Goal: Transaction & Acquisition: Purchase product/service

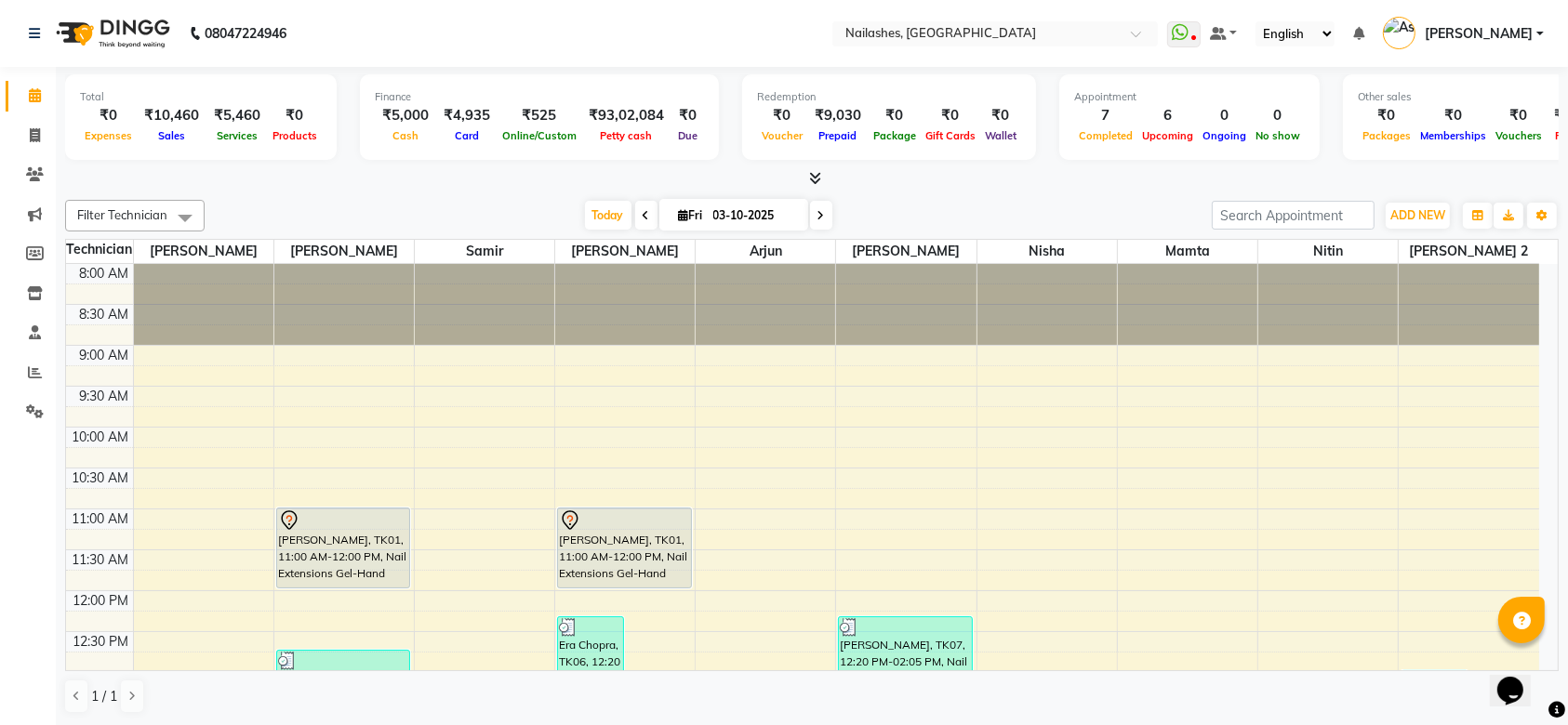
scroll to position [434, 0]
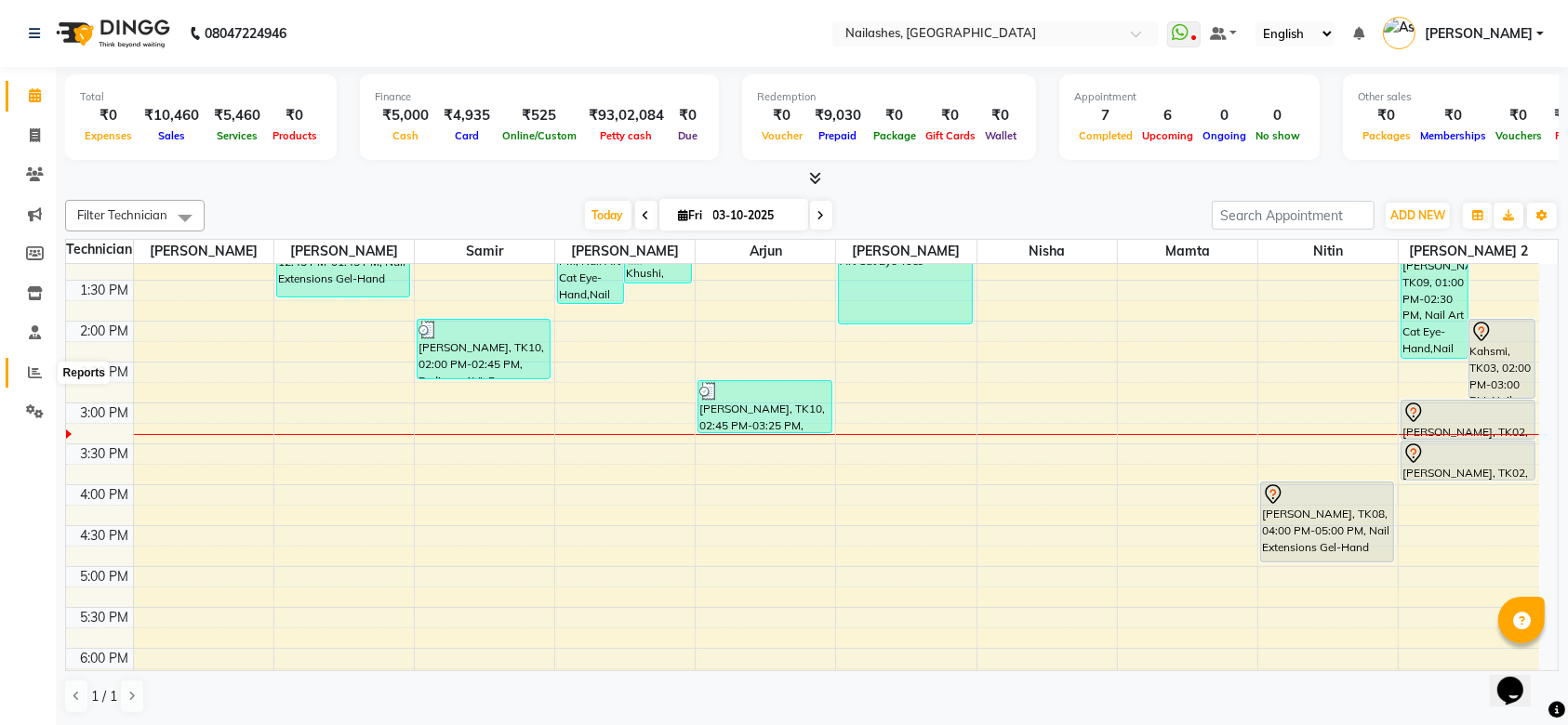
click at [30, 378] on icon at bounding box center [34, 373] width 14 height 14
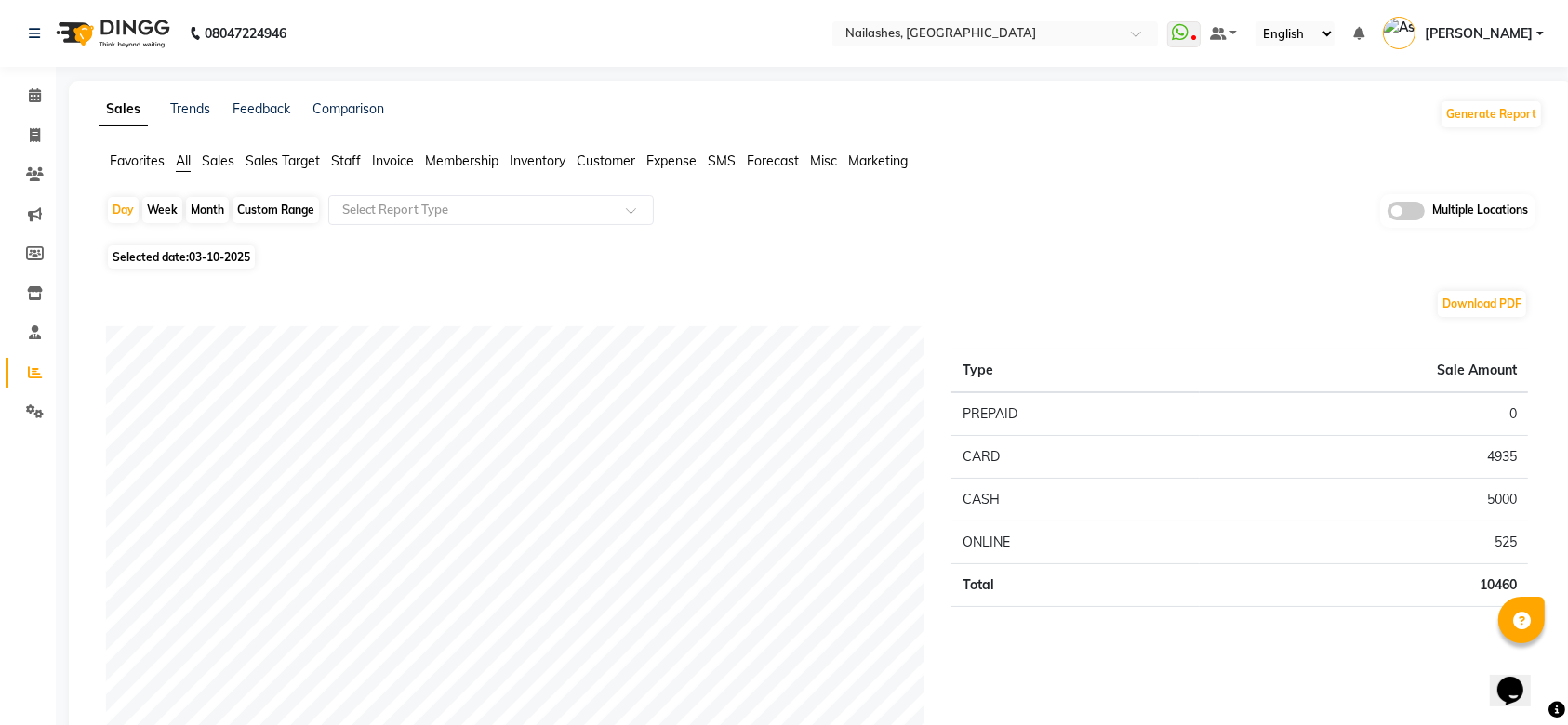
click at [342, 162] on span "Staff" at bounding box center [346, 160] width 30 height 17
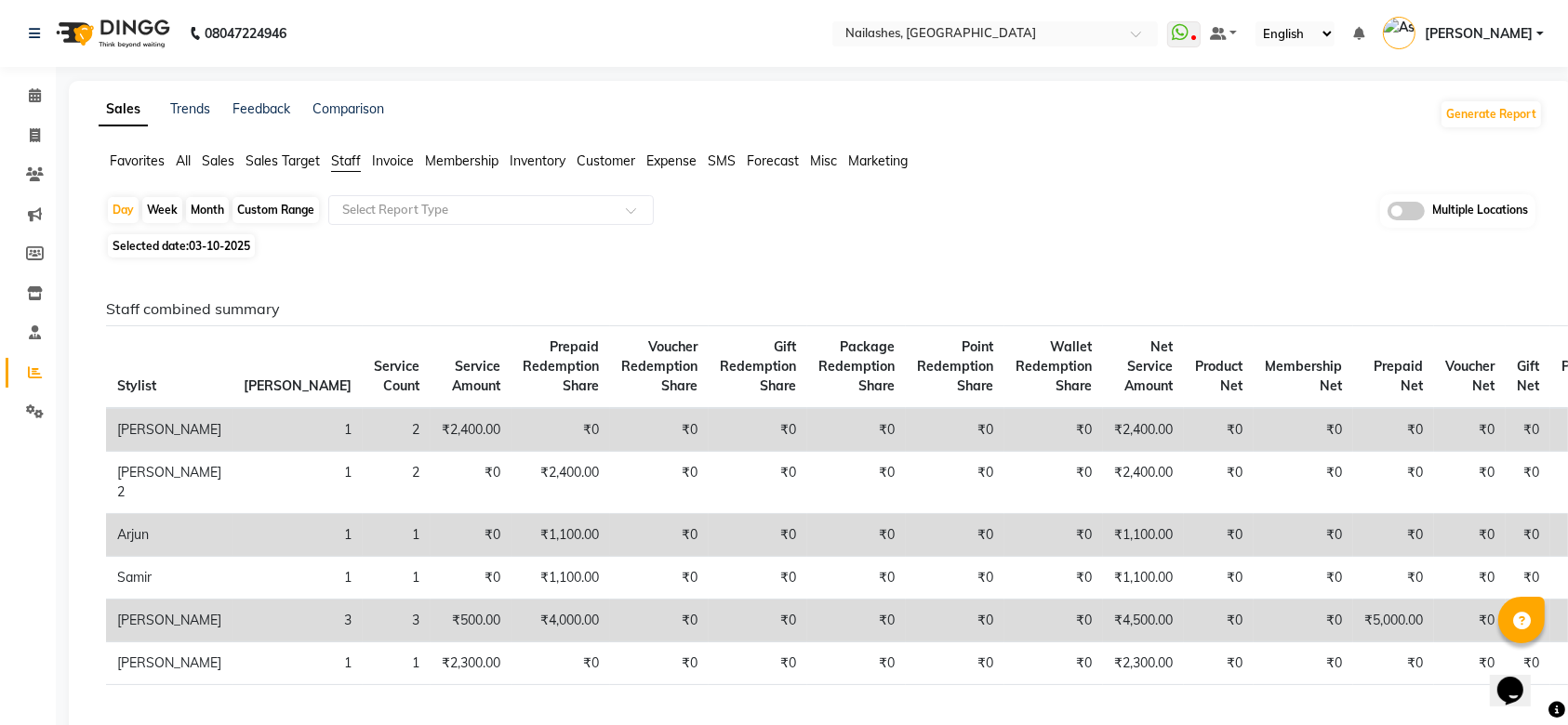
click at [201, 208] on div "Month" at bounding box center [207, 210] width 42 height 26
select select "10"
select select "2025"
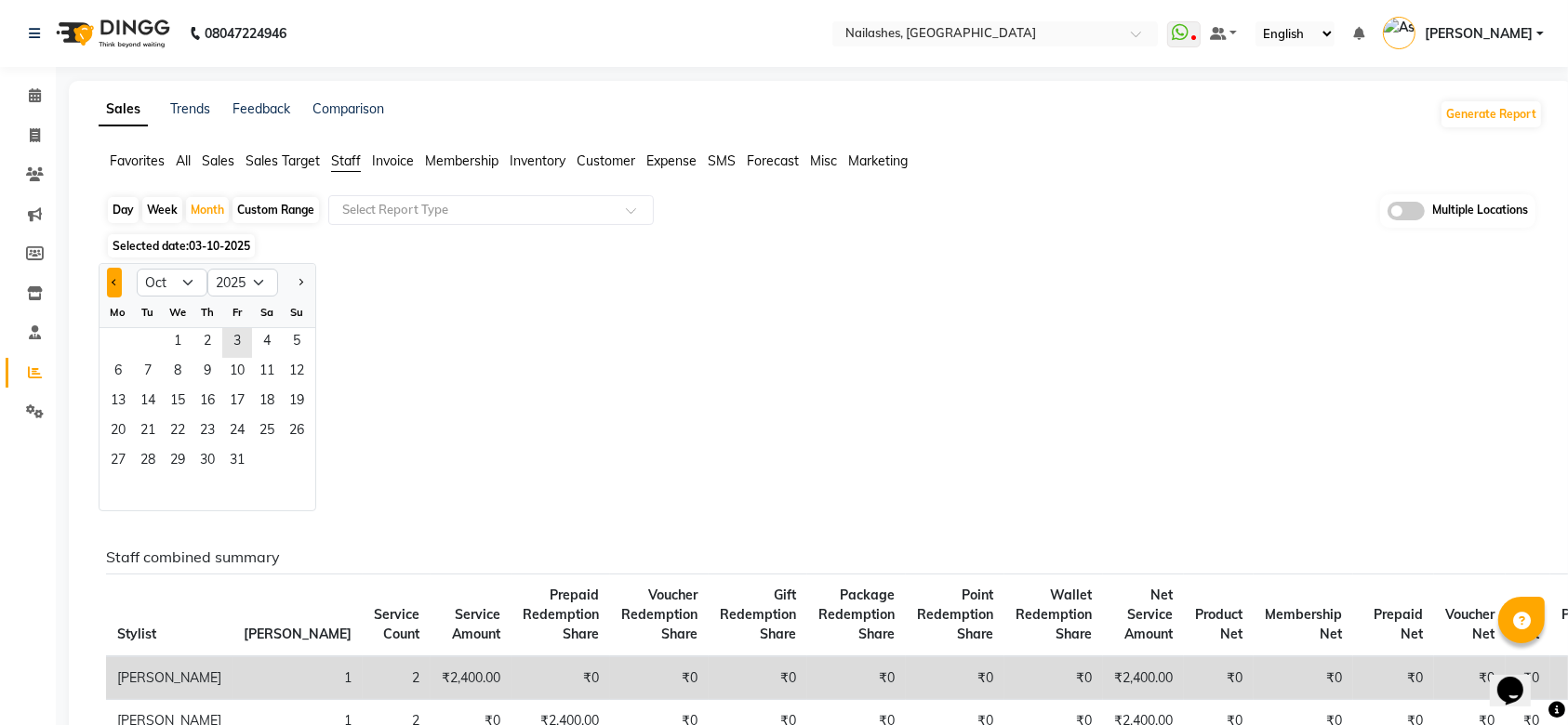
click at [111, 277] on button "Previous month" at bounding box center [114, 282] width 15 height 30
select select "9"
click at [129, 337] on span "1" at bounding box center [118, 343] width 30 height 30
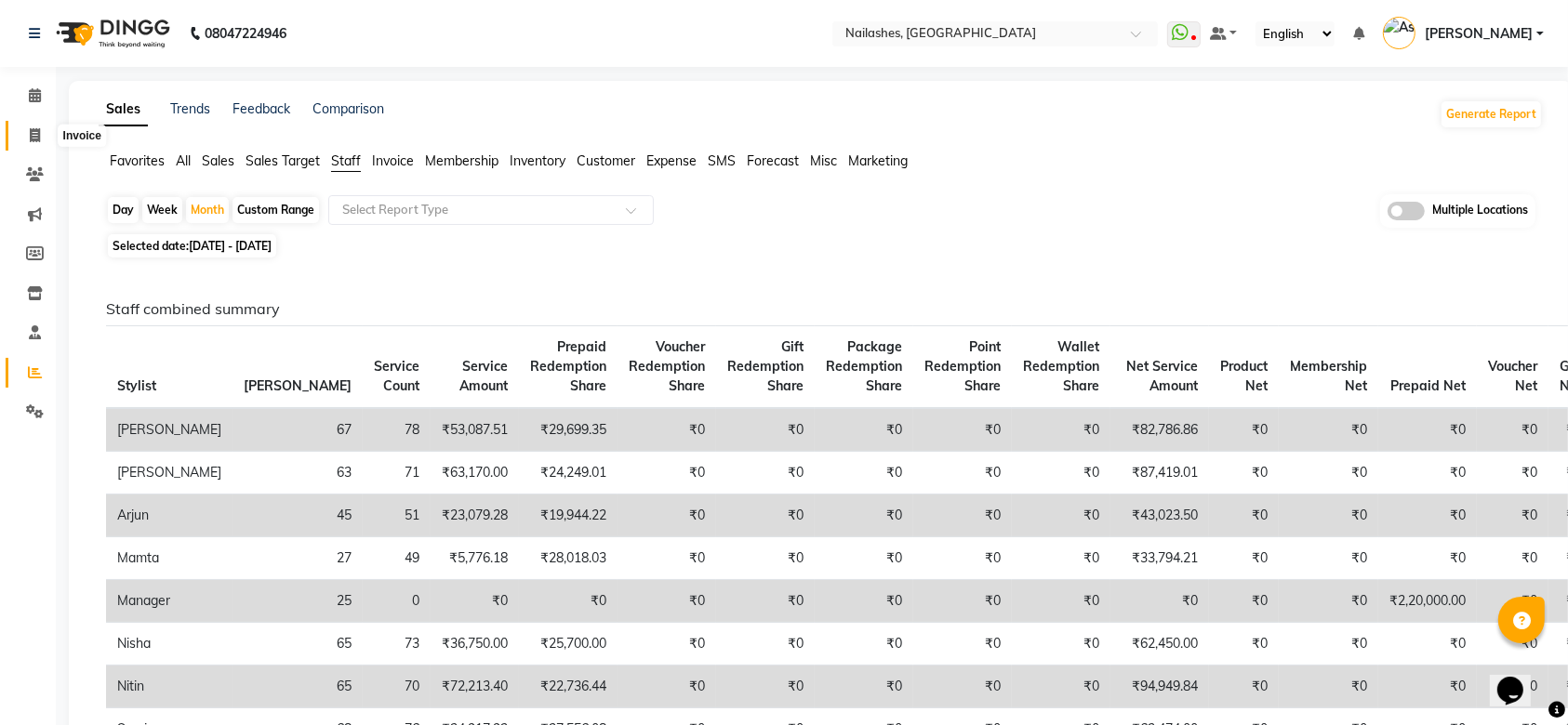
click at [39, 138] on icon at bounding box center [34, 135] width 10 height 14
select select "service"
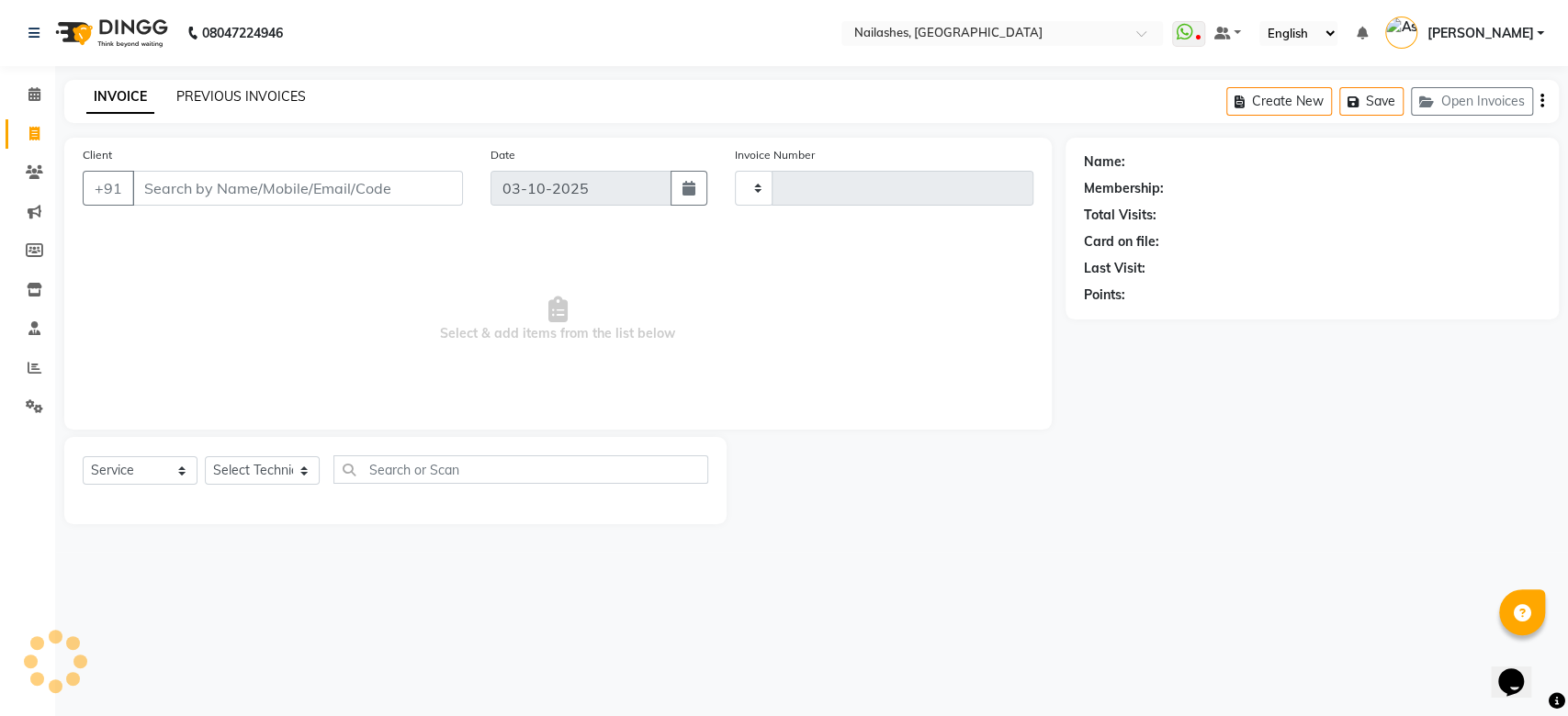
type input "2655"
select select "3926"
click at [246, 94] on link "PREVIOUS INVOICES" at bounding box center [241, 96] width 129 height 17
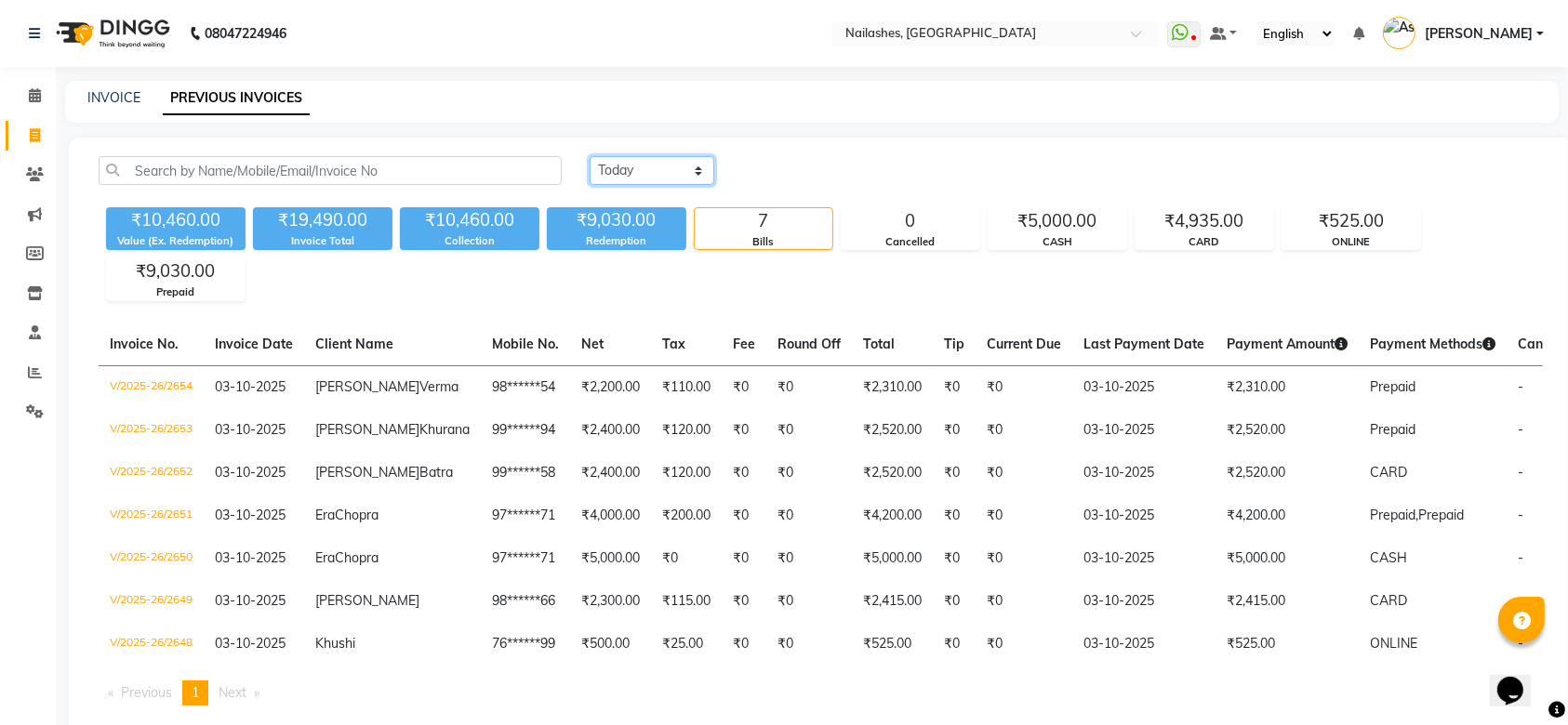
drag, startPoint x: 642, startPoint y: 161, endPoint x: 646, endPoint y: 256, distance: 95.1
click at [646, 256] on div "Today Yesterday Custom Range ₹10,460.00 Value (Ex. Redemption) ₹19,490.00 Invoi…" at bounding box center [820, 228] width 1467 height 145
select select "range"
click at [589, 156] on select "Today Yesterday Custom Range" at bounding box center [651, 170] width 125 height 29
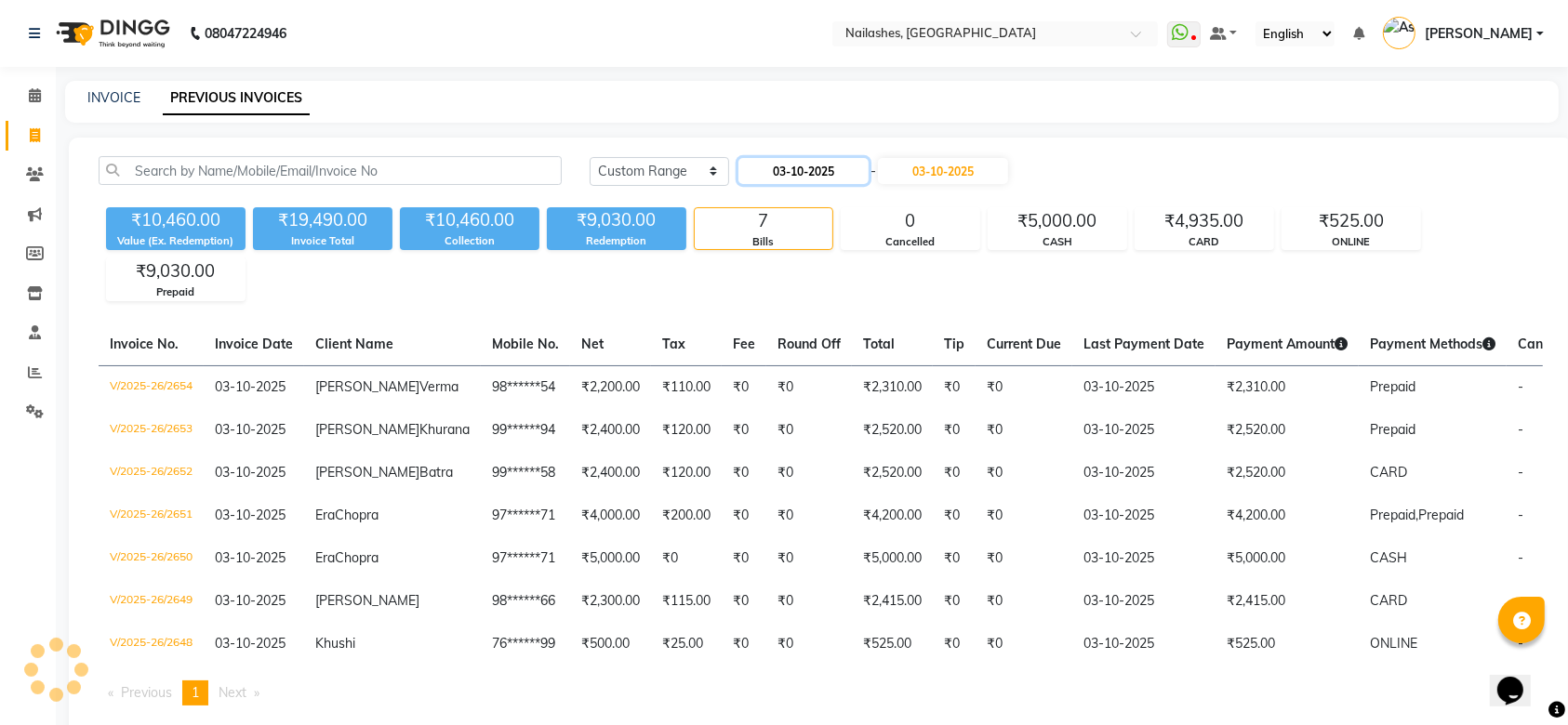
click at [817, 171] on input "03-10-2025" at bounding box center [804, 171] width 130 height 26
select select "10"
select select "2025"
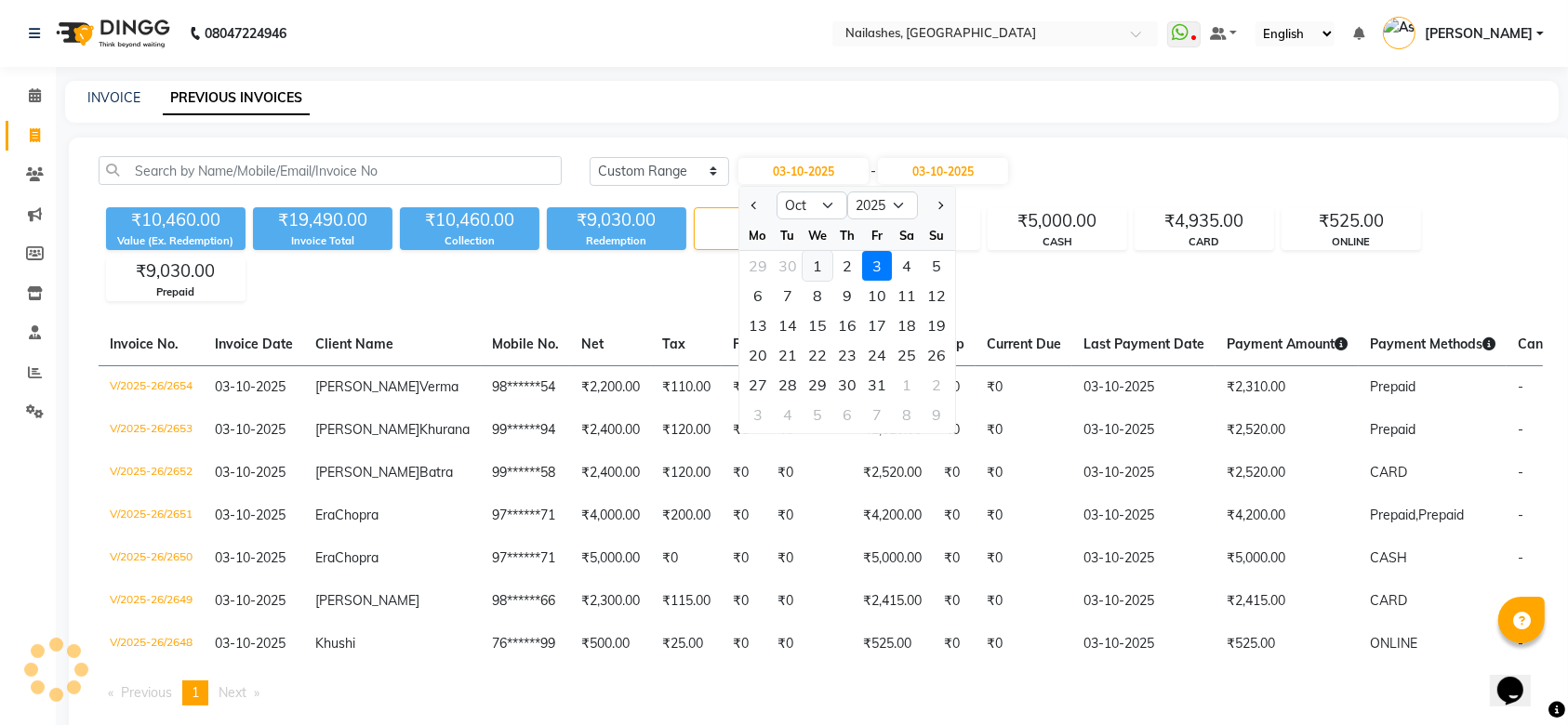
click at [814, 265] on div "1" at bounding box center [817, 266] width 30 height 30
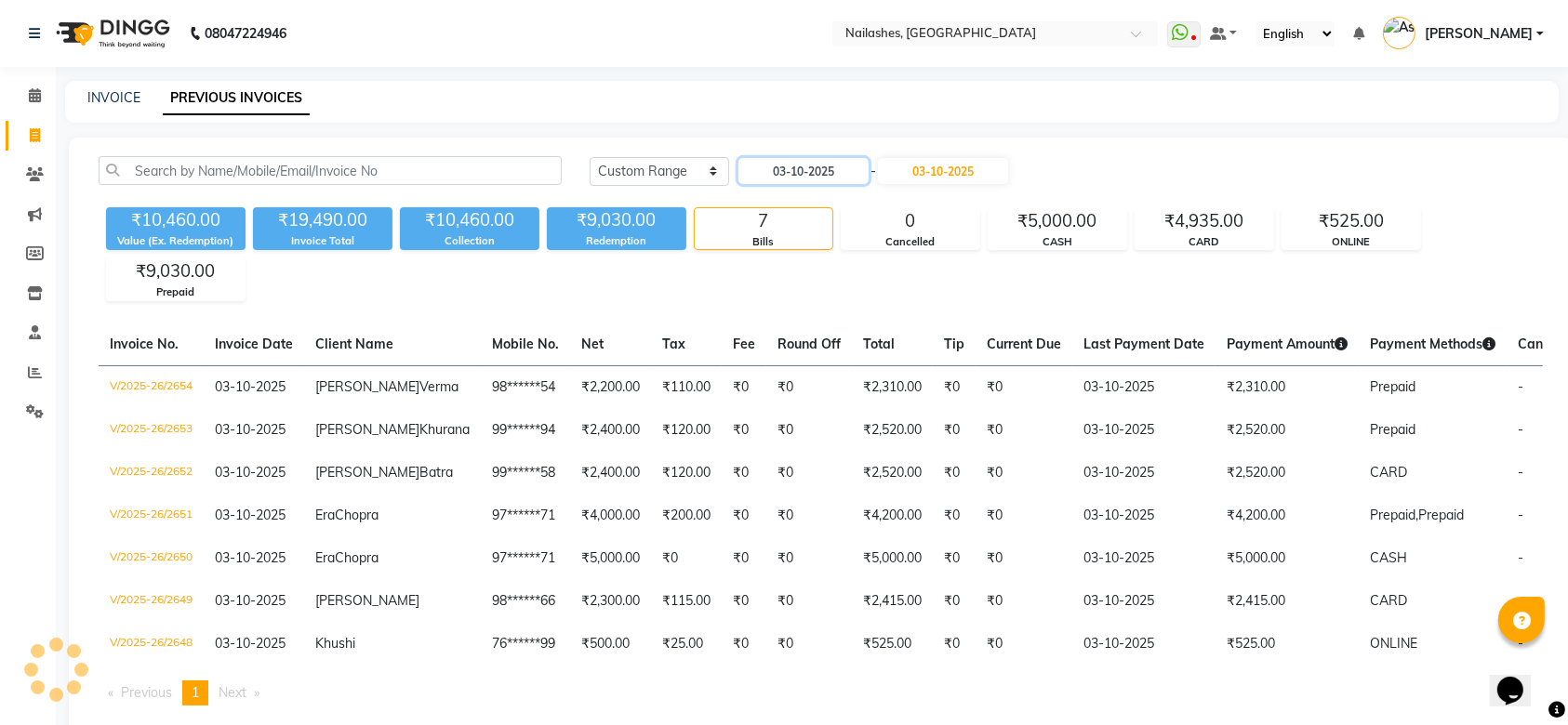
type input "01-10-2025"
click at [1055, 151] on div "Today Yesterday Custom Range 01-10-2025 - 03-10-2025 ₹10,460.00 Value (Ex. Rede…" at bounding box center [820, 439] width 1504 height 602
click at [962, 173] on input "03-10-2025" at bounding box center [943, 171] width 130 height 26
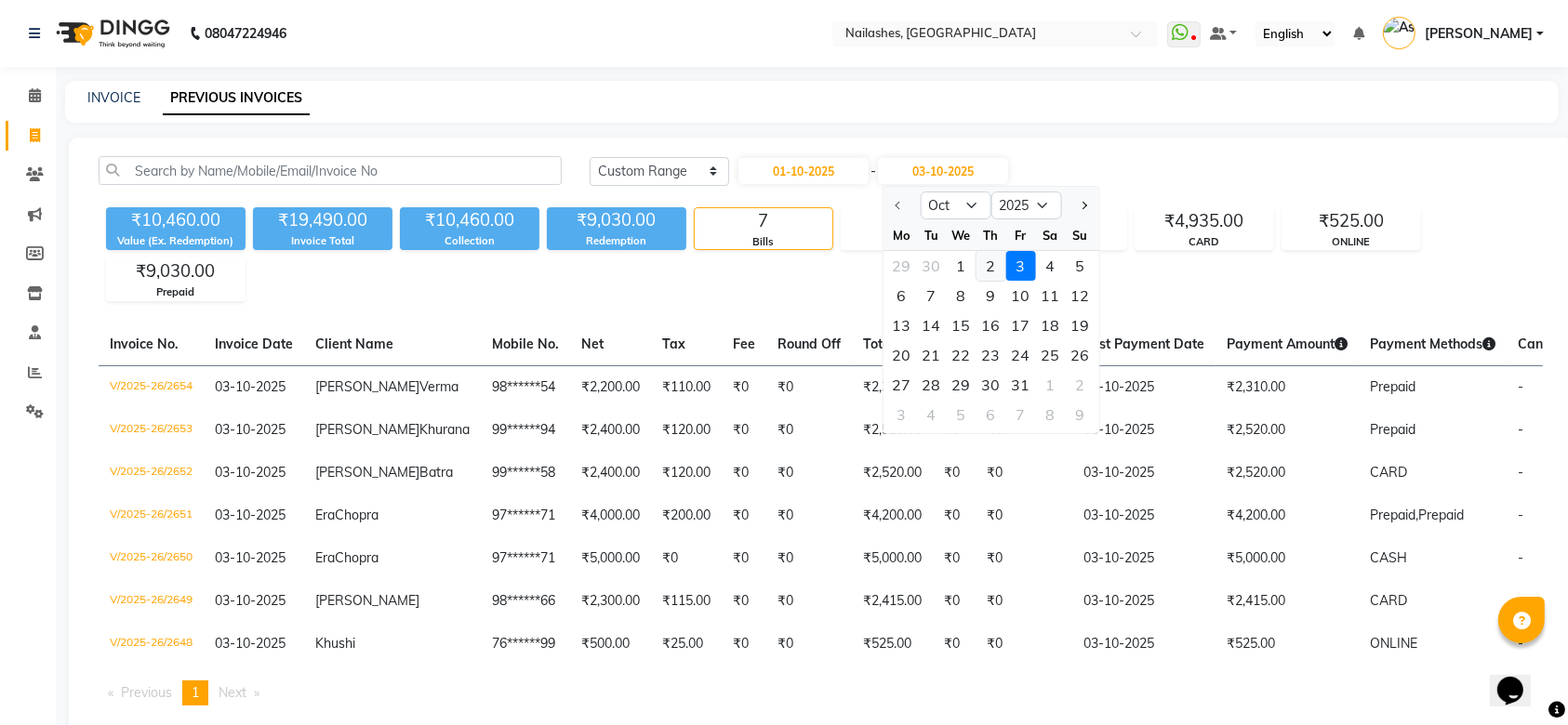
click at [989, 270] on div "2" at bounding box center [991, 266] width 30 height 30
type input "02-10-2025"
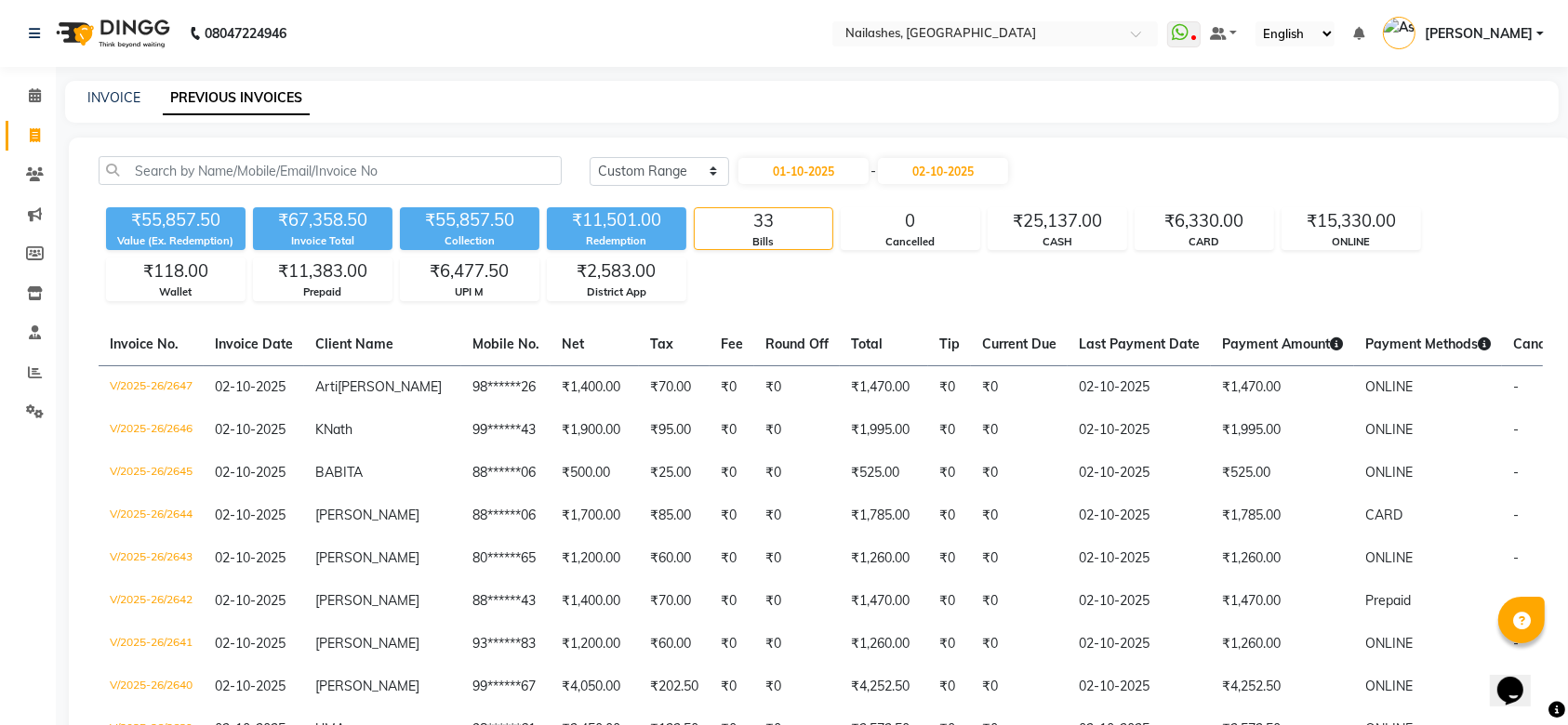
click at [888, 281] on div "₹55,857.50 Value (Ex. Redemption) ₹67,358.50 Invoice Total ₹55,857.50 Collectio…" at bounding box center [820, 250] width 1444 height 101
click at [30, 135] on icon at bounding box center [34, 135] width 10 height 14
select select "3926"
select select "service"
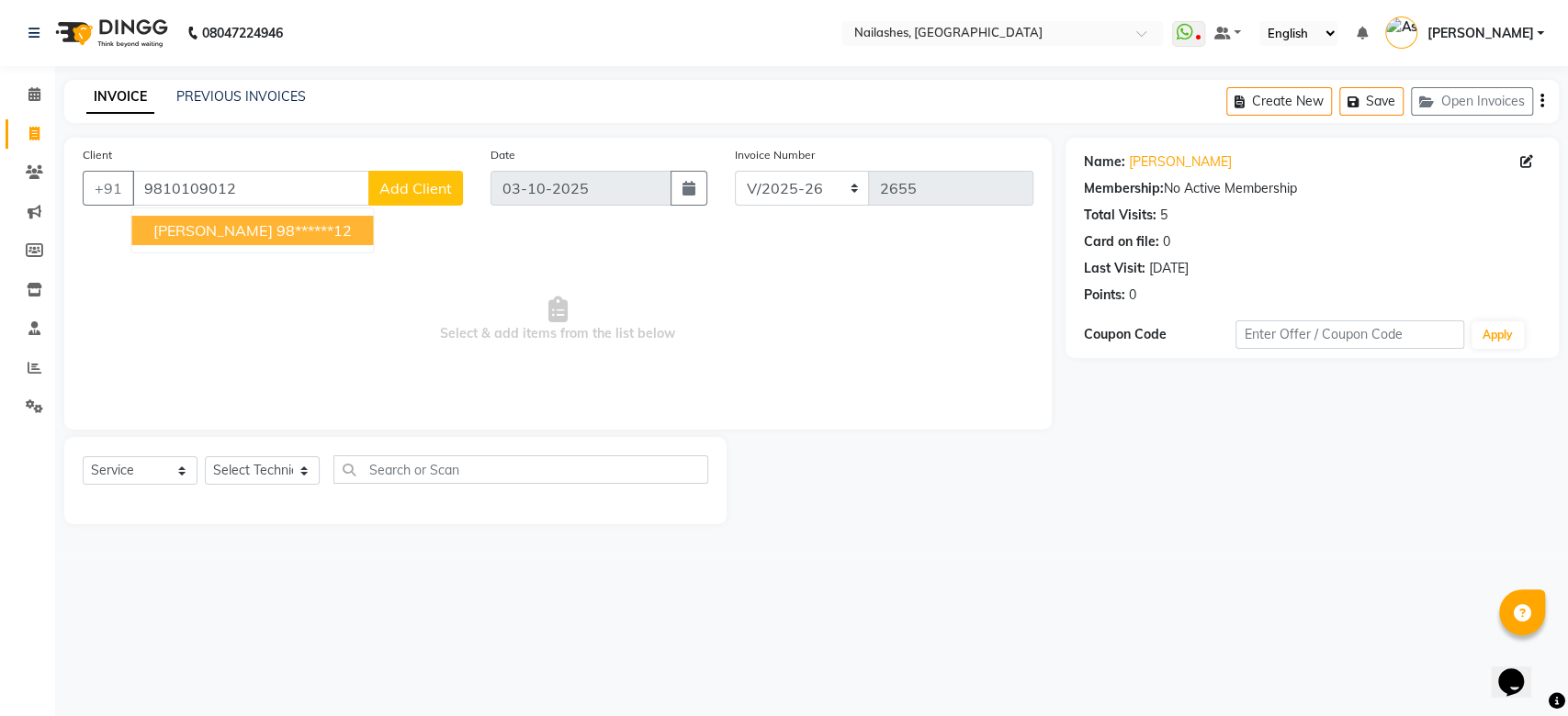
click at [186, 222] on span "Sadhna" at bounding box center [213, 230] width 119 height 18
type input "98******12"
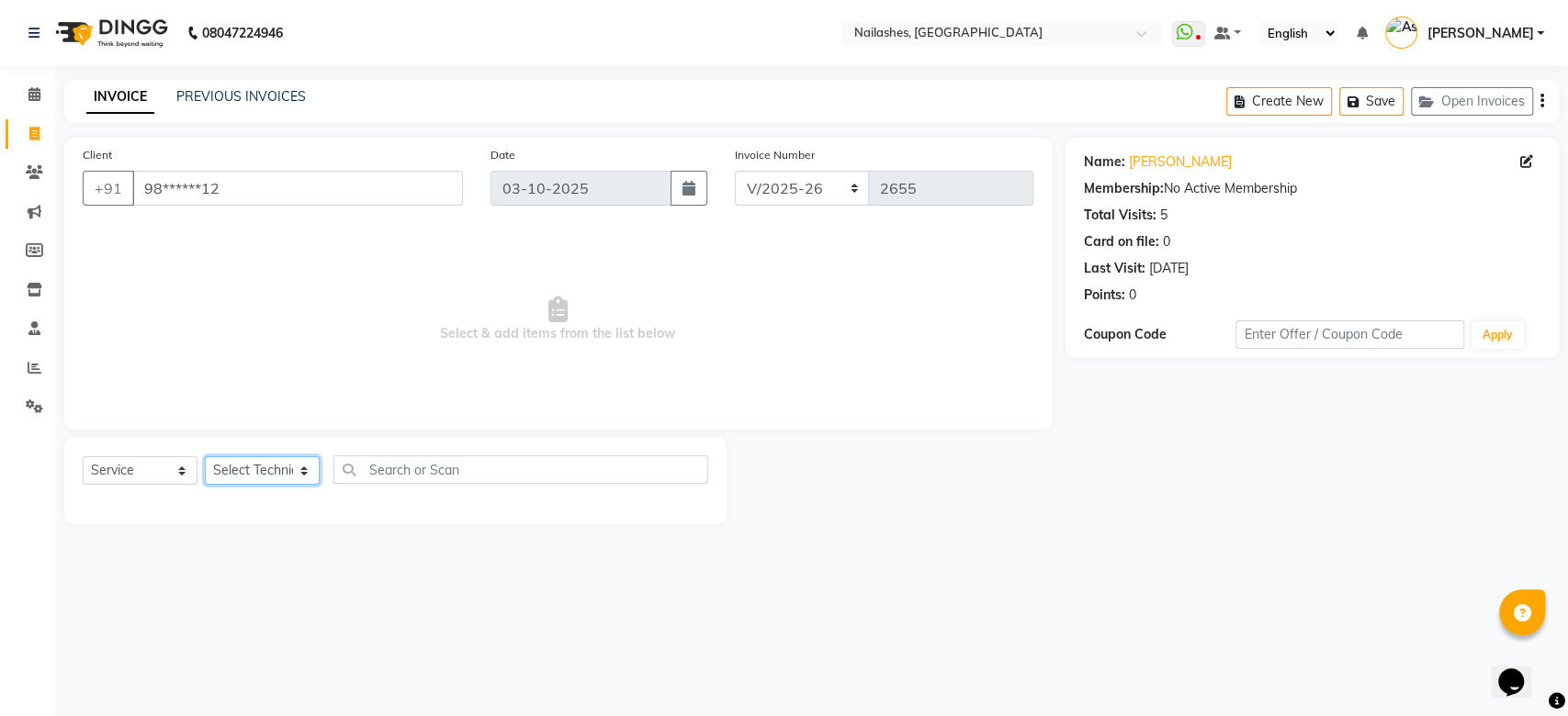
click at [289, 462] on select "Select Technician Anamika Anita Anita 2 Arjun Mamta MANAGER Nisha Nitin Samir S…" at bounding box center [262, 470] width 115 height 28
select select "19580"
click at [205, 457] on select "Select Technician Anamika Anita Anita 2 Arjun Mamta MANAGER Nisha Nitin Samir S…" at bounding box center [262, 470] width 115 height 28
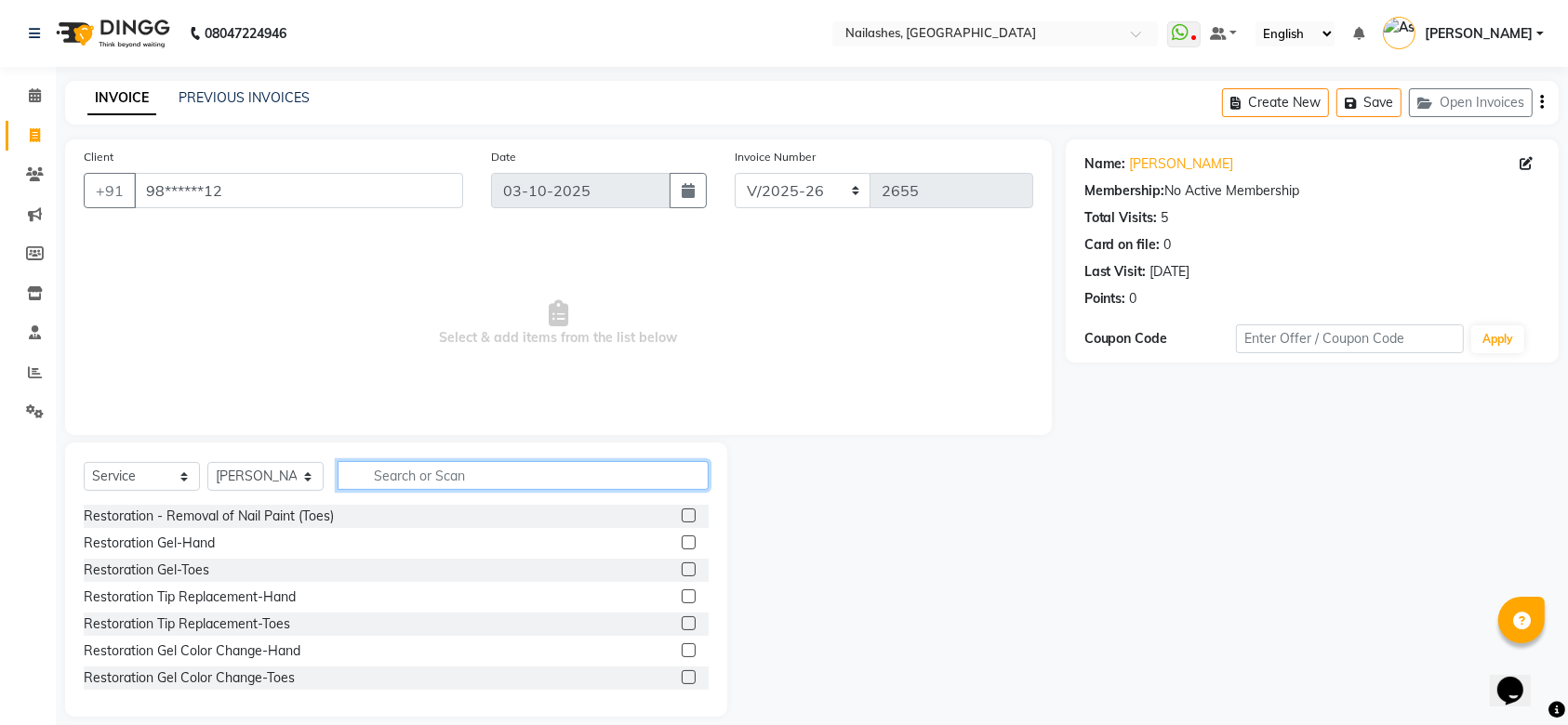
click at [389, 482] on input "text" at bounding box center [522, 475] width 371 height 29
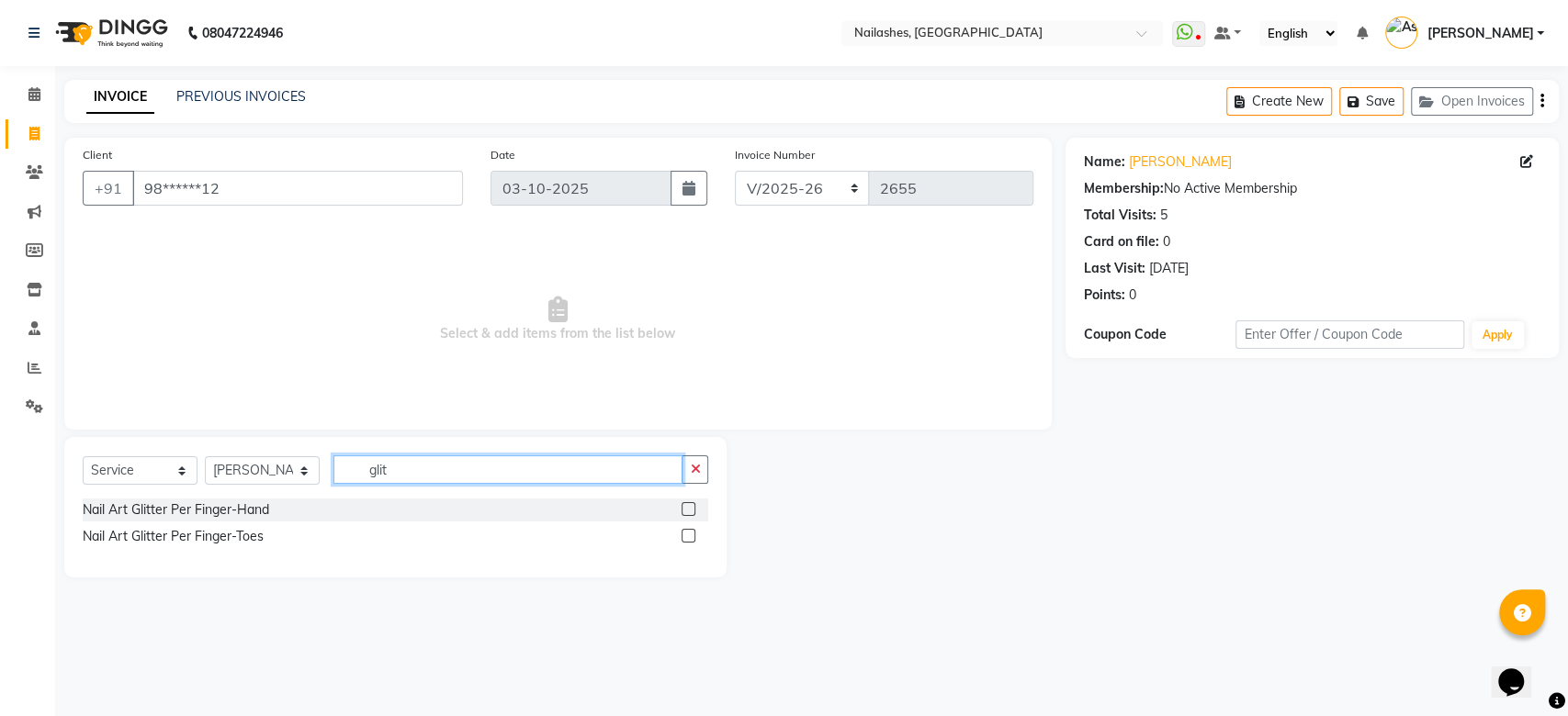
type input "glit"
click at [689, 507] on label at bounding box center [689, 509] width 14 height 14
click at [689, 507] on input "checkbox" at bounding box center [688, 510] width 12 height 12
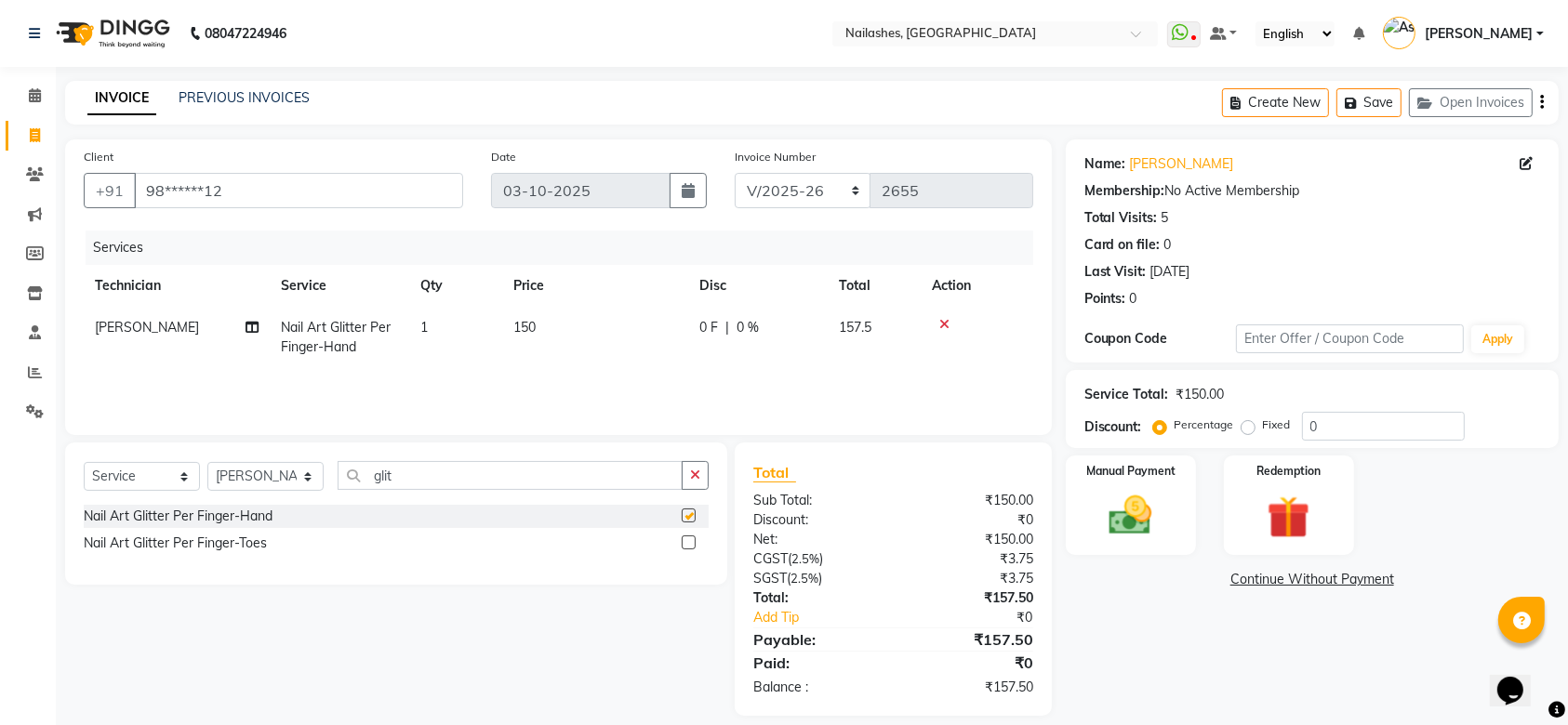
checkbox input "false"
click at [432, 328] on td "1" at bounding box center [455, 337] width 93 height 61
select select "19580"
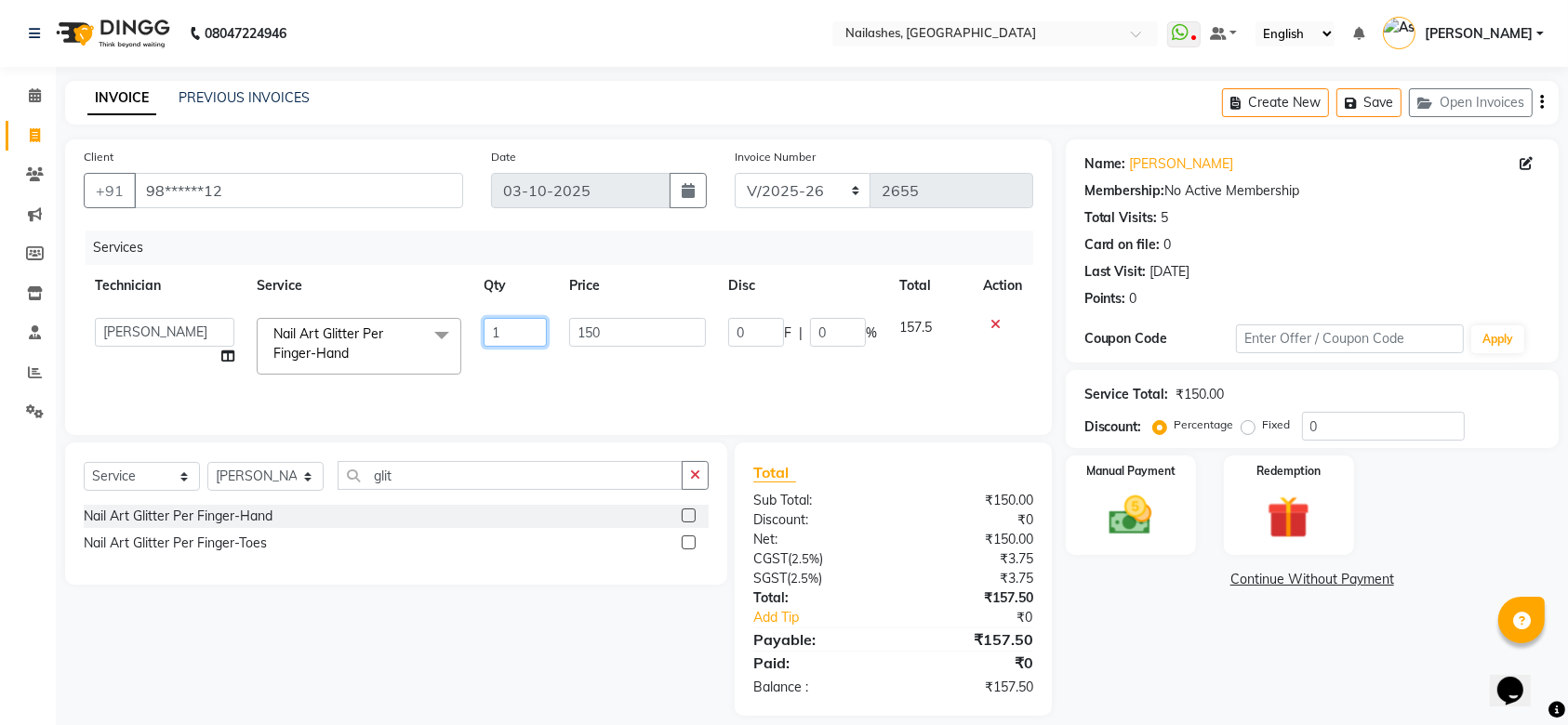
click at [501, 330] on input "1" at bounding box center [515, 332] width 63 height 29
type input "8"
click at [575, 394] on div "Services Technician Service Qty Price Disc Total Action Anamika Anita Anita 2 A…" at bounding box center [558, 323] width 949 height 186
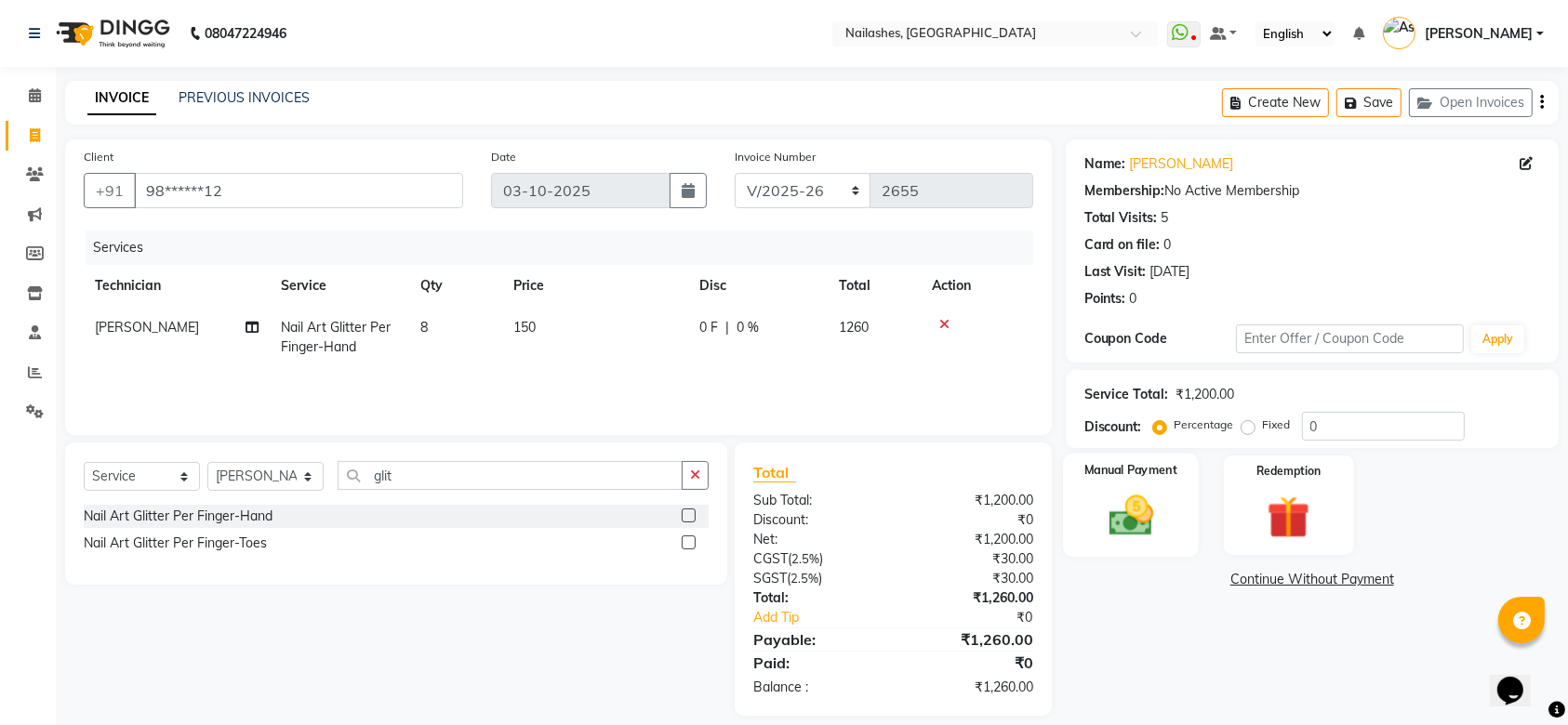
click at [1156, 501] on img at bounding box center [1131, 515] width 73 height 51
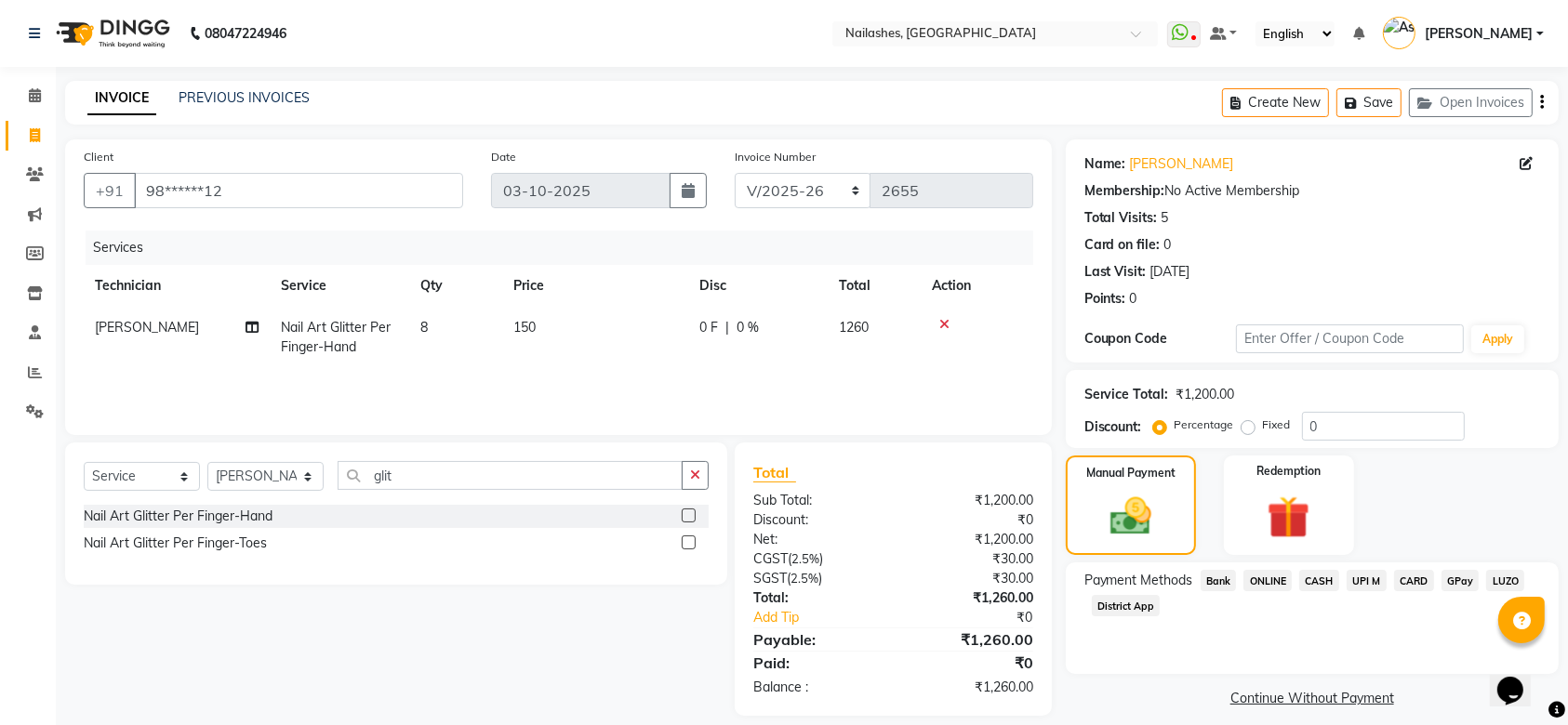
click at [1407, 585] on span "CARD" at bounding box center [1414, 581] width 40 height 22
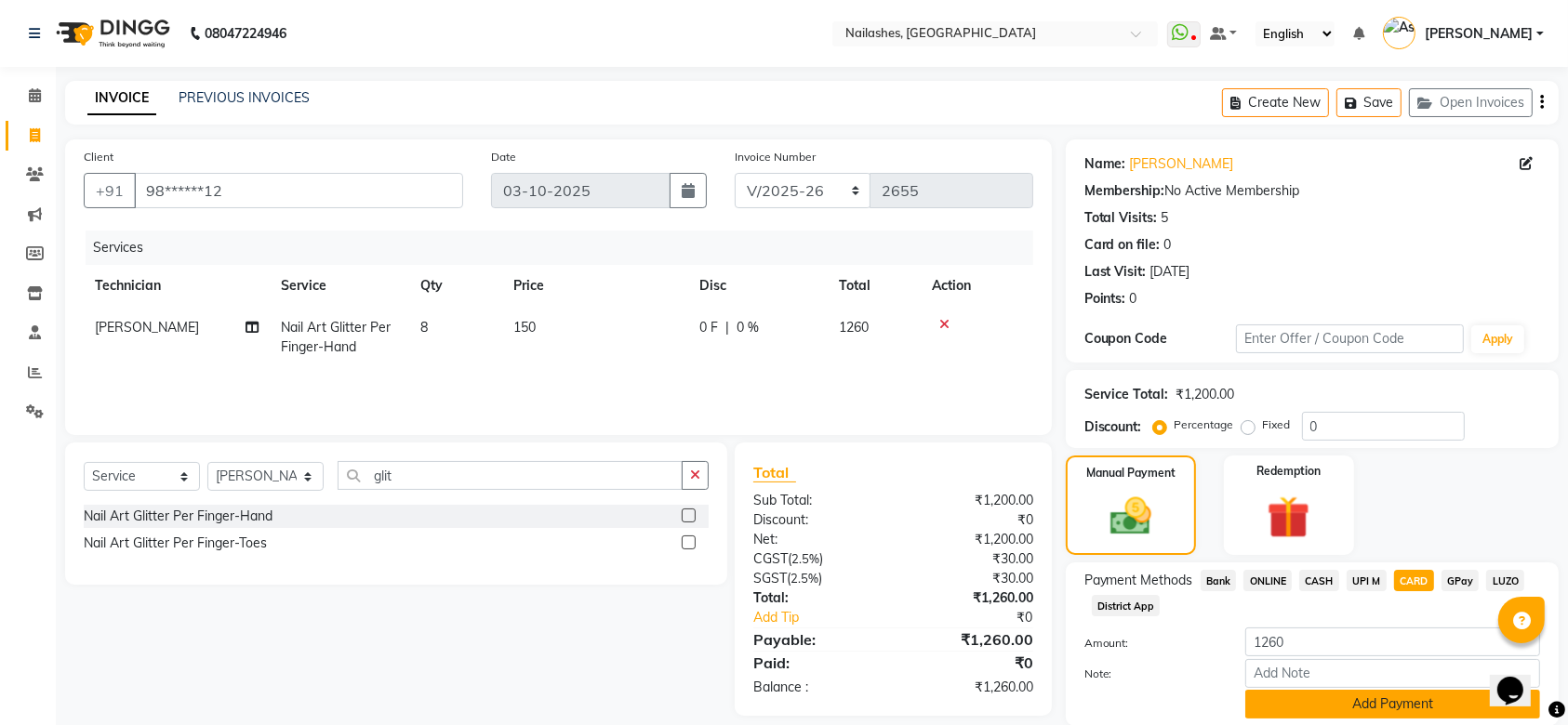
click at [1380, 712] on button "Add Payment" at bounding box center [1393, 704] width 295 height 29
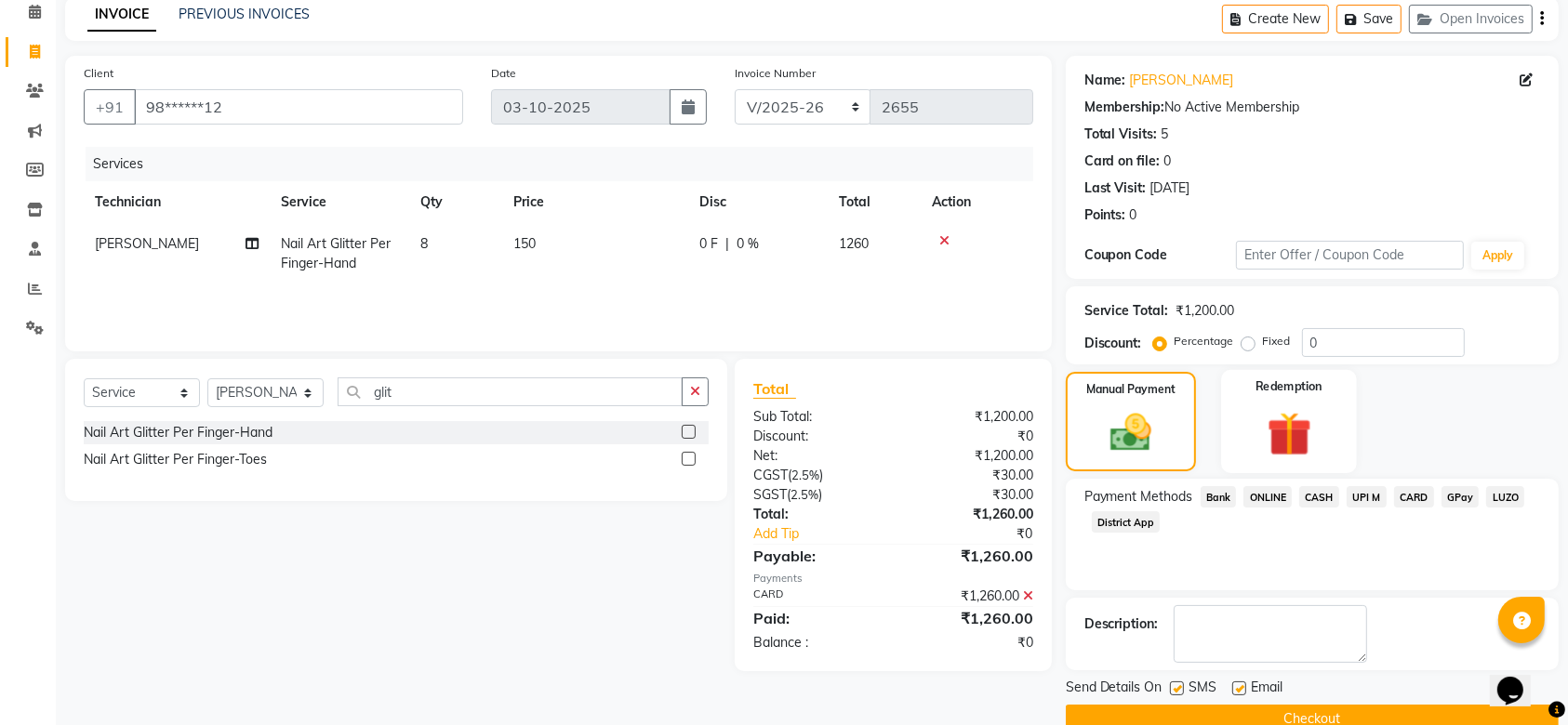
scroll to position [119, 0]
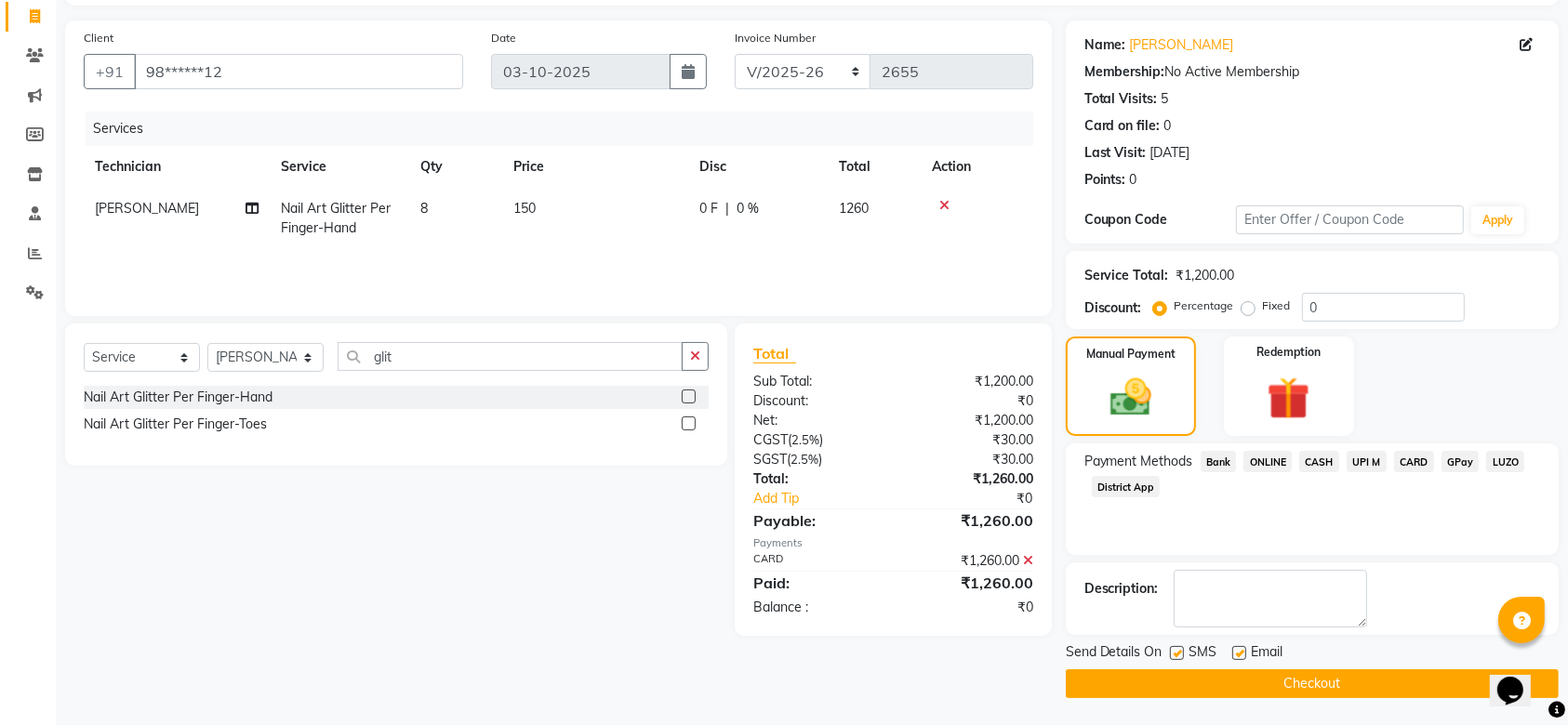
click at [1259, 695] on button "Checkout" at bounding box center [1311, 684] width 493 height 29
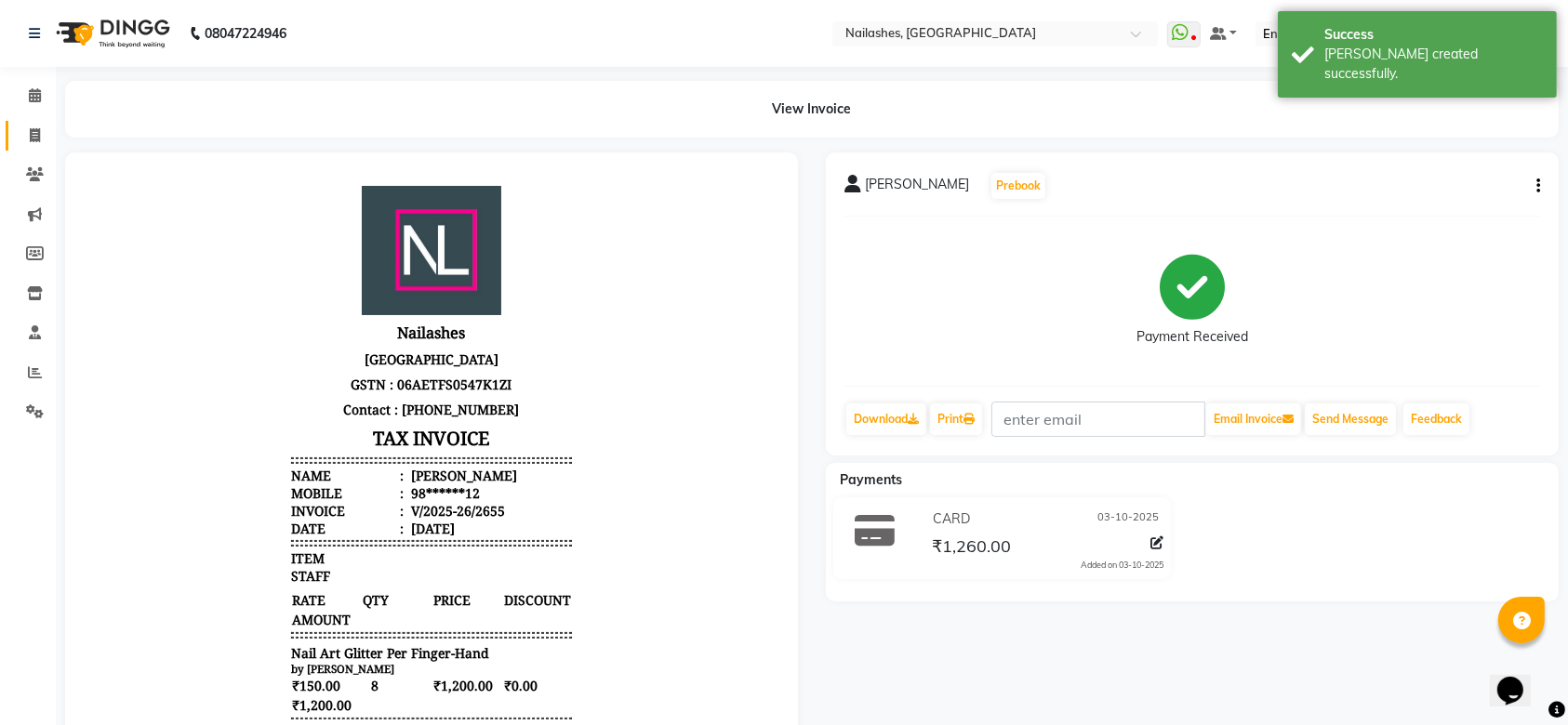
click at [37, 136] on icon at bounding box center [34, 135] width 10 height 14
select select "service"
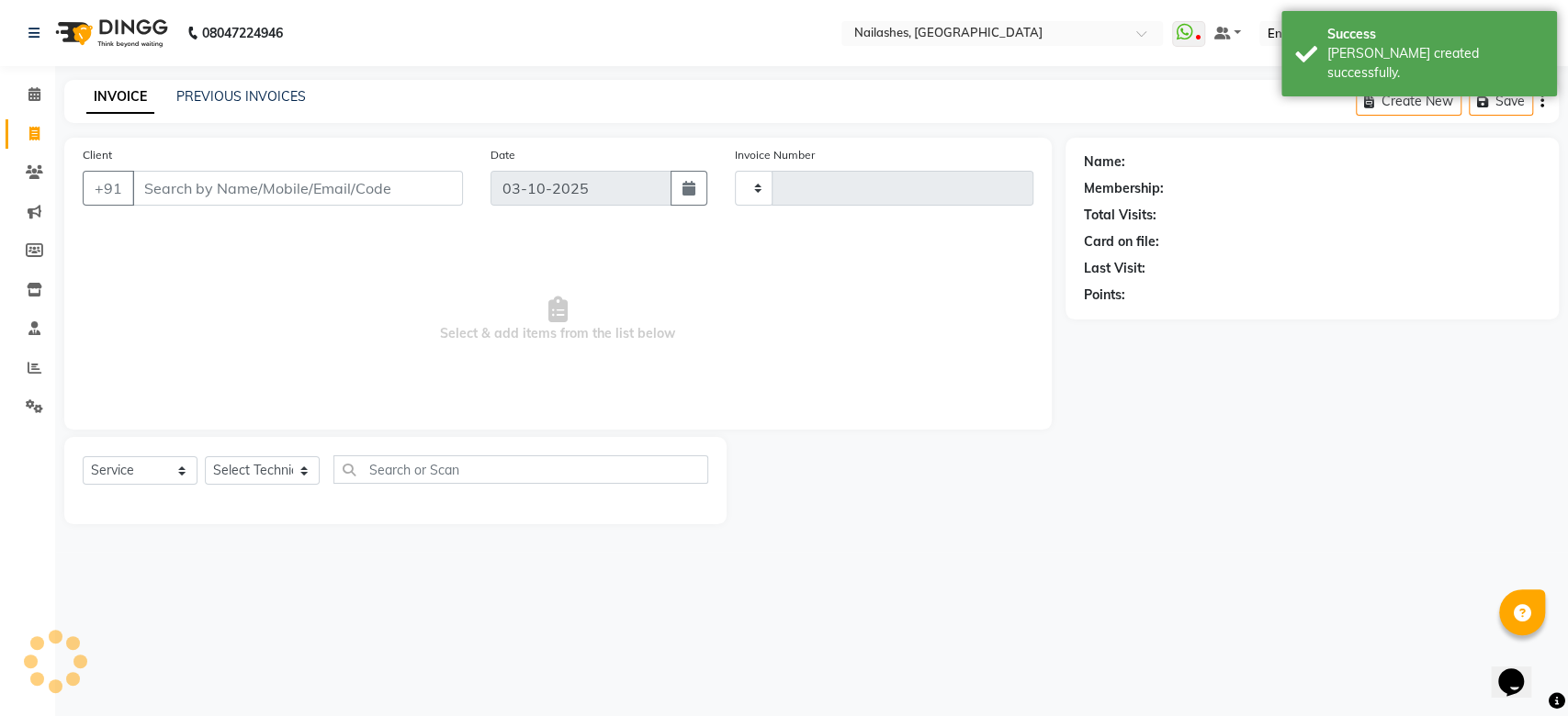
type input "2656"
select select "3926"
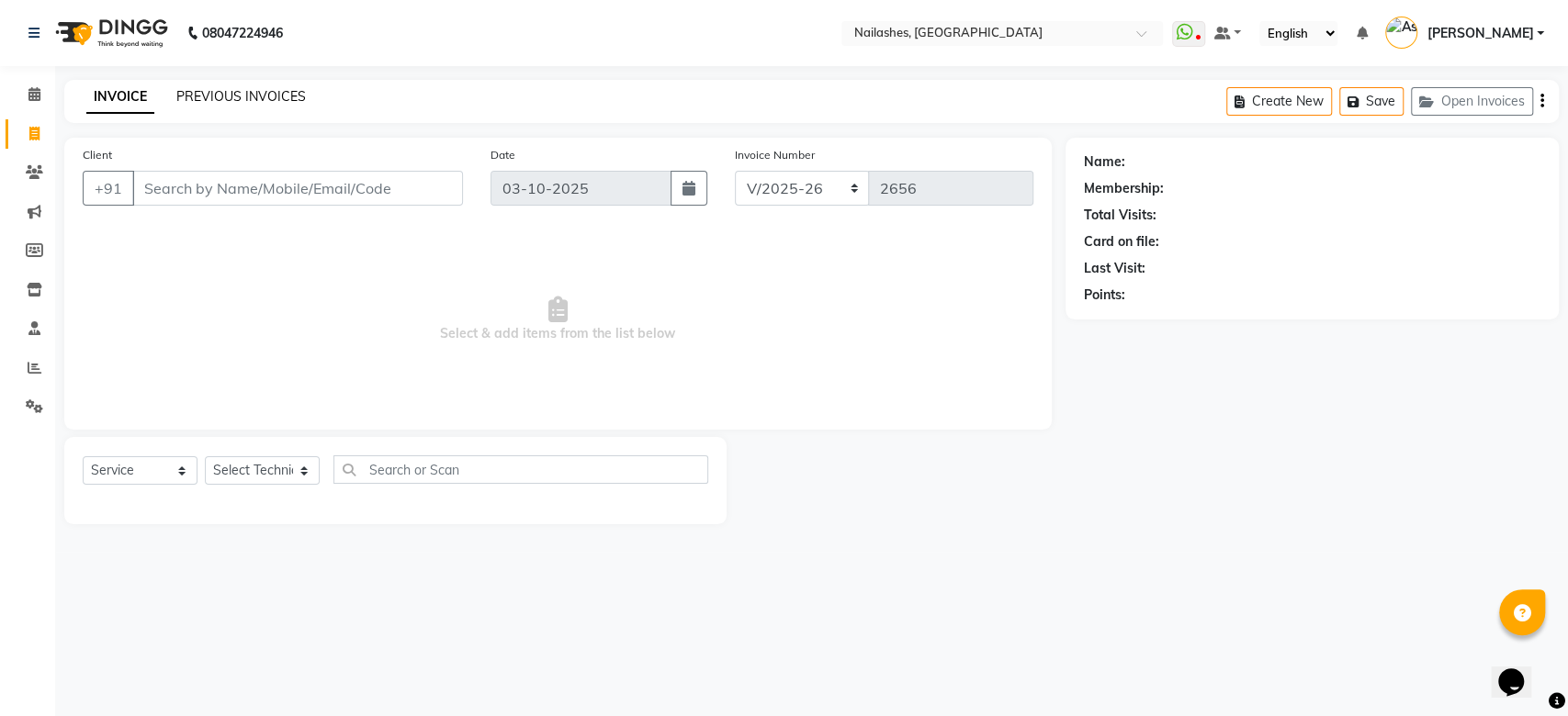
click at [222, 92] on link "PREVIOUS INVOICES" at bounding box center [241, 96] width 129 height 17
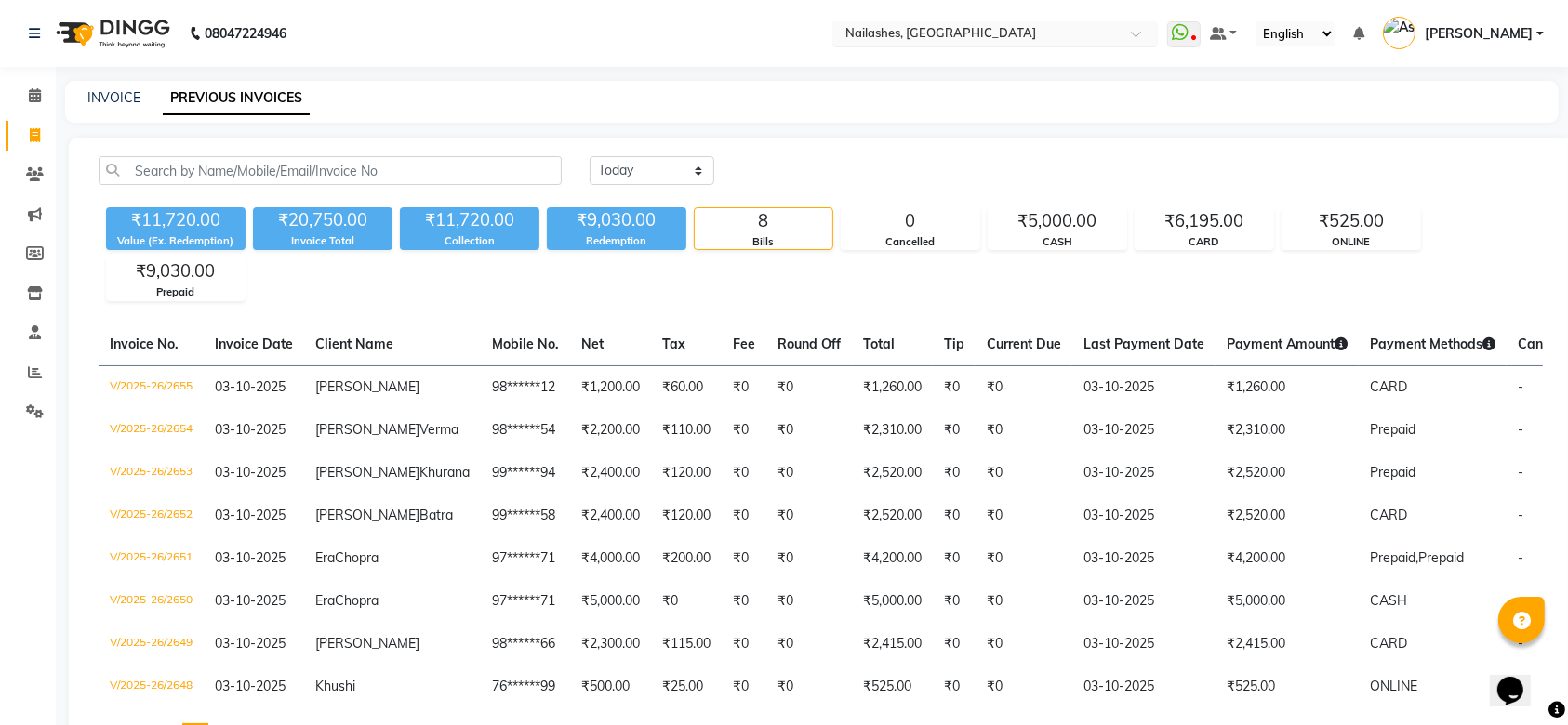
click at [1059, 31] on input "text" at bounding box center [977, 34] width 270 height 19
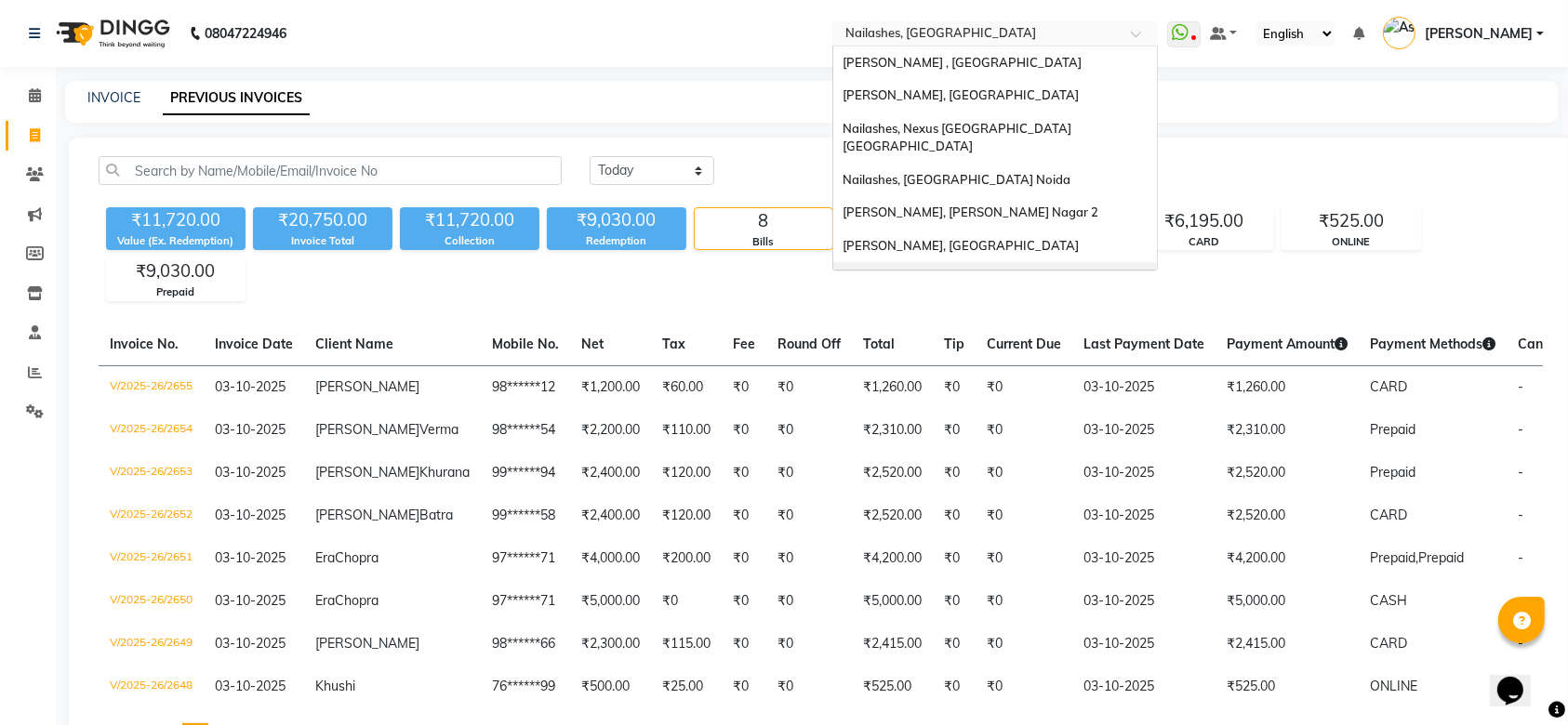
click at [571, 324] on th "Net" at bounding box center [611, 344] width 81 height 42
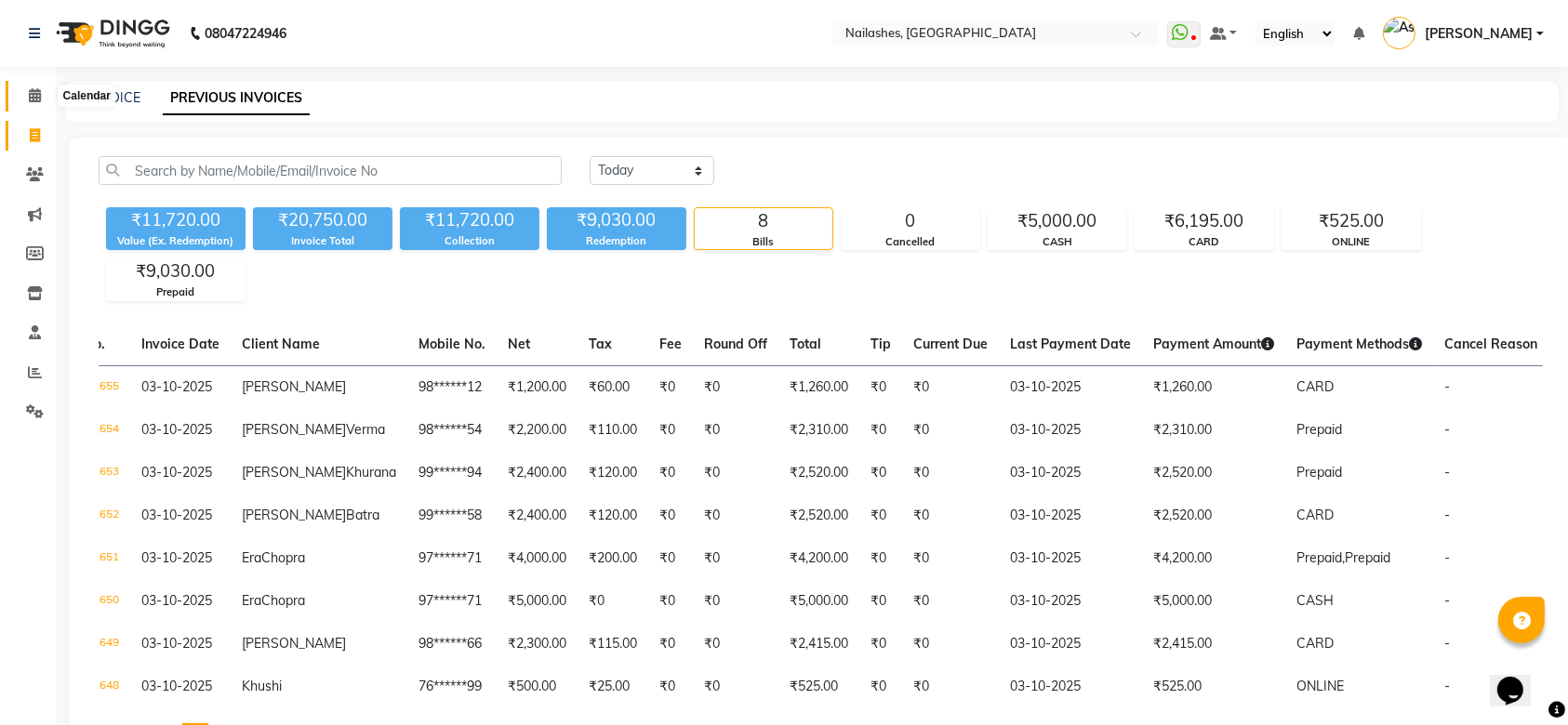
click at [33, 99] on icon at bounding box center [34, 95] width 12 height 14
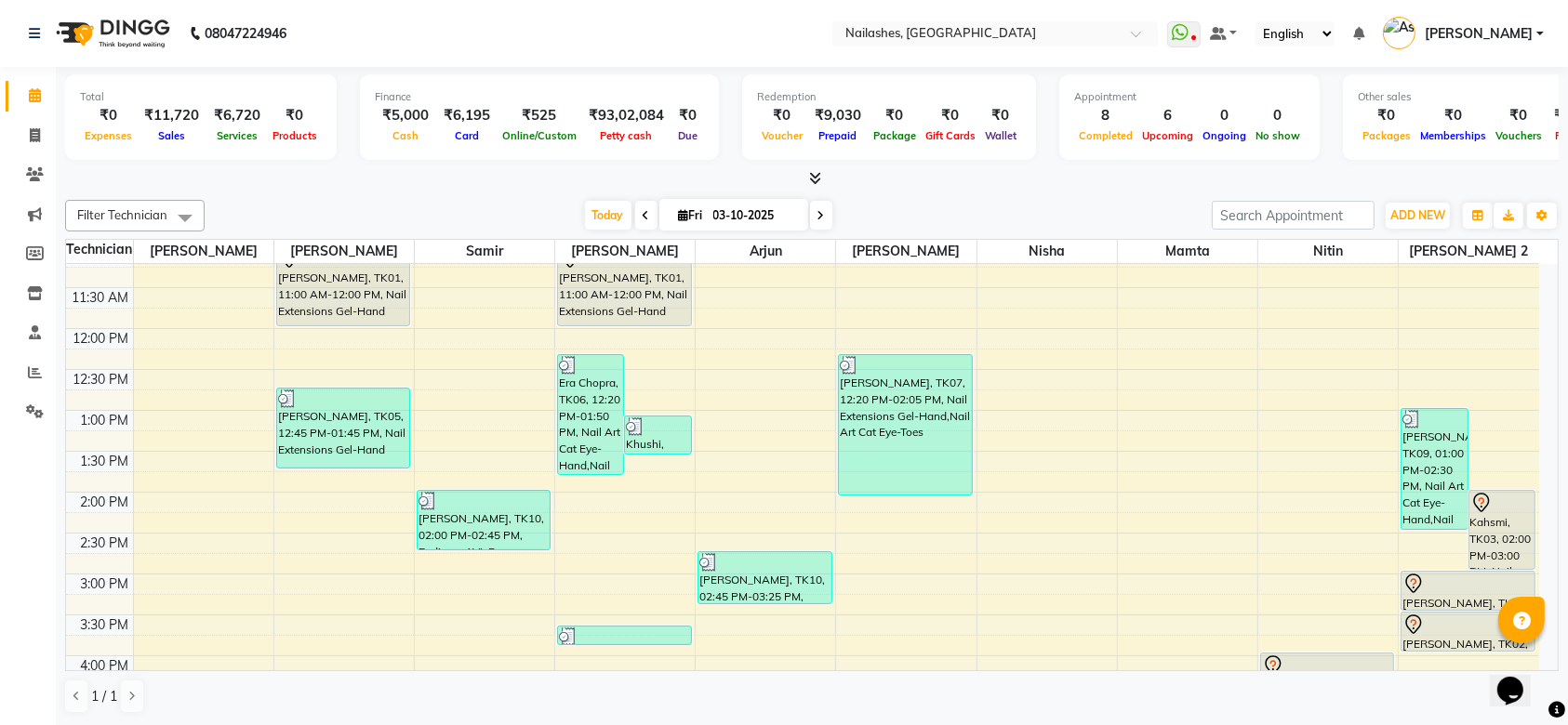
scroll to position [350, 0]
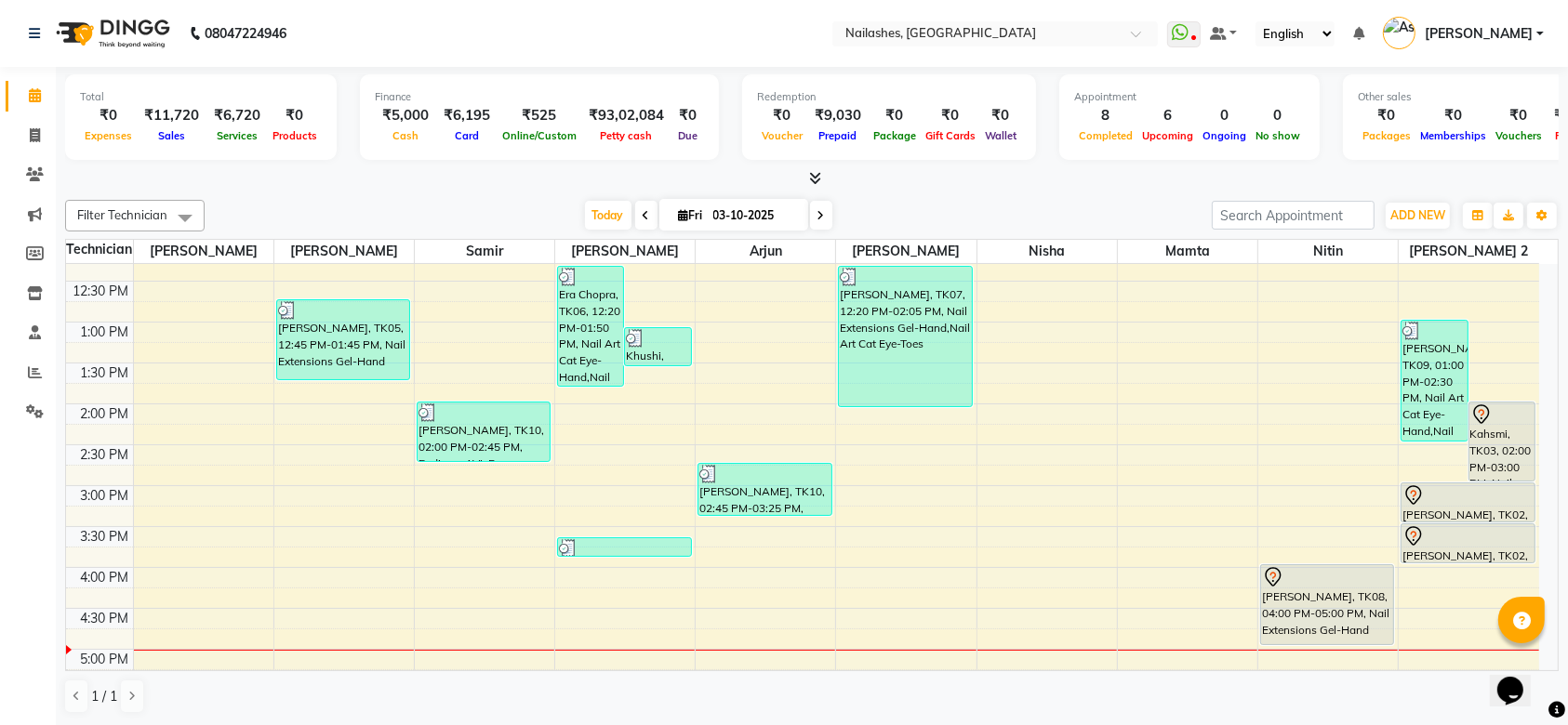
click at [1330, 601] on div "KOMAL Gupta, TK08, 04:00 PM-05:00 PM, Nail Extensions Gel-Hand" at bounding box center [1327, 605] width 132 height 79
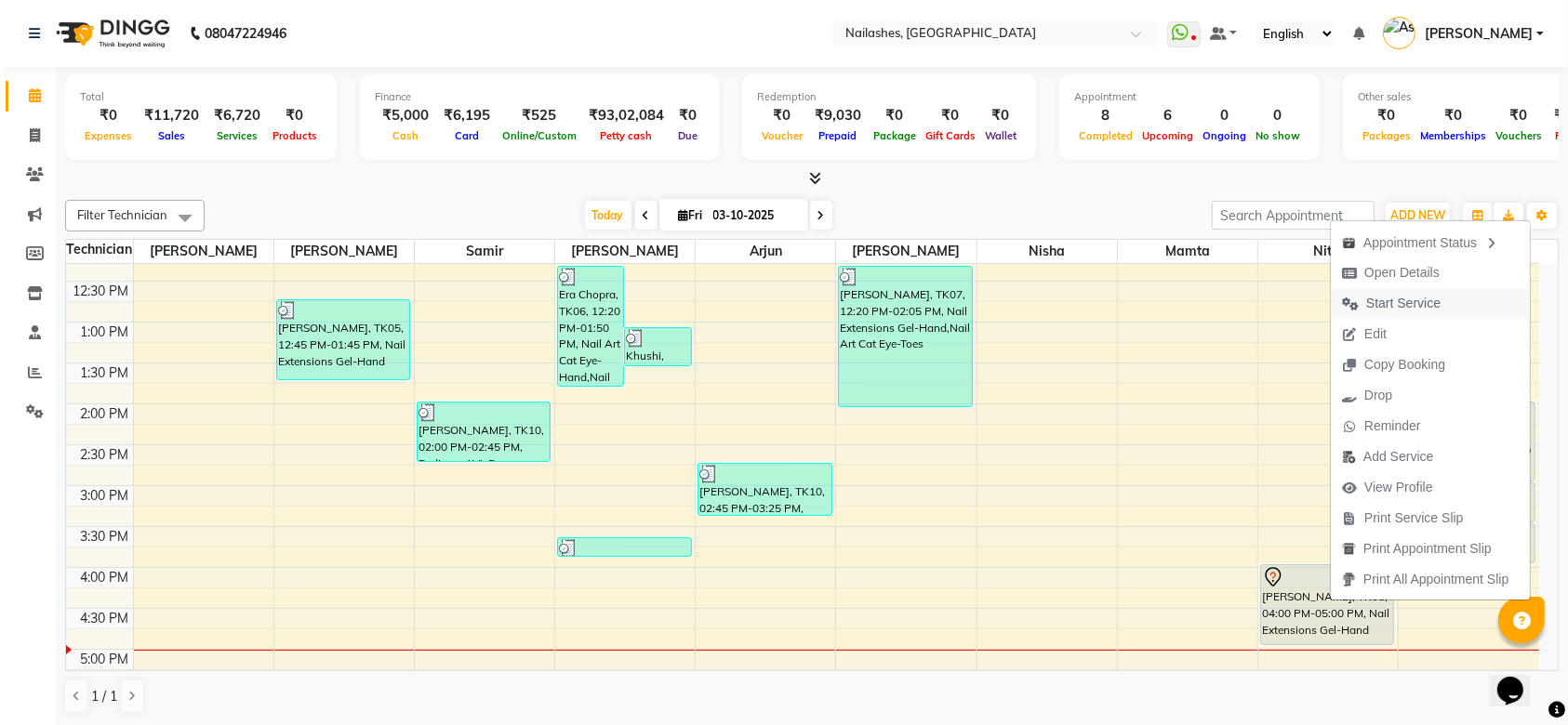
click at [1407, 313] on span "Start Service" at bounding box center [1404, 304] width 75 height 20
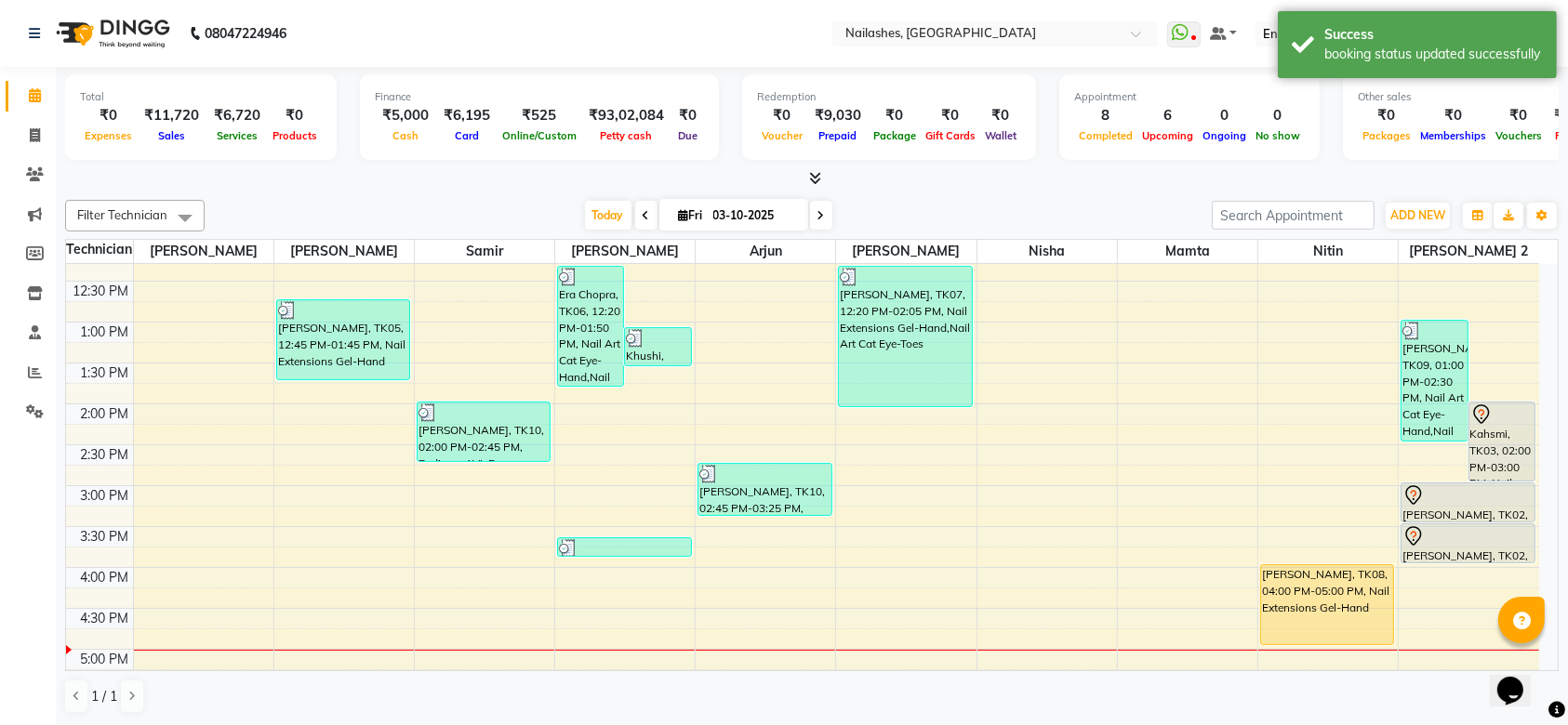
click at [1325, 594] on div "KOMAL Gupta, TK08, 04:00 PM-05:00 PM, Nail Extensions Gel-Hand" at bounding box center [1327, 605] width 132 height 79
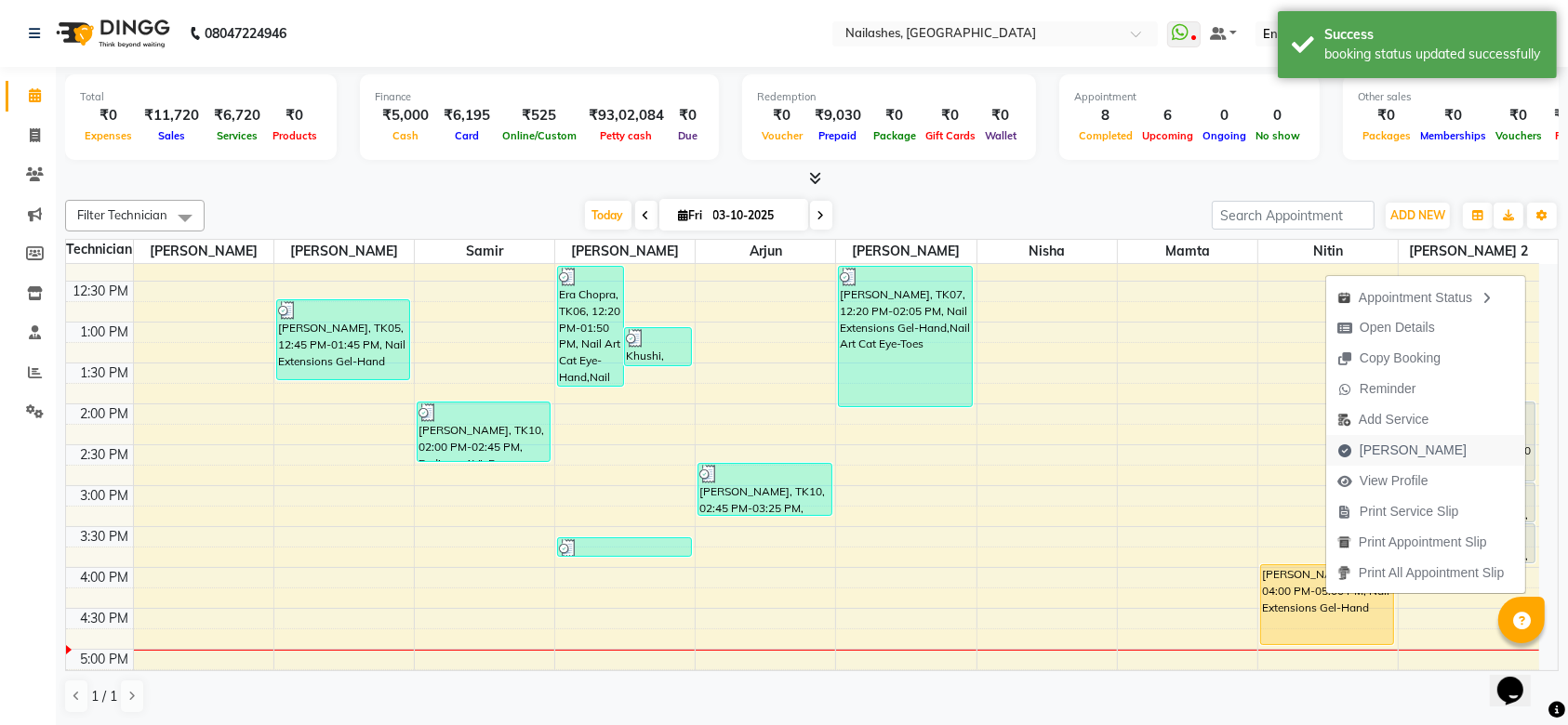
click at [1384, 447] on span "Mark Done" at bounding box center [1413, 451] width 107 height 20
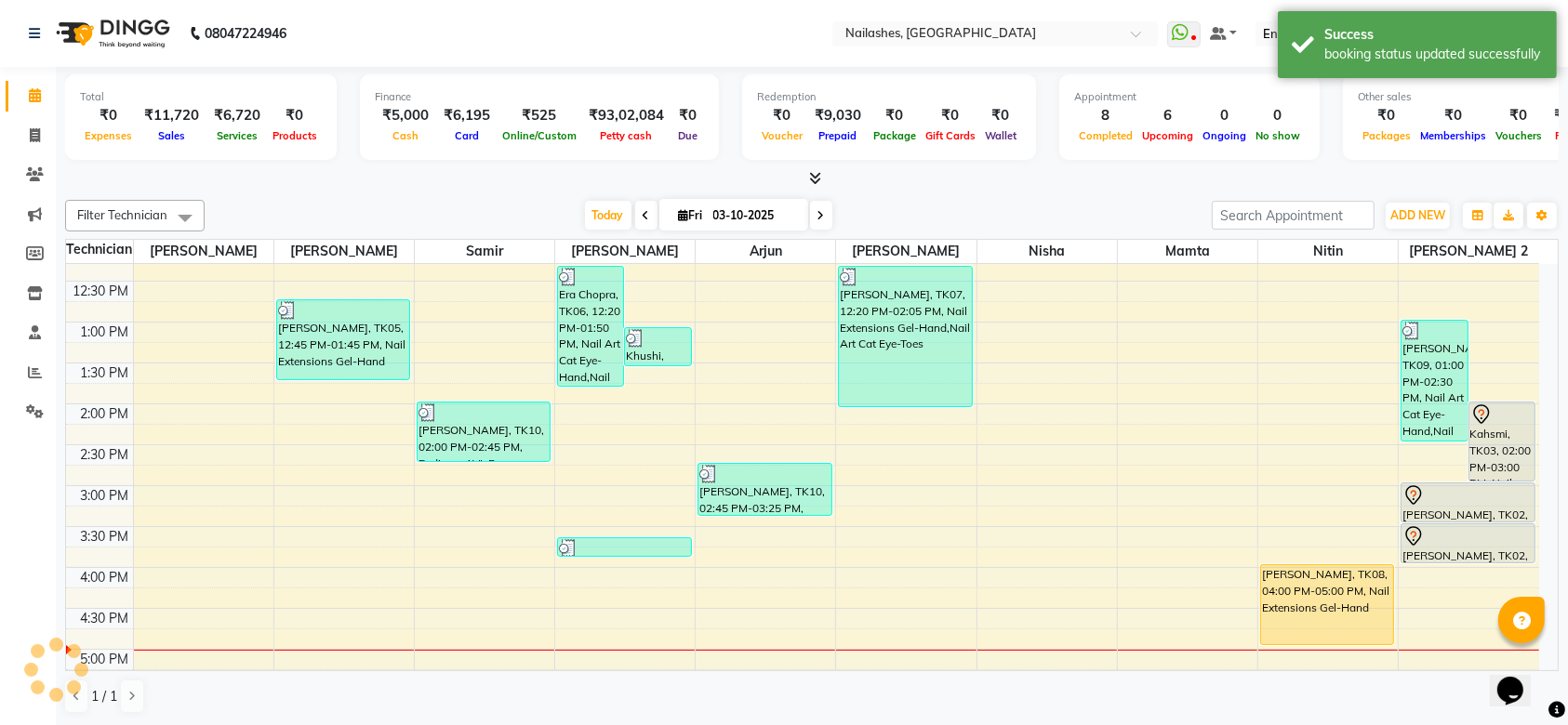
select select "service"
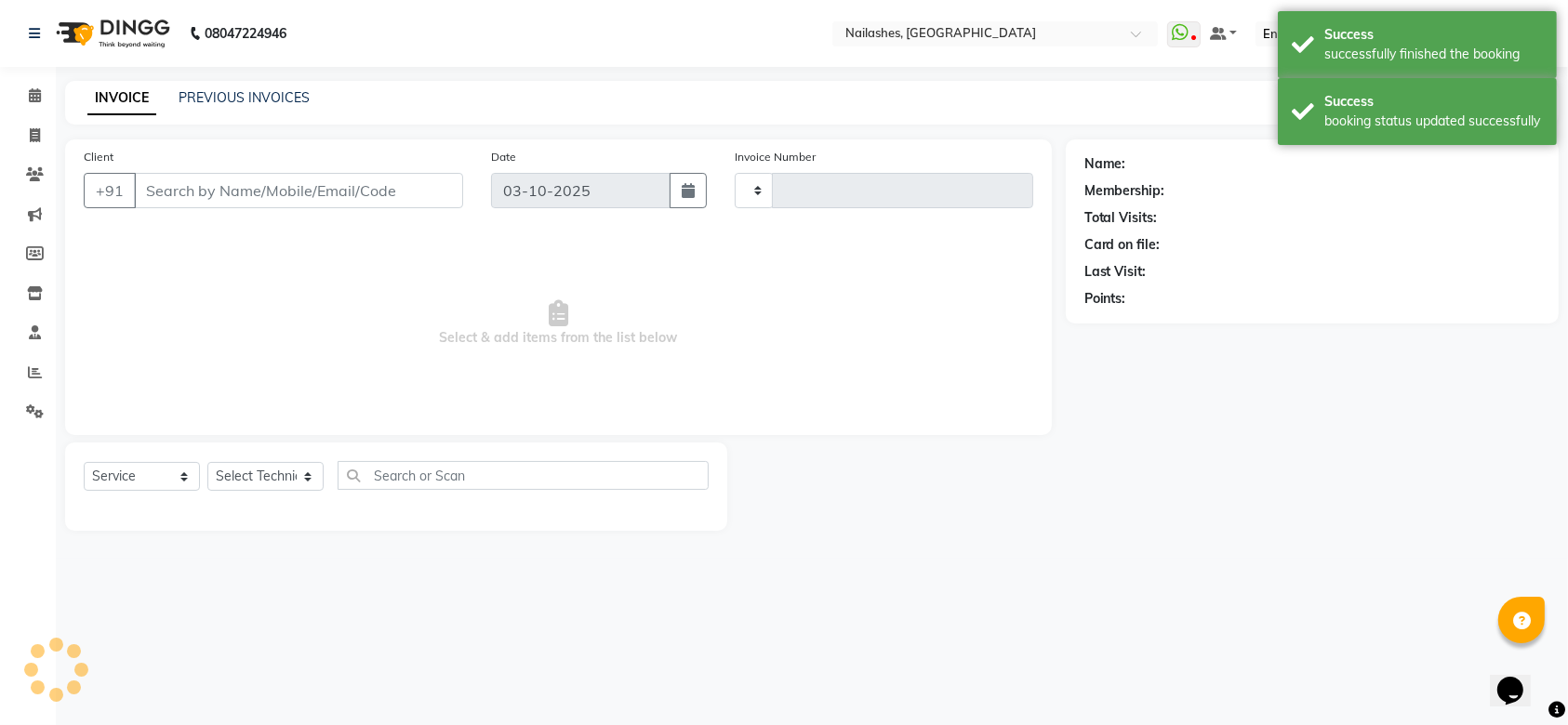
type input "2656"
select select "3926"
type input "98******99"
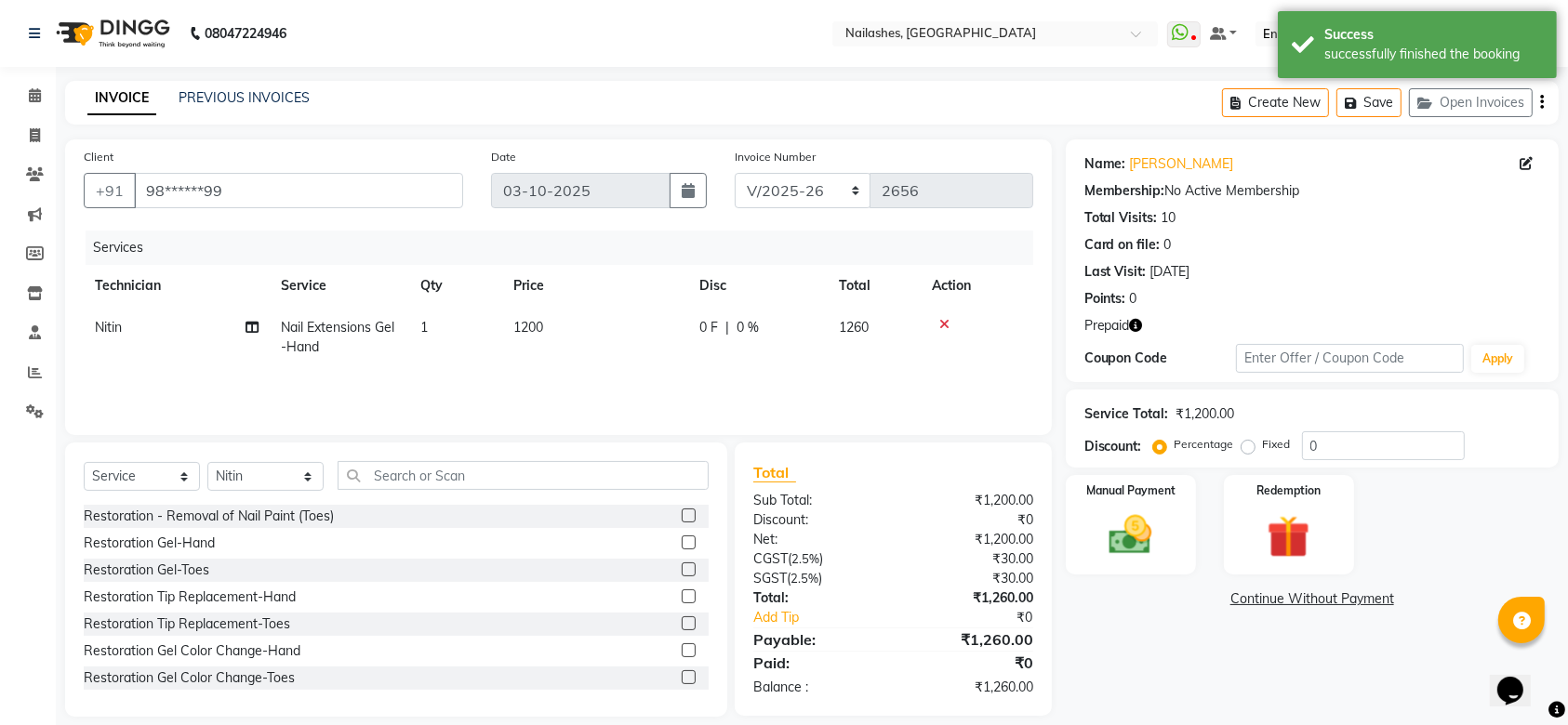
click at [947, 325] on icon at bounding box center [944, 324] width 10 height 13
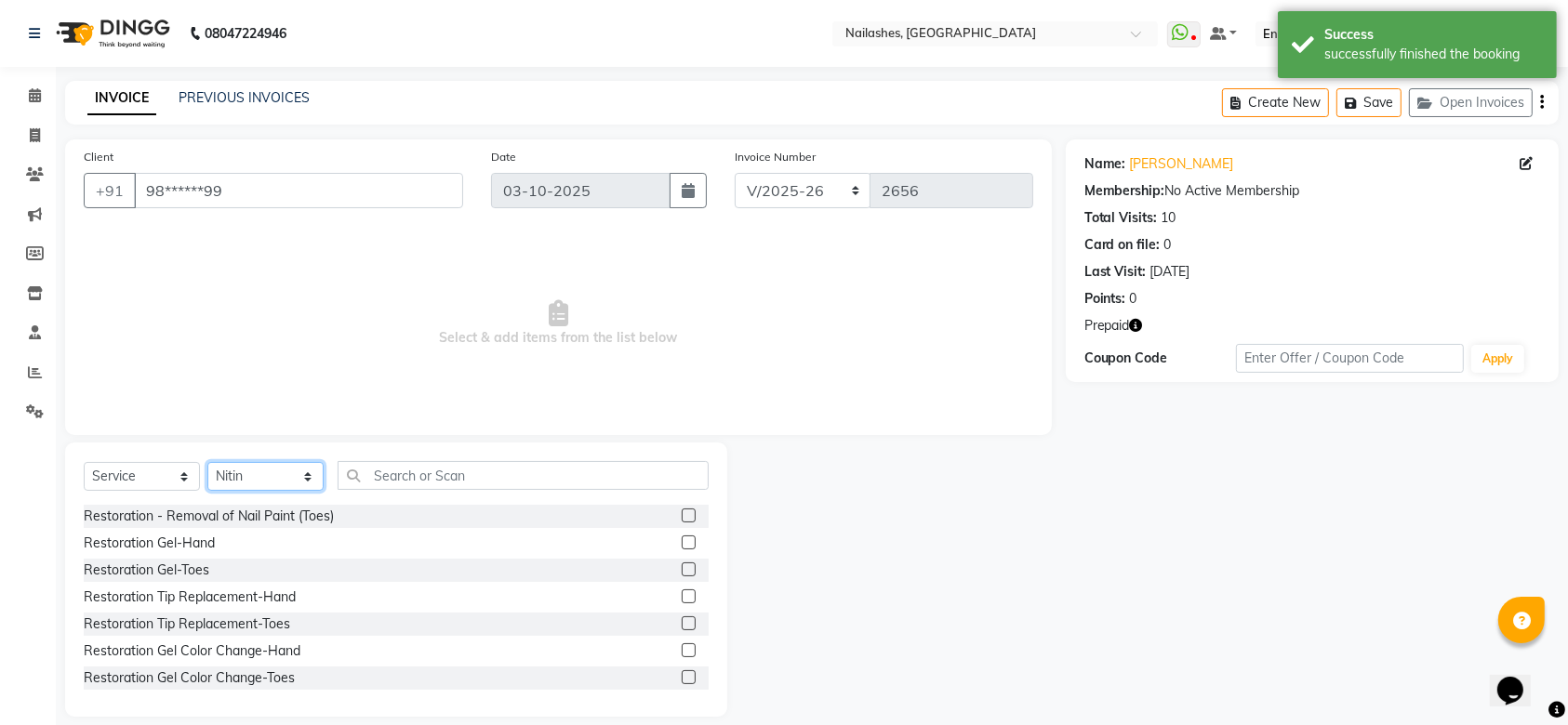
click at [274, 479] on select "Select Technician [PERSON_NAME] [PERSON_NAME] [PERSON_NAME] 2 [PERSON_NAME] MAN…" at bounding box center [266, 476] width 116 height 29
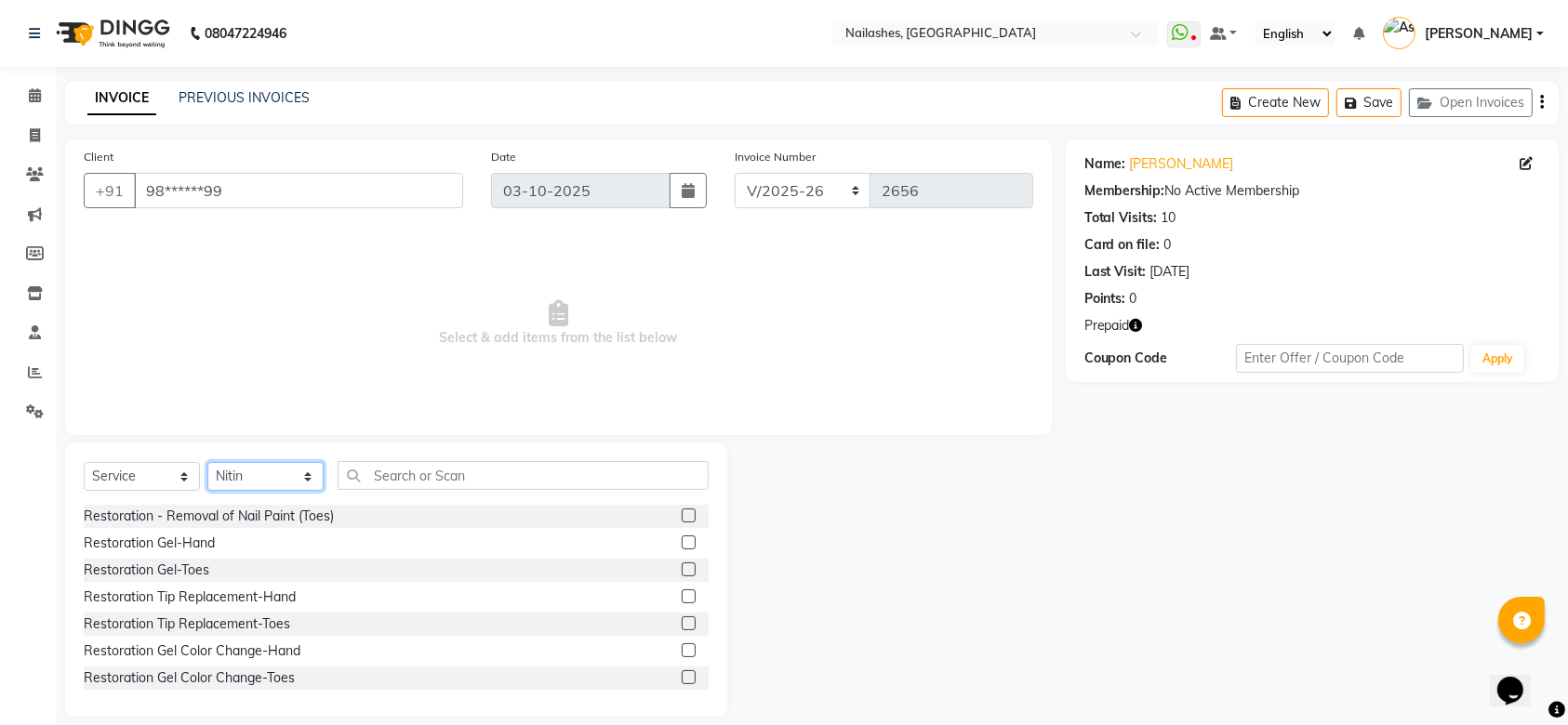
select select "19477"
click at [208, 462] on select "Select Technician [PERSON_NAME] [PERSON_NAME] [PERSON_NAME] 2 [PERSON_NAME] MAN…" at bounding box center [266, 476] width 116 height 29
click at [411, 473] on input "text" at bounding box center [522, 475] width 371 height 29
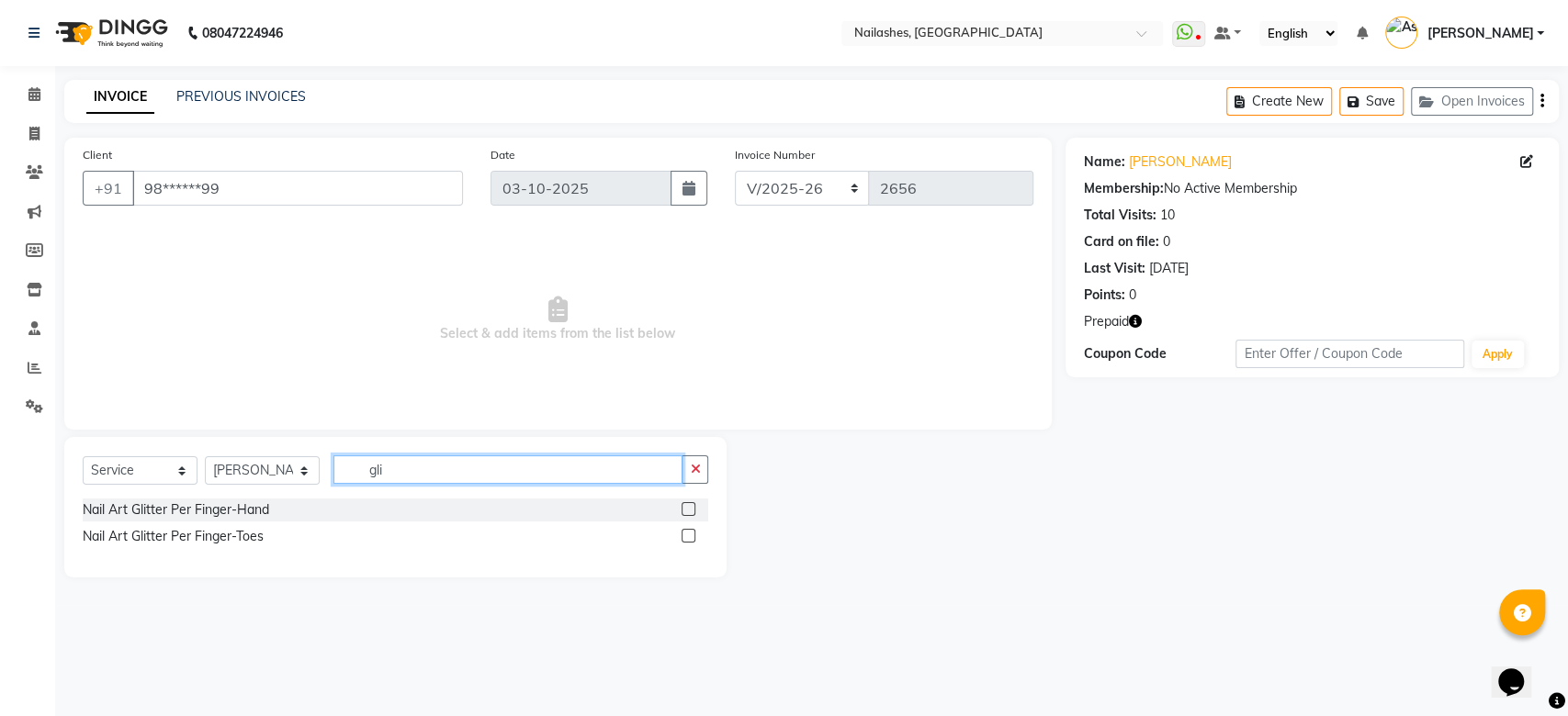
type input "gli"
click at [683, 504] on label at bounding box center [689, 509] width 14 height 14
click at [683, 504] on input "checkbox" at bounding box center [688, 510] width 12 height 12
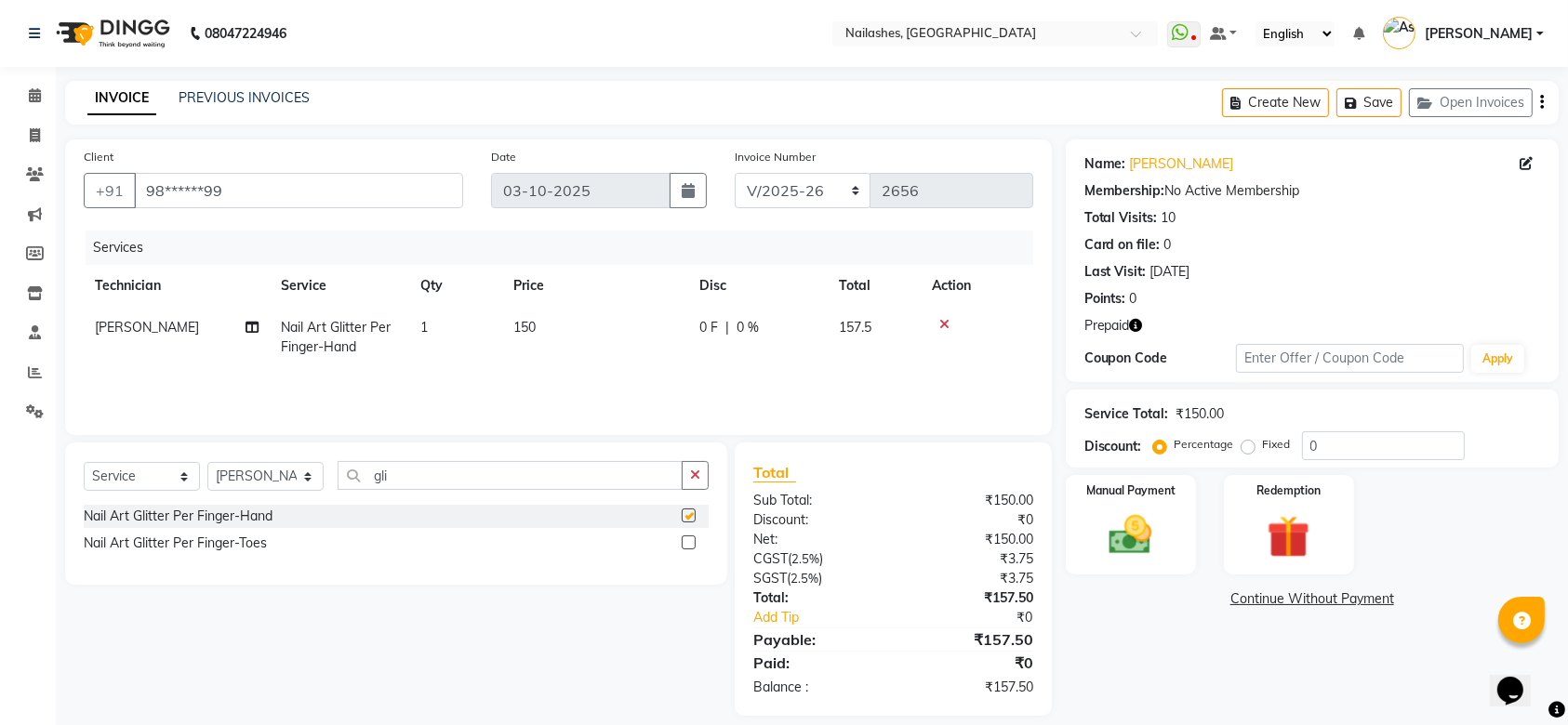
checkbox input "false"
click at [433, 327] on td "1" at bounding box center [455, 337] width 93 height 61
select select "19477"
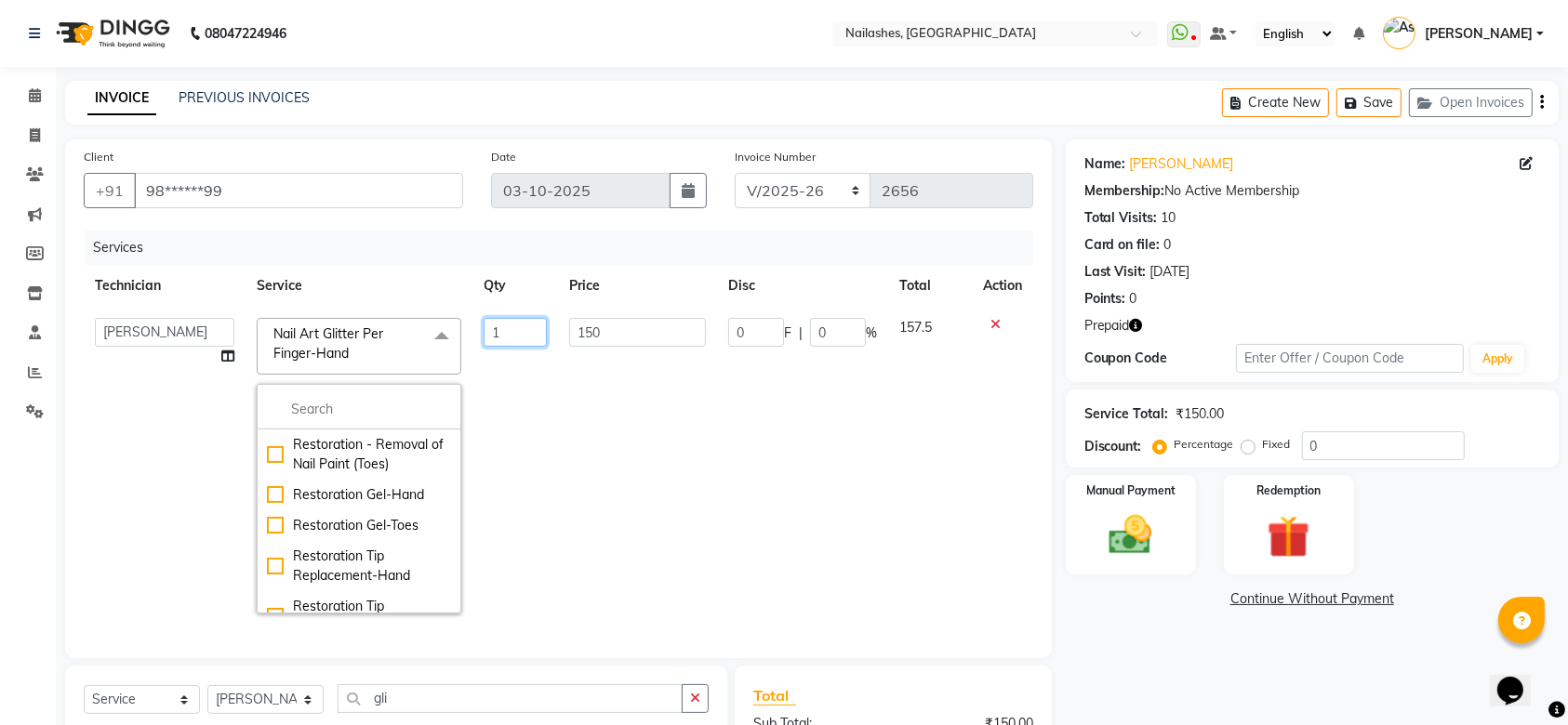
click at [503, 331] on input "1" at bounding box center [515, 332] width 63 height 29
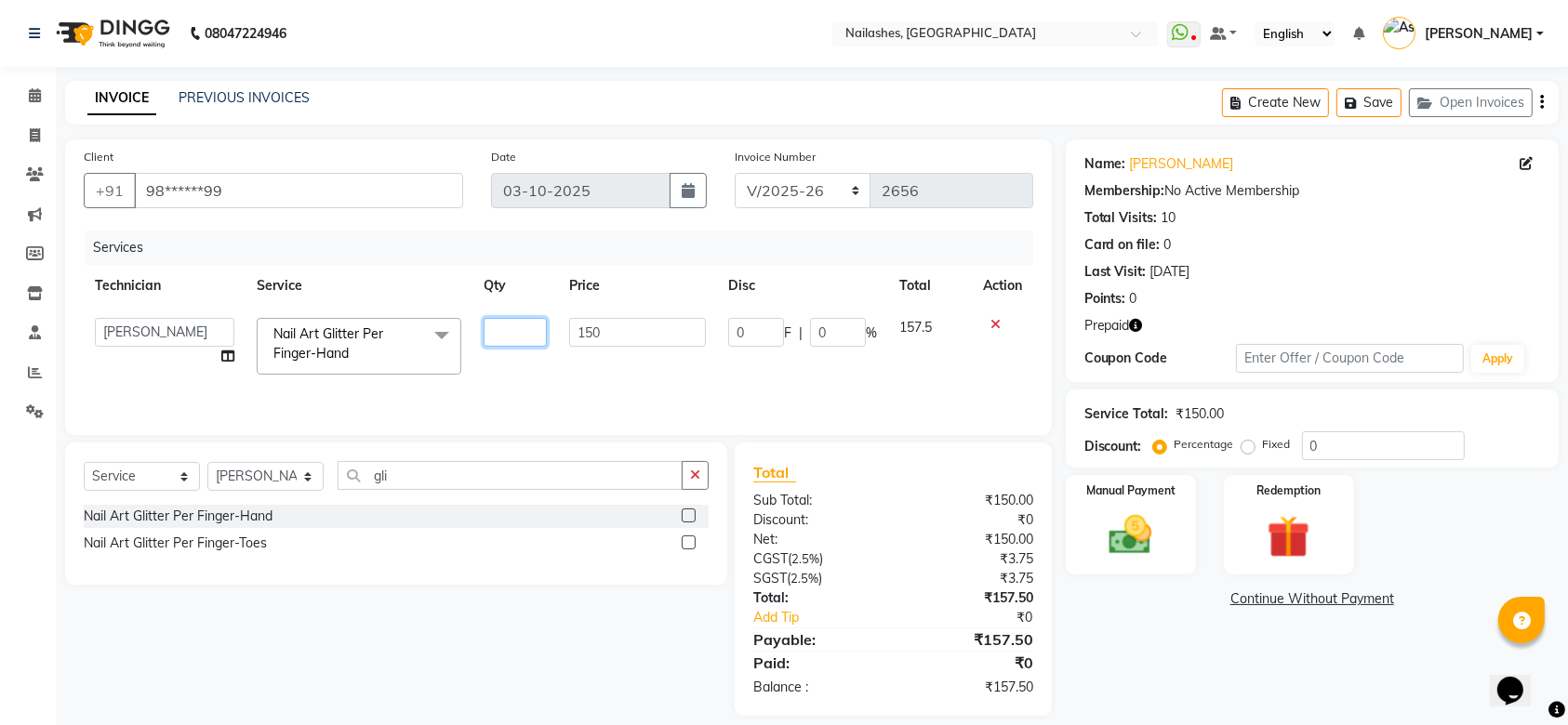
type input "8"
click at [528, 361] on tr "Anamika Anita Anita 2 Arjun Mamta MANAGER Nisha Nitin Samir Shanu Shushanto Nai…" at bounding box center [558, 346] width 949 height 79
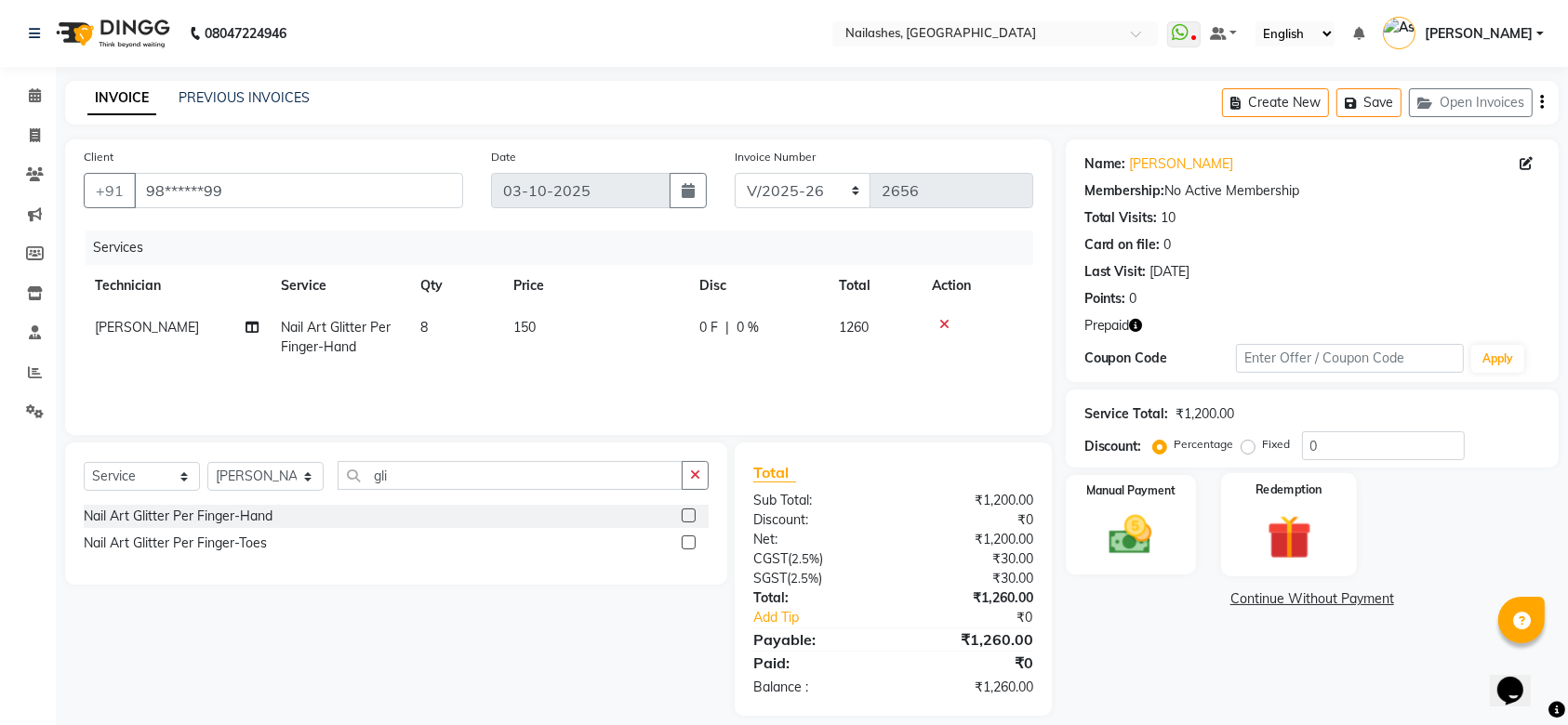
click at [1283, 542] on img at bounding box center [1290, 537] width 73 height 56
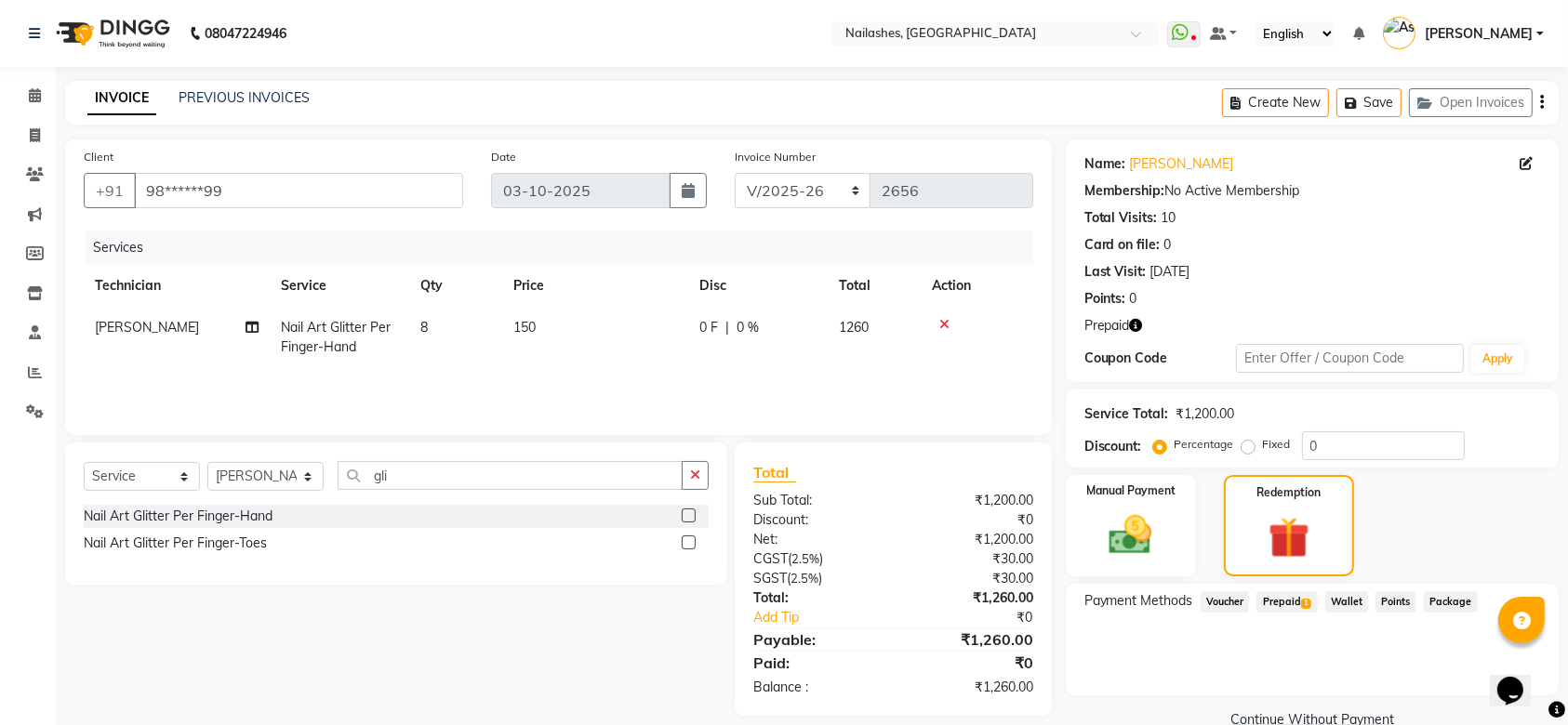
click at [1302, 601] on span "1" at bounding box center [1306, 604] width 10 height 11
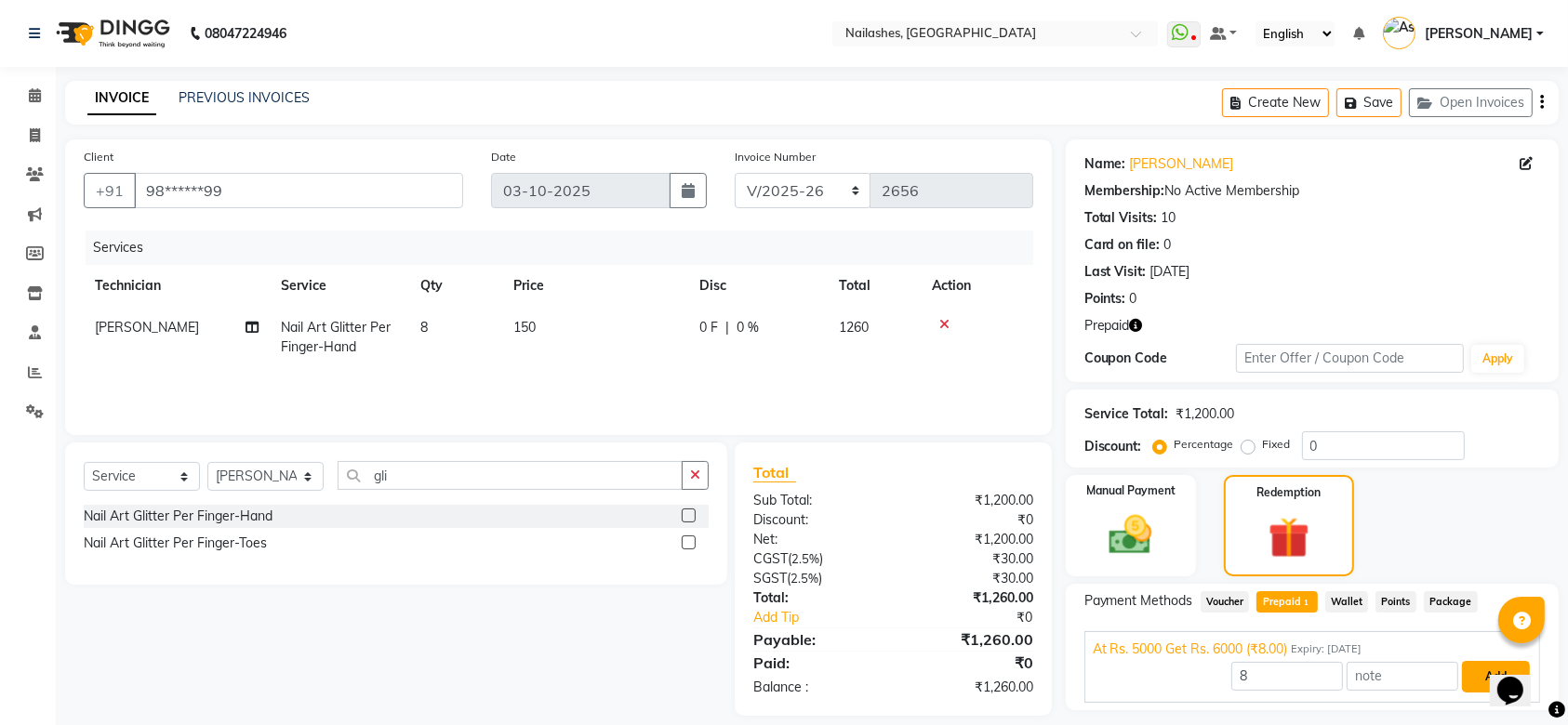
click at [1481, 684] on button "Add" at bounding box center [1495, 677] width 68 height 31
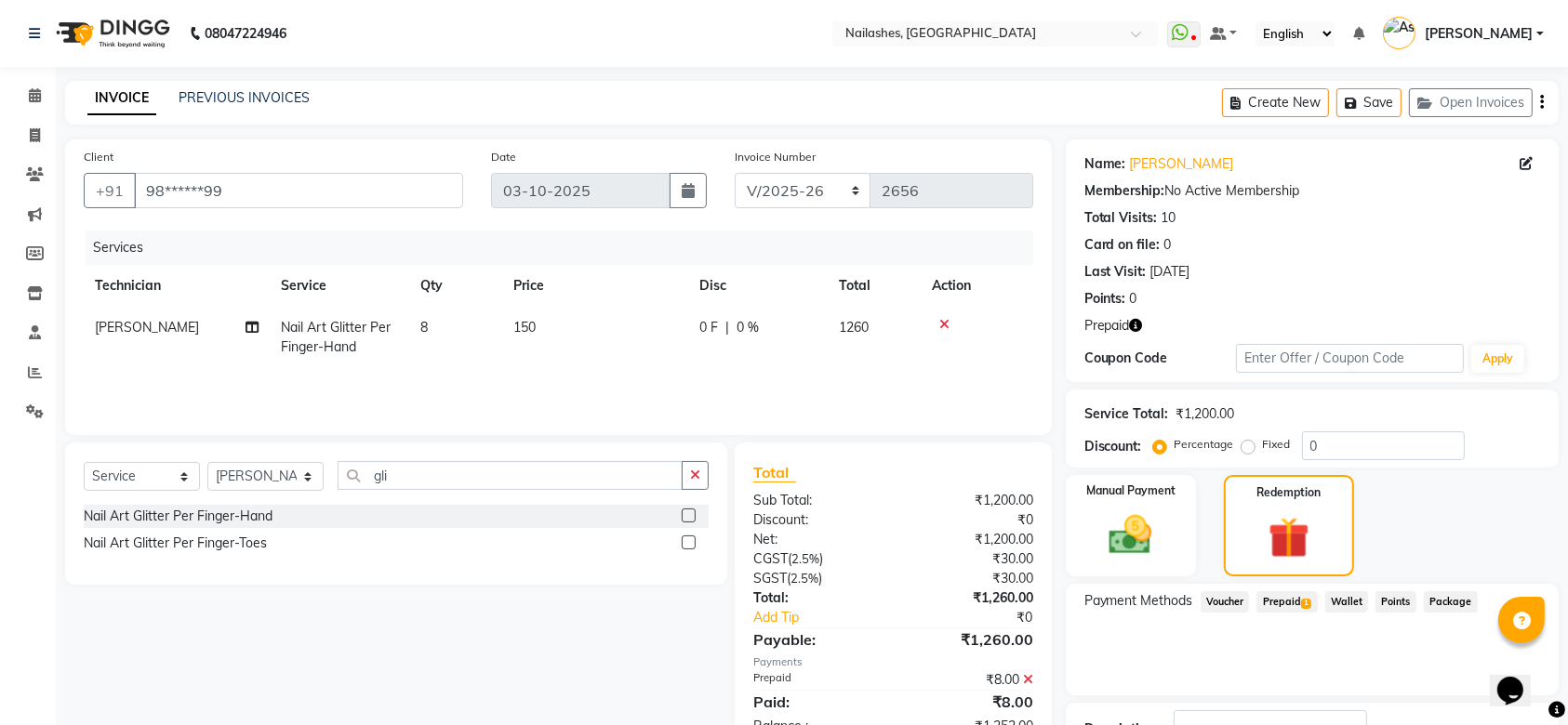
scroll to position [141, 0]
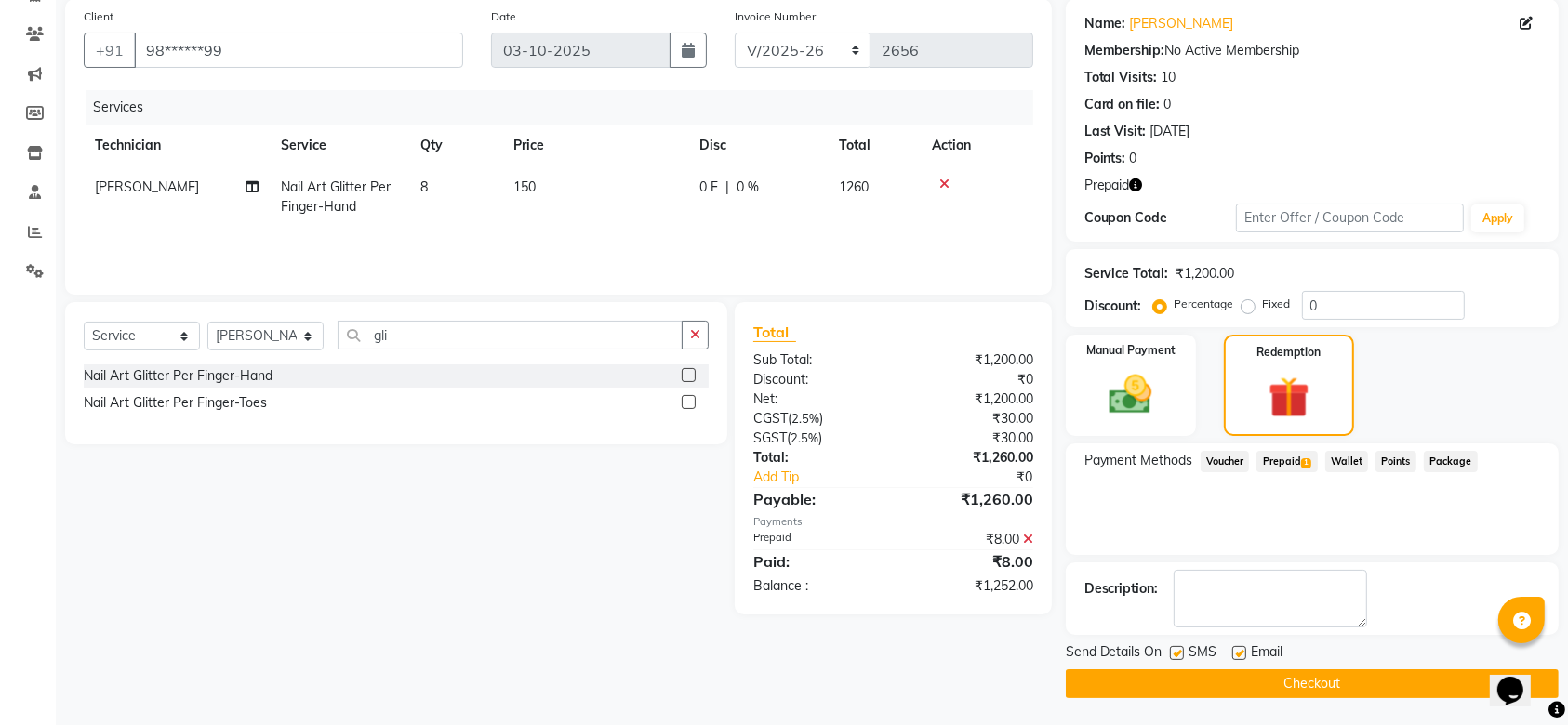
click at [1024, 539] on icon at bounding box center [1028, 539] width 10 height 13
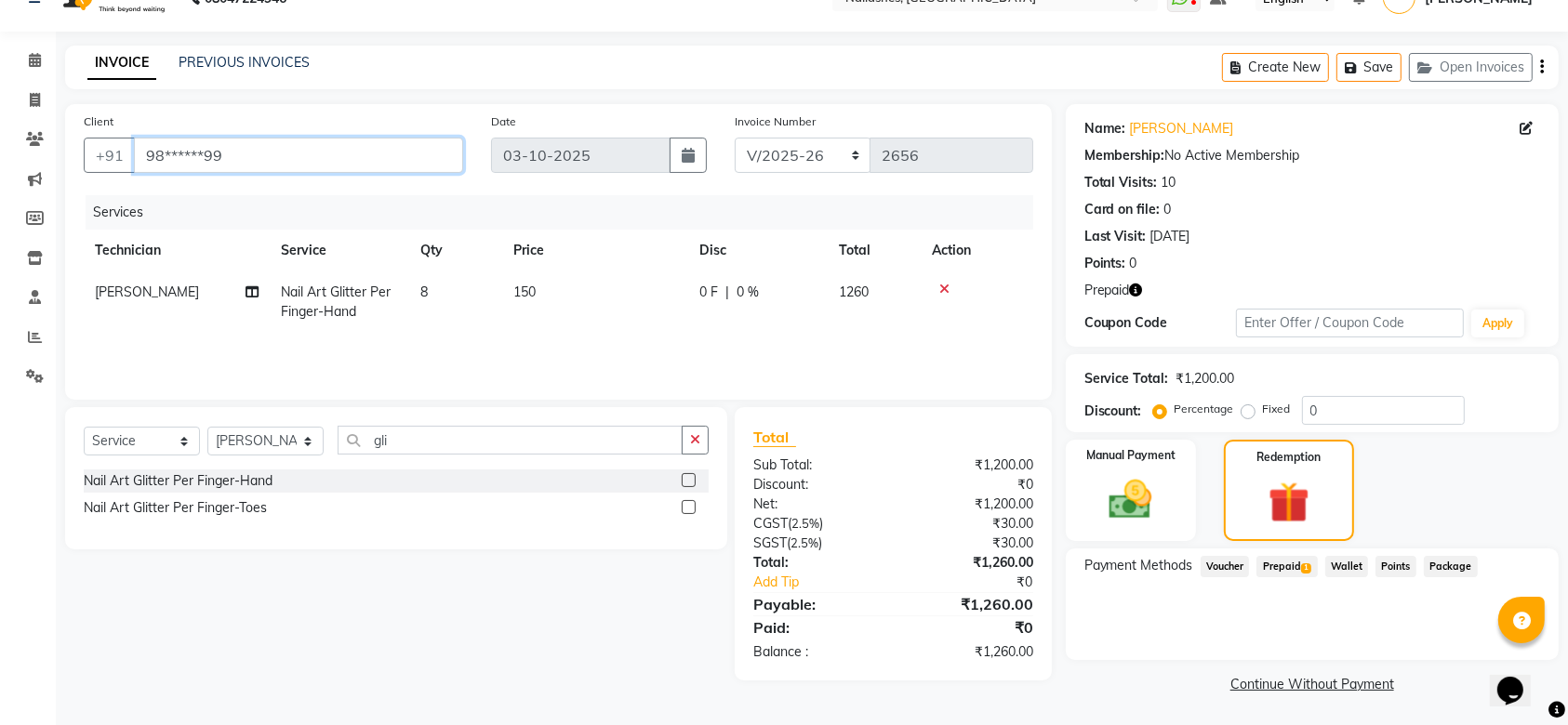
click at [347, 162] on input "98******99" at bounding box center [298, 155] width 330 height 35
type input "9"
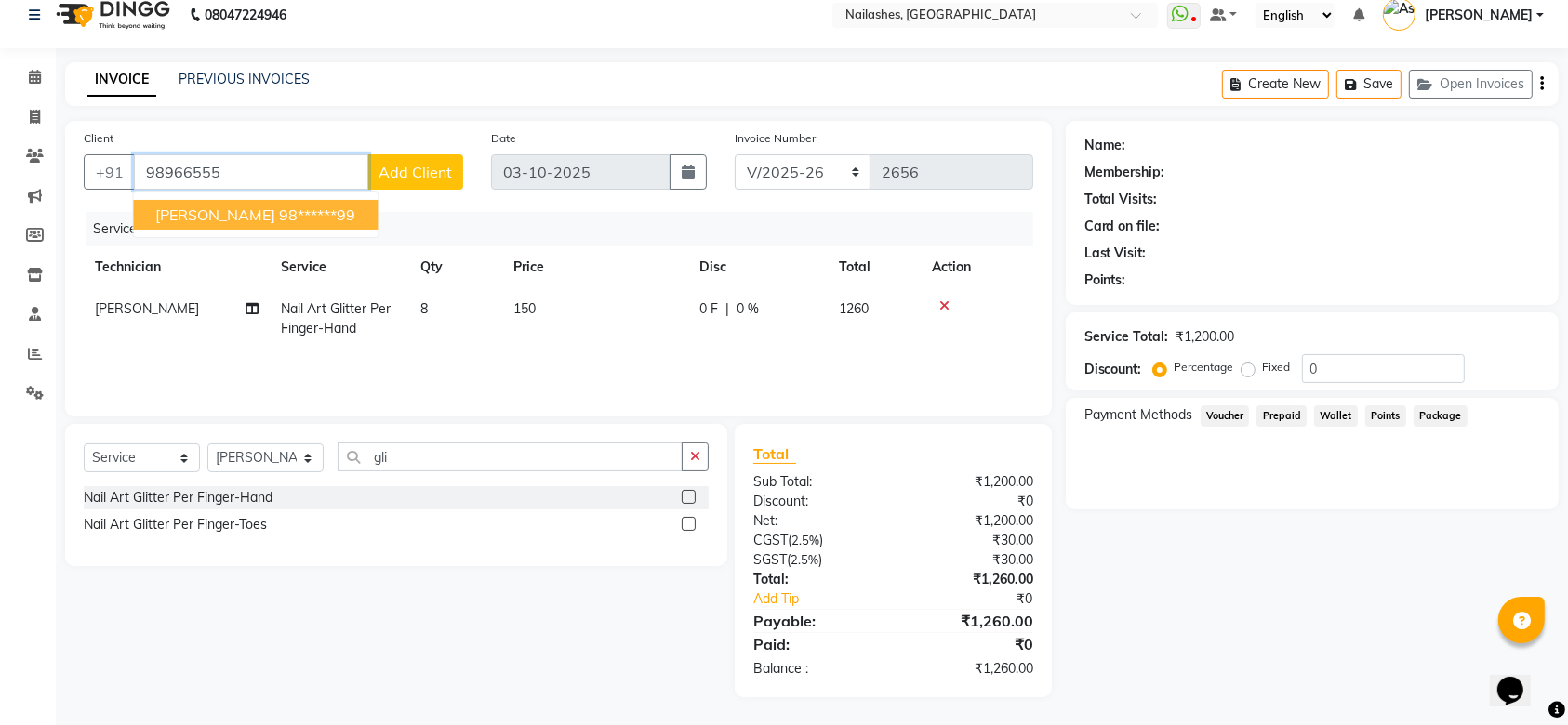
scroll to position [17, 0]
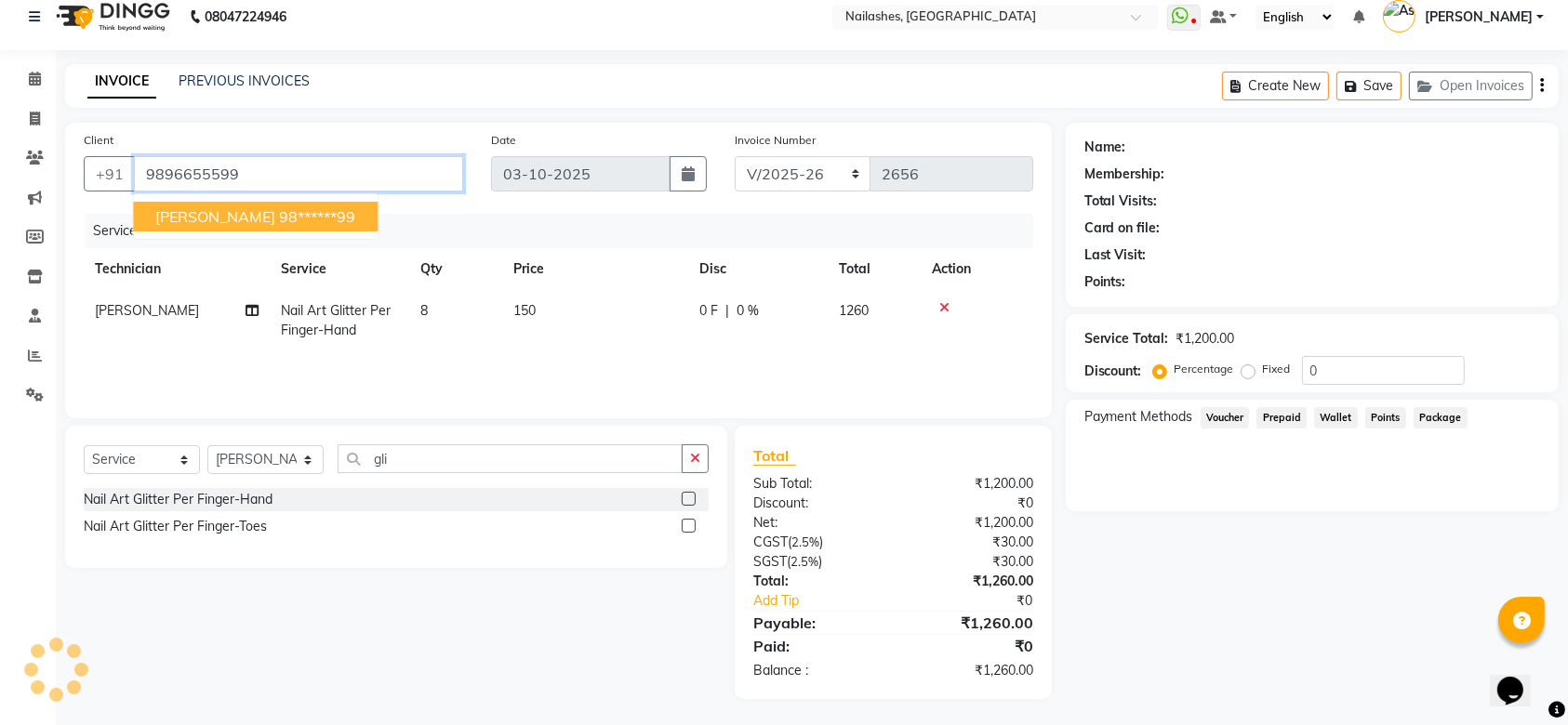
type input "9896655599"
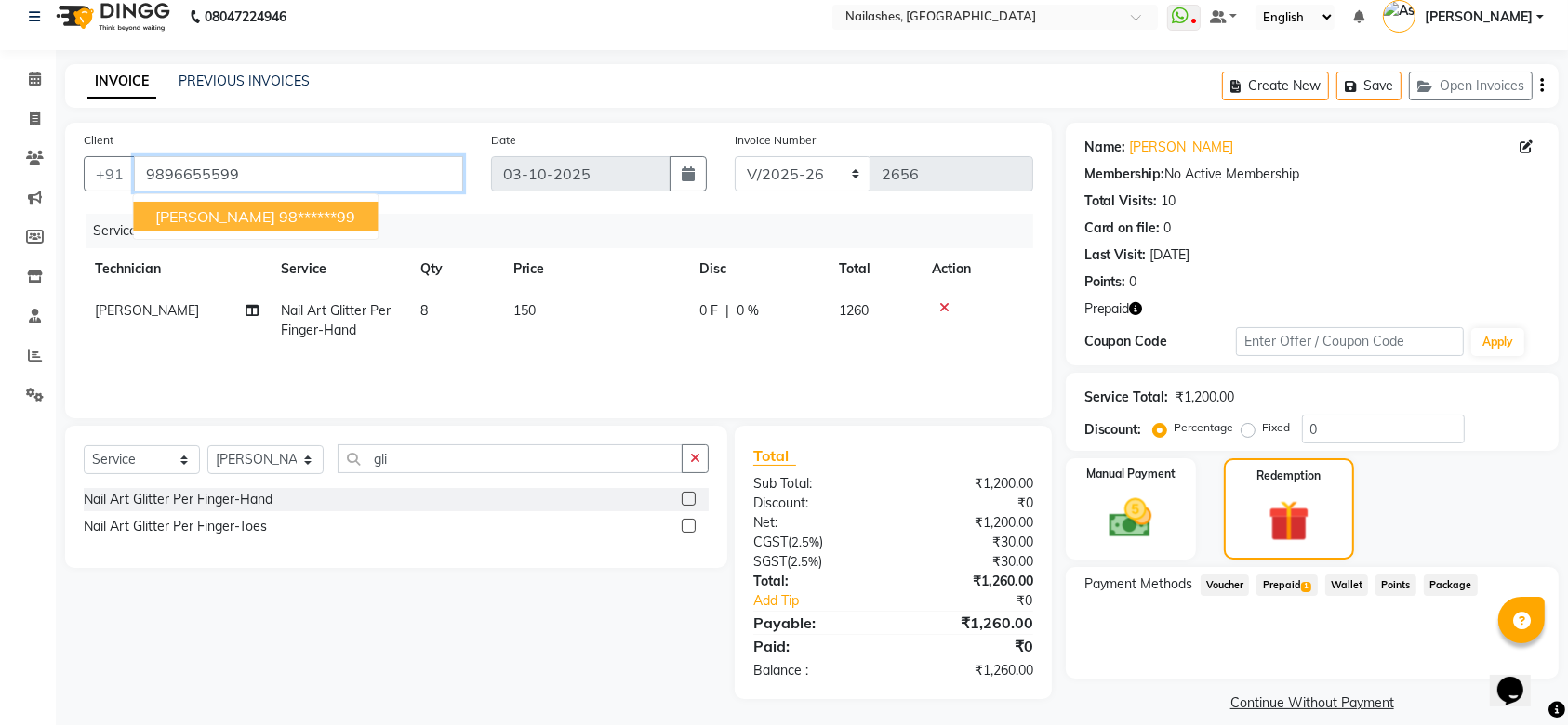
click at [347, 162] on input "9896655599" at bounding box center [298, 174] width 330 height 35
click at [33, 77] on icon at bounding box center [34, 79] width 12 height 14
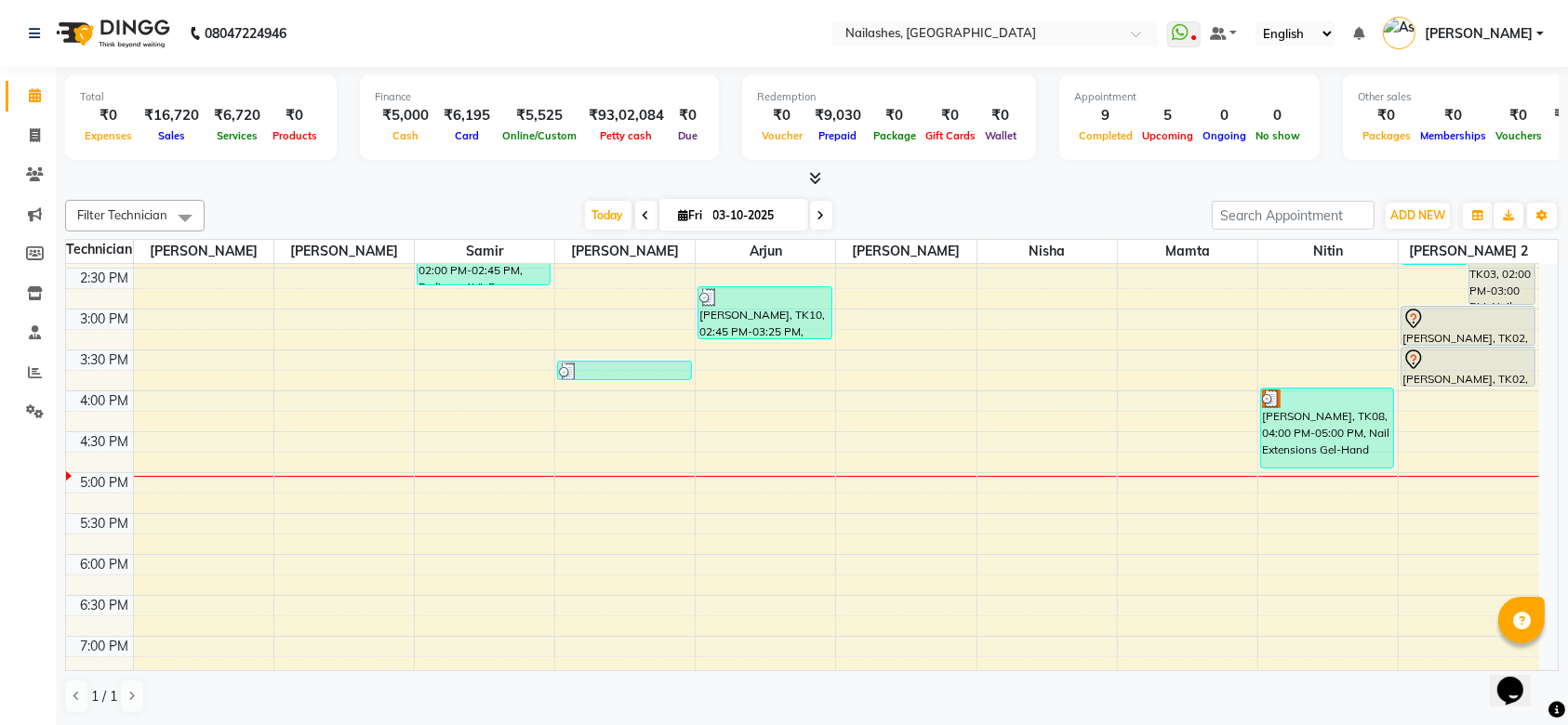
scroll to position [522, 0]
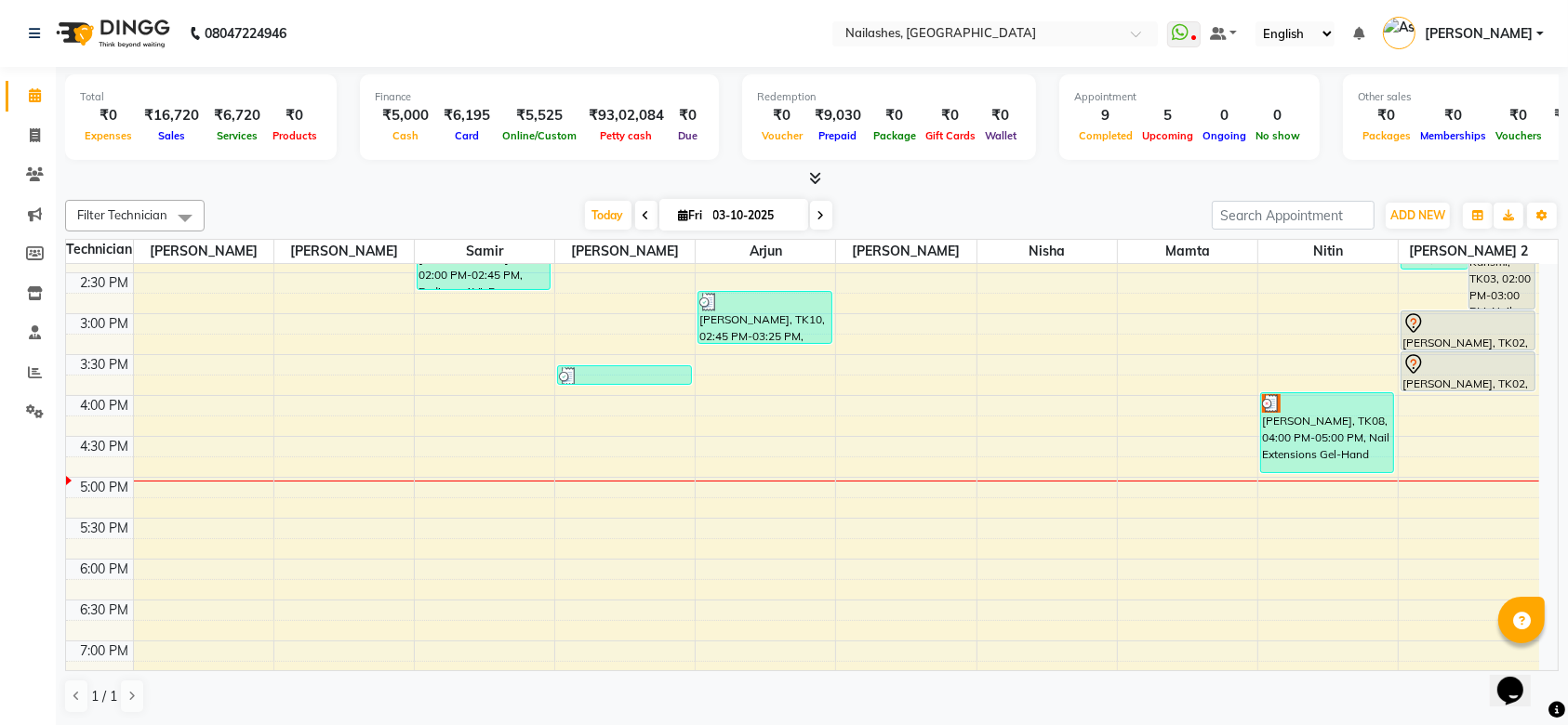
click at [1343, 424] on div "KOMAL Gupta, TK08, 04:00 PM-05:00 PM, Nail Extensions Gel-Hand" at bounding box center [1327, 433] width 132 height 79
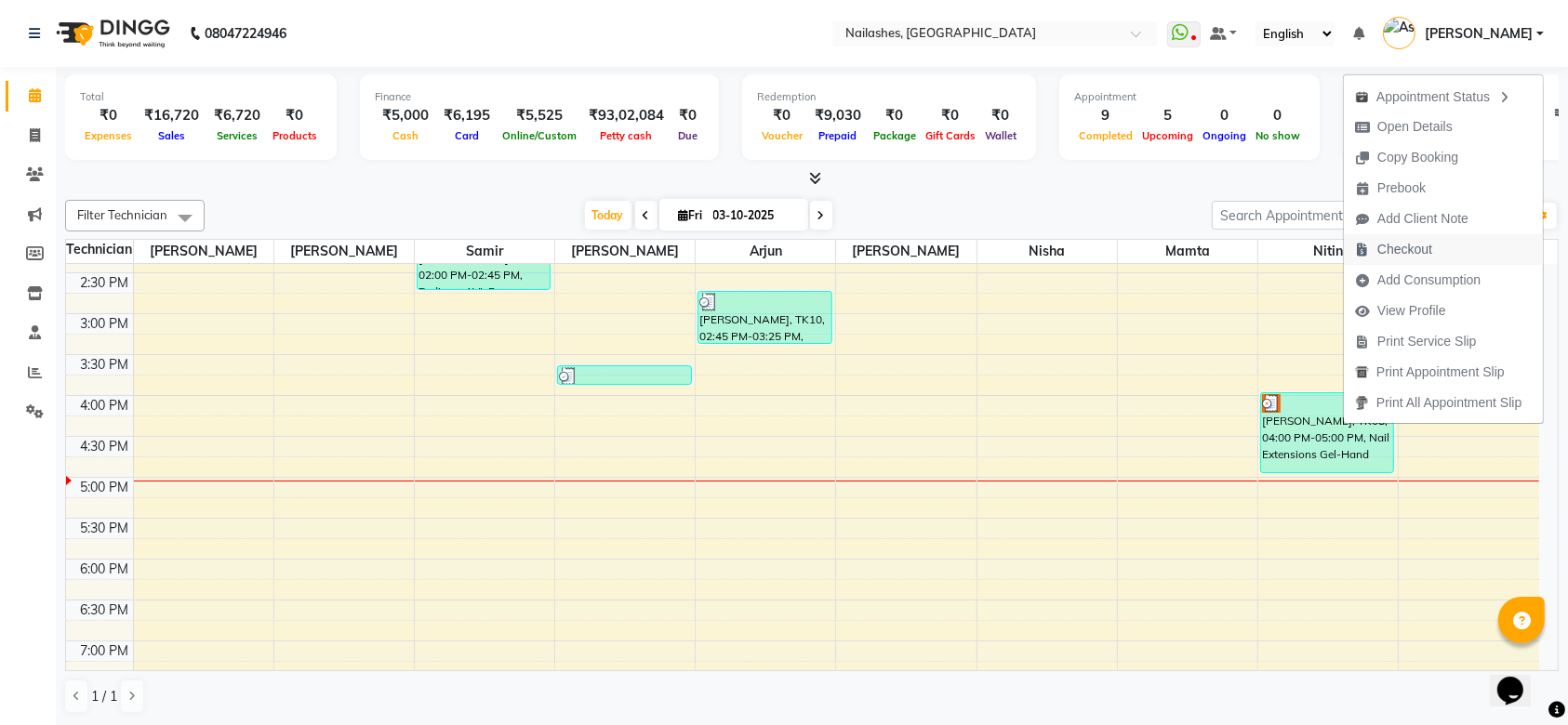
click at [1398, 247] on span "Checkout" at bounding box center [1405, 250] width 55 height 20
select select "service"
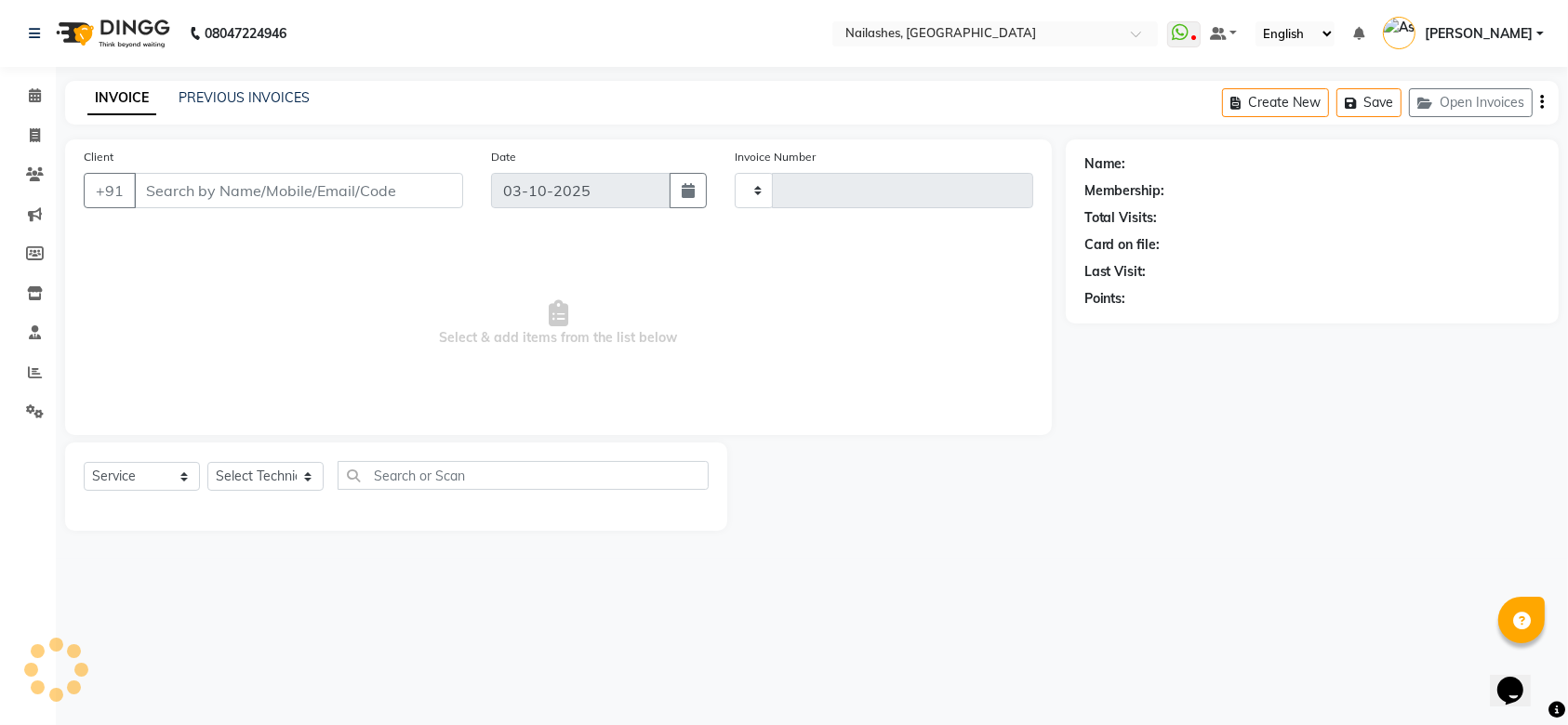
type input "2657"
select select "3926"
type input "98******99"
select select "90278"
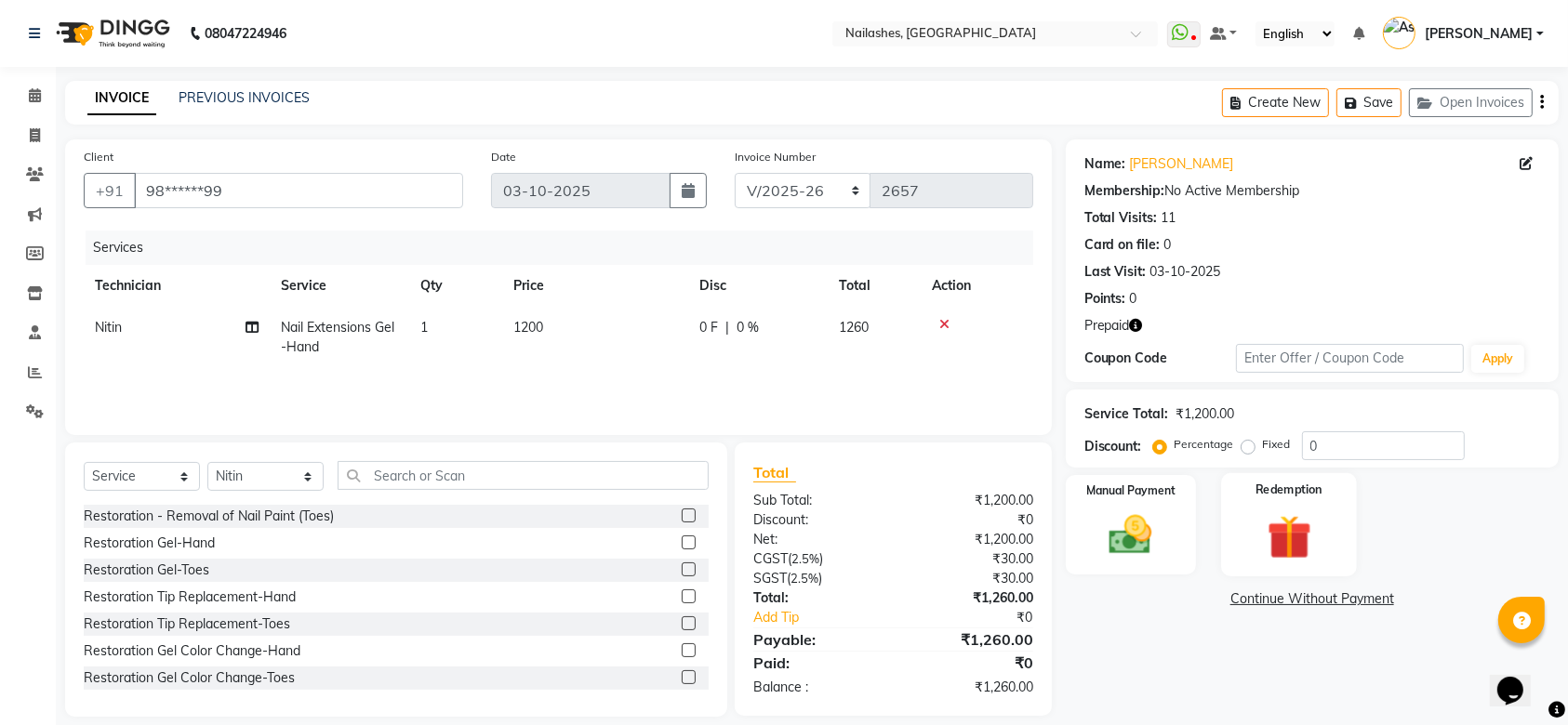
click at [1310, 524] on img at bounding box center [1290, 537] width 73 height 56
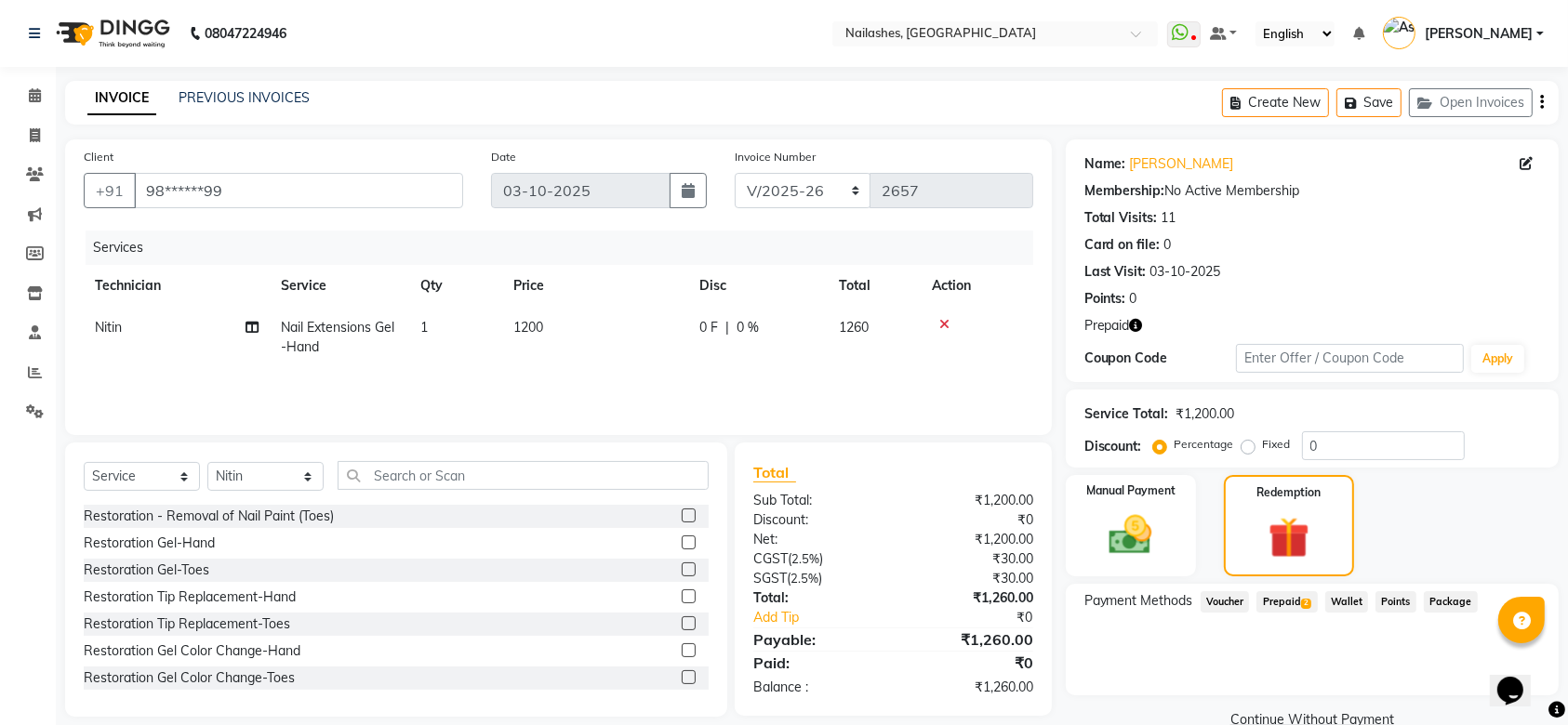
click at [1303, 591] on span "Prepaid 2" at bounding box center [1286, 602] width 60 height 22
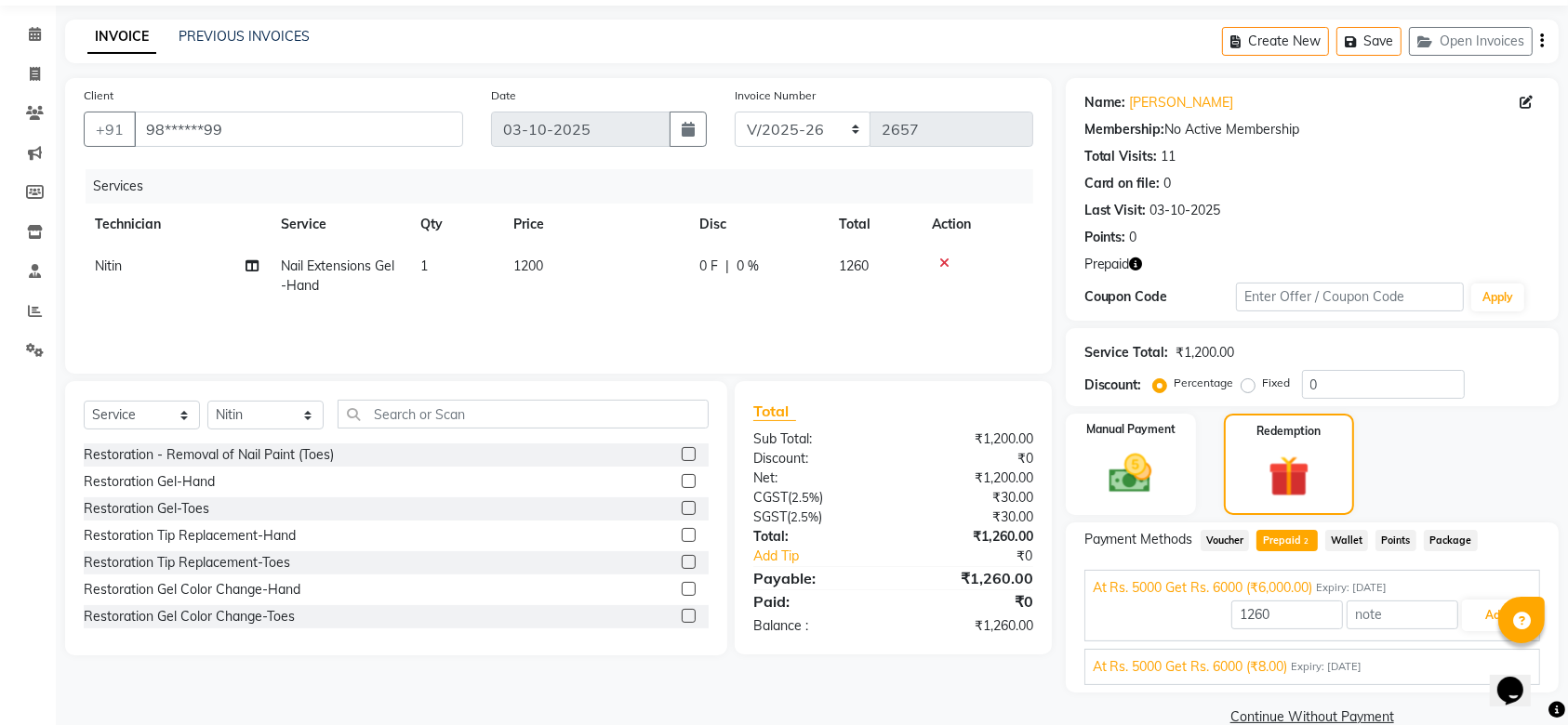
scroll to position [93, 0]
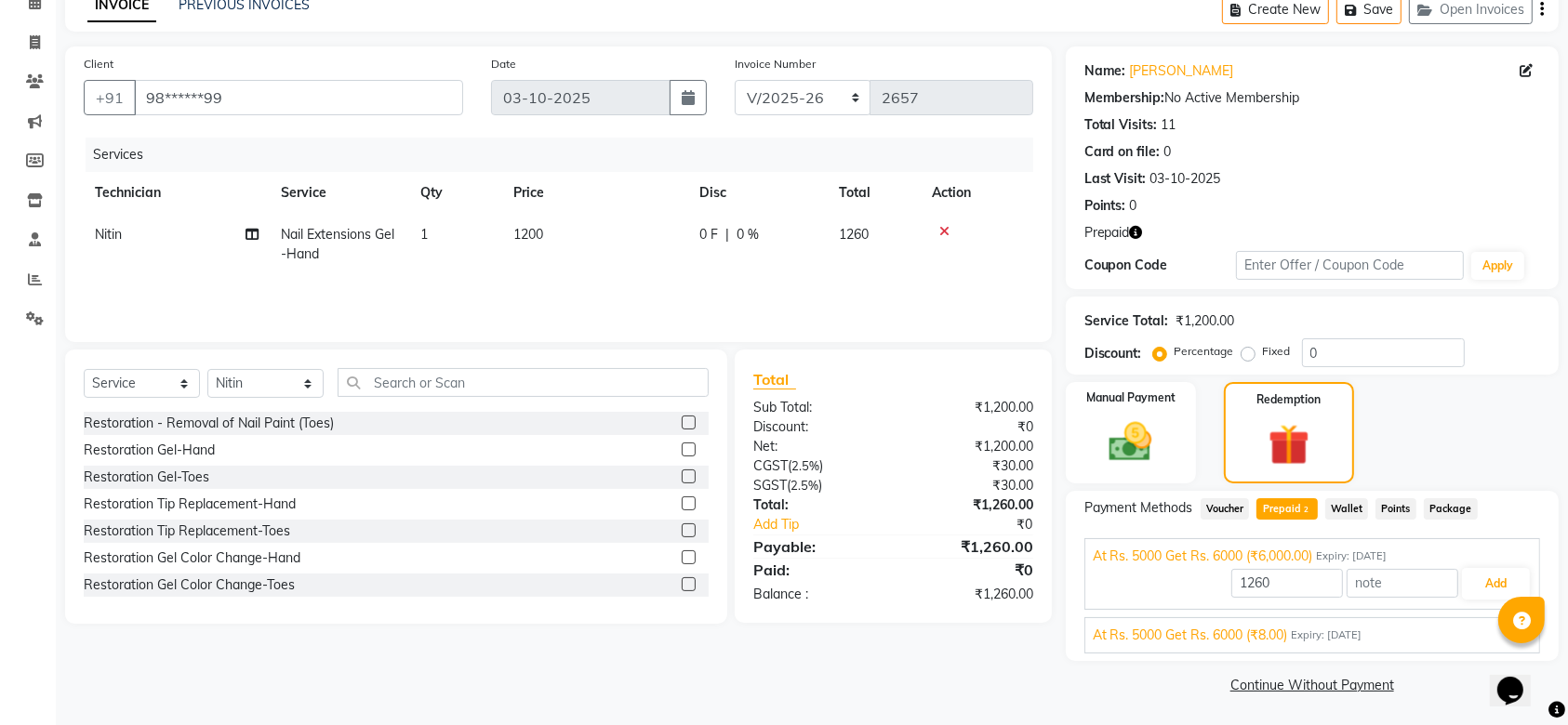
click at [1450, 631] on div "At Rs. 5000 Get Rs. 6000 (₹8.00) Expiry: 04-05-2033" at bounding box center [1312, 635] width 439 height 20
click at [1484, 634] on button "Add" at bounding box center [1495, 628] width 68 height 31
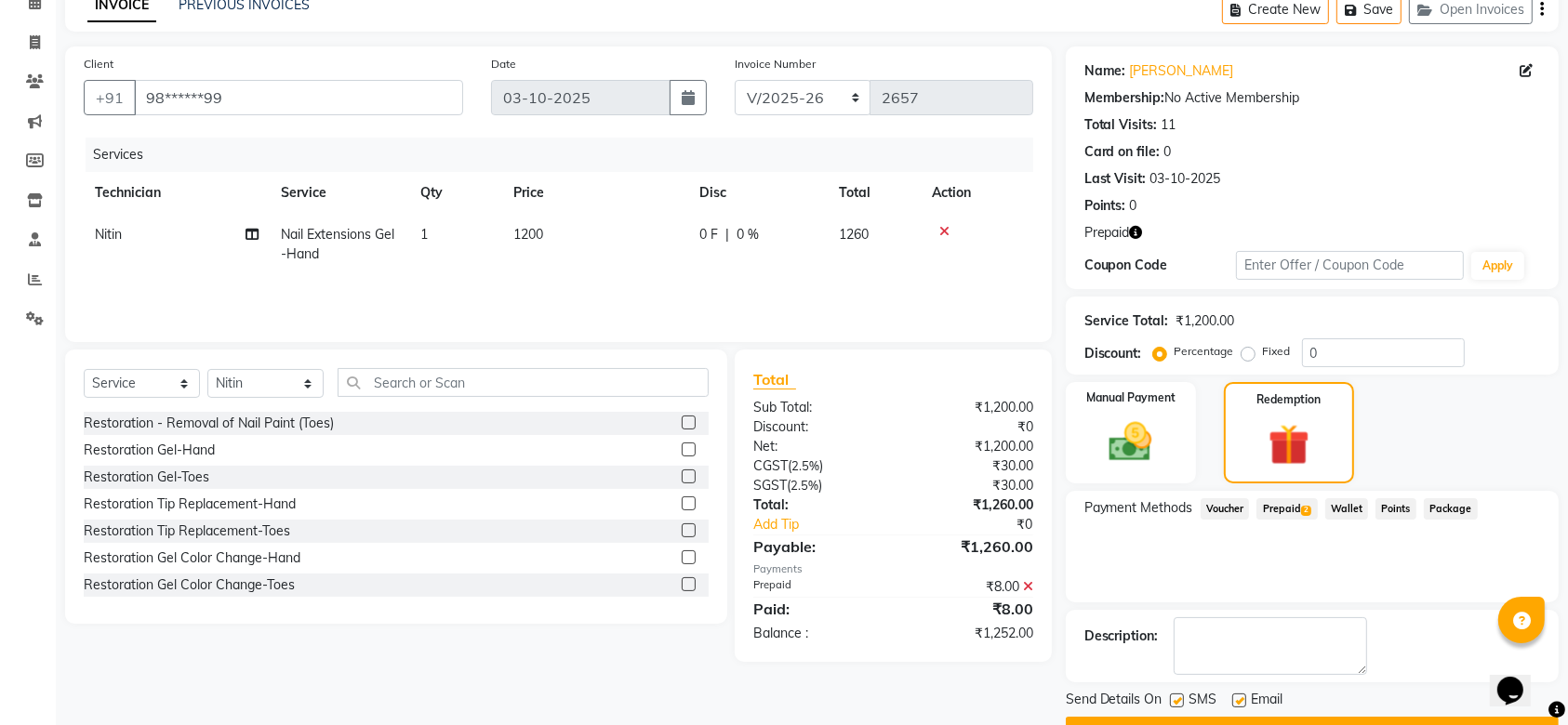
click at [1280, 508] on span "Prepaid 2" at bounding box center [1286, 510] width 60 height 22
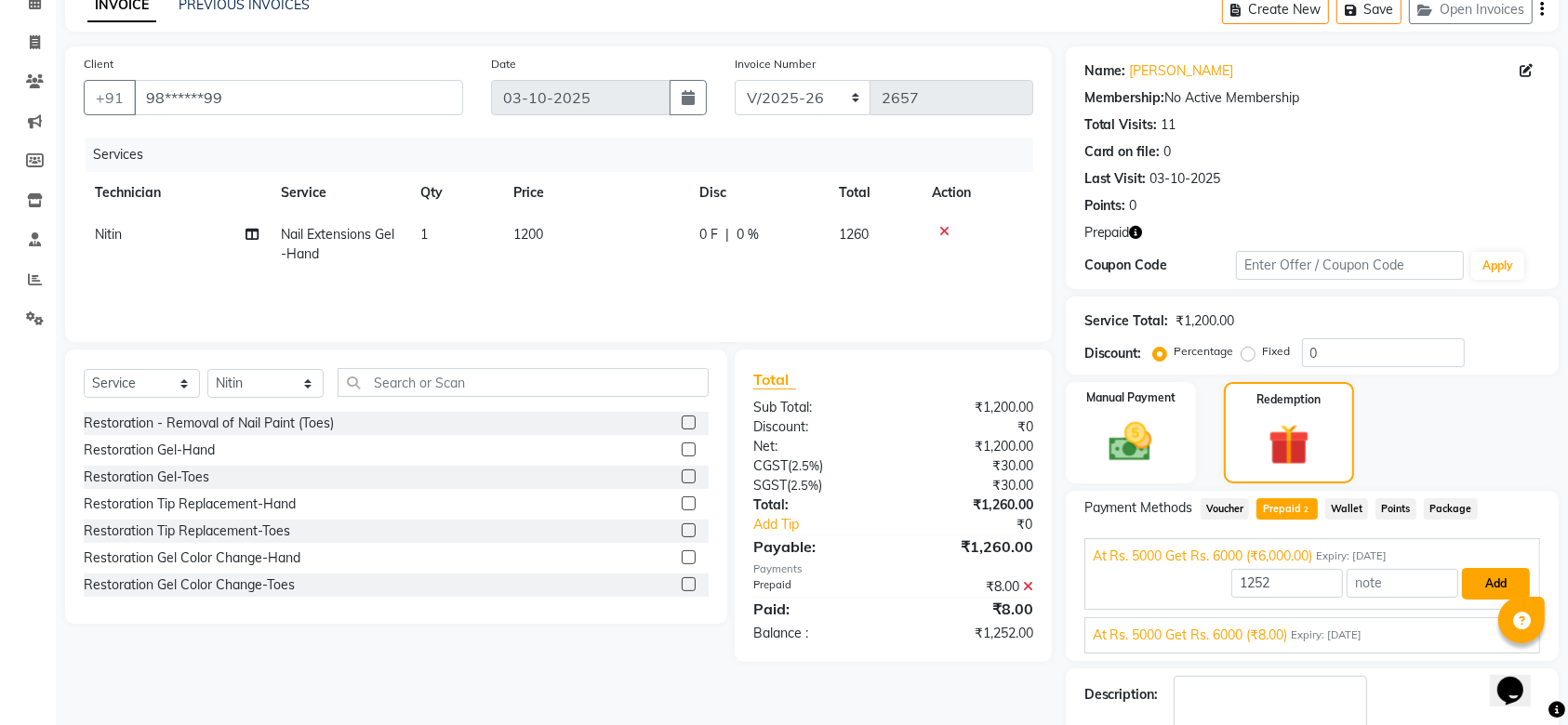
click at [1491, 575] on button "Add" at bounding box center [1495, 584] width 68 height 31
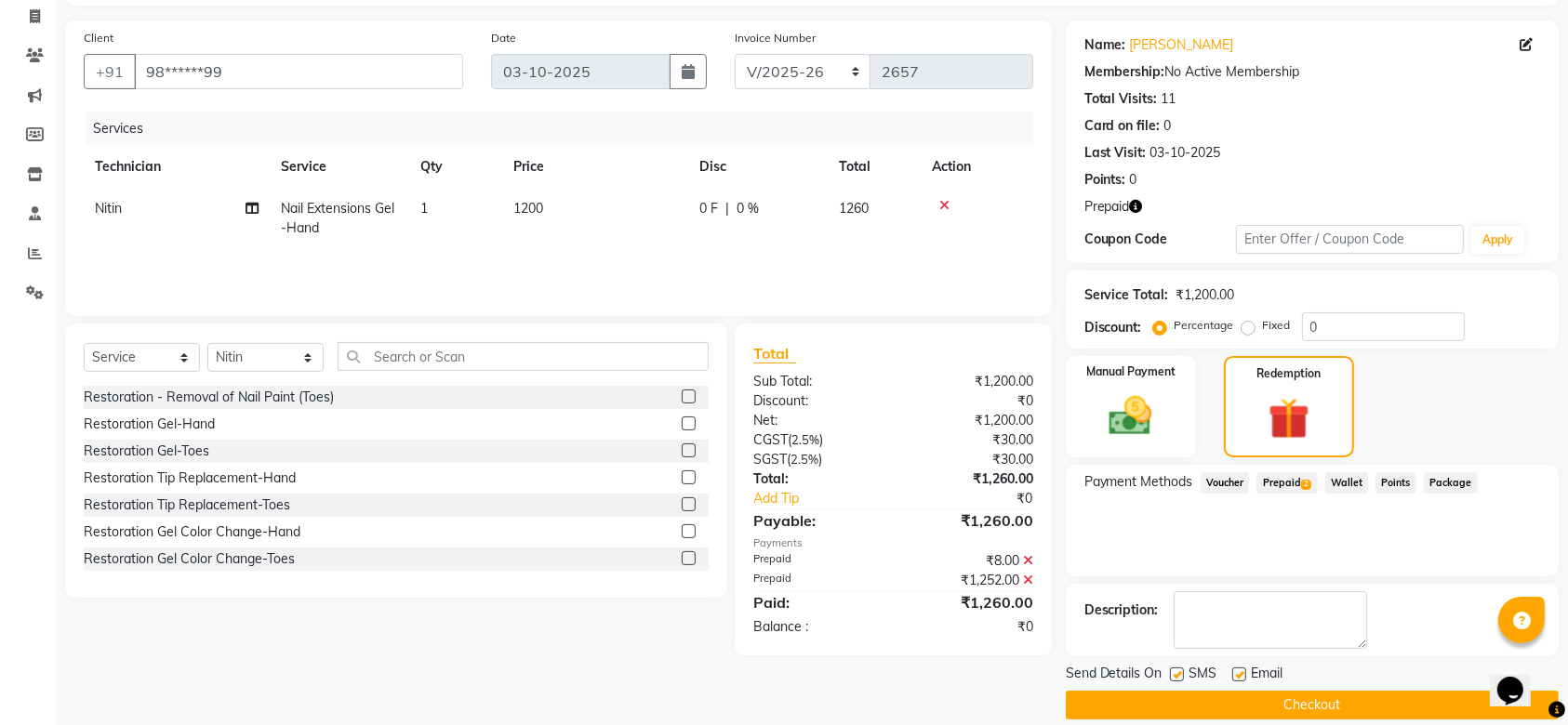
scroll to position [141, 0]
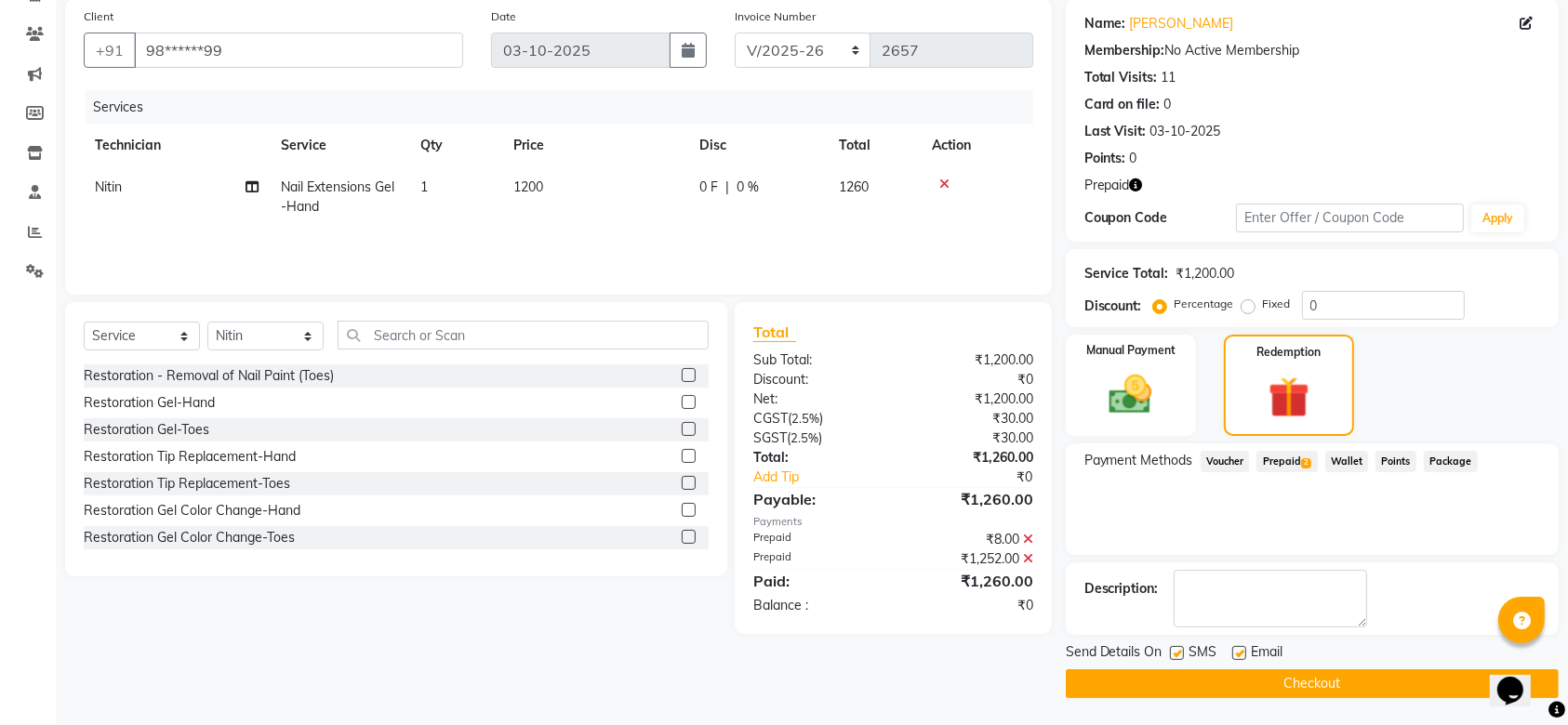
click at [1308, 689] on button "Checkout" at bounding box center [1311, 684] width 493 height 29
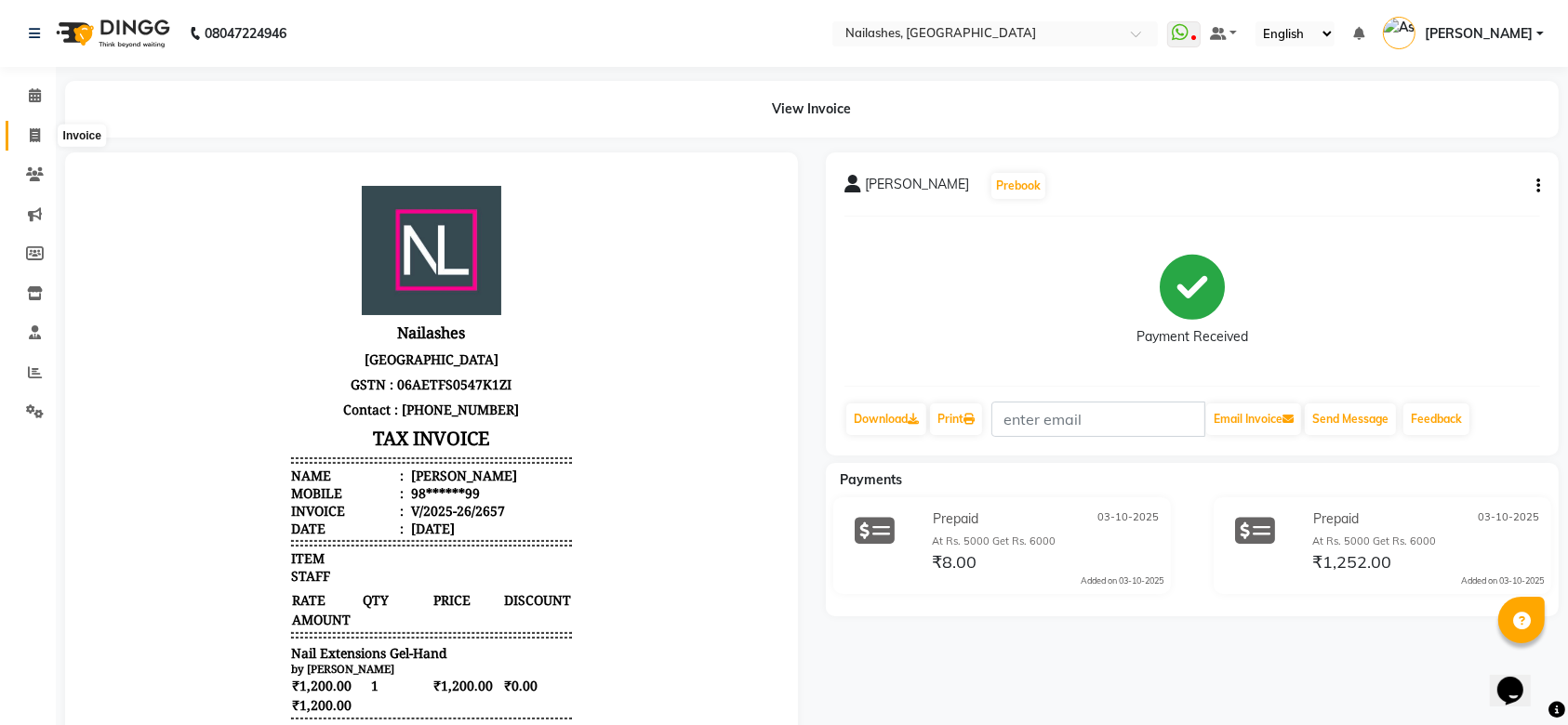
click at [26, 133] on span at bounding box center [34, 137] width 32 height 22
select select "service"
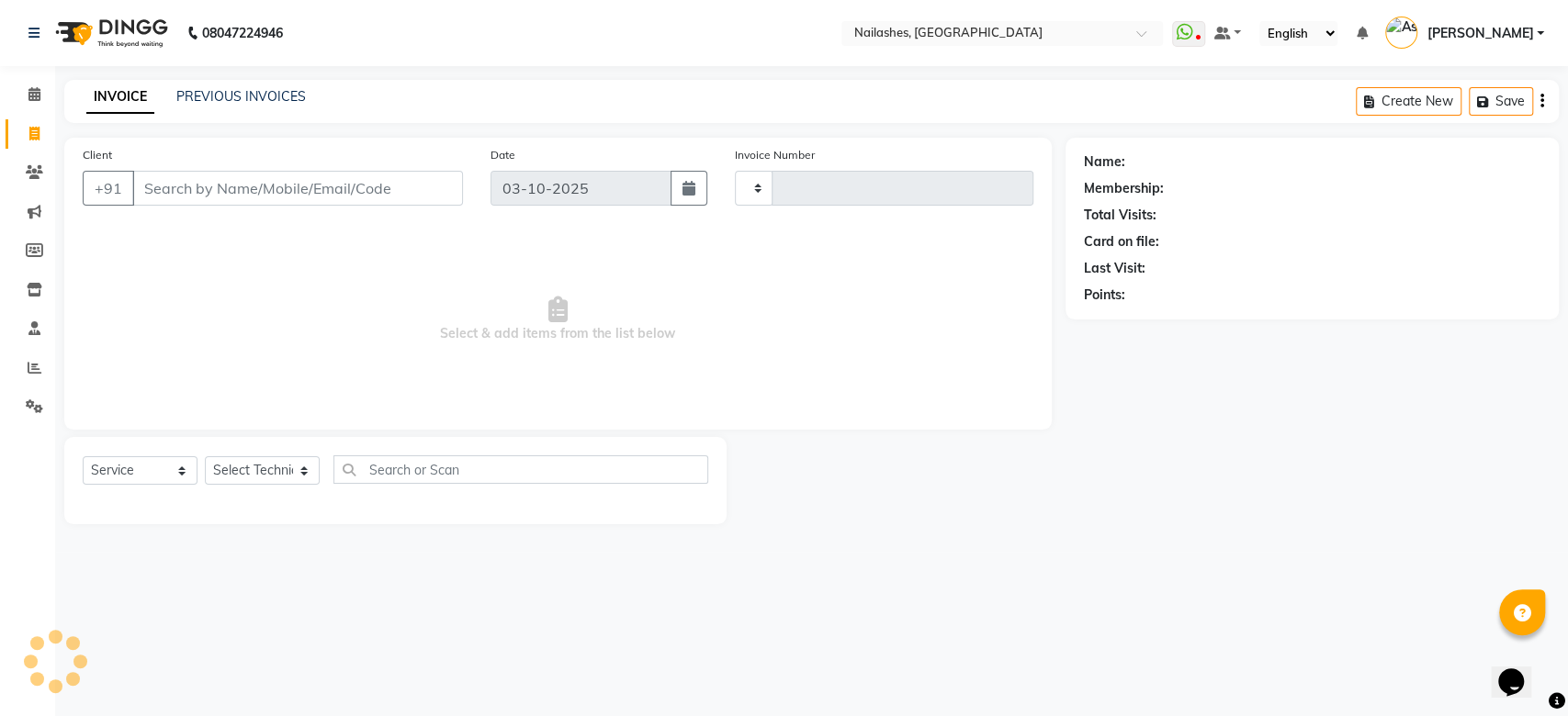
type input "2658"
select select "3926"
click at [264, 92] on link "PREVIOUS INVOICES" at bounding box center [241, 96] width 129 height 17
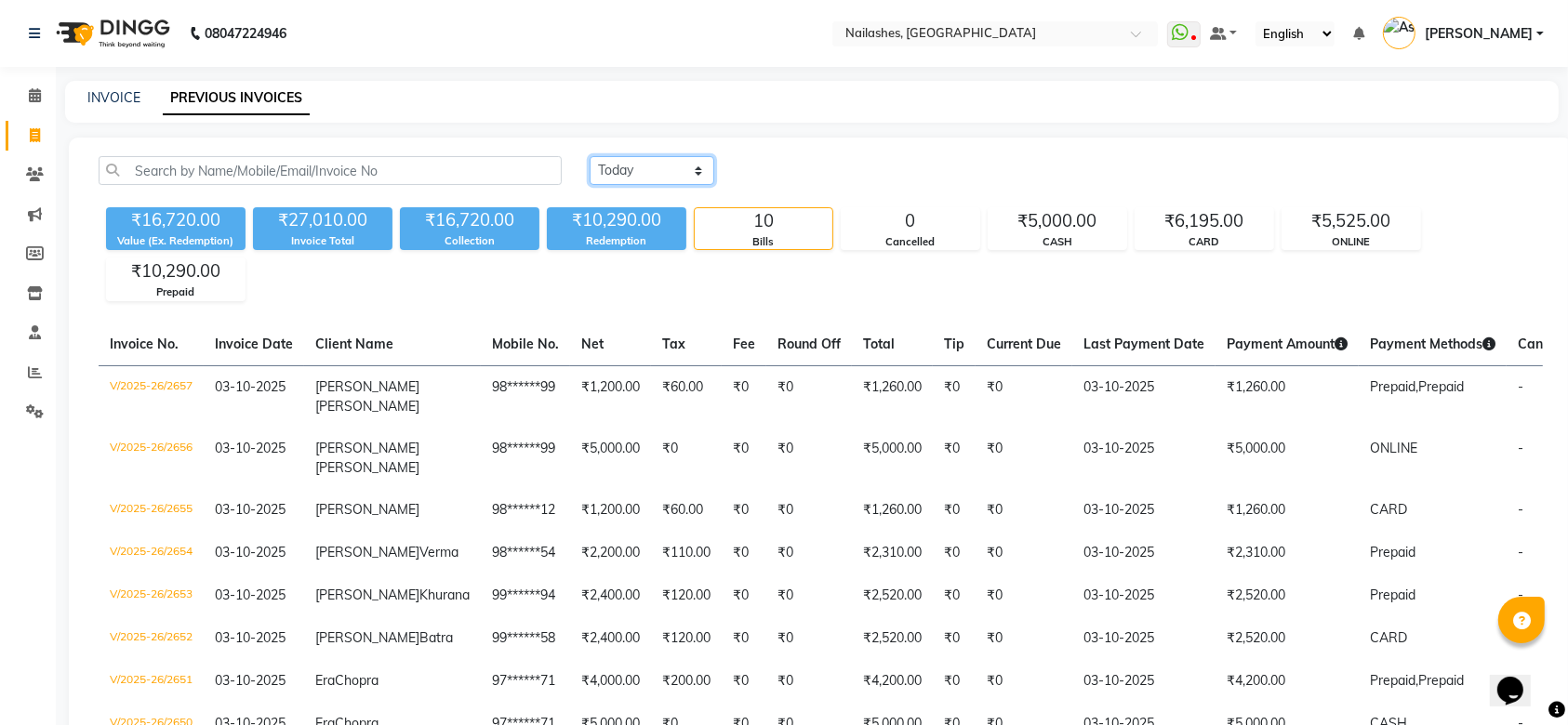
click at [670, 161] on select "Today Yesterday Custom Range" at bounding box center [651, 170] width 125 height 29
select select "range"
click at [589, 156] on select "Today Yesterday Custom Range" at bounding box center [651, 170] width 125 height 29
click at [792, 171] on input "03-10-2025" at bounding box center [804, 171] width 130 height 26
select select "10"
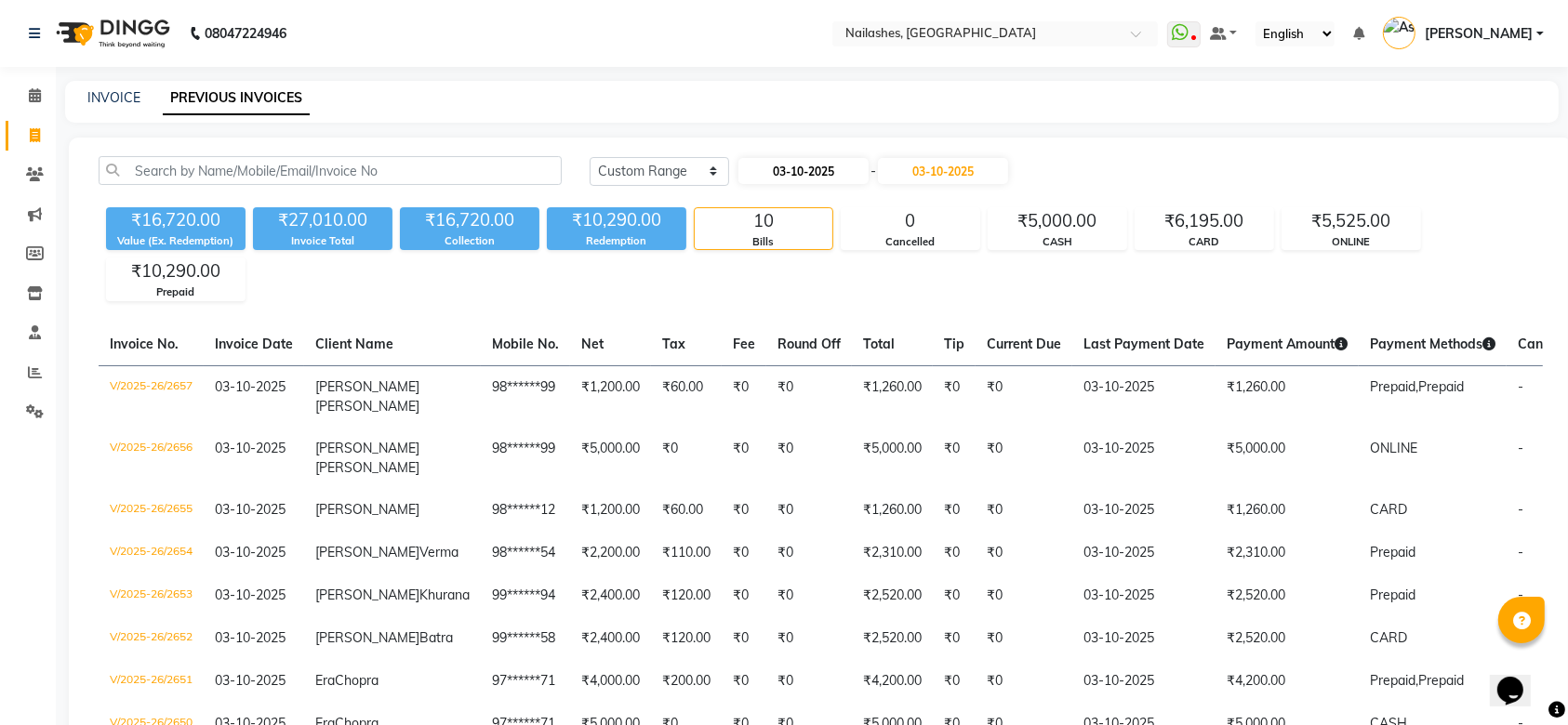
select select "2025"
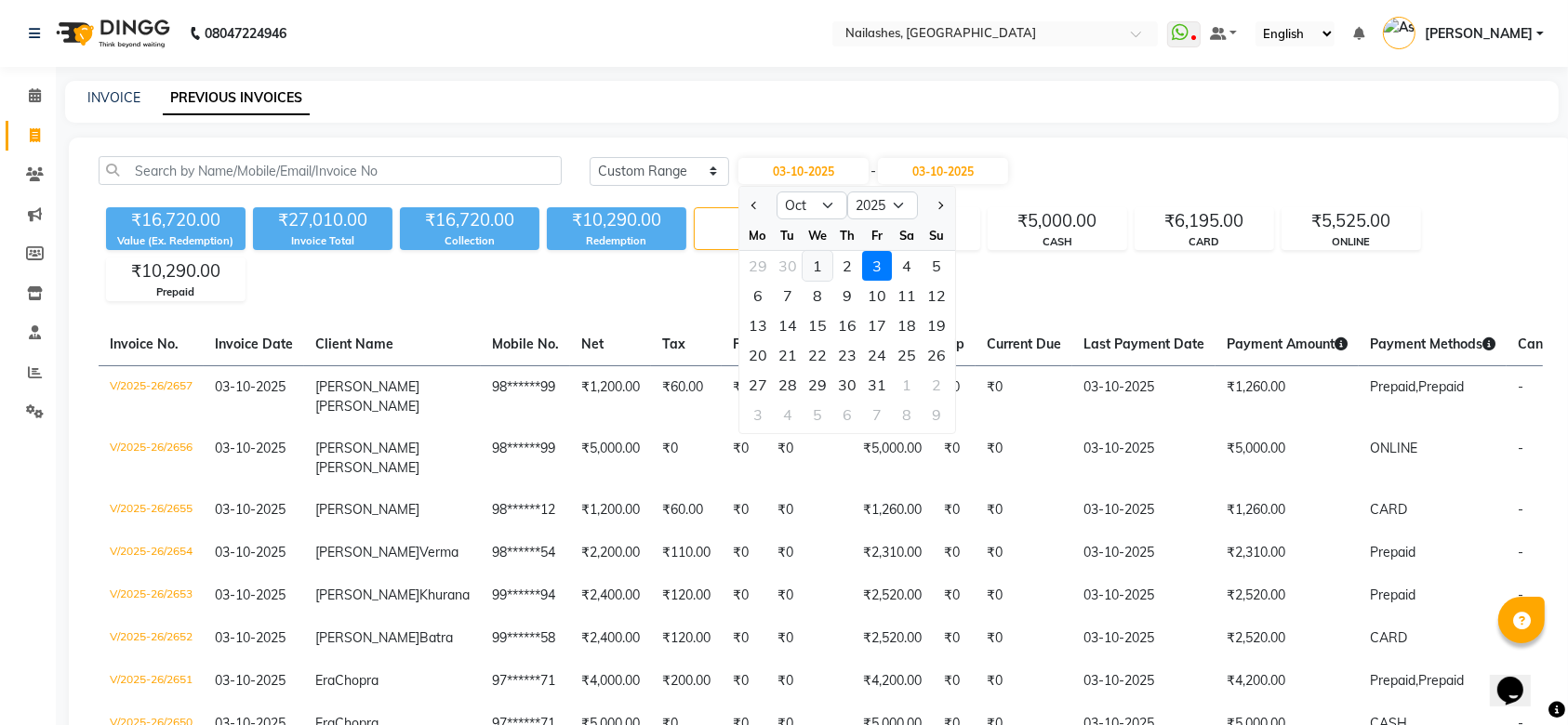
click at [816, 260] on div "1" at bounding box center [817, 266] width 30 height 30
type input "01-10-2025"
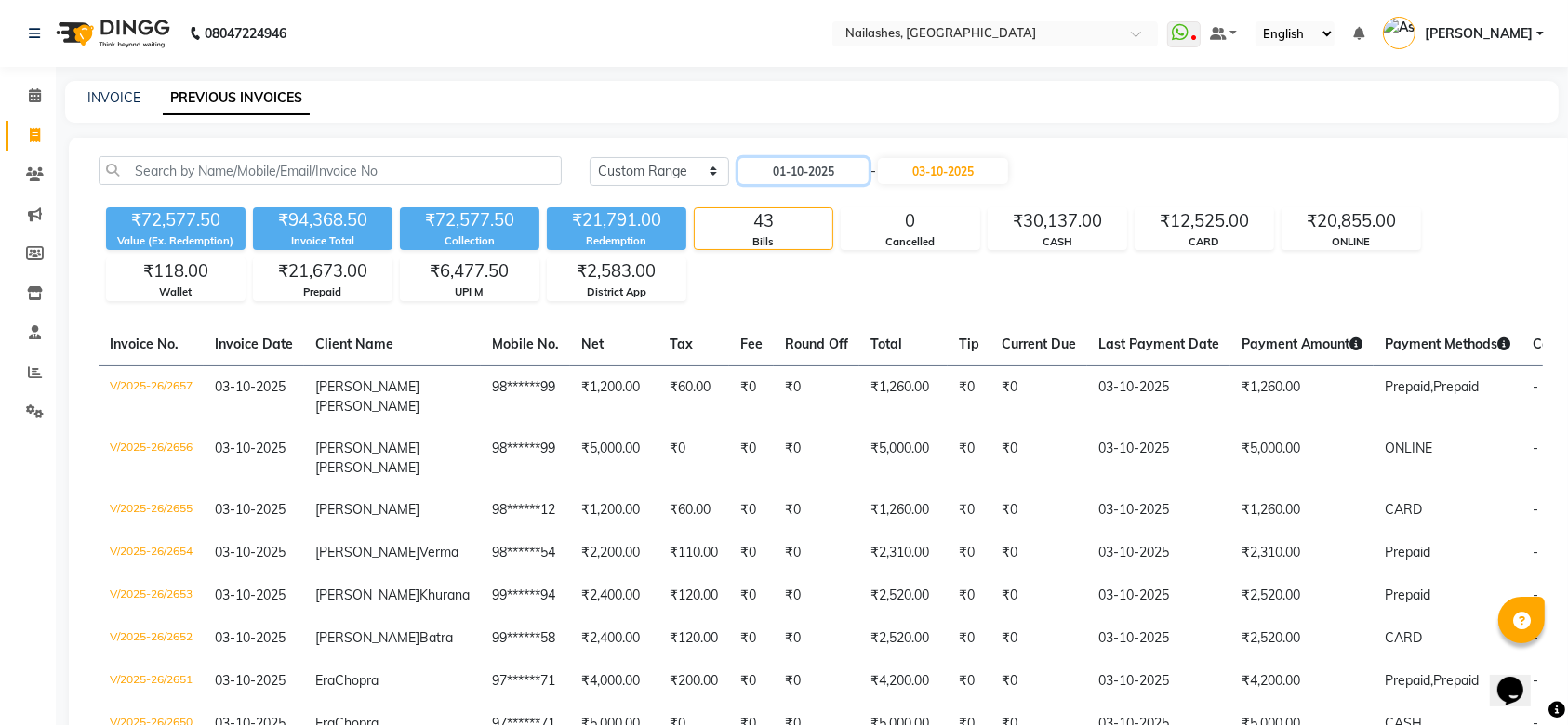
scroll to position [1733, 0]
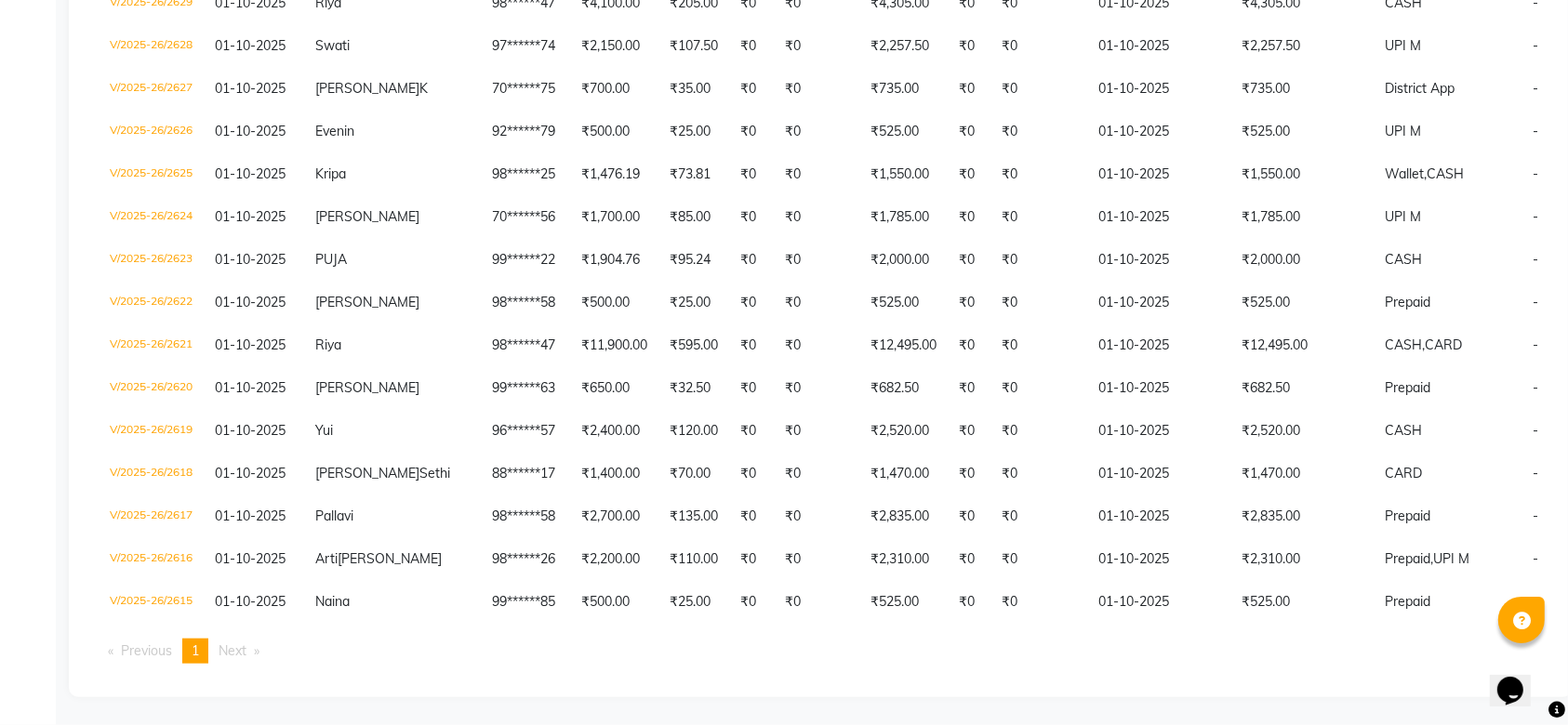
click at [261, 651] on li "Next page" at bounding box center [239, 652] width 60 height 26
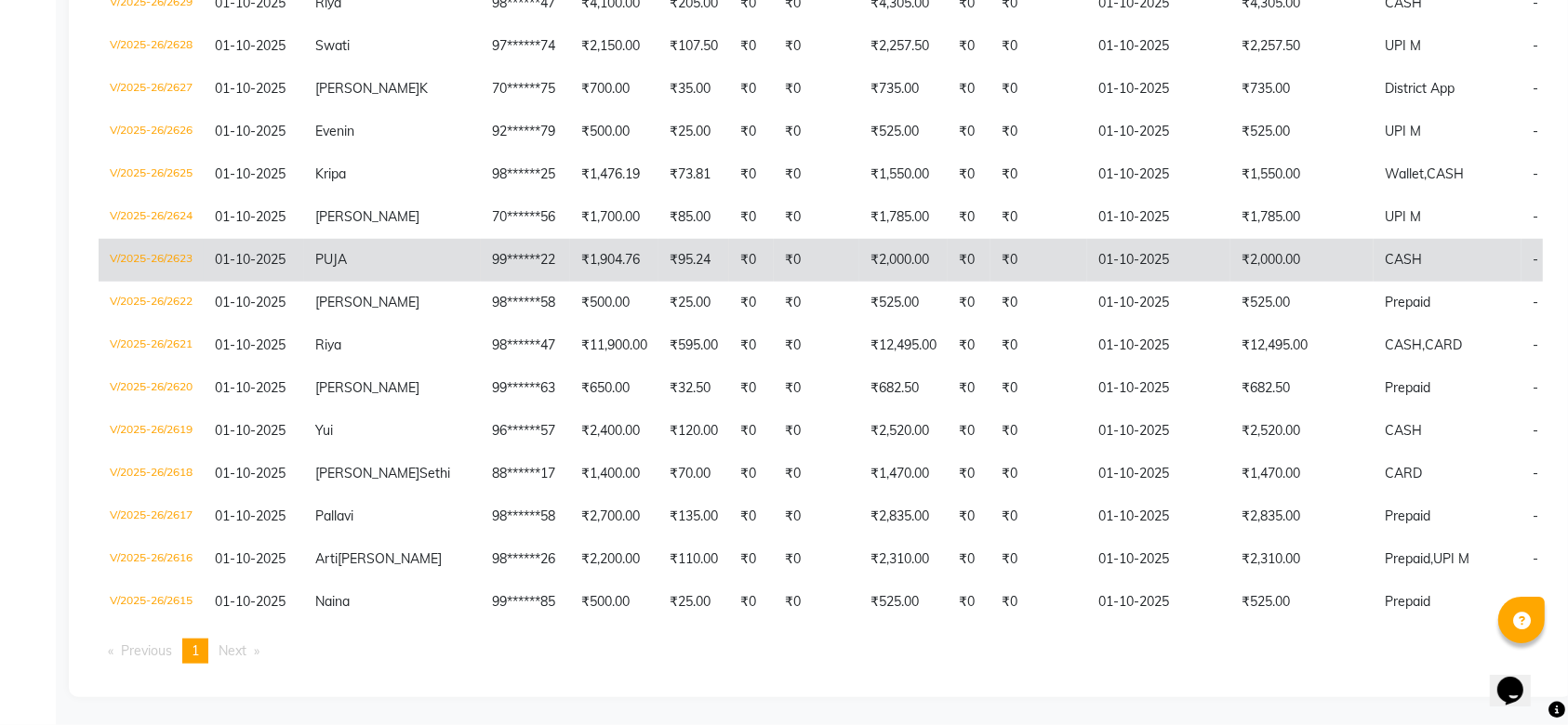
click at [481, 239] on td "99******22" at bounding box center [525, 260] width 90 height 42
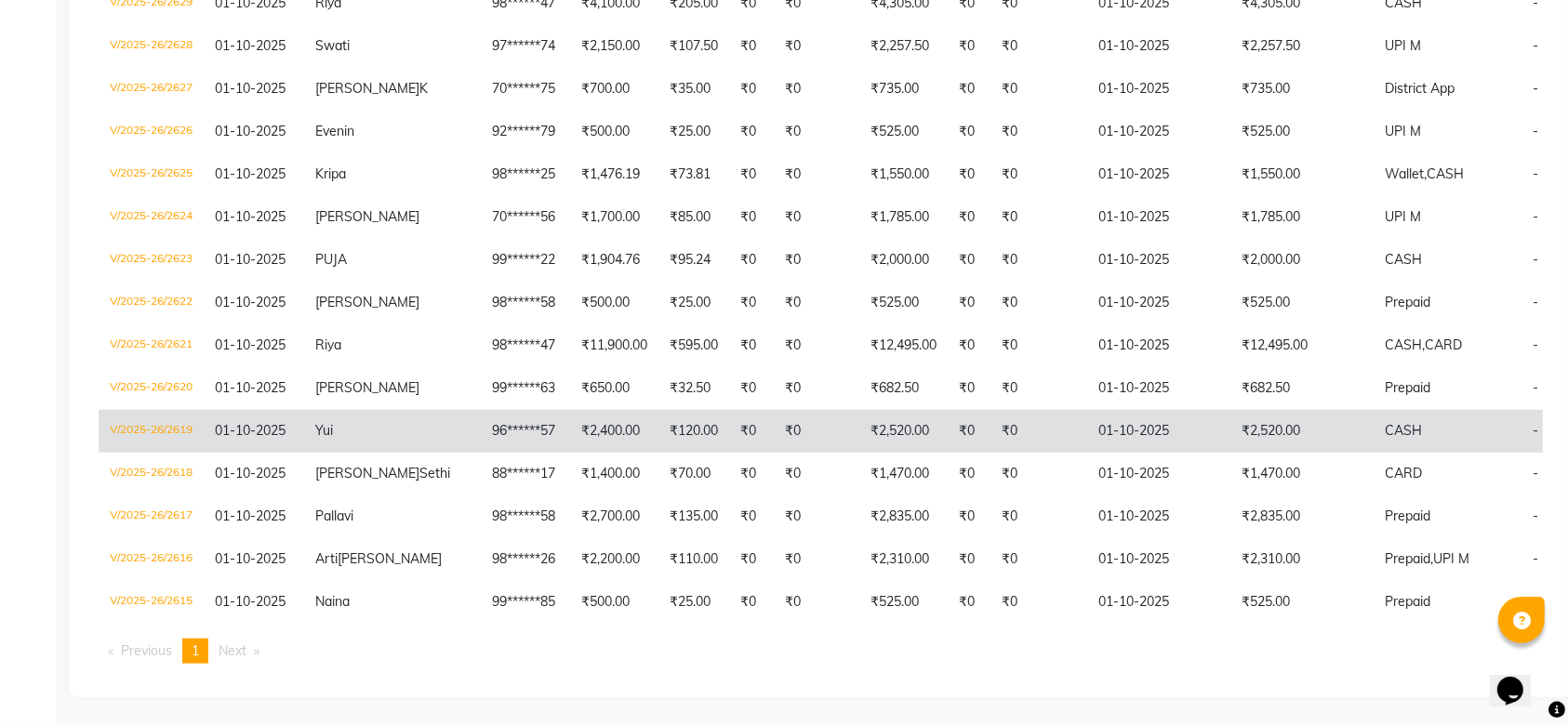
click at [142, 411] on td "V/2025-26/2619" at bounding box center [151, 431] width 105 height 42
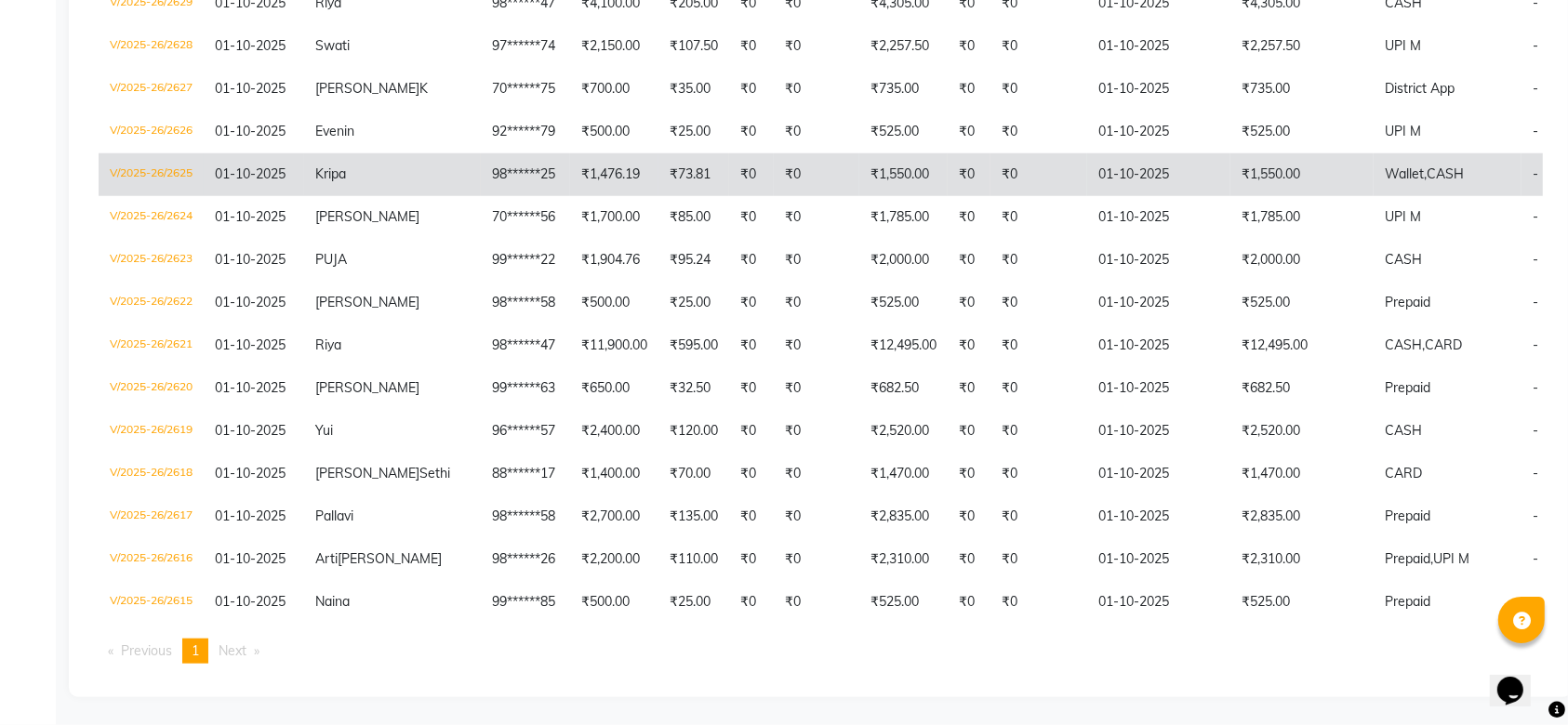
click at [164, 153] on td "V/2025-26/2625" at bounding box center [151, 174] width 105 height 42
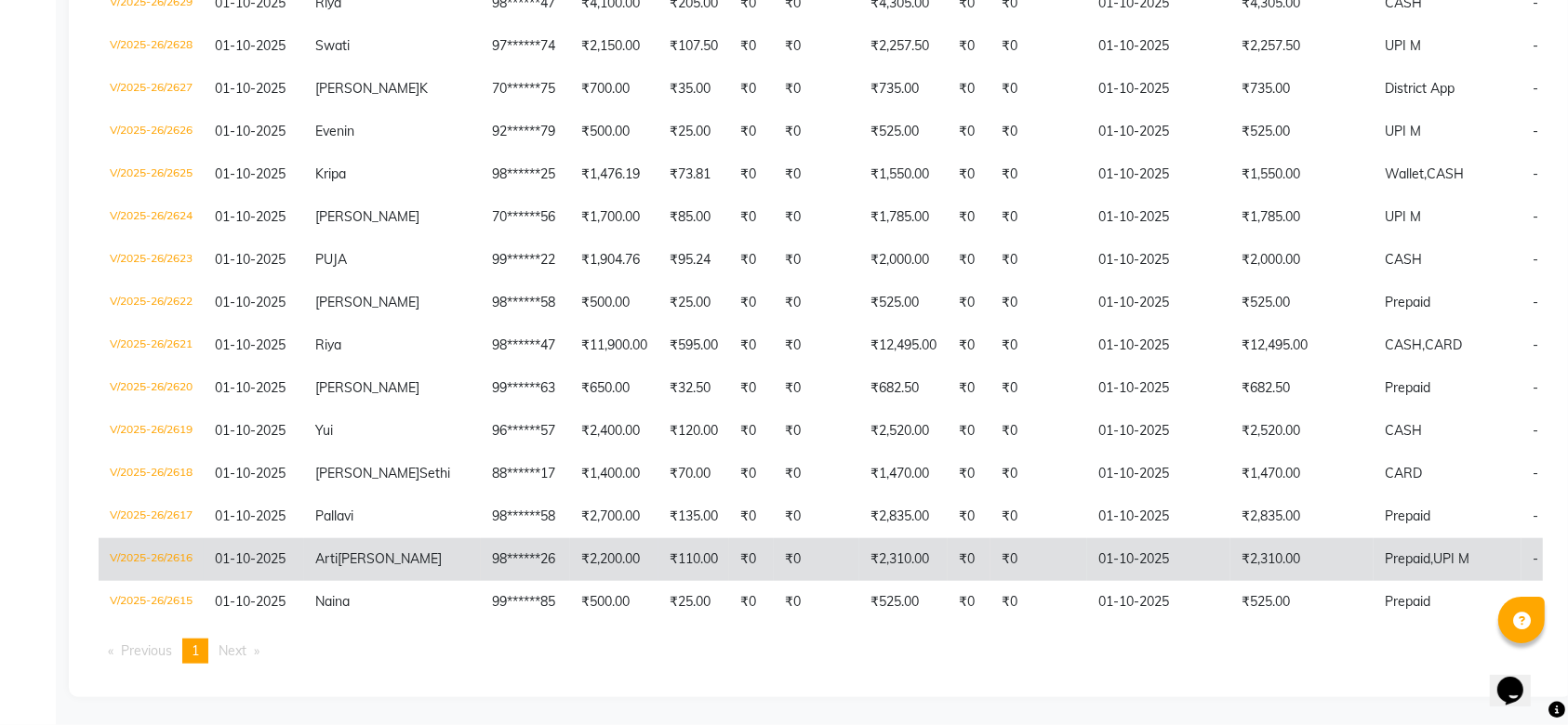
click at [165, 539] on td "V/2025-26/2616" at bounding box center [151, 559] width 105 height 42
click at [137, 538] on td "V/2025-26/2616" at bounding box center [151, 559] width 105 height 42
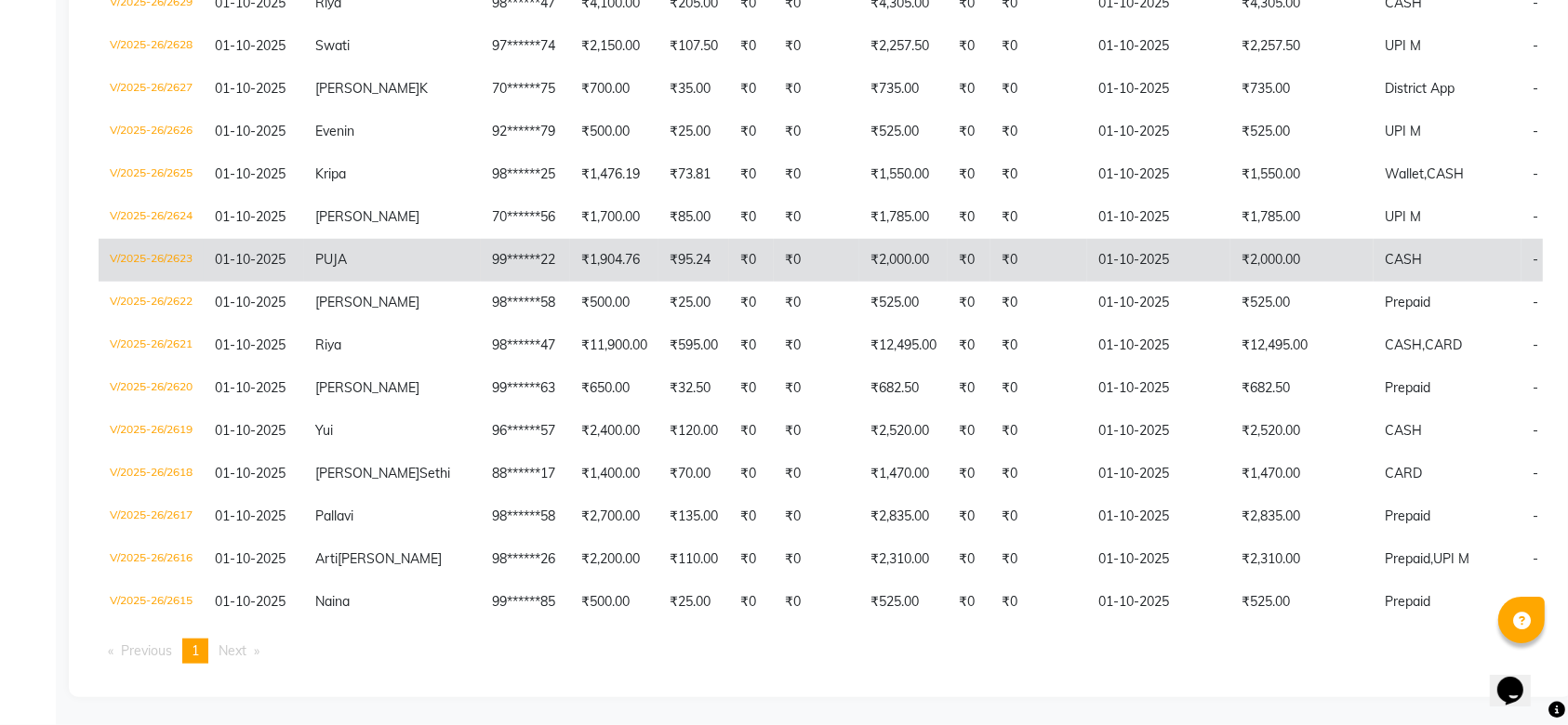
click at [174, 239] on td "V/2025-26/2623" at bounding box center [151, 260] width 105 height 42
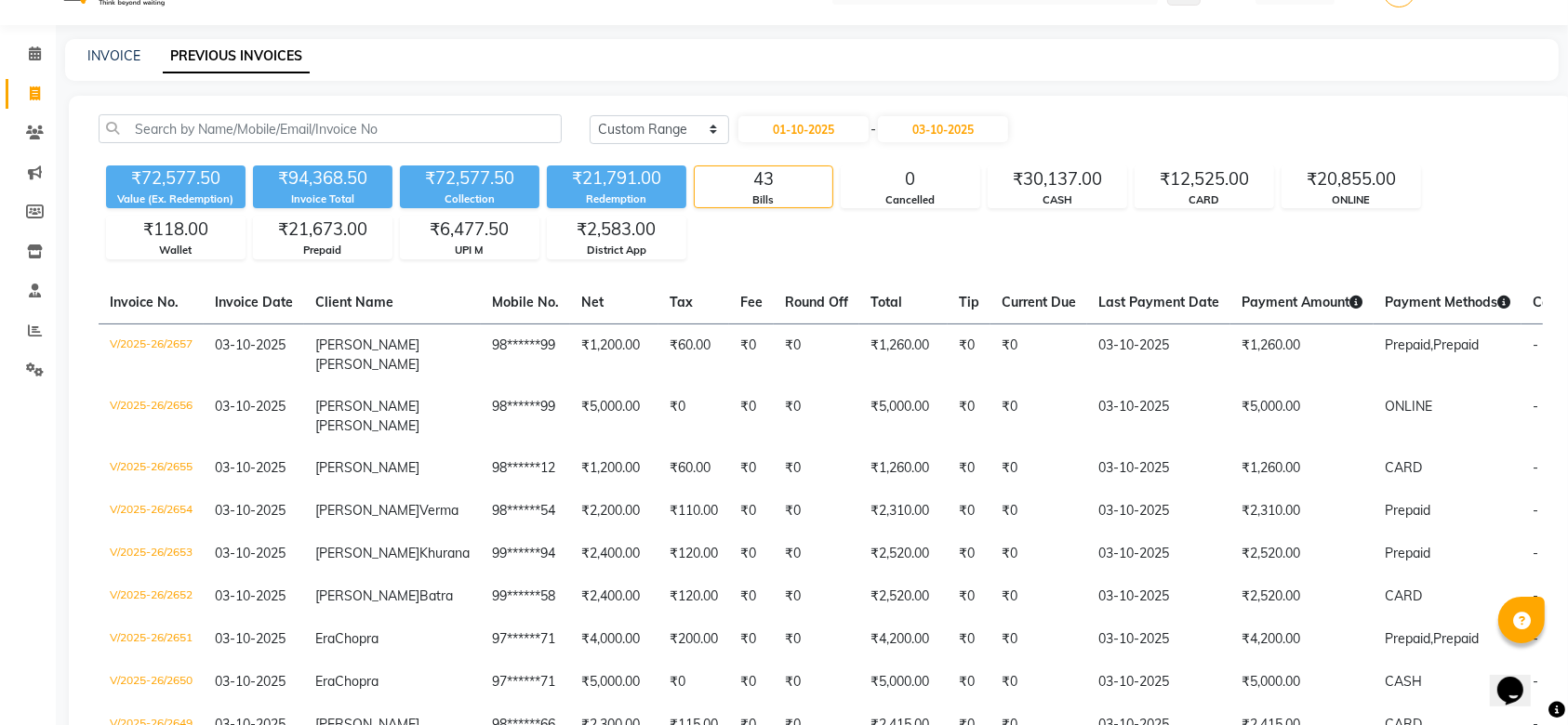
scroll to position [0, 0]
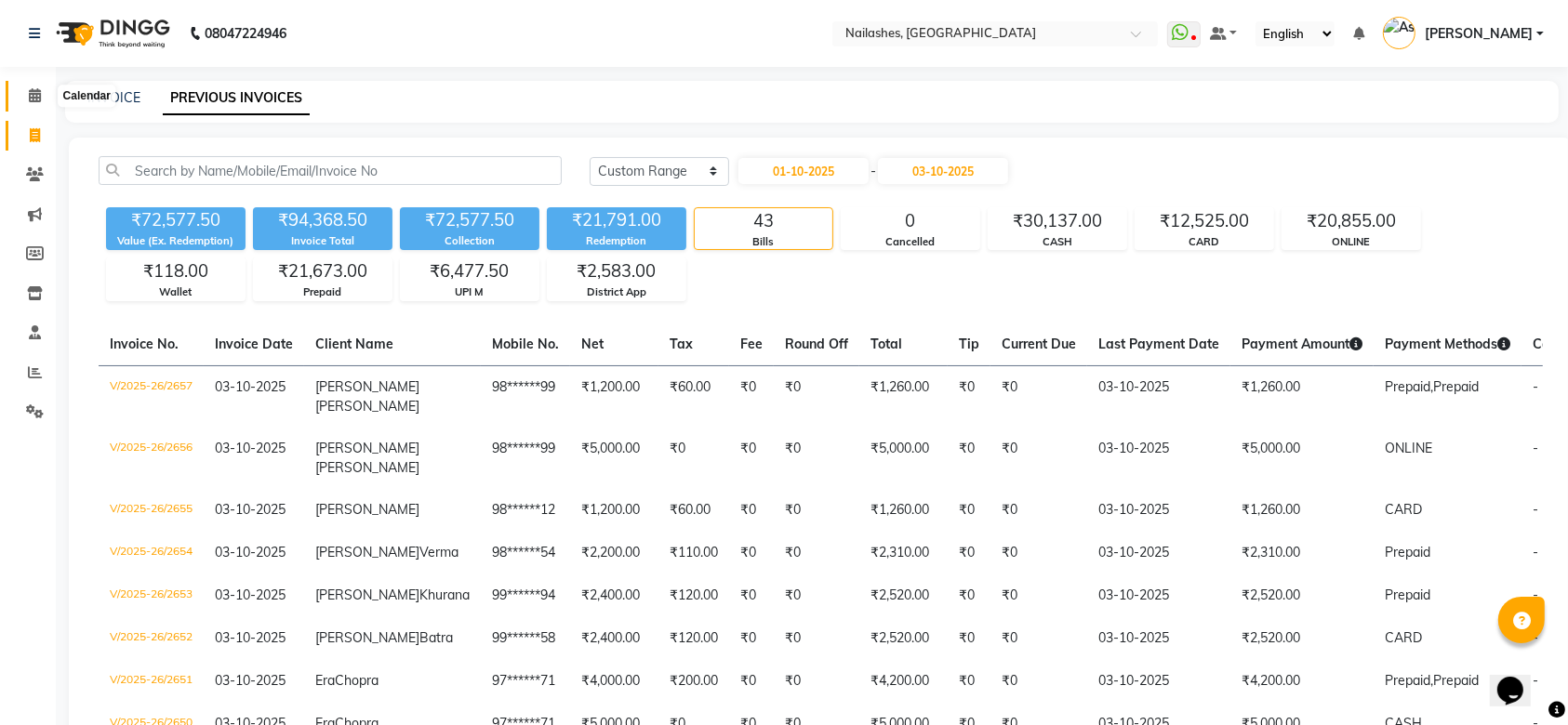
click at [42, 93] on span at bounding box center [34, 96] width 32 height 22
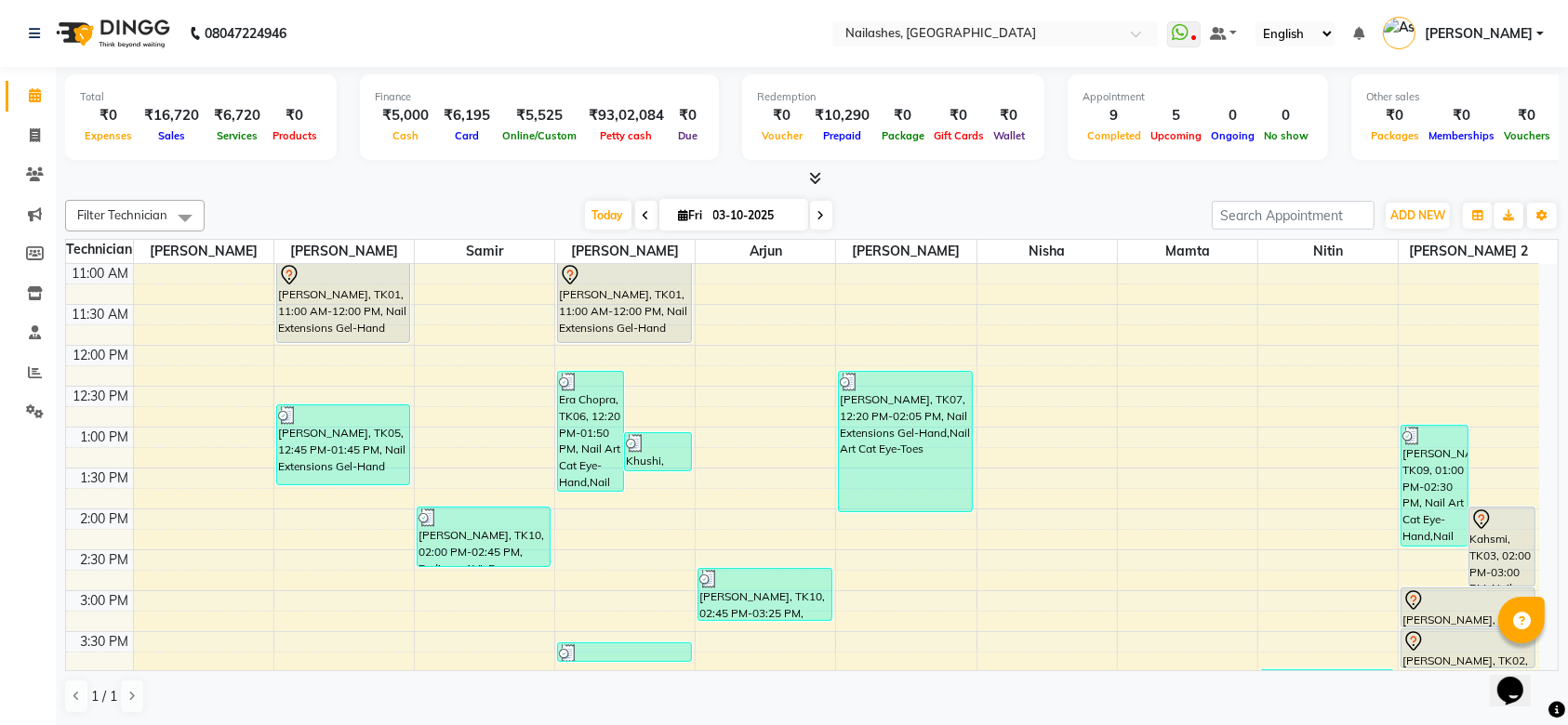
scroll to position [310, 0]
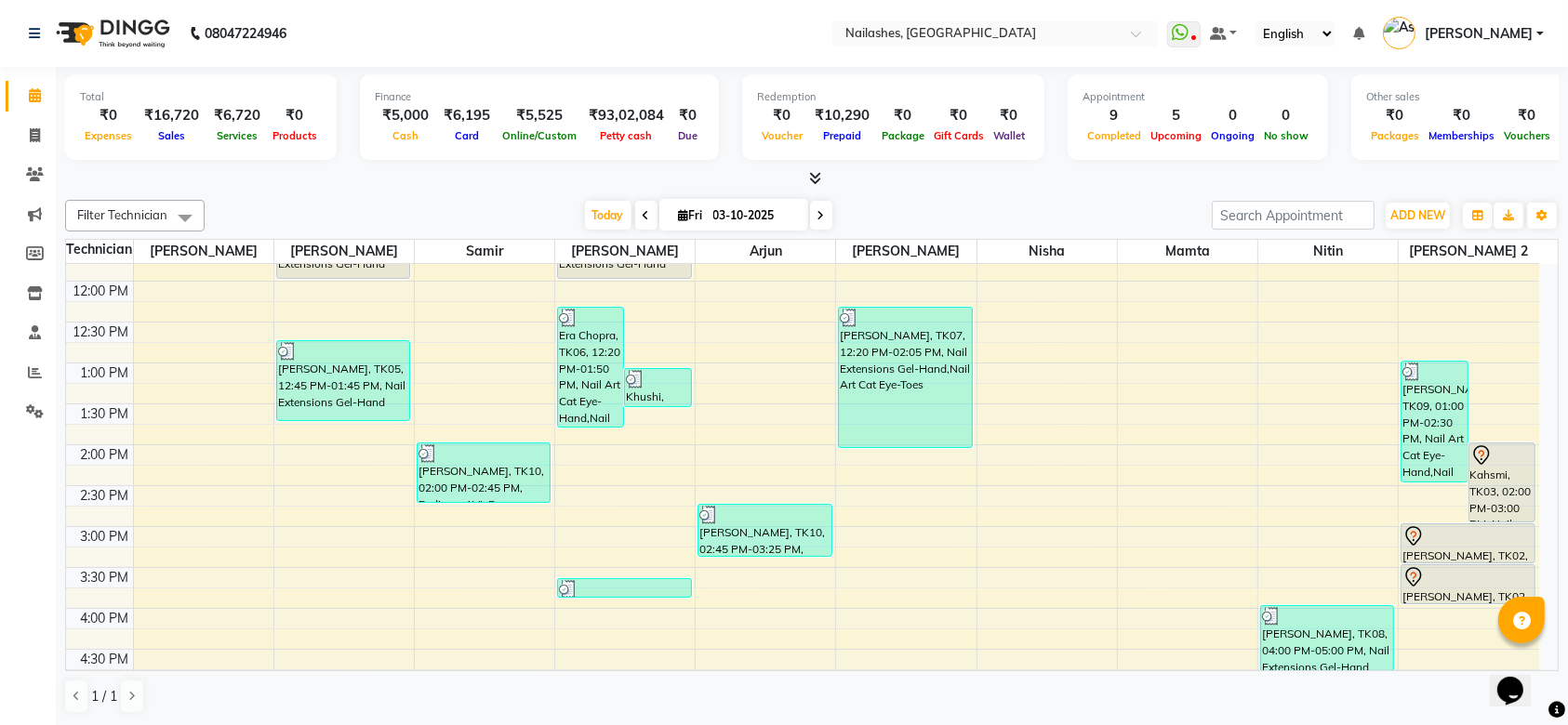
click at [1459, 567] on div at bounding box center [1468, 577] width 131 height 23
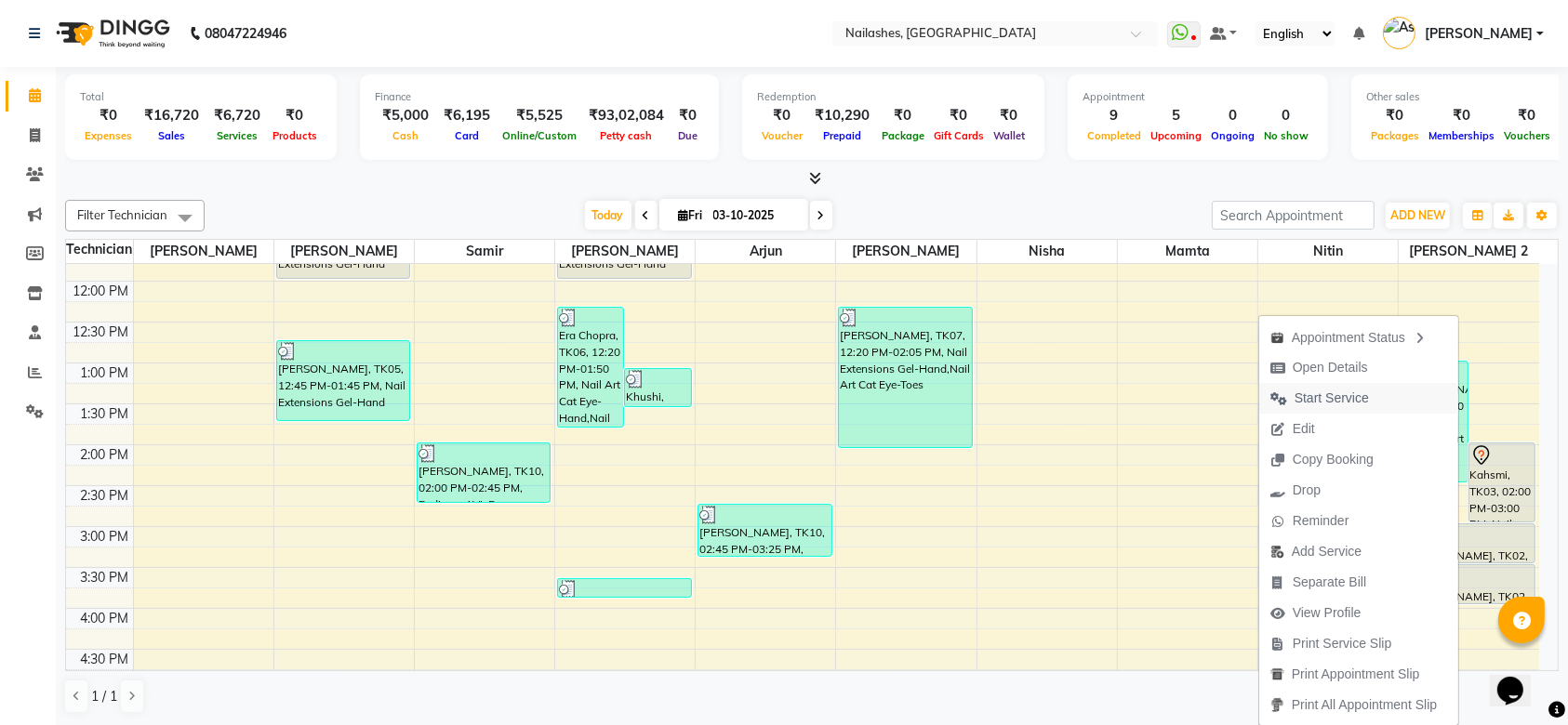
click at [1354, 404] on span "Start Service" at bounding box center [1332, 398] width 75 height 20
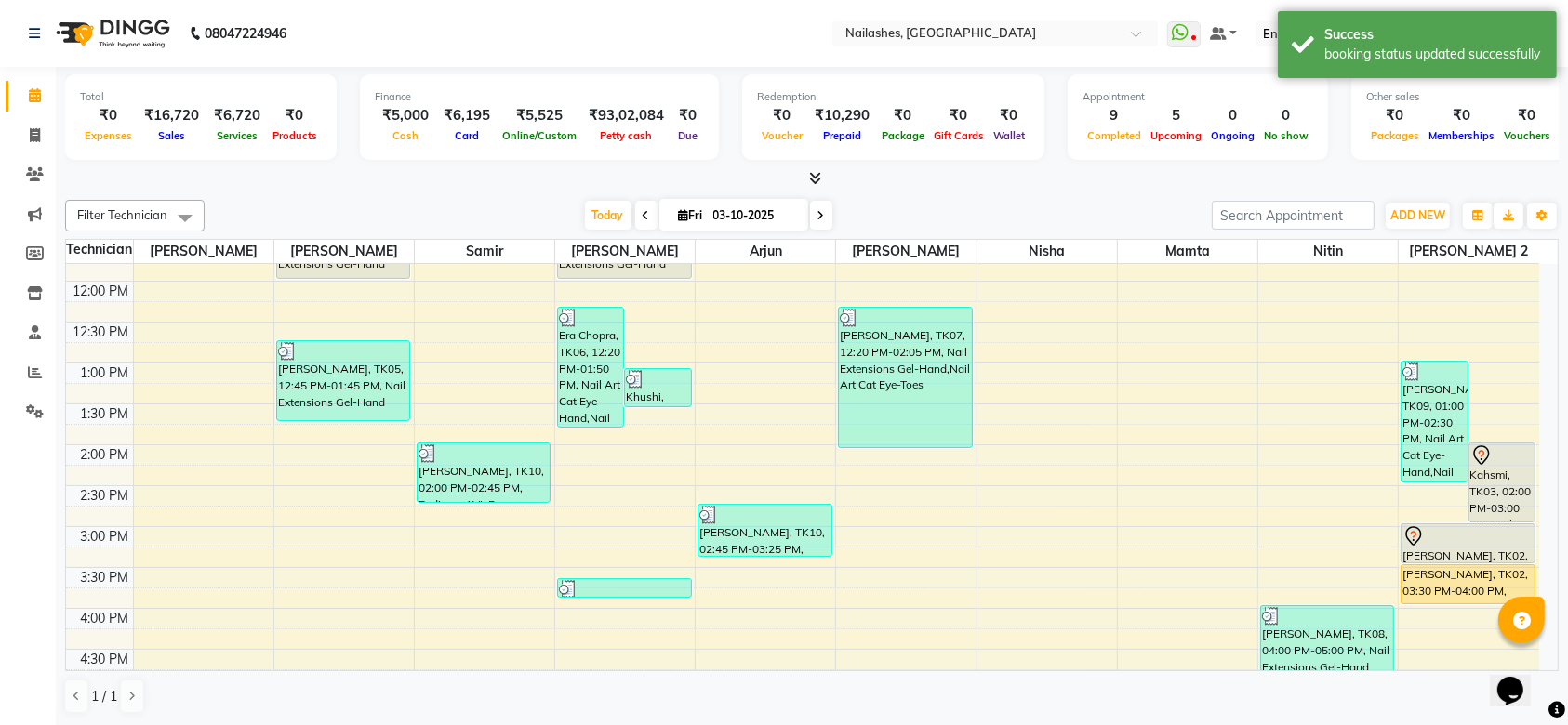
click at [1459, 552] on div "Richa, TK02, 03:00 PM-03:30 PM, Permanent Nail Paint Solid Color-Hand" at bounding box center [1468, 543] width 133 height 38
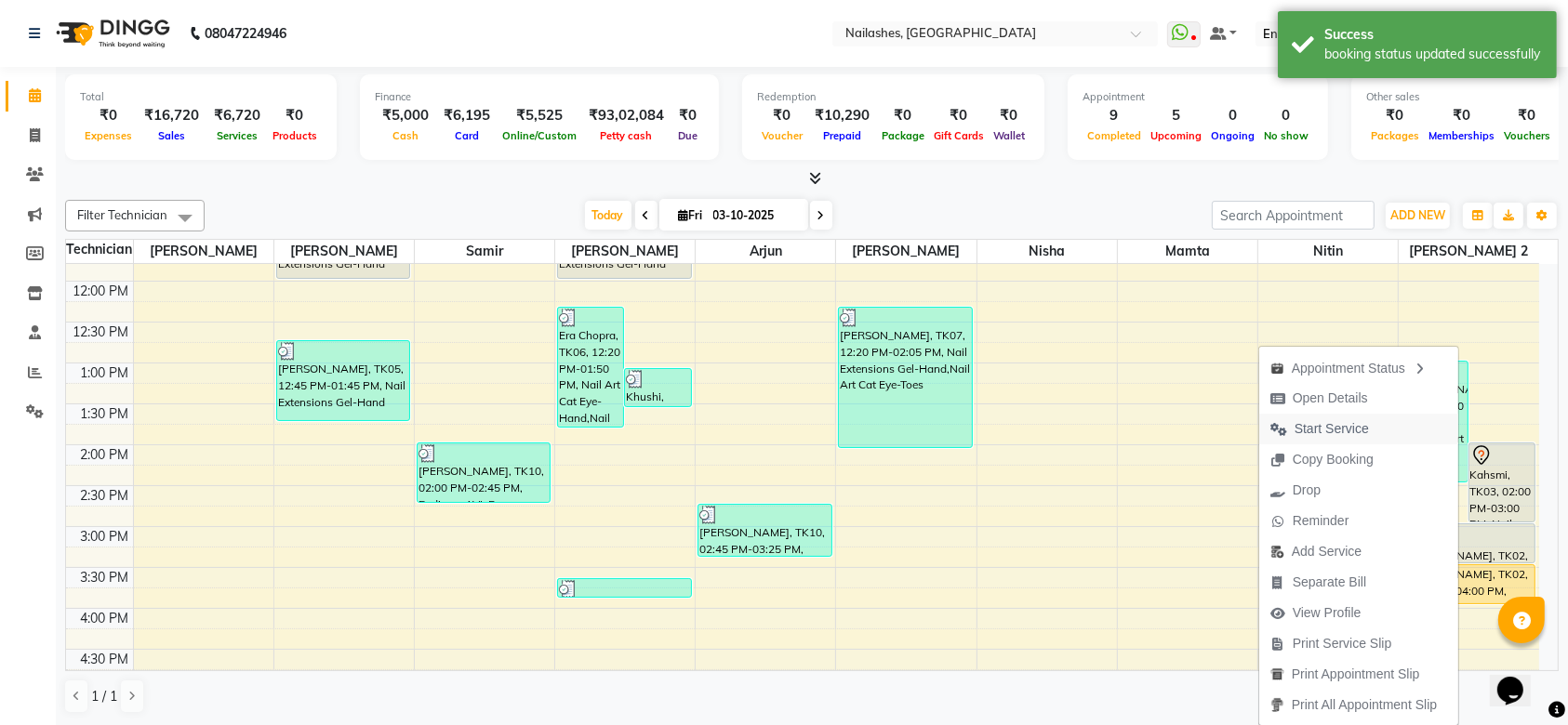
click at [1331, 428] on span "Start Service" at bounding box center [1332, 429] width 75 height 20
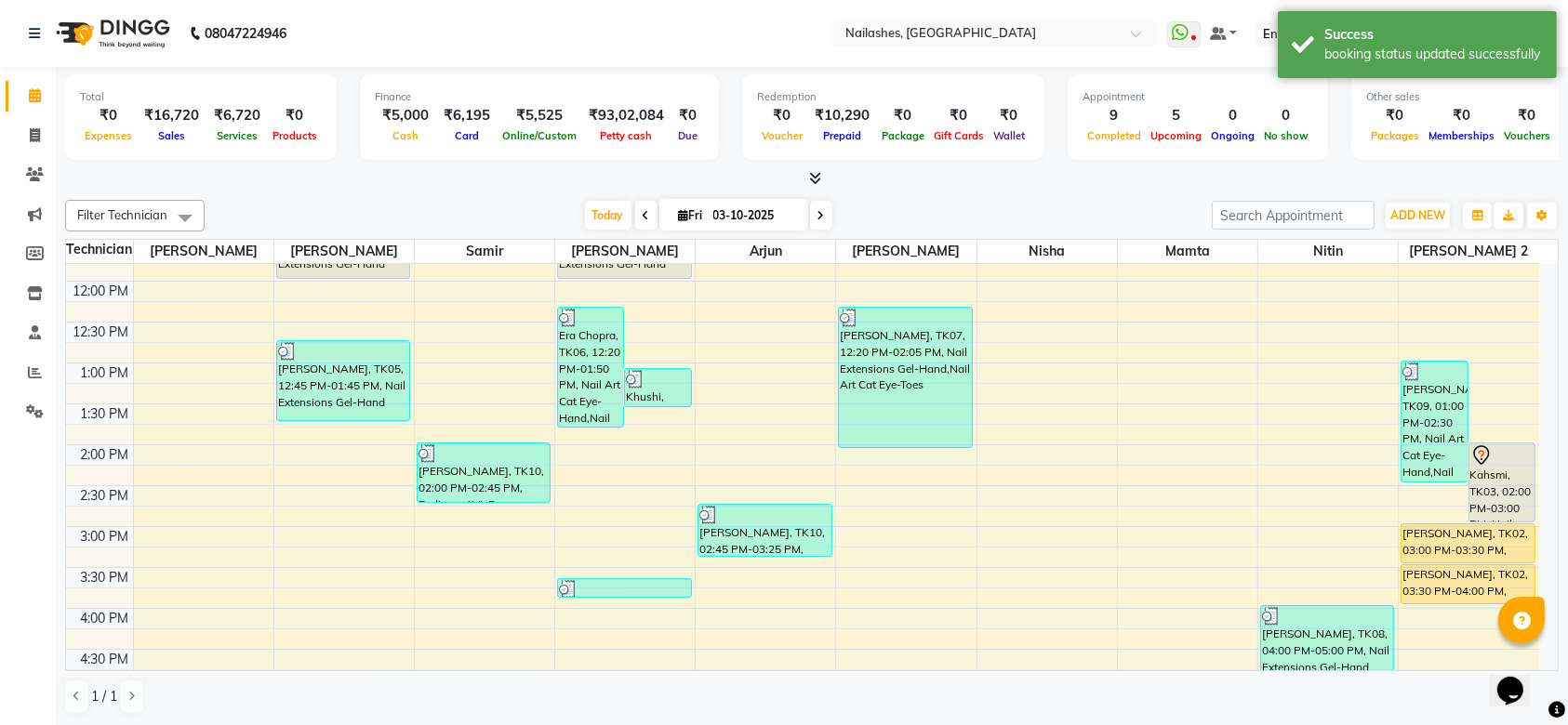
click at [1447, 584] on div "Richa, TK02, 03:30 PM-04:00 PM, Permanent Nail Paint Solid Color-Toes" at bounding box center [1468, 584] width 133 height 38
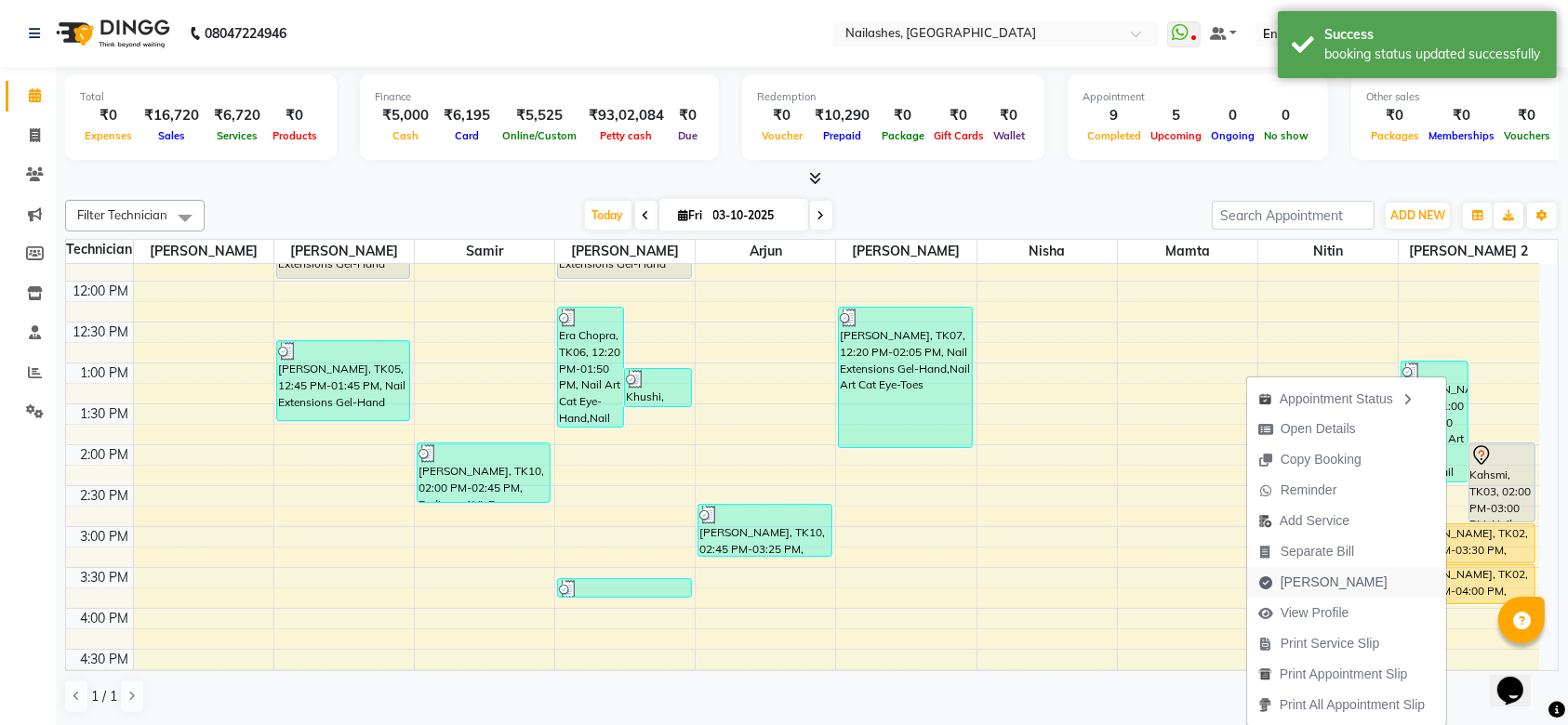
click at [1347, 576] on span "Mark Done" at bounding box center [1323, 582] width 151 height 30
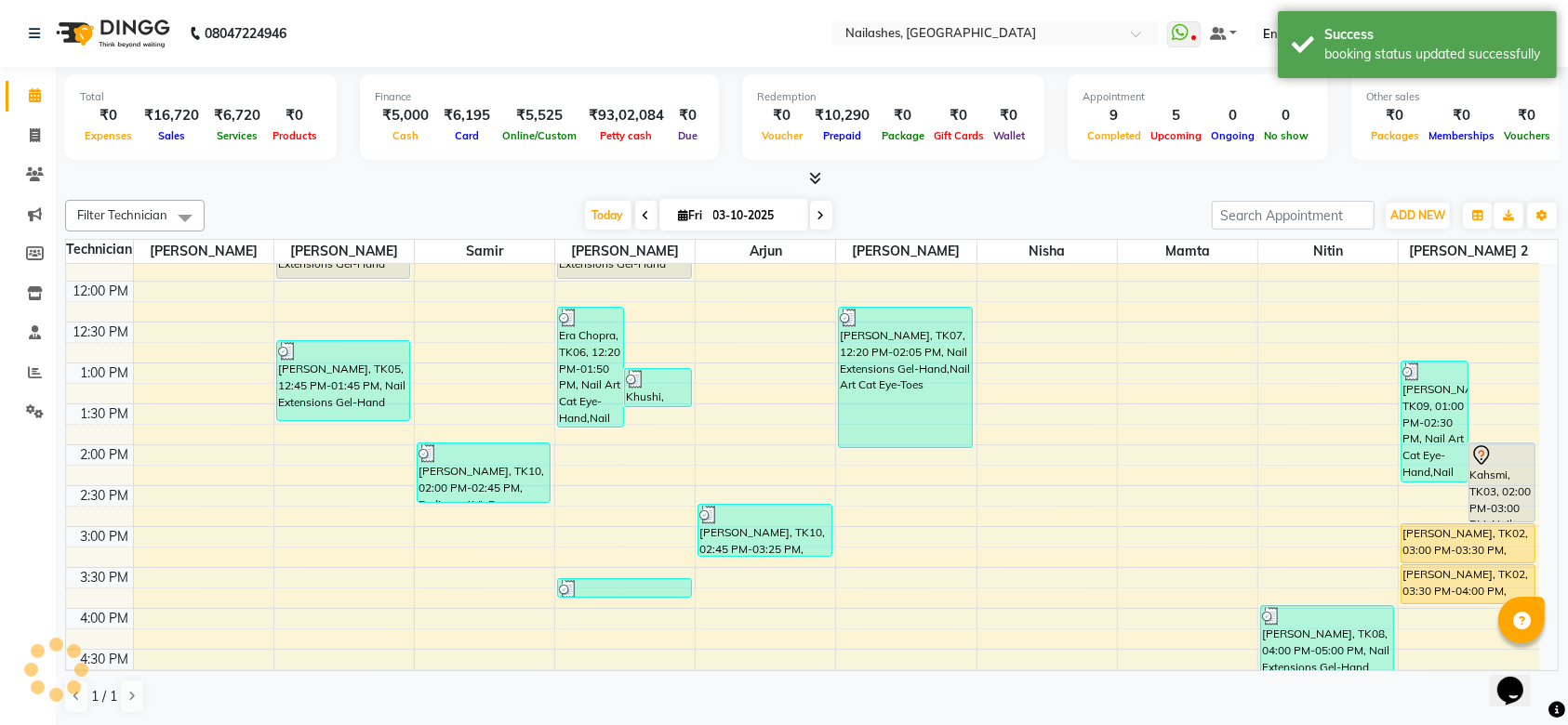
select select "service"
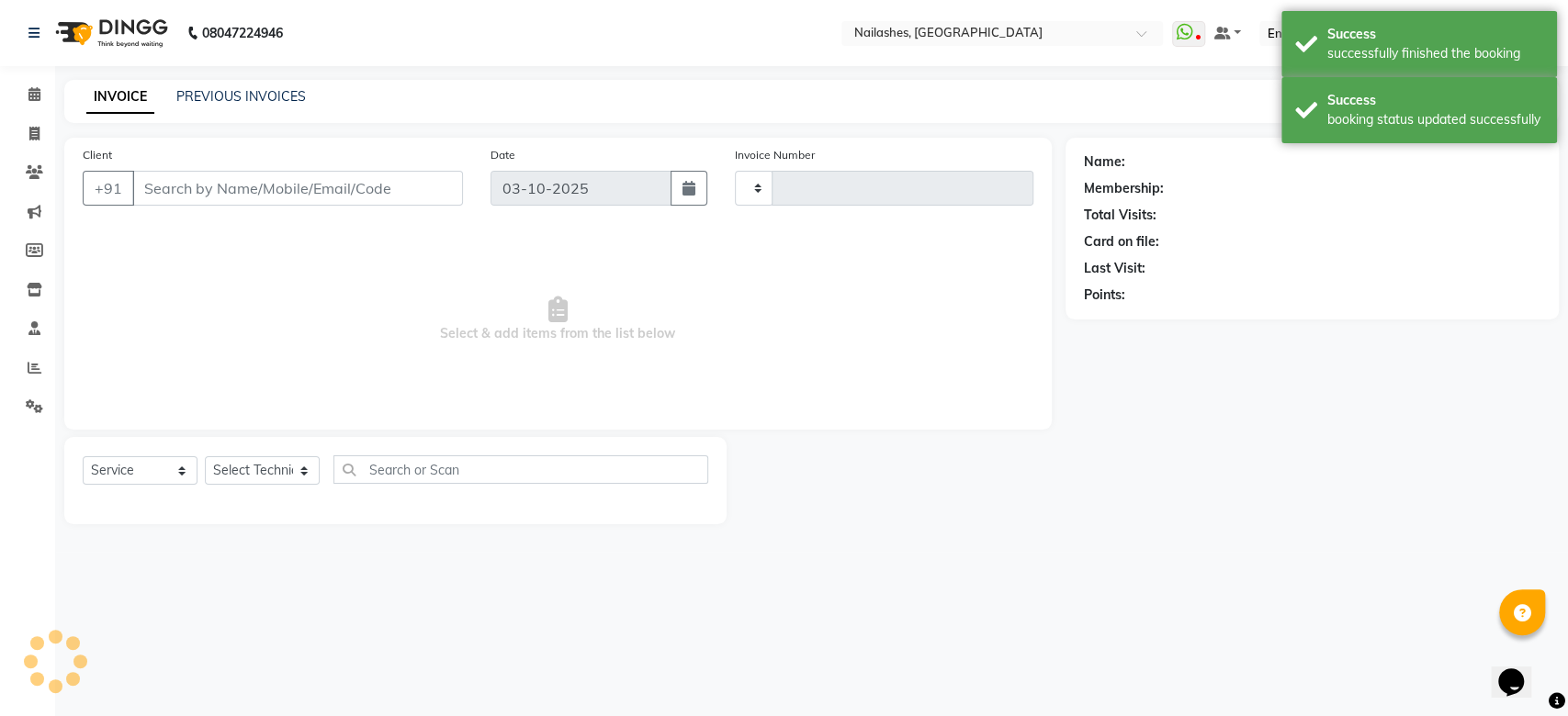
type input "2658"
select select "3926"
type input "97******75"
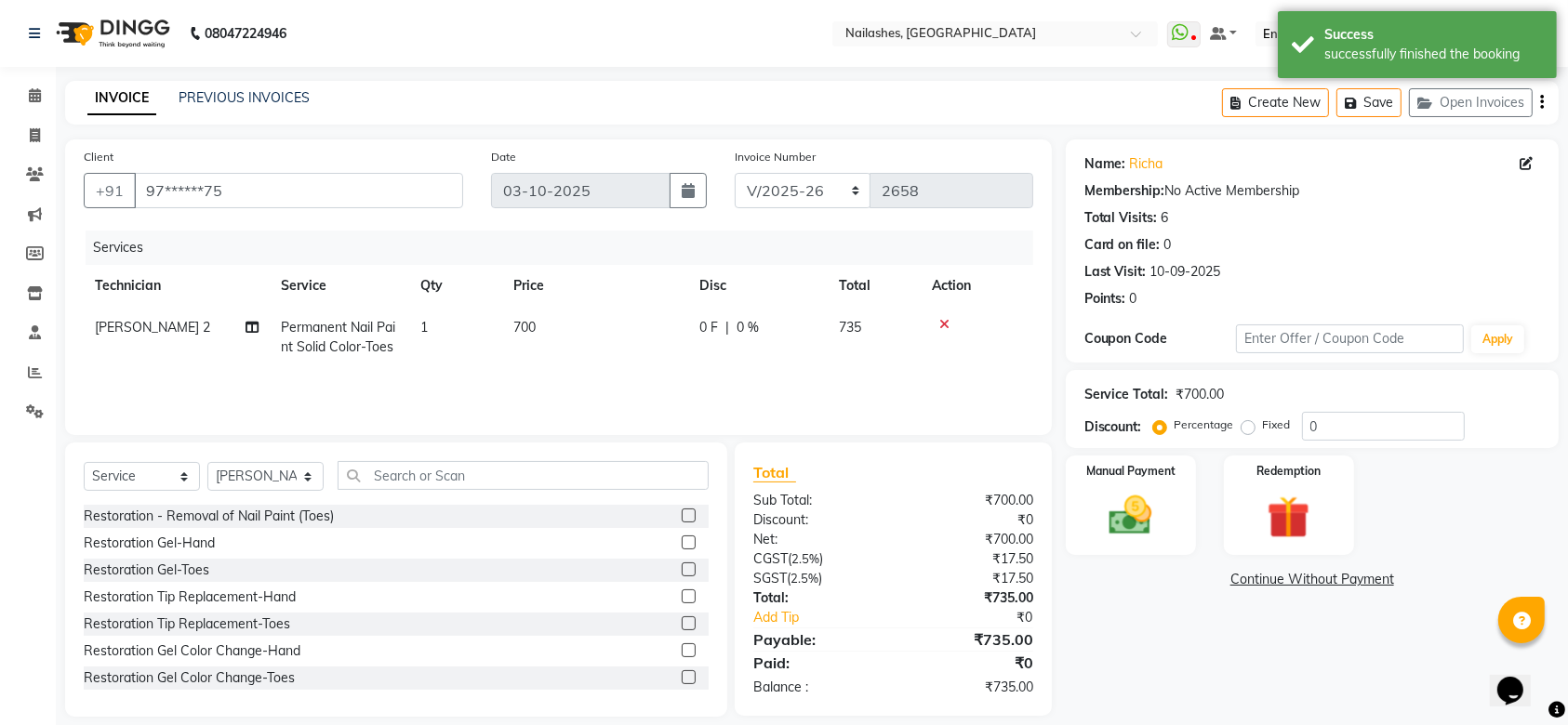
scroll to position [19, 0]
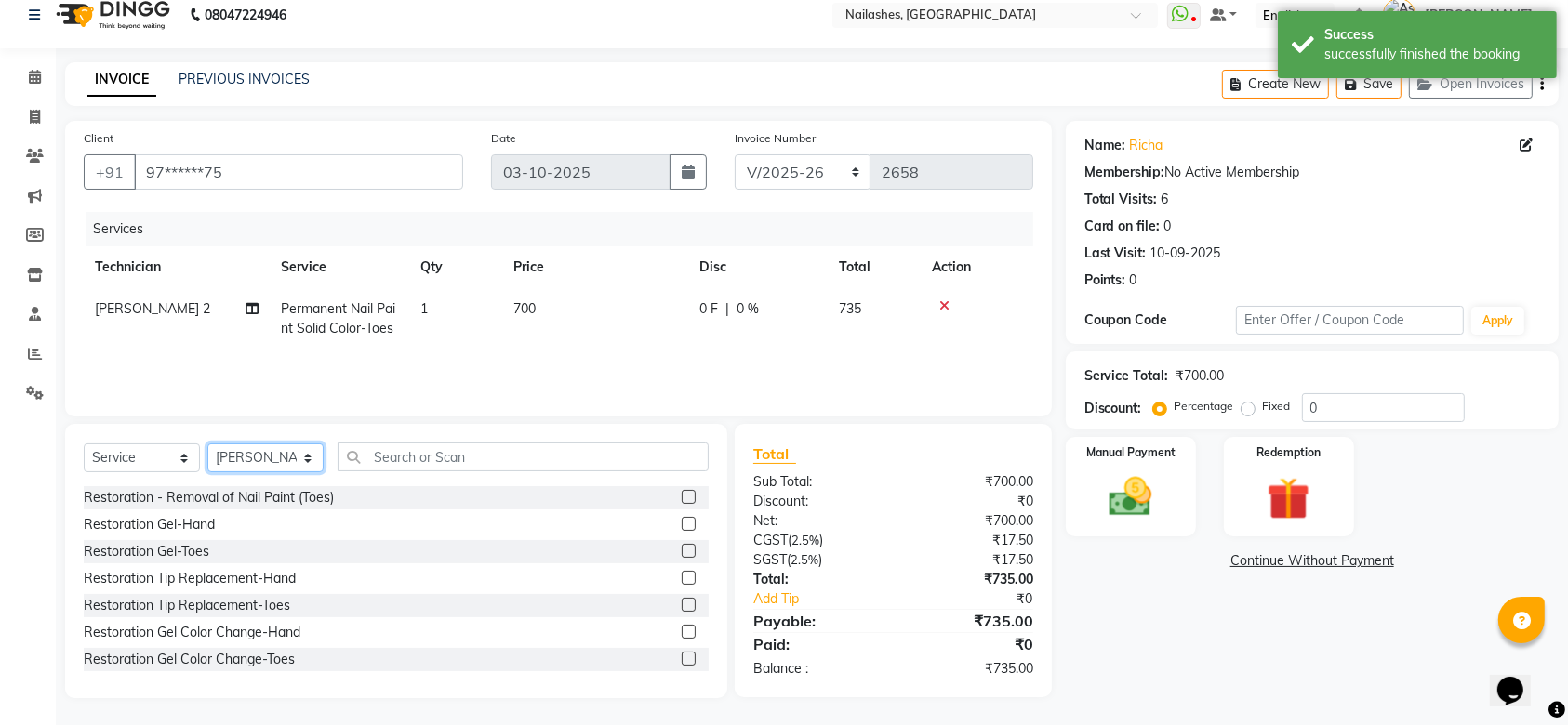
click at [272, 454] on select "Select Technician Anamika Anita Anita 2 Arjun Mamta MANAGER Nisha Nitin Samir S…" at bounding box center [266, 457] width 116 height 29
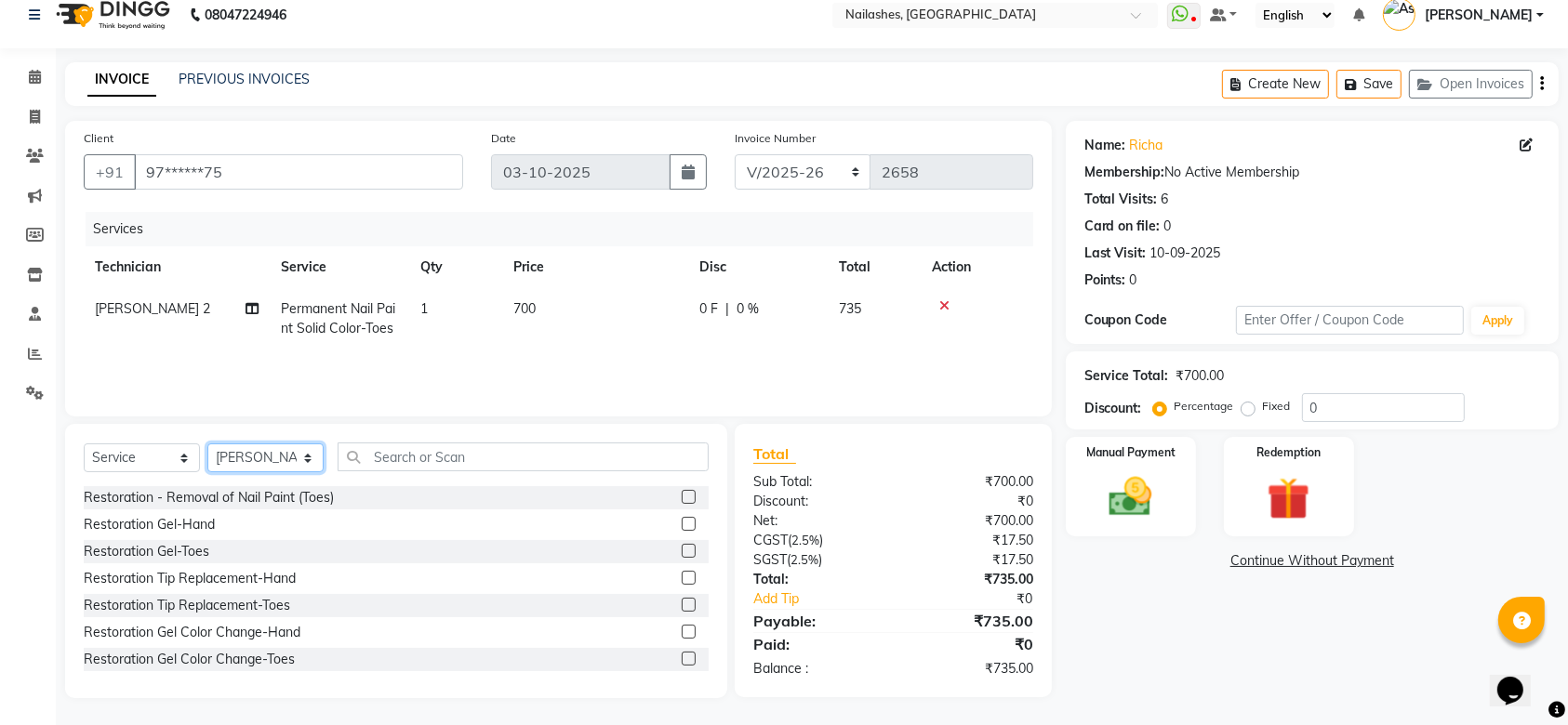
select select "90278"
click at [208, 444] on select "Select Technician Anamika Anita Anita 2 Arjun Mamta MANAGER Nisha Nitin Samir S…" at bounding box center [266, 457] width 116 height 29
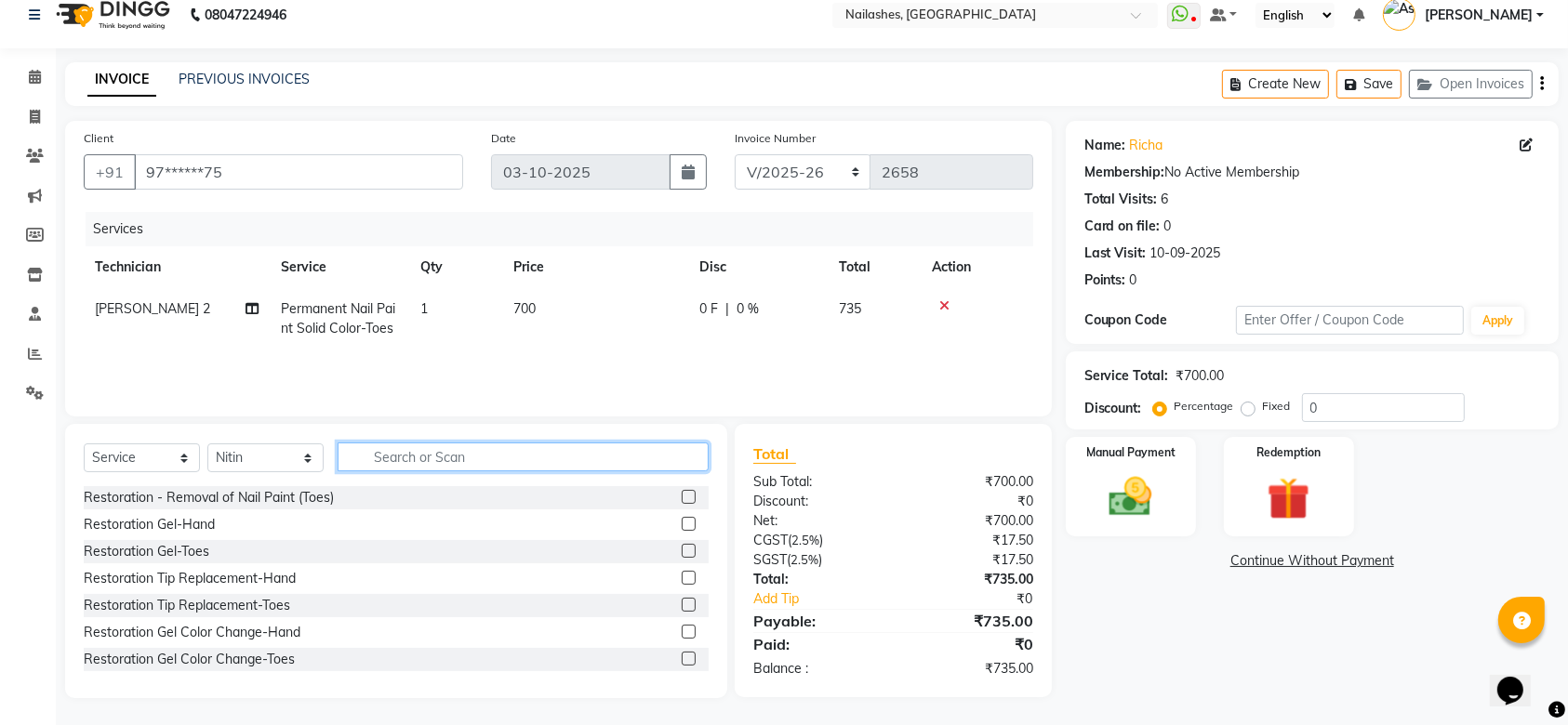
click at [572, 451] on input "text" at bounding box center [522, 456] width 371 height 29
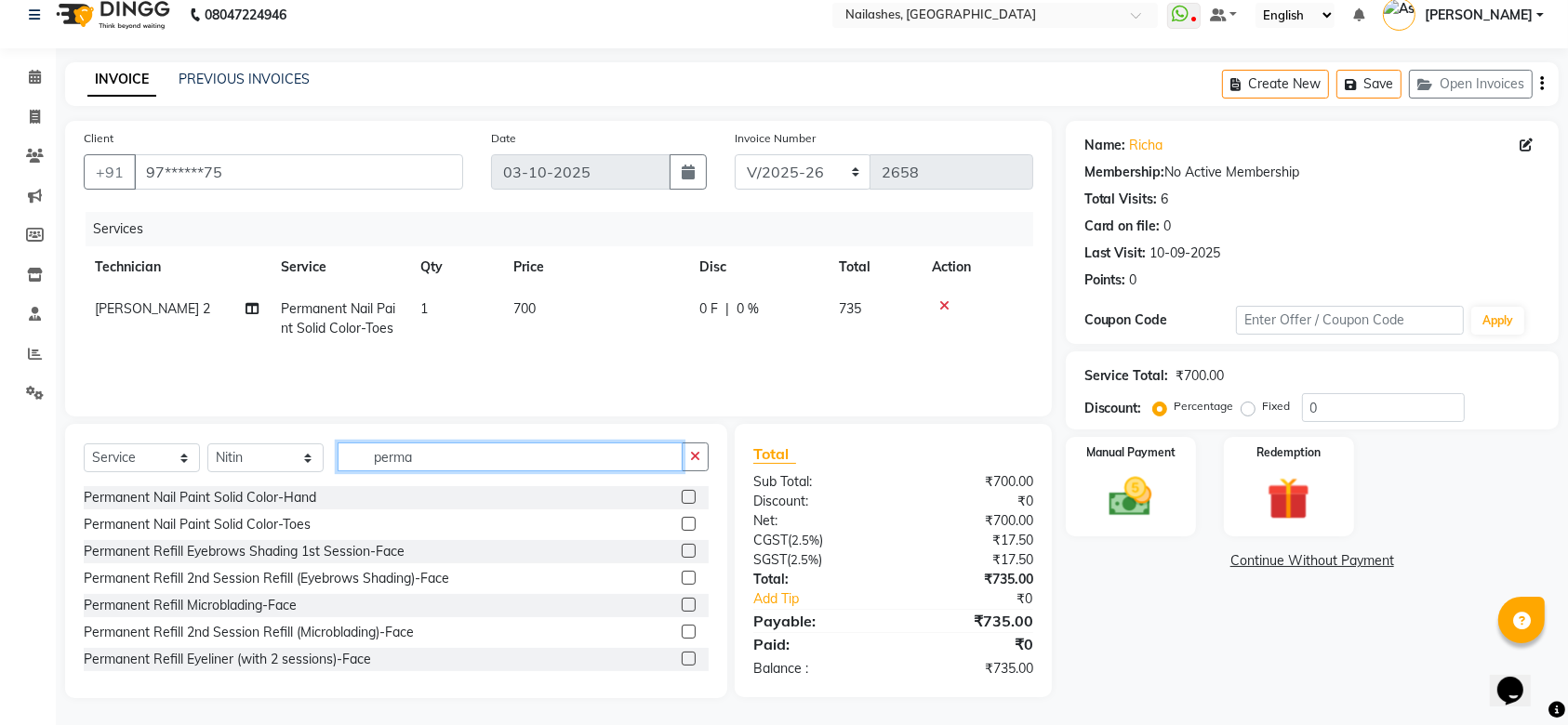
type input "perma"
click at [682, 494] on label at bounding box center [689, 497] width 14 height 14
click at [682, 494] on input "checkbox" at bounding box center [688, 498] width 12 height 12
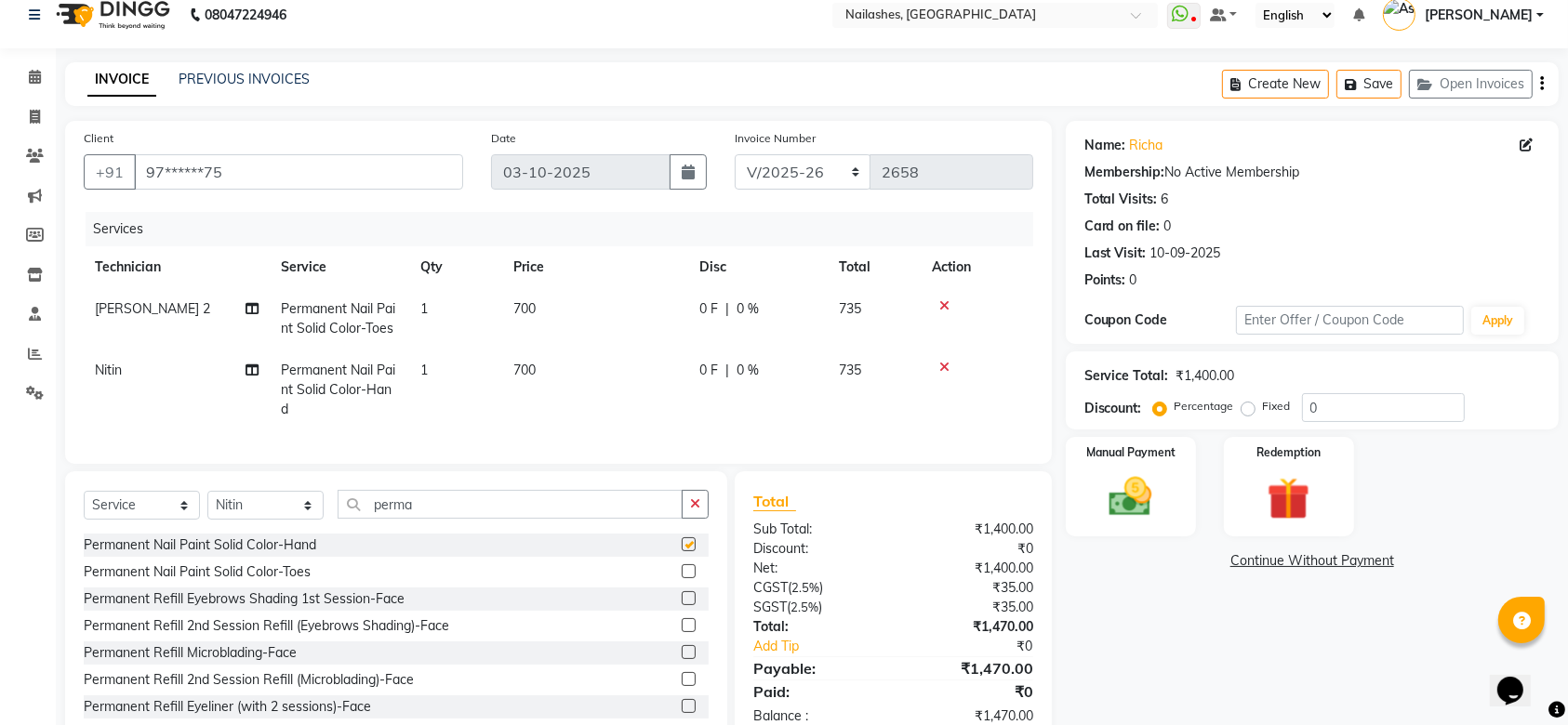
checkbox input "false"
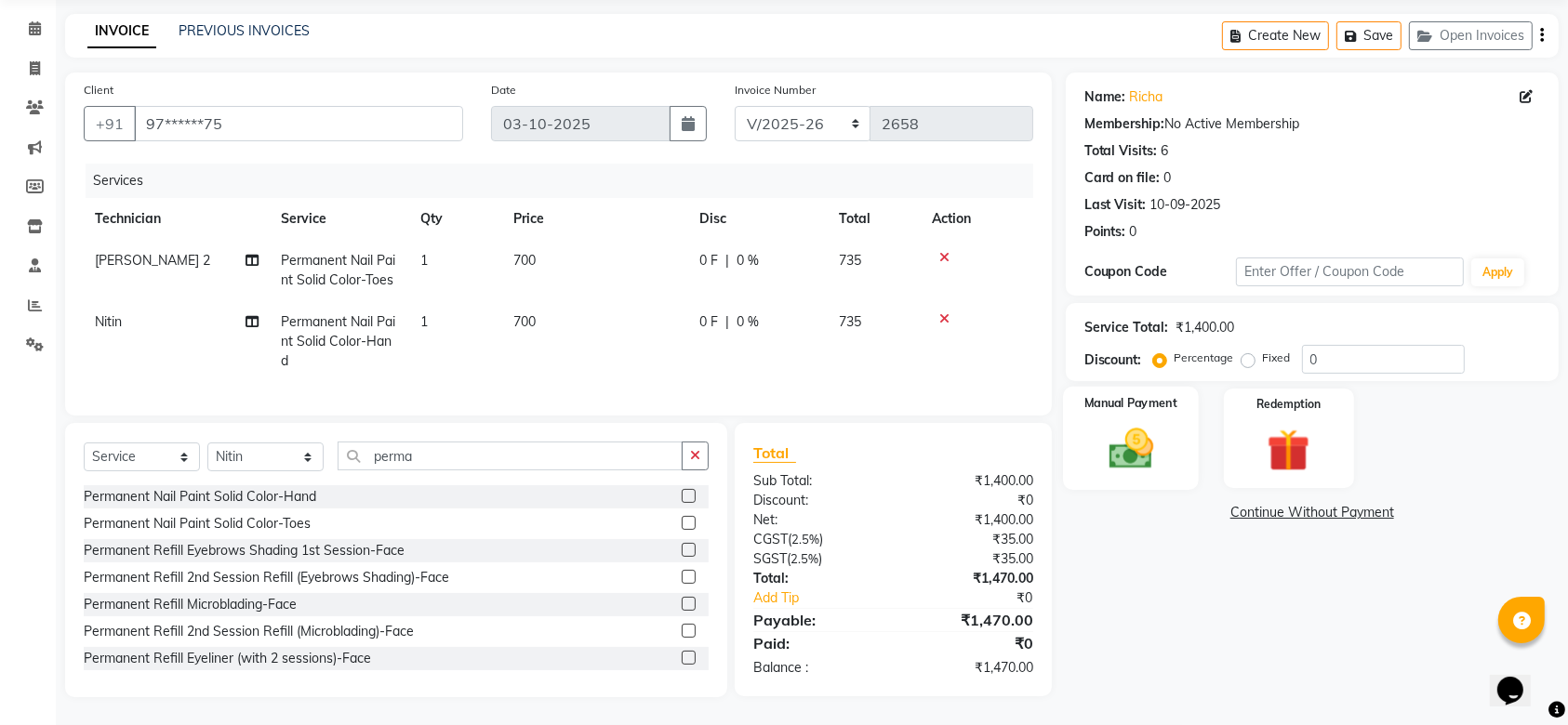
click at [1166, 436] on img at bounding box center [1131, 449] width 73 height 51
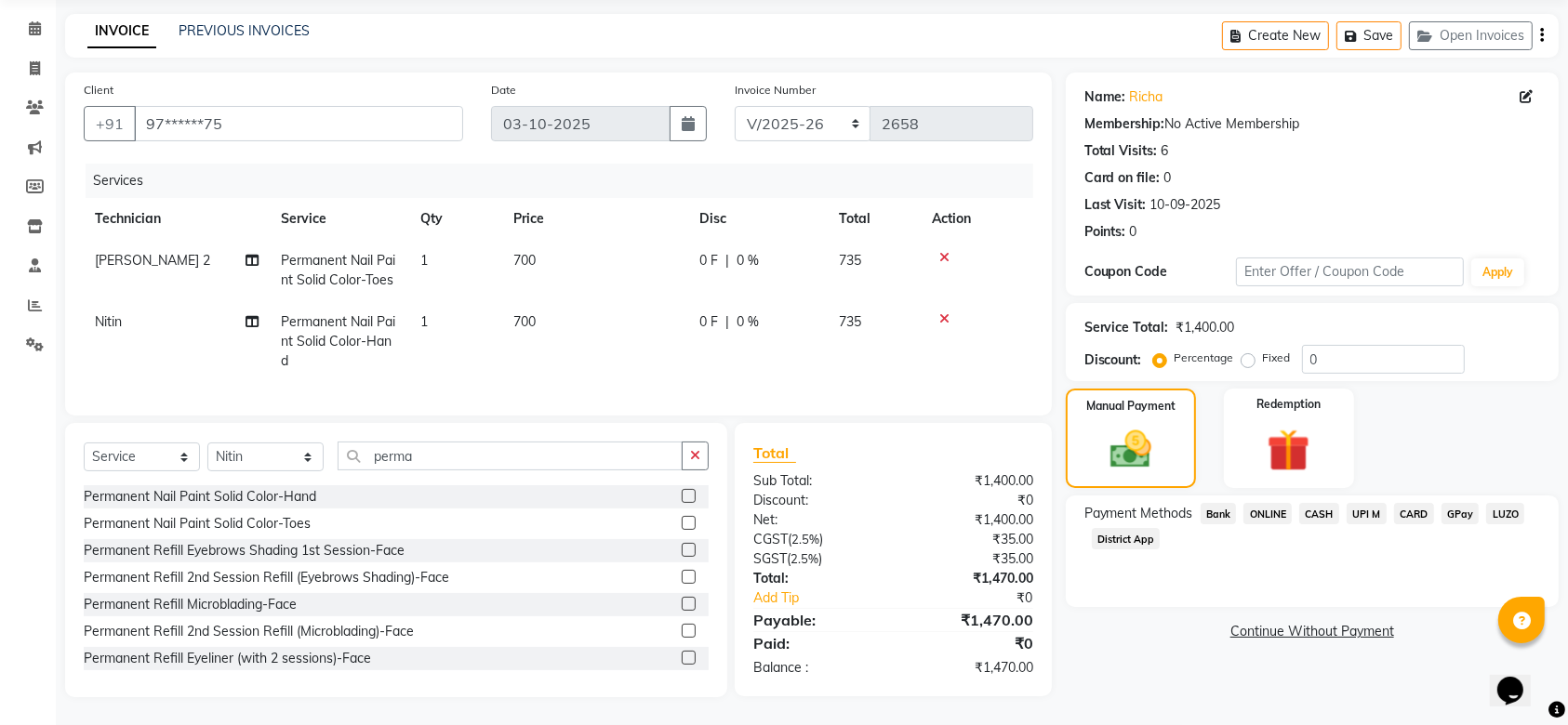
click at [1277, 503] on span "ONLINE" at bounding box center [1267, 514] width 48 height 22
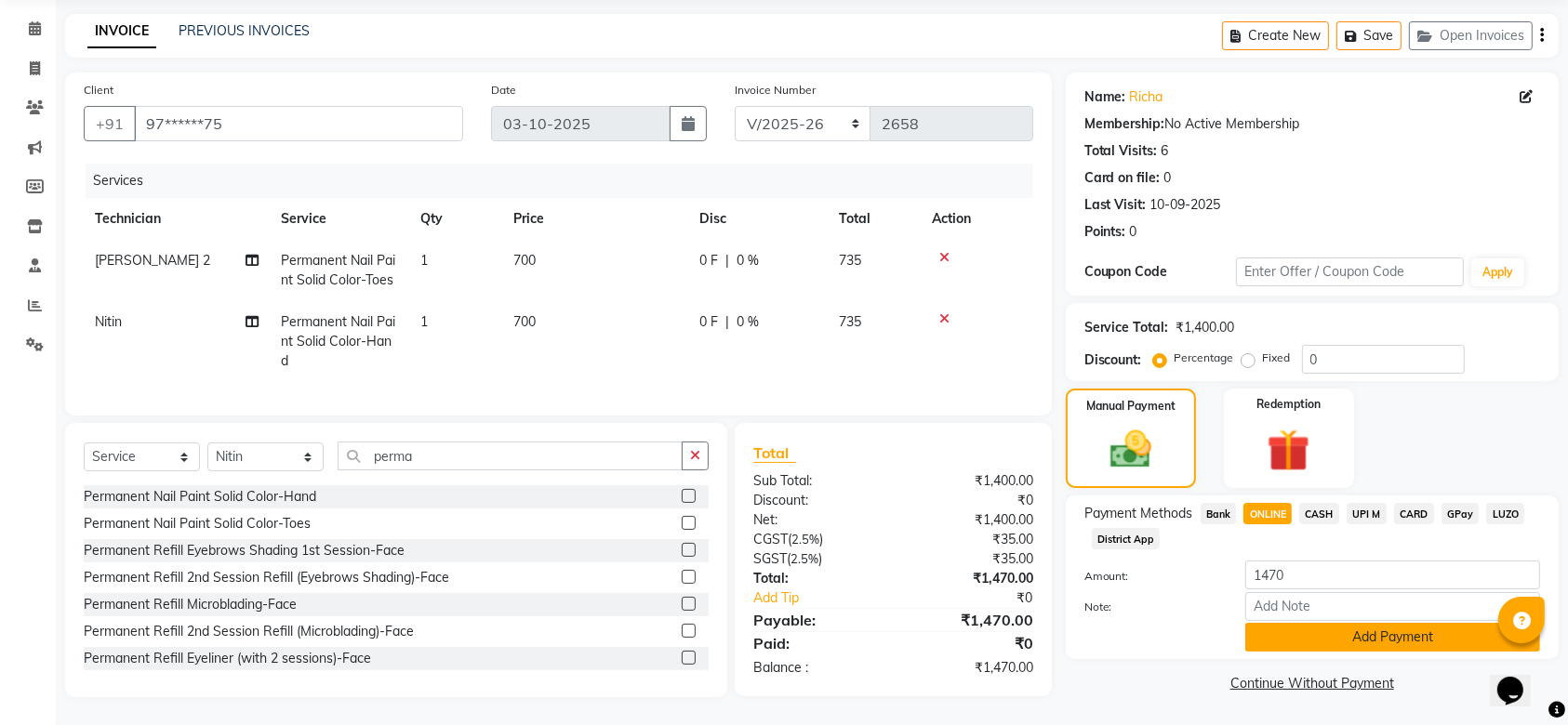
click at [1347, 628] on button "Add Payment" at bounding box center [1393, 636] width 295 height 29
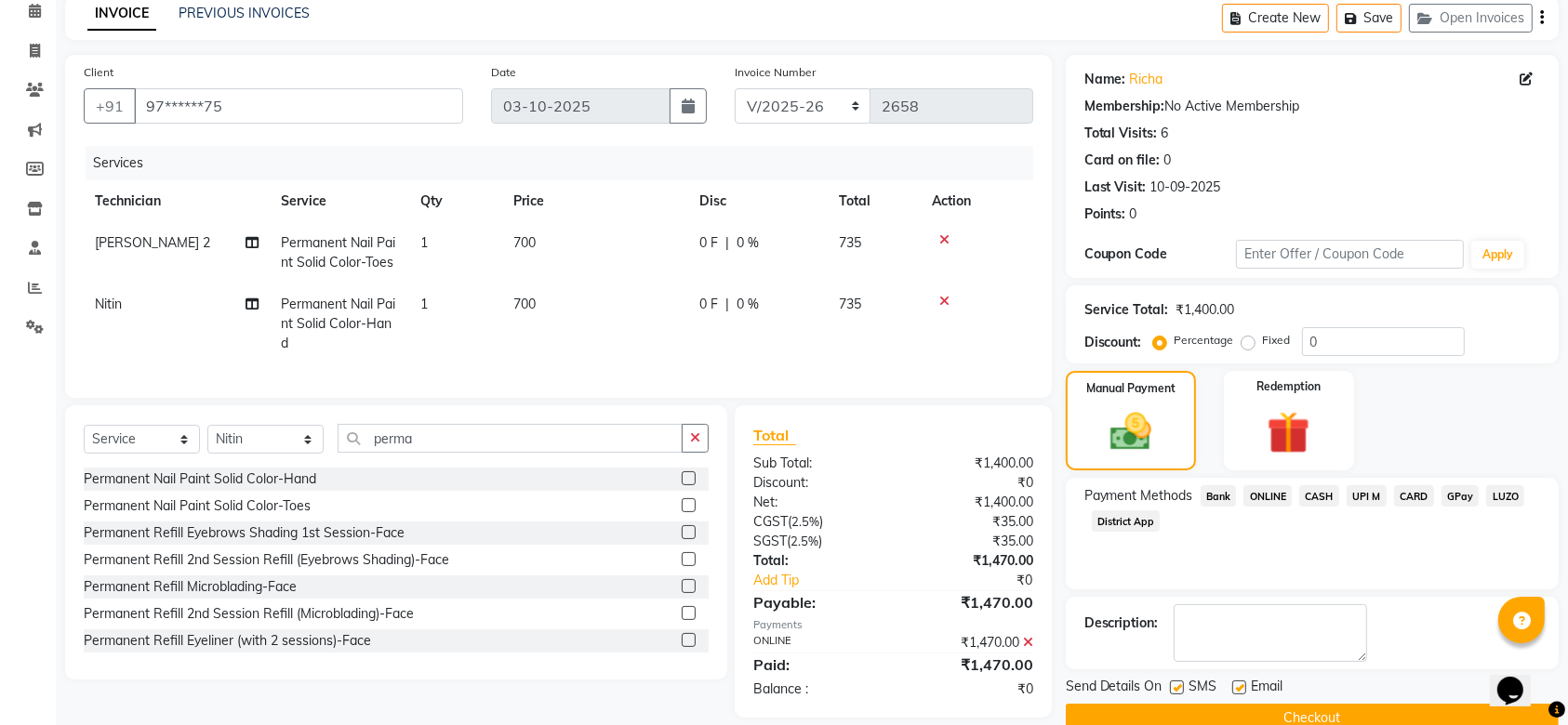
scroll to position [123, 0]
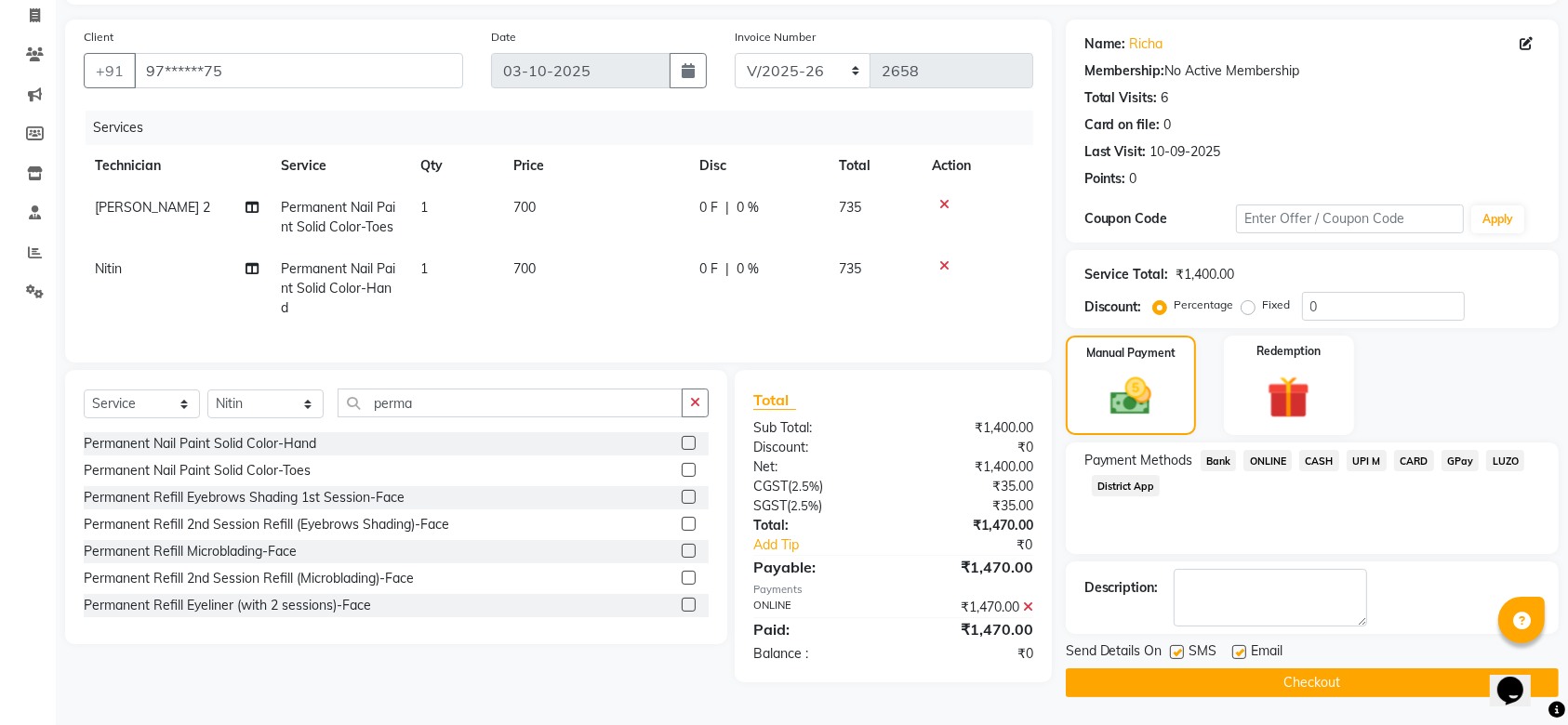
click at [1344, 682] on button "Checkout" at bounding box center [1311, 683] width 493 height 29
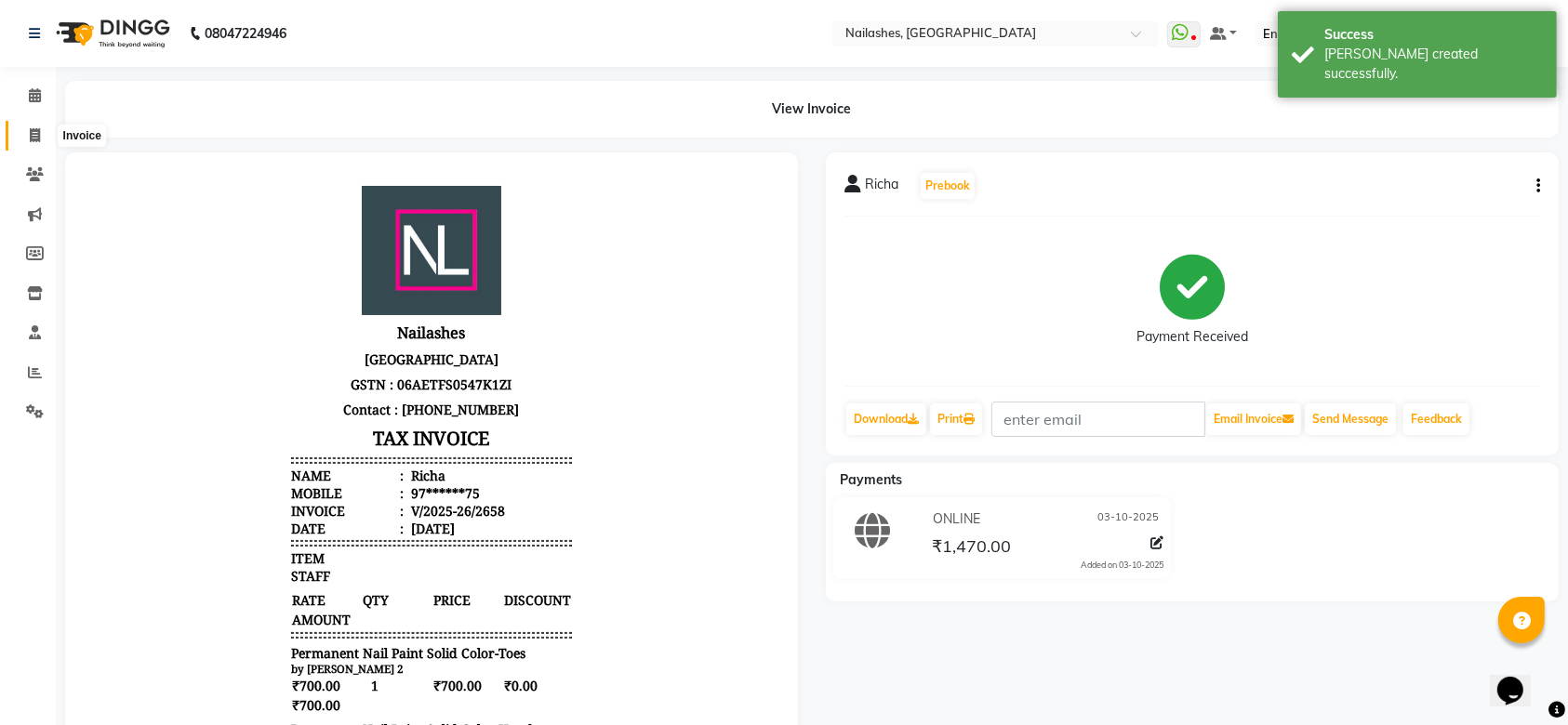
click at [27, 138] on span at bounding box center [34, 137] width 32 height 22
select select "service"
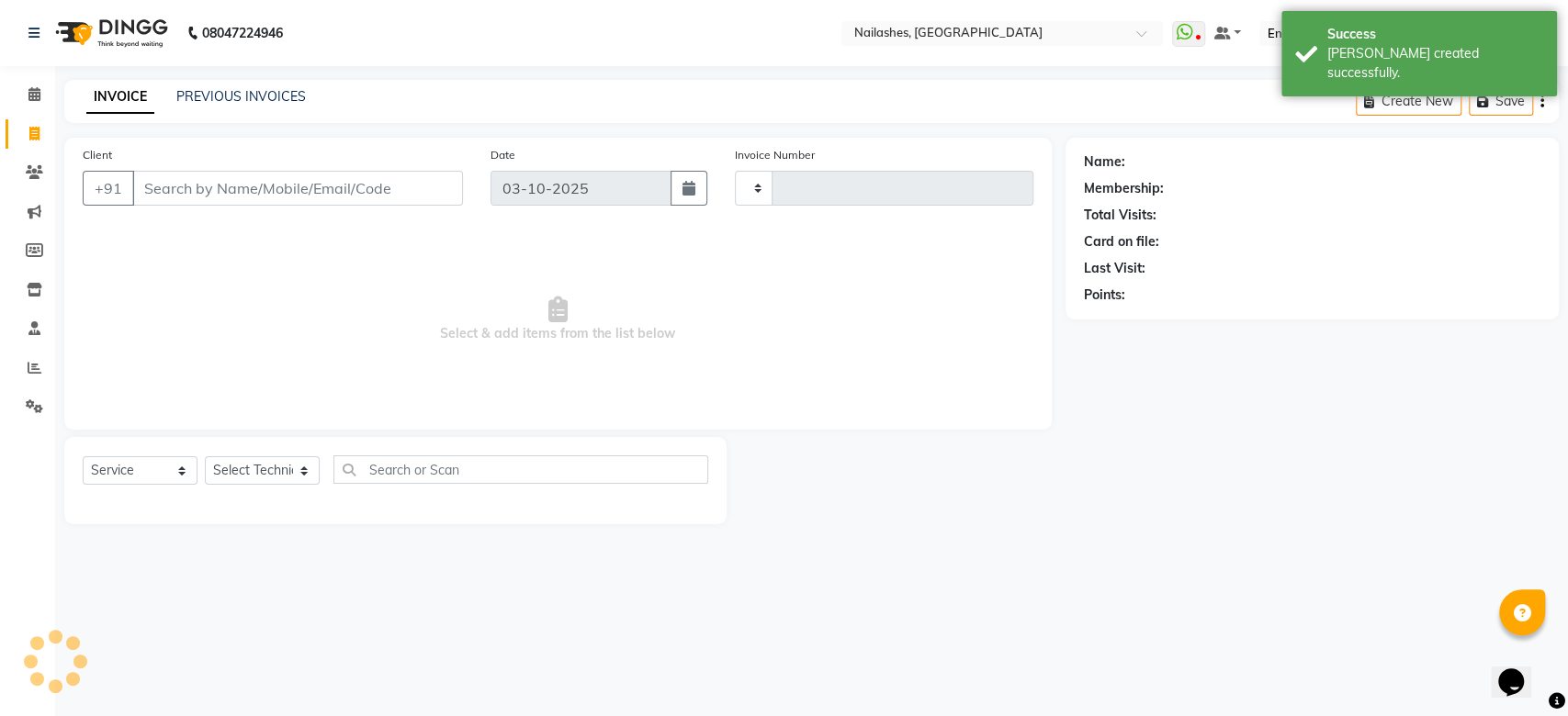
type input "2659"
select select "3926"
click at [260, 184] on input "Client" at bounding box center [297, 188] width 330 height 35
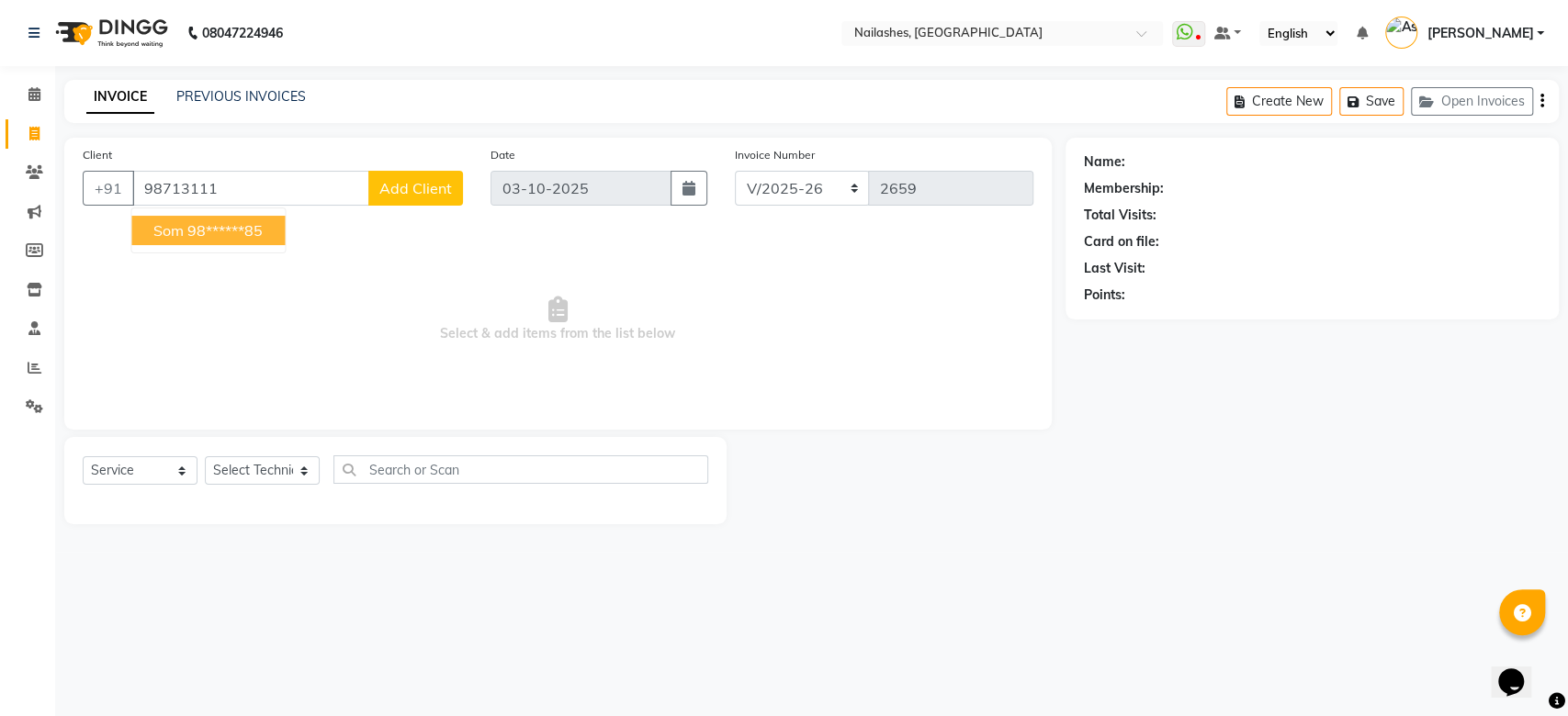
click at [251, 238] on ngb-highlight "98******85" at bounding box center [225, 230] width 76 height 18
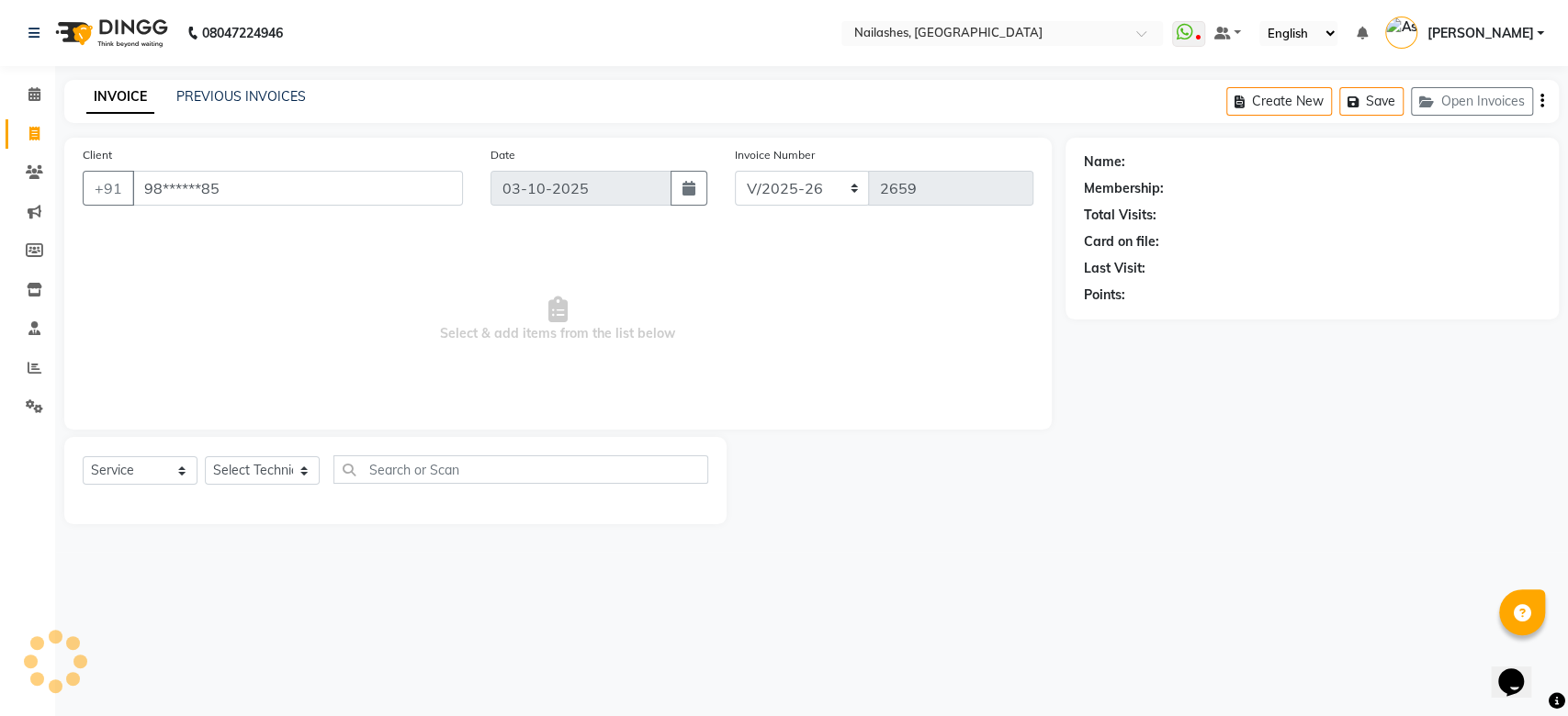
type input "98******85"
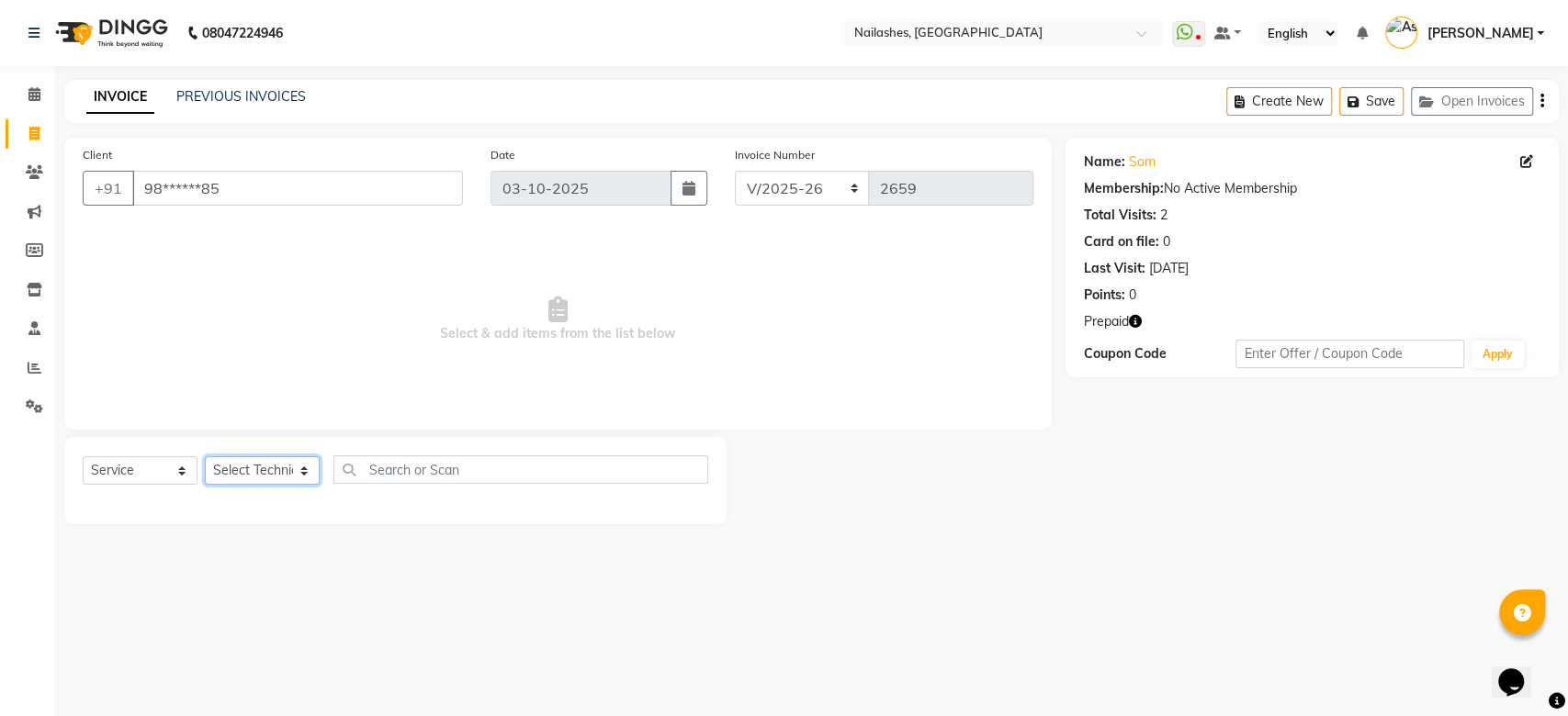
click at [285, 466] on select "Select Technician Anamika Anita Anita 2 Arjun Mamta MANAGER Nisha Nitin Samir S…" at bounding box center [262, 470] width 115 height 28
select select "19580"
click at [205, 457] on select "Select Technician Anamika Anita Anita 2 Arjun Mamta MANAGER Nisha Nitin Samir S…" at bounding box center [262, 470] width 115 height 28
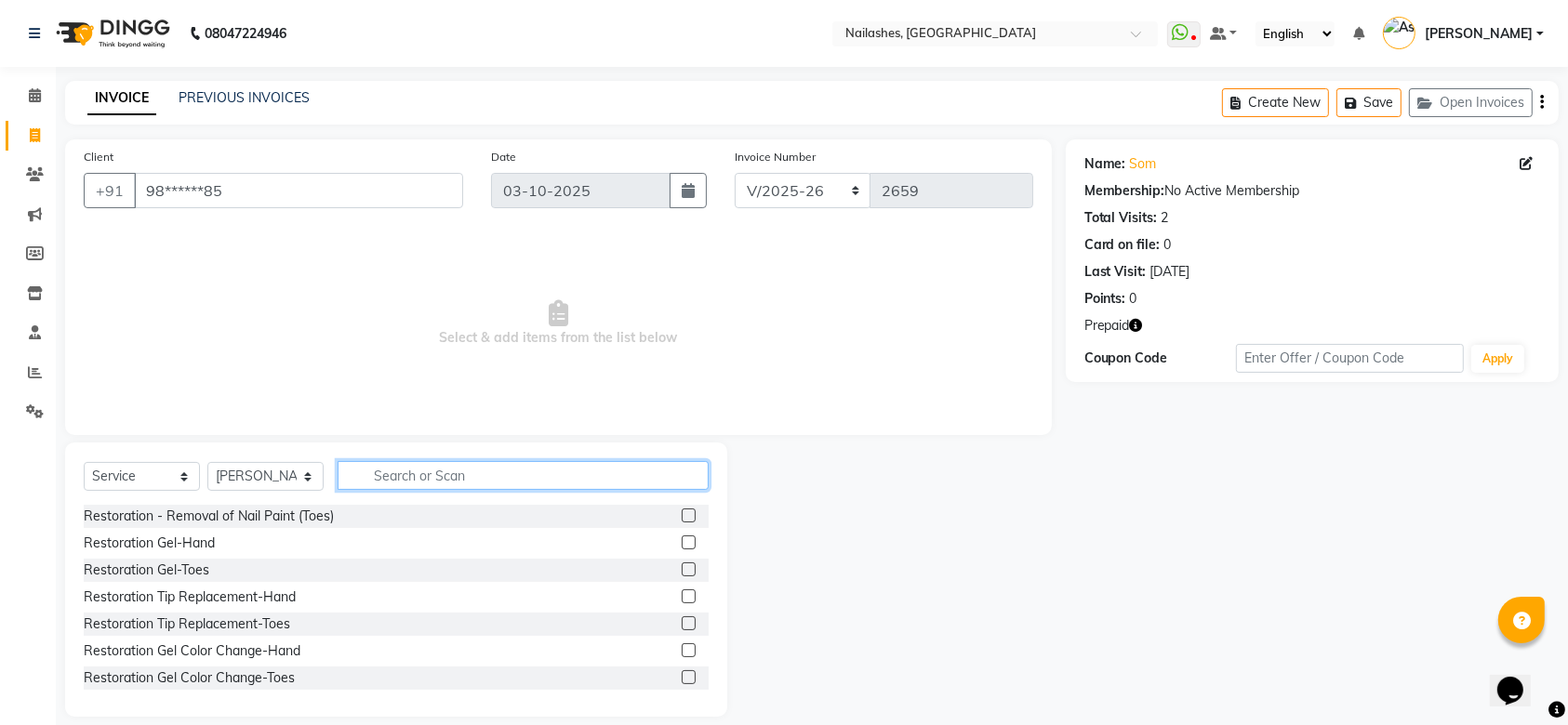
click at [439, 480] on input "text" at bounding box center [522, 475] width 371 height 29
type input "g"
type input "gel"
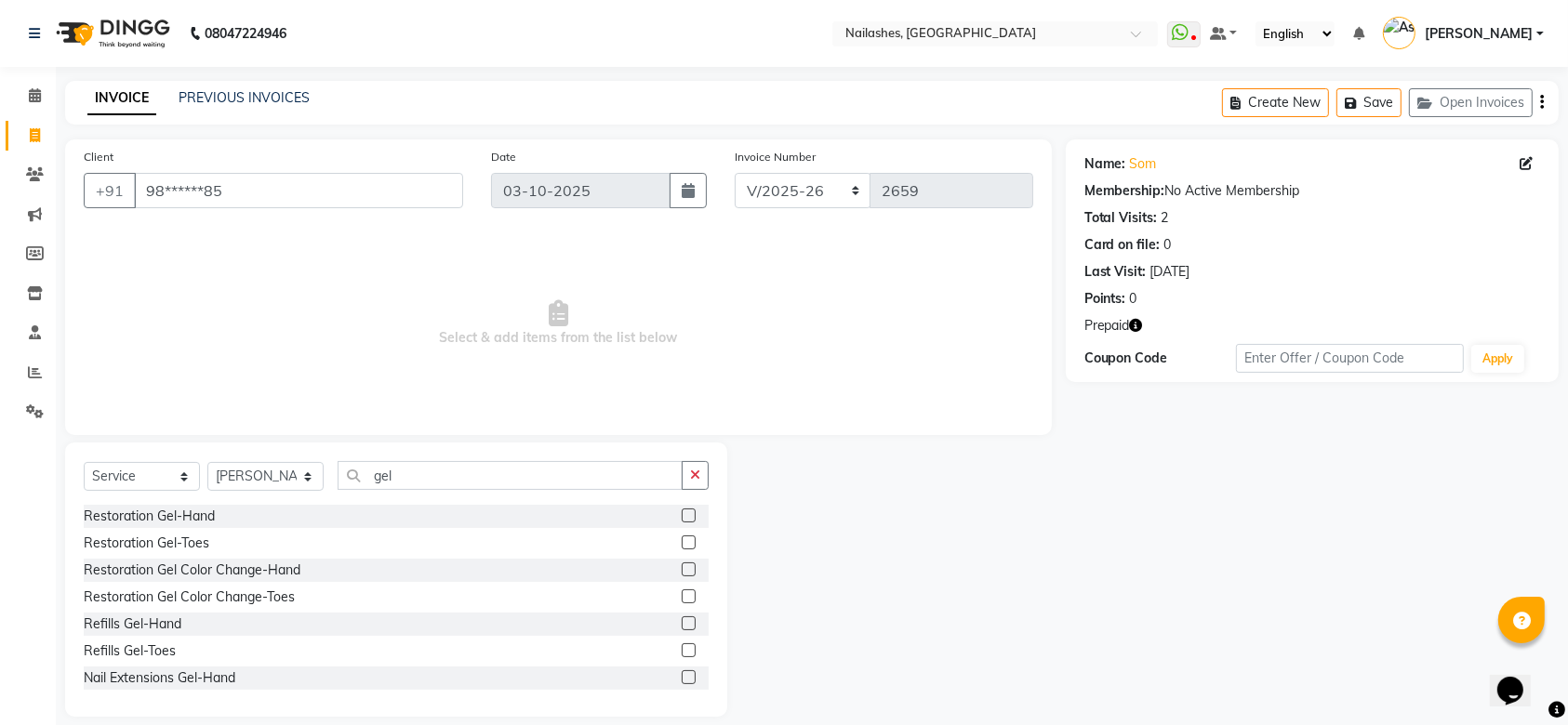
click at [682, 677] on label at bounding box center [689, 678] width 14 height 14
click at [682, 677] on input "checkbox" at bounding box center [688, 679] width 12 height 12
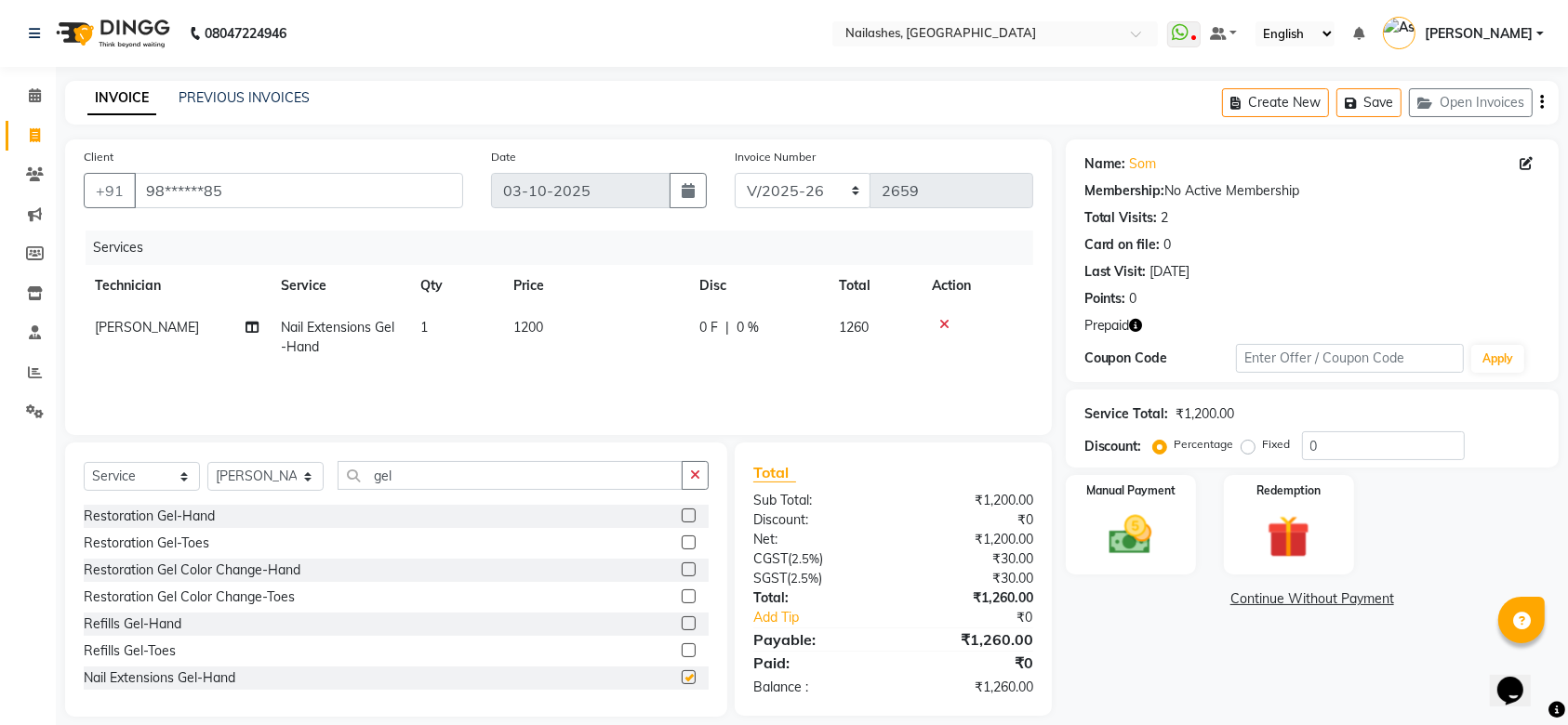
checkbox input "false"
click at [422, 483] on input "gel" at bounding box center [510, 475] width 345 height 29
type input "g"
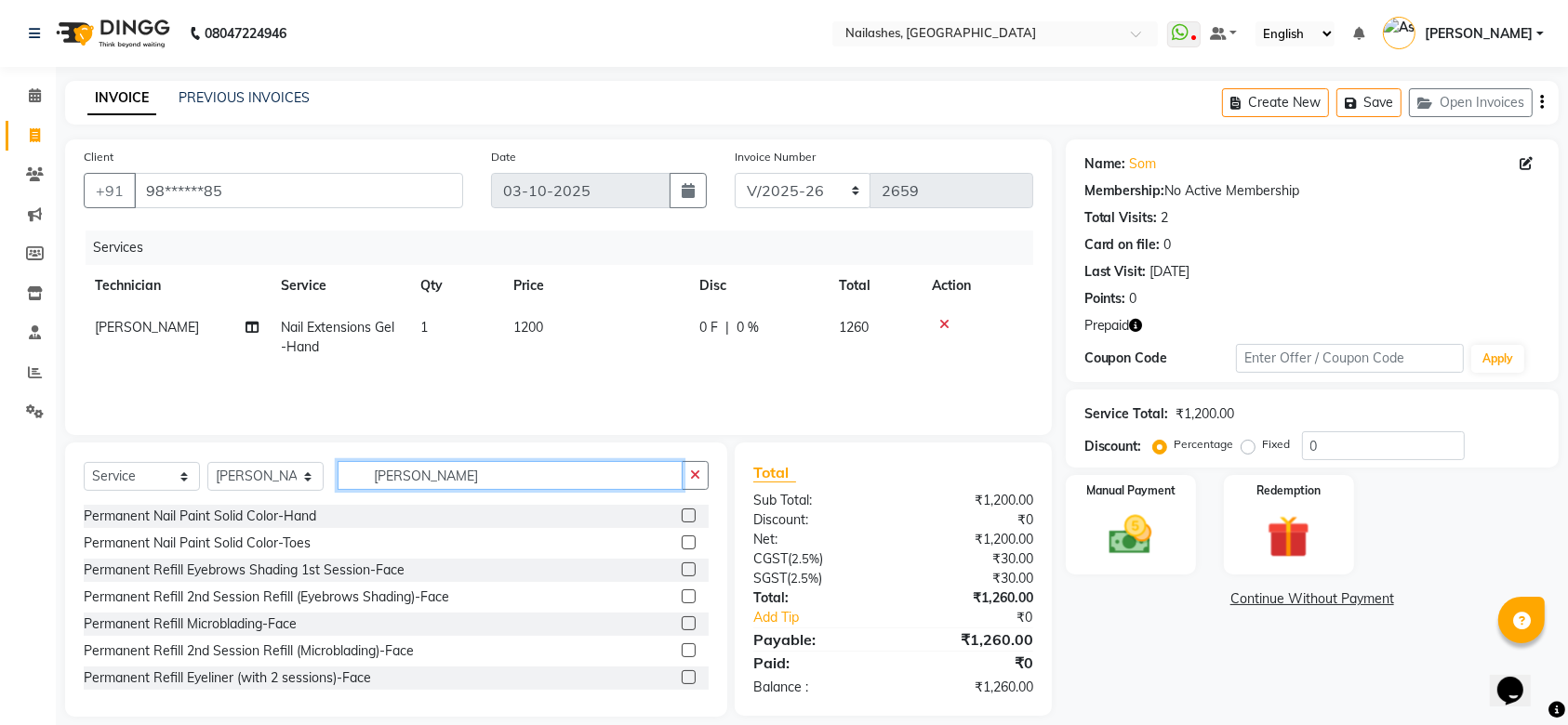
type input "perman"
click at [682, 515] on label at bounding box center [689, 515] width 14 height 14
click at [682, 515] on input "checkbox" at bounding box center [688, 516] width 12 height 12
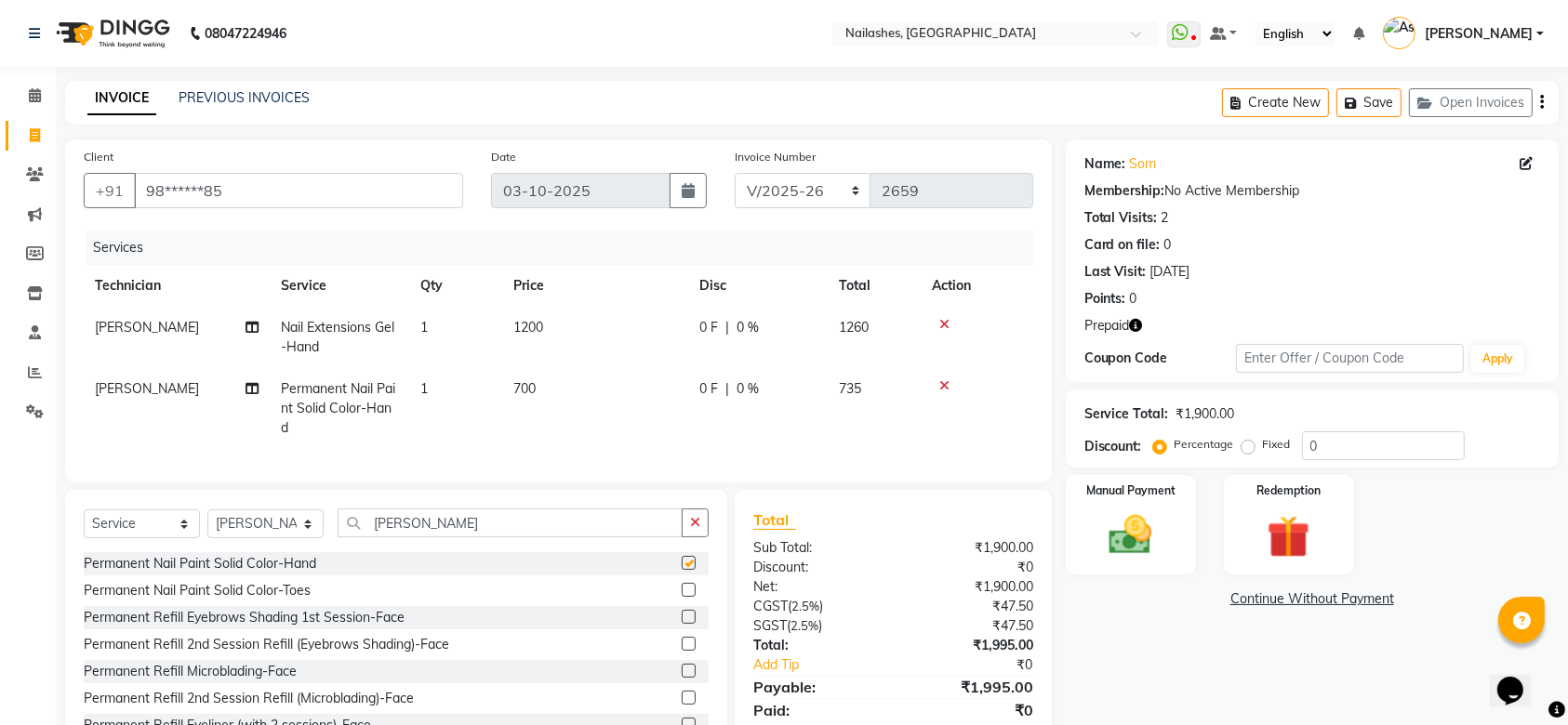
checkbox input "false"
click at [1289, 537] on img at bounding box center [1290, 537] width 73 height 56
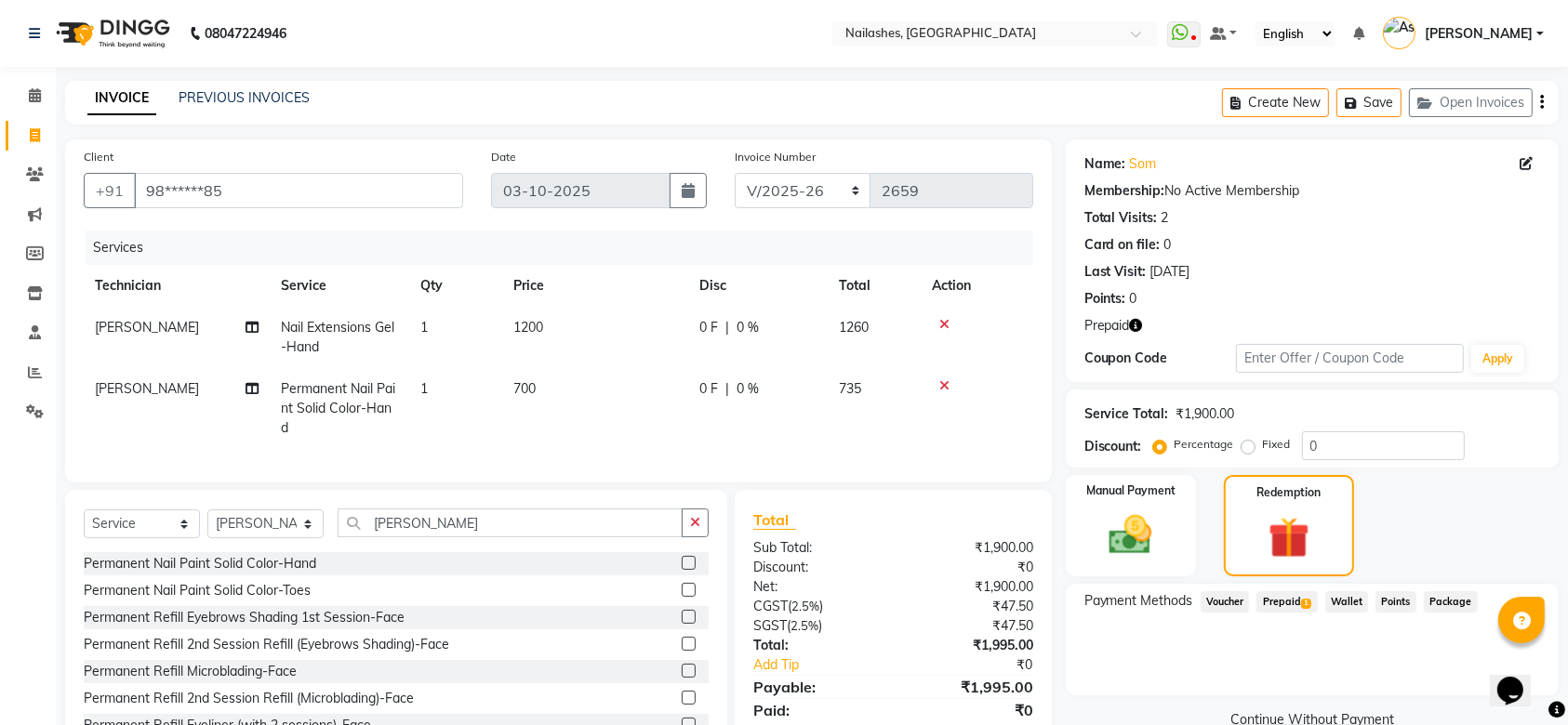
scroll to position [85, 0]
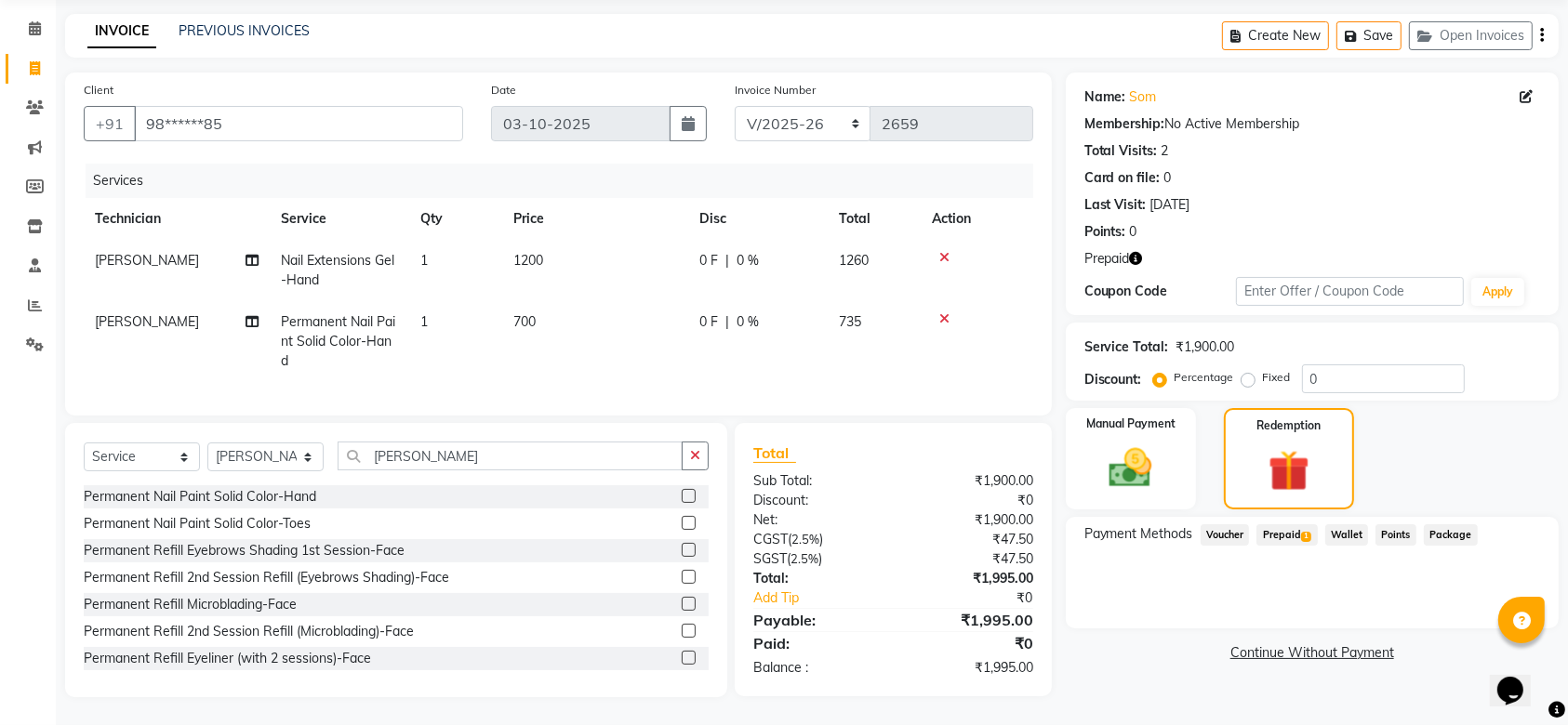
click at [1308, 532] on span "1" at bounding box center [1306, 537] width 10 height 11
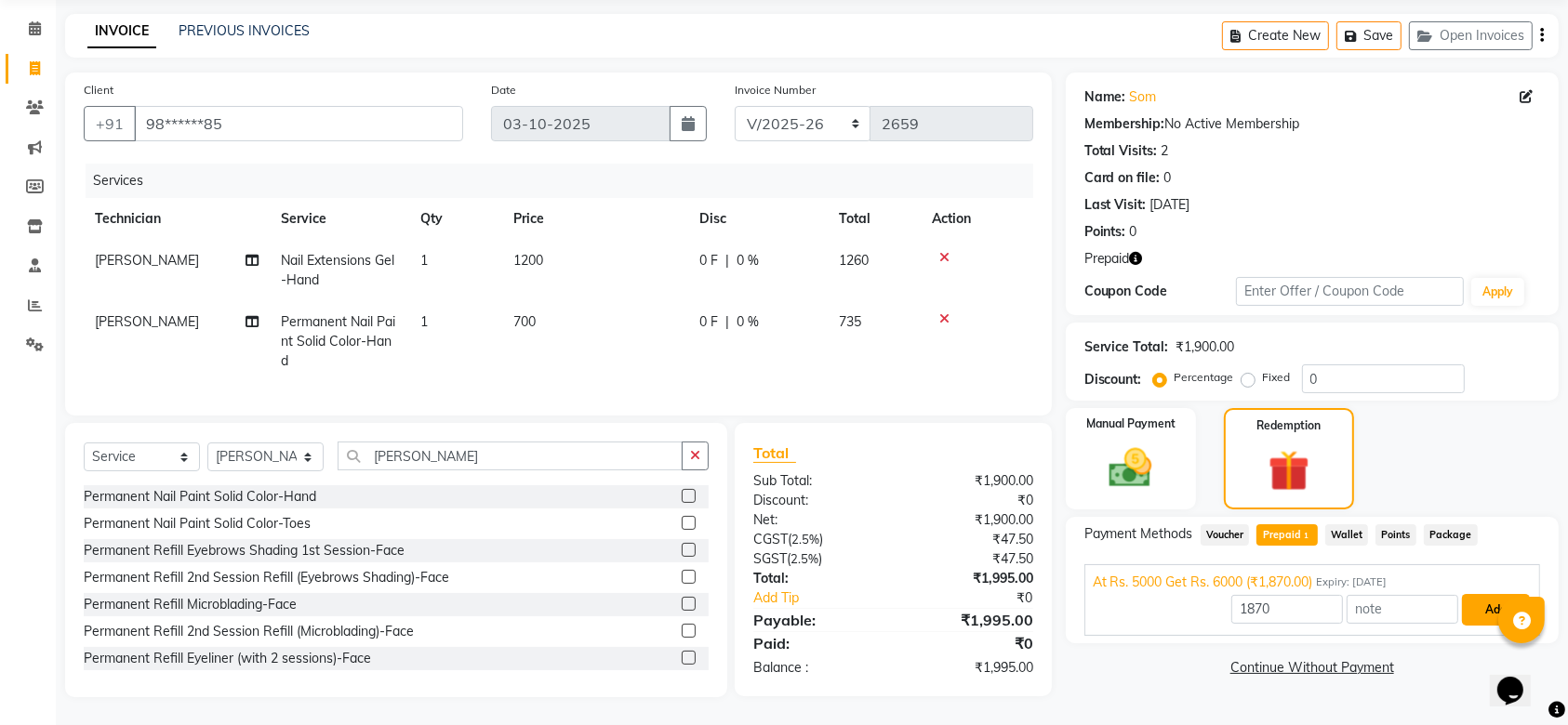
click at [1489, 594] on button "Add" at bounding box center [1495, 610] width 68 height 31
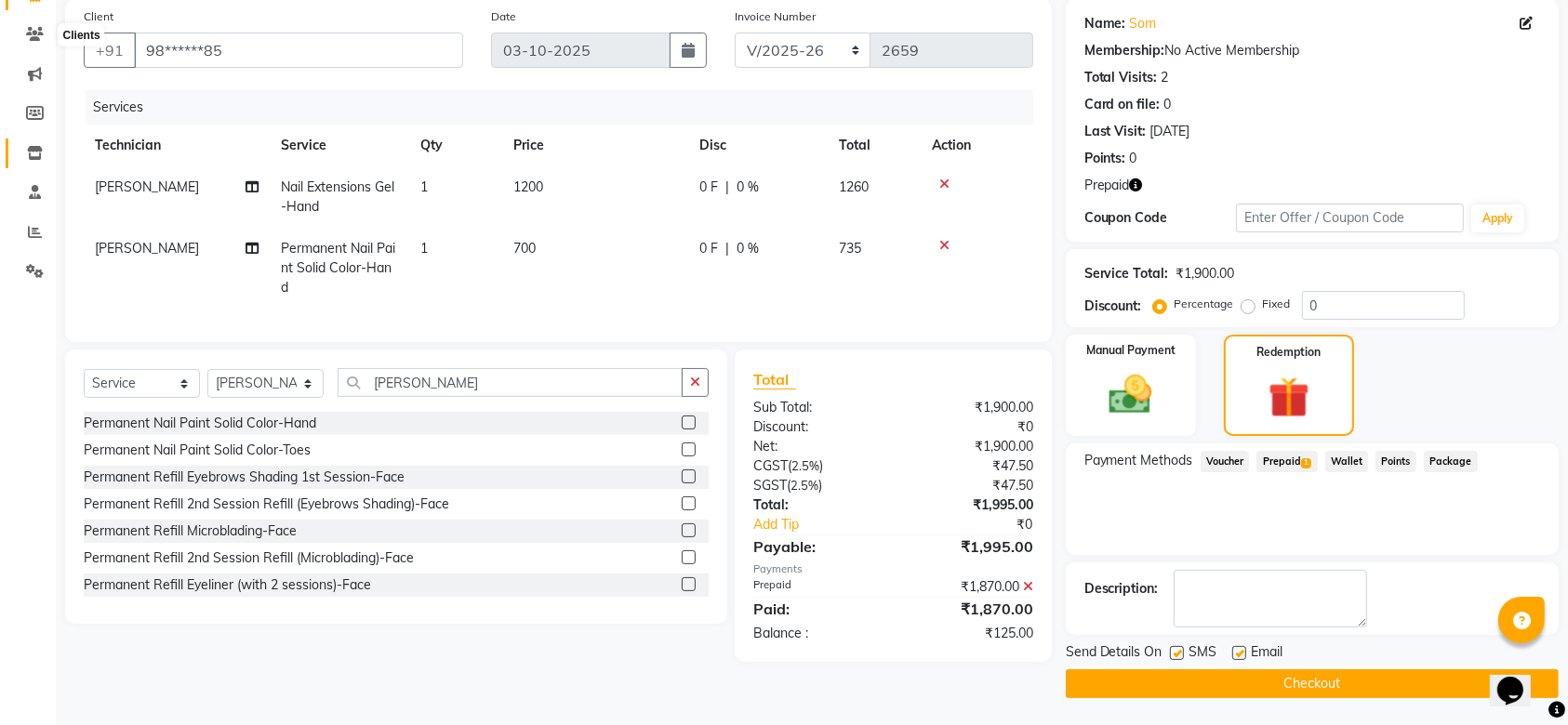
scroll to position [0, 0]
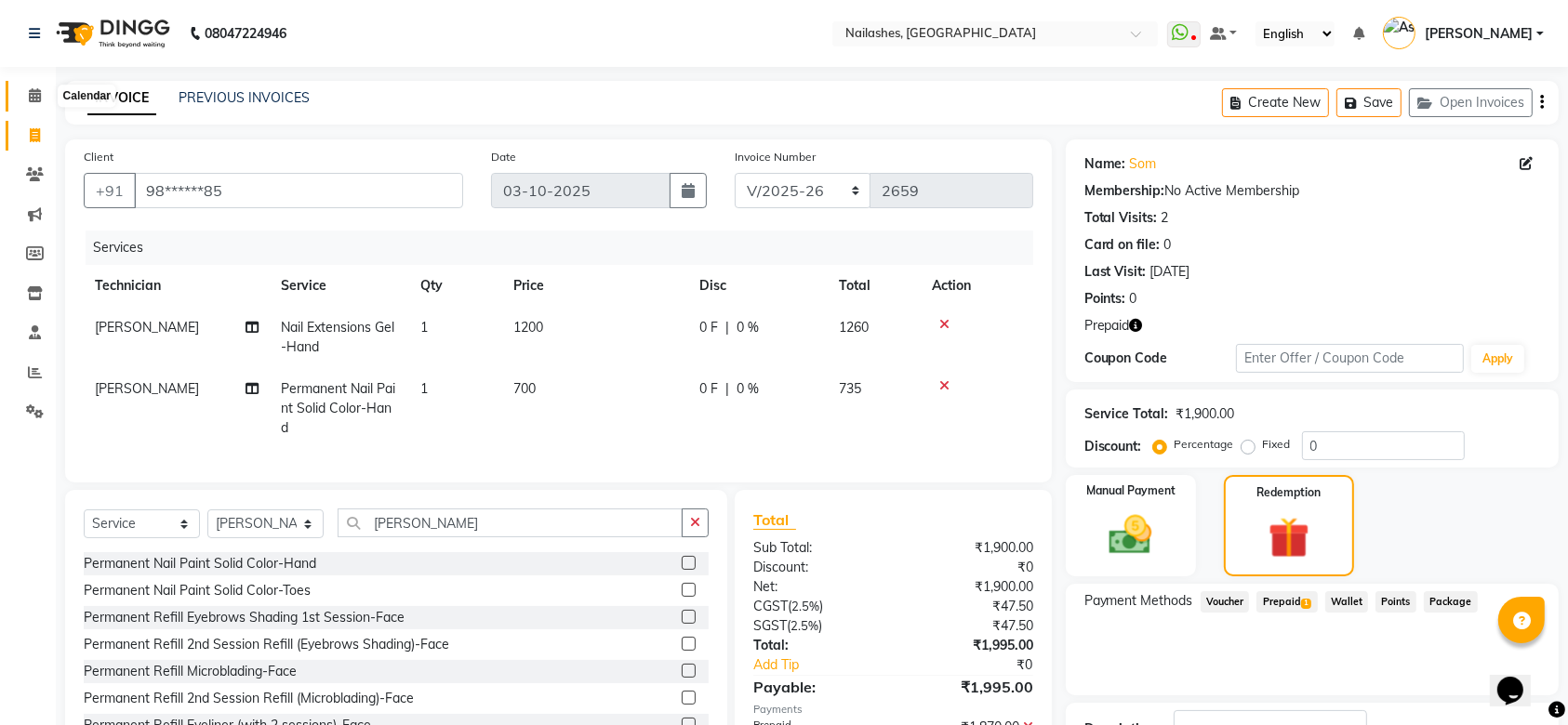
click at [34, 97] on icon at bounding box center [34, 95] width 12 height 14
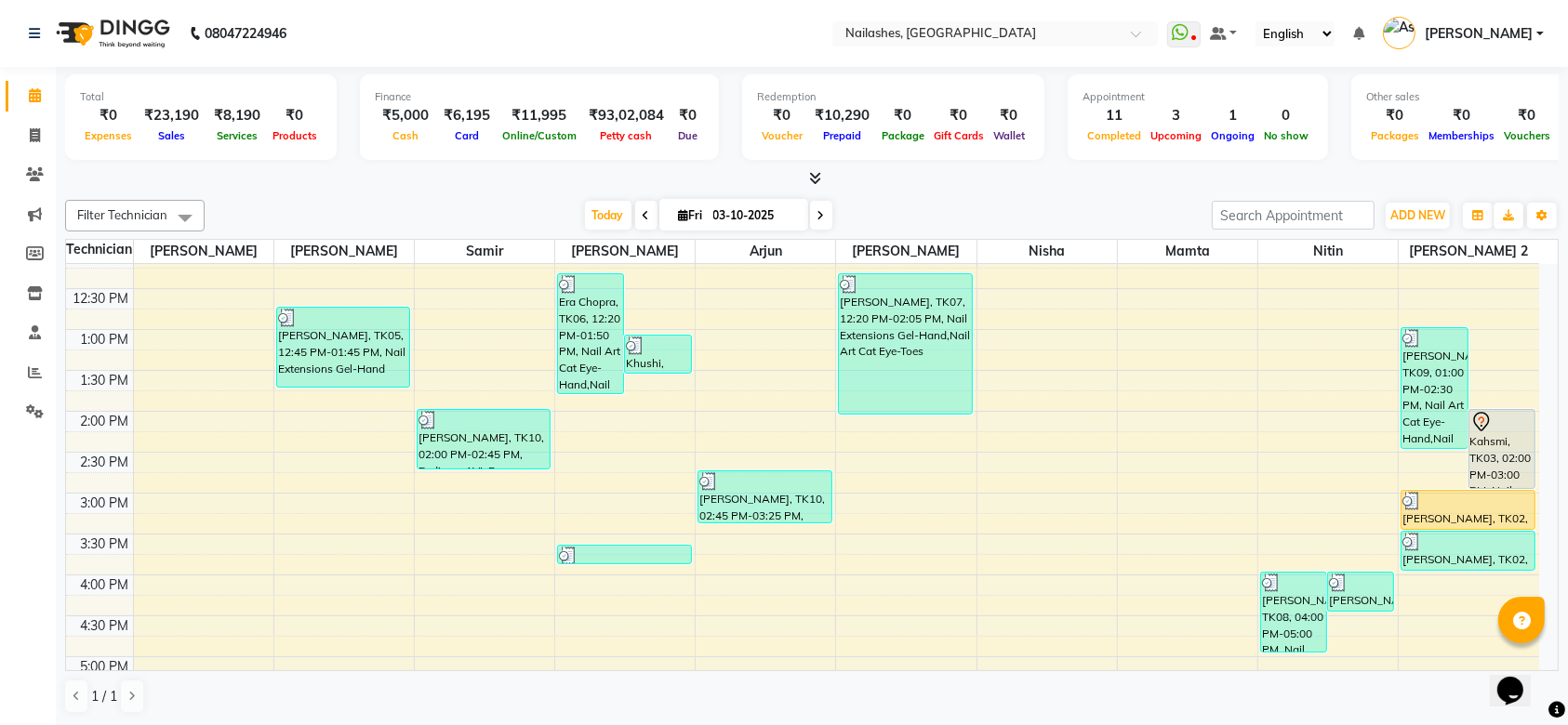
scroll to position [350, 0]
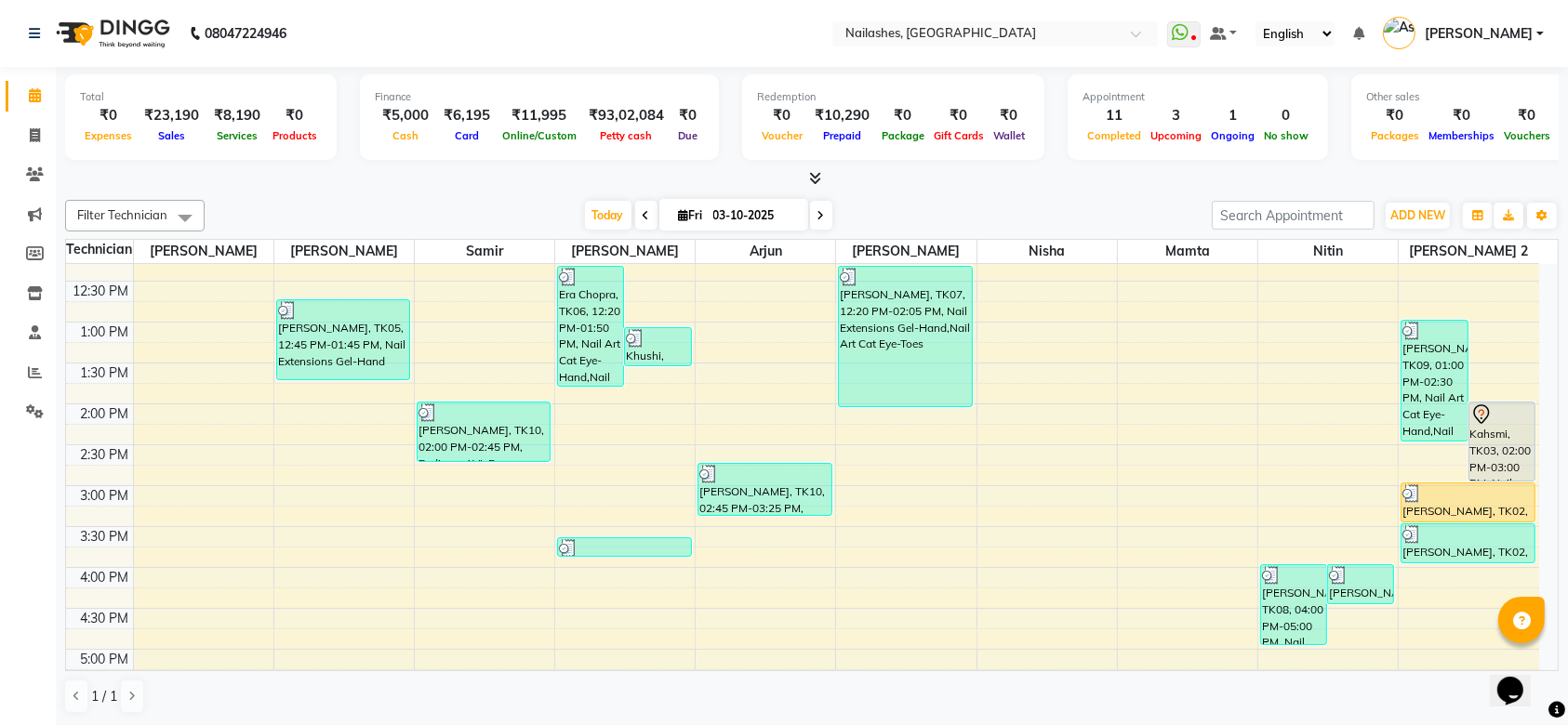
click at [1487, 493] on div at bounding box center [1468, 494] width 131 height 19
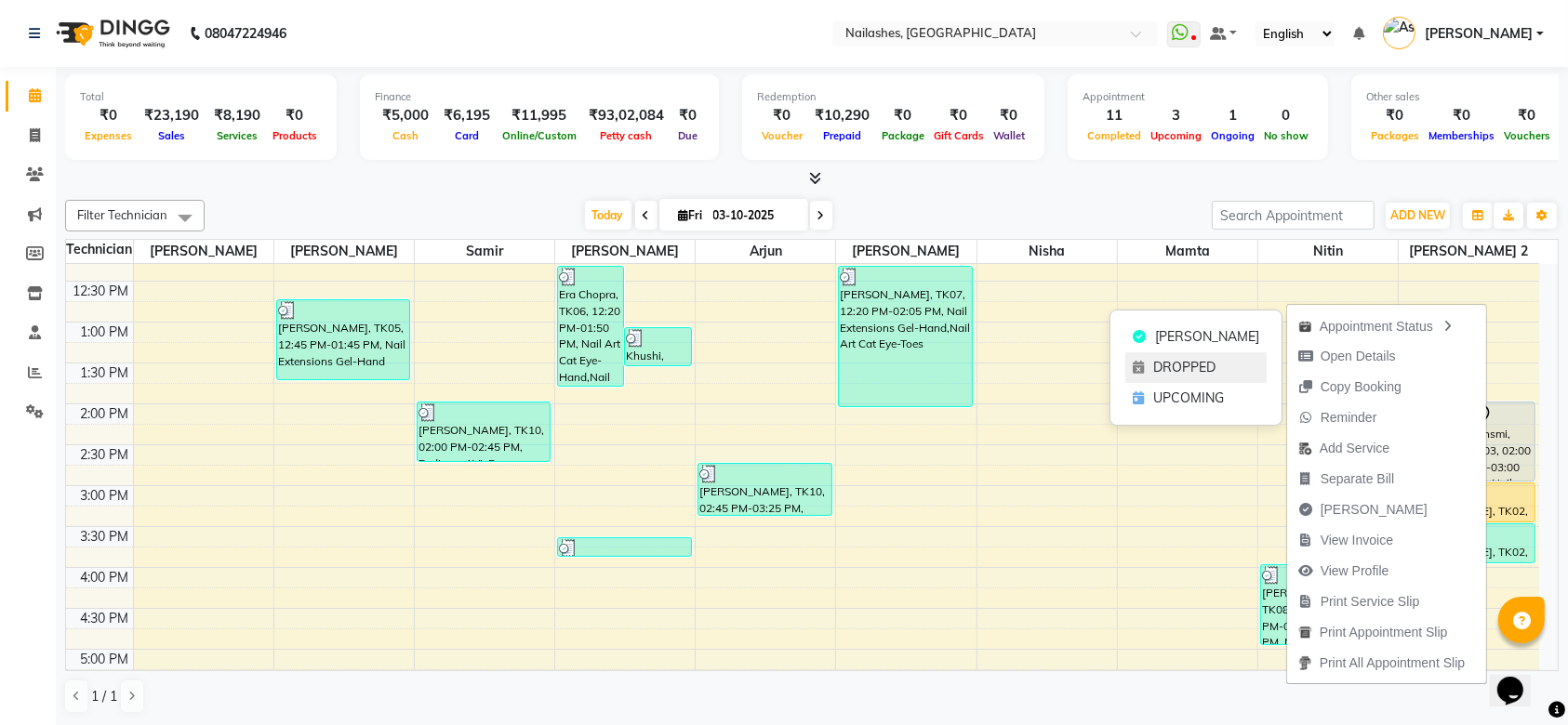
click at [1176, 369] on span "DROPPED" at bounding box center [1183, 368] width 62 height 20
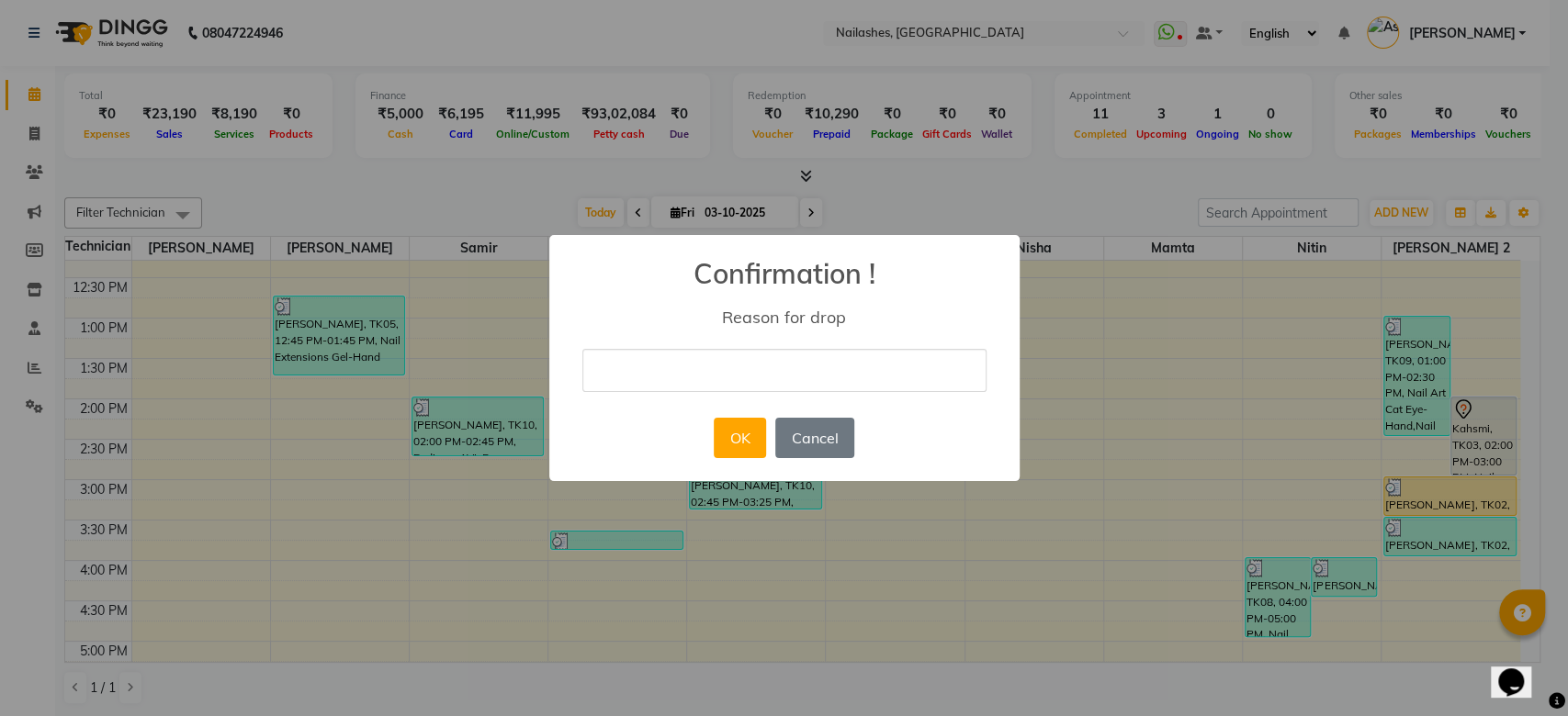
click at [817, 370] on input "text" at bounding box center [784, 370] width 404 height 43
type input "Duplicate"
click at [716, 445] on button "OK" at bounding box center [740, 438] width 52 height 41
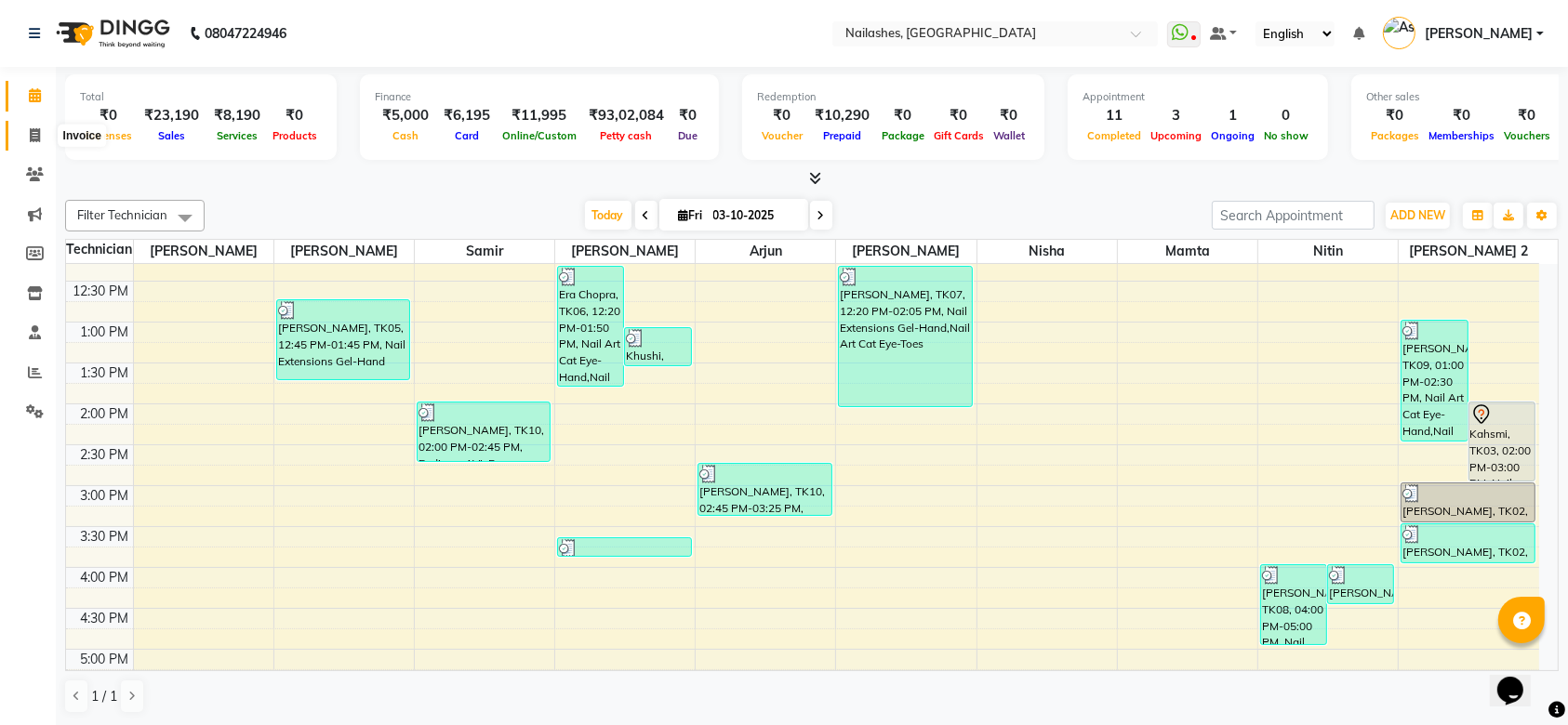
click at [32, 136] on icon at bounding box center [34, 135] width 10 height 14
select select "service"
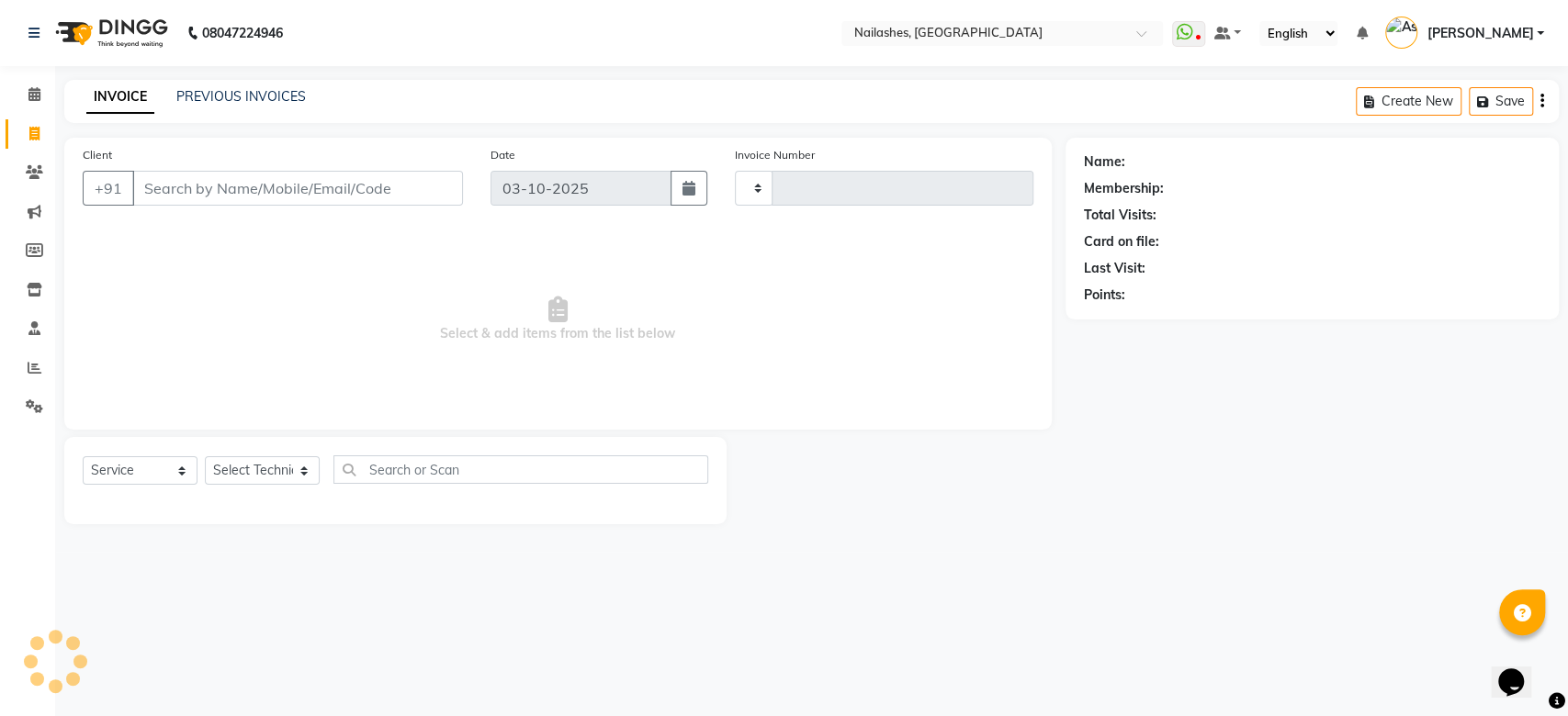
type input "2660"
select select "3926"
click at [287, 94] on link "PREVIOUS INVOICES" at bounding box center [241, 96] width 129 height 17
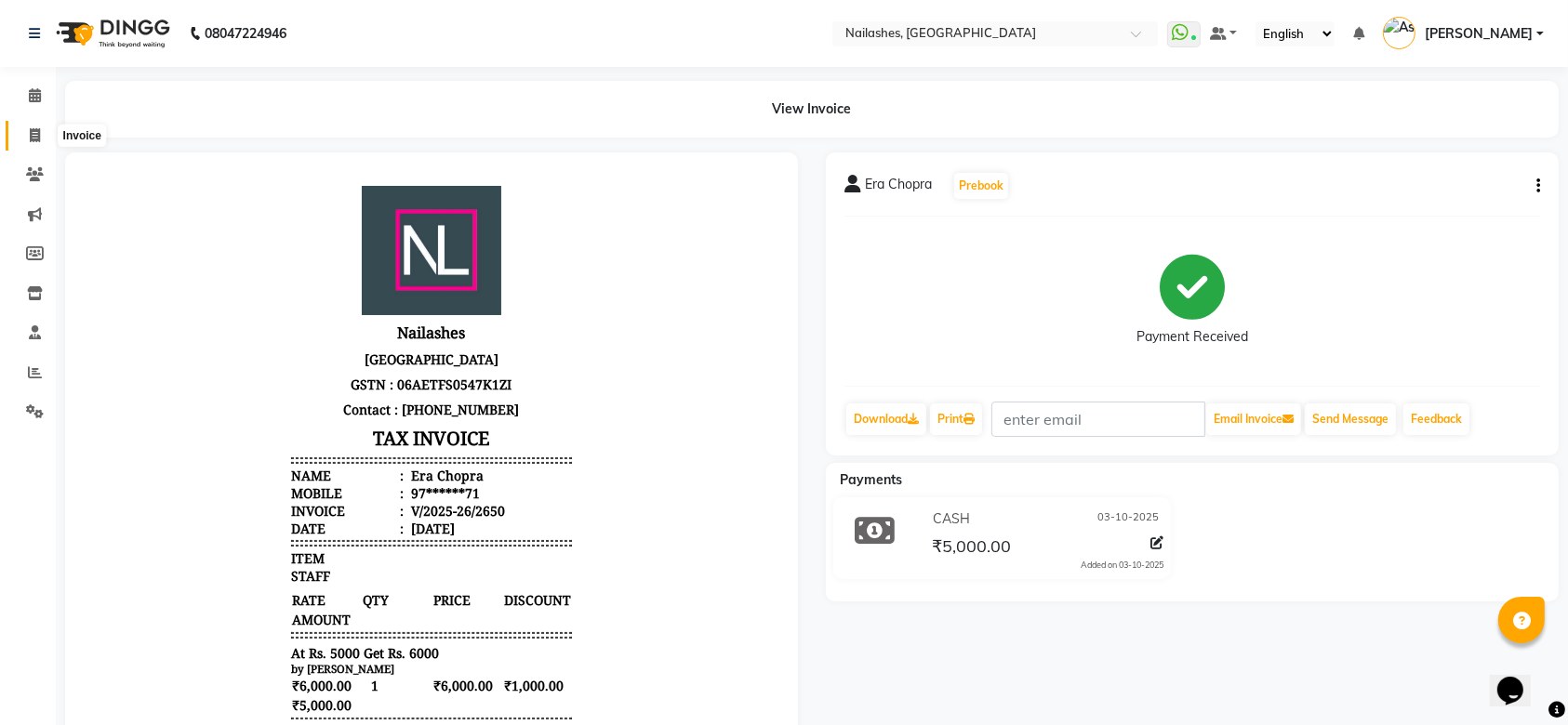
click at [37, 138] on icon at bounding box center [34, 135] width 10 height 14
select select "service"
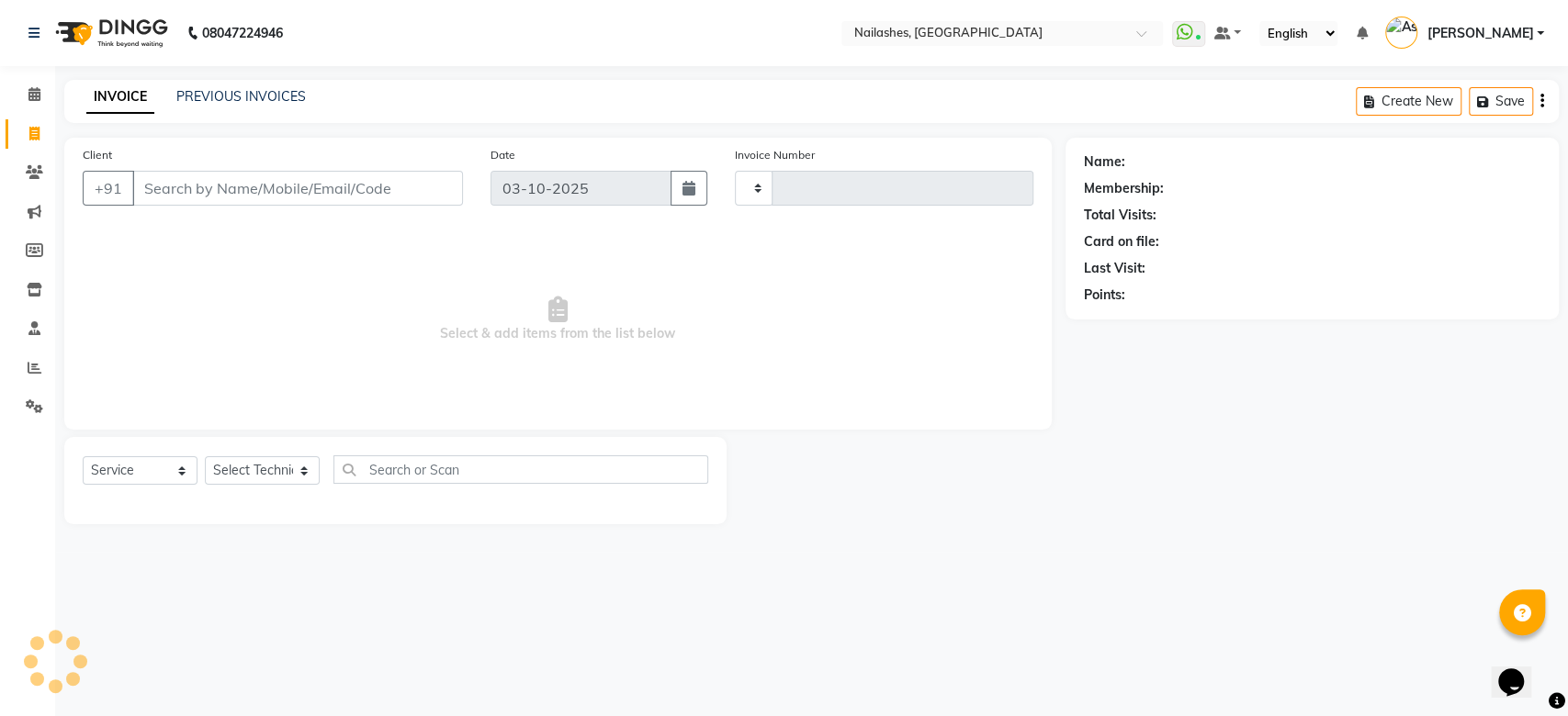
type input "2656"
select select "3926"
click at [315, 180] on input "Client" at bounding box center [297, 188] width 330 height 35
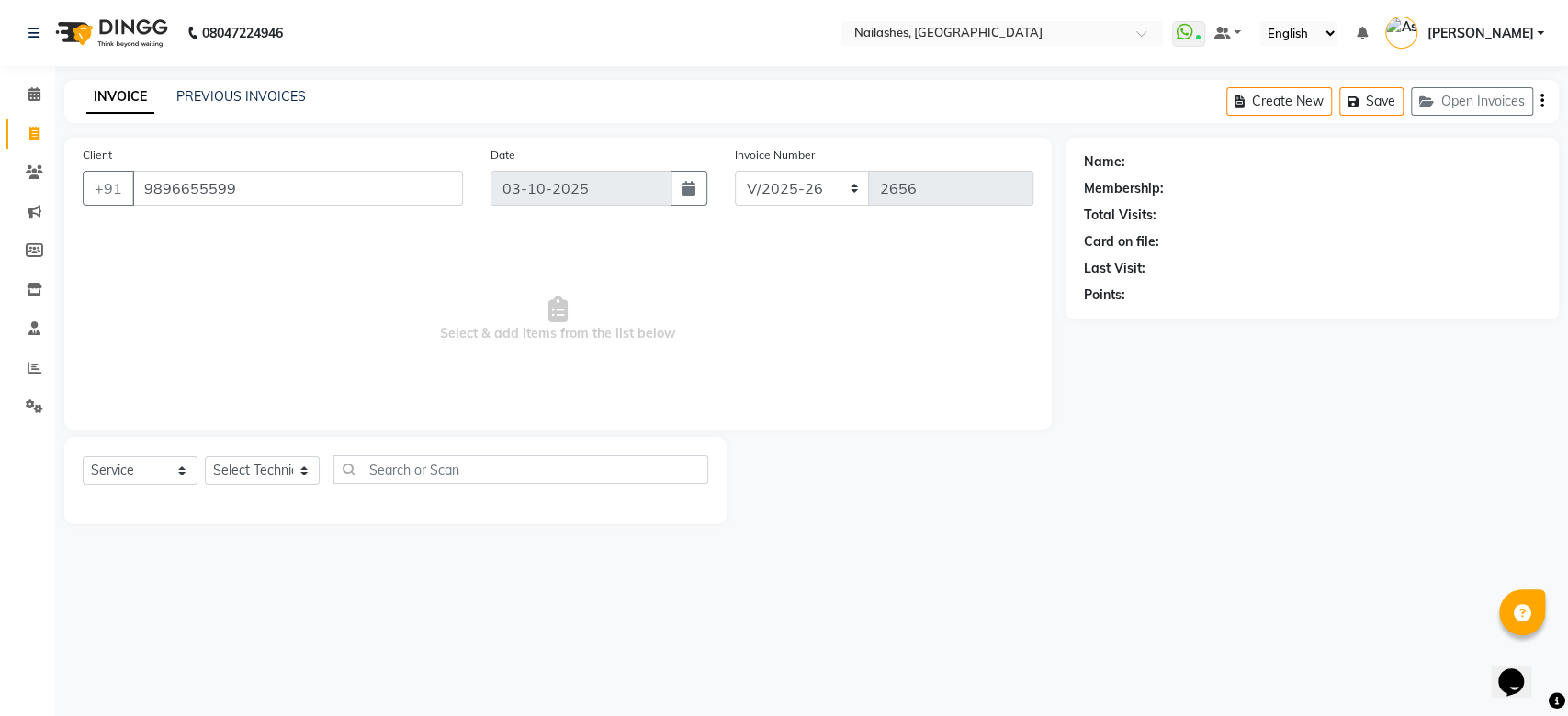
type input "9896655599"
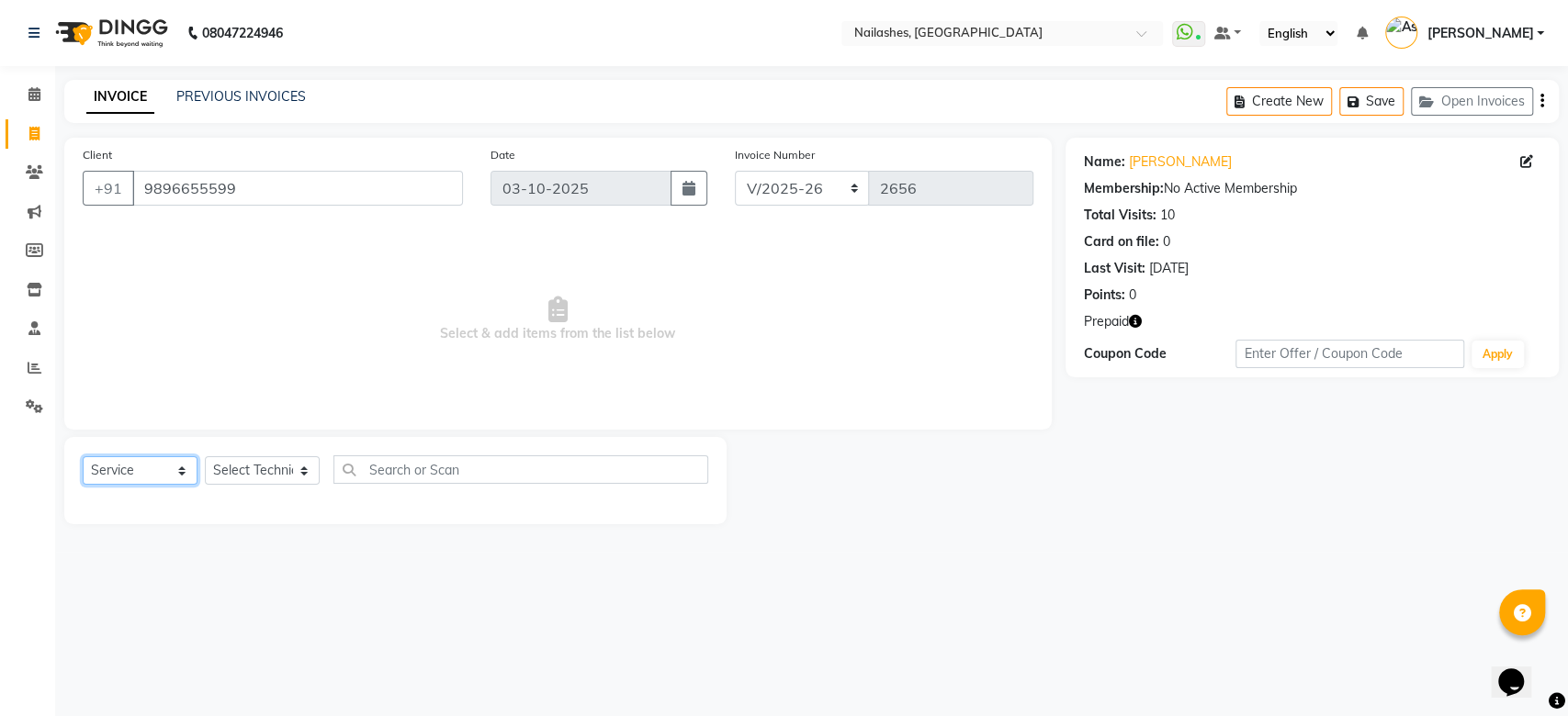
click at [186, 472] on select "Select Service Product Membership Package Voucher Prepaid Gift Card" at bounding box center [140, 470] width 115 height 28
select select "P"
click at [83, 457] on select "Select Service Product Membership Package Voucher Prepaid Gift Card" at bounding box center [140, 470] width 115 height 28
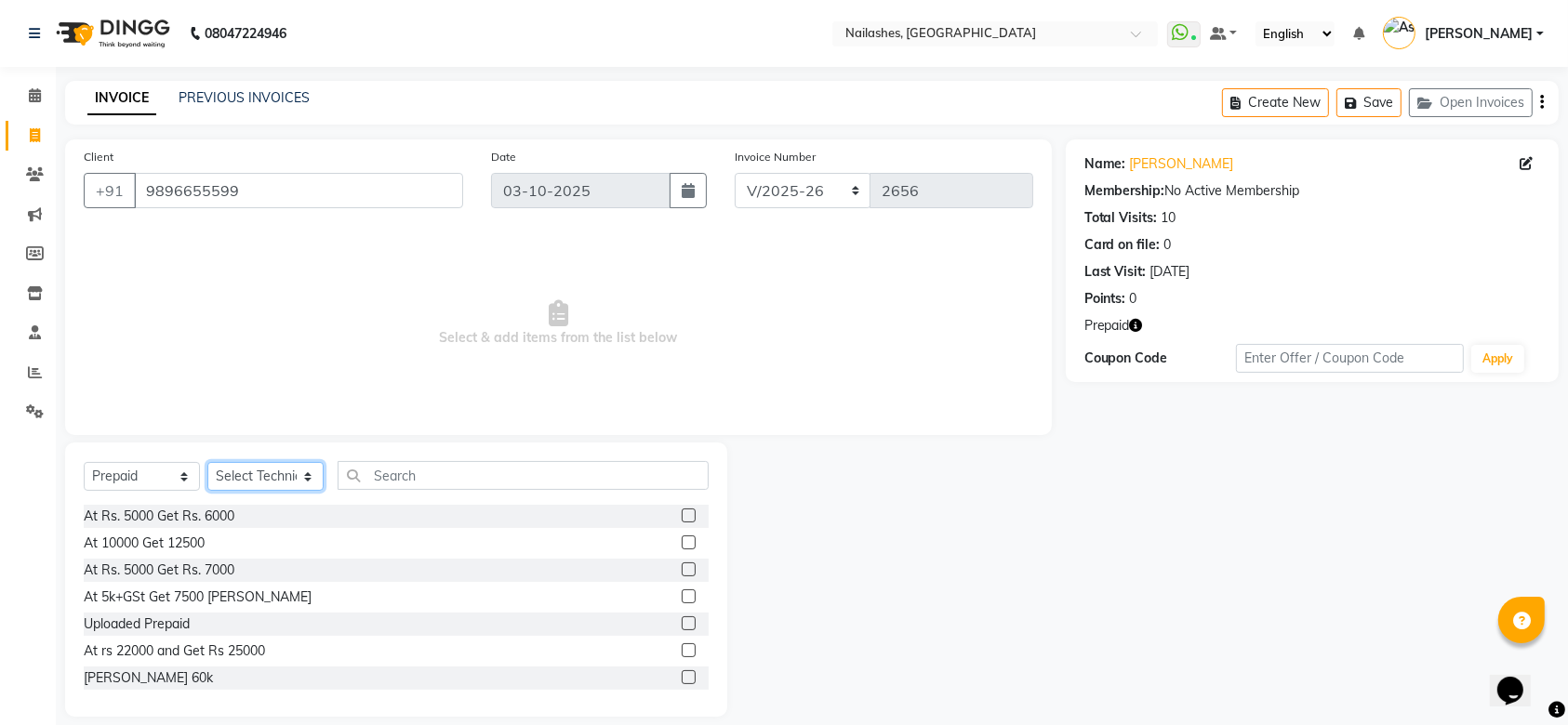
click at [259, 479] on select "Select Technician Anamika Anita Anita 2 Arjun Mamta MANAGER Nisha Nitin Samir S…" at bounding box center [266, 476] width 116 height 29
select select "19477"
click at [208, 462] on select "Select Technician Anamika Anita Anita 2 Arjun Mamta MANAGER Nisha Nitin Samir S…" at bounding box center [266, 476] width 116 height 29
click at [682, 513] on label at bounding box center [689, 515] width 14 height 14
click at [682, 513] on input "checkbox" at bounding box center [688, 516] width 12 height 12
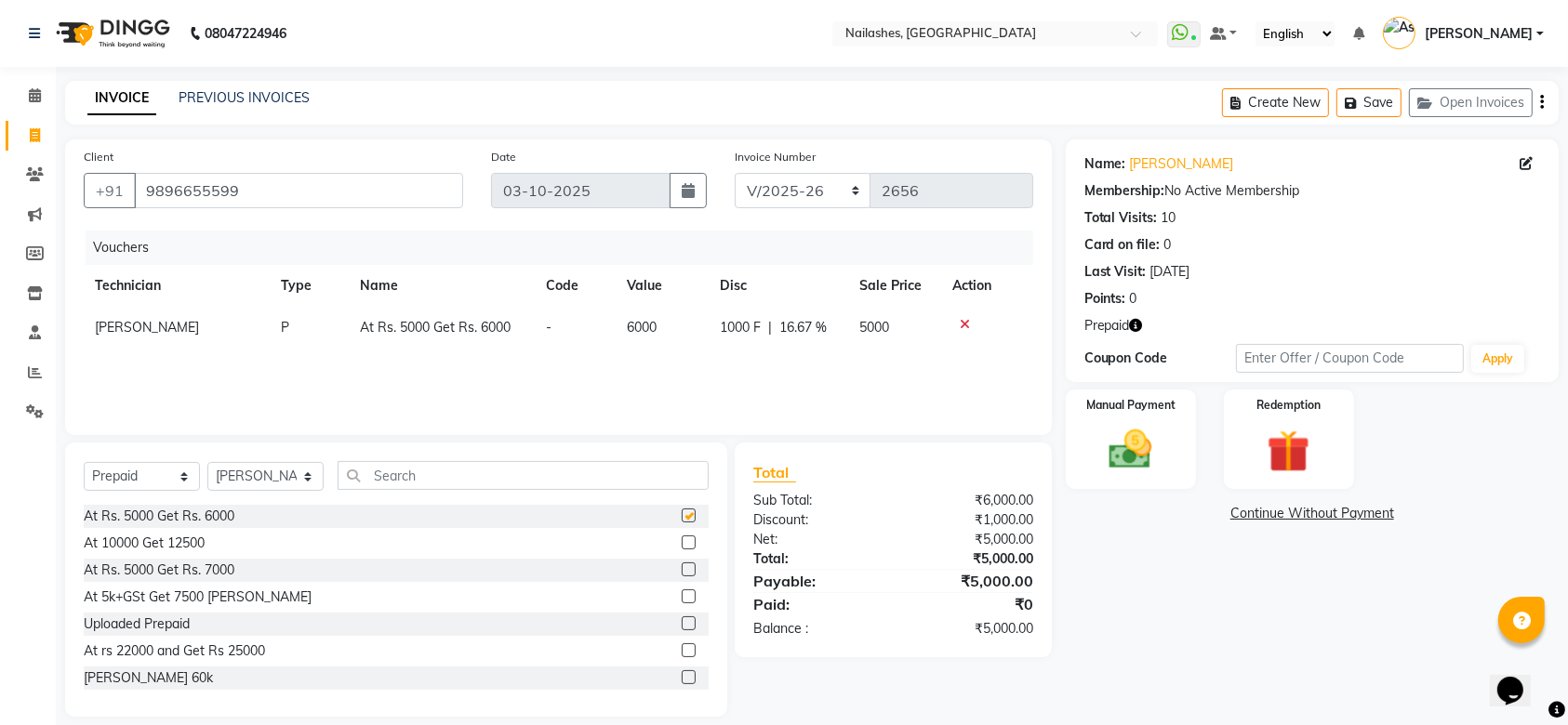
checkbox input "false"
click at [1162, 451] on img at bounding box center [1131, 450] width 73 height 51
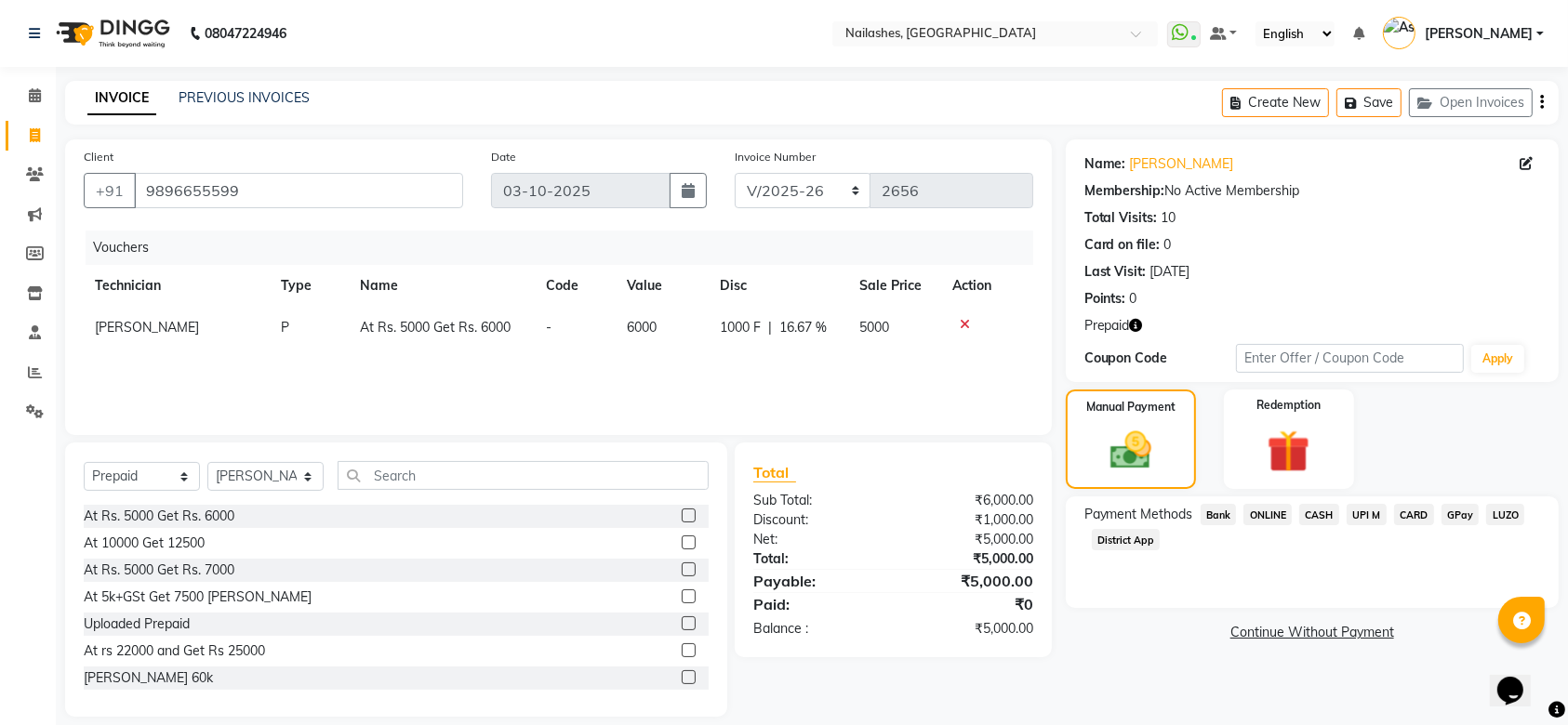
click at [1279, 514] on span "ONLINE" at bounding box center [1267, 514] width 48 height 22
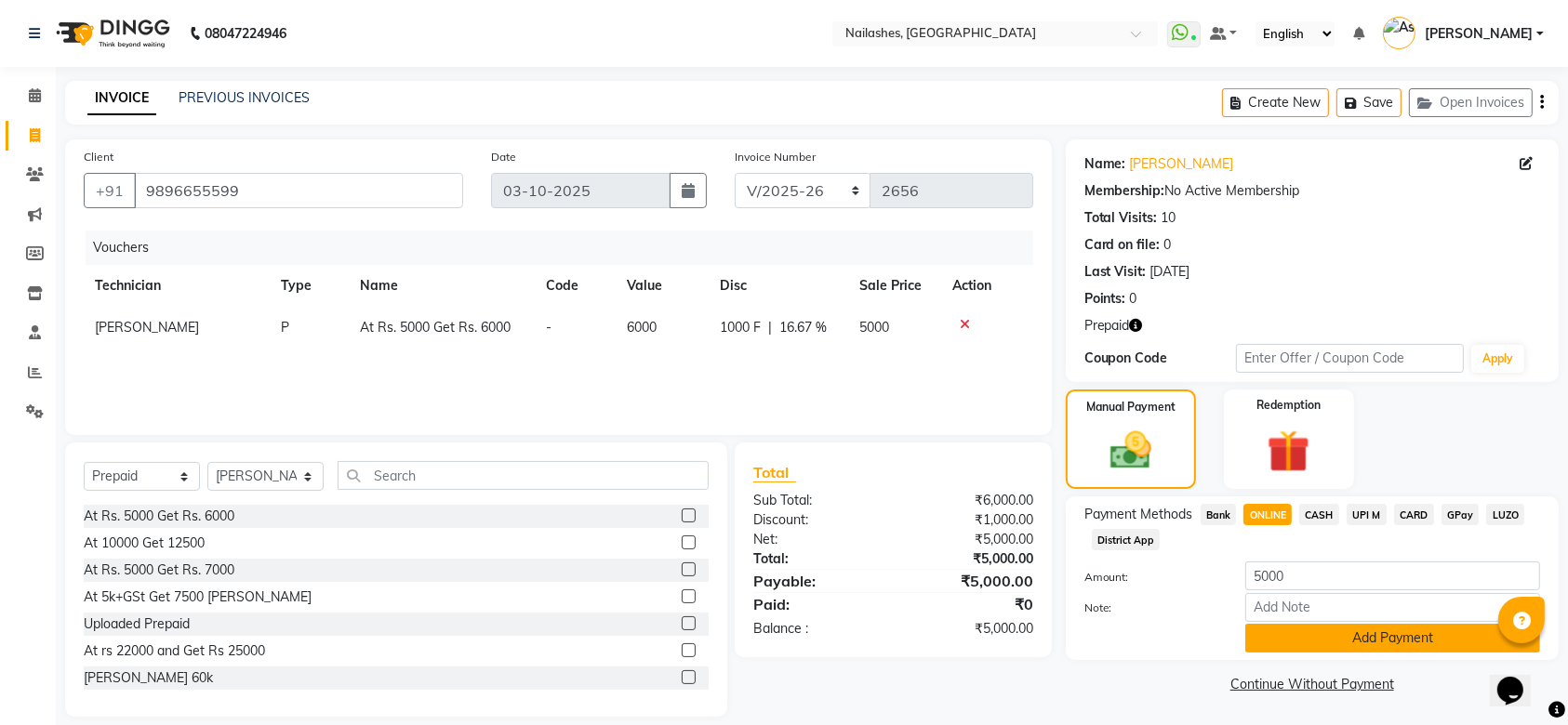
click at [1339, 639] on button "Add Payment" at bounding box center [1393, 637] width 295 height 29
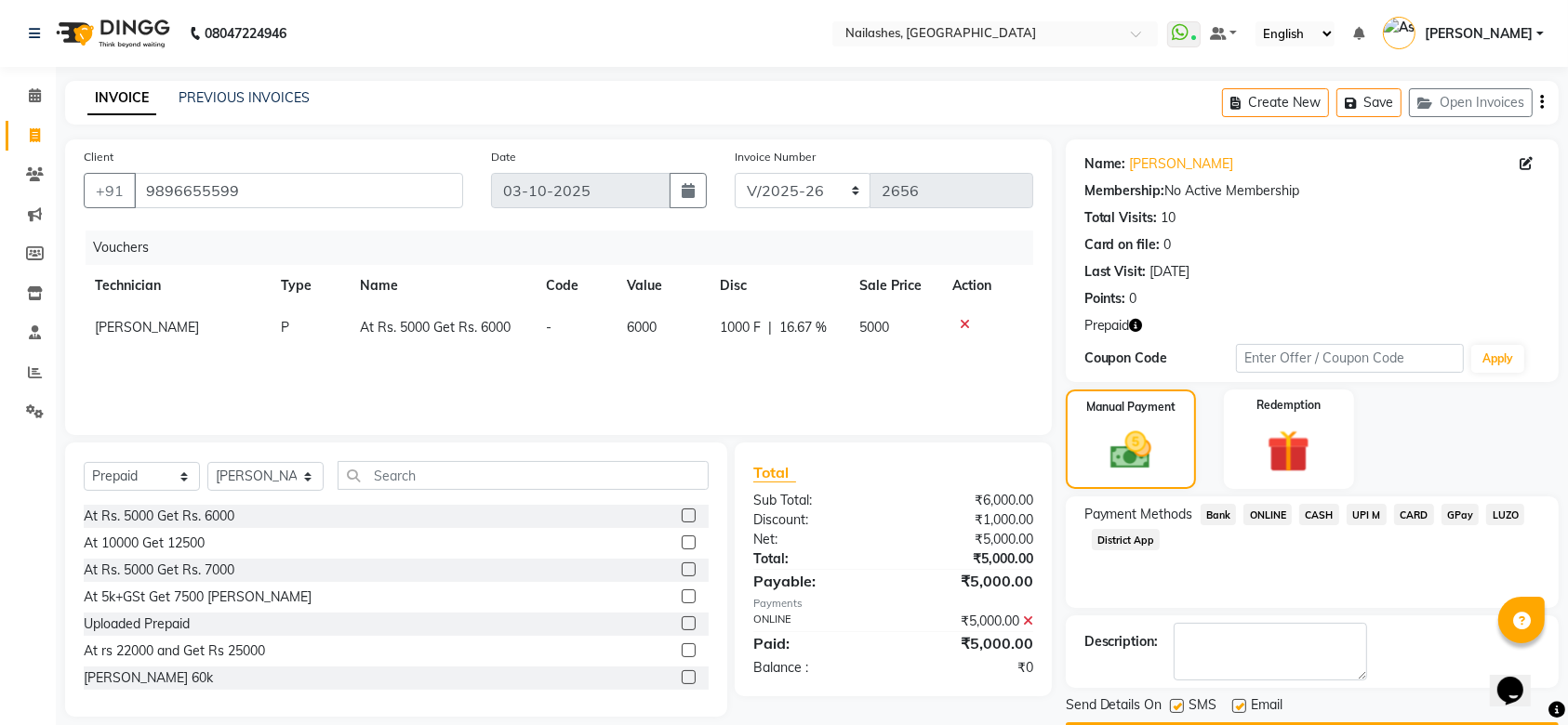
scroll to position [52, 0]
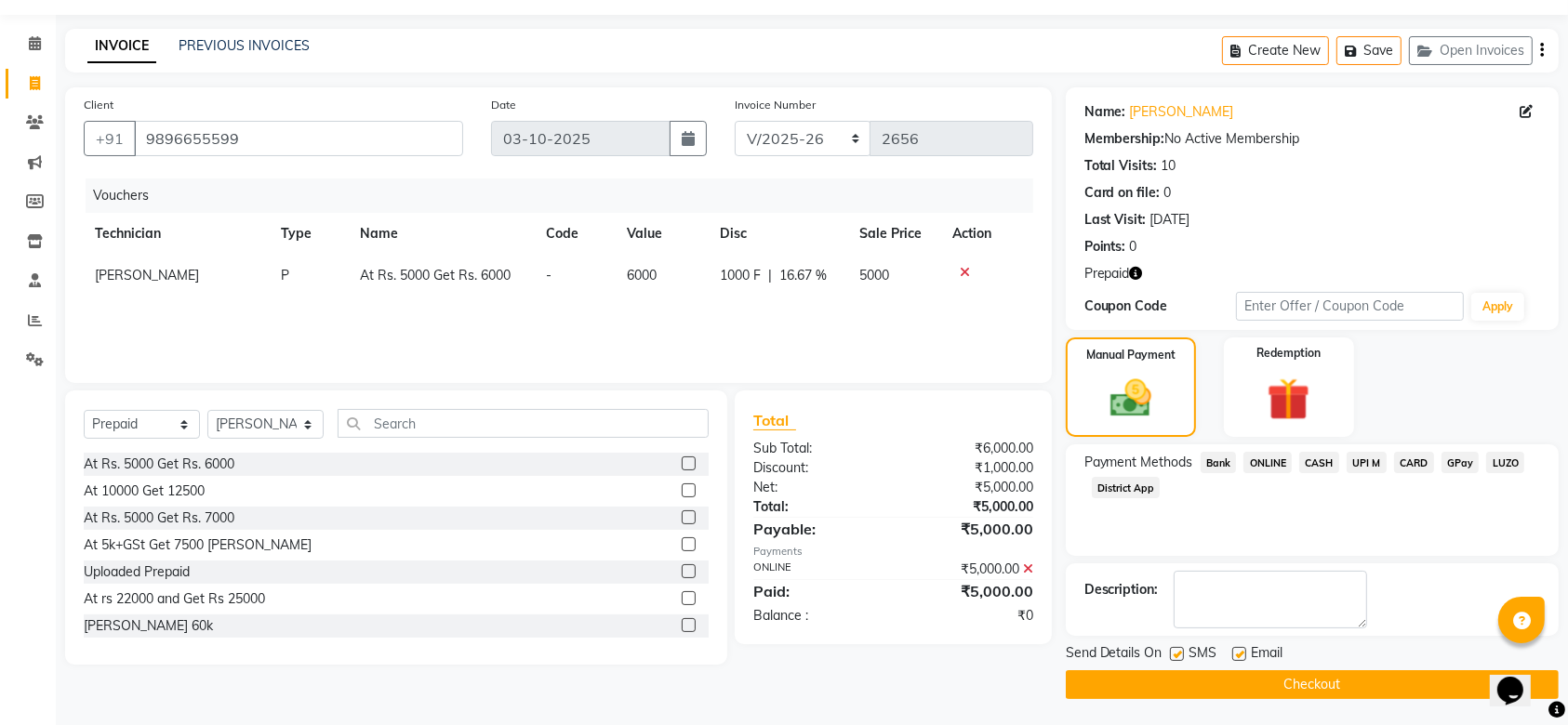
click at [1334, 680] on button "Checkout" at bounding box center [1311, 685] width 493 height 29
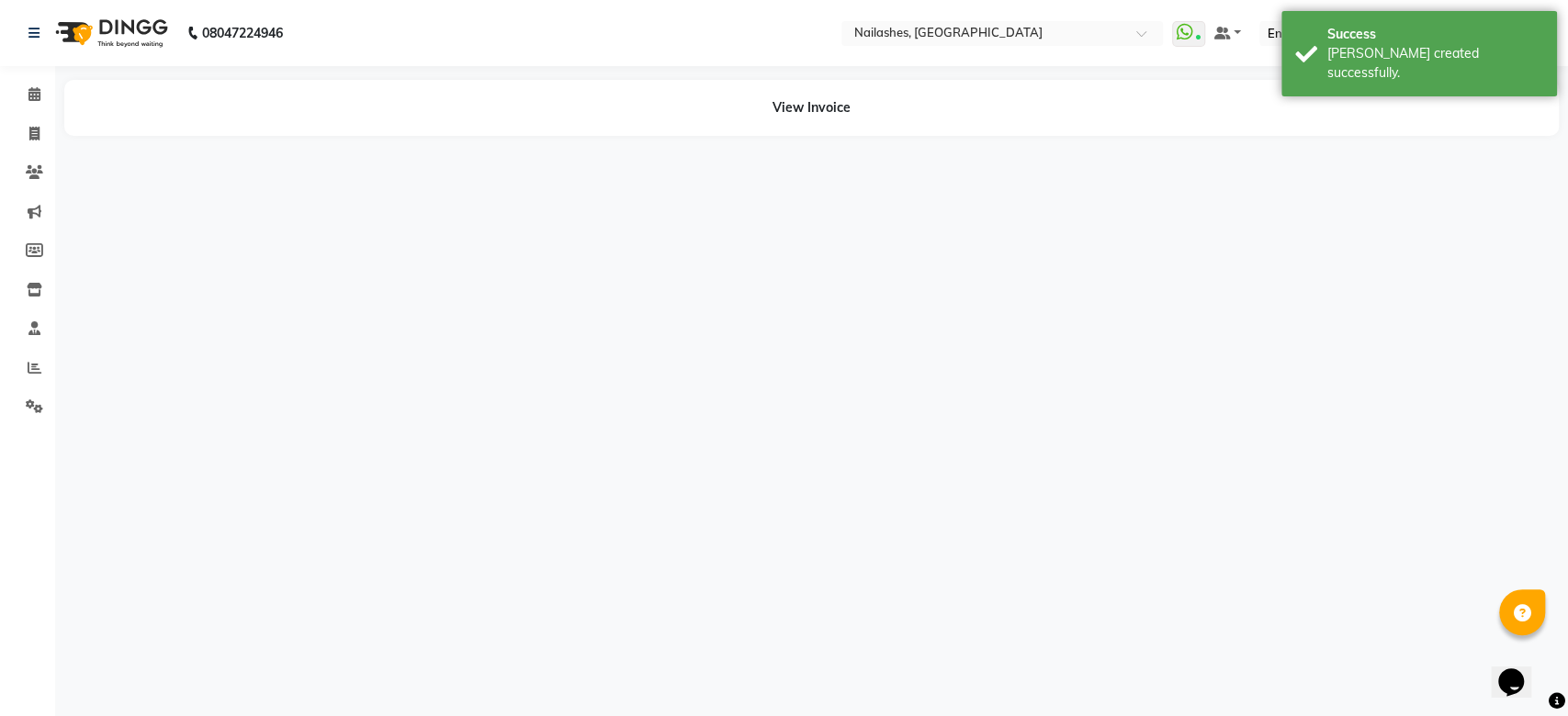
click at [1317, 671] on div "08047224946 Select Location × Nailashes, South Point Mall WhatsApp Status ✕ Sta…" at bounding box center [784, 358] width 1568 height 716
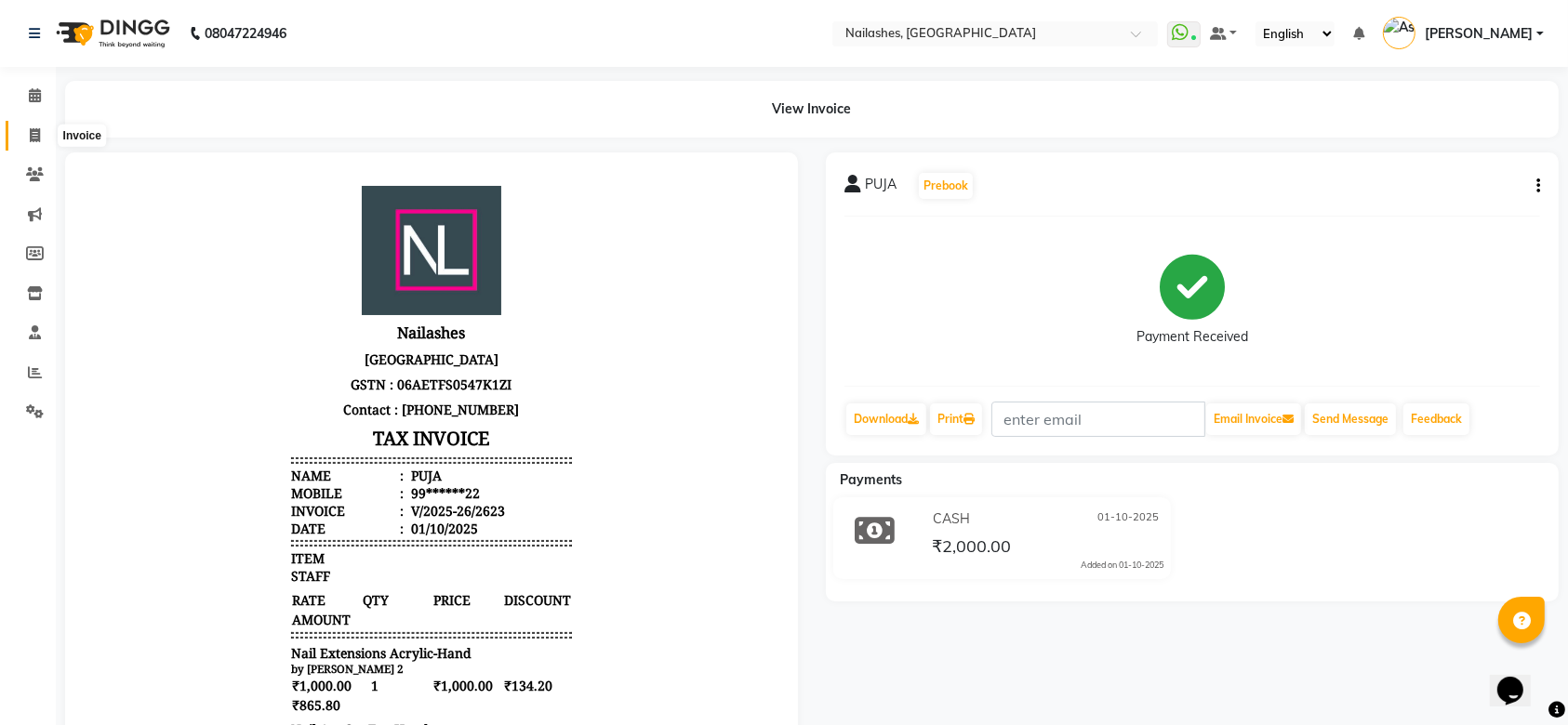
click at [40, 132] on span at bounding box center [34, 137] width 32 height 22
select select "service"
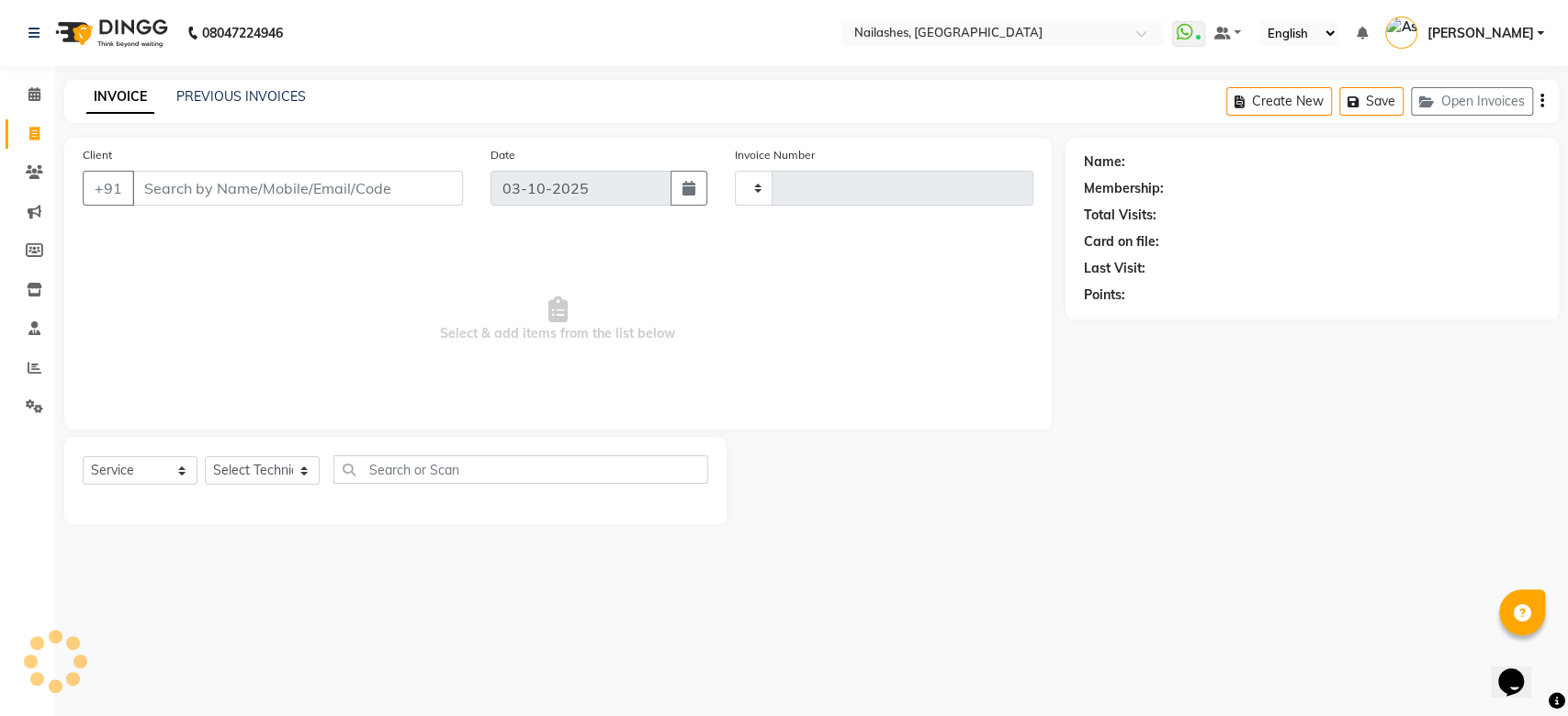
type input "2658"
select select "3926"
click at [260, 99] on link "PREVIOUS INVOICES" at bounding box center [241, 96] width 129 height 17
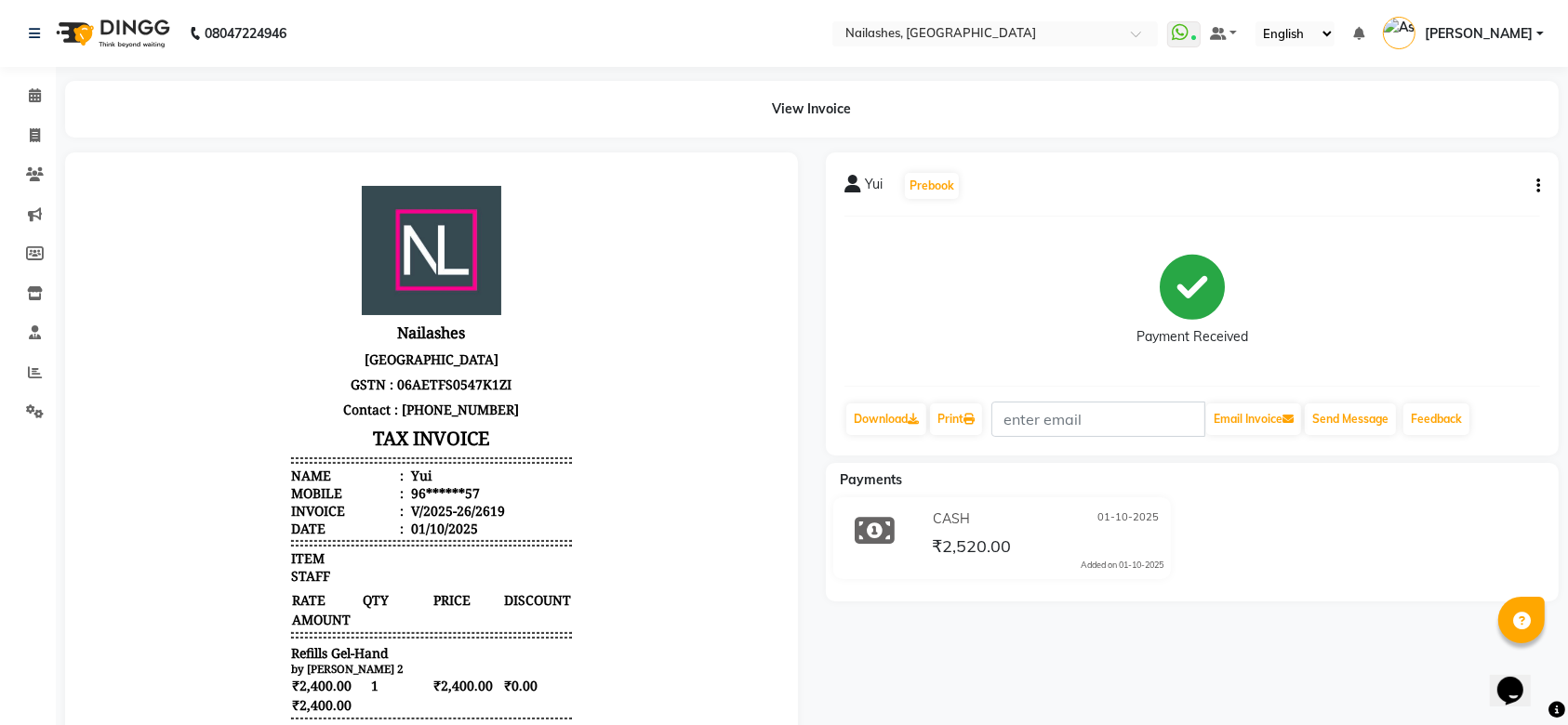
scroll to position [302, 0]
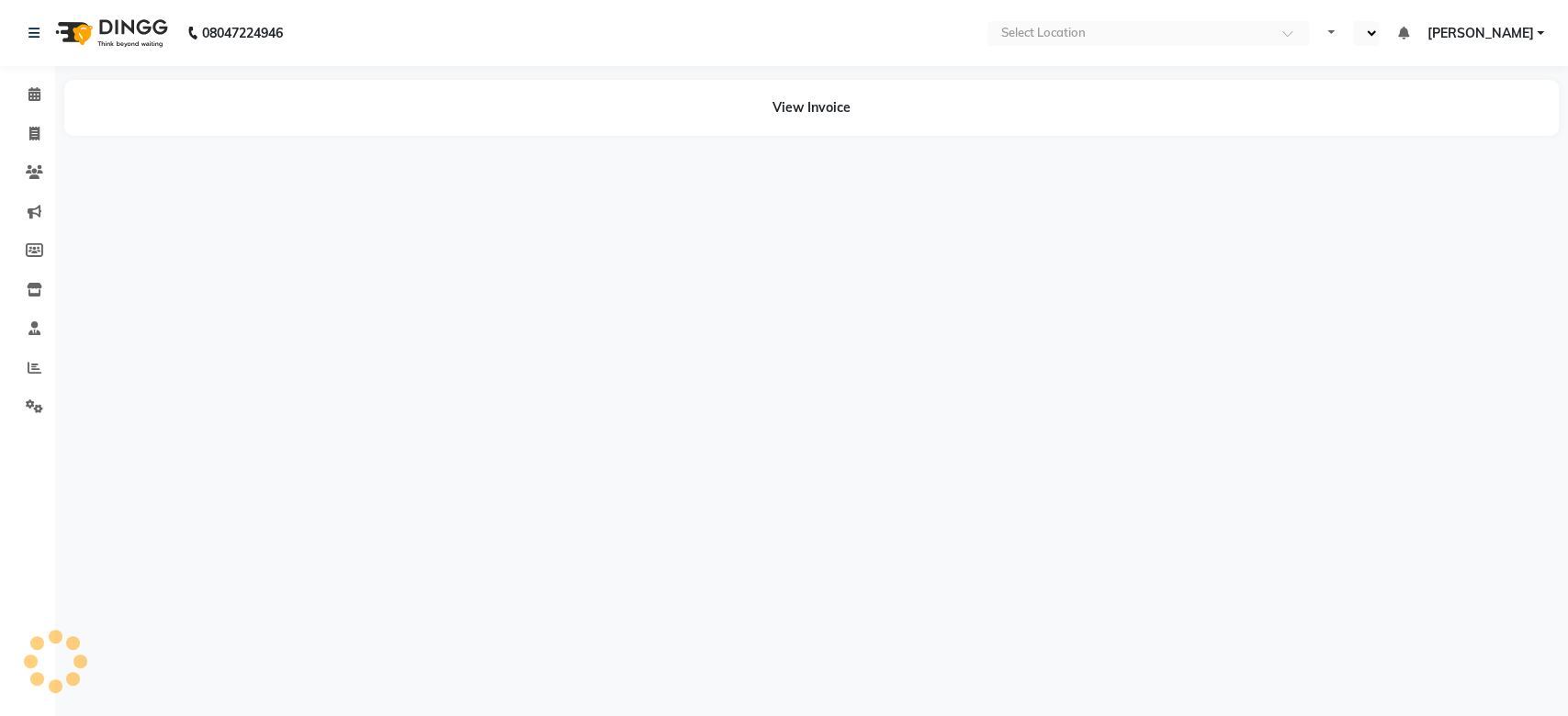
select select "en"
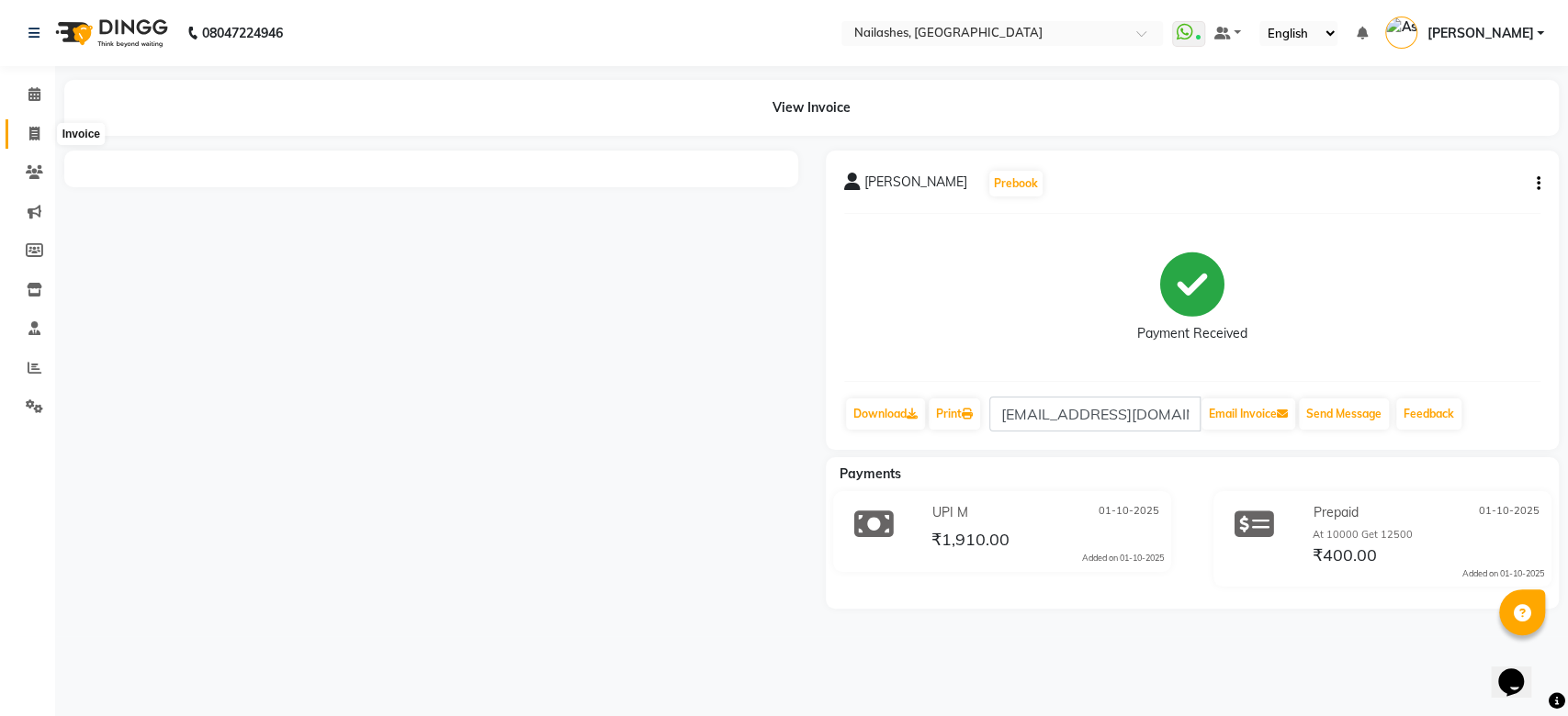
click at [33, 127] on icon at bounding box center [34, 133] width 10 height 14
select select "service"
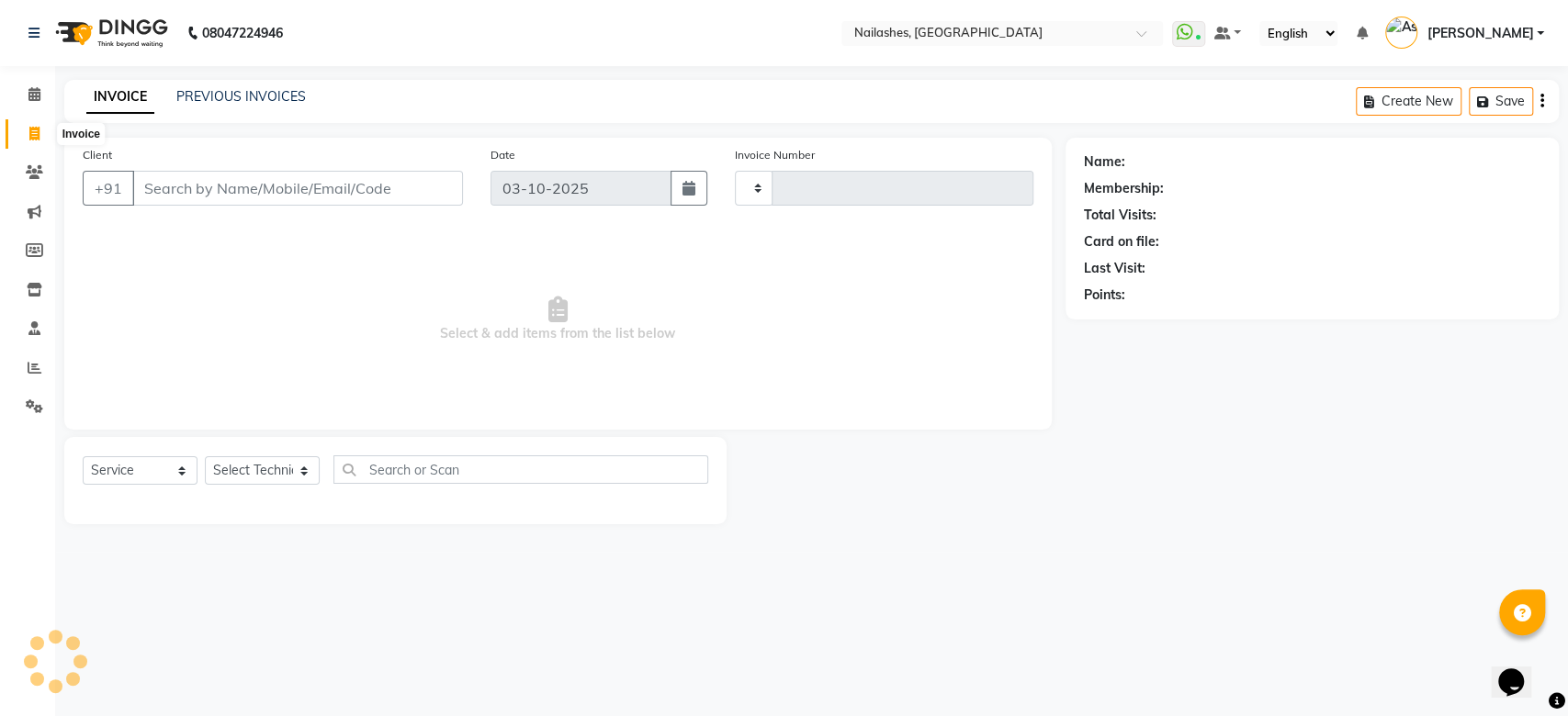
type input "2658"
select select "3926"
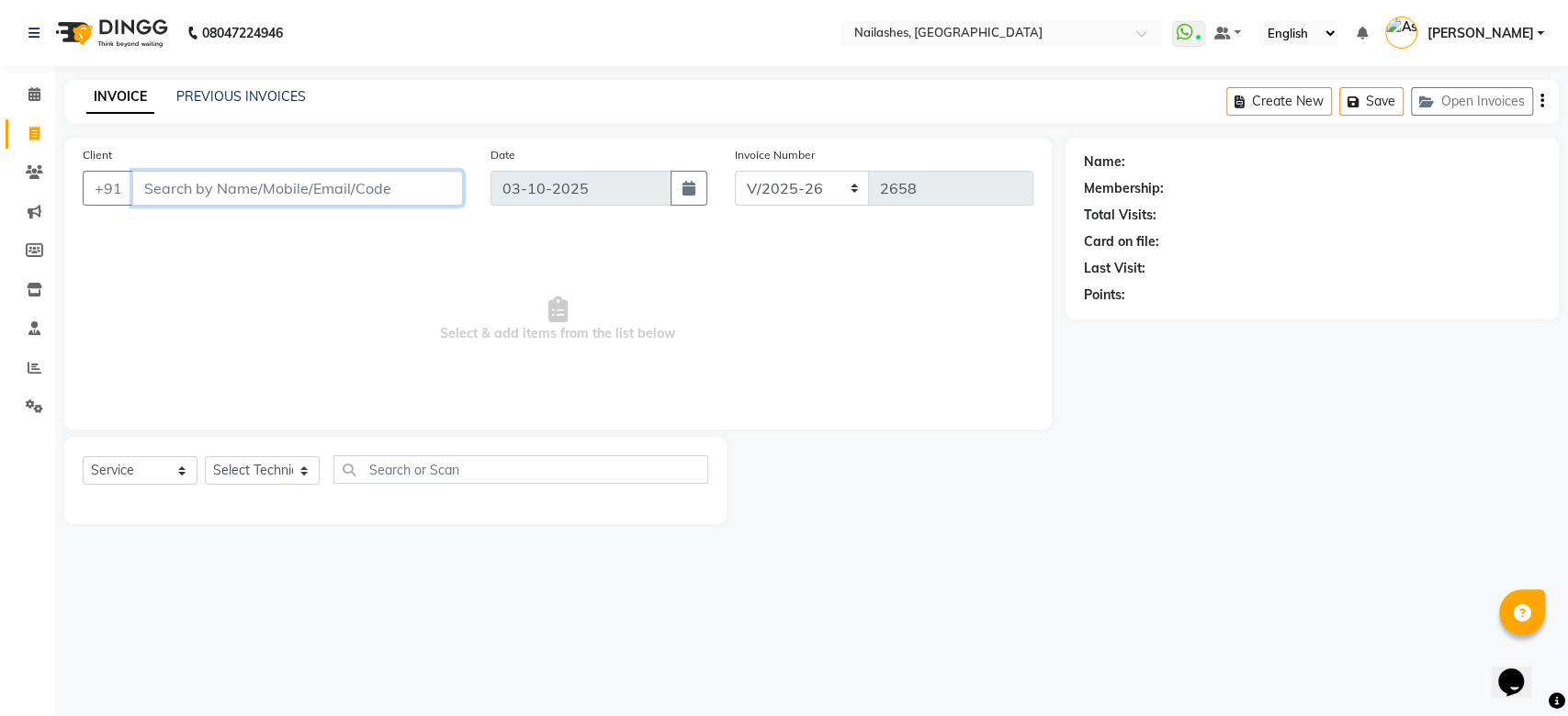
click at [315, 188] on input "Client" at bounding box center [297, 188] width 330 height 35
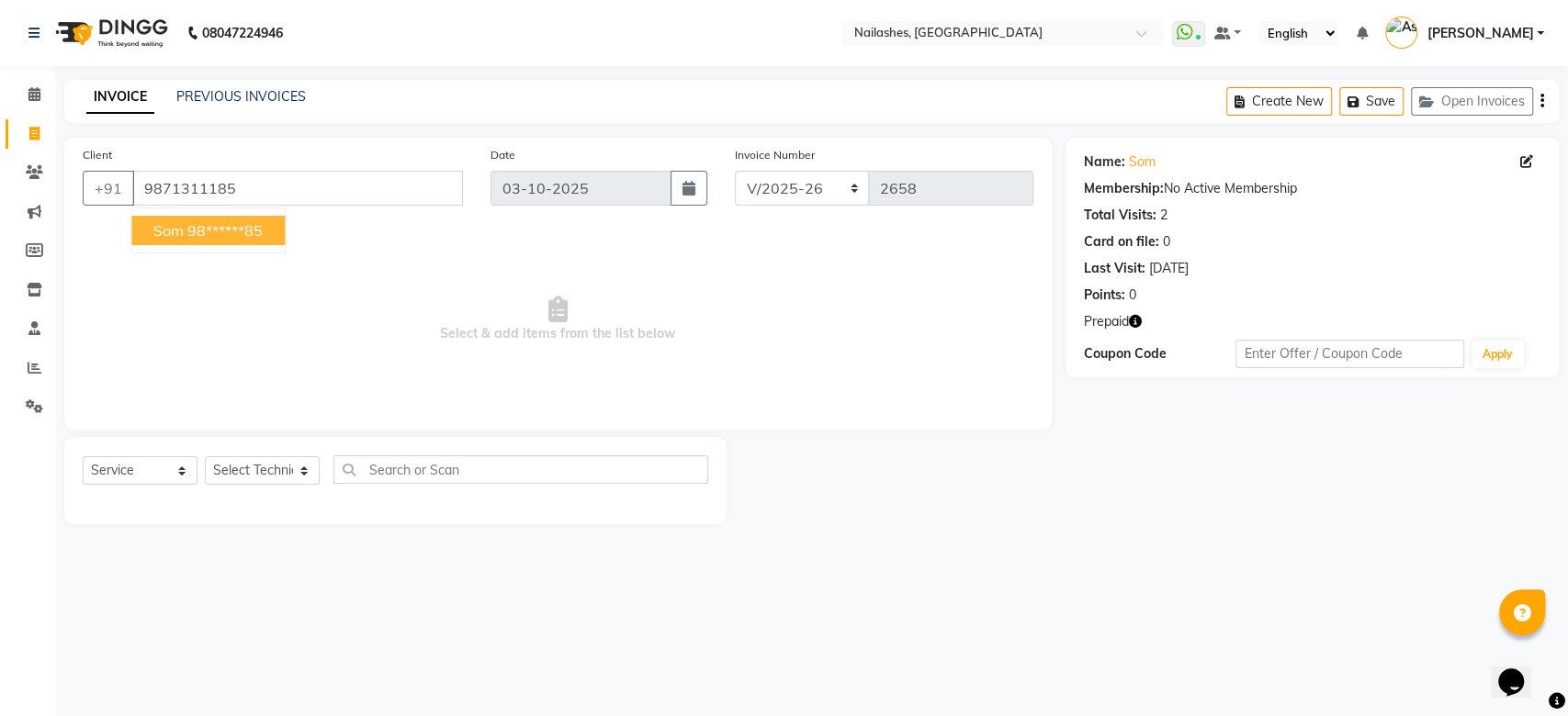
click at [237, 228] on ngb-highlight "98******85" at bounding box center [225, 230] width 76 height 18
type input "98******85"
click at [147, 474] on select "Select Service Product Membership Package Voucher Prepaid Gift Card" at bounding box center [140, 470] width 115 height 28
select select "P"
click at [83, 457] on select "Select Service Product Membership Package Voucher Prepaid Gift Card" at bounding box center [140, 470] width 115 height 28
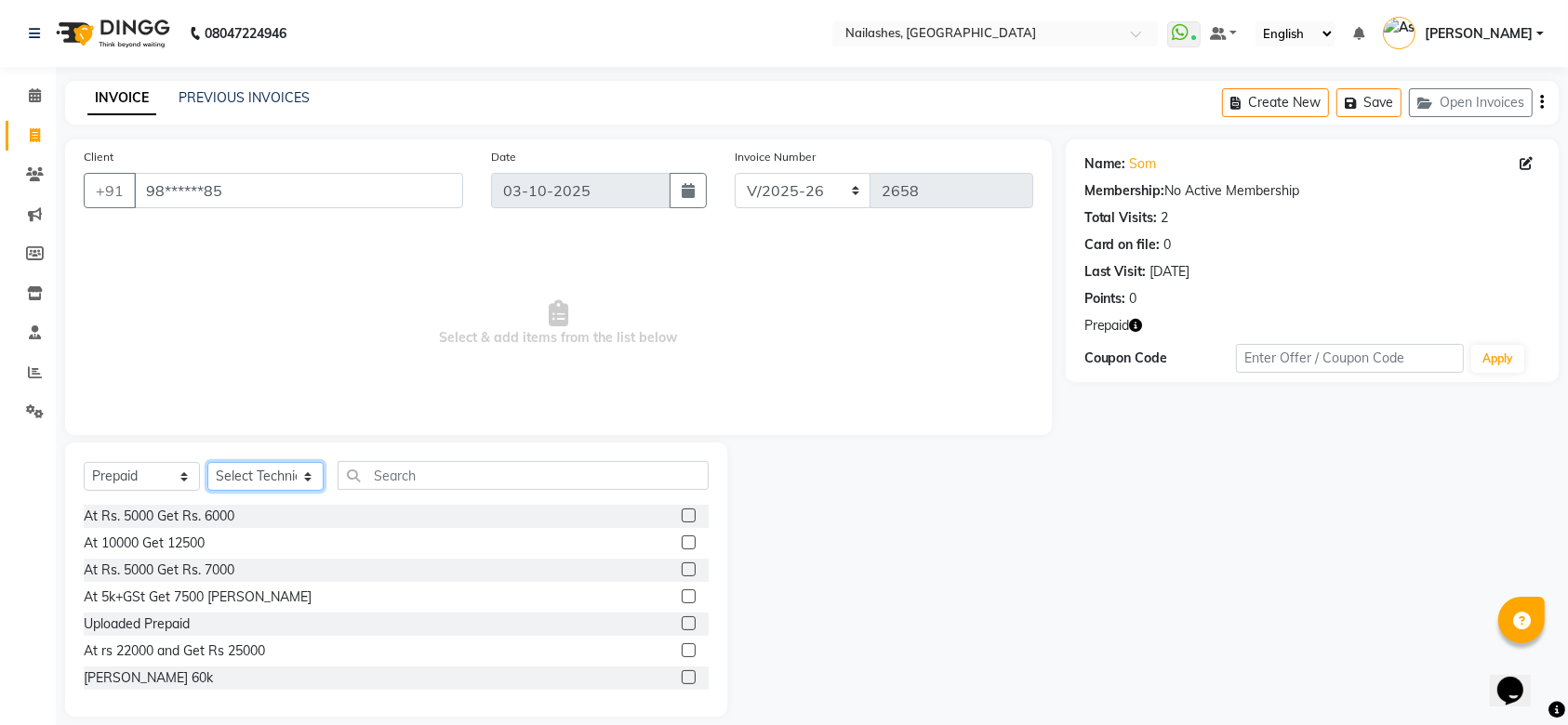
click at [274, 479] on select "Select Technician Anamika Anita Anita 2 Arjun Mamta MANAGER Nisha Nitin Samir S…" at bounding box center [266, 476] width 116 height 29
select select "19580"
click at [208, 462] on select "Select Technician Anamika Anita Anita 2 Arjun Mamta MANAGER Nisha Nitin Samir S…" at bounding box center [266, 476] width 116 height 29
click at [682, 513] on label at bounding box center [689, 515] width 14 height 14
click at [682, 513] on input "checkbox" at bounding box center [688, 516] width 12 height 12
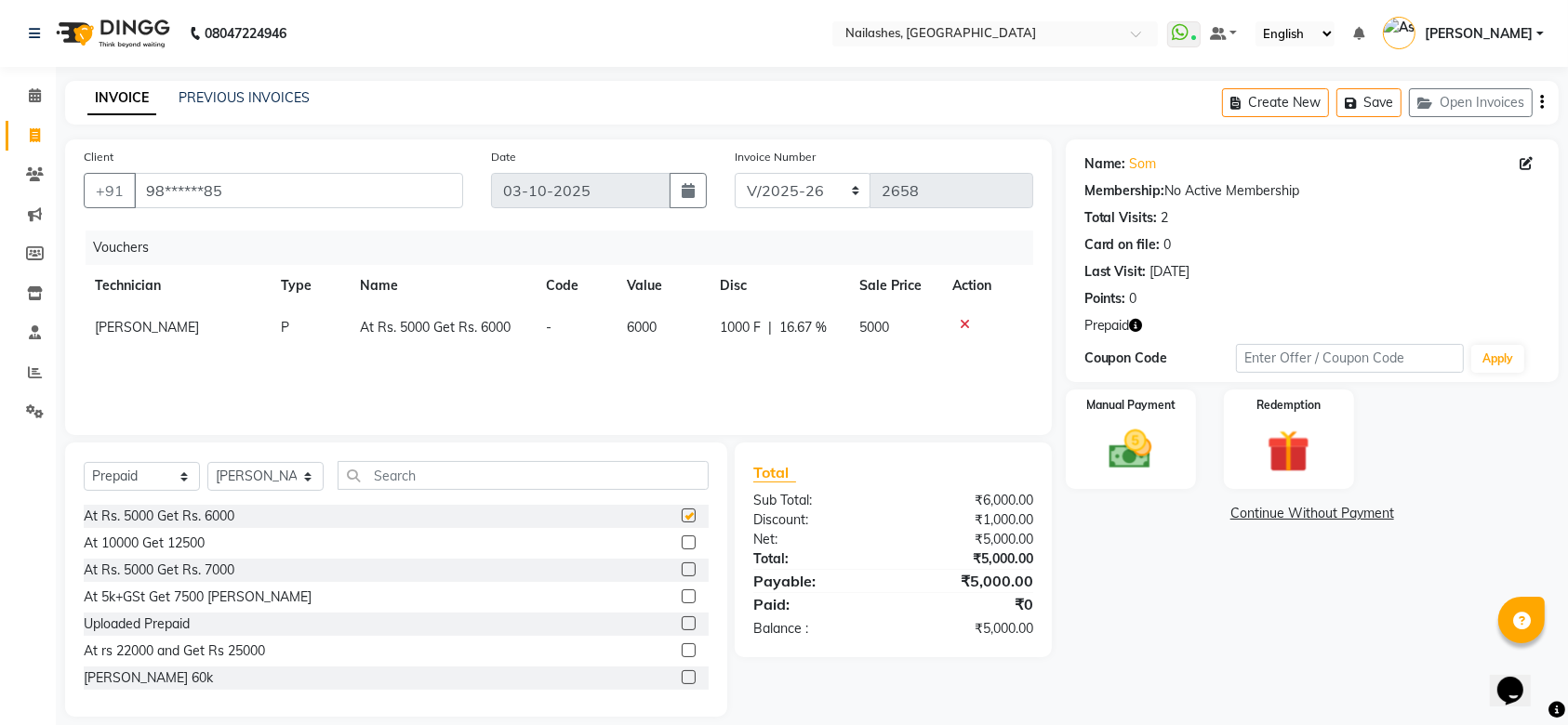
checkbox input "false"
click at [1136, 476] on div "Manual Payment" at bounding box center [1131, 440] width 136 height 104
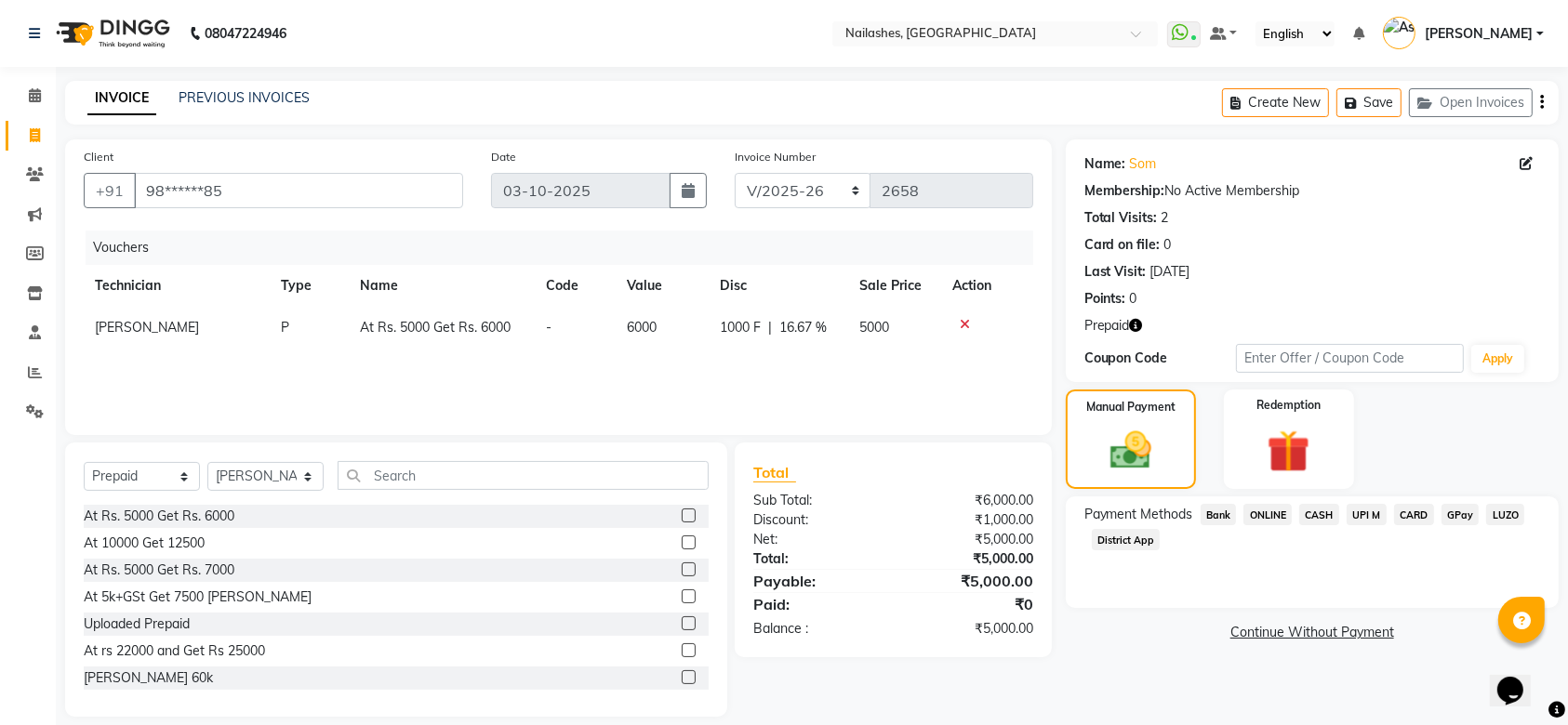
click at [1263, 519] on span "ONLINE" at bounding box center [1267, 514] width 48 height 22
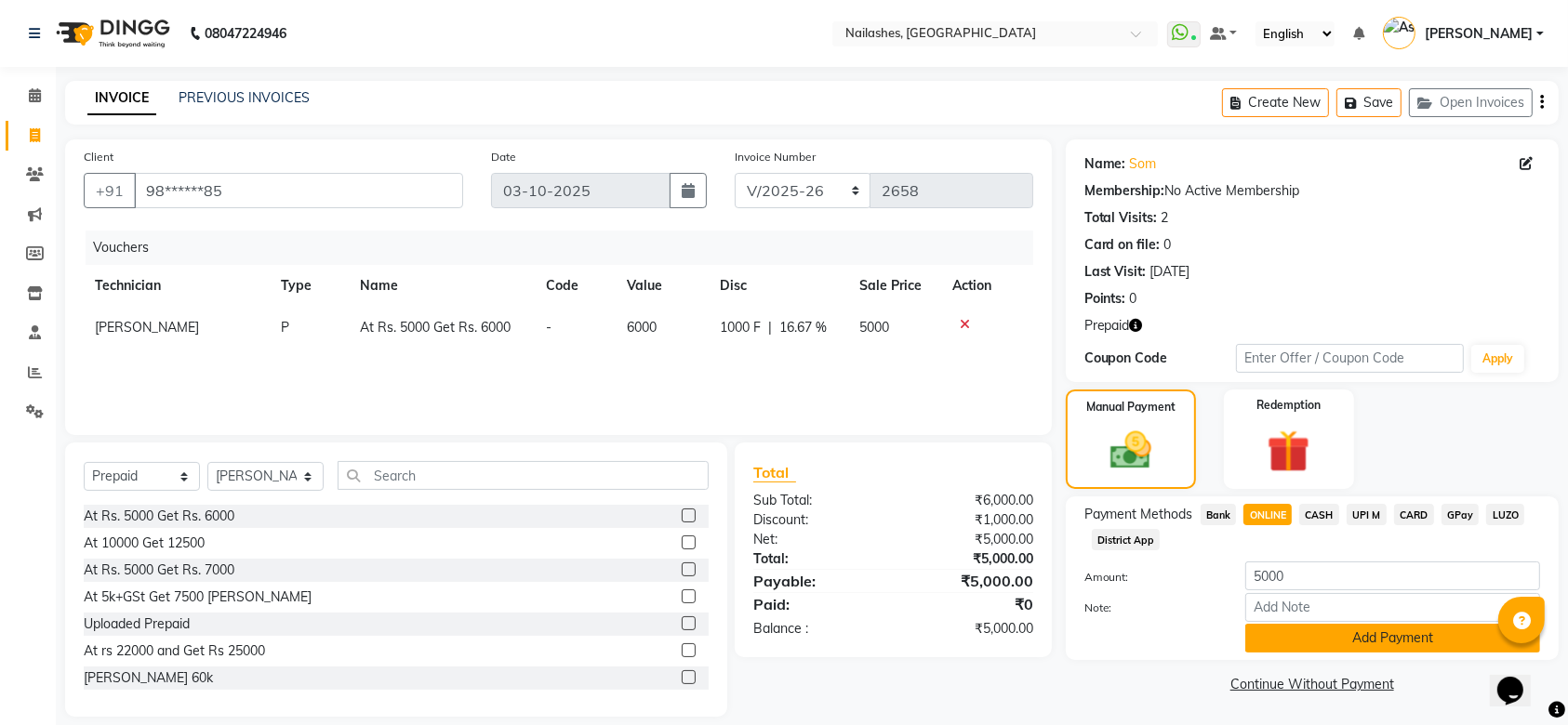
click at [1369, 642] on button "Add Payment" at bounding box center [1393, 637] width 295 height 29
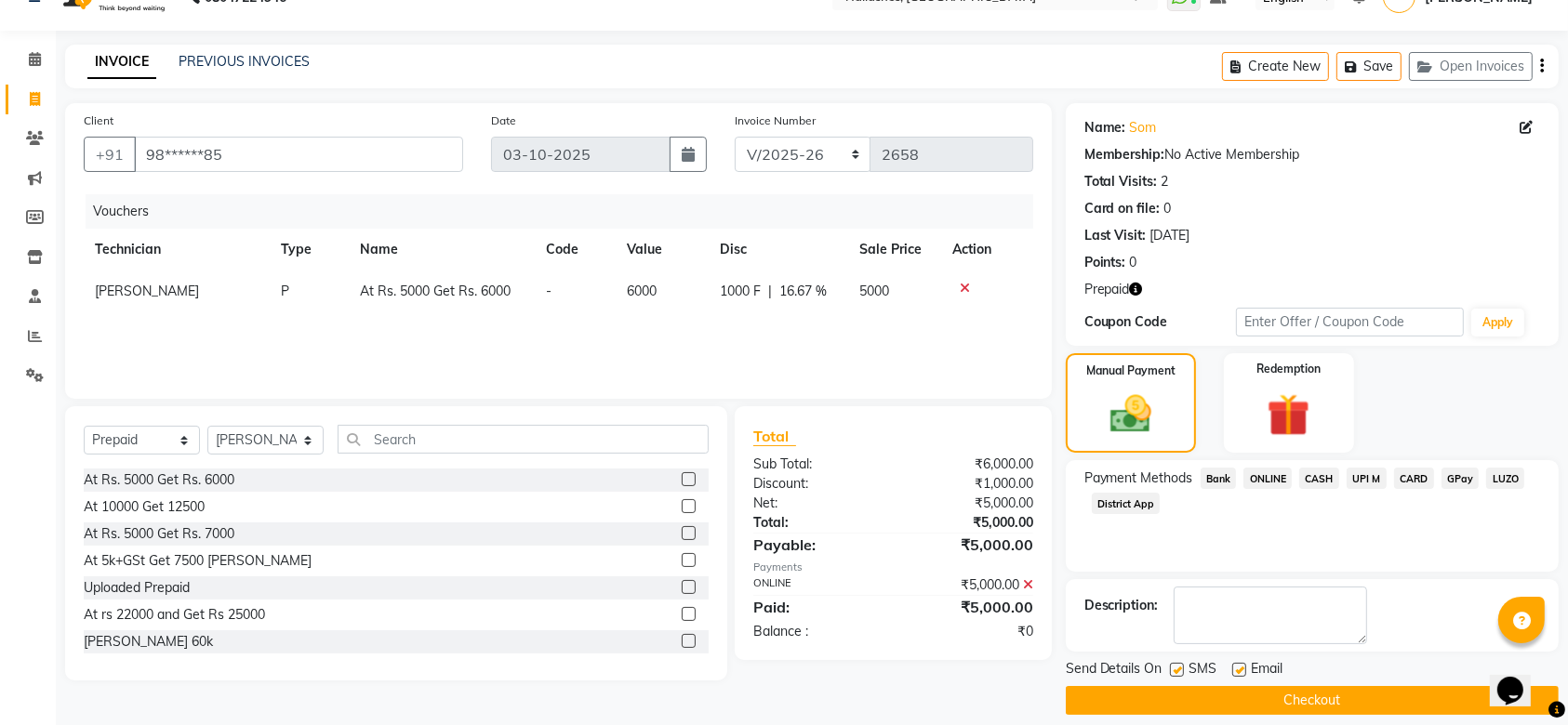
scroll to position [52, 0]
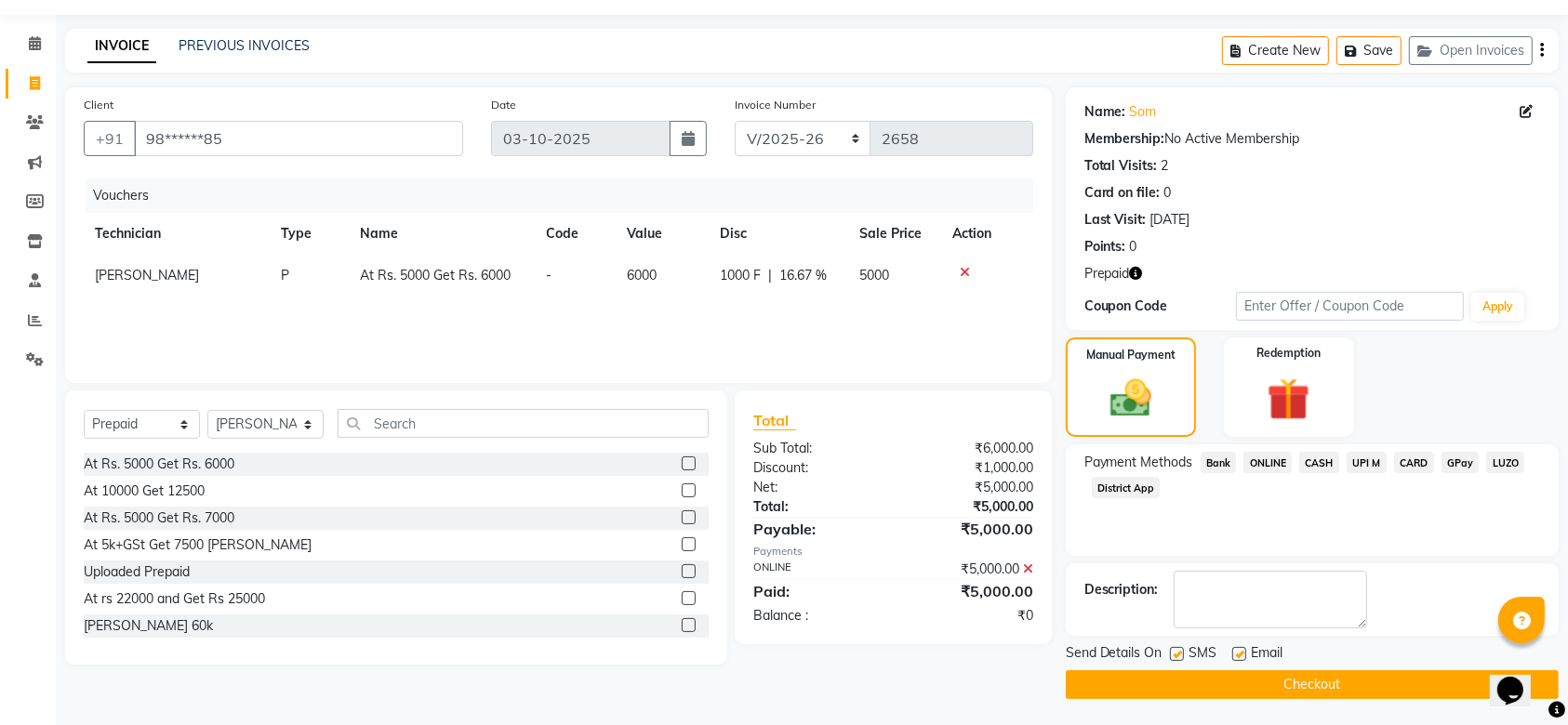
click at [1290, 688] on button "Checkout" at bounding box center [1311, 685] width 493 height 29
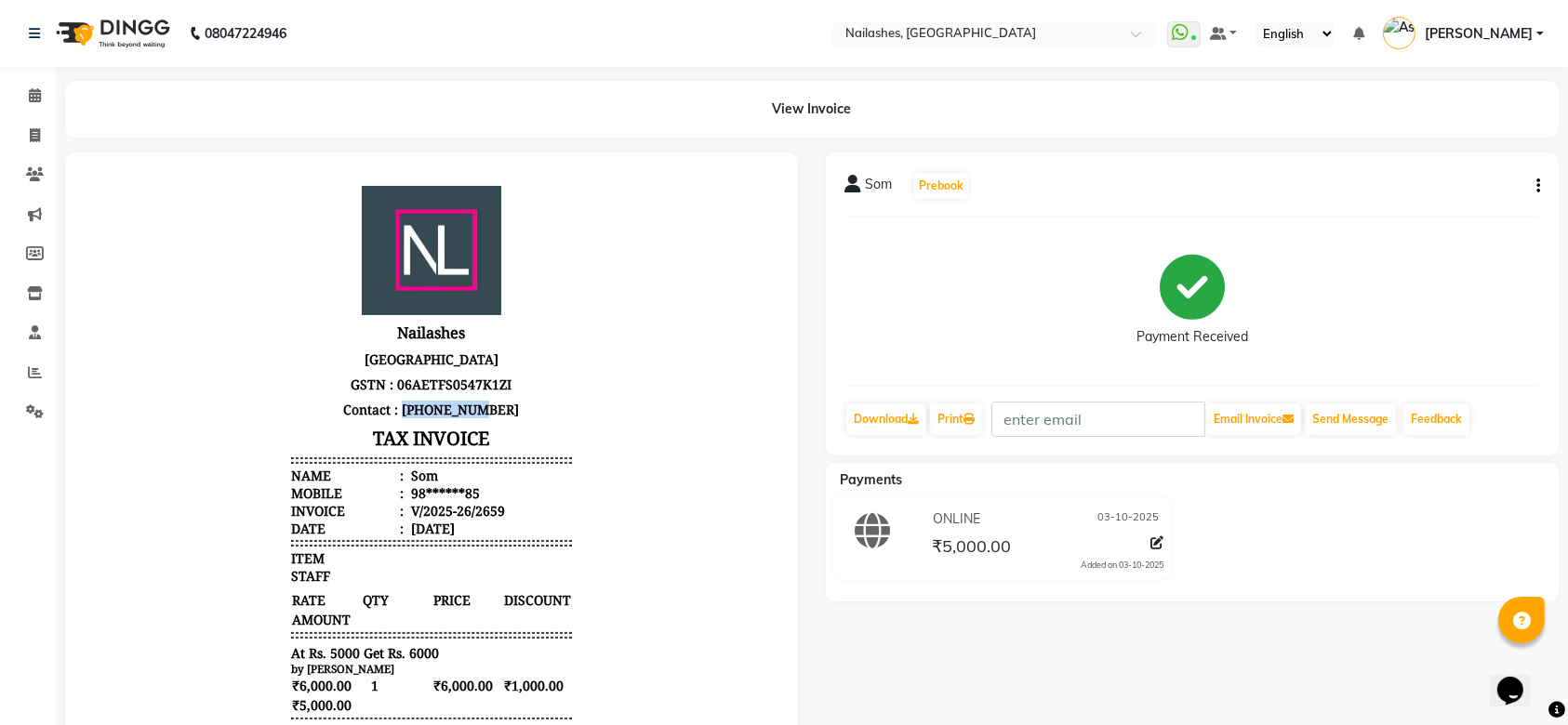
drag, startPoint x: 478, startPoint y: 424, endPoint x: 401, endPoint y: 430, distance: 77.2
click at [401, 421] on p "Contact : 9910665171" at bounding box center [431, 409] width 281 height 26
copy p "9910665171"
click at [34, 136] on icon at bounding box center [34, 135] width 10 height 14
select select "service"
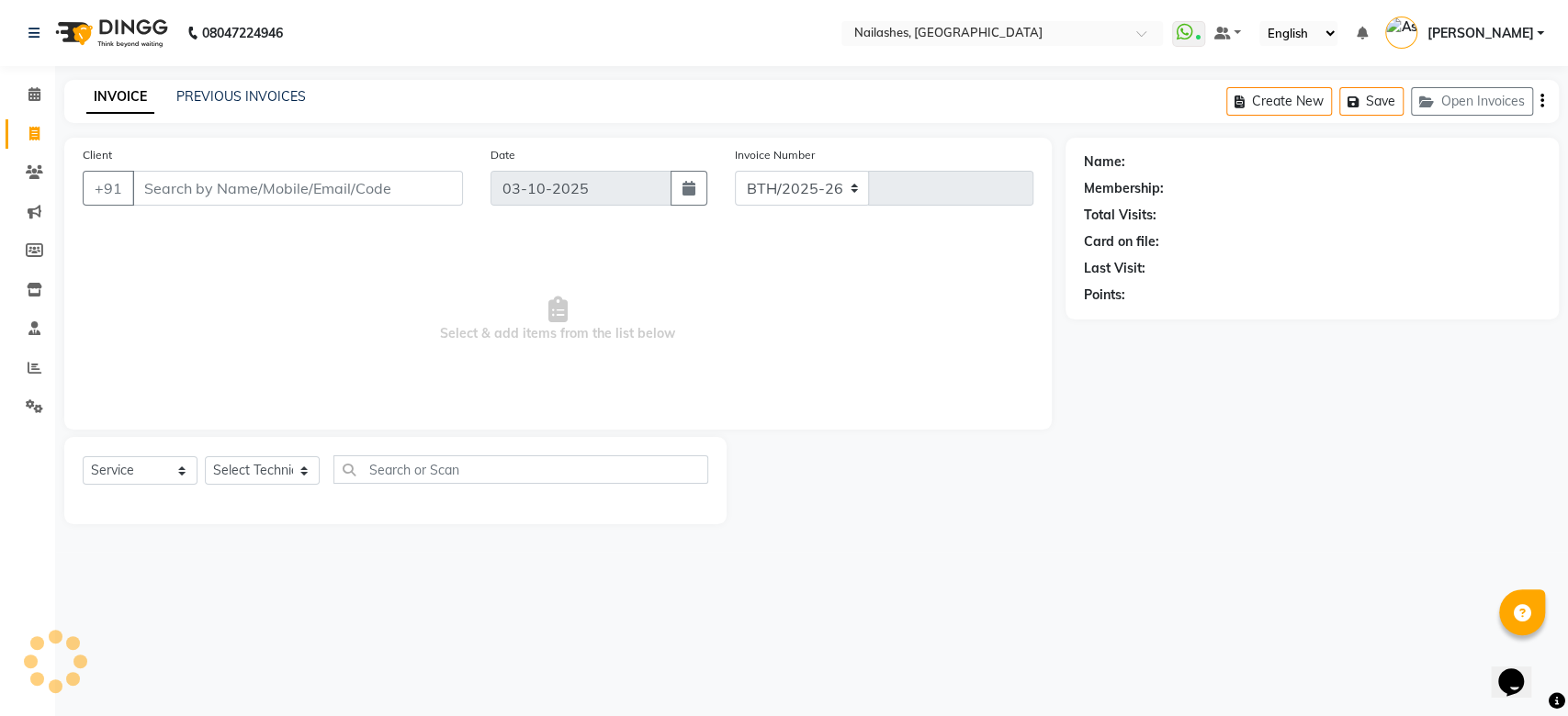
select select "3926"
type input "2660"
click at [290, 188] on input "Client" at bounding box center [297, 188] width 330 height 35
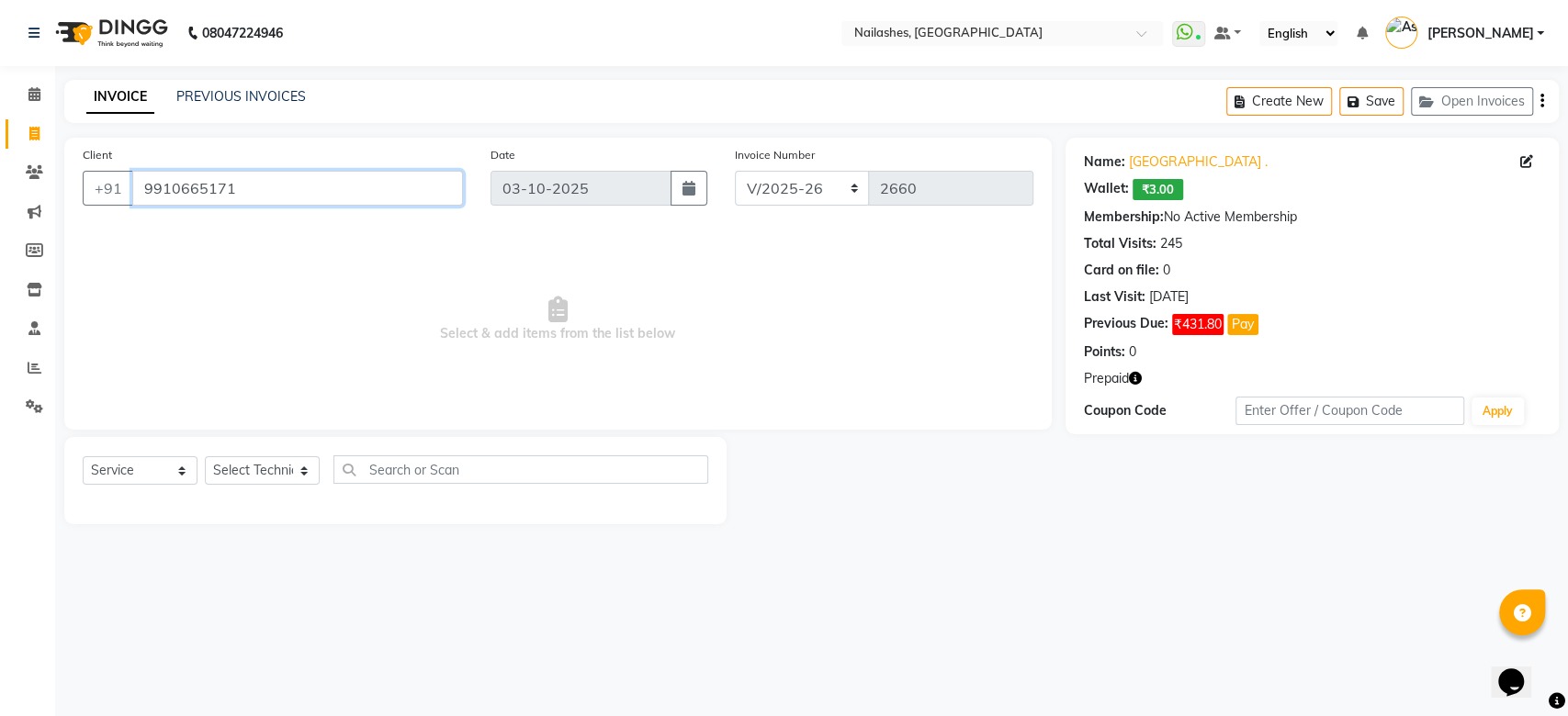
click at [333, 190] on input "9910665171" at bounding box center [297, 188] width 330 height 35
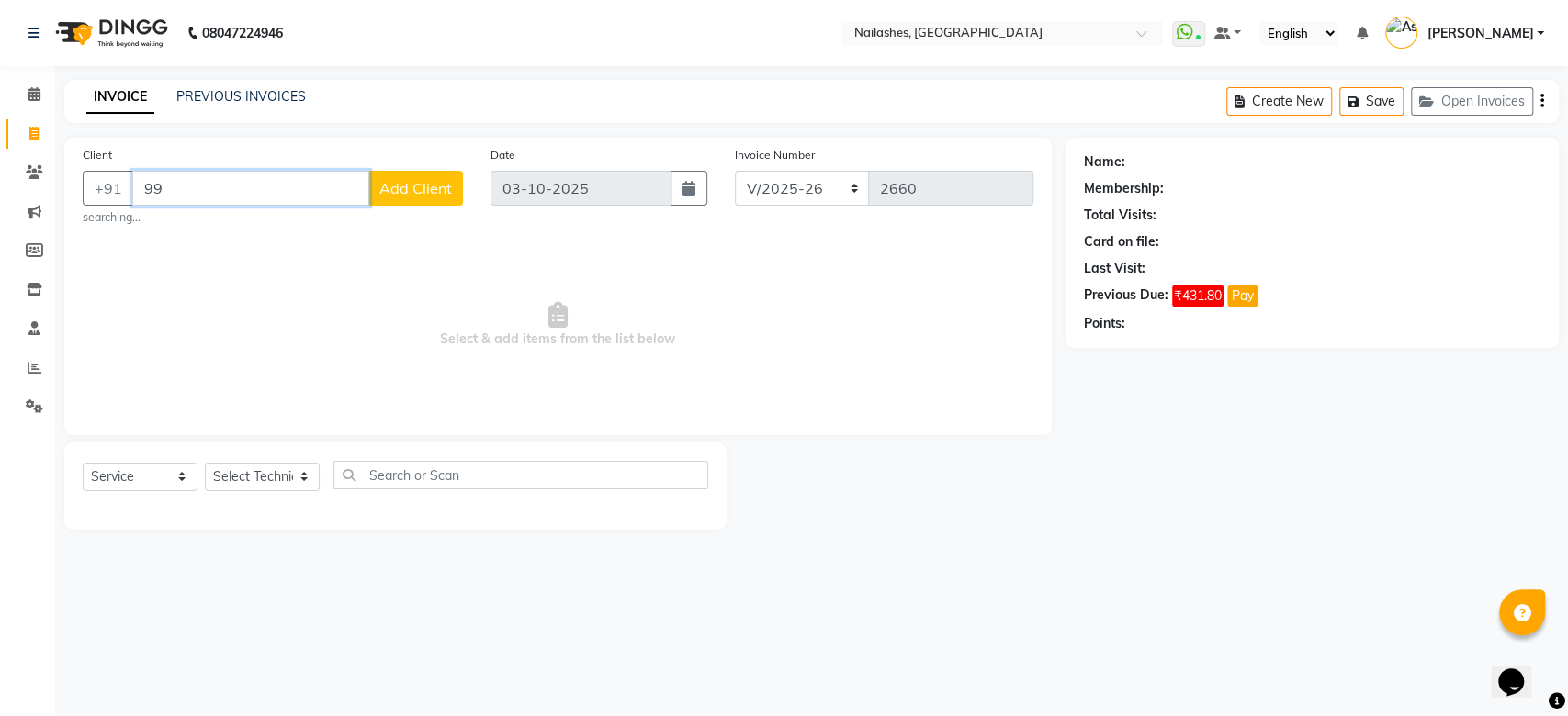
type input "9"
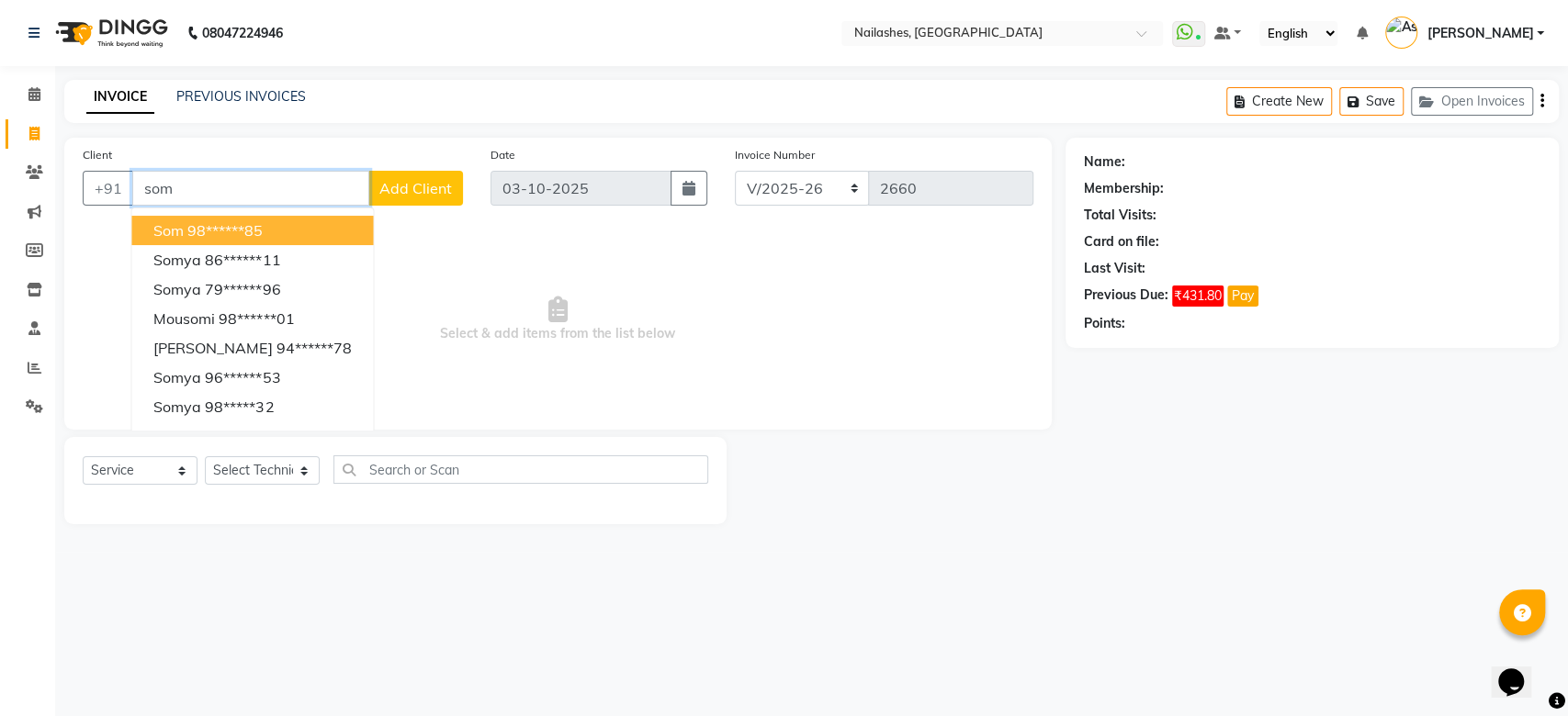
click at [275, 227] on button "Som 98******85" at bounding box center [252, 230] width 242 height 29
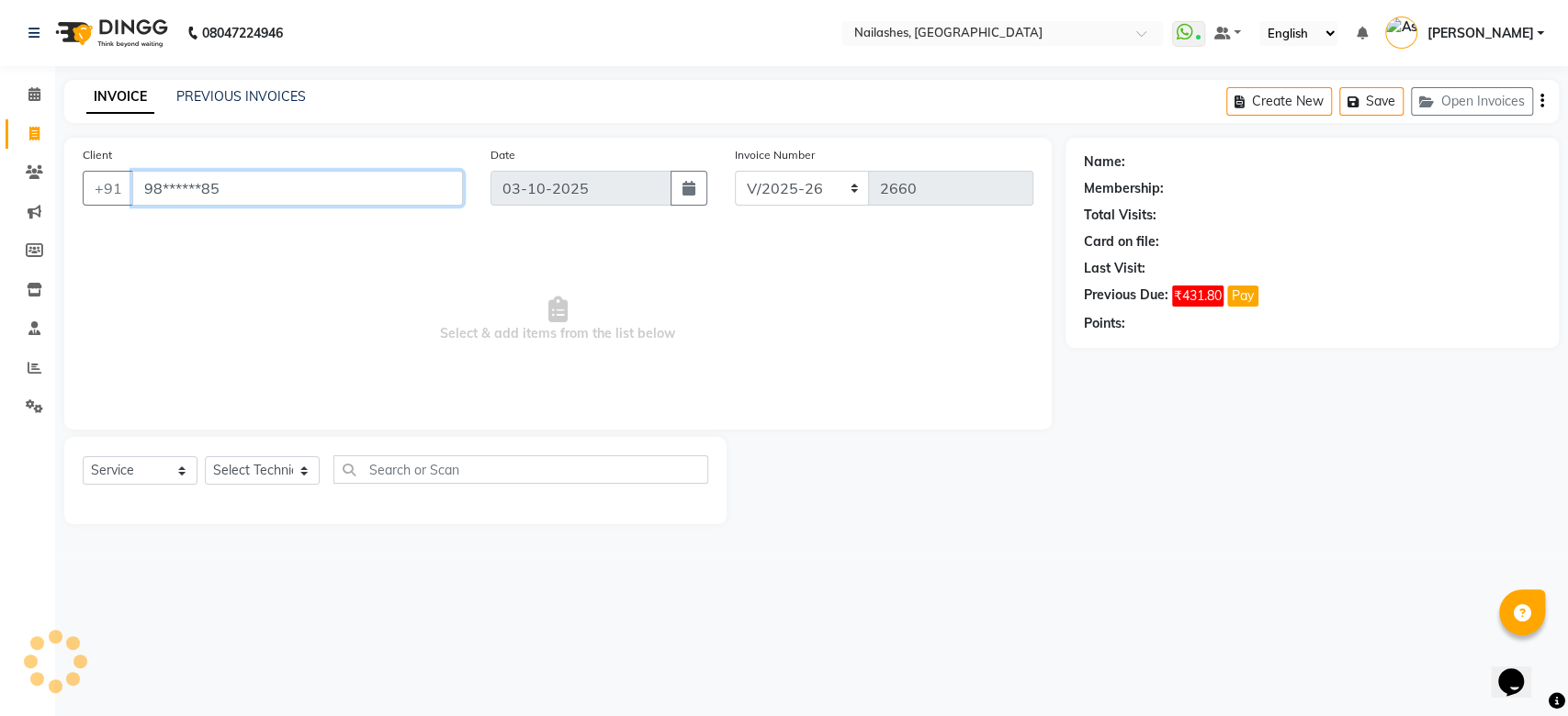
type input "98******85"
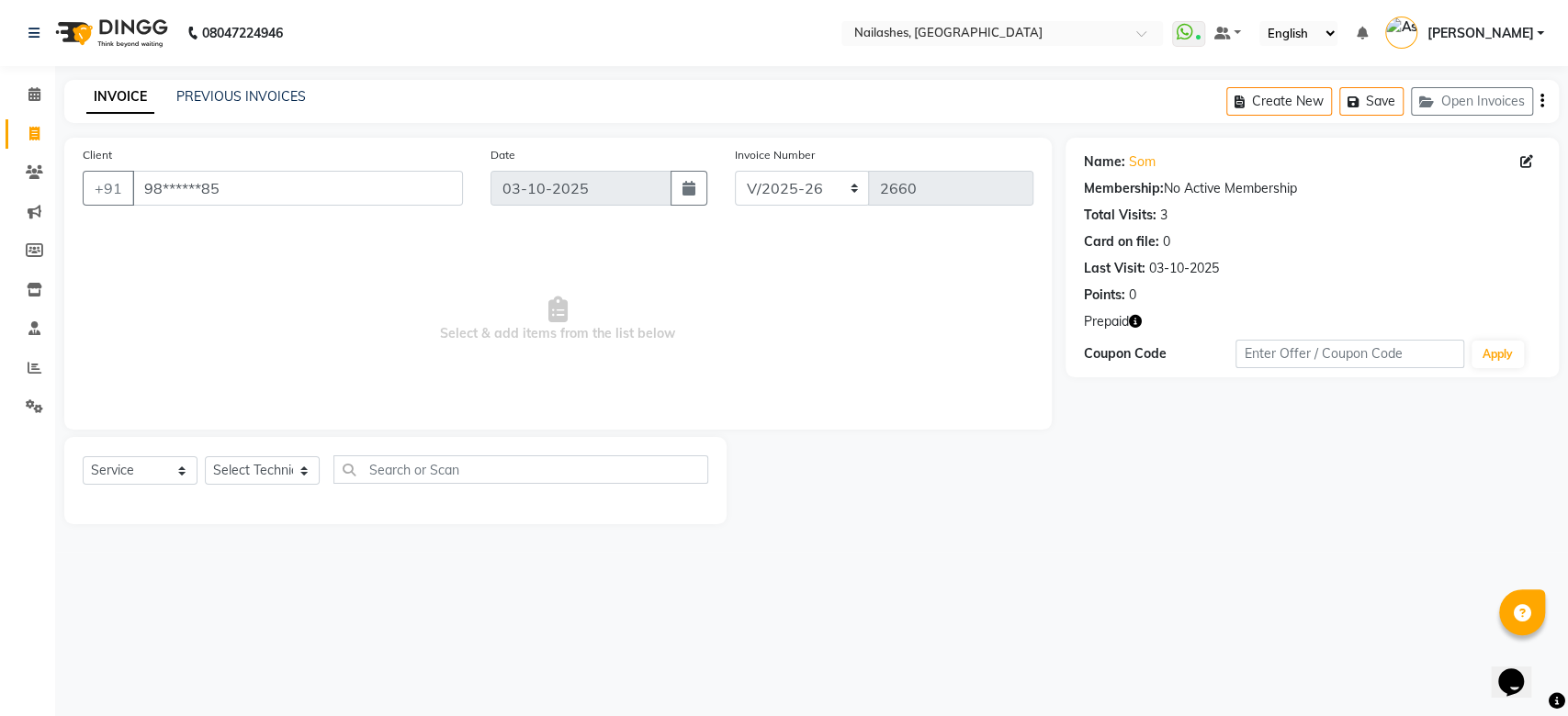
click at [1103, 328] on span "Prepaid" at bounding box center [1107, 322] width 45 height 19
click at [1109, 324] on span "Prepaid" at bounding box center [1107, 322] width 45 height 19
click at [1132, 323] on icon "button" at bounding box center [1135, 321] width 13 height 13
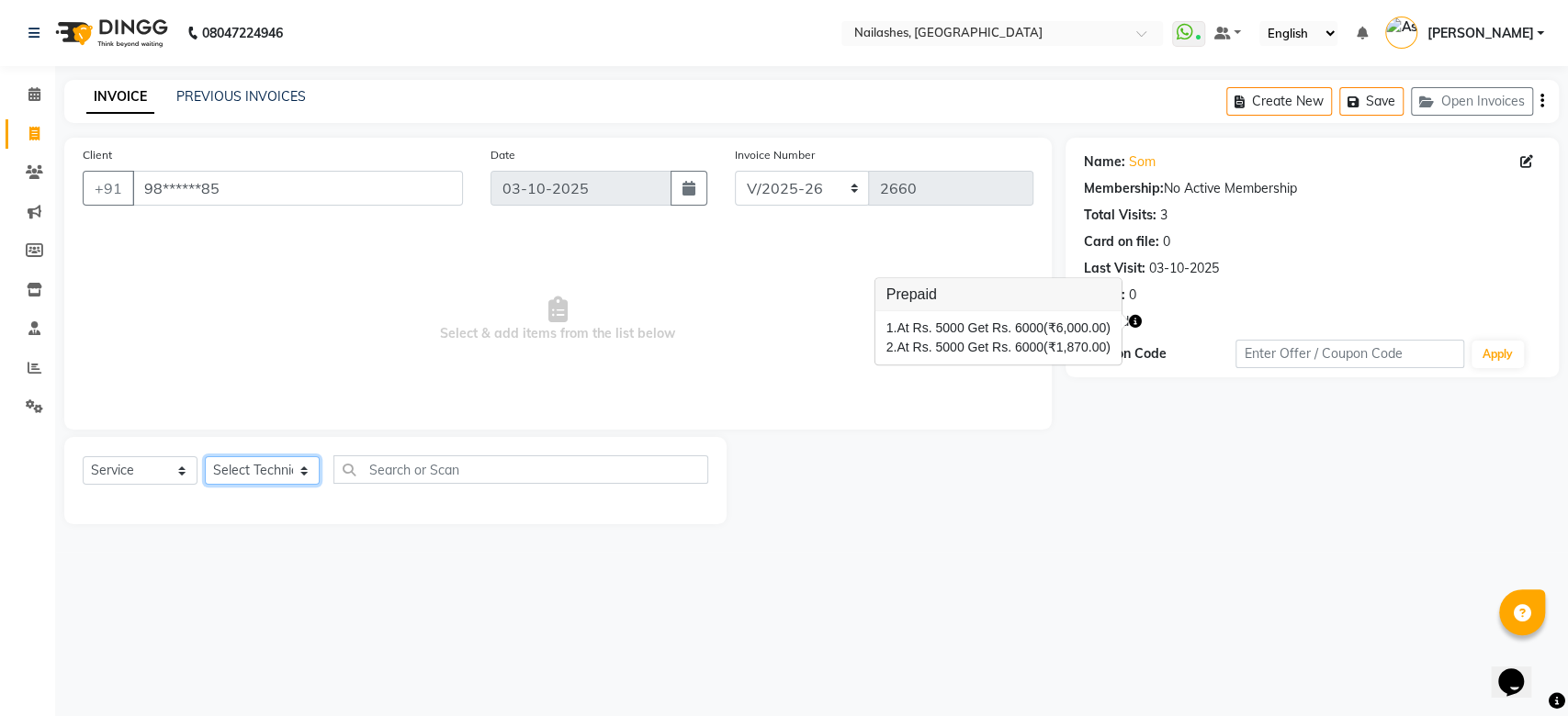
click at [222, 470] on select "Select Technician [PERSON_NAME] [PERSON_NAME] [PERSON_NAME] 2 [PERSON_NAME] MAN…" at bounding box center [262, 470] width 115 height 28
select select "19580"
click at [205, 457] on select "Select Technician [PERSON_NAME] [PERSON_NAME] [PERSON_NAME] 2 [PERSON_NAME] MAN…" at bounding box center [262, 470] width 115 height 28
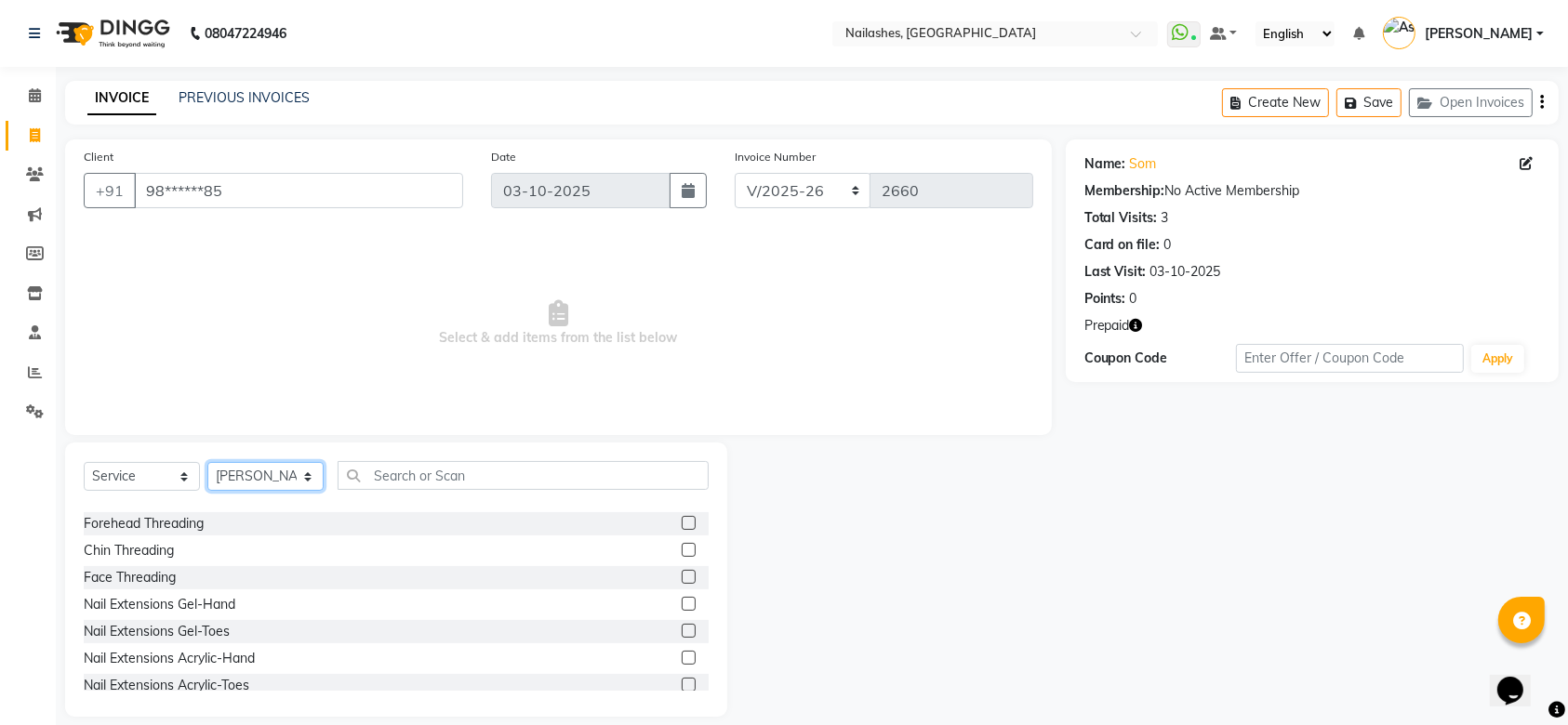
scroll to position [1198, 0]
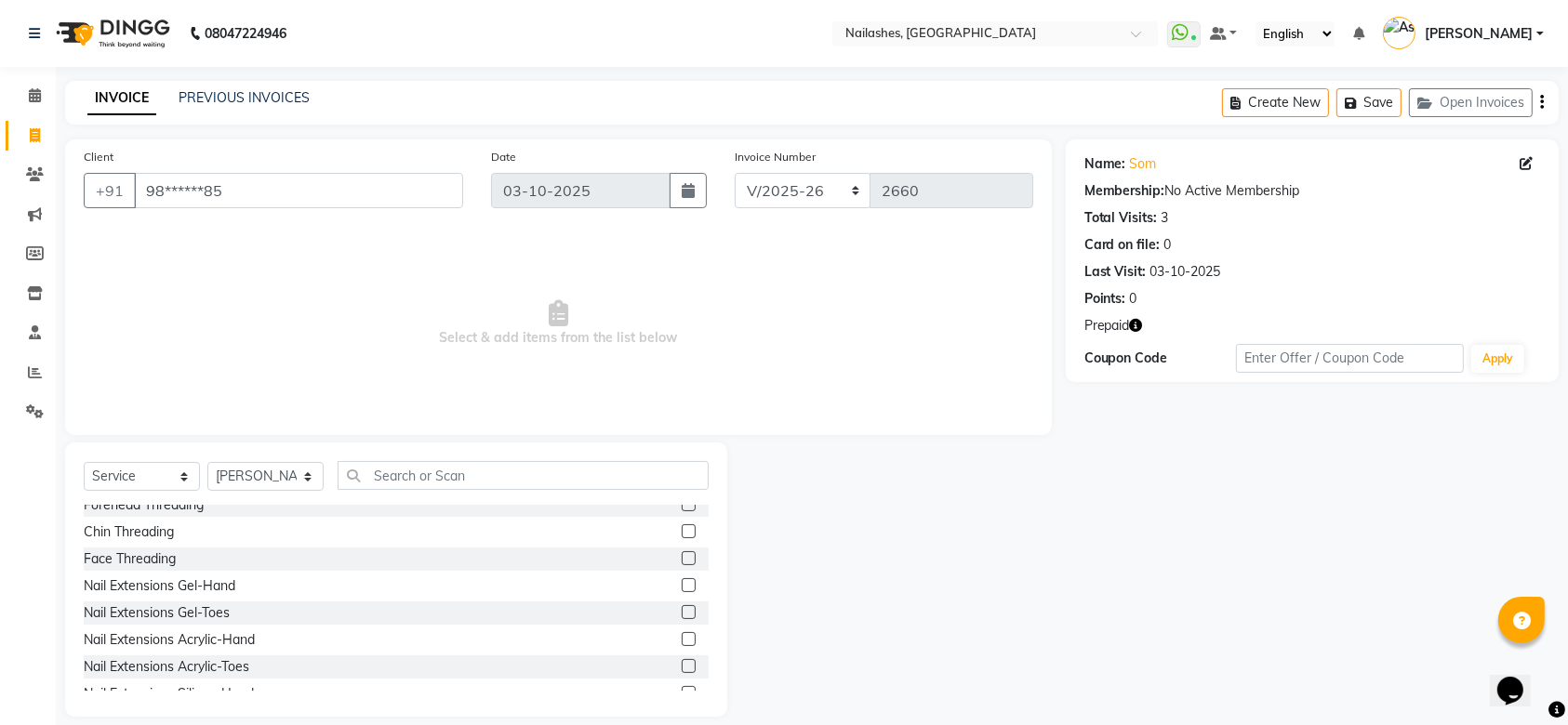
click at [682, 579] on label at bounding box center [689, 585] width 14 height 14
click at [682, 580] on input "checkbox" at bounding box center [688, 586] width 12 height 12
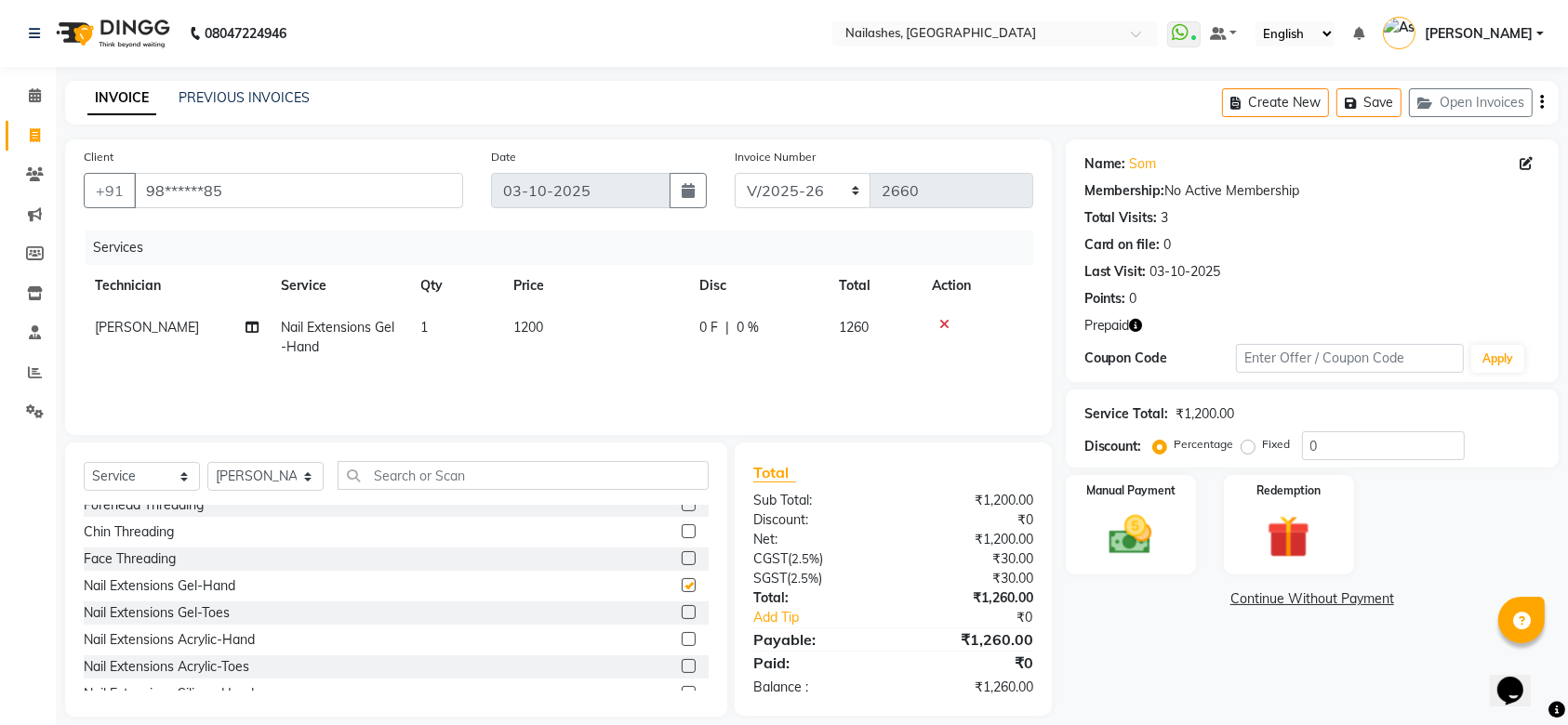
checkbox input "false"
click at [591, 472] on input "text" at bounding box center [522, 475] width 371 height 29
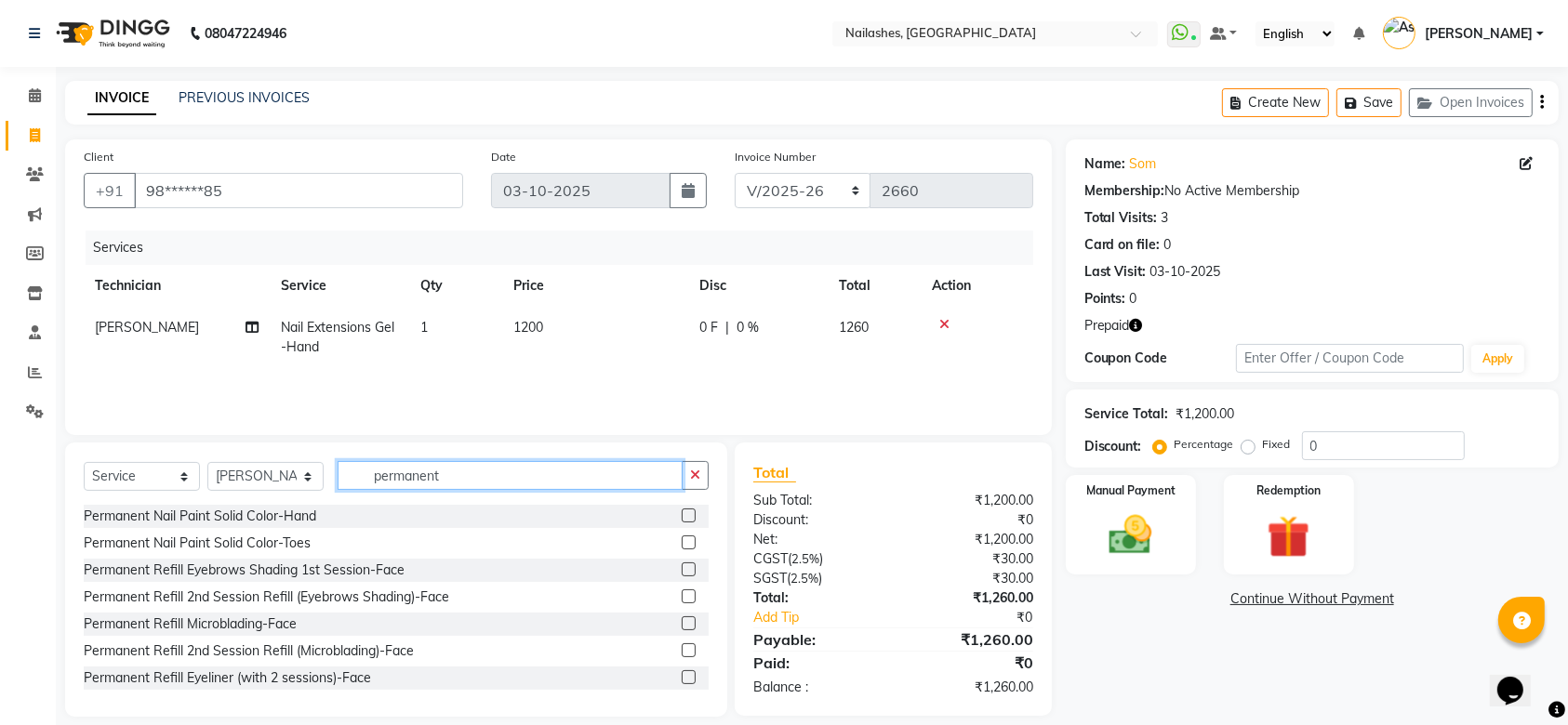
scroll to position [0, 0]
type input "permanent"
click at [682, 514] on label at bounding box center [689, 515] width 14 height 14
click at [682, 514] on input "checkbox" at bounding box center [688, 516] width 12 height 12
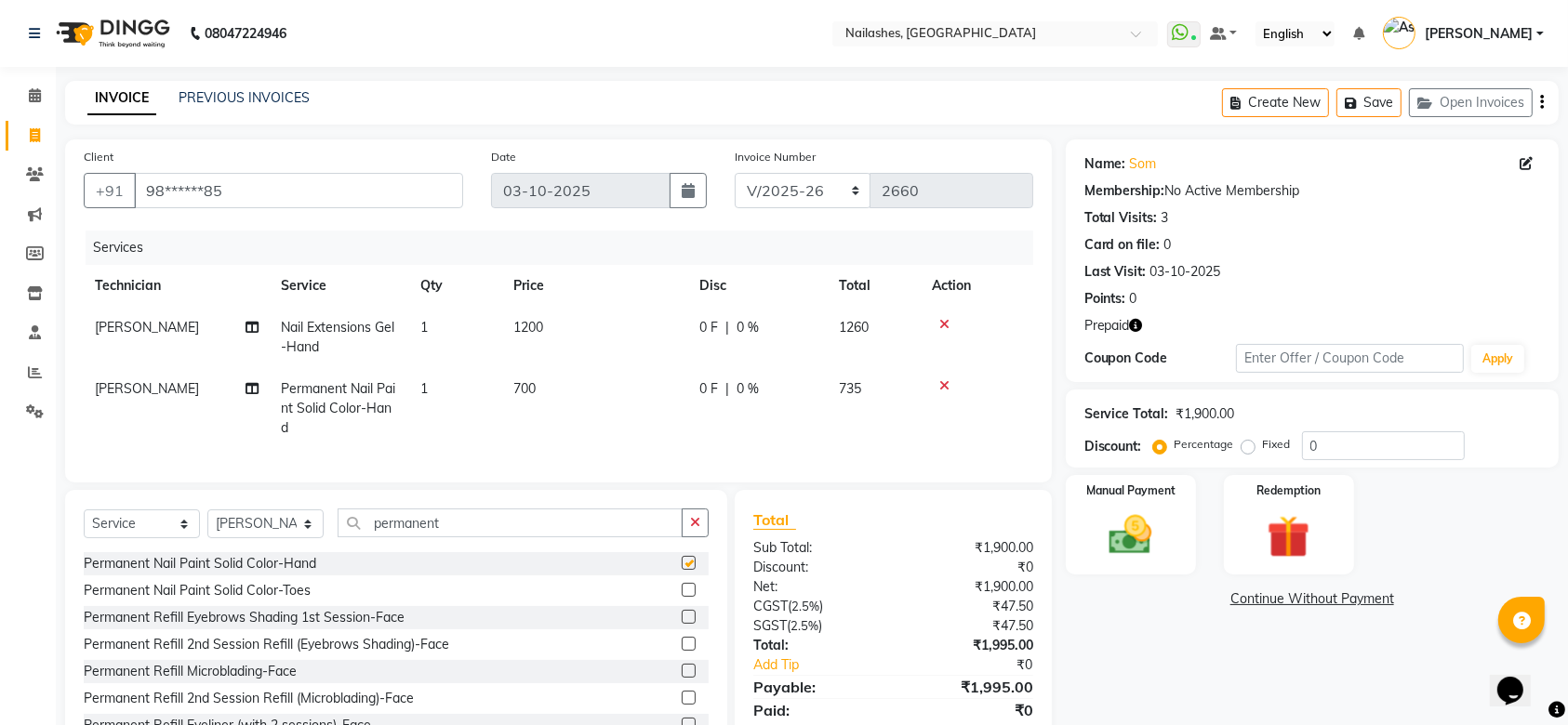
checkbox input "false"
click at [1274, 524] on img at bounding box center [1290, 537] width 73 height 56
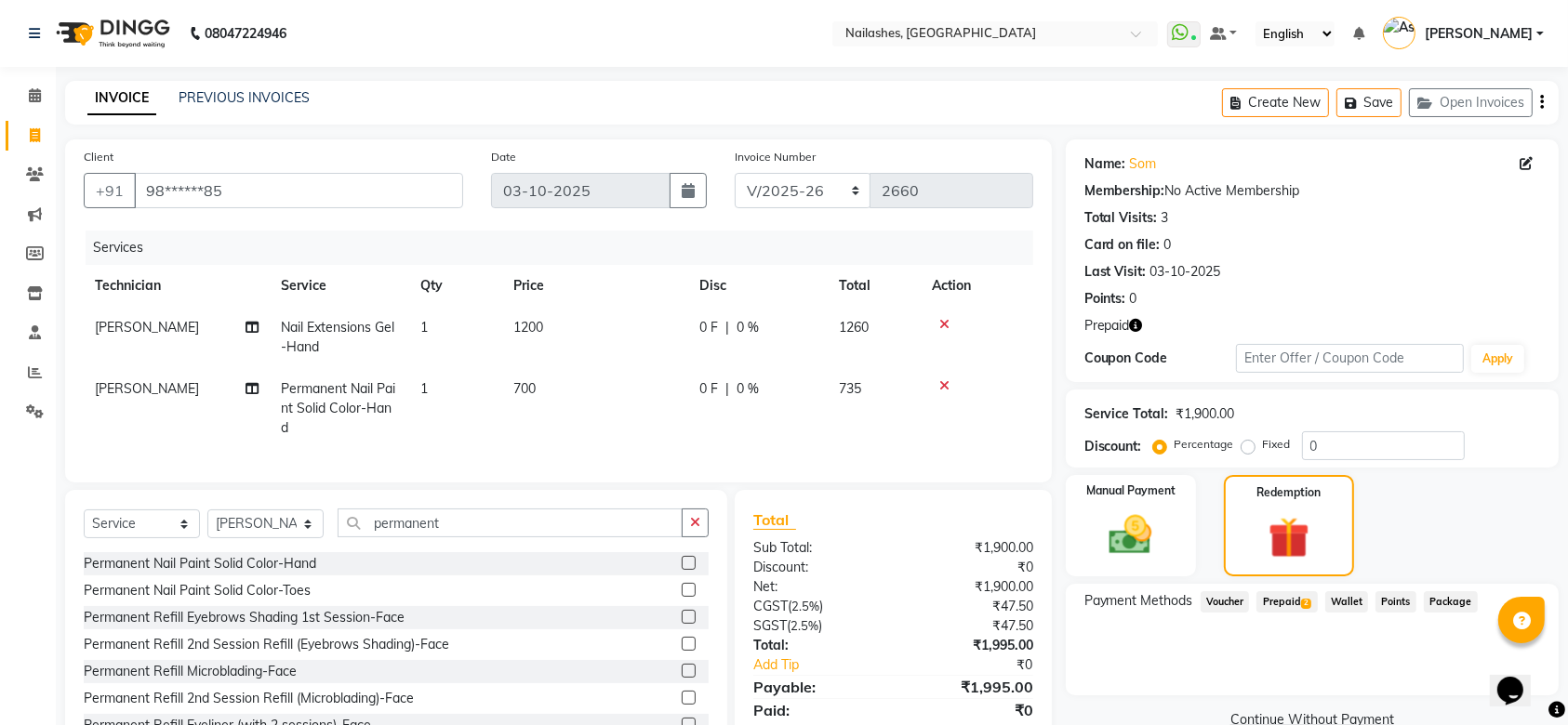
click at [1289, 605] on span "Prepaid 2" at bounding box center [1286, 602] width 60 height 22
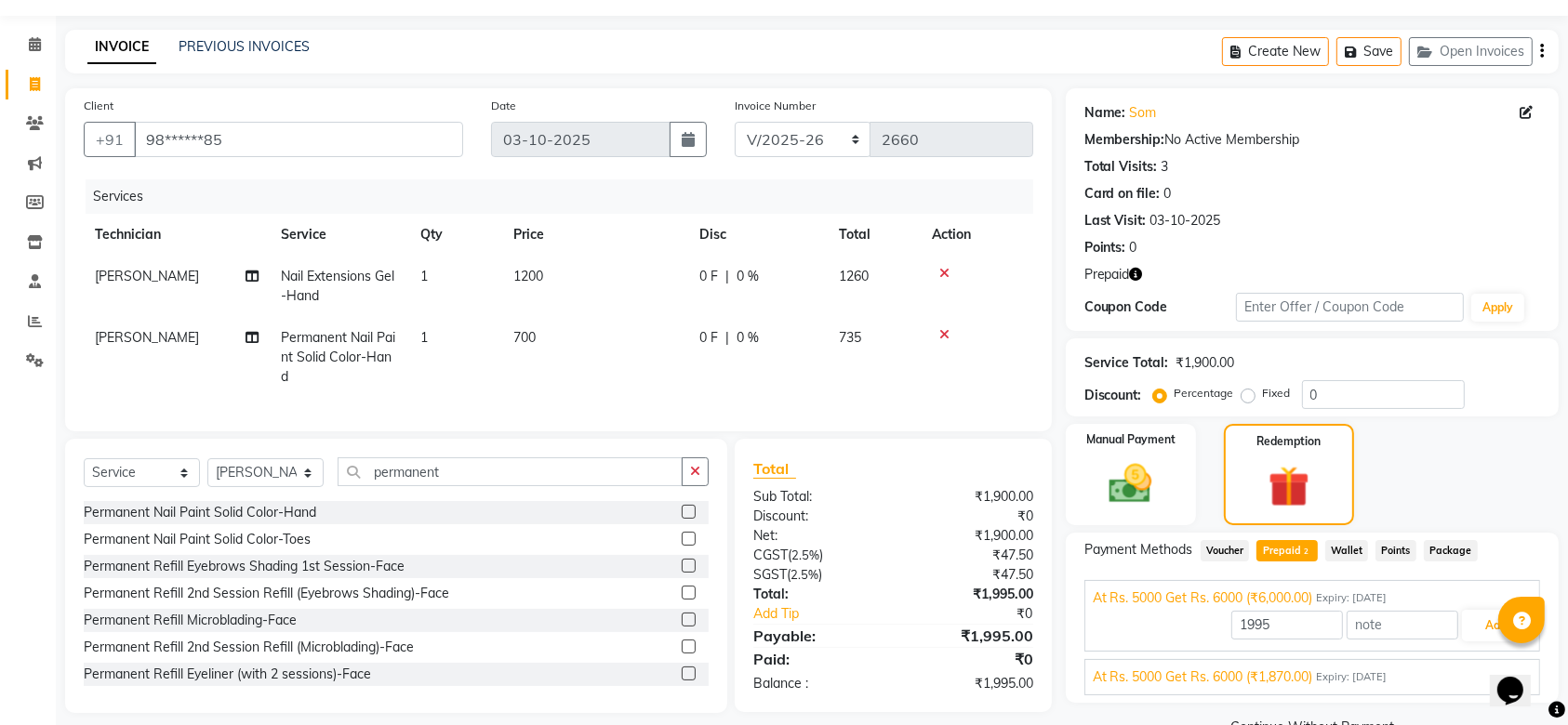
scroll to position [93, 0]
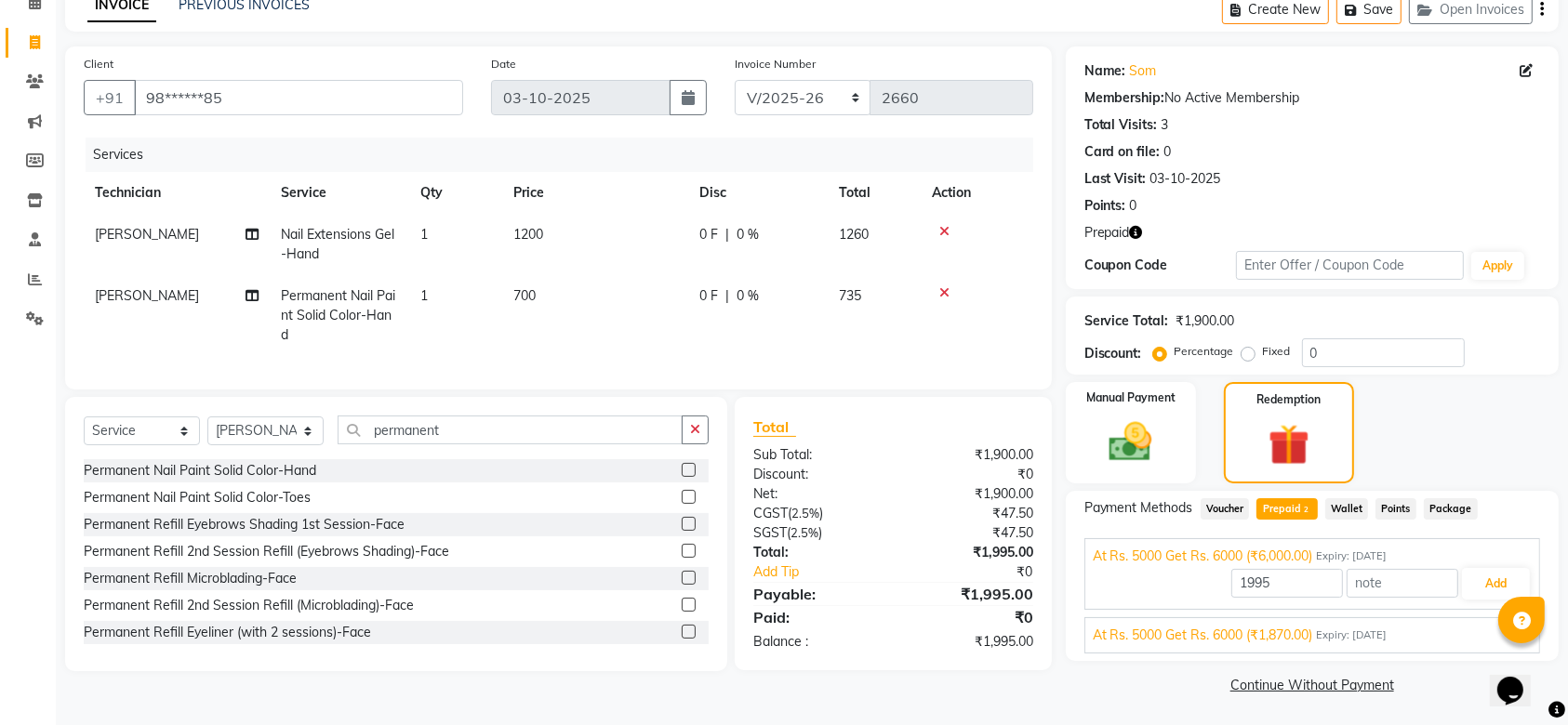
click at [1381, 643] on div "At Rs. 5000 Get Rs. 6000 (₹1,870.00) Expiry: 19-05-2035" at bounding box center [1312, 635] width 439 height 20
click at [1492, 622] on button "Add" at bounding box center [1495, 628] width 68 height 31
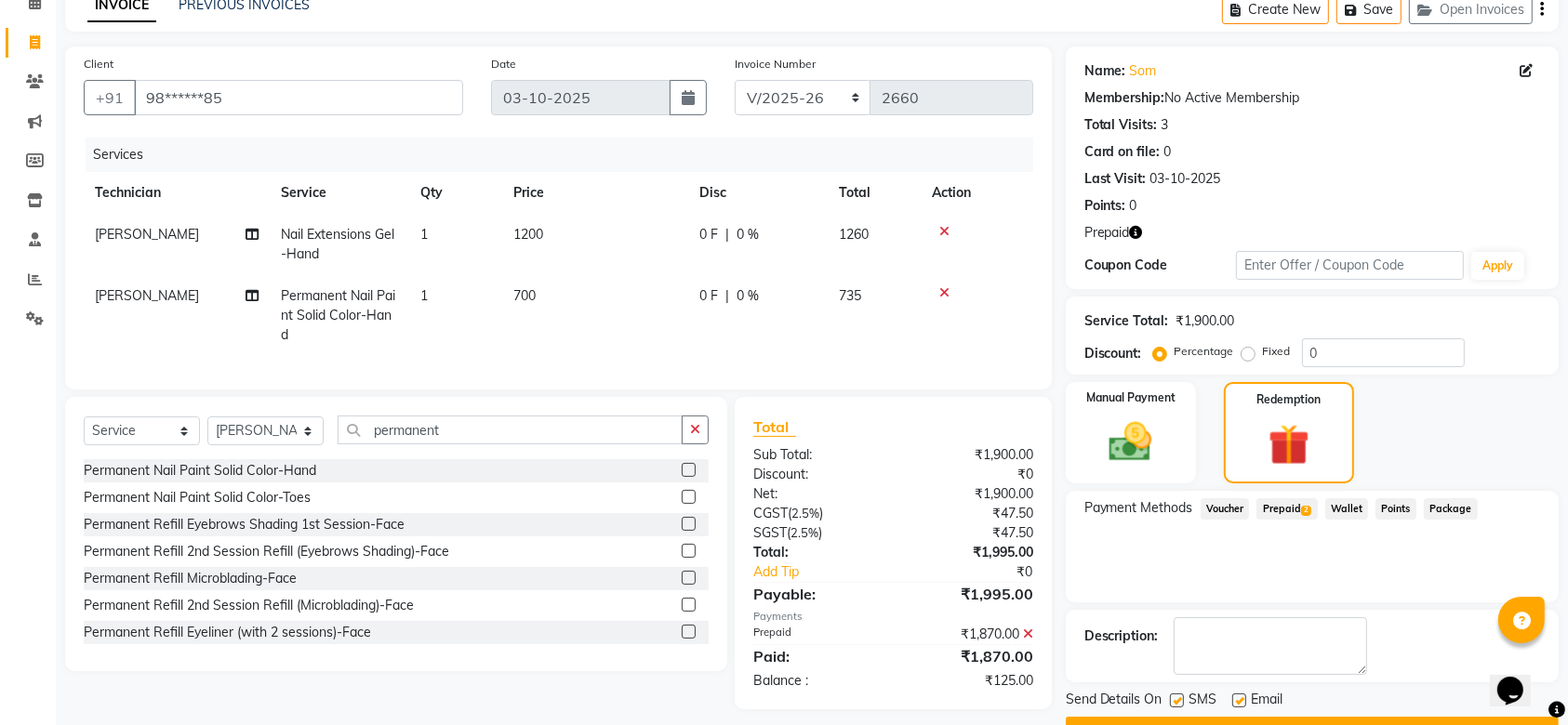
click at [1276, 501] on span "Prepaid 2" at bounding box center [1286, 510] width 60 height 22
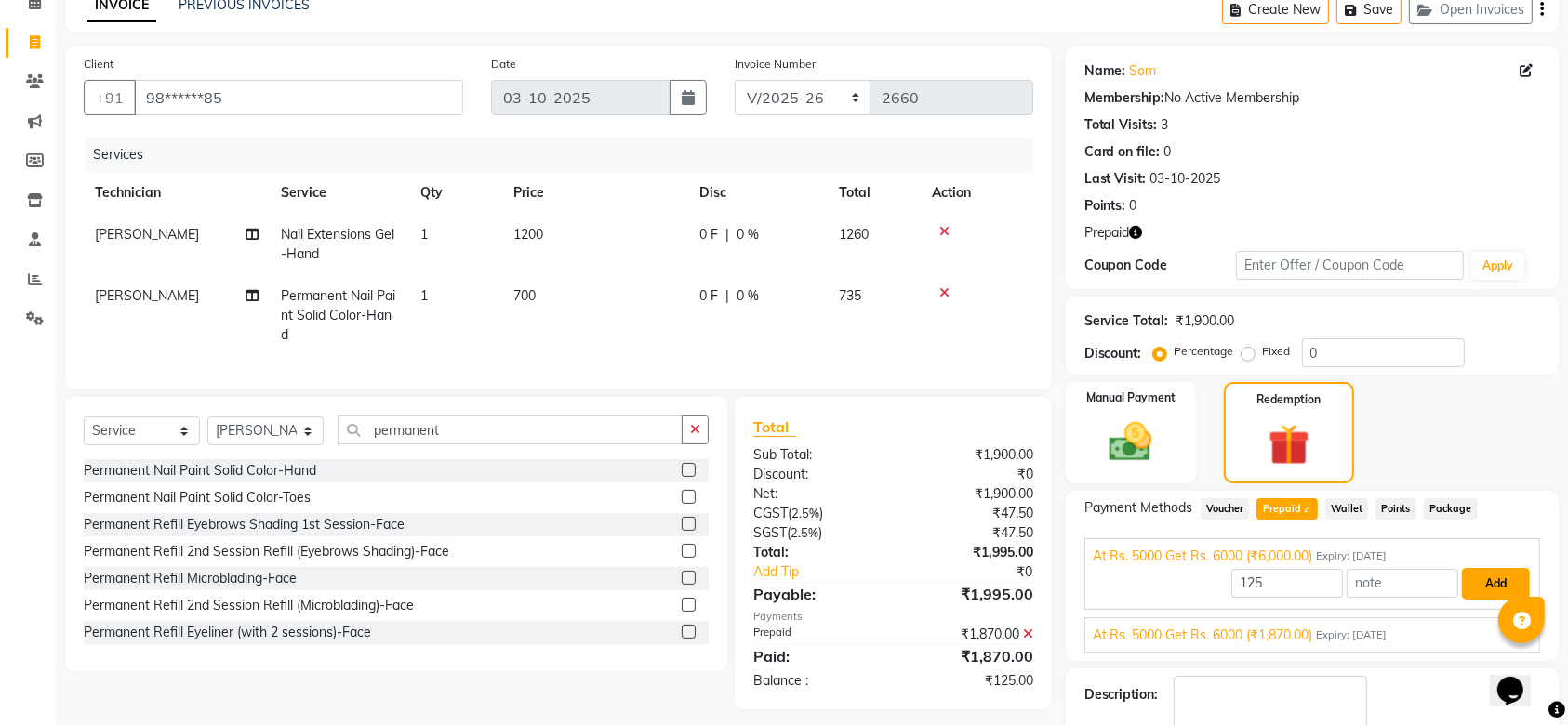
click at [1470, 577] on button "Add" at bounding box center [1495, 584] width 68 height 31
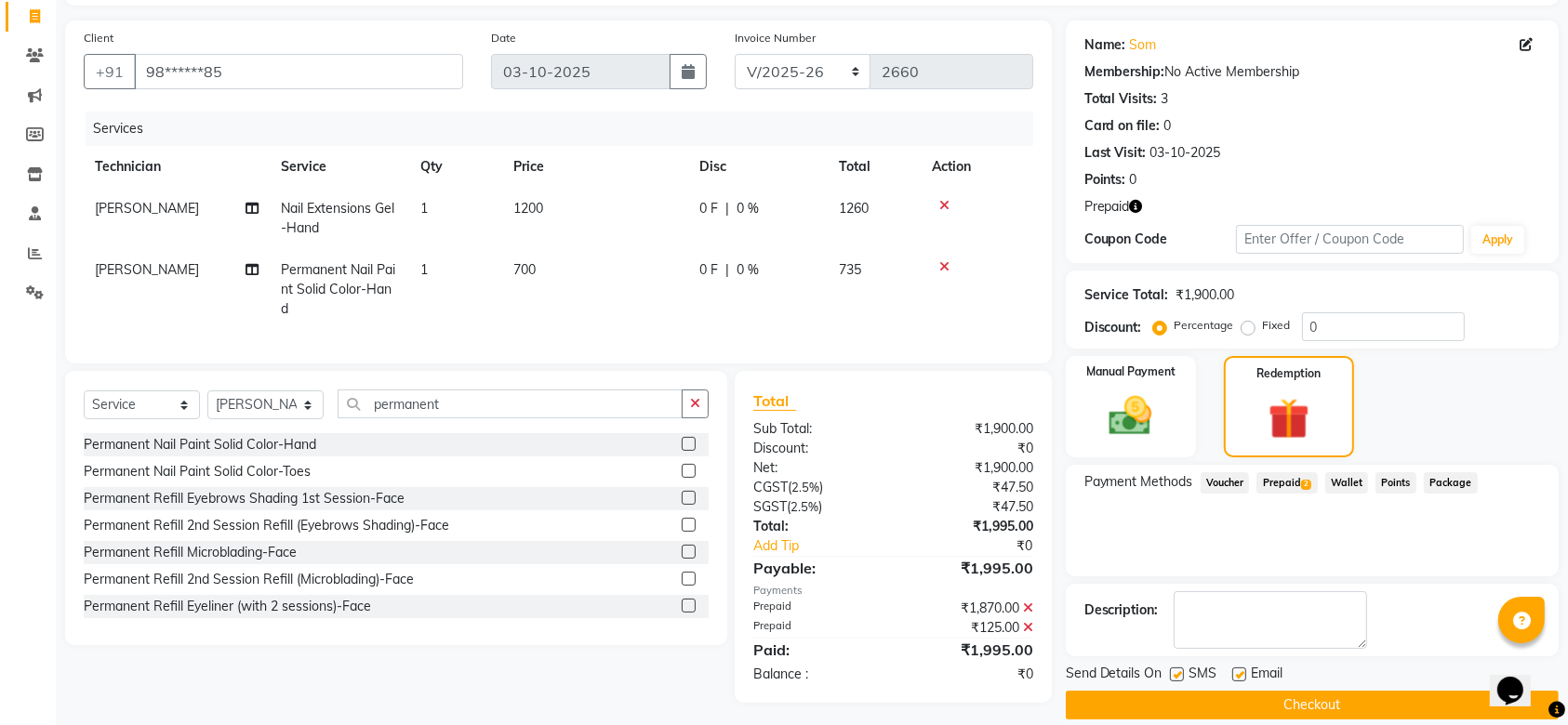
scroll to position [142, 0]
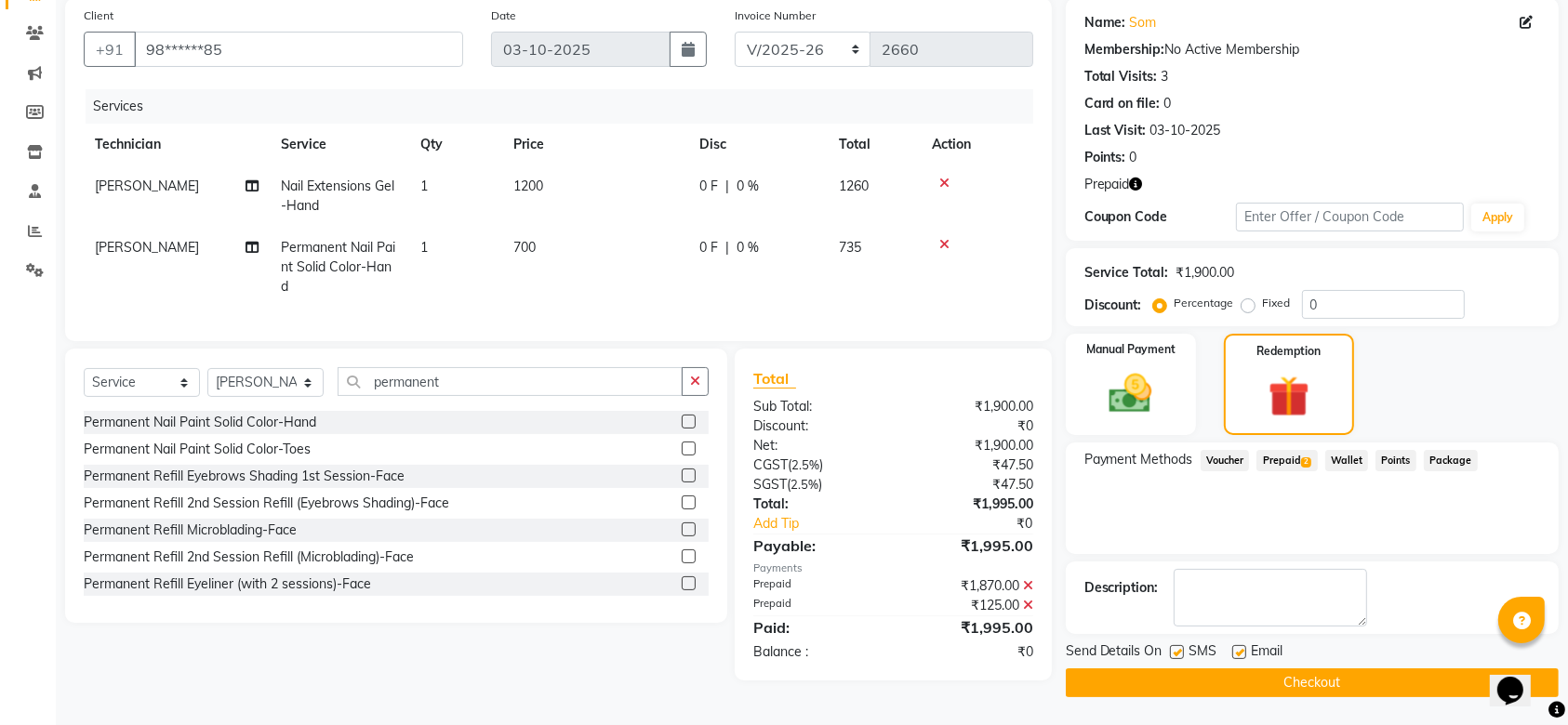
click at [1253, 688] on button "Checkout" at bounding box center [1311, 683] width 493 height 29
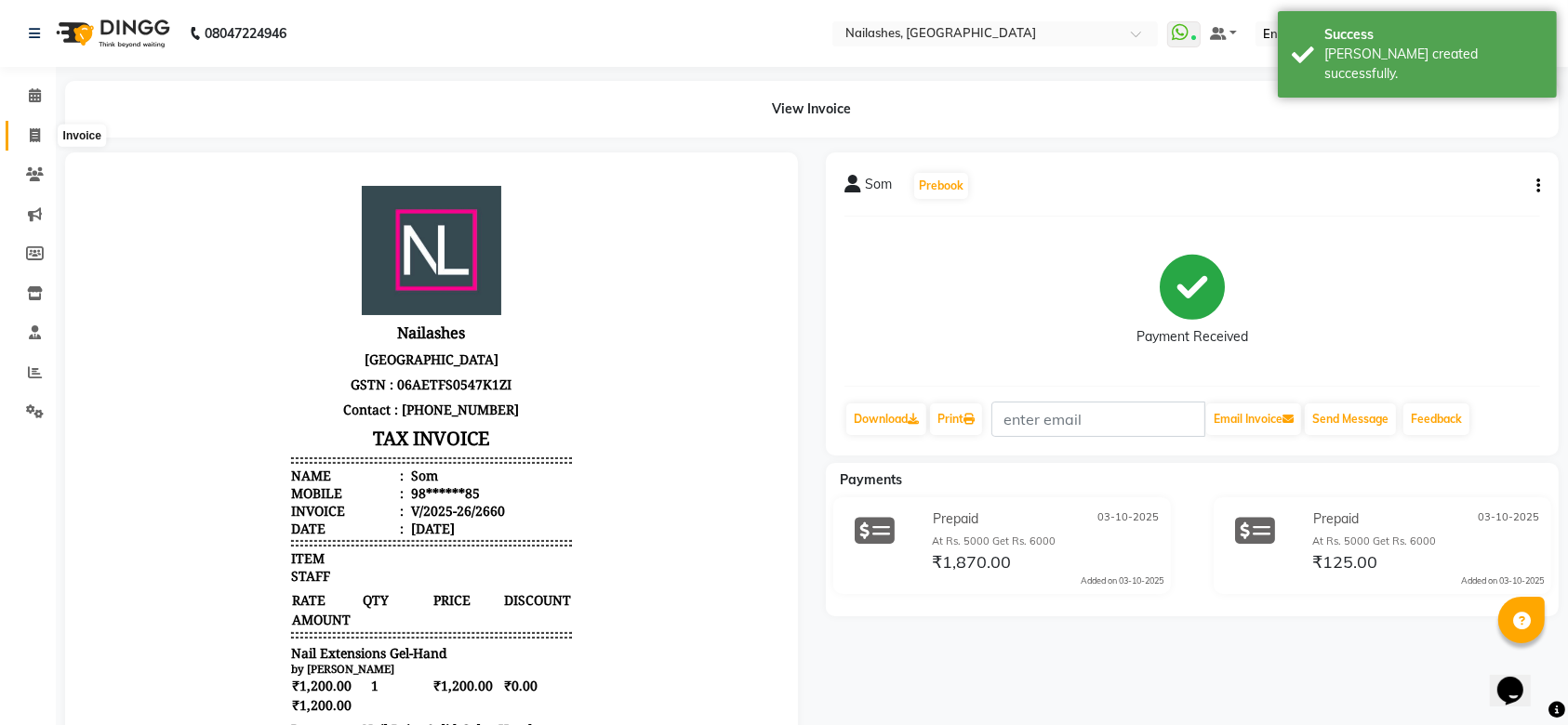
click at [34, 135] on icon at bounding box center [34, 135] width 10 height 14
select select "service"
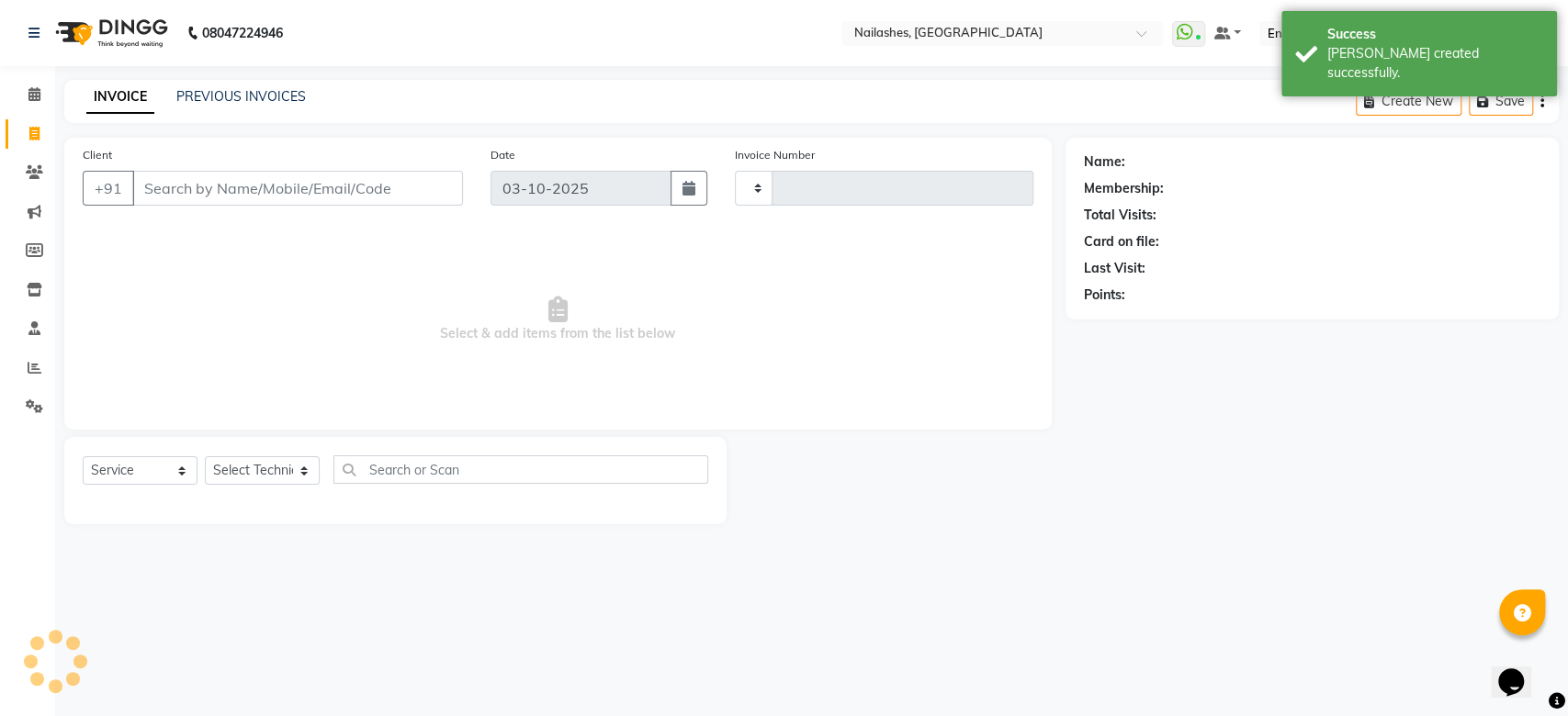
type input "2661"
select select "3926"
click at [241, 88] on link "PREVIOUS INVOICES" at bounding box center [241, 96] width 129 height 17
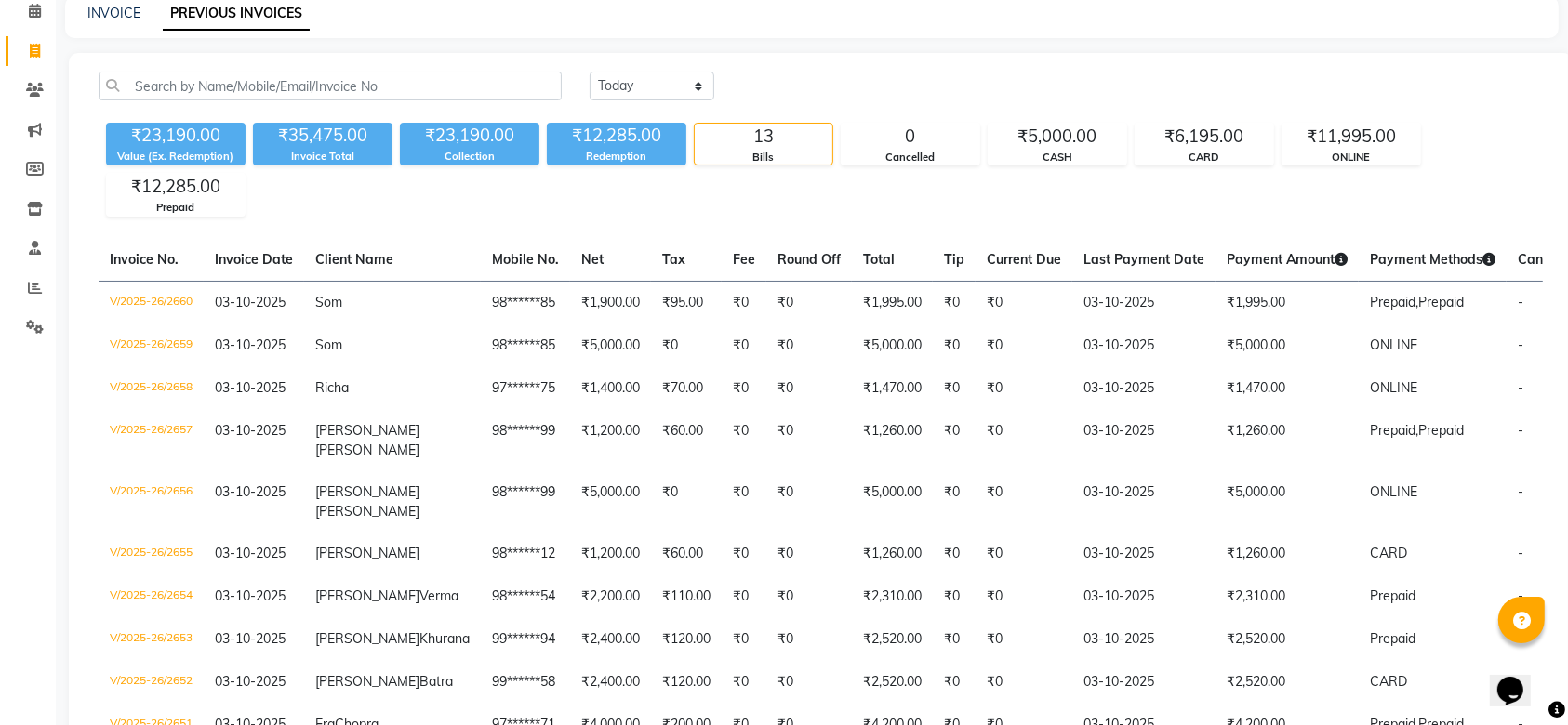
scroll to position [99, 0]
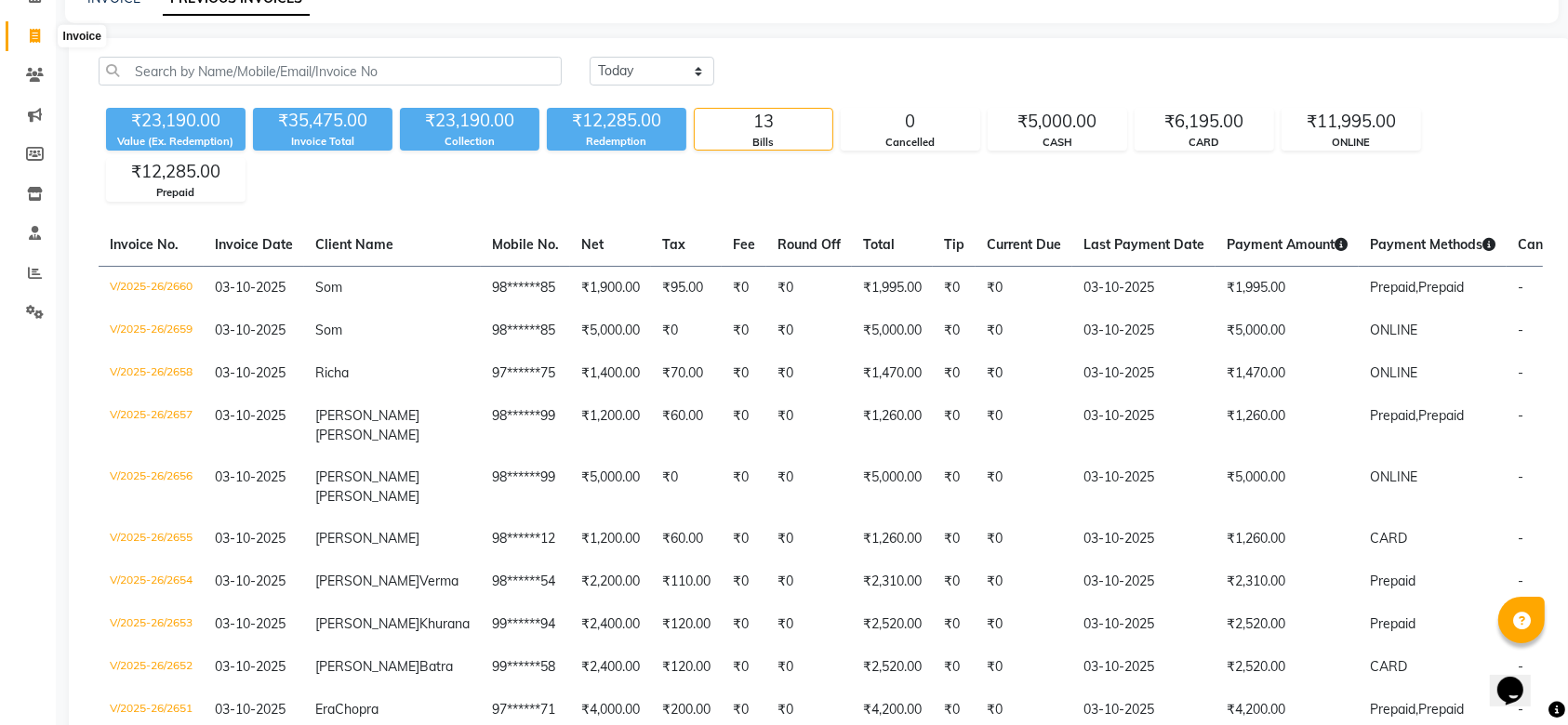
click at [38, 33] on icon at bounding box center [34, 35] width 10 height 14
select select "service"
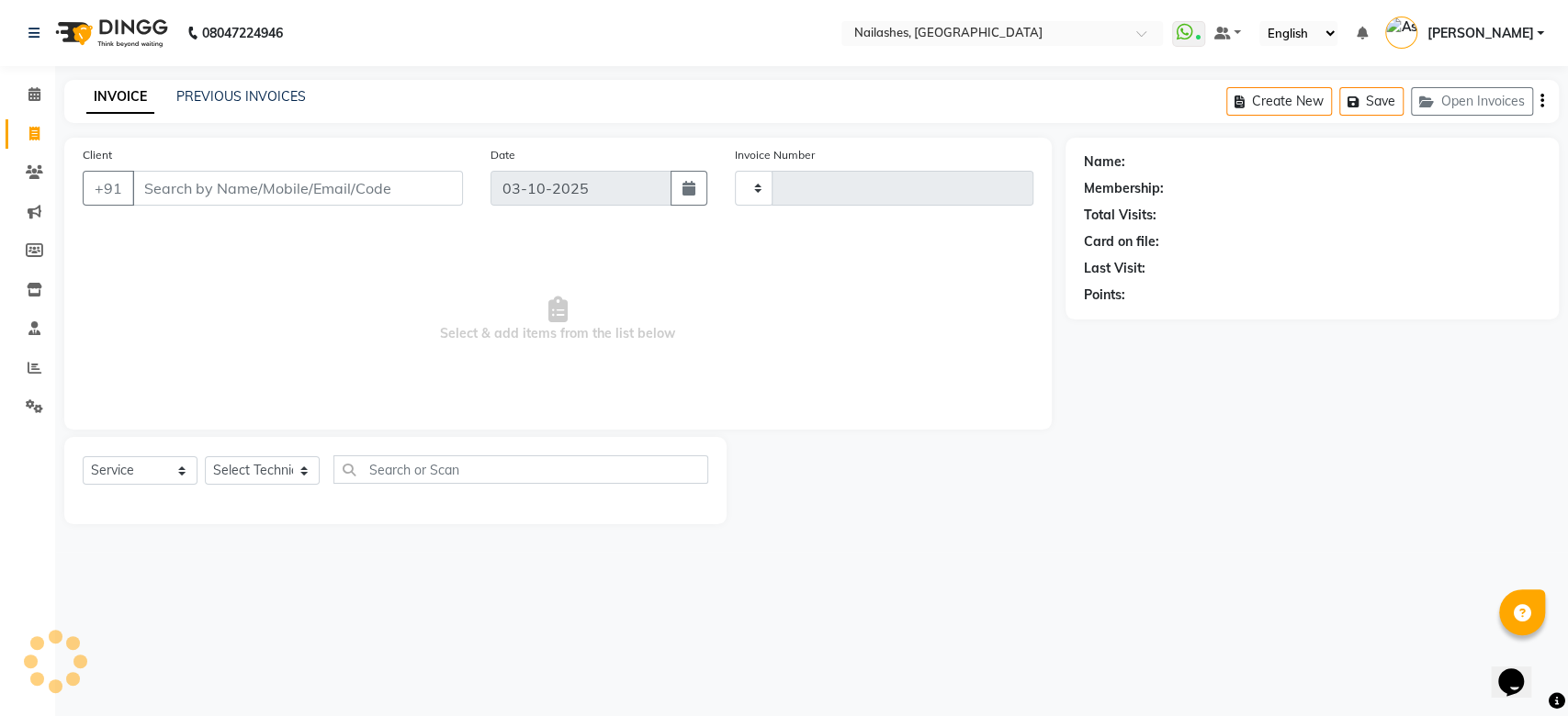
click at [287, 193] on input "Client" at bounding box center [297, 188] width 330 height 35
type input "2661"
select select "3926"
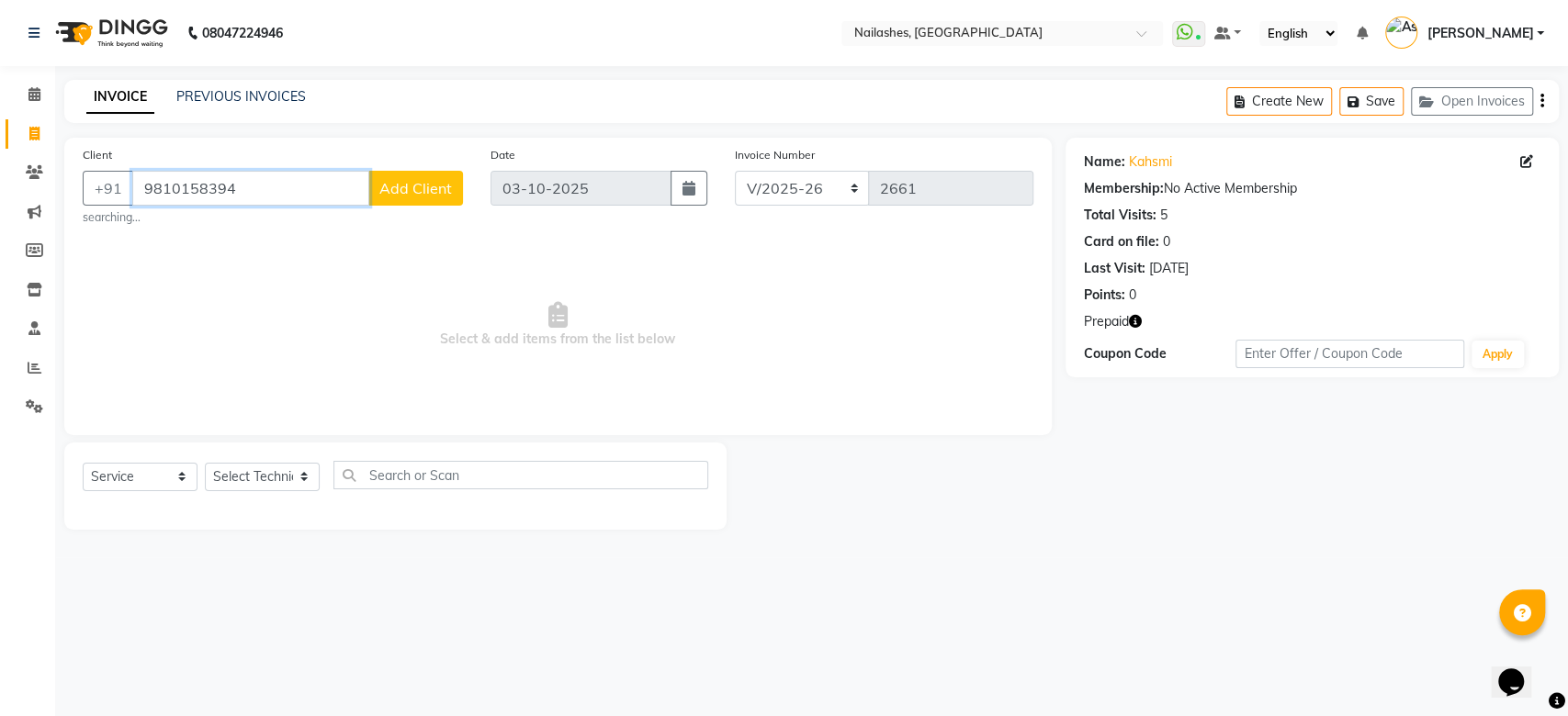
click at [258, 188] on input "9810158394" at bounding box center [251, 188] width 237 height 35
click at [258, 188] on input "9810158394" at bounding box center [297, 188] width 330 height 35
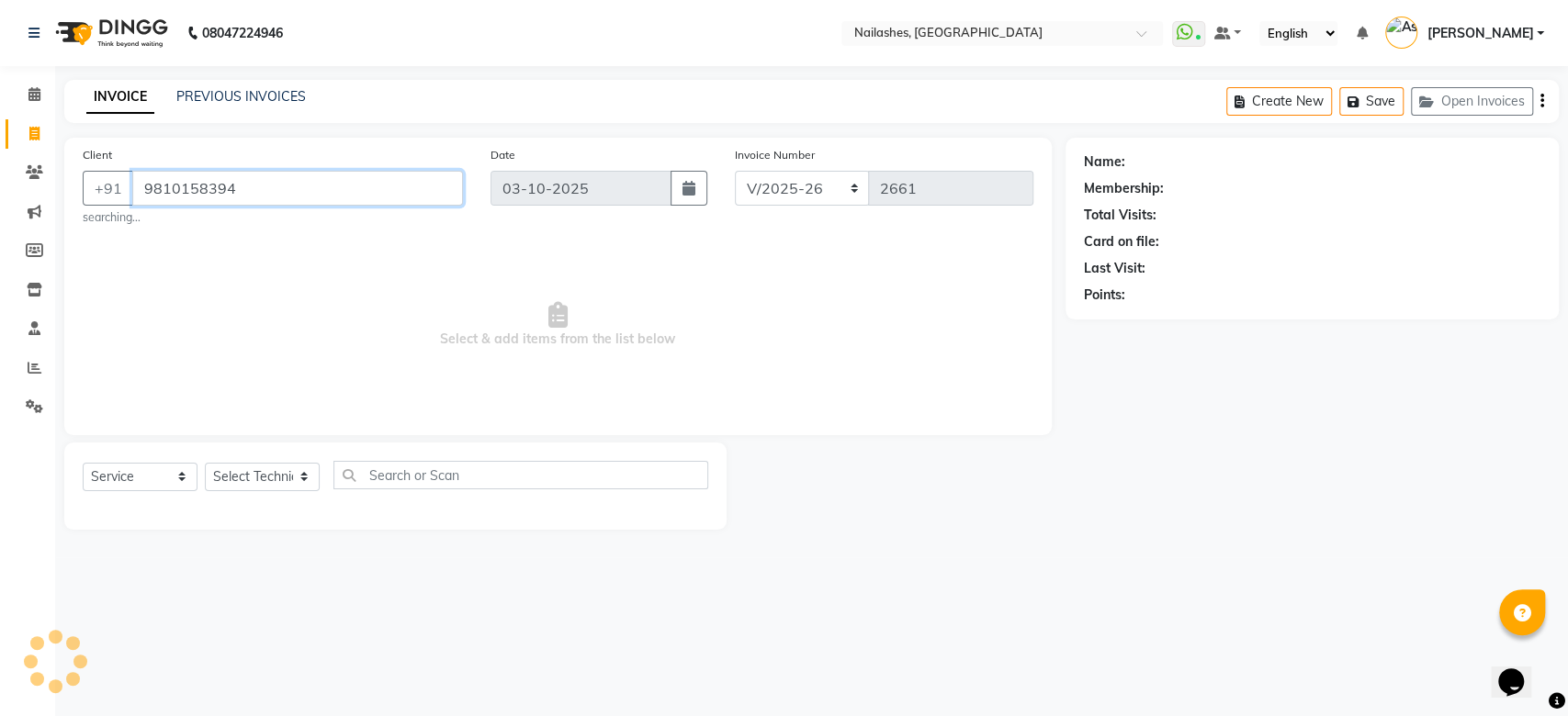
type input "9810158394"
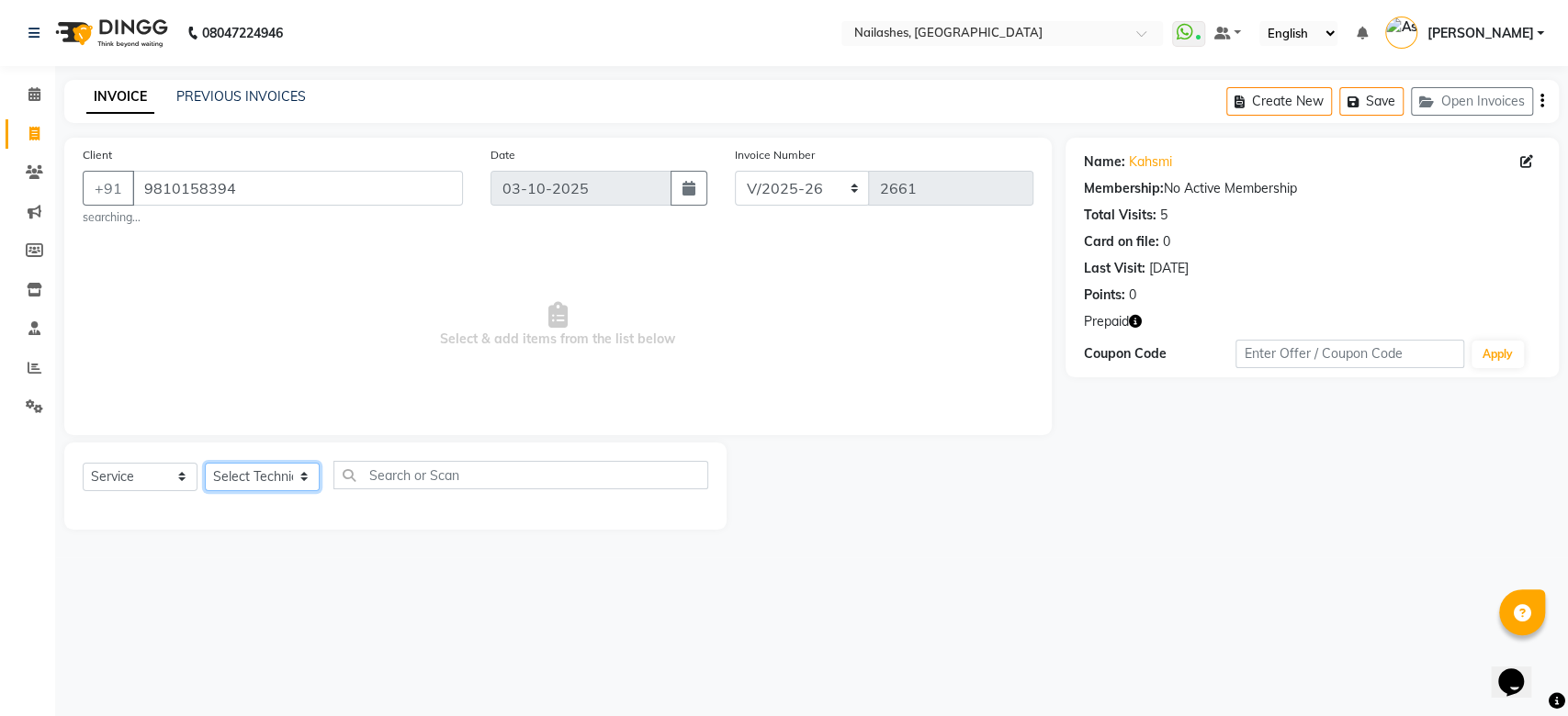
click at [242, 479] on select "Select Technician Anamika Anita Anita 2 Arjun Mamta MANAGER Nisha Nitin Samir S…" at bounding box center [262, 477] width 115 height 28
select select "38034"
click at [205, 463] on select "Select Technician Anamika Anita Anita 2 Arjun Mamta MANAGER Nisha Nitin Samir S…" at bounding box center [262, 477] width 115 height 28
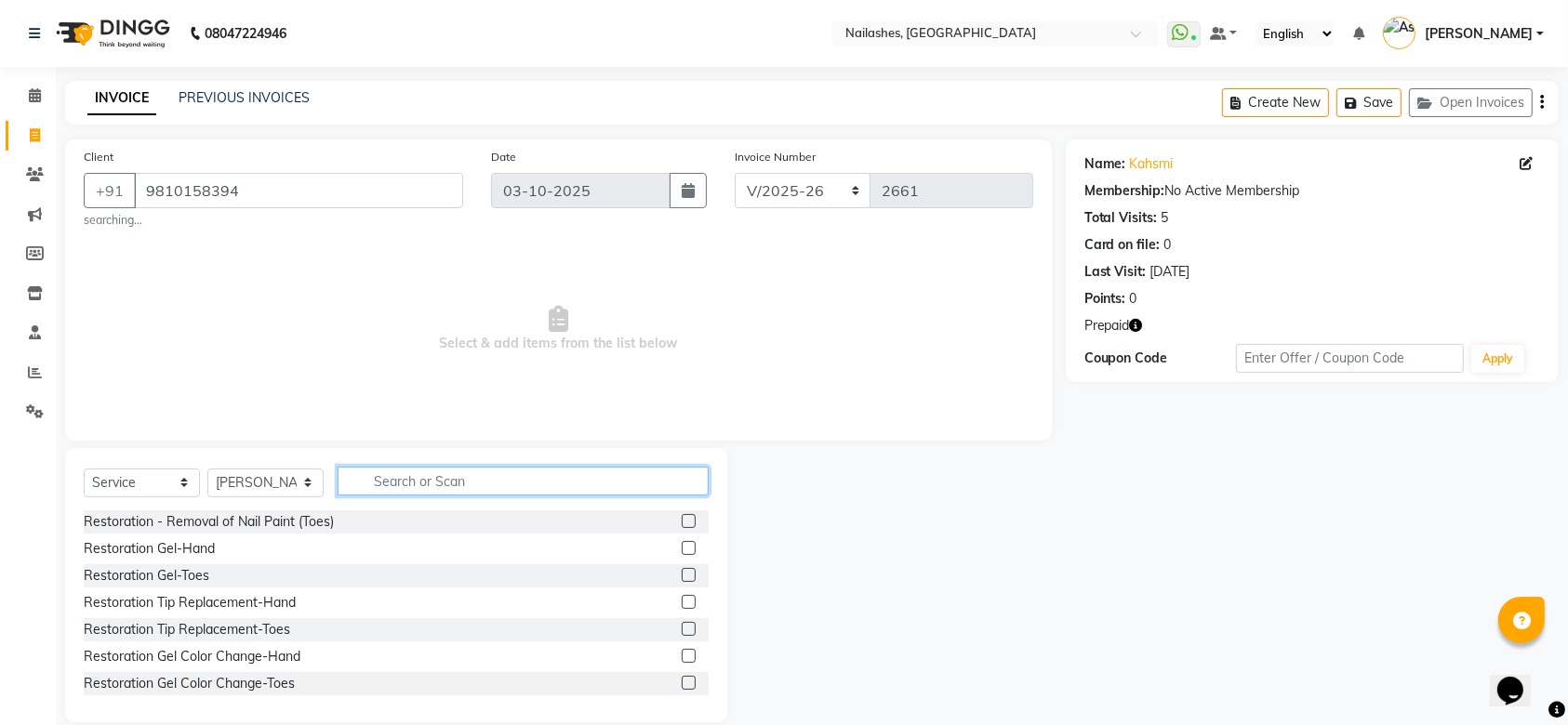
click at [511, 486] on input "text" at bounding box center [522, 481] width 371 height 29
type input "gel"
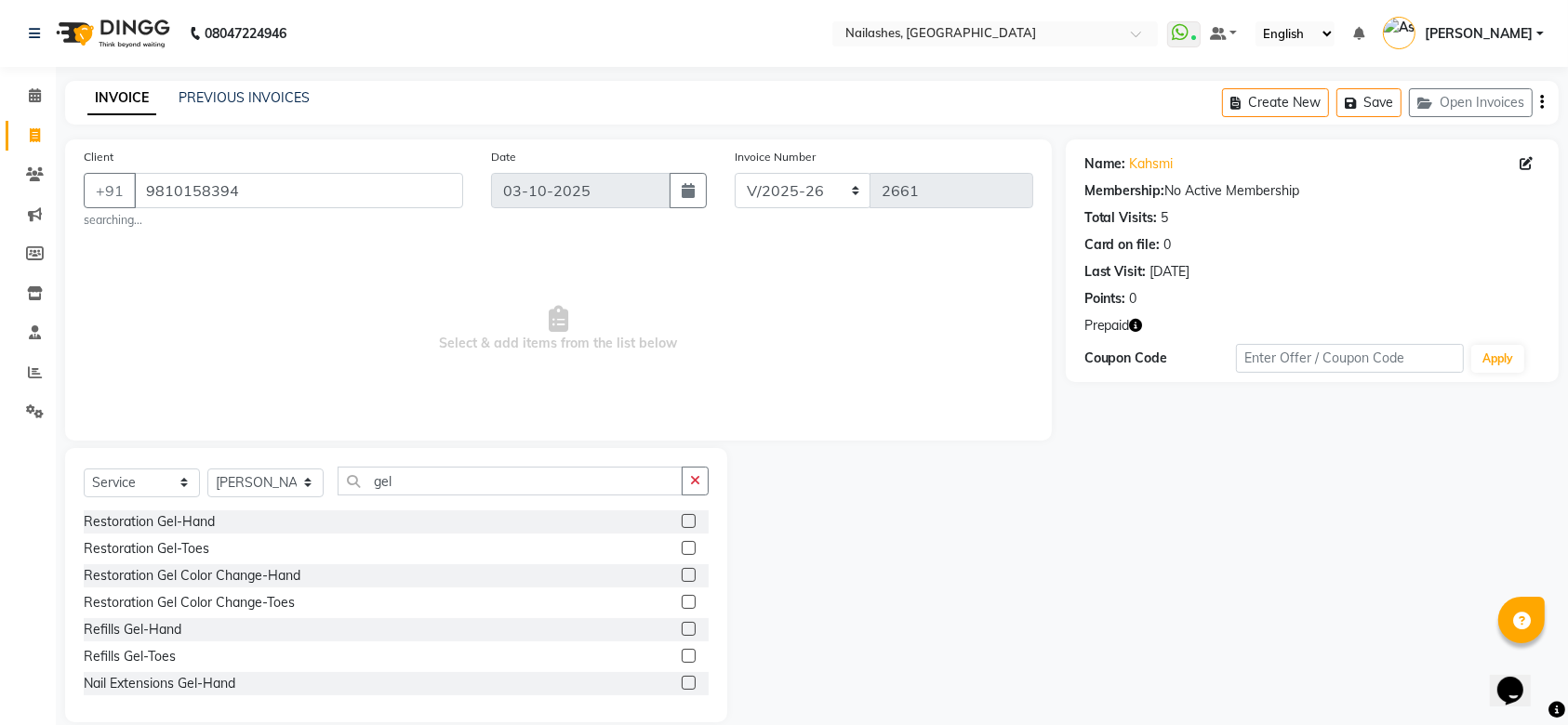
click at [682, 677] on label at bounding box center [689, 683] width 14 height 14
click at [682, 678] on input "checkbox" at bounding box center [688, 684] width 12 height 12
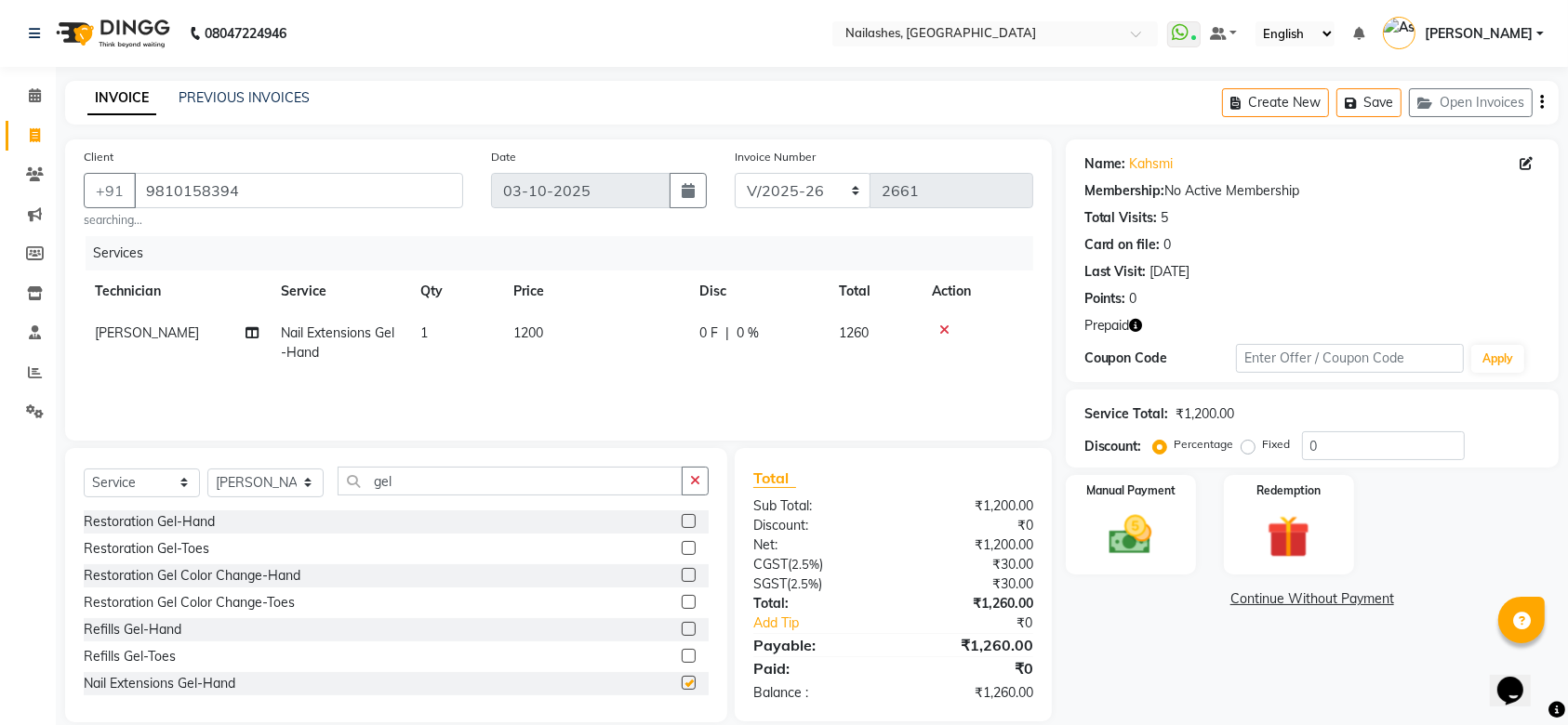
checkbox input "false"
click at [436, 473] on input "gel" at bounding box center [510, 481] width 345 height 29
type input "g"
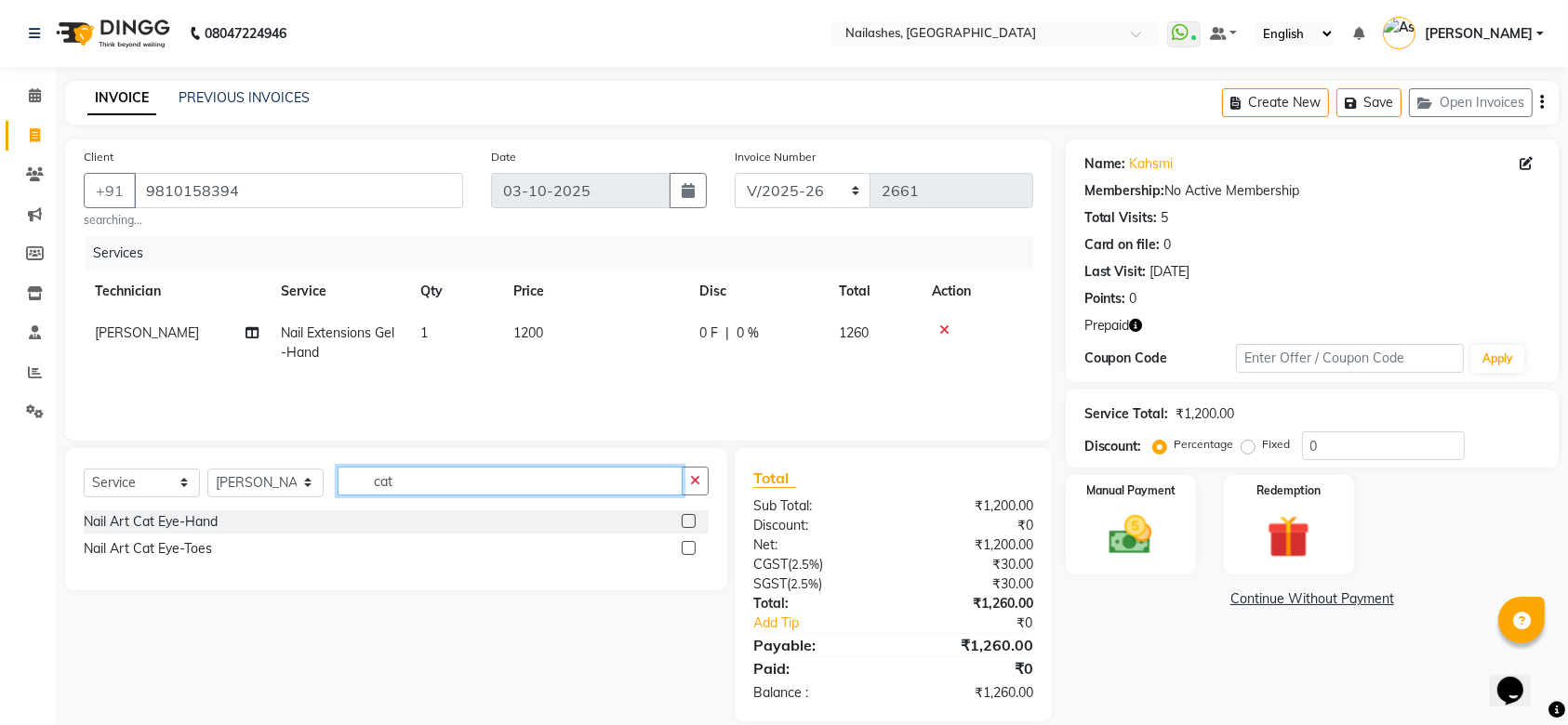
type input "cat"
click at [697, 519] on div at bounding box center [694, 522] width 27 height 24
click at [688, 519] on label at bounding box center [689, 521] width 14 height 14
click at [688, 519] on input "checkbox" at bounding box center [688, 522] width 12 height 12
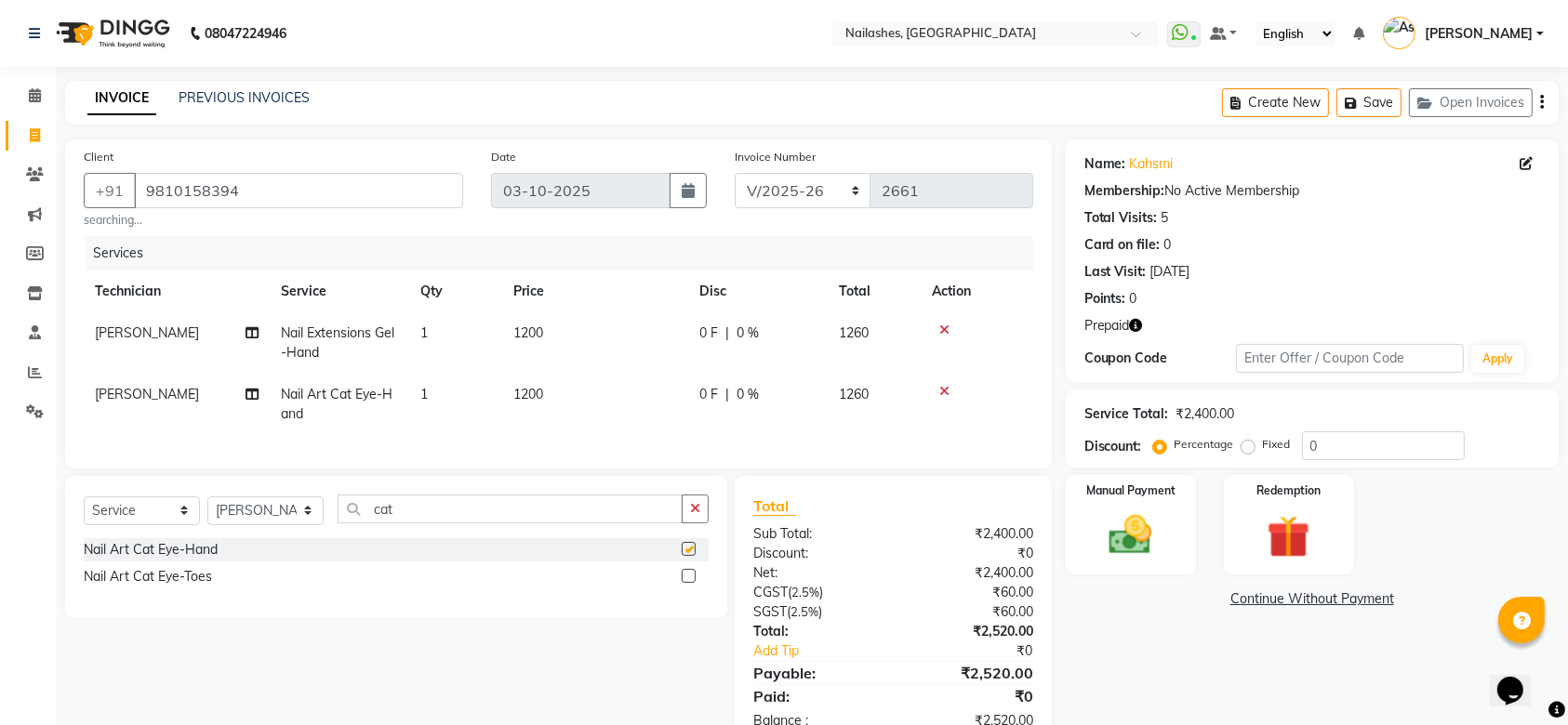
checkbox input "false"
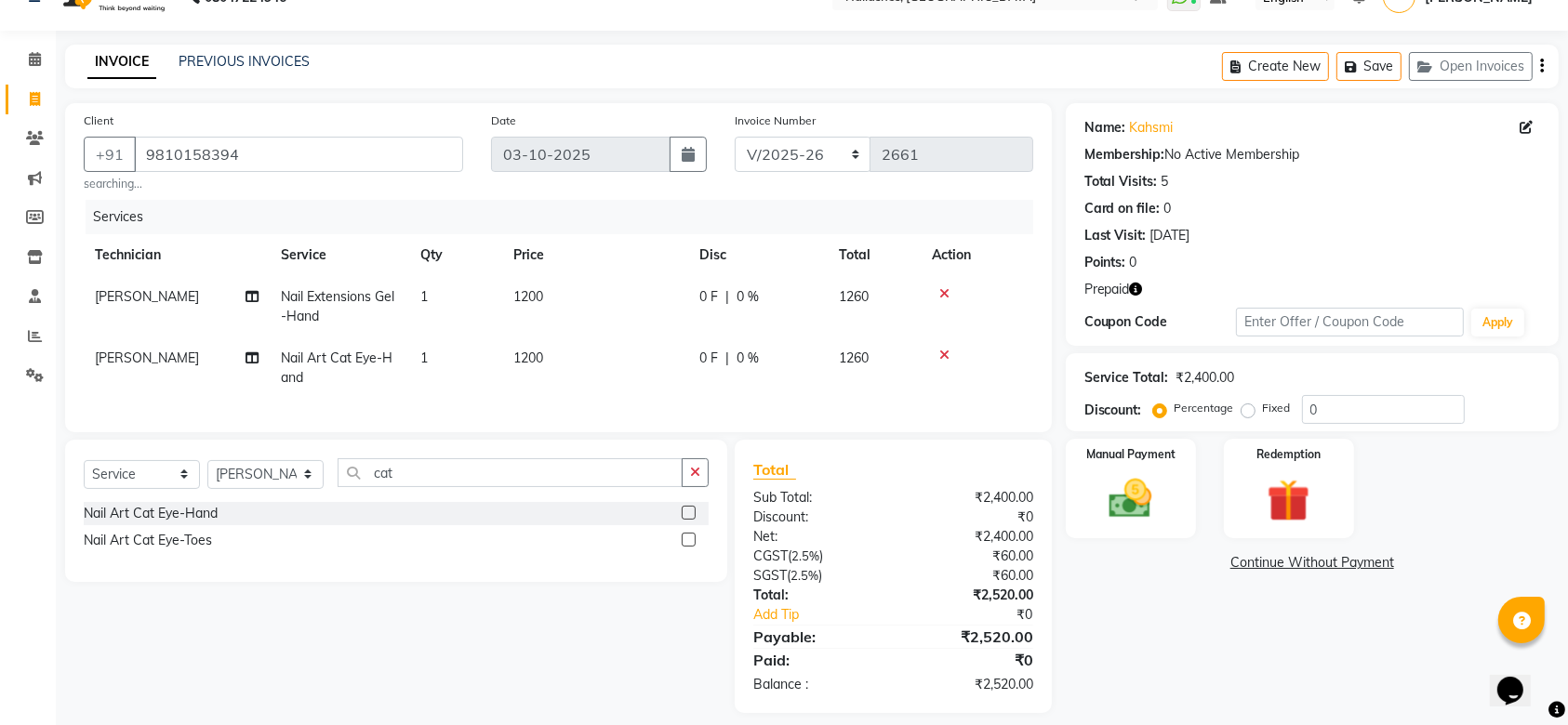
scroll to position [70, 0]
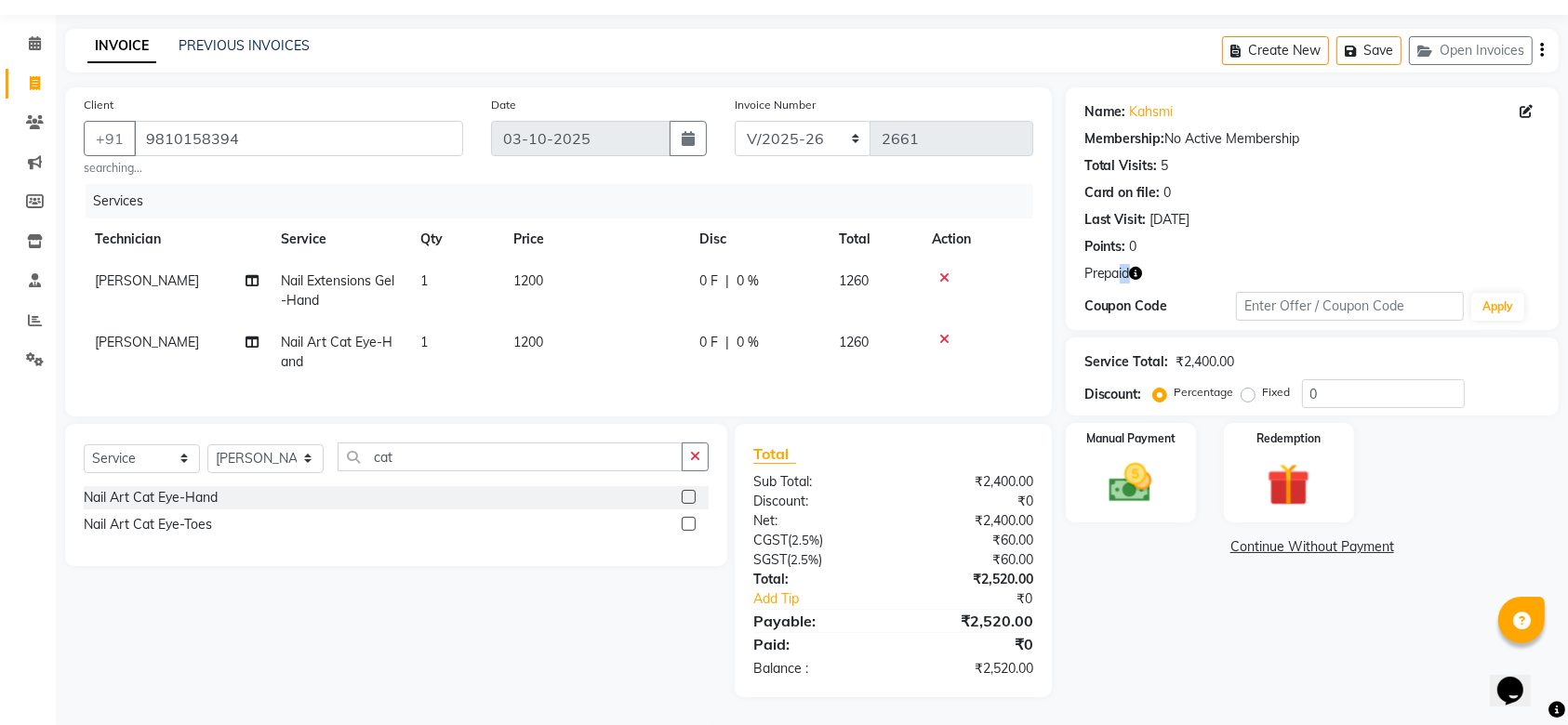
drag, startPoint x: 1116, startPoint y: 257, endPoint x: 1138, endPoint y: 252, distance: 22.6
click at [1138, 265] on div "Prepaid" at bounding box center [1311, 274] width 455 height 20
click at [1138, 267] on icon "button" at bounding box center [1136, 272] width 13 height 13
click at [1296, 475] on img at bounding box center [1290, 485] width 73 height 56
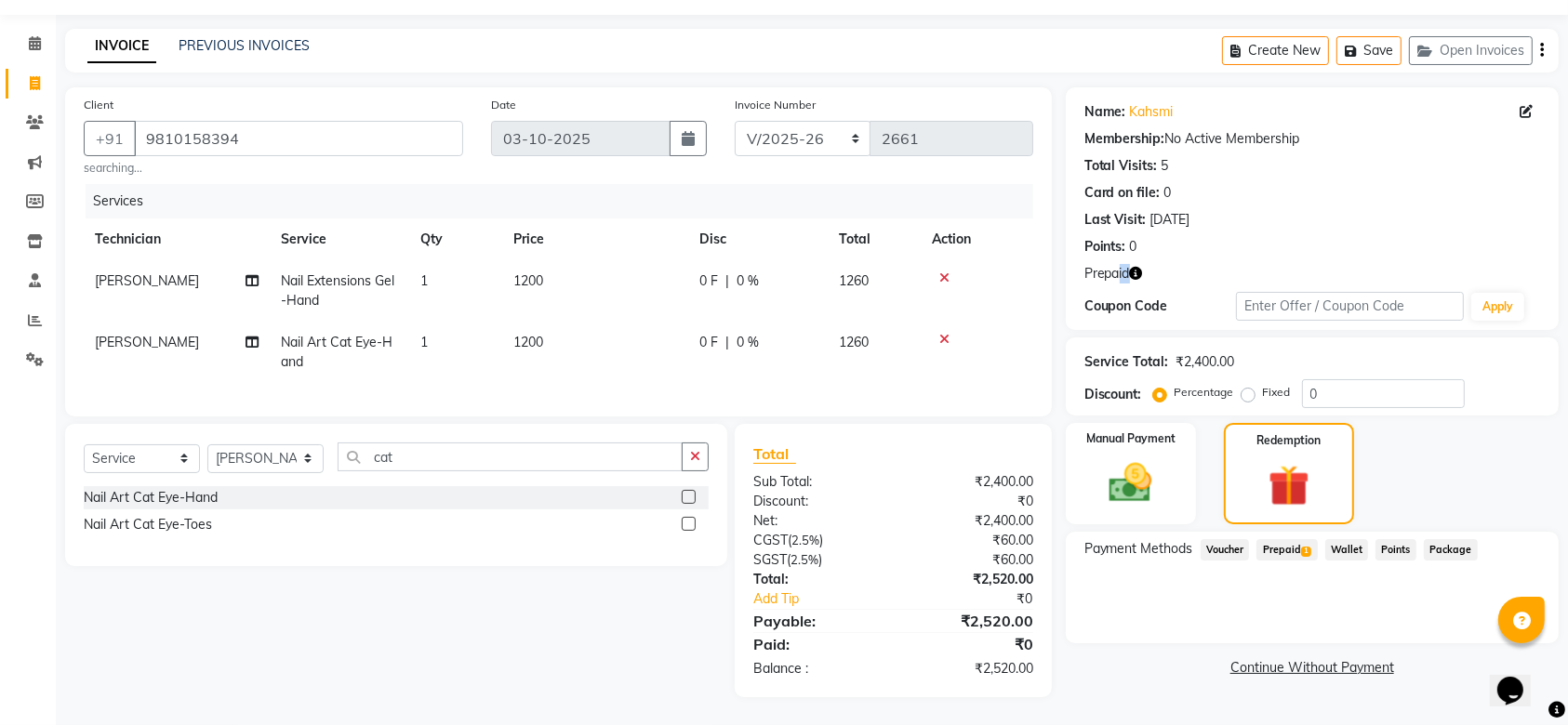
click at [1302, 539] on span "Prepaid 1" at bounding box center [1286, 550] width 60 height 22
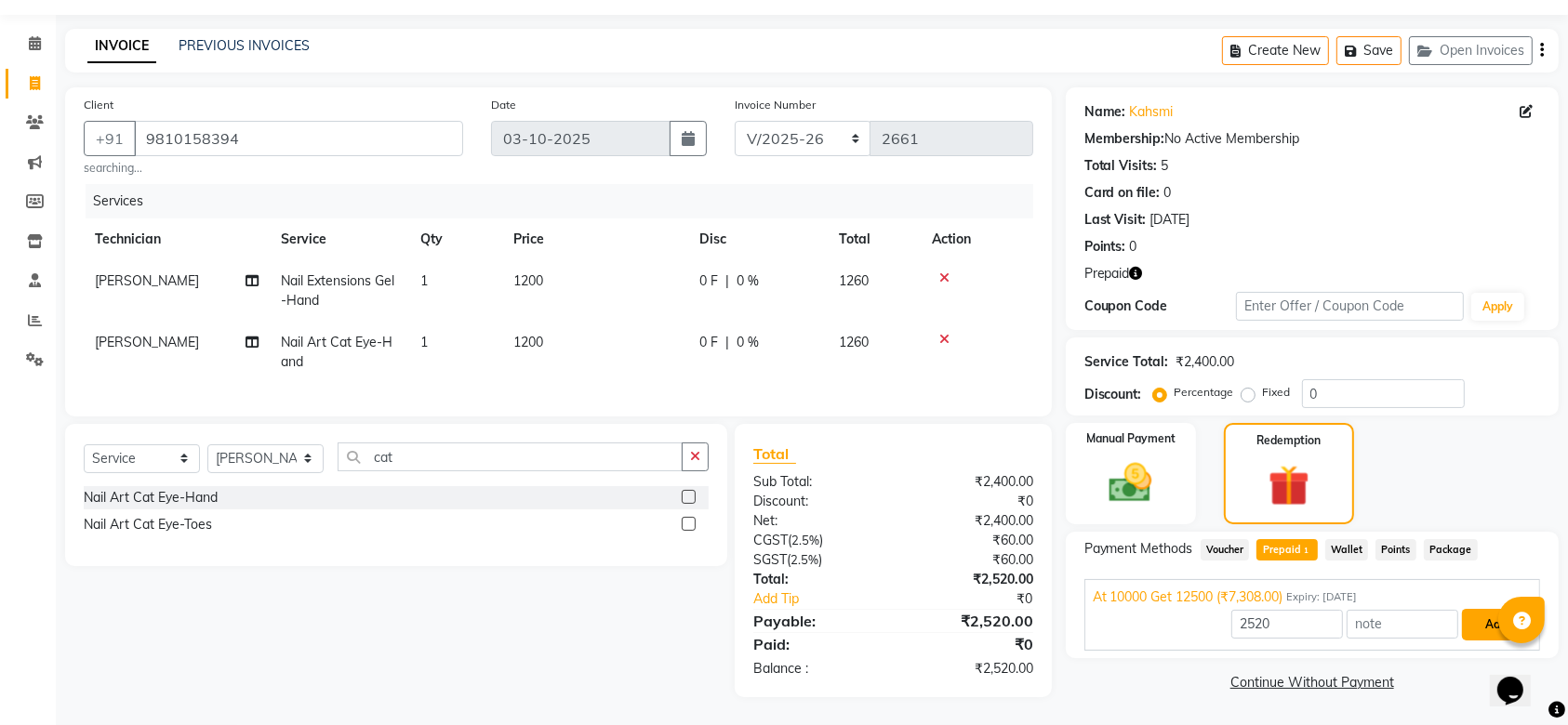
click at [1478, 613] on button "Add" at bounding box center [1495, 625] width 68 height 31
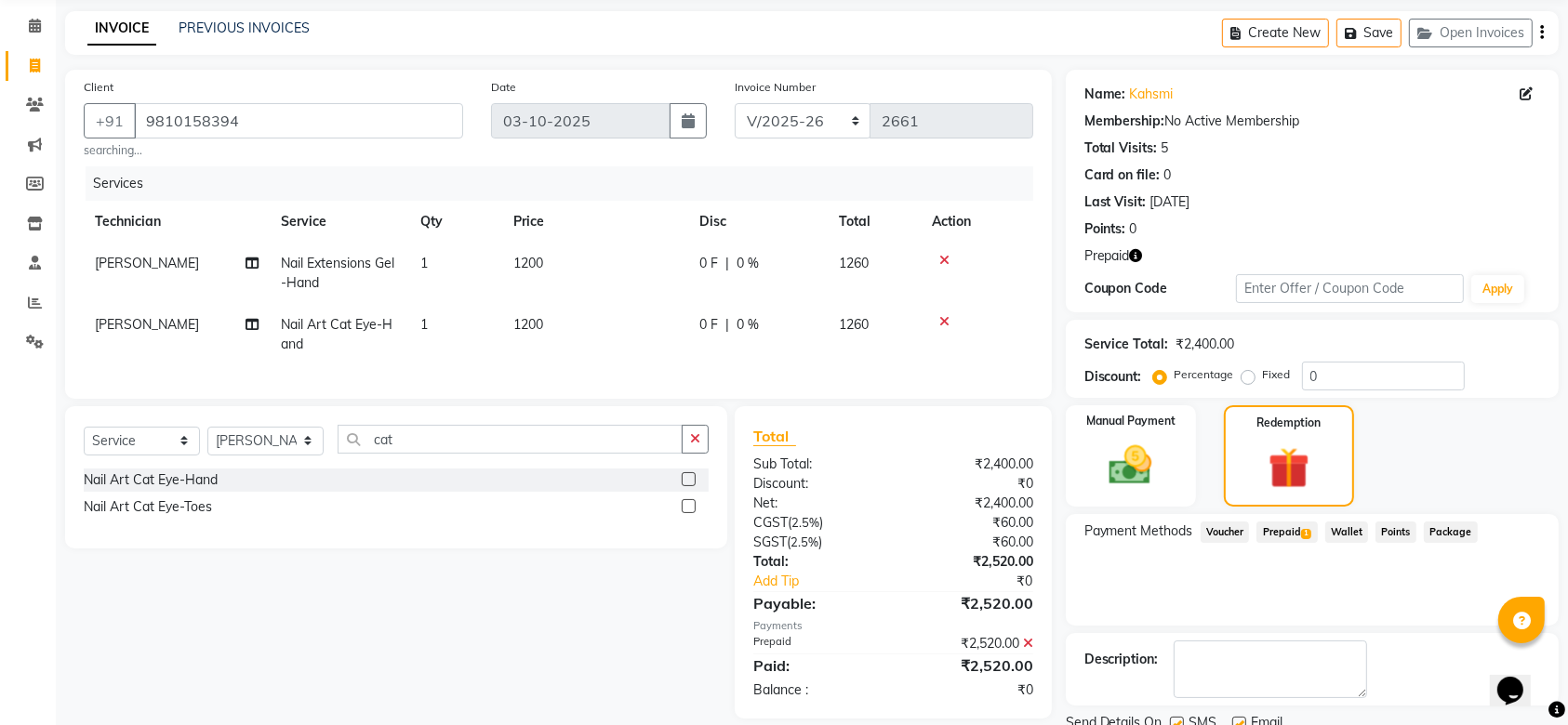
scroll to position [141, 0]
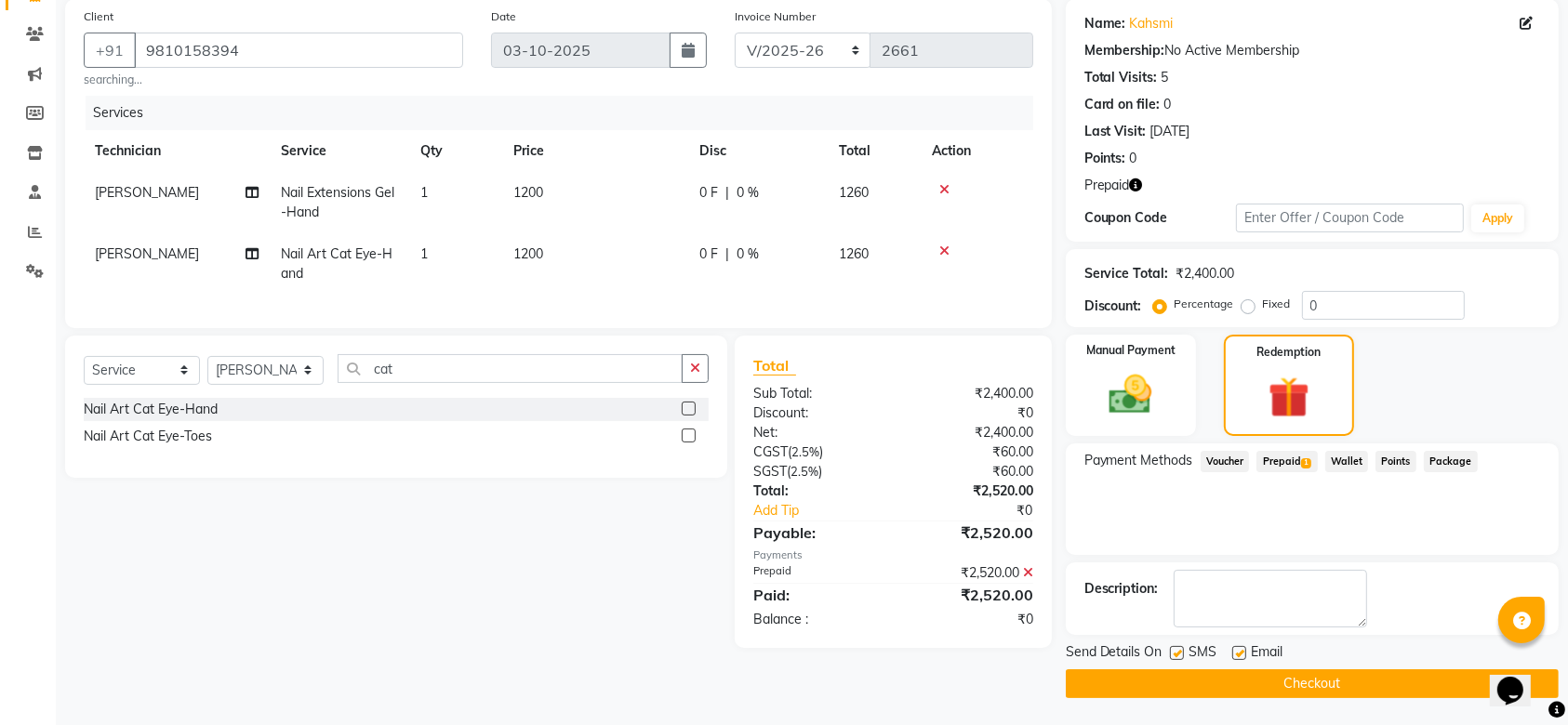
click at [1292, 674] on button "Checkout" at bounding box center [1311, 684] width 493 height 29
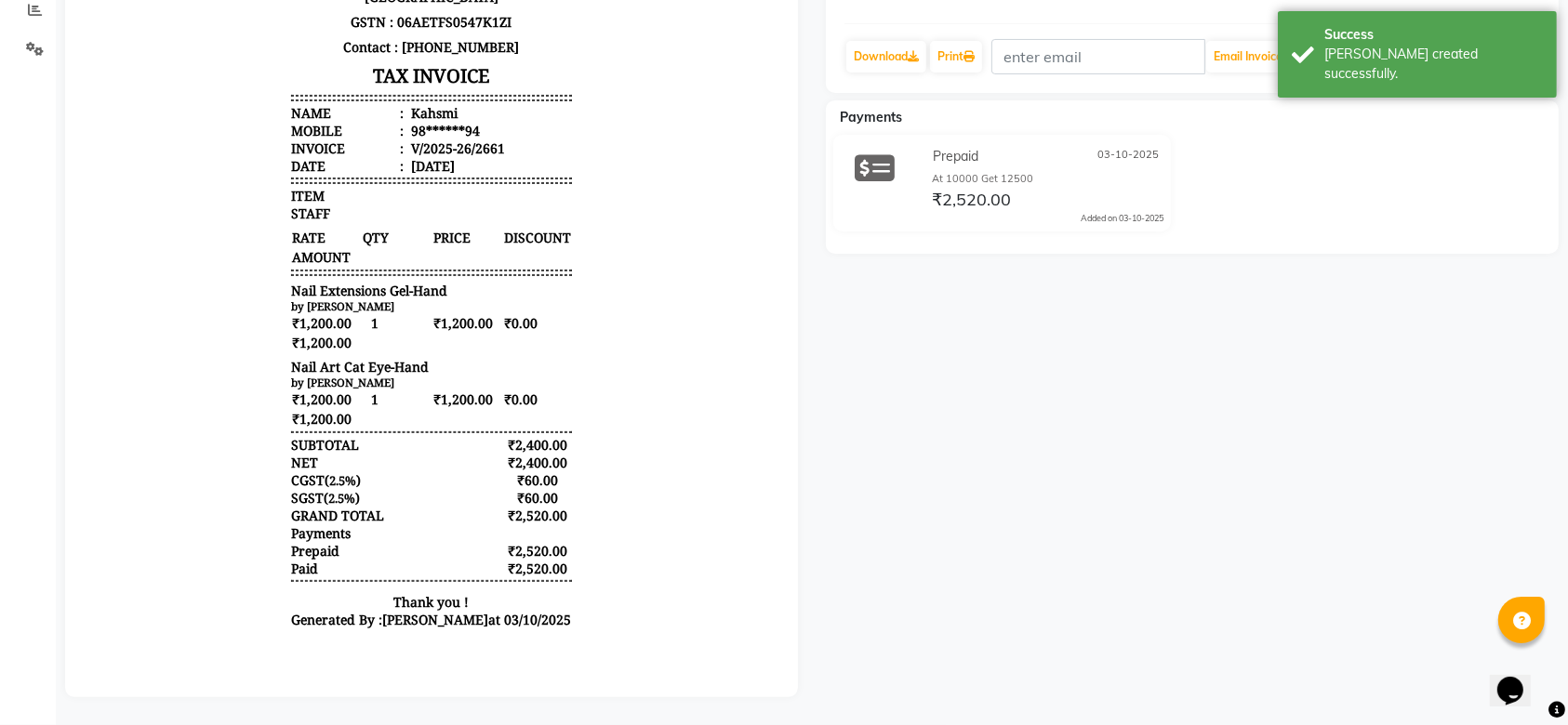
scroll to position [381, 0]
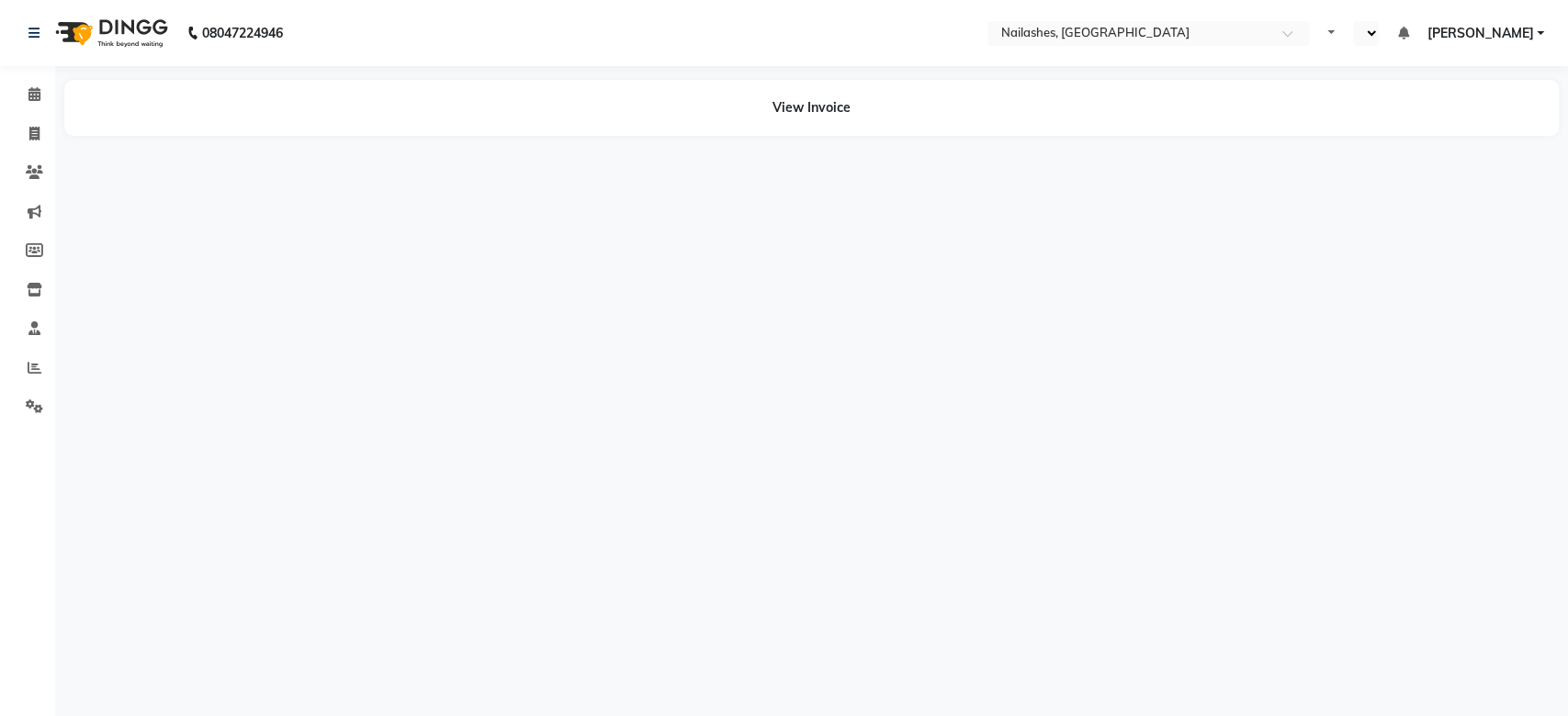
select select "en"
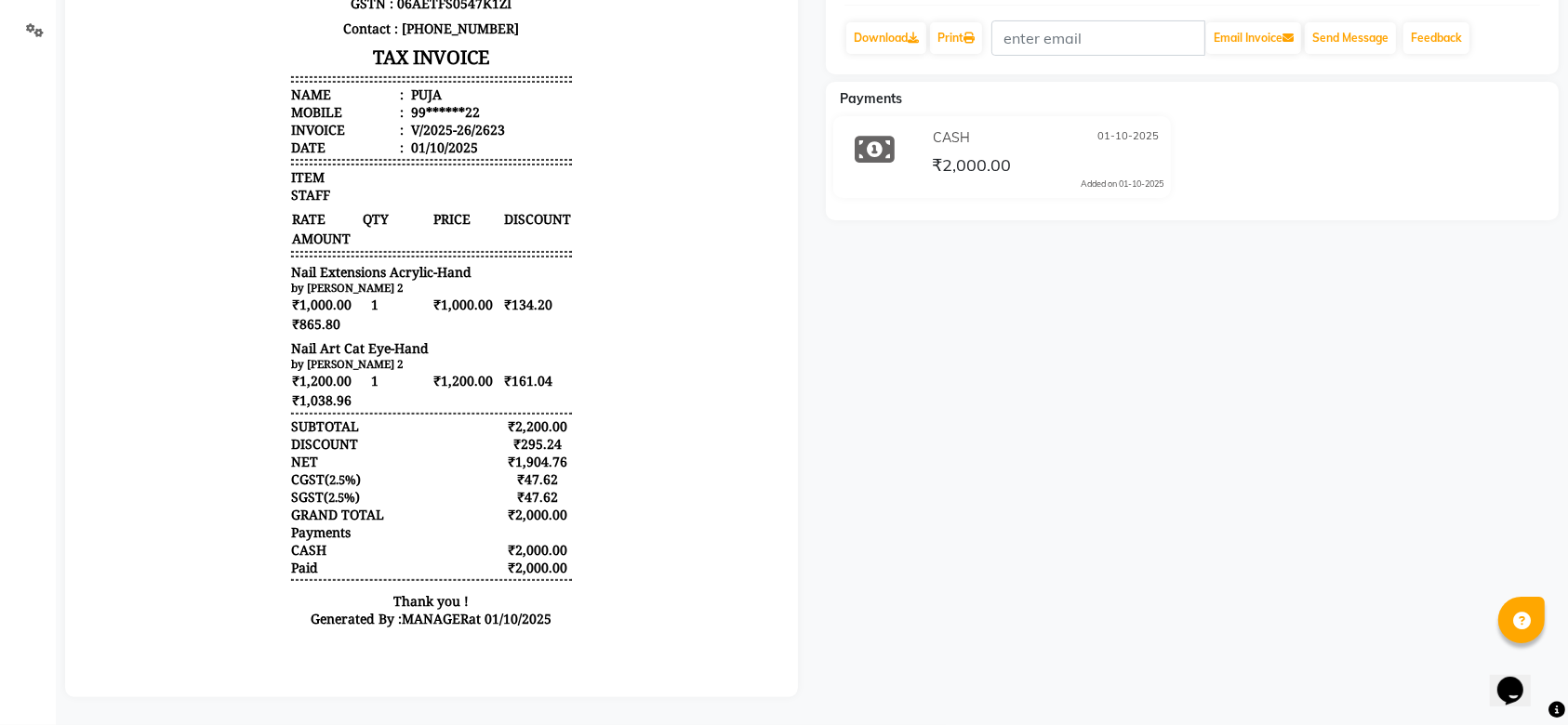
scroll to position [400, 0]
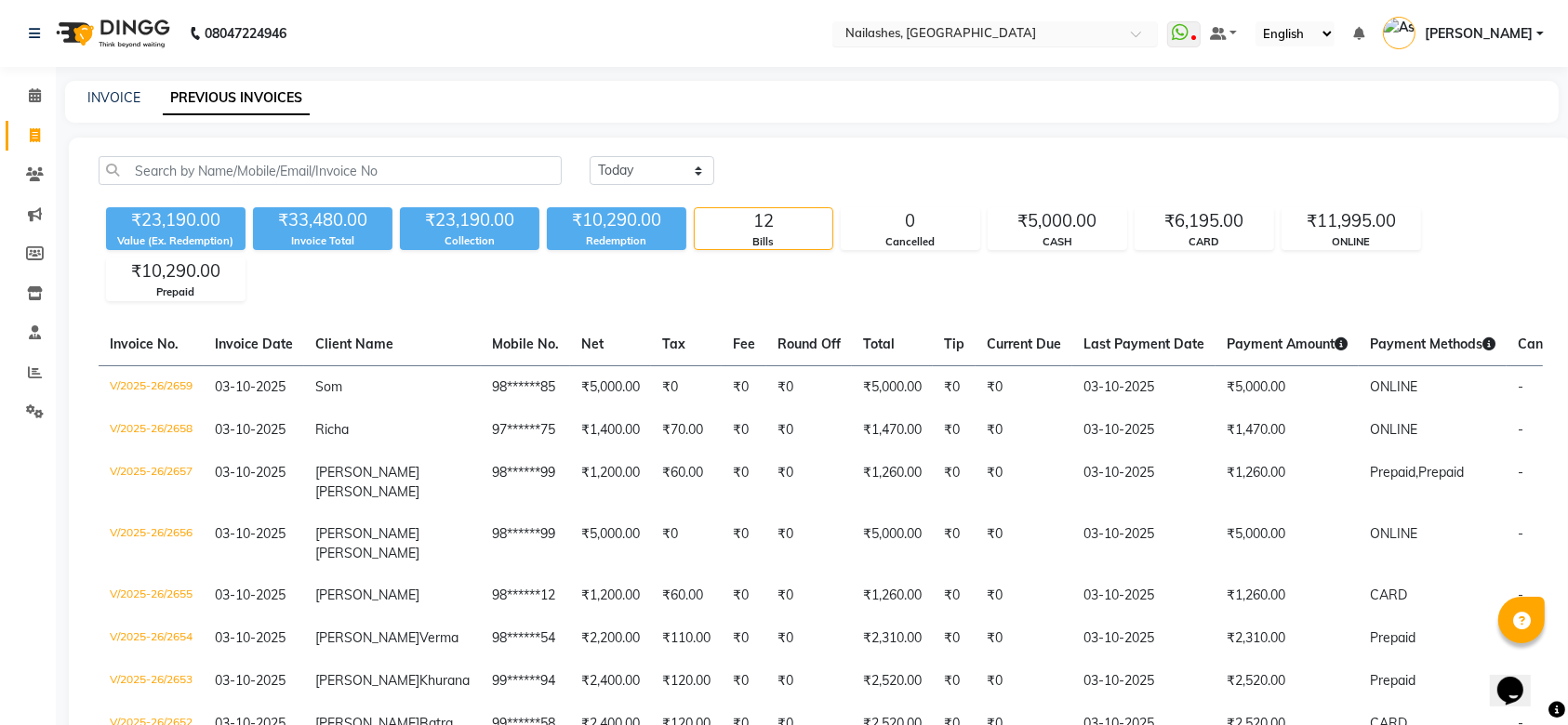
click at [1158, 37] on div at bounding box center [995, 34] width 326 height 19
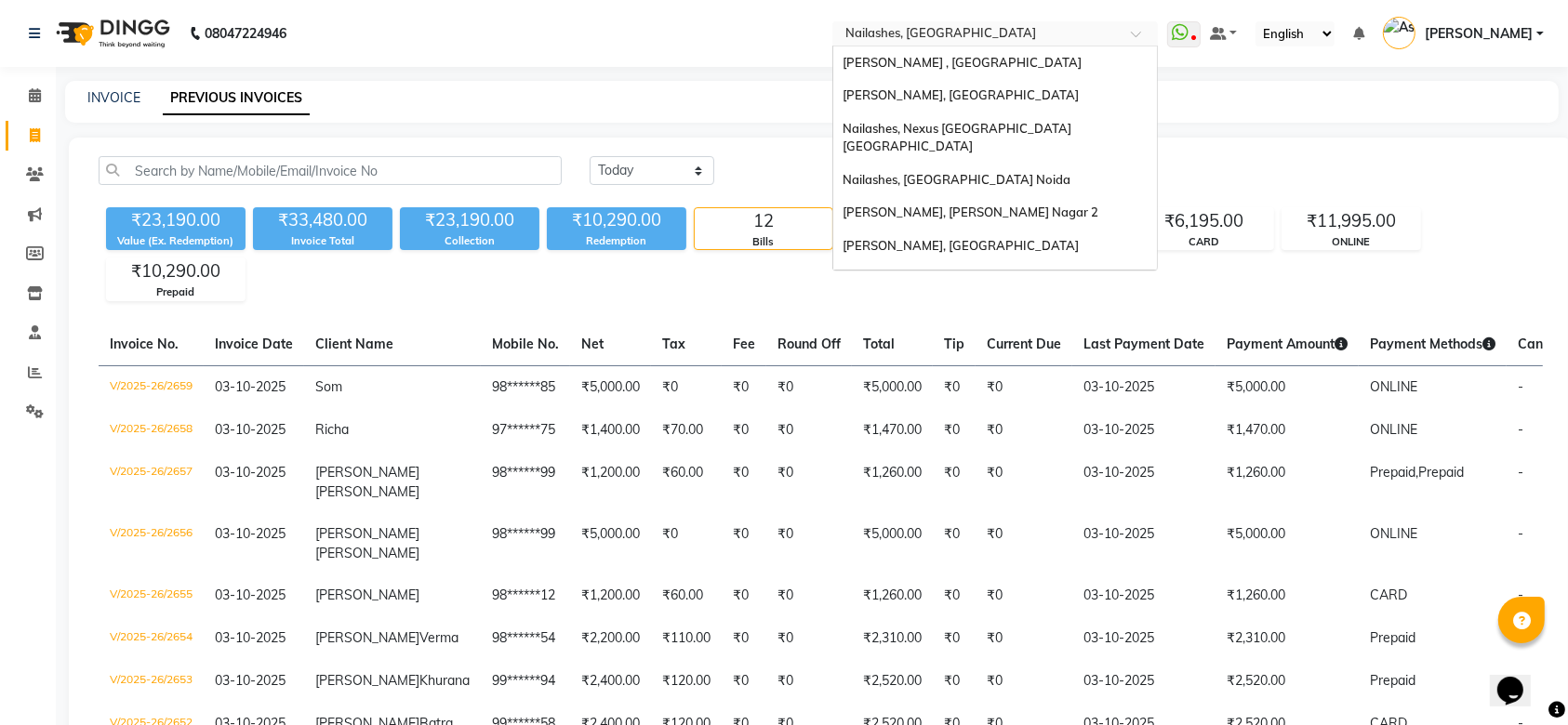
scroll to position [461, 0]
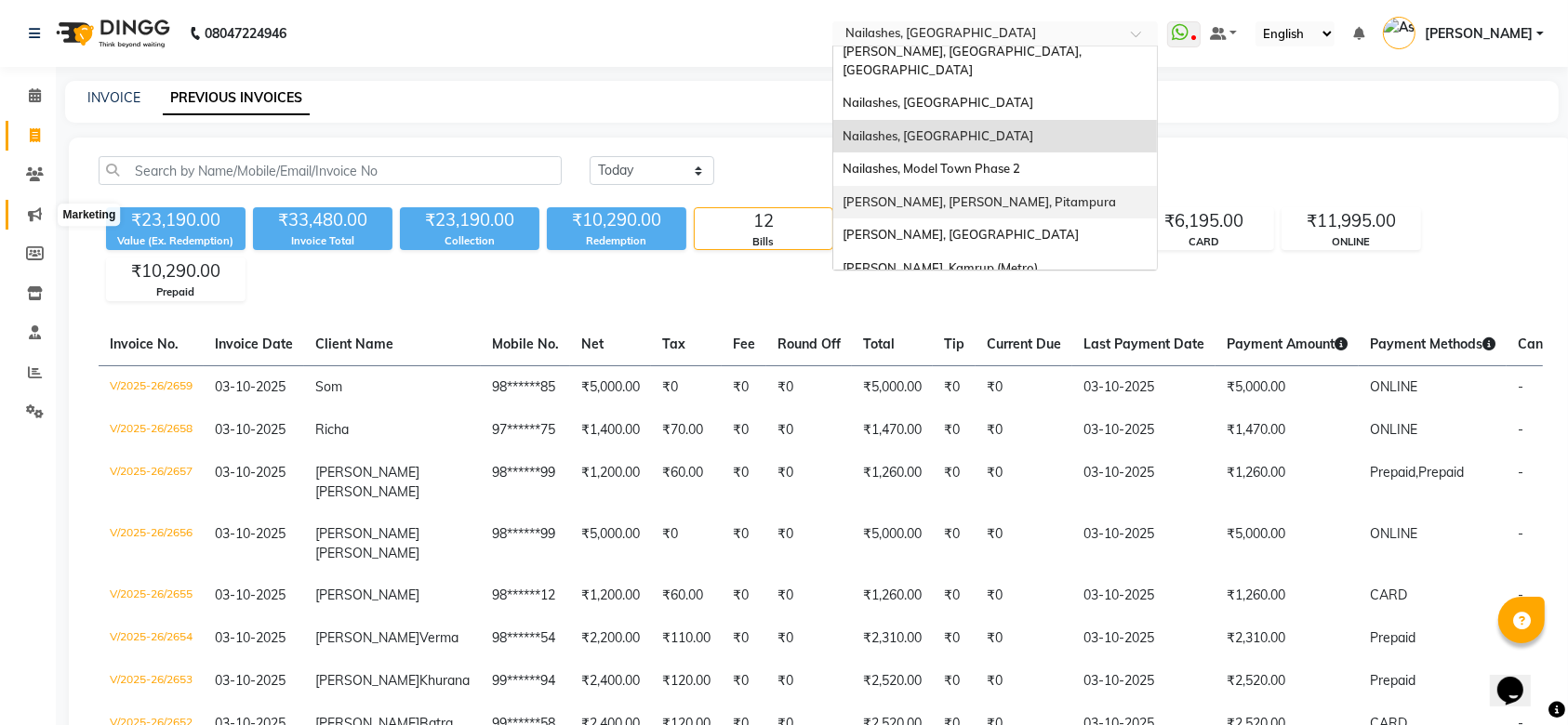
click at [30, 221] on icon at bounding box center [34, 214] width 14 height 14
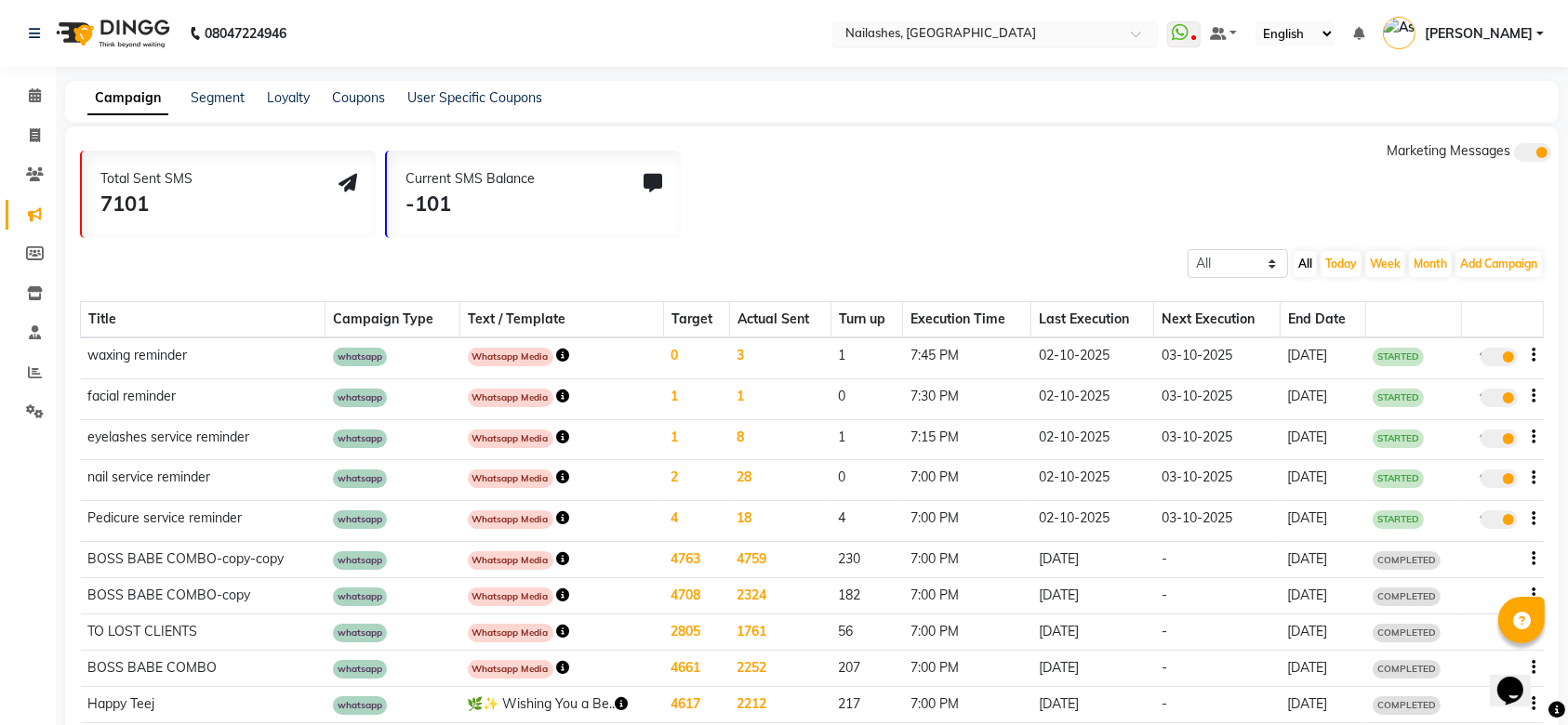
click at [1154, 35] on span at bounding box center [1143, 38] width 24 height 19
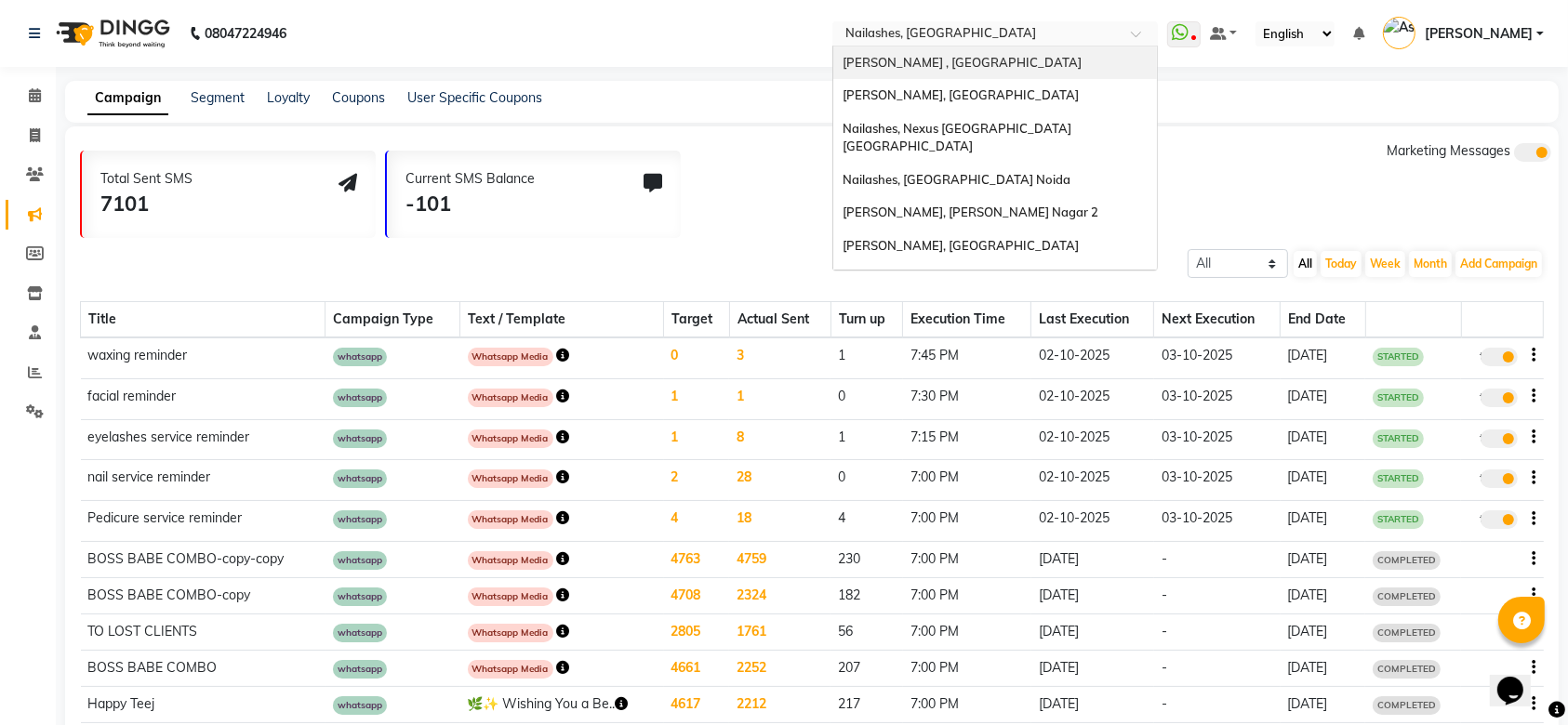
click at [1041, 59] on div "[PERSON_NAME] , [GEOGRAPHIC_DATA]" at bounding box center [995, 63] width 324 height 33
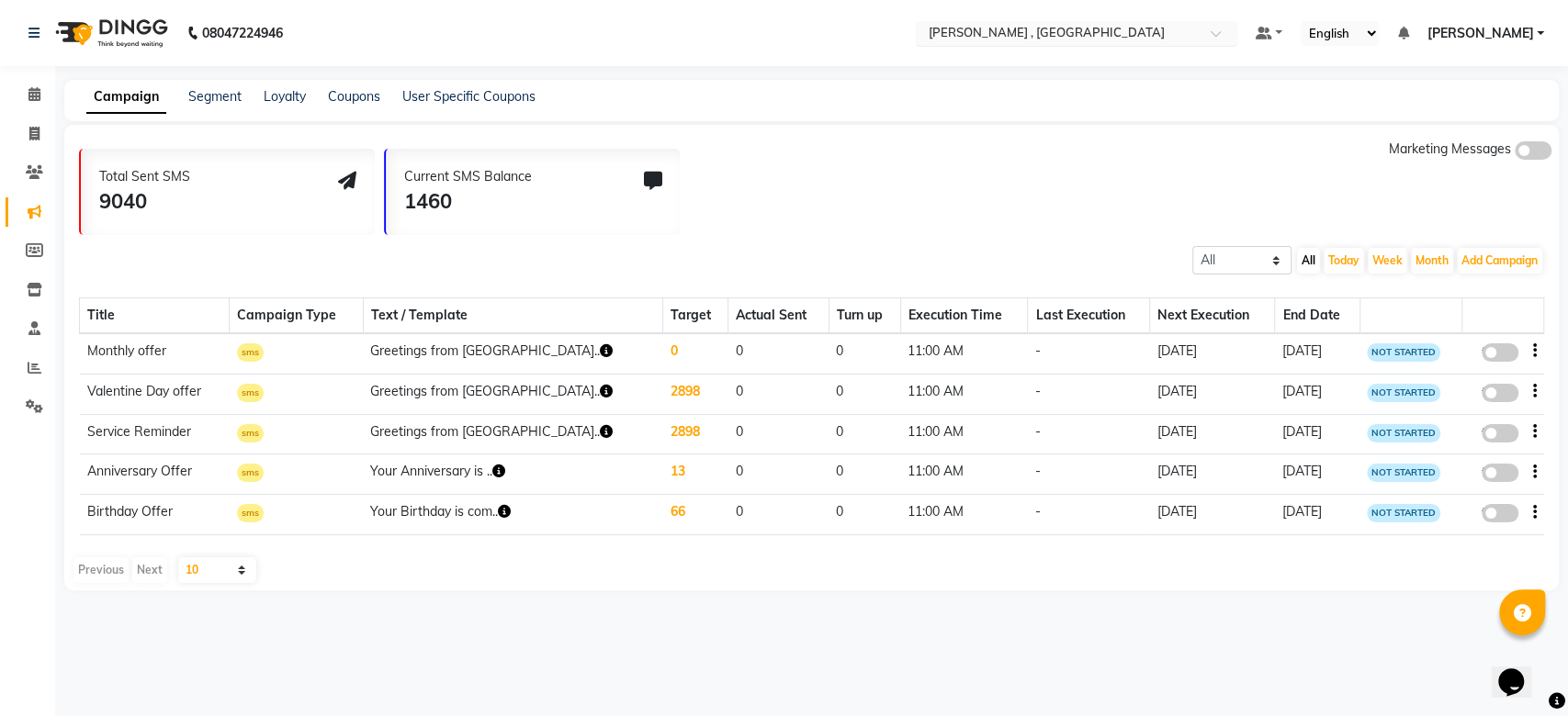
click at [1095, 22] on div "Select Location × [GEOGRAPHIC_DATA] , [GEOGRAPHIC_DATA]" at bounding box center [1076, 34] width 322 height 25
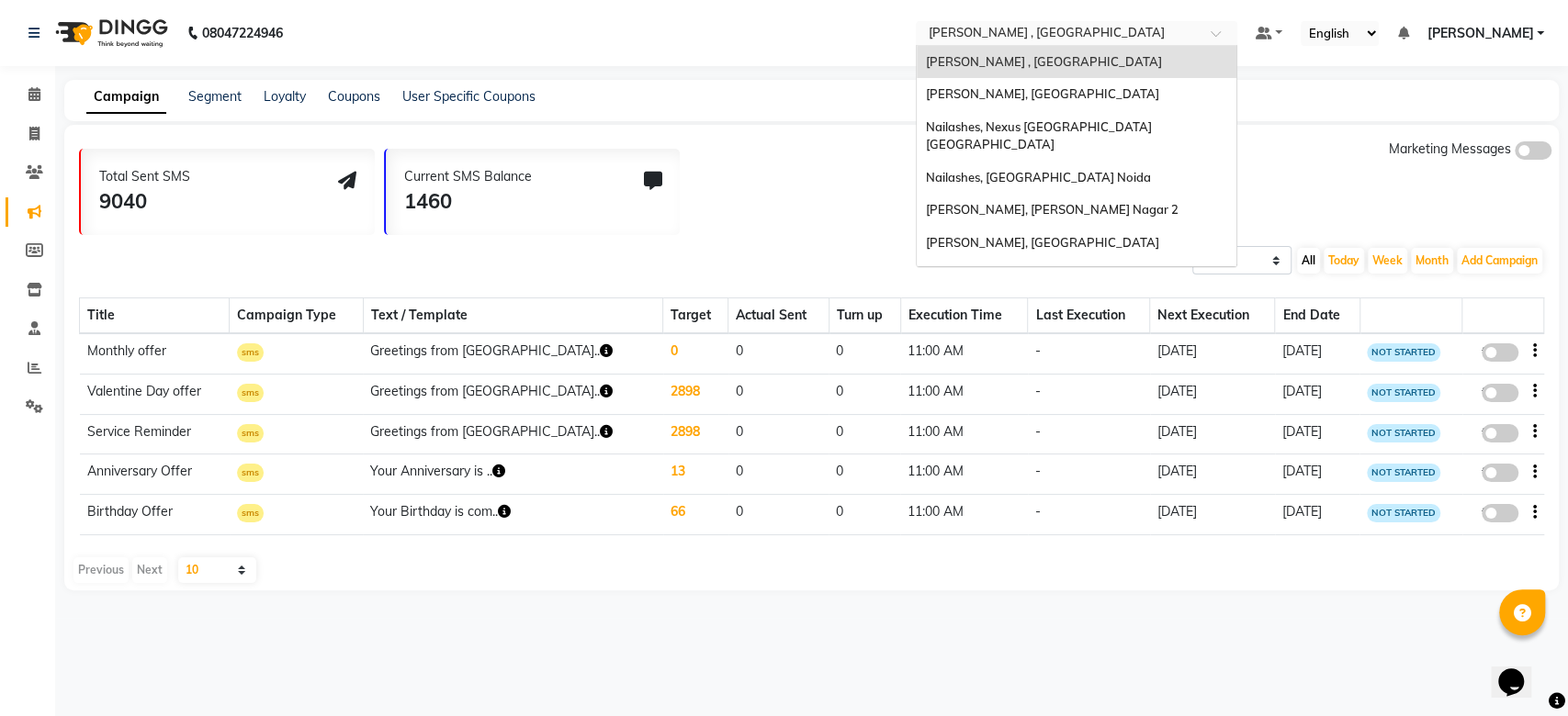
click at [1098, 40] on input "text" at bounding box center [1058, 34] width 266 height 18
click at [1067, 92] on div "[PERSON_NAME], [GEOGRAPHIC_DATA]" at bounding box center [1076, 94] width 320 height 33
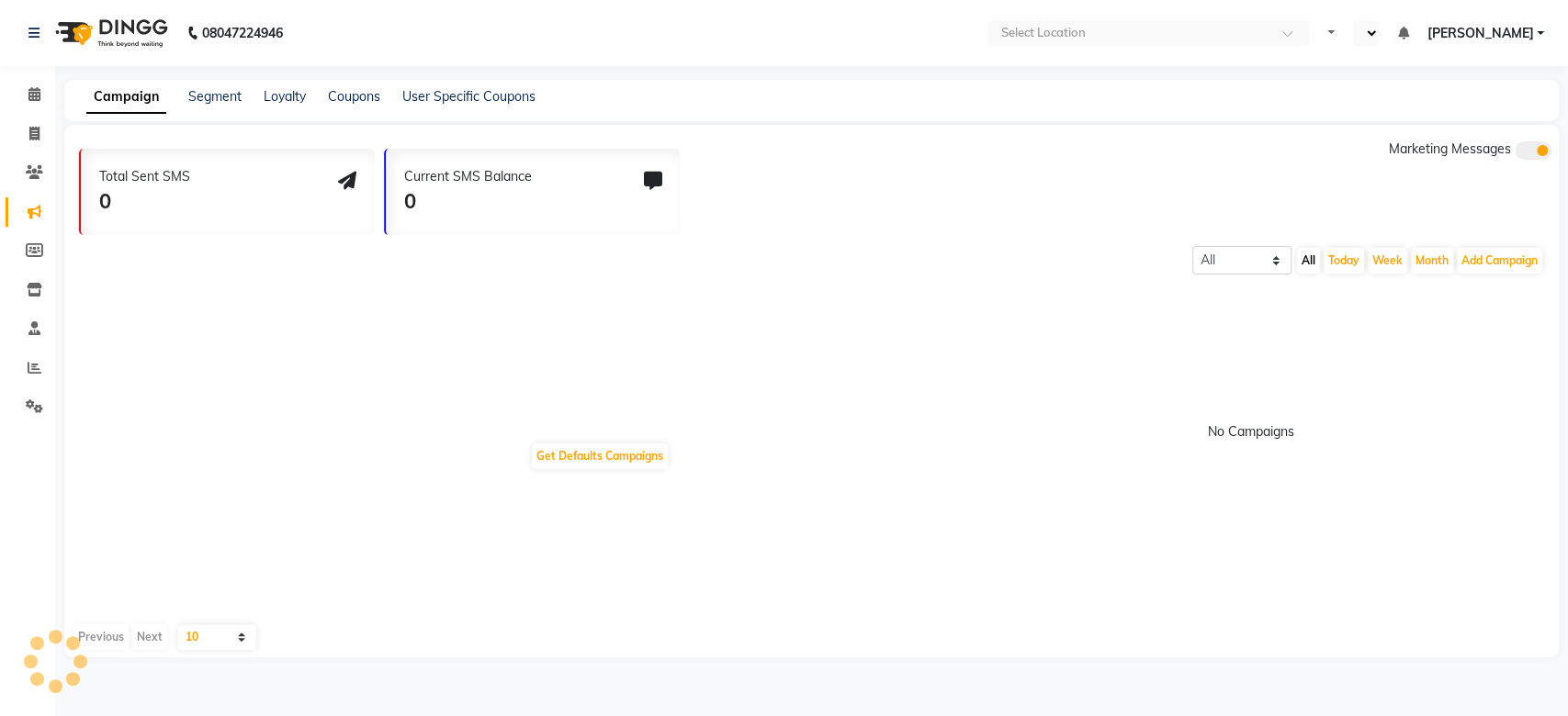
select select "en"
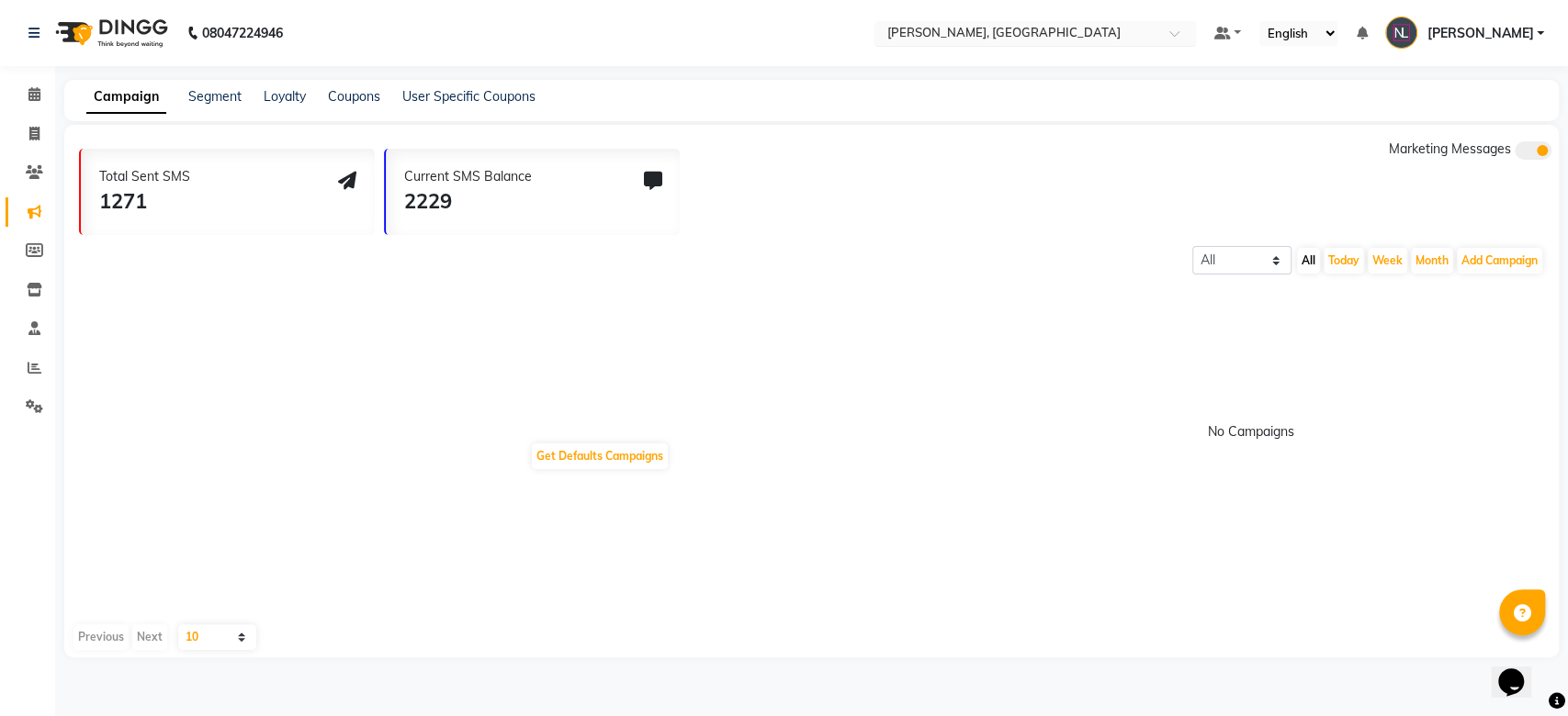
click at [1052, 41] on input "text" at bounding box center [1017, 34] width 266 height 18
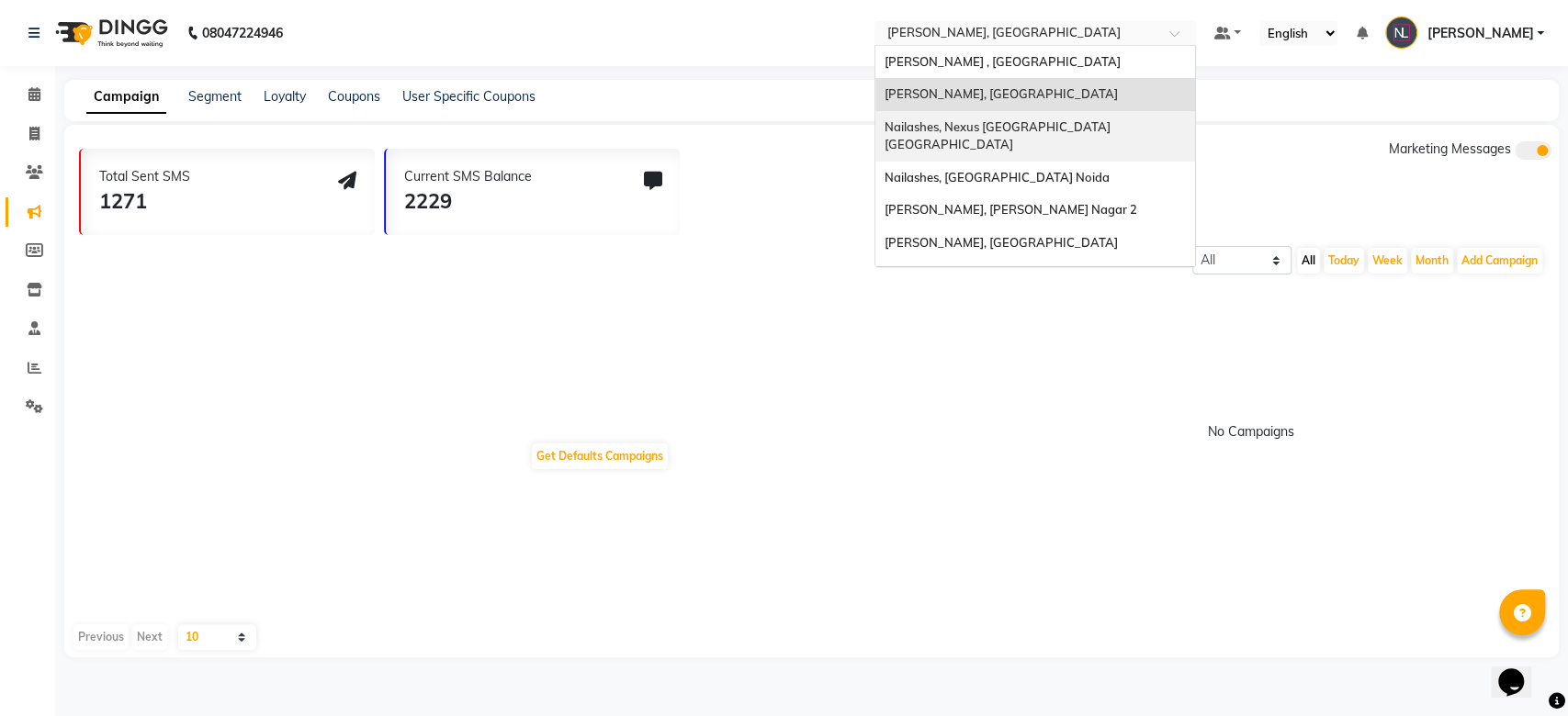
click at [1041, 125] on span "Nailashes, Nexus [GEOGRAPHIC_DATA] [GEOGRAPHIC_DATA]" at bounding box center [998, 136] width 228 height 33
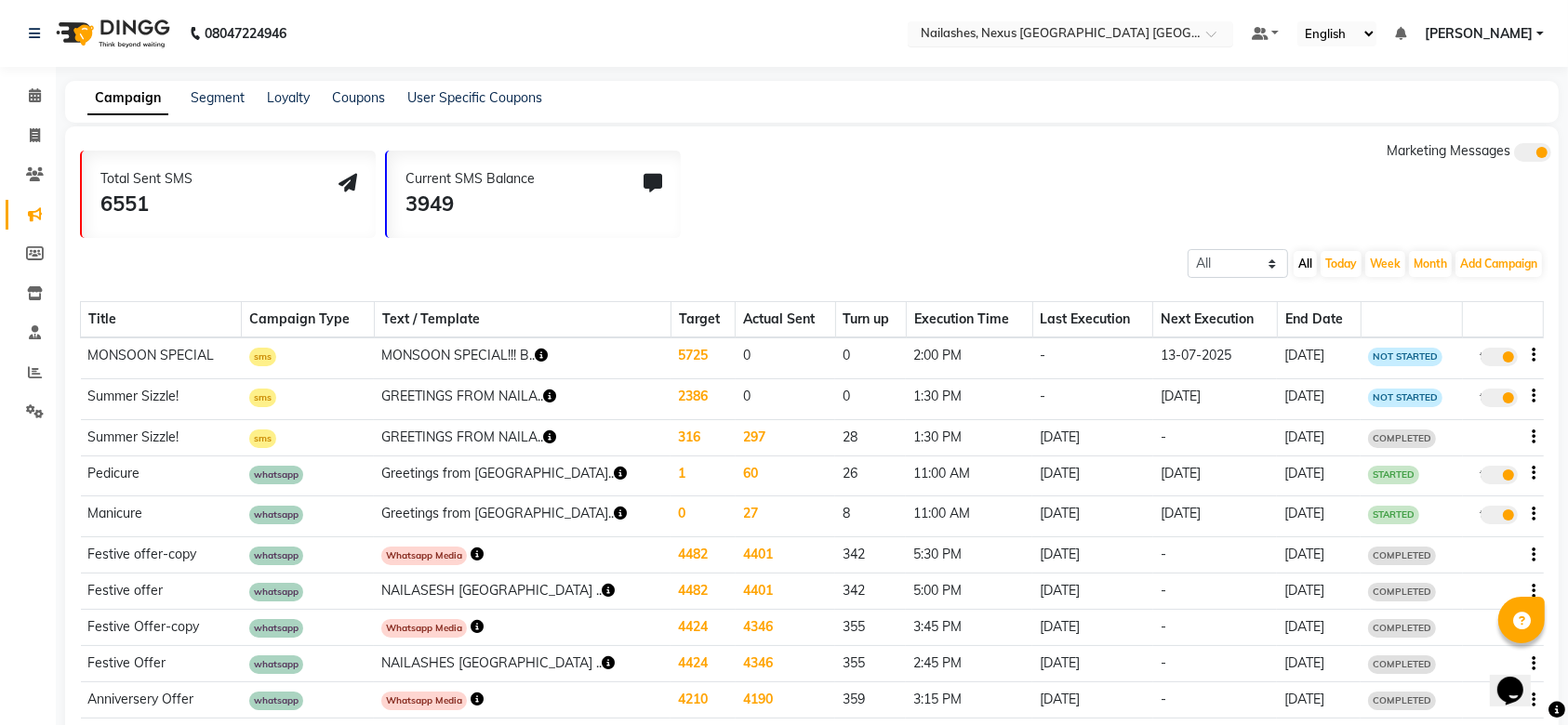
click at [1100, 32] on input "text" at bounding box center [1052, 34] width 270 height 19
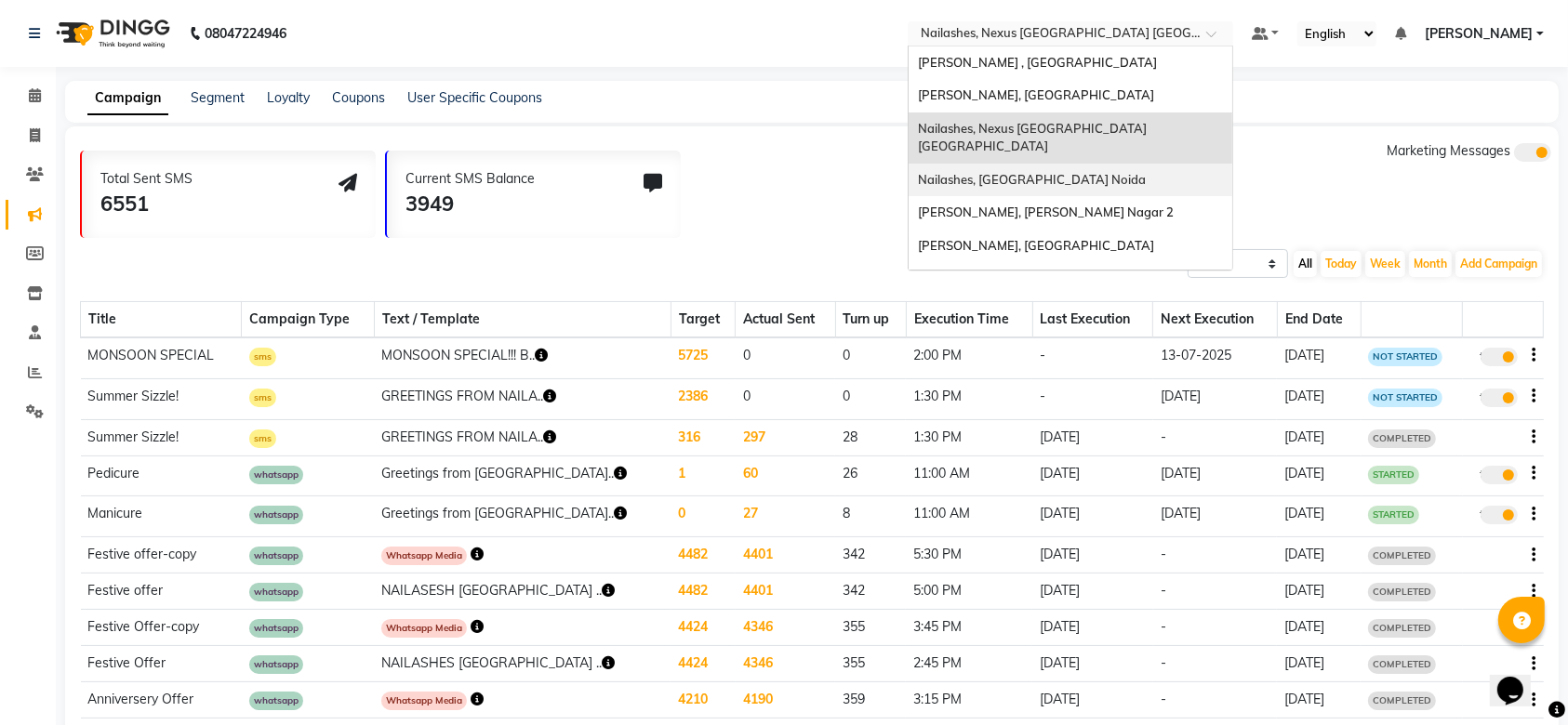
click at [1070, 172] on span "Nailashes, [GEOGRAPHIC_DATA] Noida" at bounding box center [1032, 179] width 228 height 15
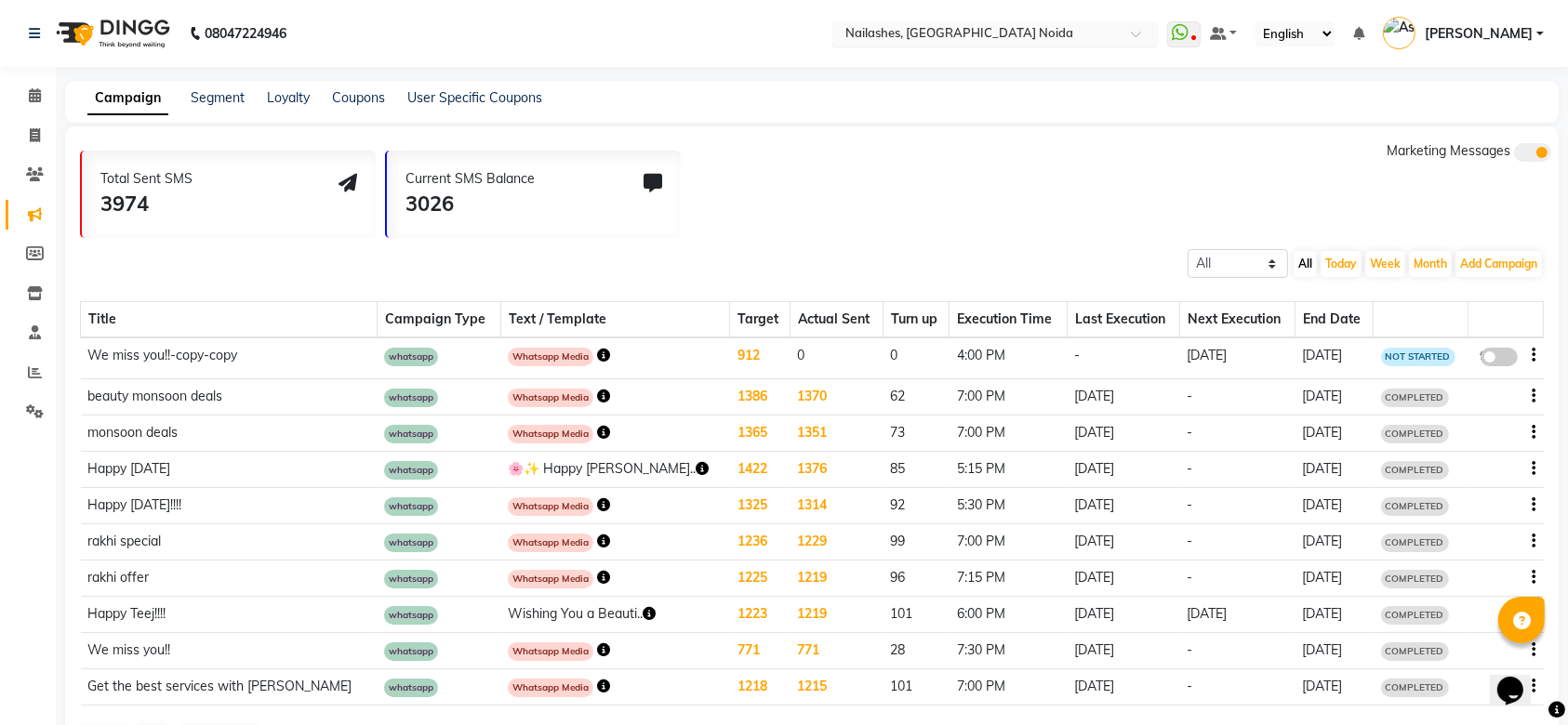
click at [1112, 26] on input "text" at bounding box center [977, 34] width 270 height 19
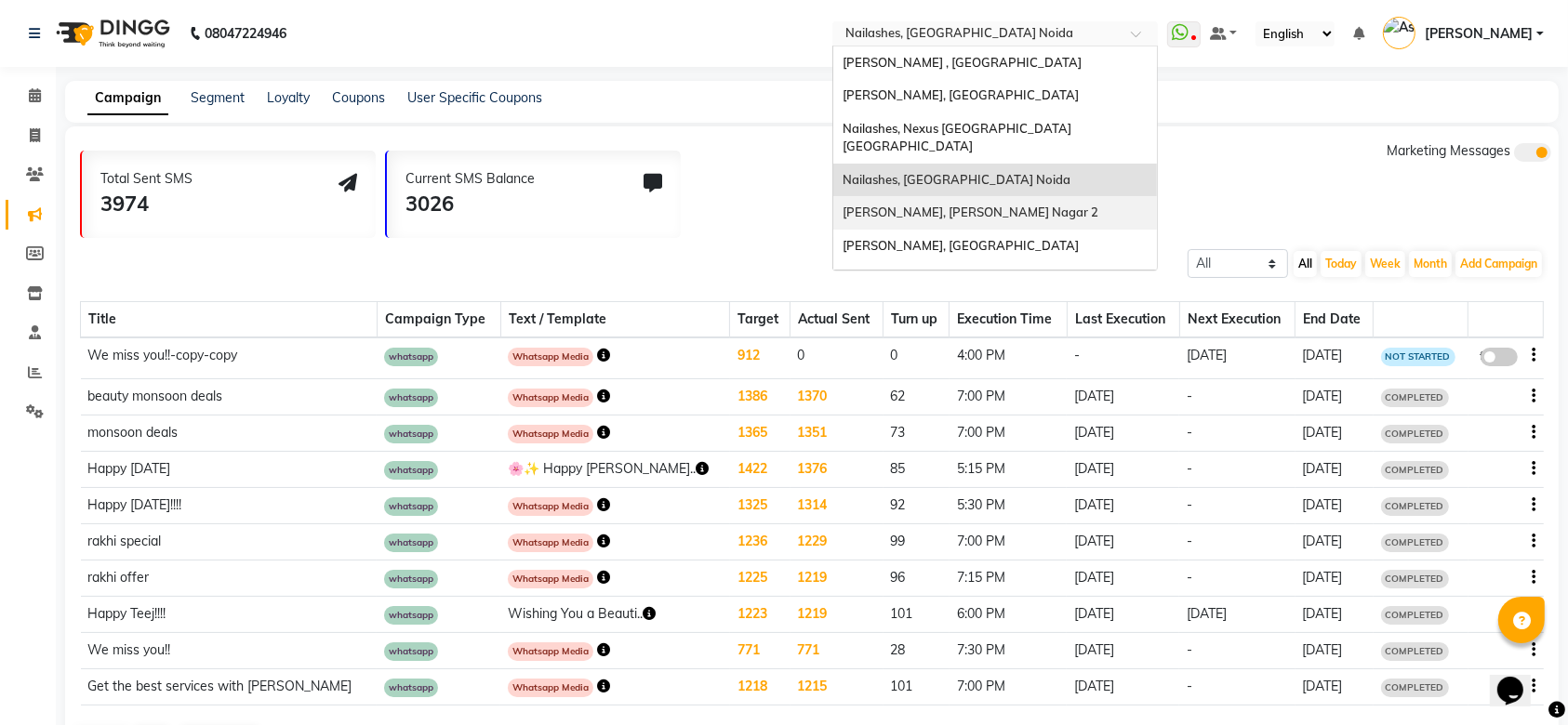
click at [1054, 196] on div "[PERSON_NAME], [PERSON_NAME] Nagar 2" at bounding box center [995, 212] width 324 height 33
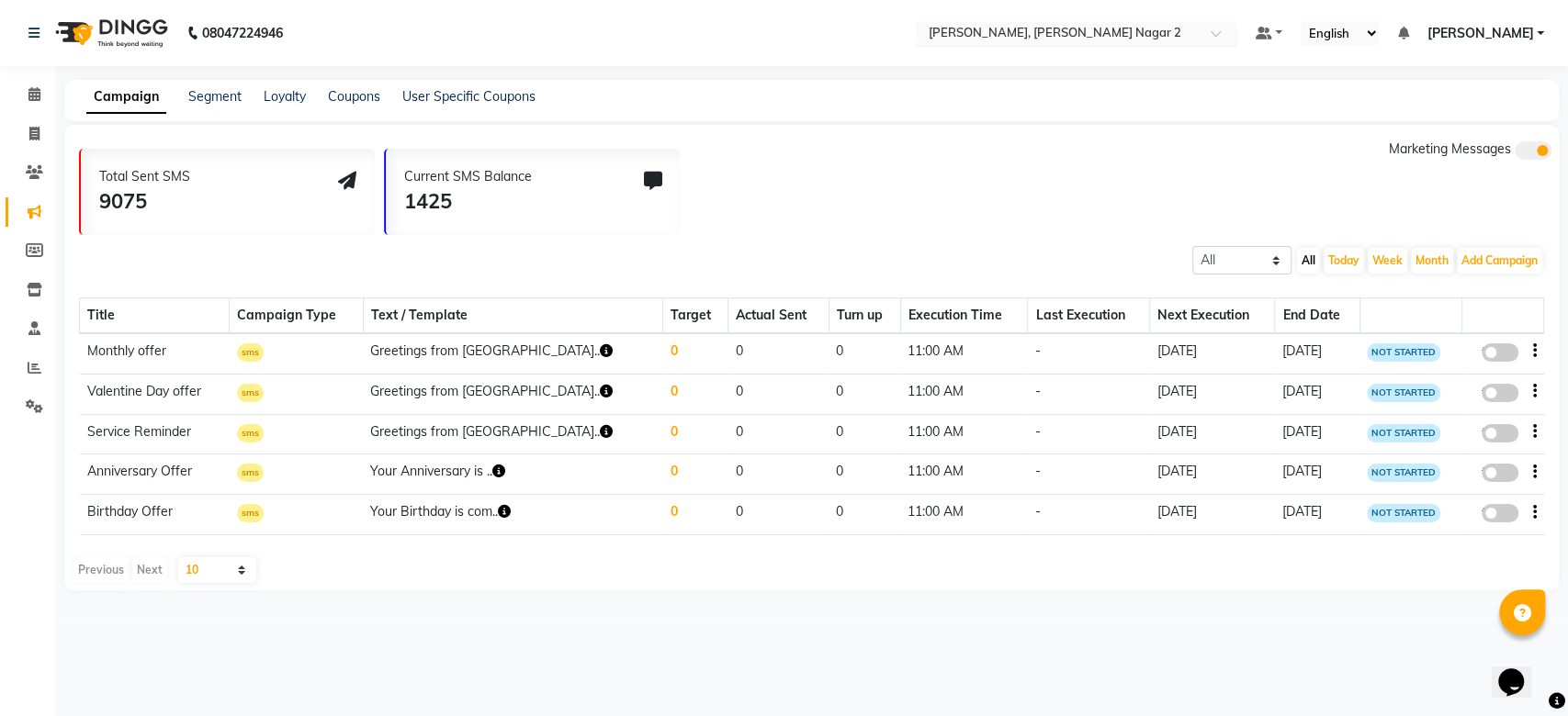
click at [1125, 25] on input "text" at bounding box center [1058, 34] width 266 height 18
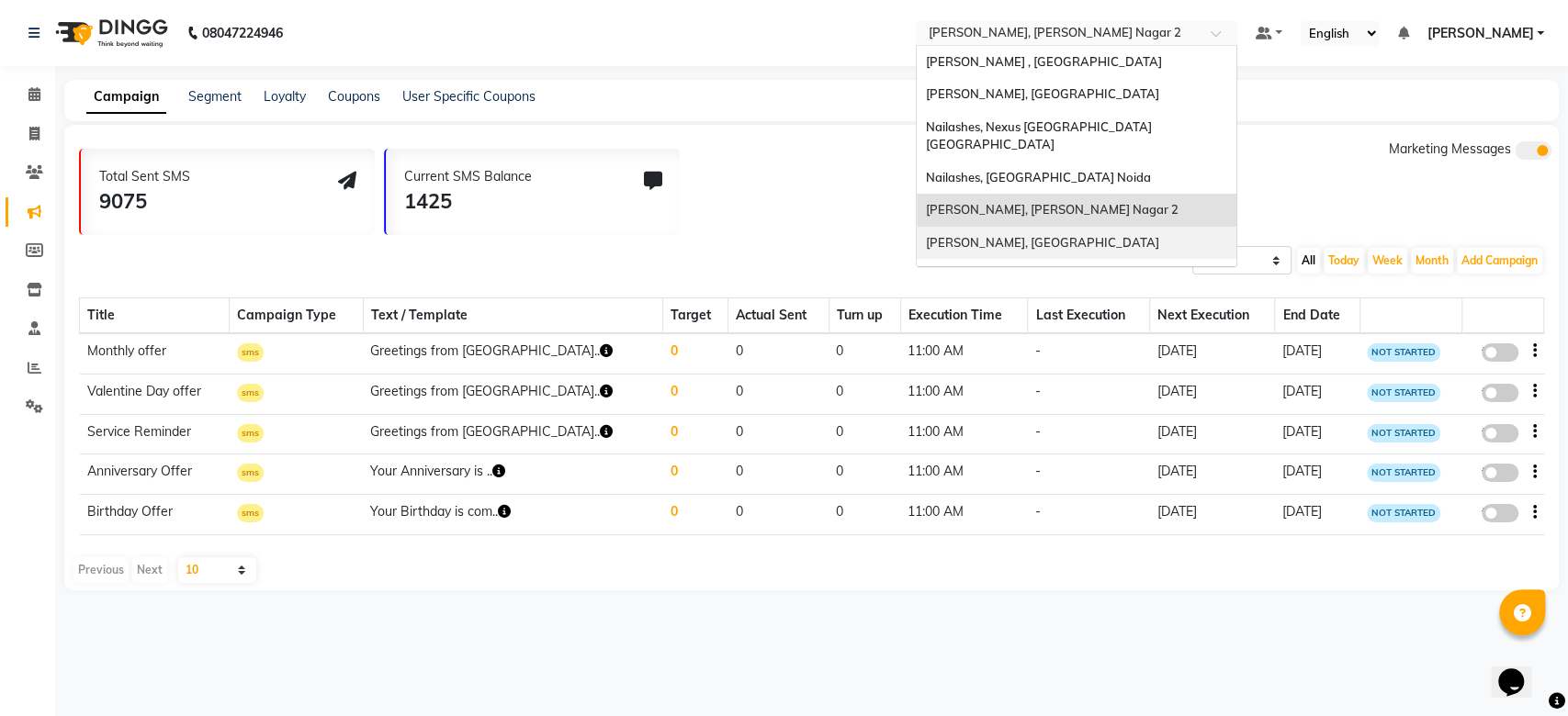
click at [1060, 227] on div "[PERSON_NAME], [GEOGRAPHIC_DATA]" at bounding box center [1076, 244] width 320 height 33
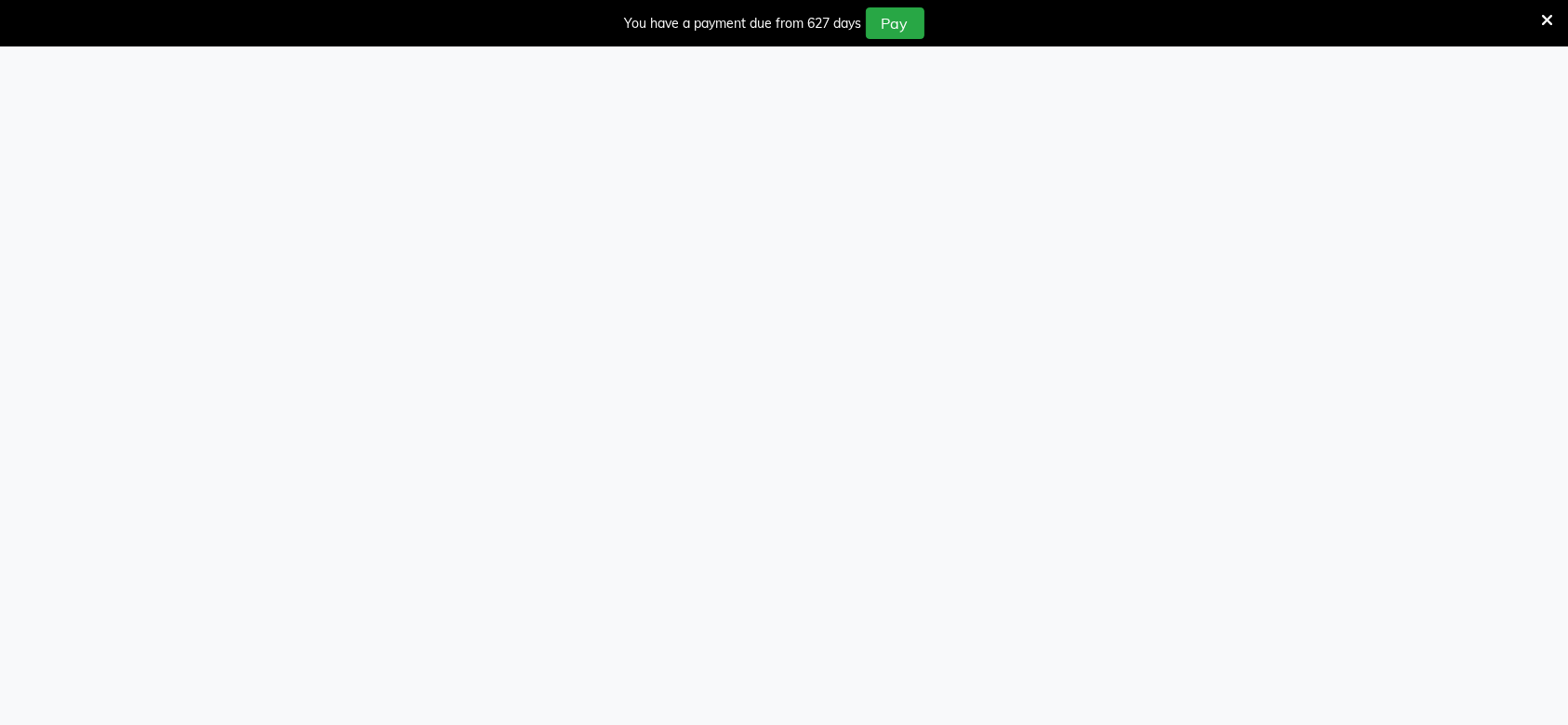
scroll to position [45, 0]
click at [1550, 18] on icon at bounding box center [1547, 20] width 12 height 17
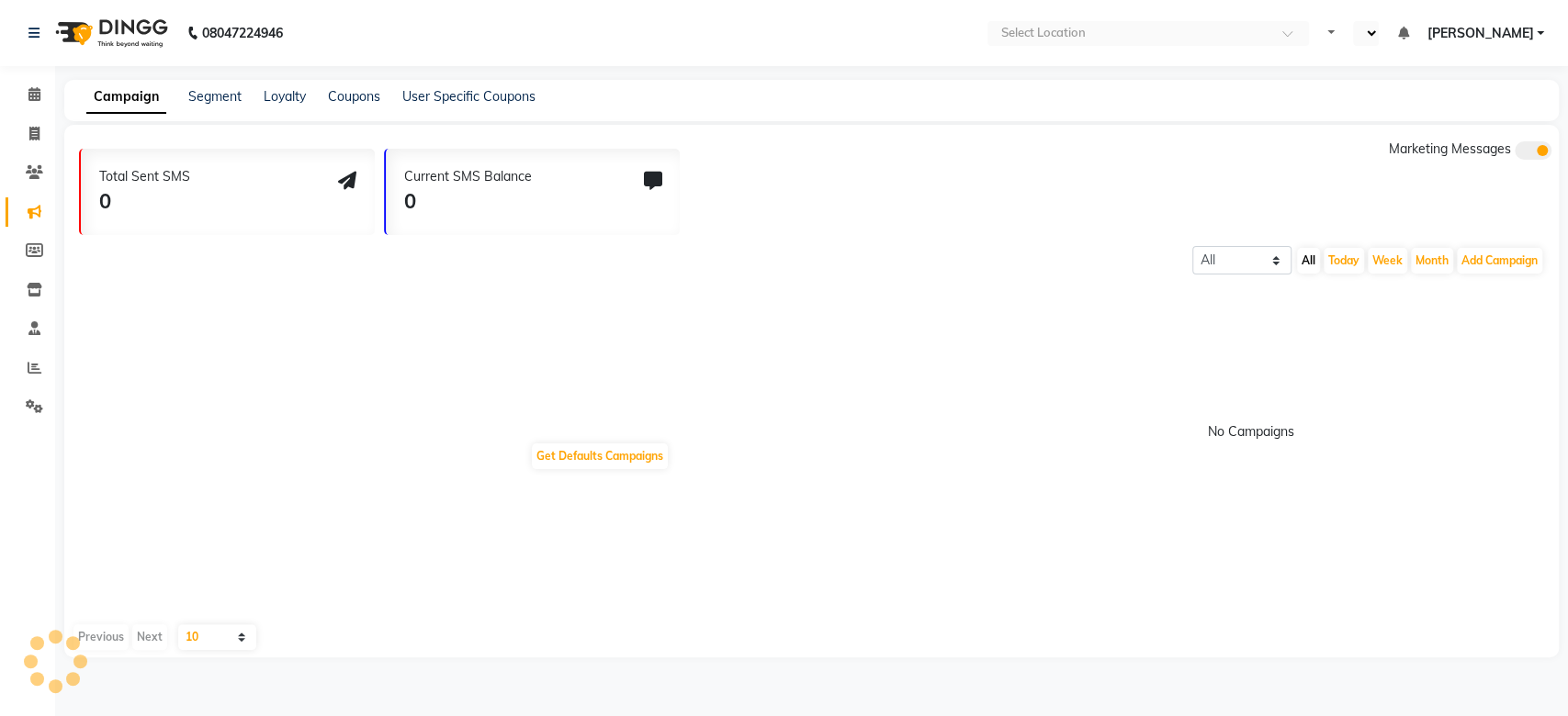
select select "en"
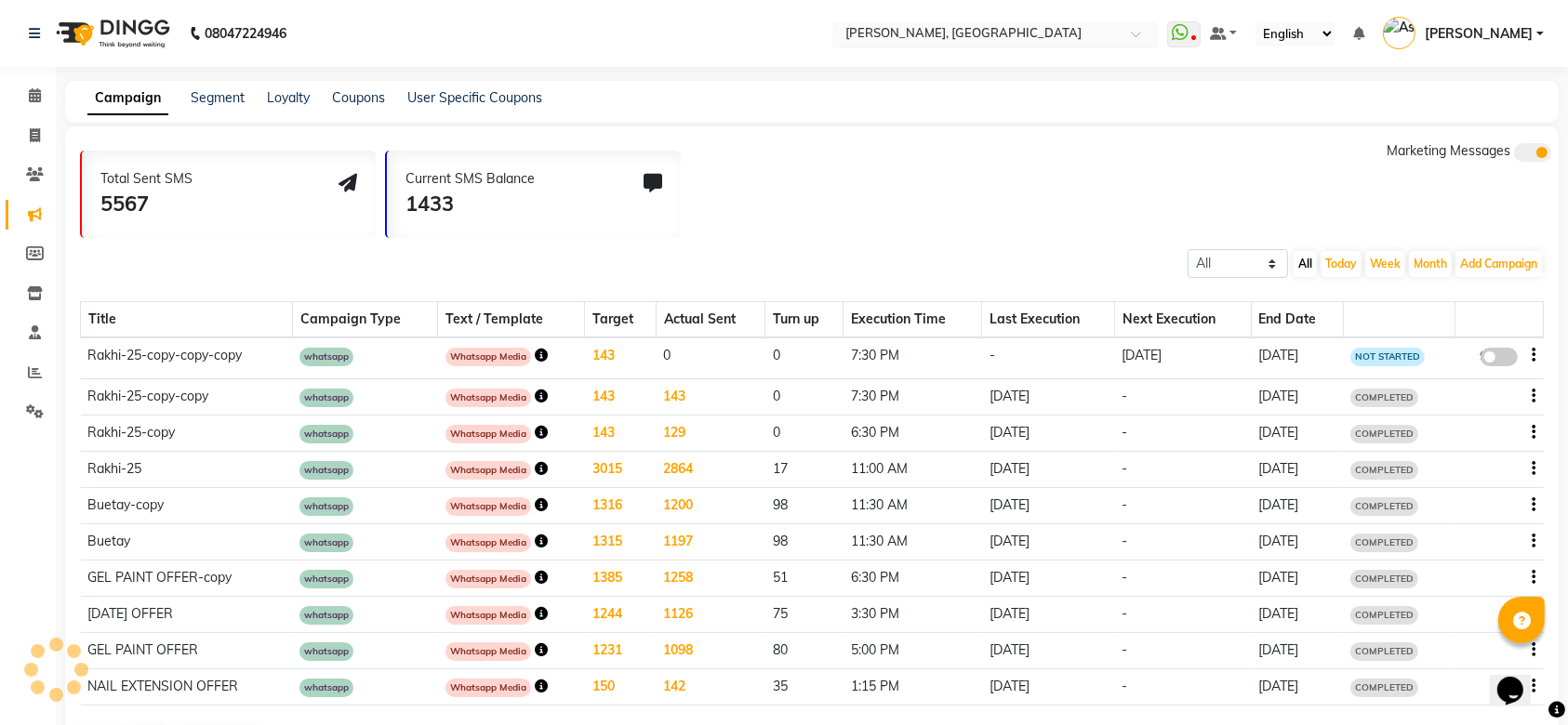
click at [1046, 33] on input "text" at bounding box center [977, 34] width 270 height 19
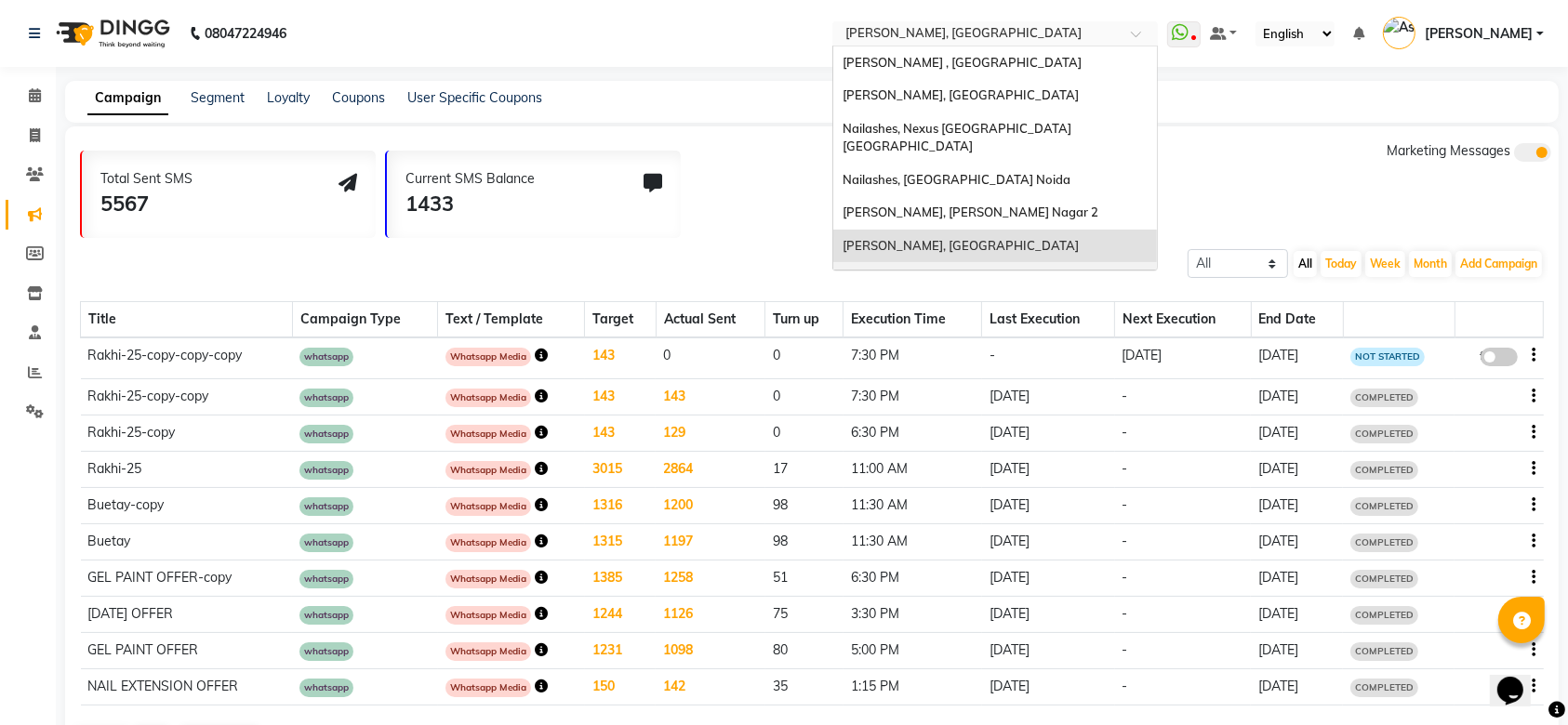
click at [975, 271] on span "Nailashes , [GEOGRAPHIC_DATA]" at bounding box center [939, 277] width 194 height 15
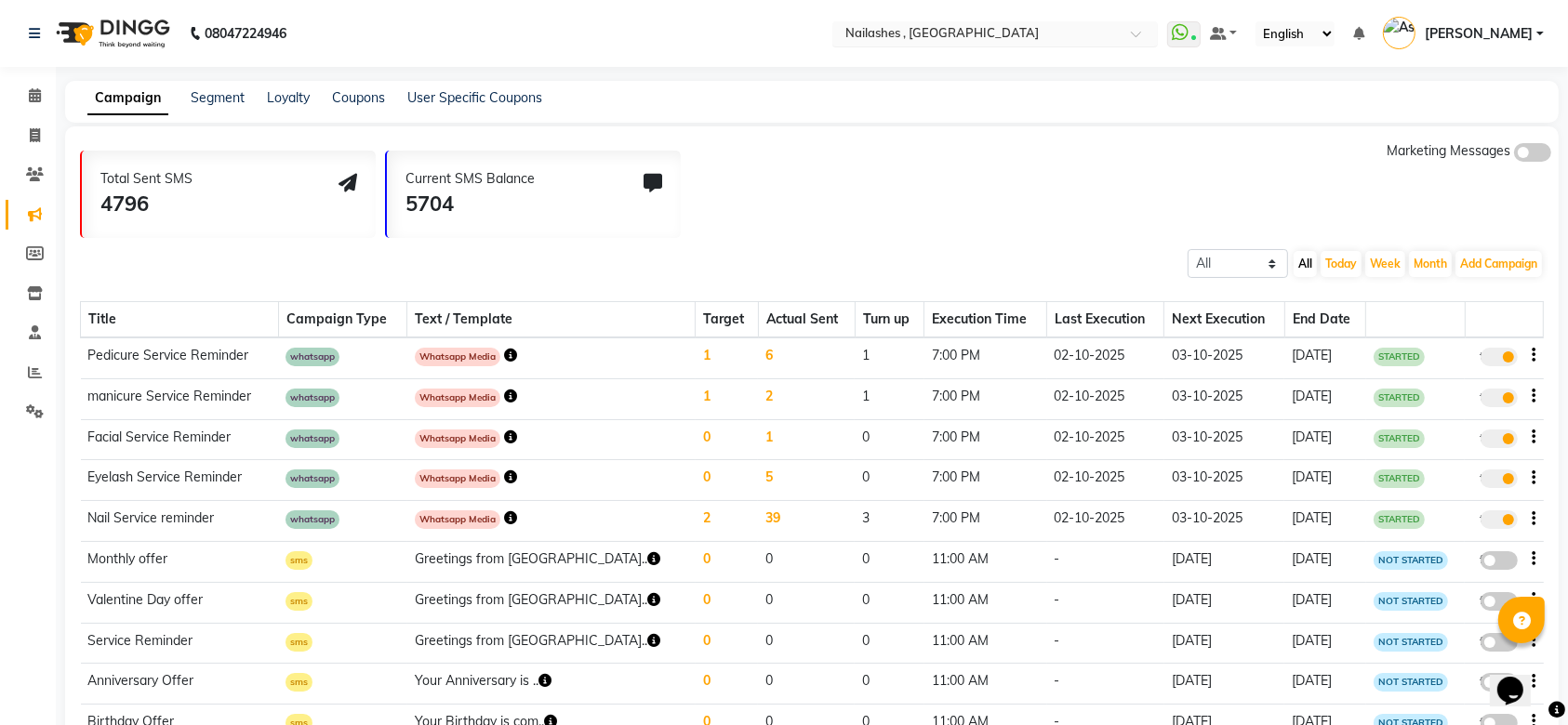
click at [1010, 33] on input "text" at bounding box center [977, 34] width 270 height 19
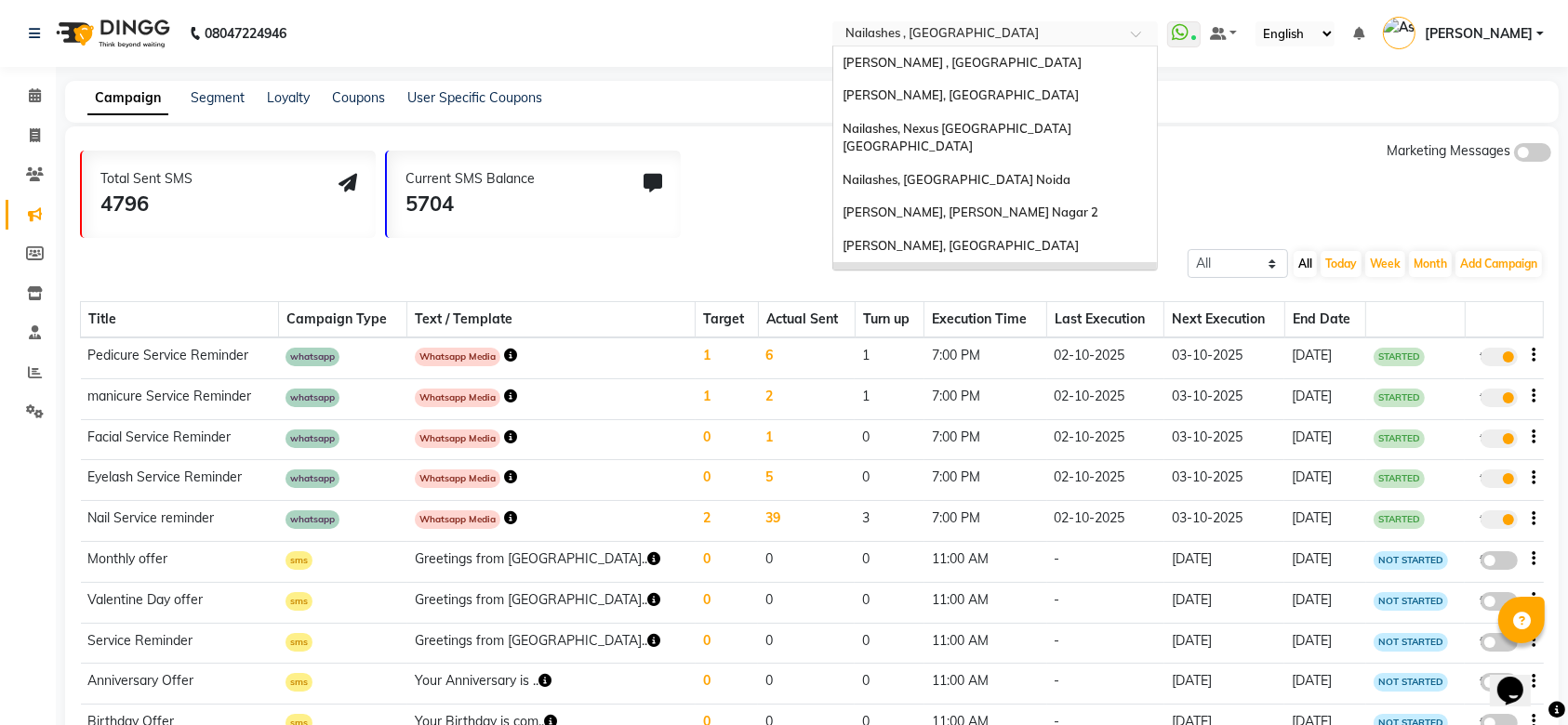
scroll to position [198, 0]
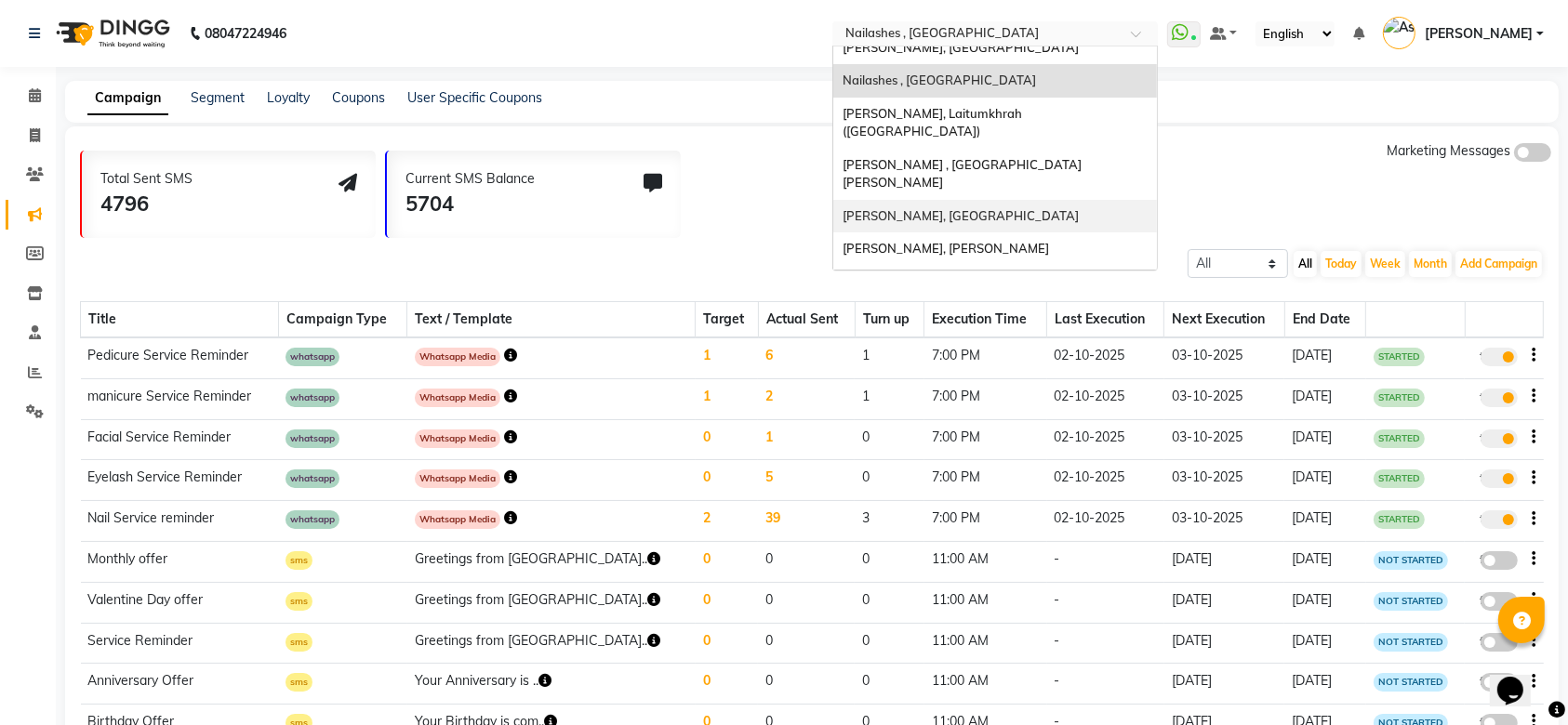
click at [1012, 200] on div "[PERSON_NAME], [GEOGRAPHIC_DATA]" at bounding box center [995, 216] width 324 height 33
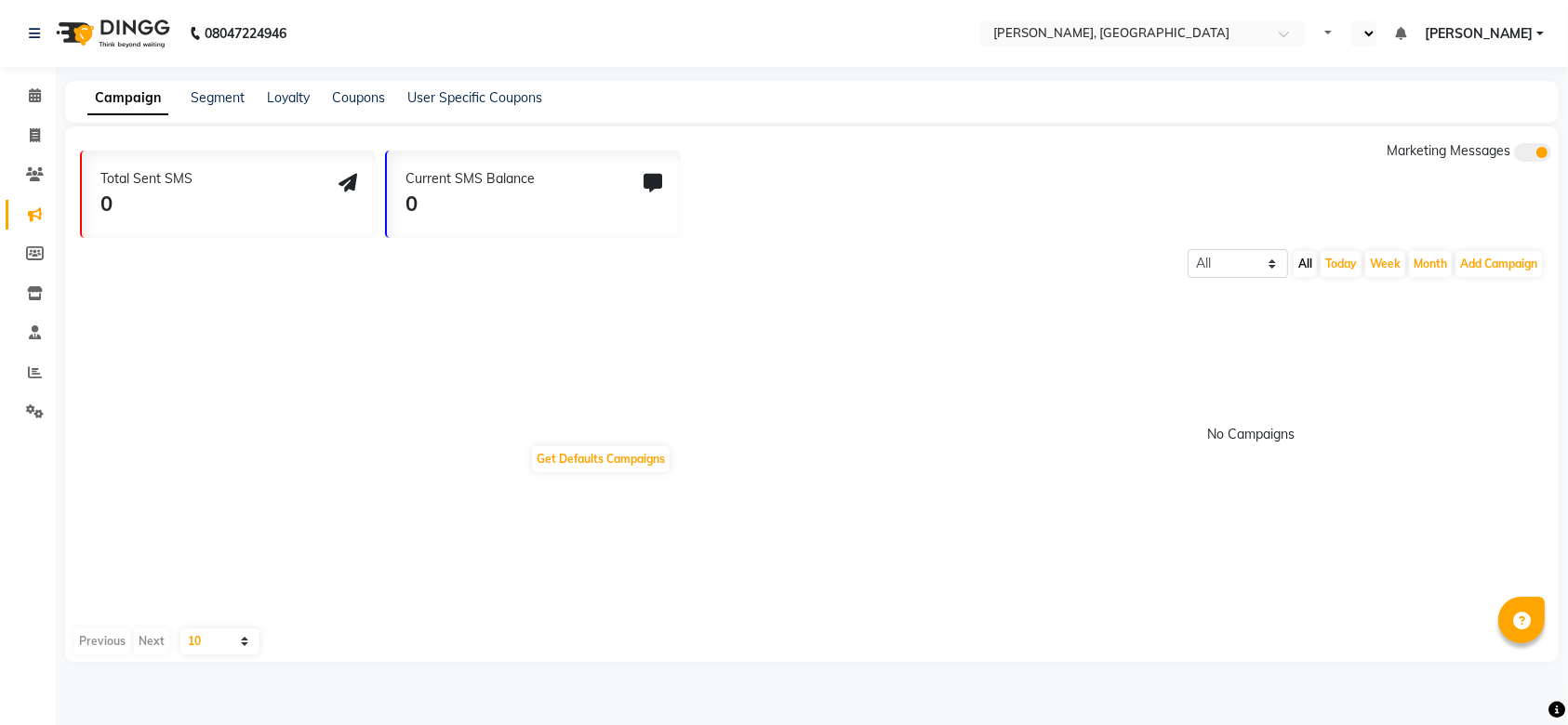
select select "en"
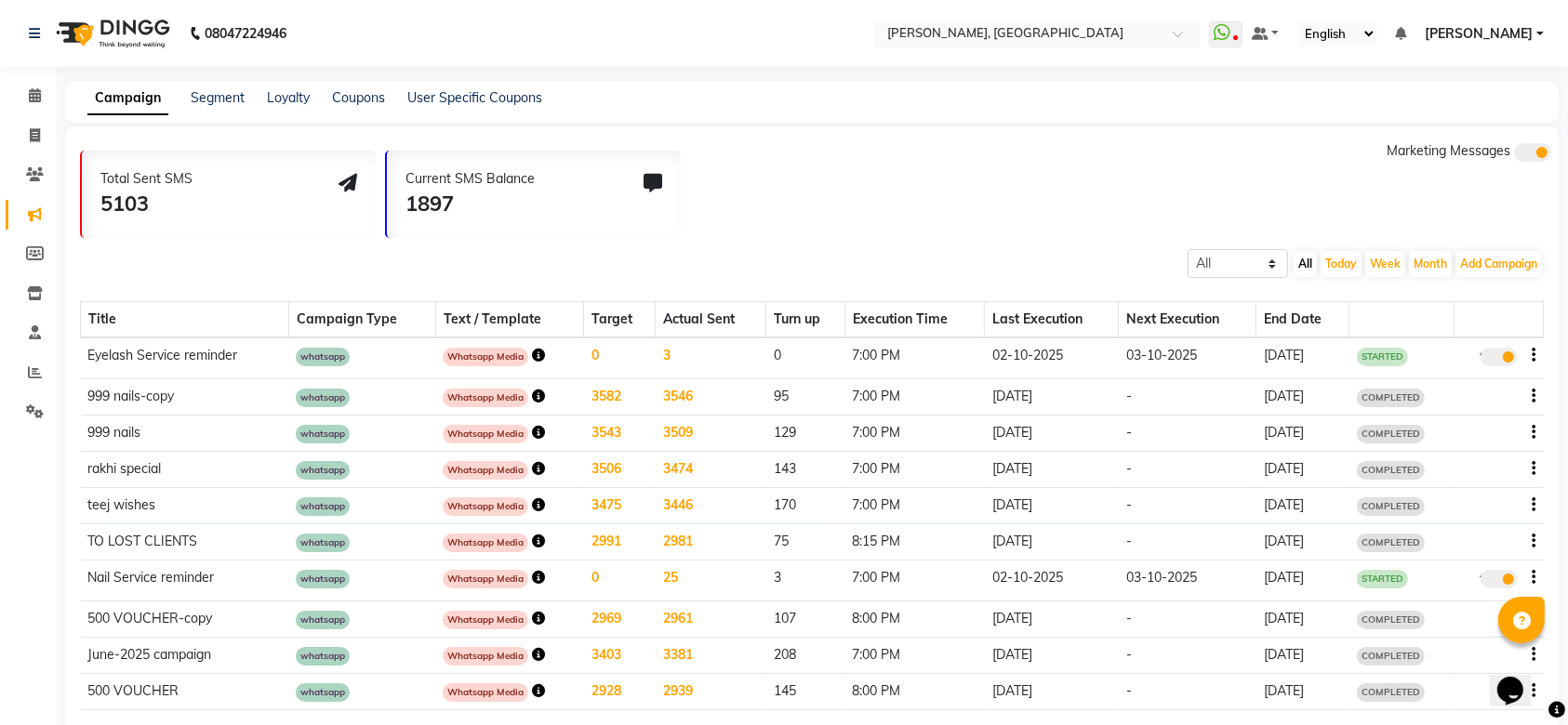
click at [1117, 33] on input "text" at bounding box center [1018, 34] width 270 height 19
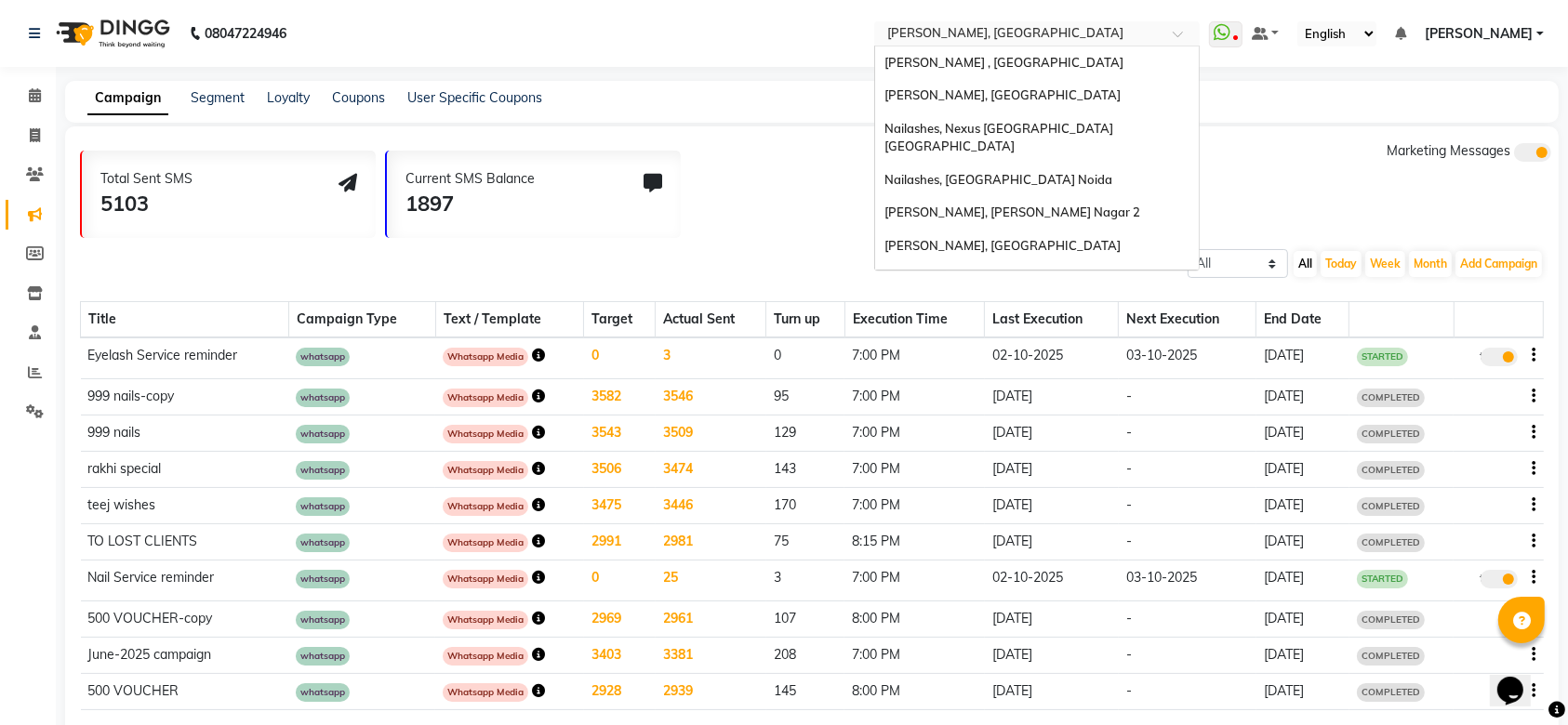
scroll to position [298, 0]
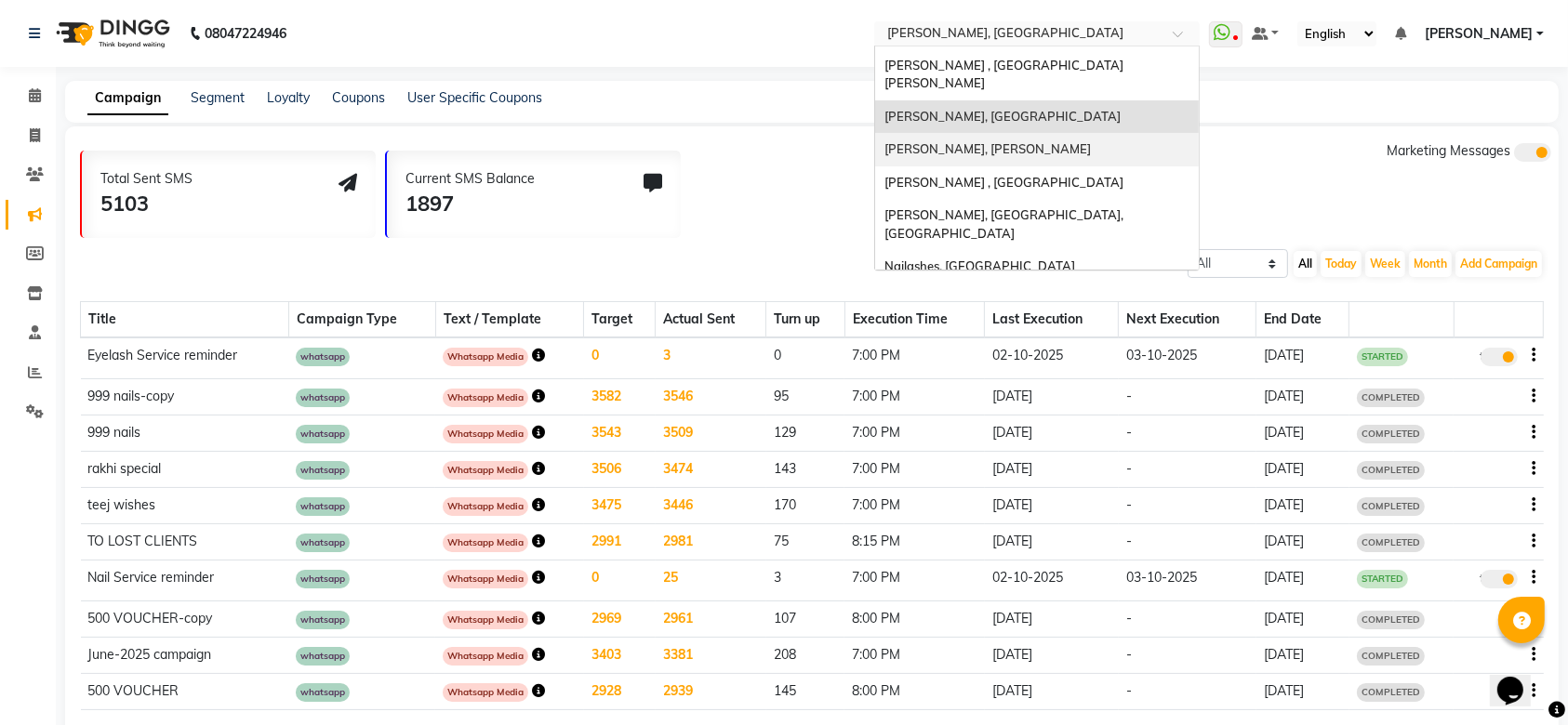
click at [1082, 133] on div "[PERSON_NAME], [PERSON_NAME]" at bounding box center [1037, 150] width 324 height 33
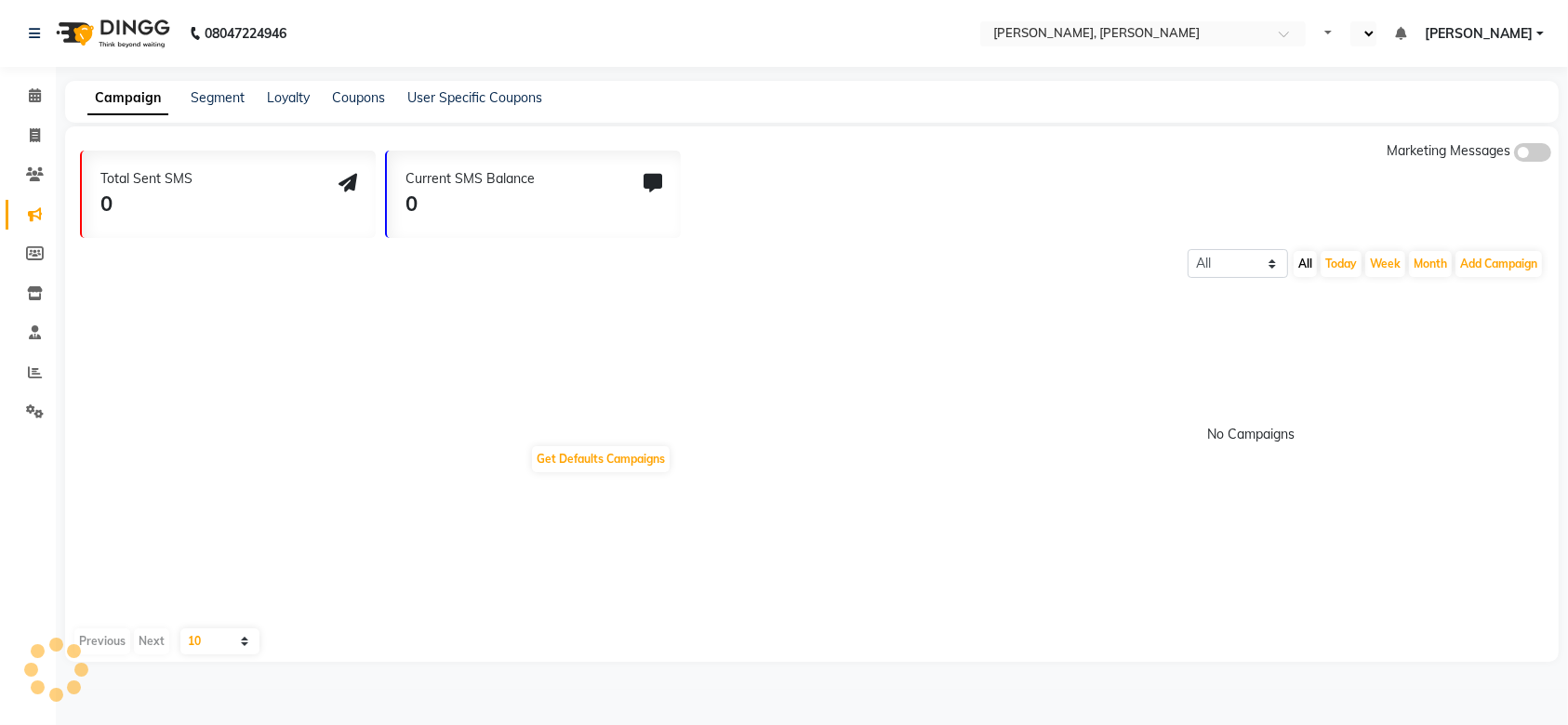
select select "en"
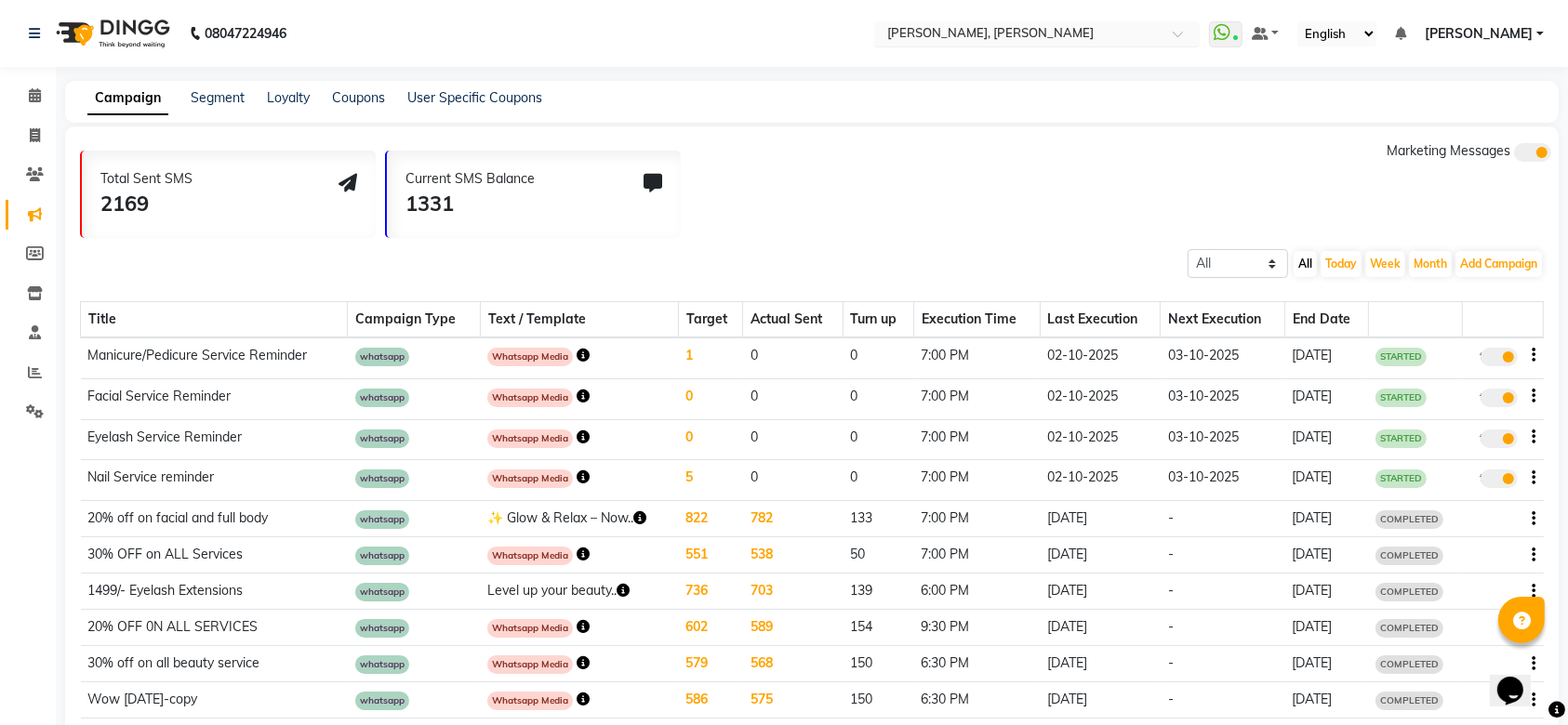
click at [1059, 33] on input "text" at bounding box center [1018, 34] width 270 height 19
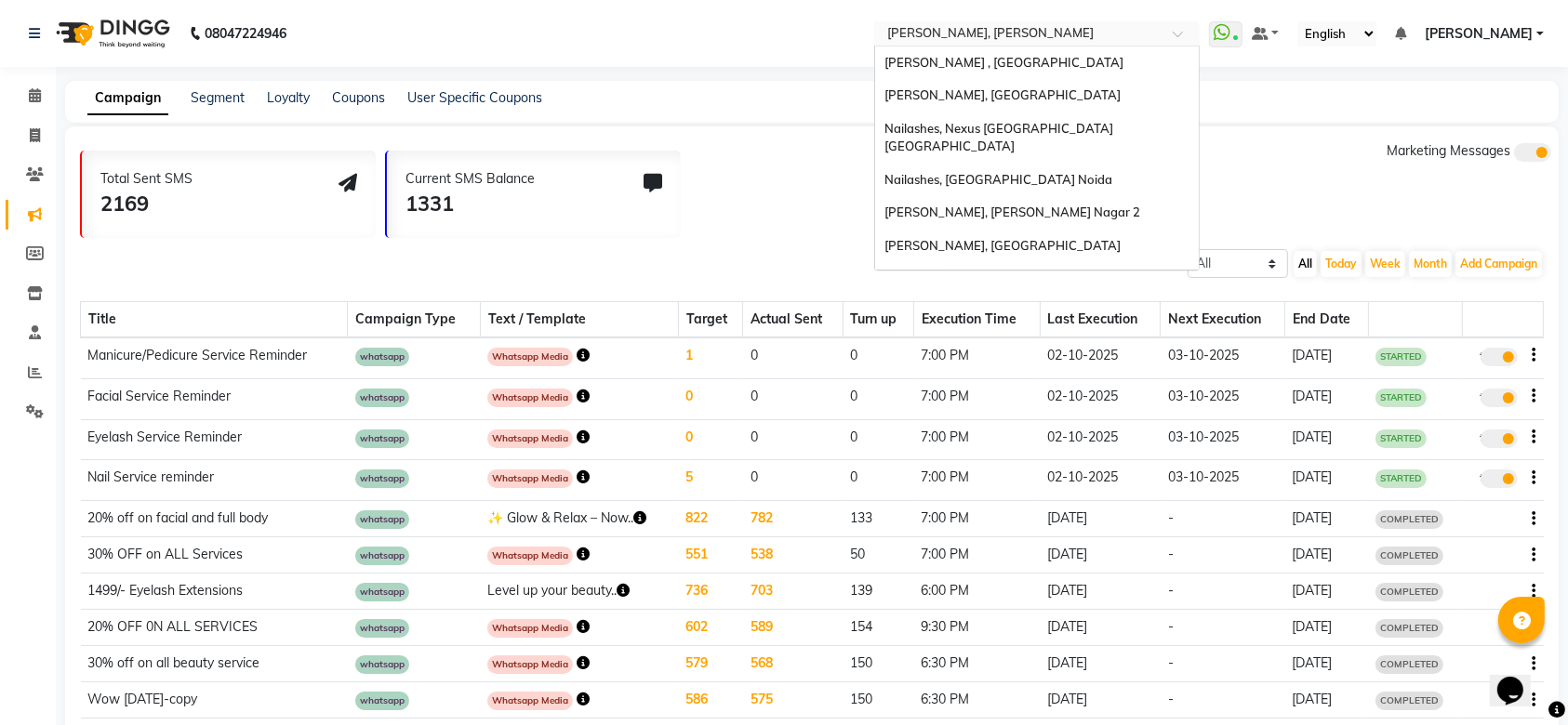
scroll to position [330, 0]
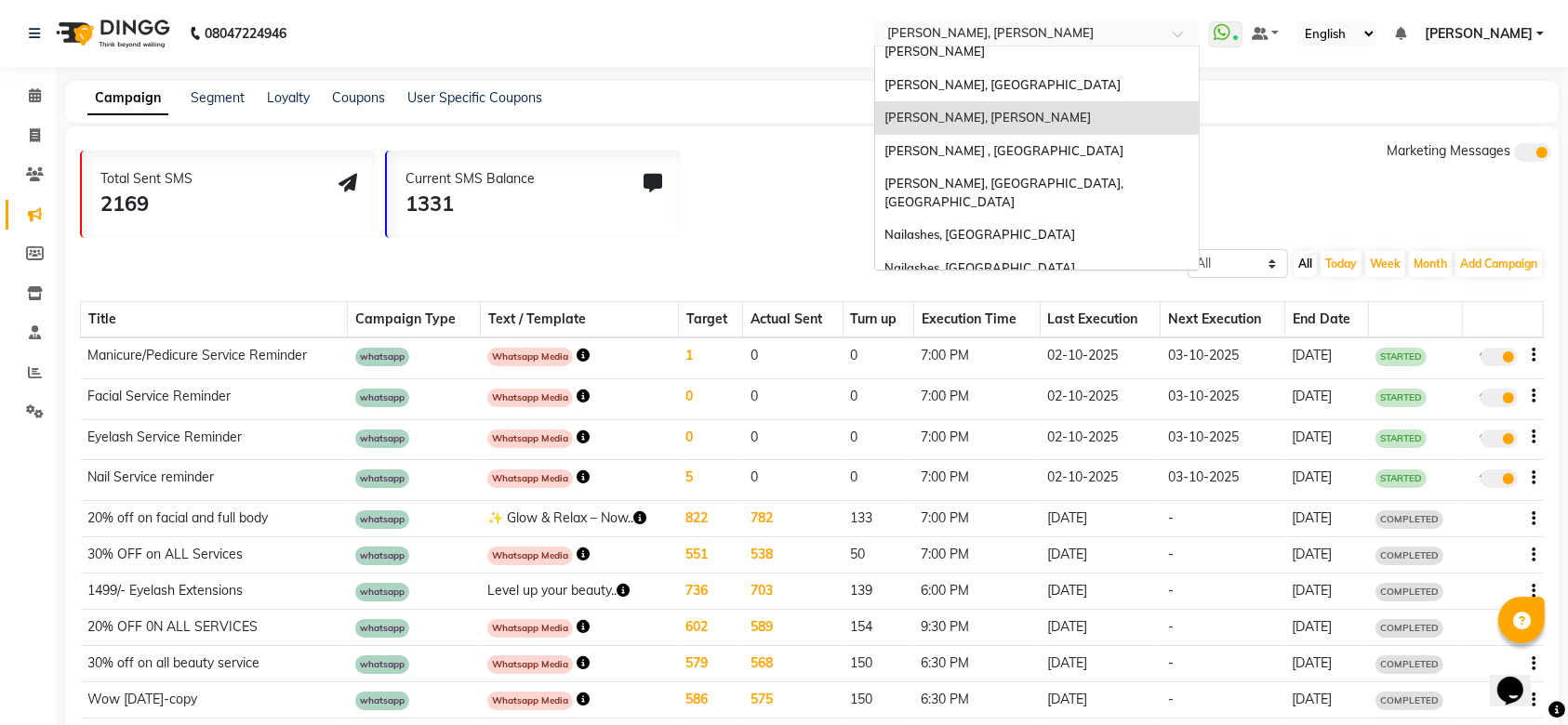
click at [1058, 34] on input "text" at bounding box center [1018, 34] width 270 height 19
click at [1040, 135] on div "[PERSON_NAME] , [GEOGRAPHIC_DATA]" at bounding box center [1037, 151] width 324 height 33
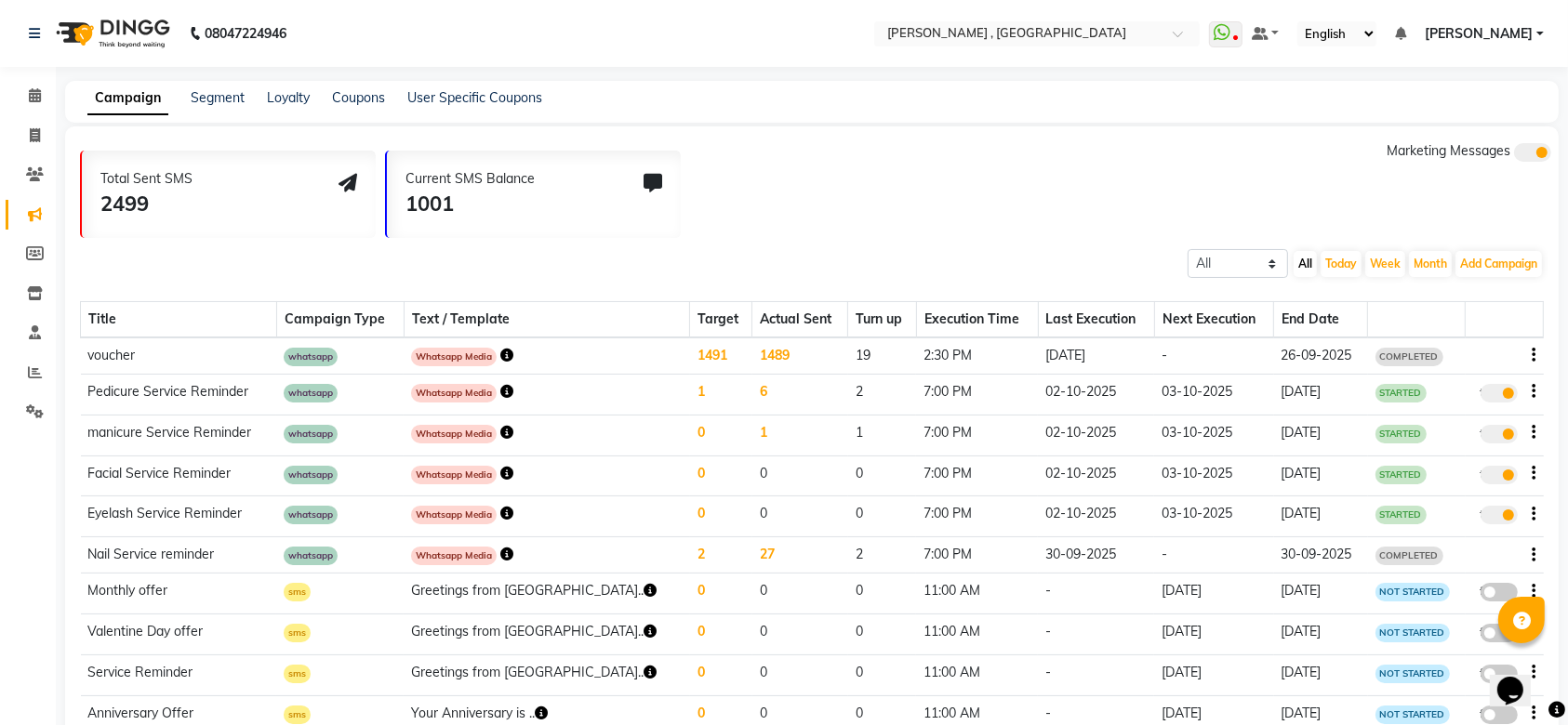
click at [513, 352] on icon "button" at bounding box center [507, 355] width 13 height 13
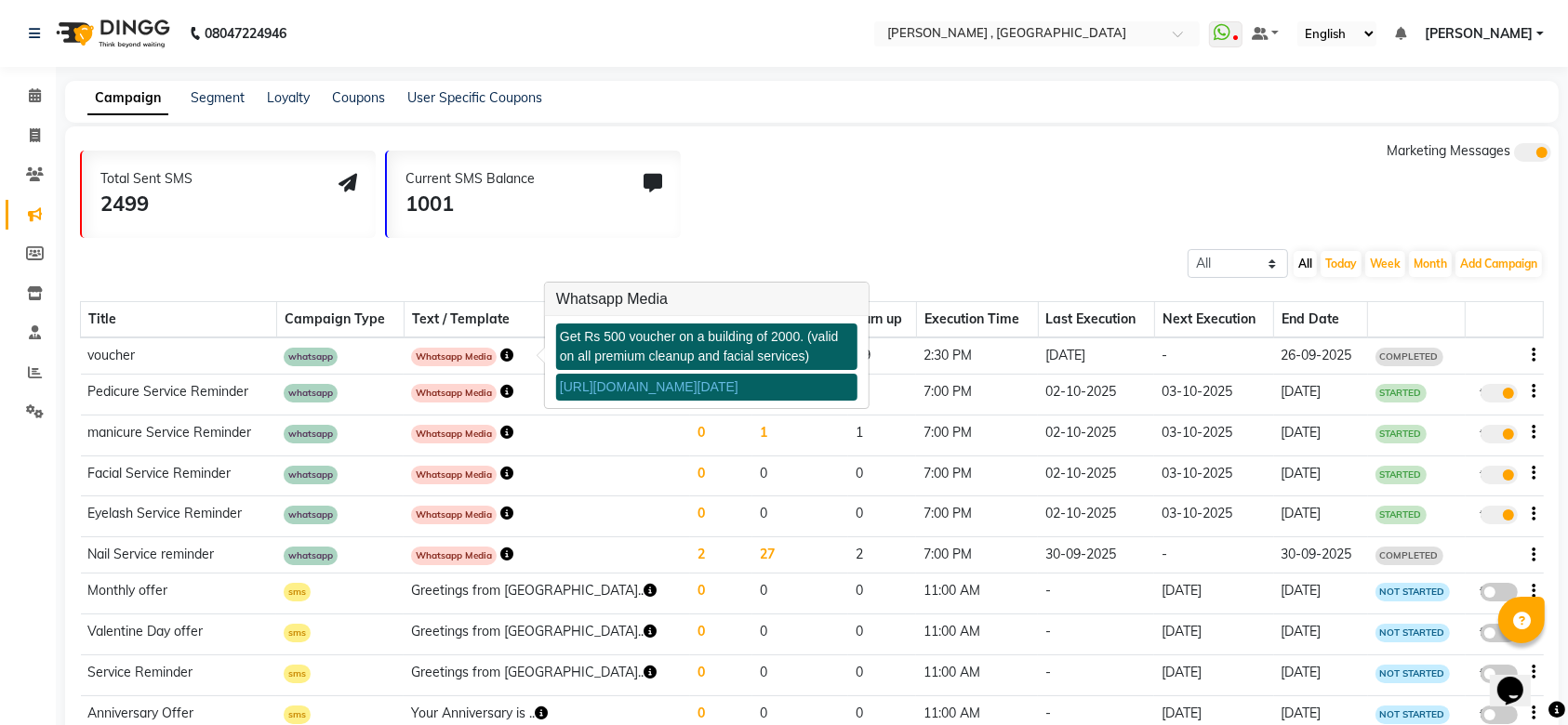
click at [878, 214] on div "Total Sent SMS 2499 Current SMS Balance 1001 Marketing Messages" at bounding box center [818, 190] width 1478 height 96
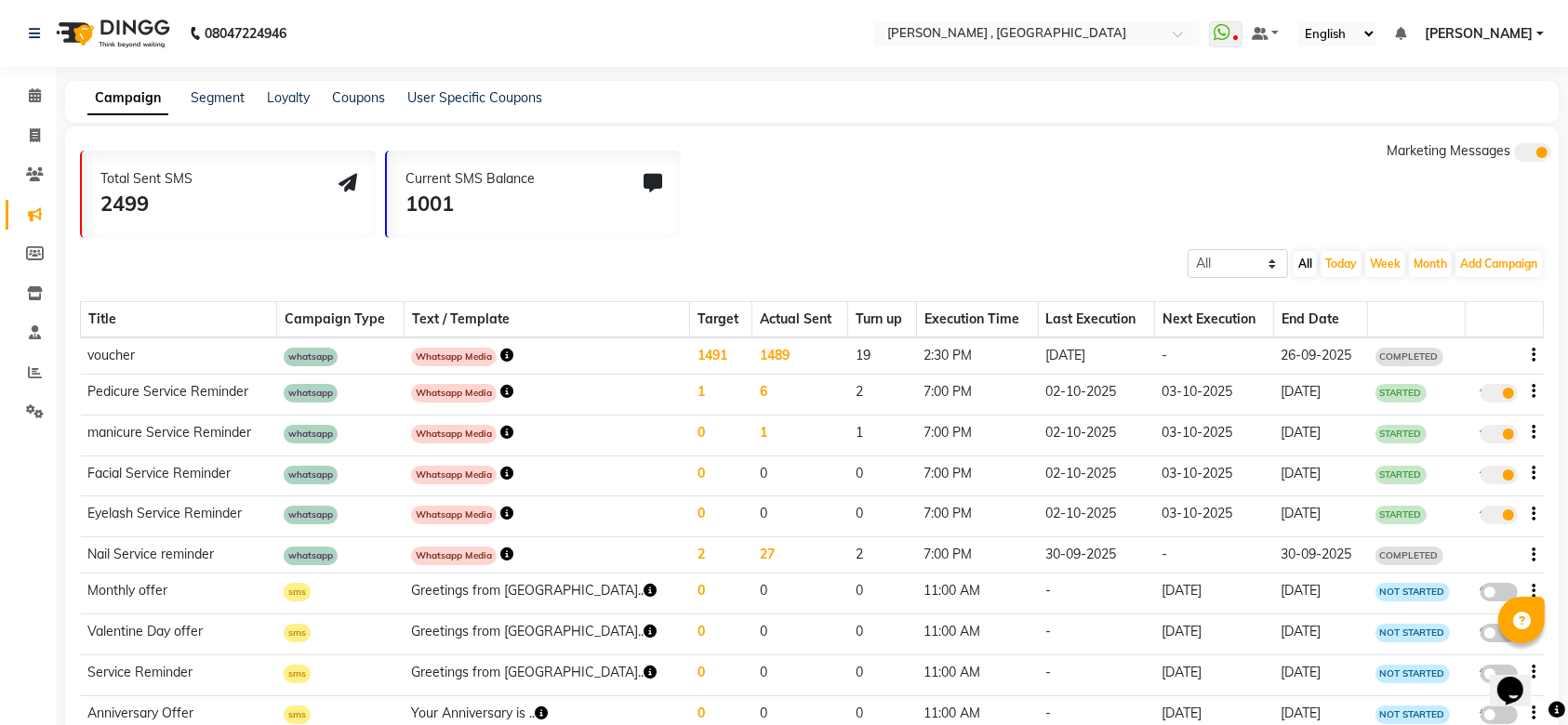
click at [513, 352] on icon "button" at bounding box center [507, 355] width 13 height 13
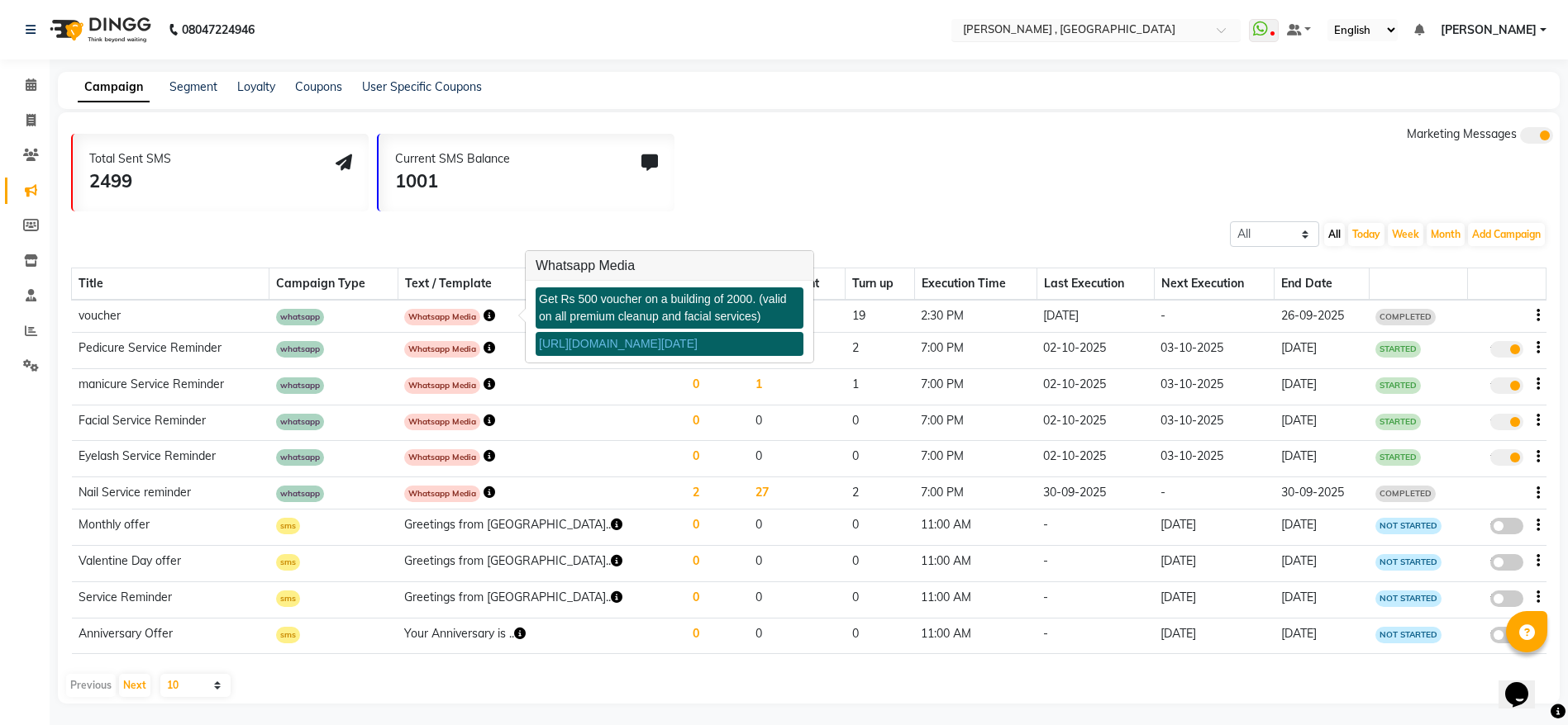
click at [1183, 23] on input "text" at bounding box center [1079, 31] width 239 height 17
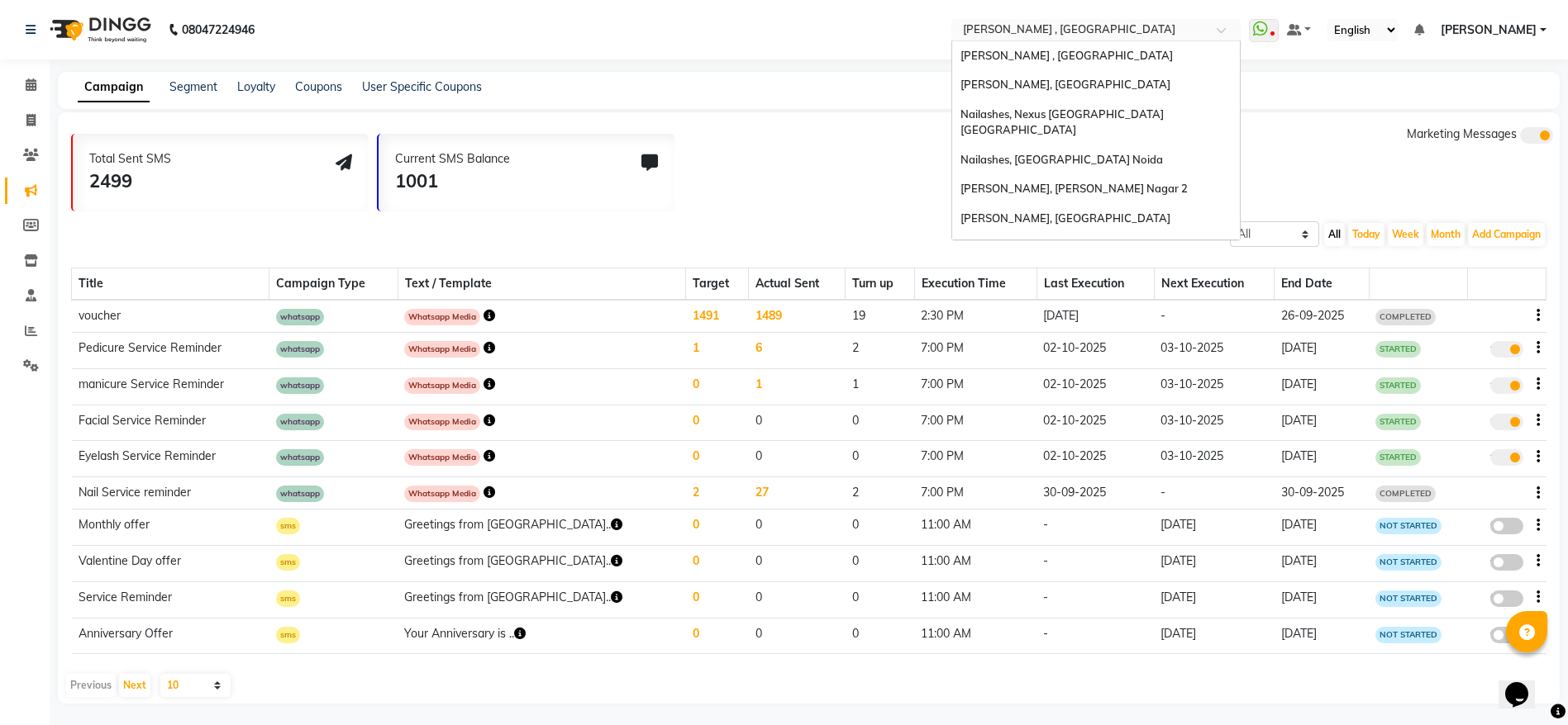
scroll to position [323, 0]
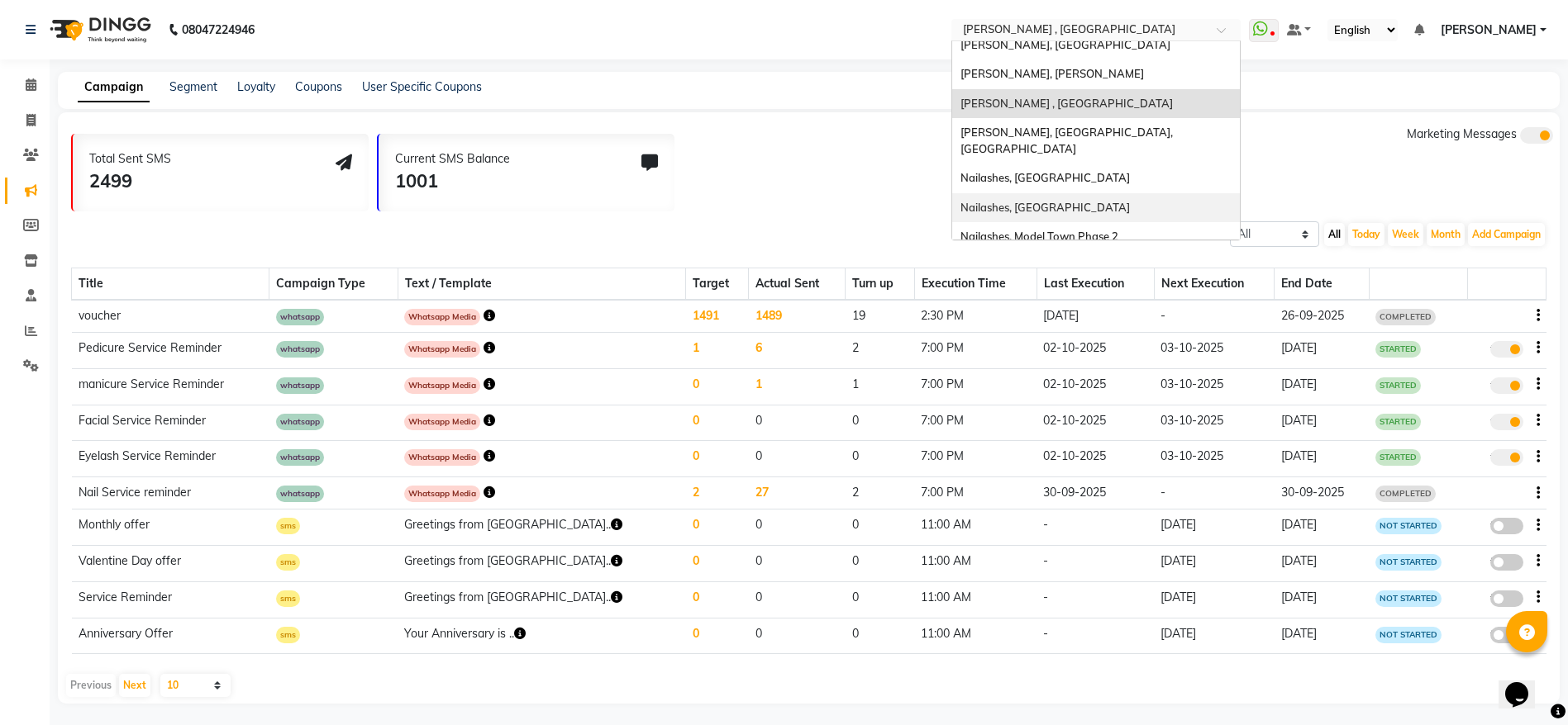
click at [1167, 193] on div "Nailashes, [GEOGRAPHIC_DATA]" at bounding box center [1095, 208] width 288 height 30
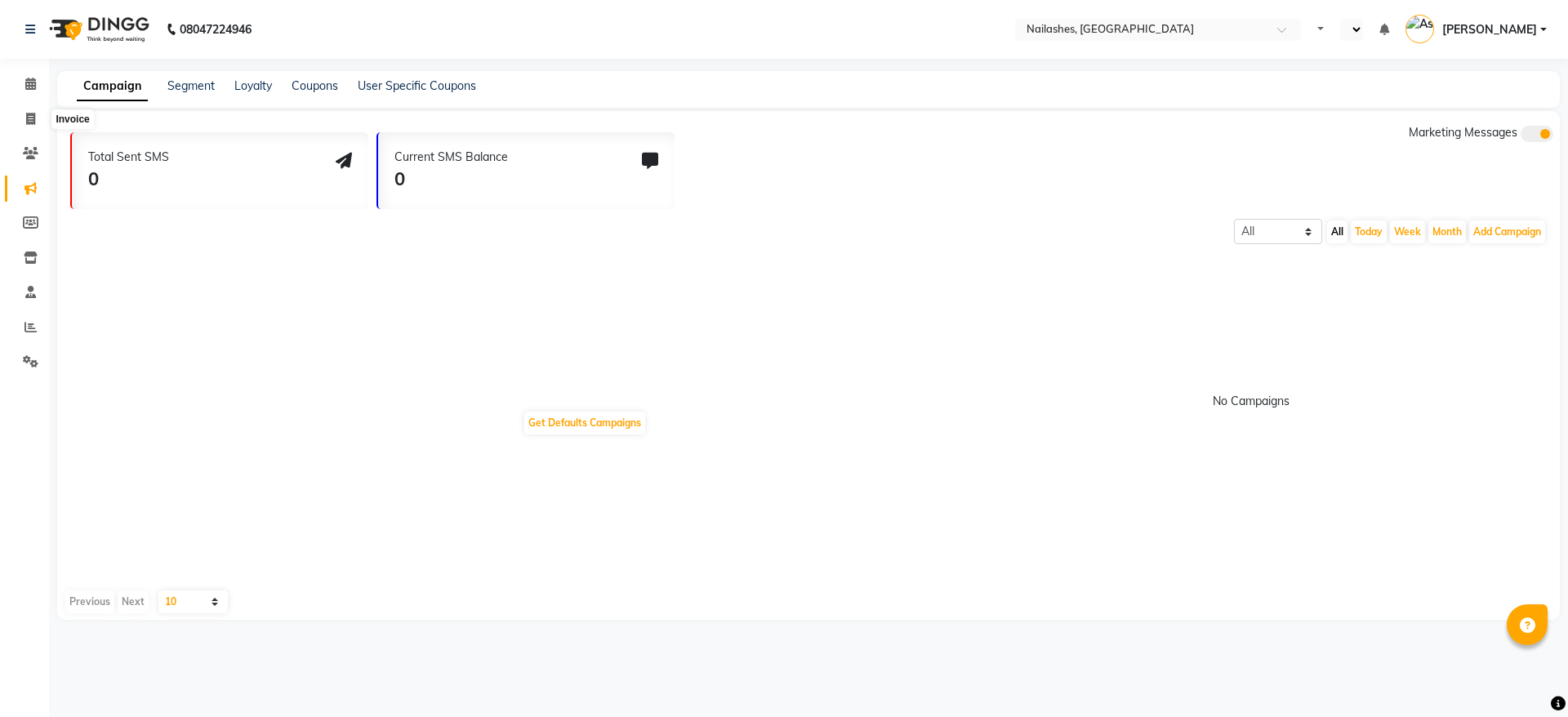
select select "en"
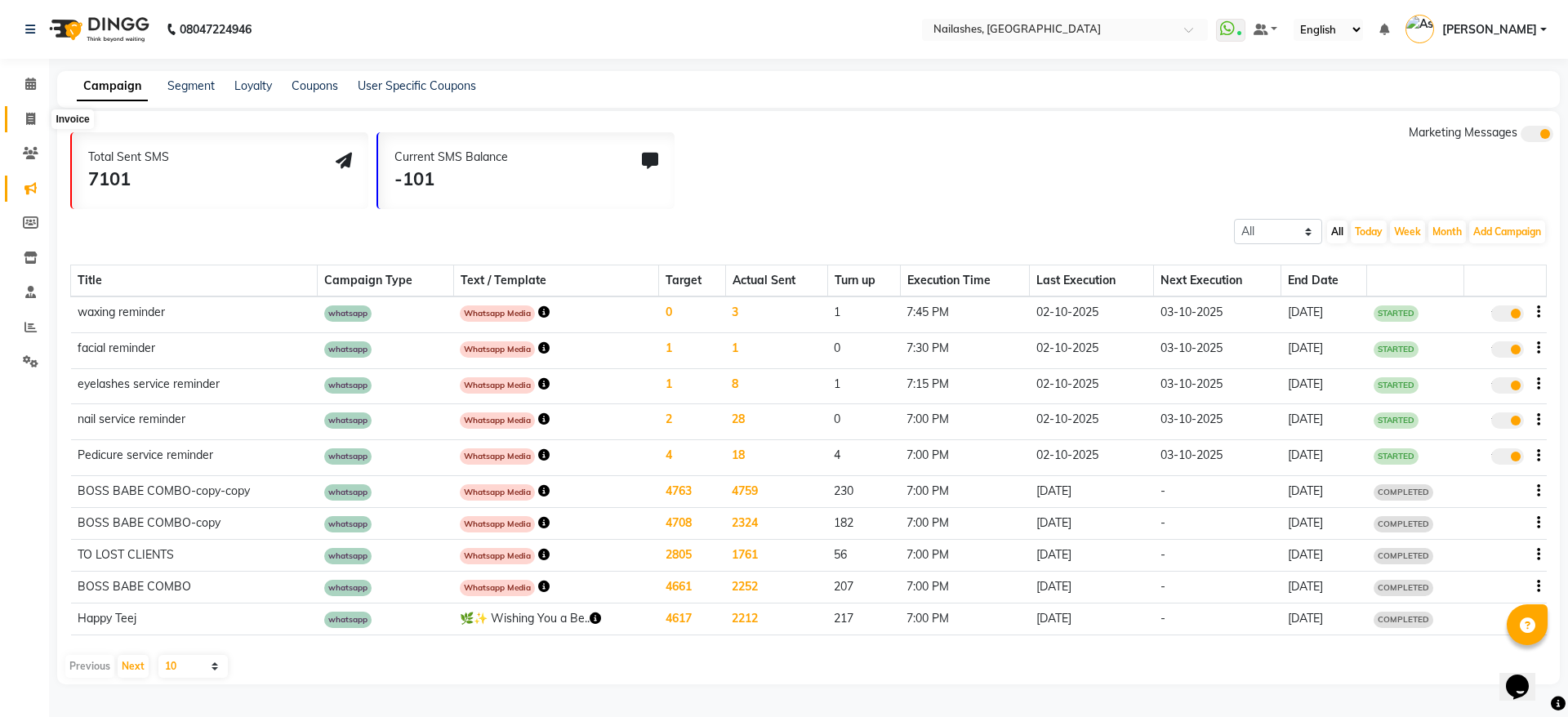
click at [35, 123] on icon at bounding box center [30, 118] width 9 height 12
select select "3926"
select select "service"
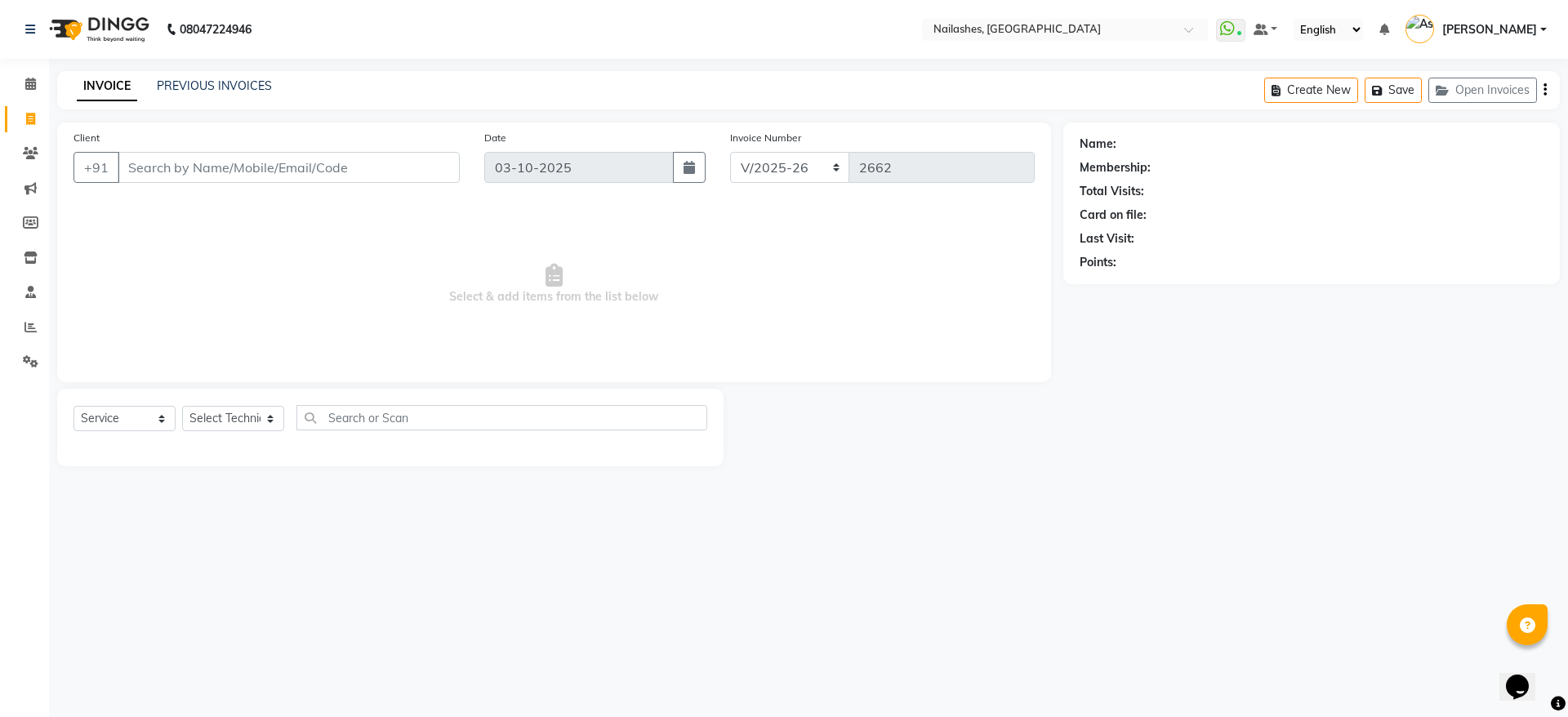
click at [226, 172] on input "Client" at bounding box center [289, 168] width 342 height 31
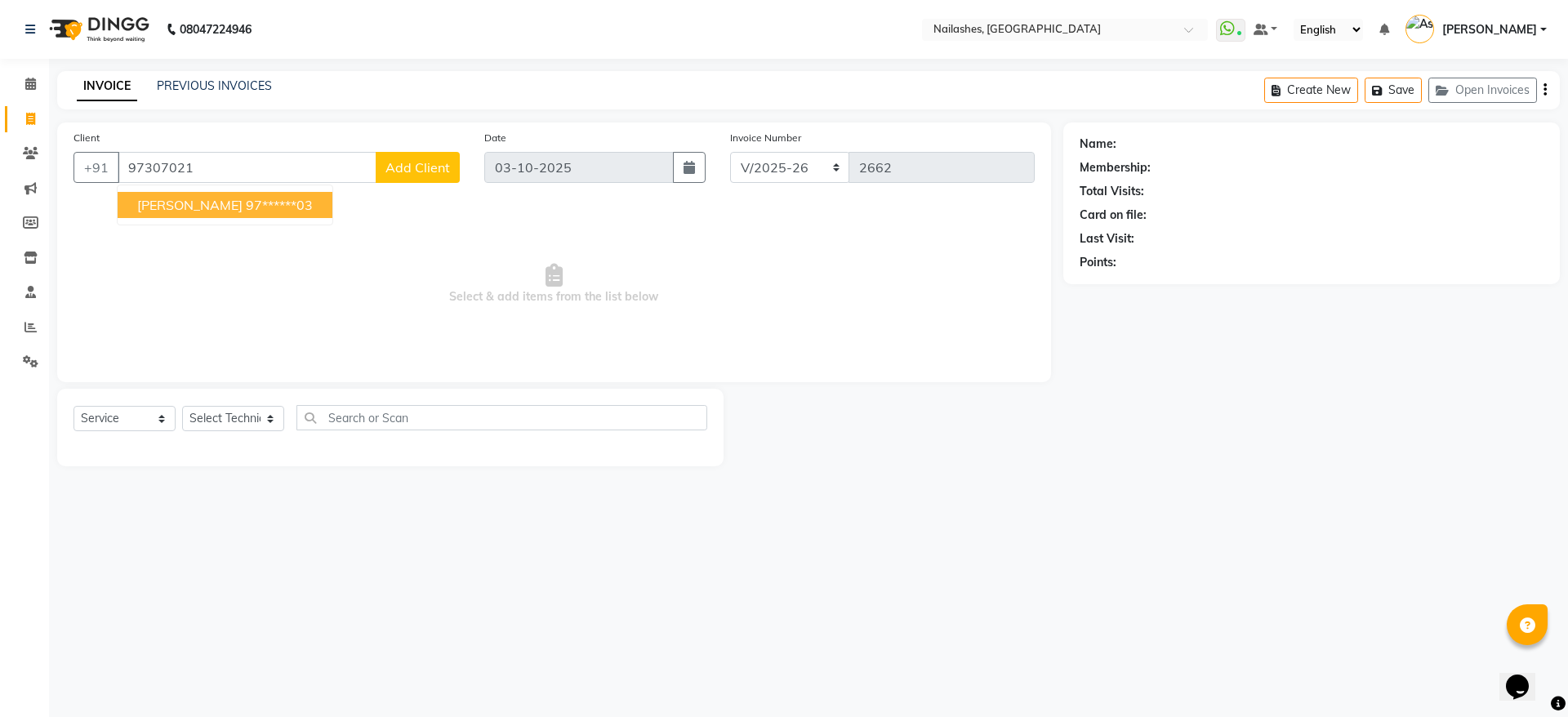
click at [246, 213] on ngb-highlight "97******03" at bounding box center [280, 205] width 67 height 16
type input "97******03"
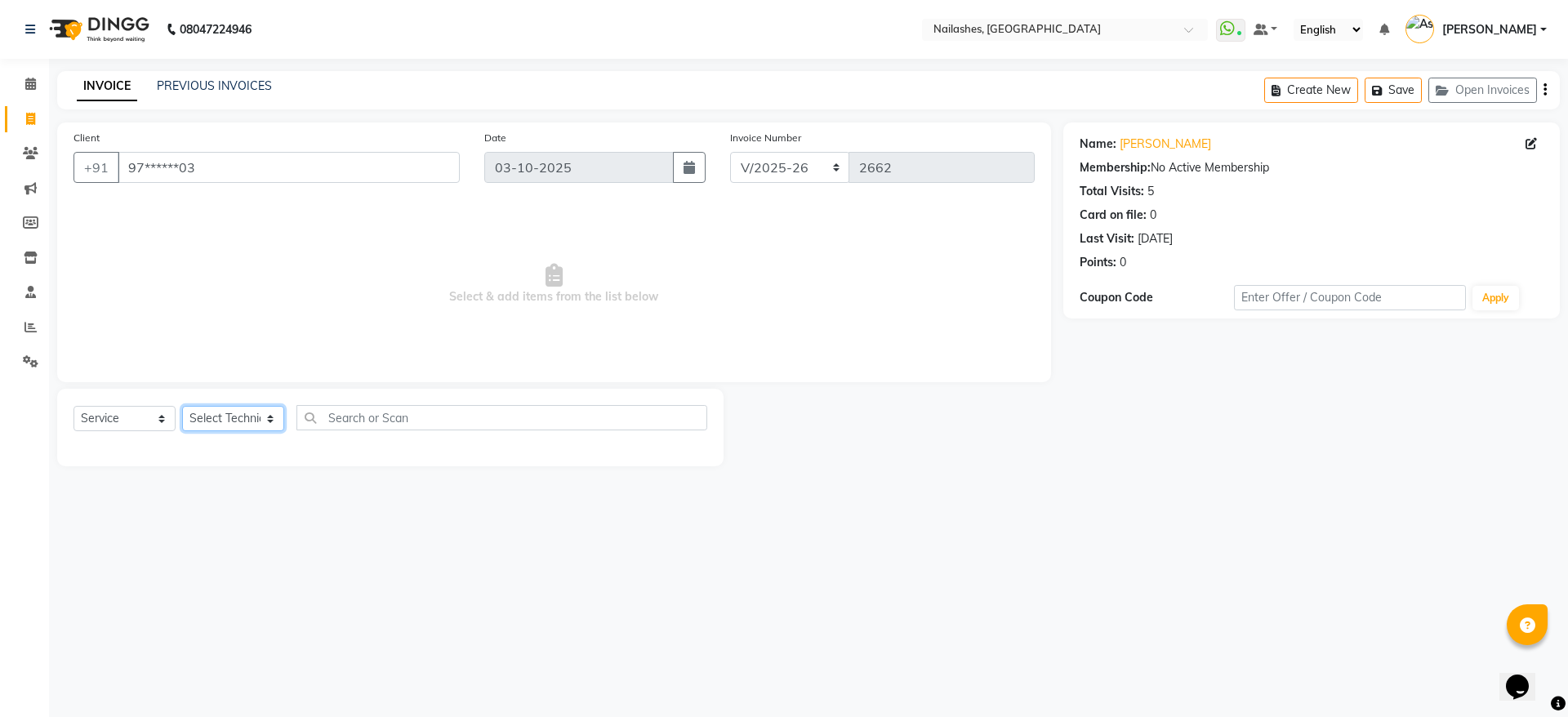
click at [270, 414] on select "Select Technician [PERSON_NAME] [PERSON_NAME] [PERSON_NAME] 2 [PERSON_NAME] MAN…" at bounding box center [233, 418] width 102 height 25
select select "19477"
click at [182, 406] on select "Select Technician [PERSON_NAME] [PERSON_NAME] [PERSON_NAME] 2 [PERSON_NAME] MAN…" at bounding box center [233, 418] width 102 height 25
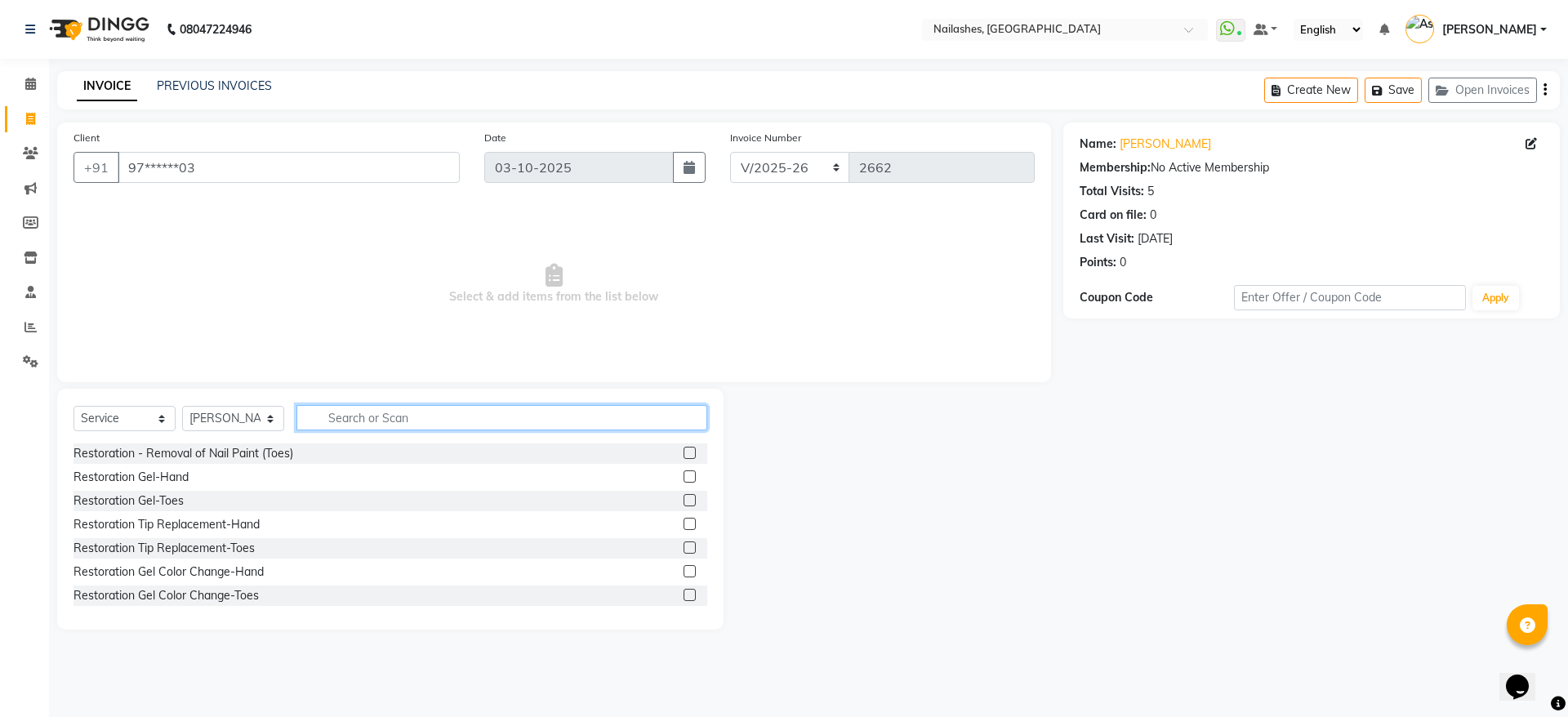
click at [361, 412] on input "text" at bounding box center [502, 417] width 411 height 25
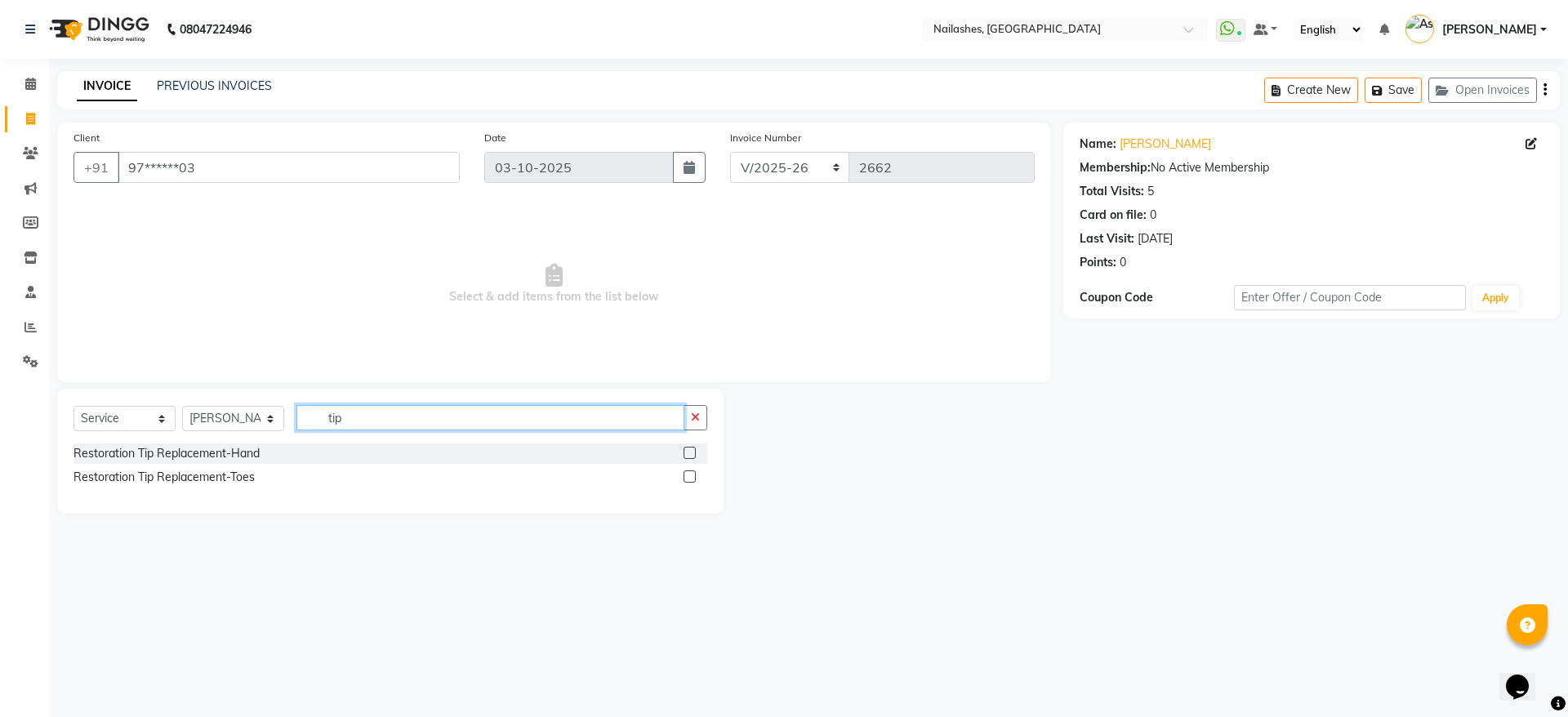
type input "tip"
click at [689, 456] on label at bounding box center [689, 453] width 12 height 12
click at [689, 456] on input "checkbox" at bounding box center [689, 454] width 10 height 10
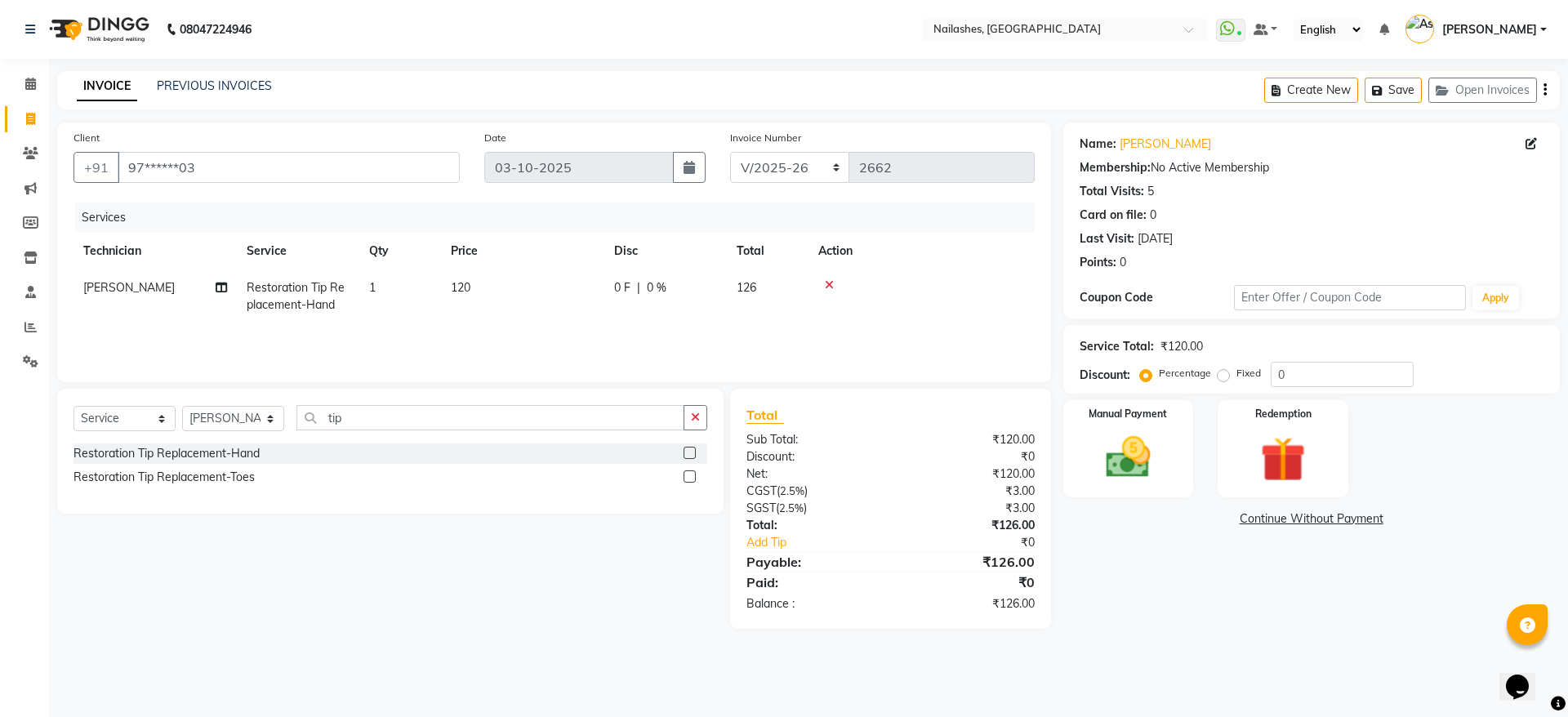
click at [689, 456] on label at bounding box center [689, 453] width 12 height 12
click at [689, 456] on input "checkbox" at bounding box center [689, 454] width 10 height 10
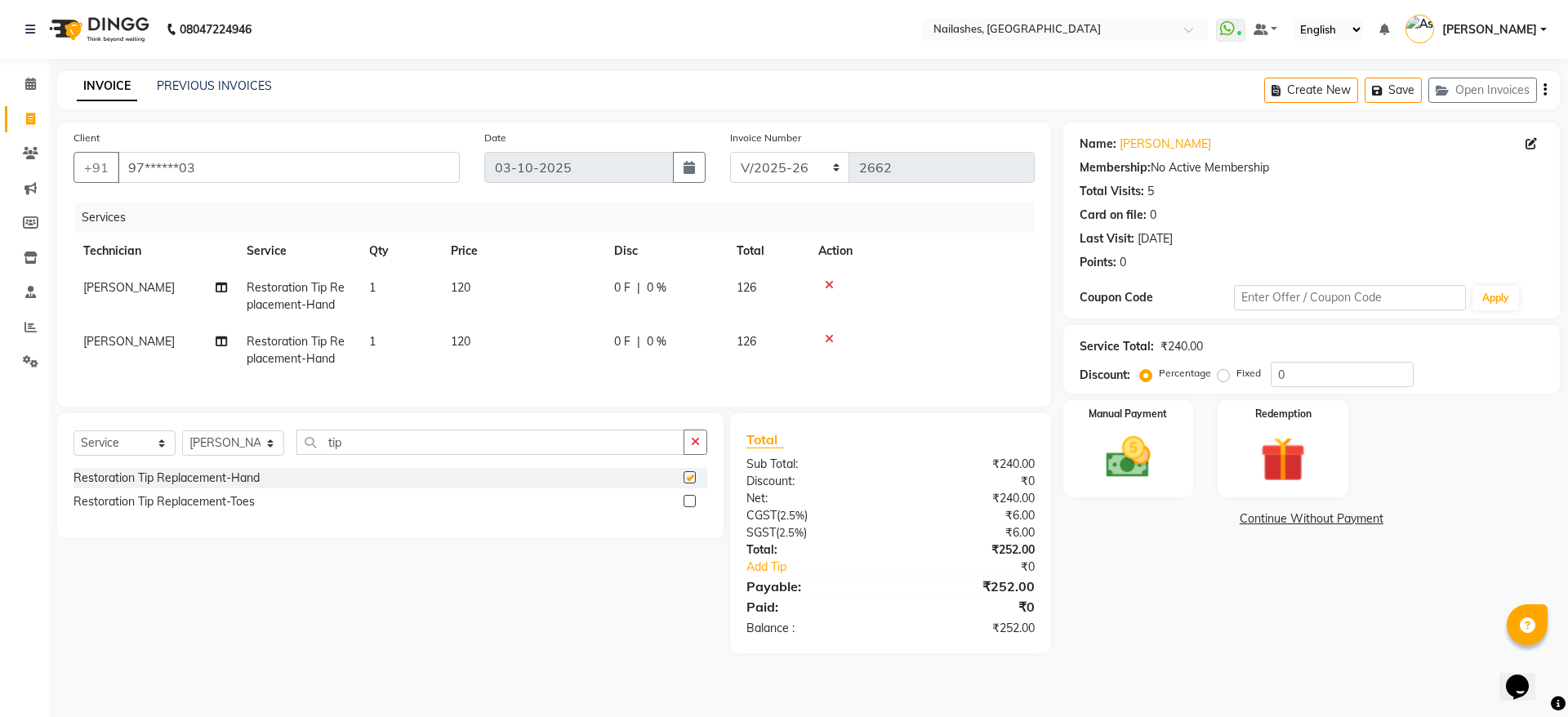
checkbox input "false"
click at [689, 455] on button "button" at bounding box center [695, 441] width 23 height 25
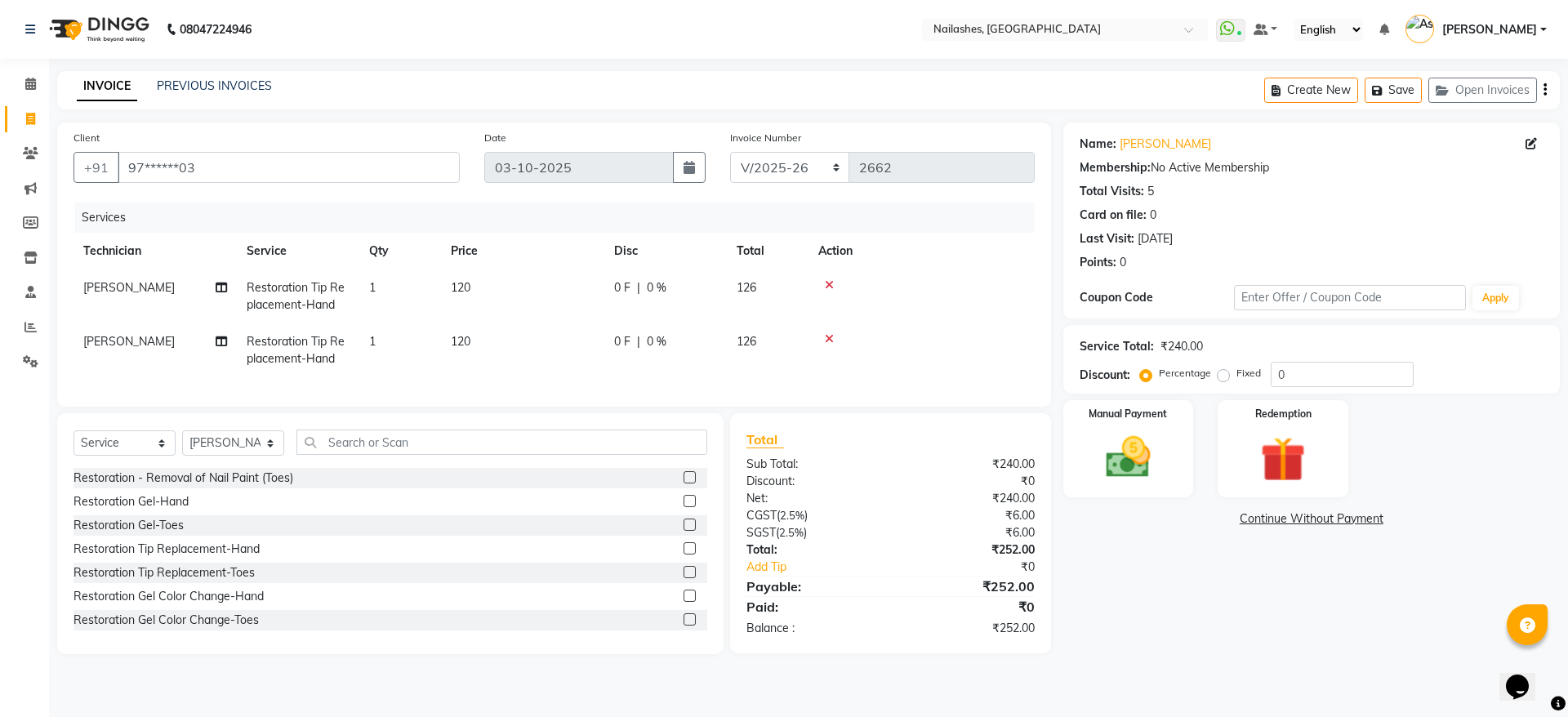
click at [464, 289] on span "120" at bounding box center [460, 287] width 20 height 15
select select "19477"
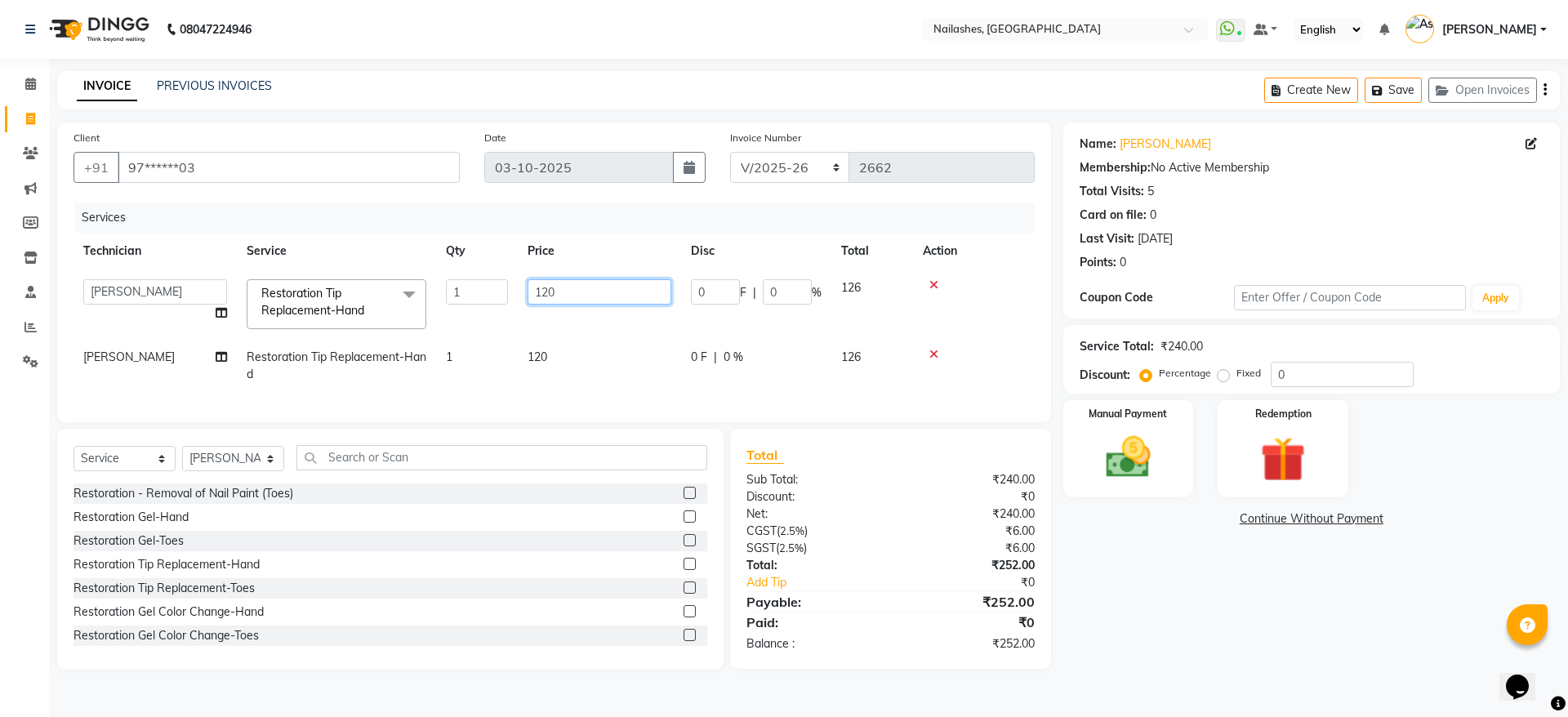
click at [549, 294] on input "120" at bounding box center [600, 291] width 143 height 25
type input "150"
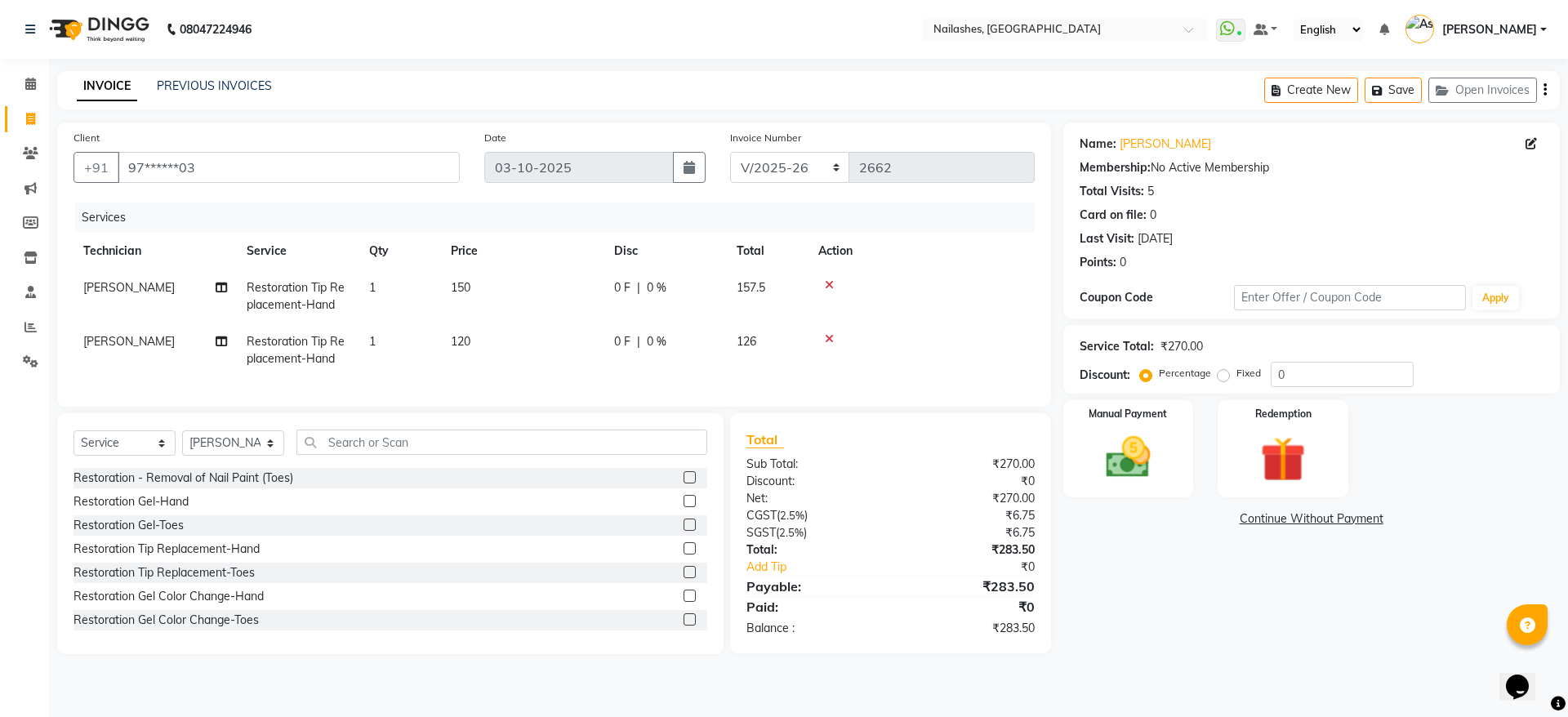
click at [388, 294] on td "1" at bounding box center [400, 296] width 82 height 54
select select "19477"
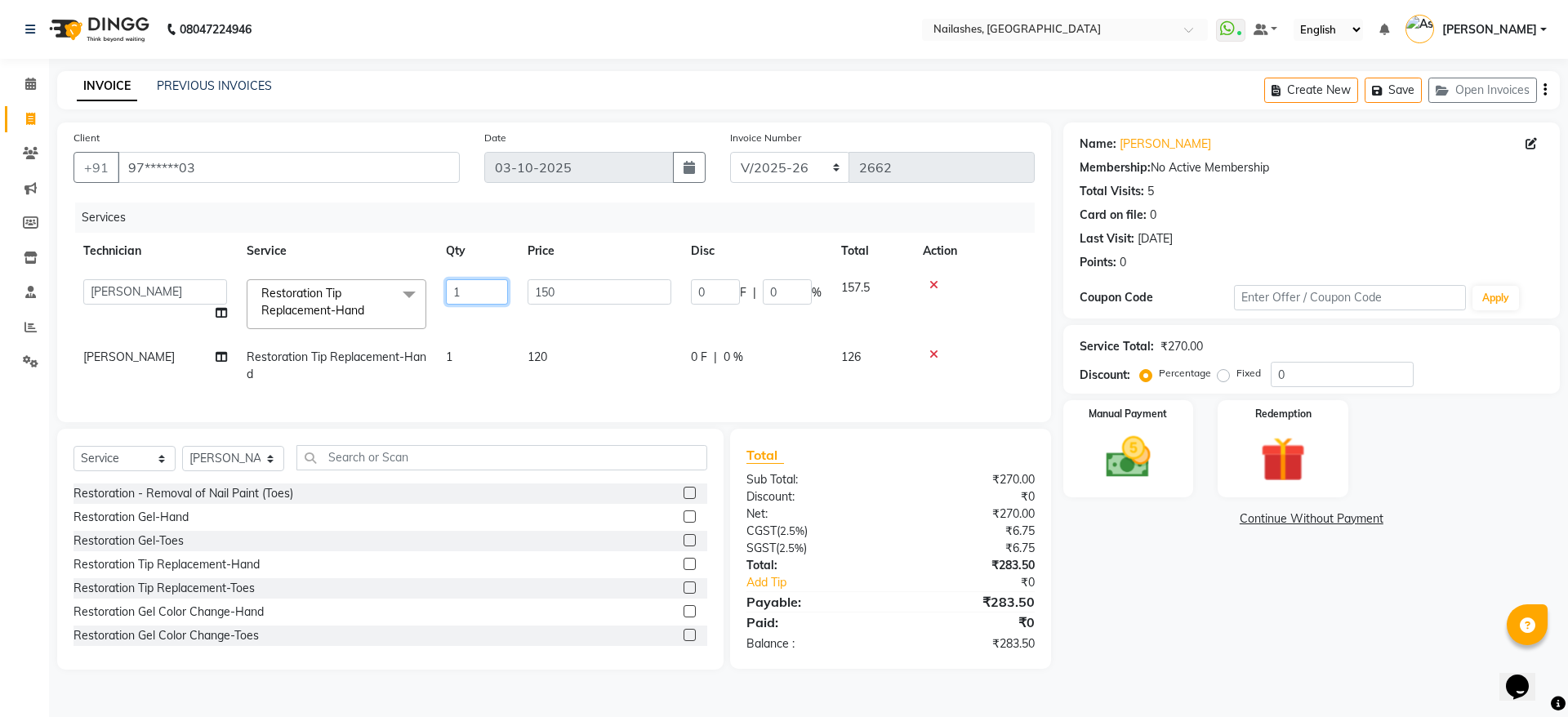
click at [476, 293] on input "1" at bounding box center [477, 291] width 62 height 25
type input "4"
click at [384, 360] on tr "[PERSON_NAME] Restoration Tip Replacement-Hand 1 120 0 F | 0 % 126" at bounding box center [554, 365] width 962 height 54
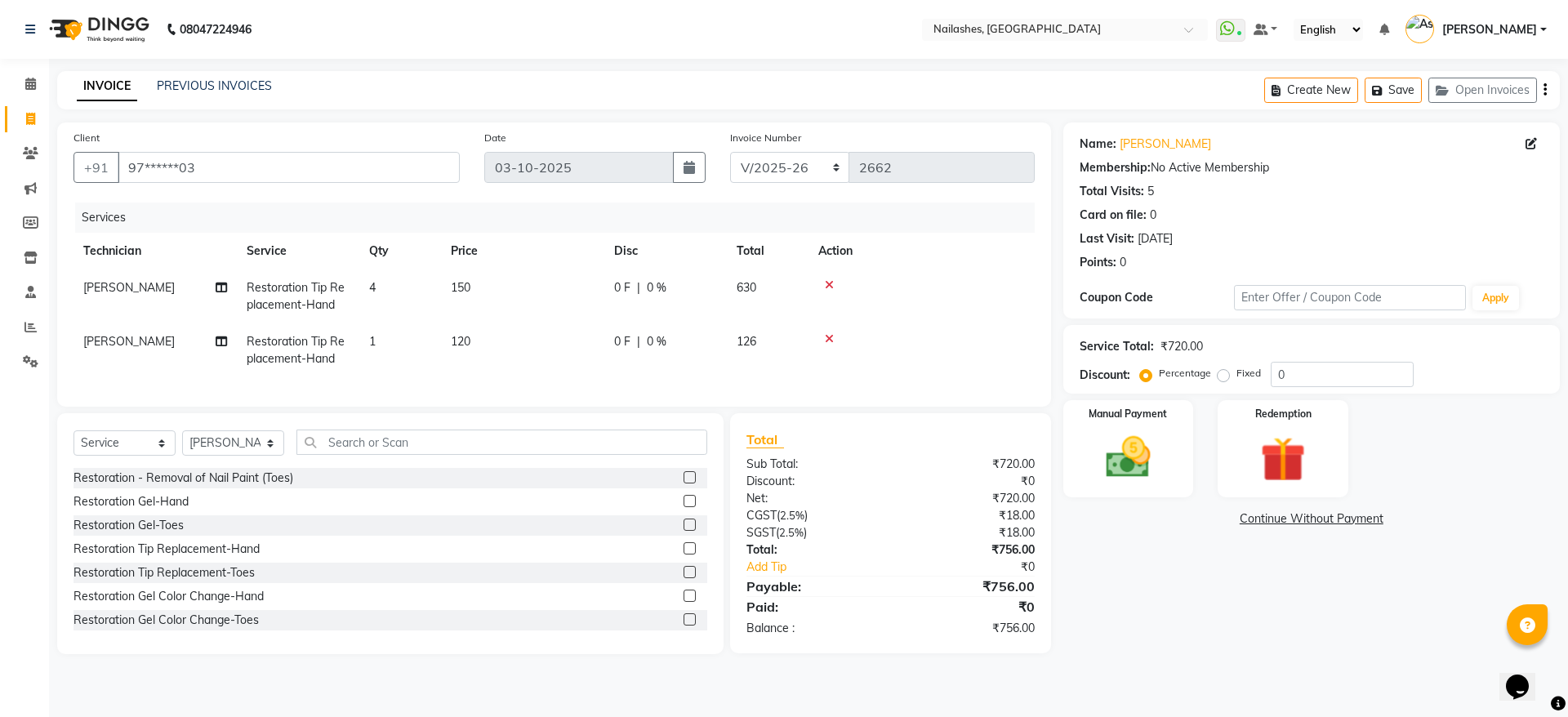
click at [321, 368] on td "Restoration Tip Replacement-Hand" at bounding box center [298, 350] width 123 height 54
select select "19477"
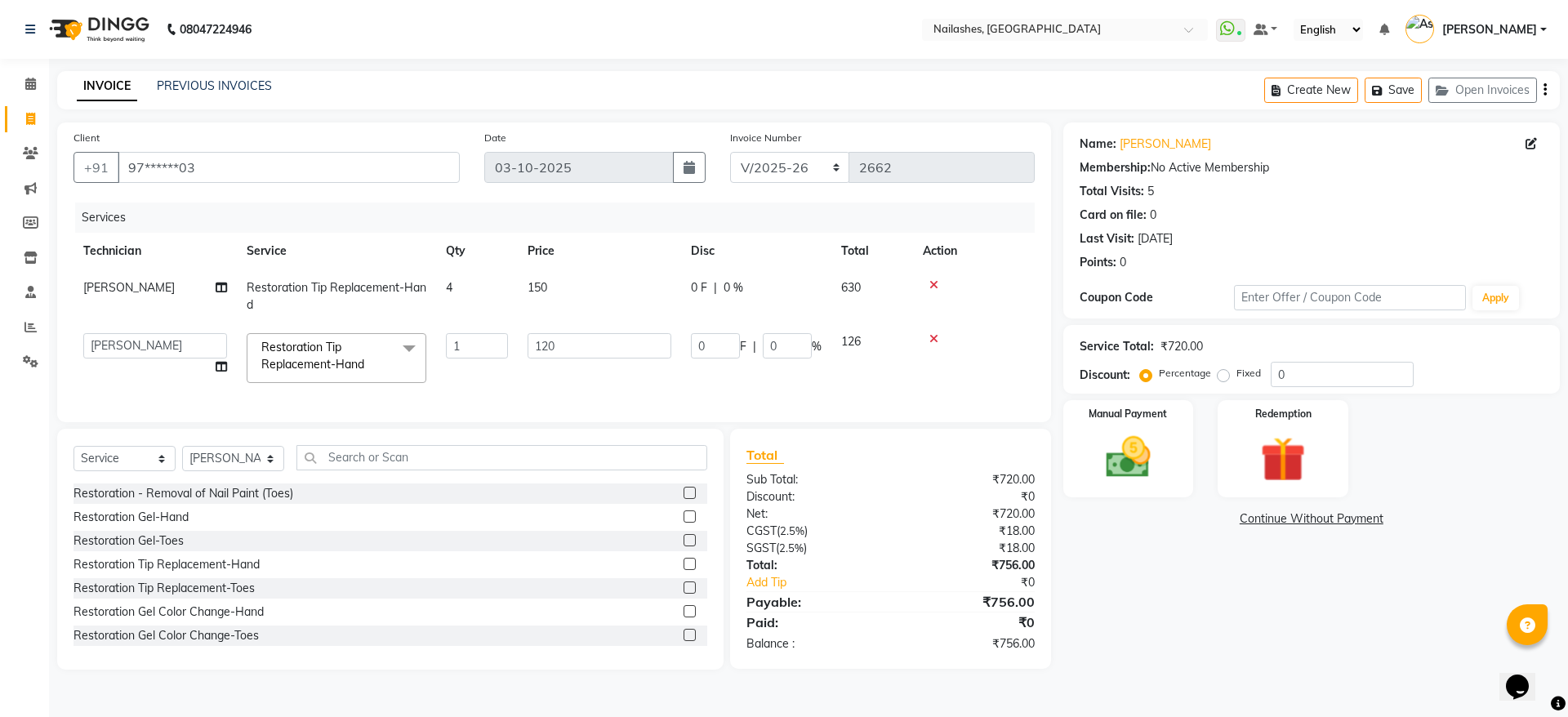
click at [321, 368] on span "Restoration Tip Replacement-Hand" at bounding box center [313, 355] width 103 height 32
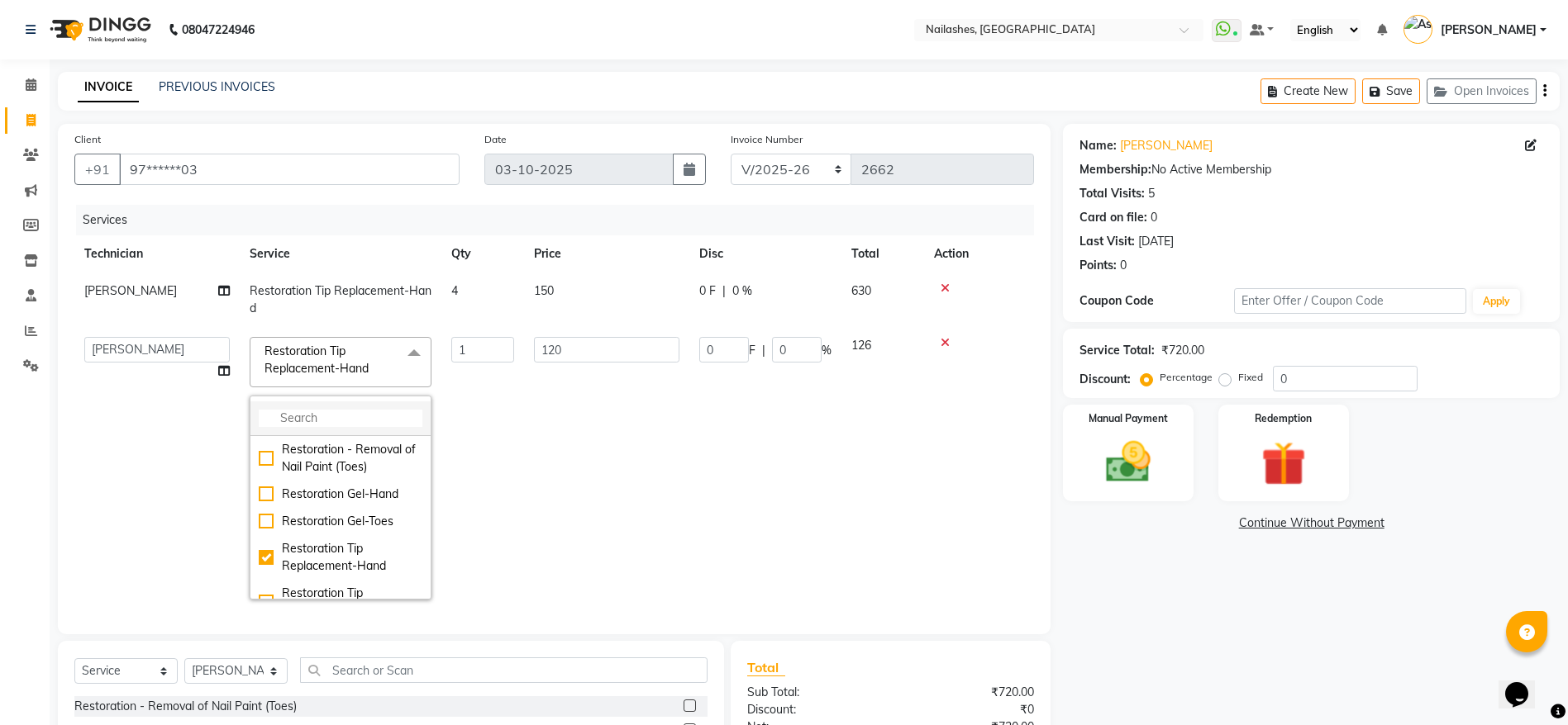
click at [336, 410] on input "multiselect-search" at bounding box center [340, 418] width 163 height 17
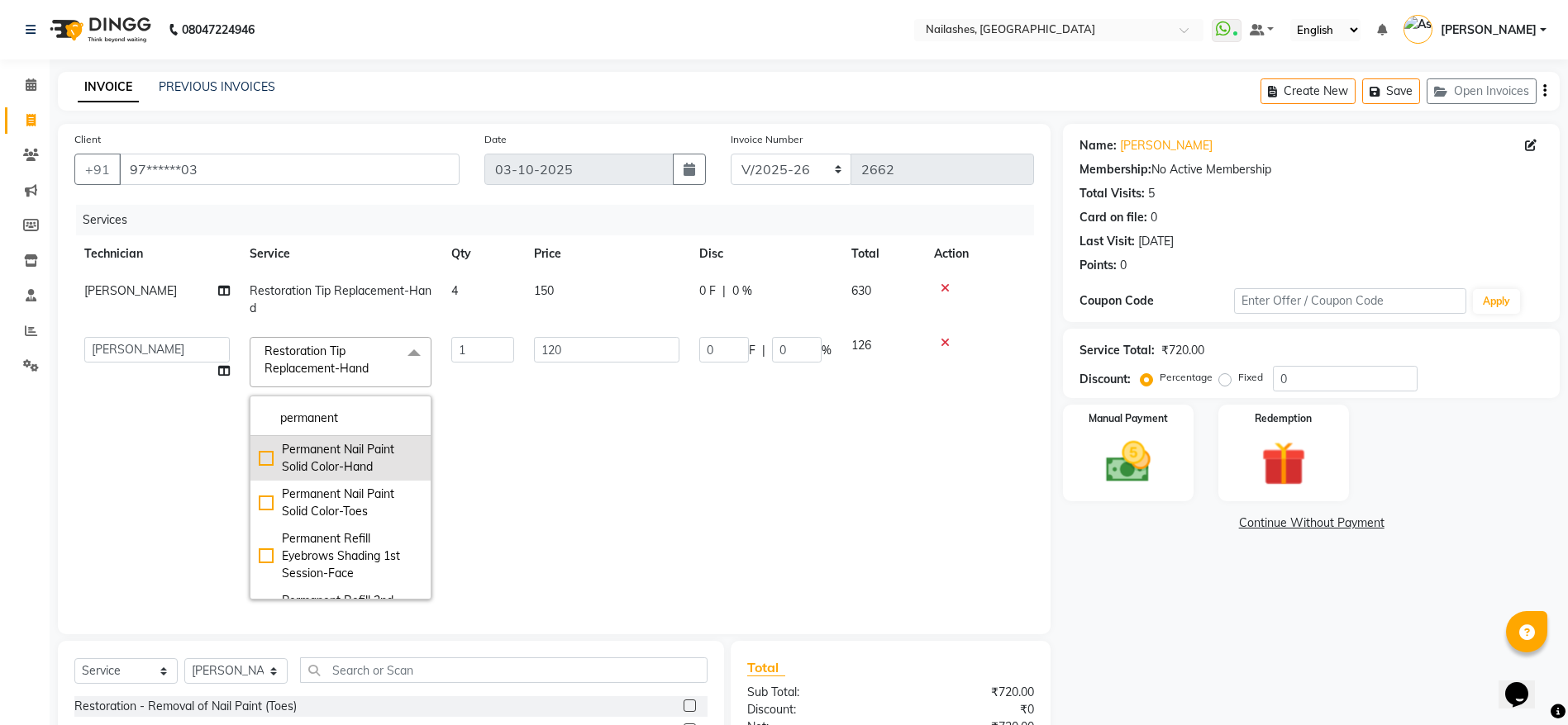
type input "permanent"
click at [271, 457] on div "Permanent Nail Paint Solid Color-Hand" at bounding box center [340, 459] width 163 height 35
checkbox input "true"
type input "700"
click at [546, 386] on td "700" at bounding box center [606, 467] width 165 height 282
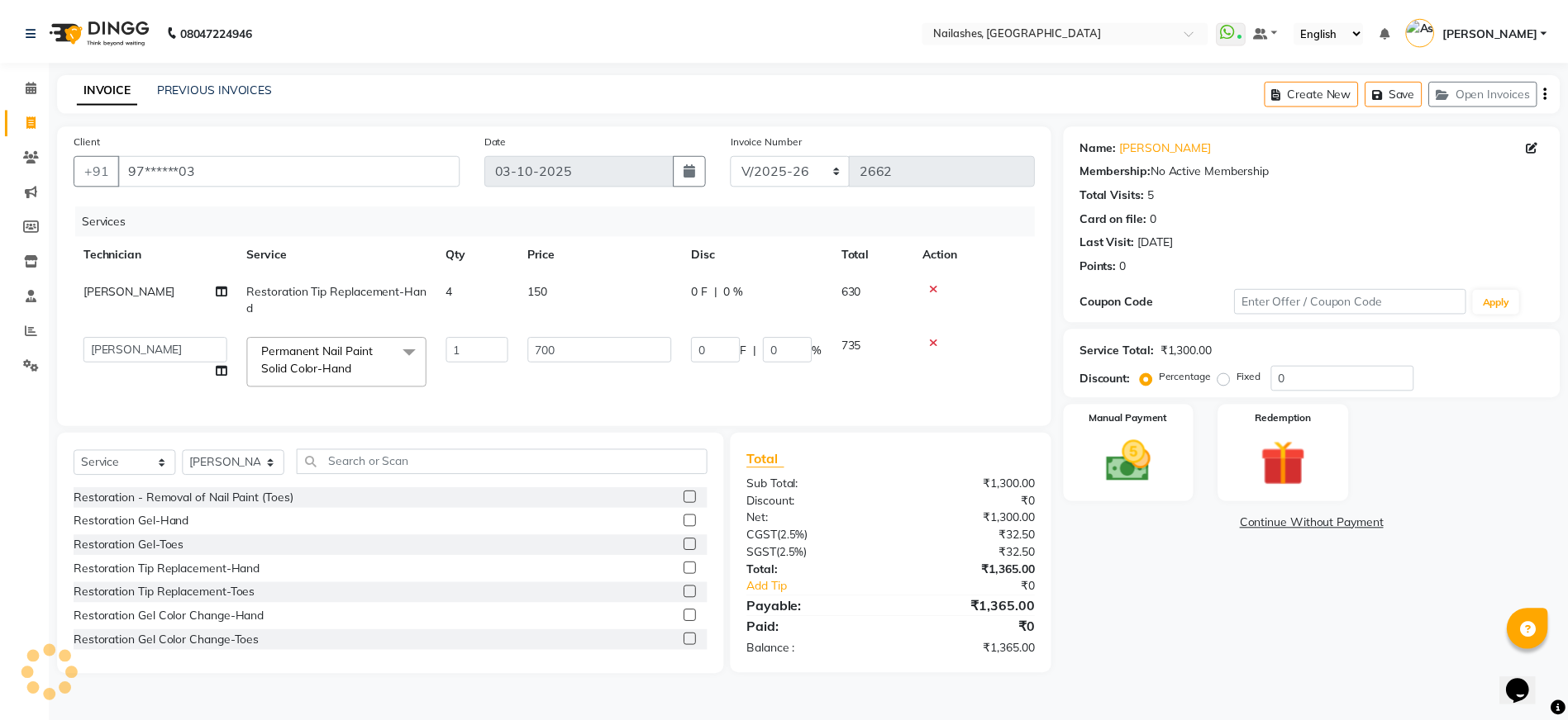
scroll to position [0, 12]
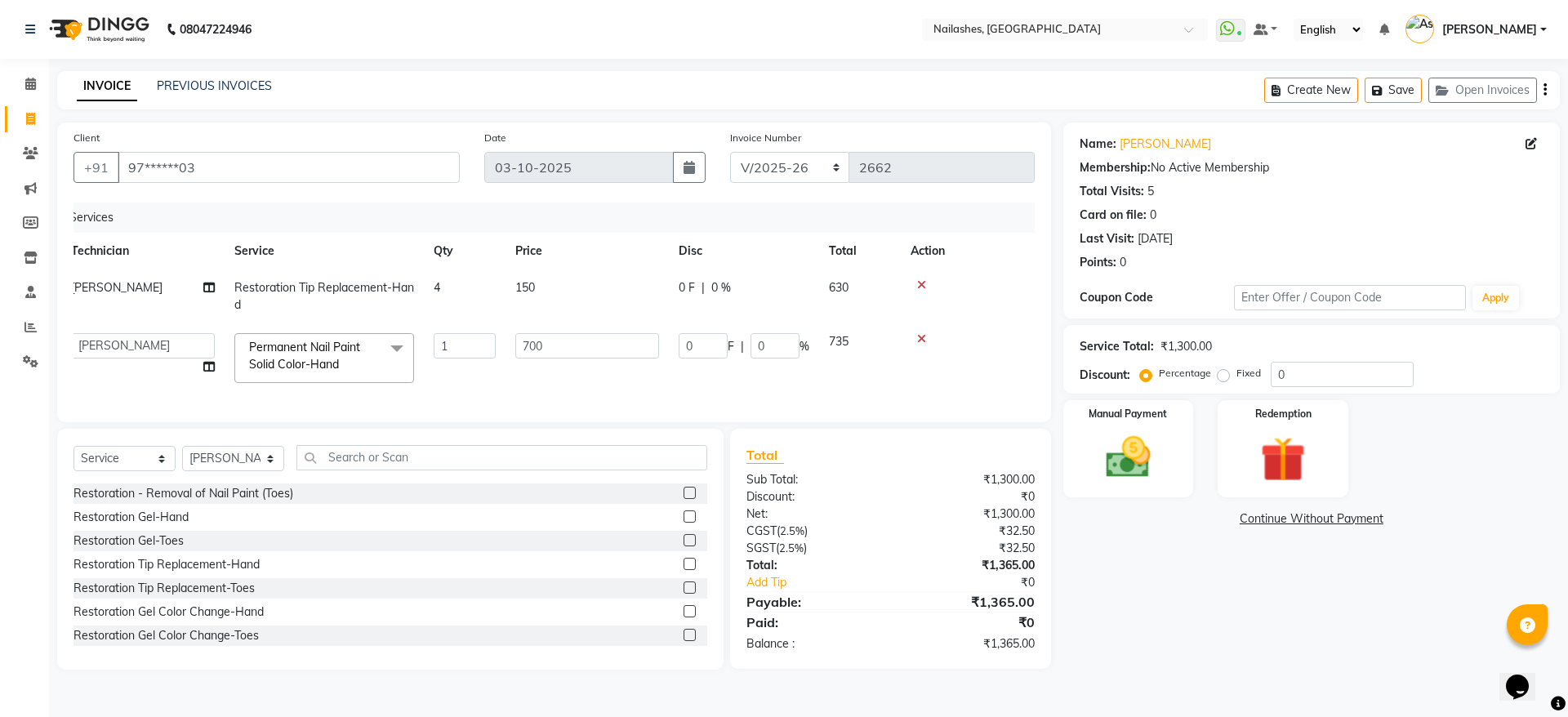
click at [1023, 289] on div "Services Technician Service Qty Price Disc Total Action [PERSON_NAME] Restorati…" at bounding box center [554, 303] width 962 height 203
click at [349, 235] on th "Service" at bounding box center [324, 251] width 200 height 37
click at [452, 378] on td "1" at bounding box center [465, 358] width 82 height 69
click at [423, 315] on td "Restoration Tip Replacement-Hand" at bounding box center [324, 296] width 200 height 54
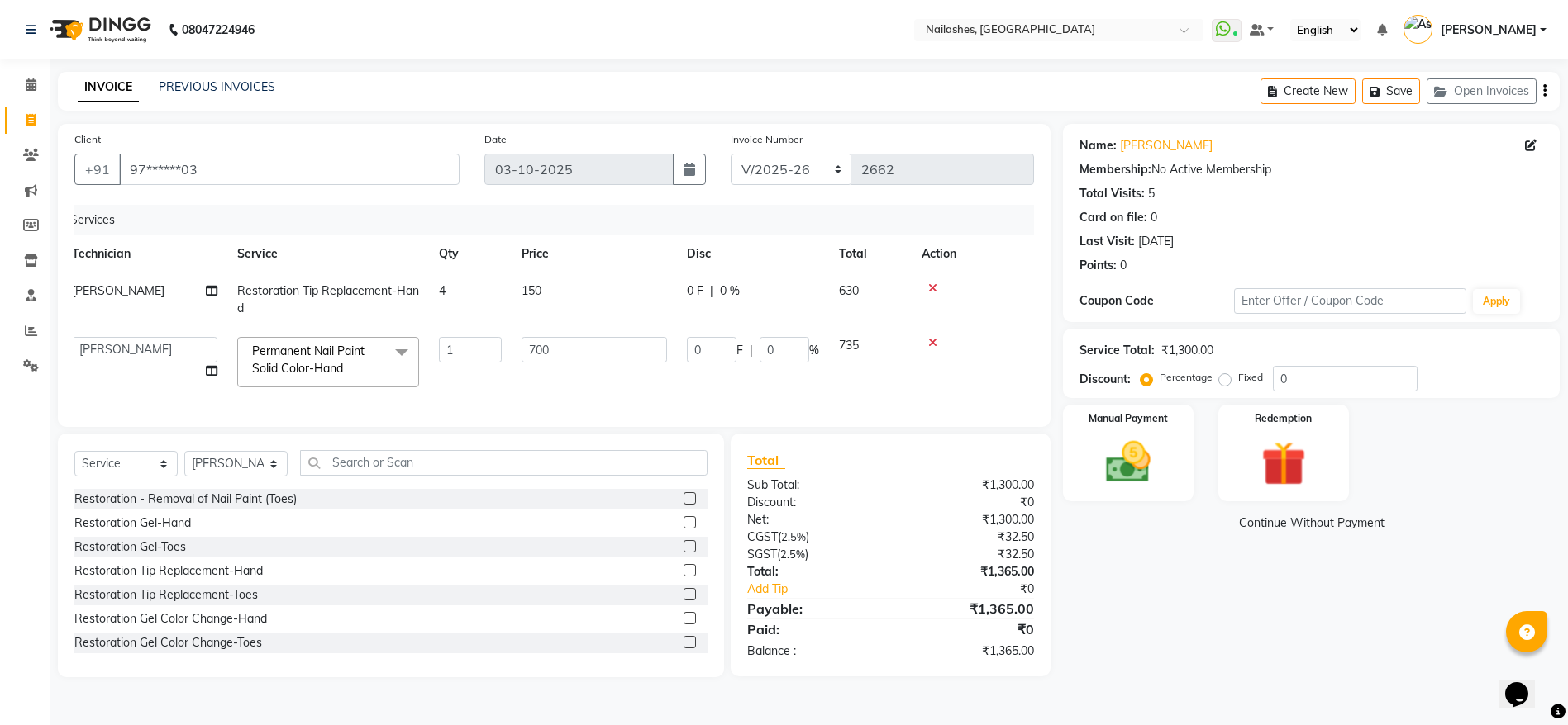
select select "19477"
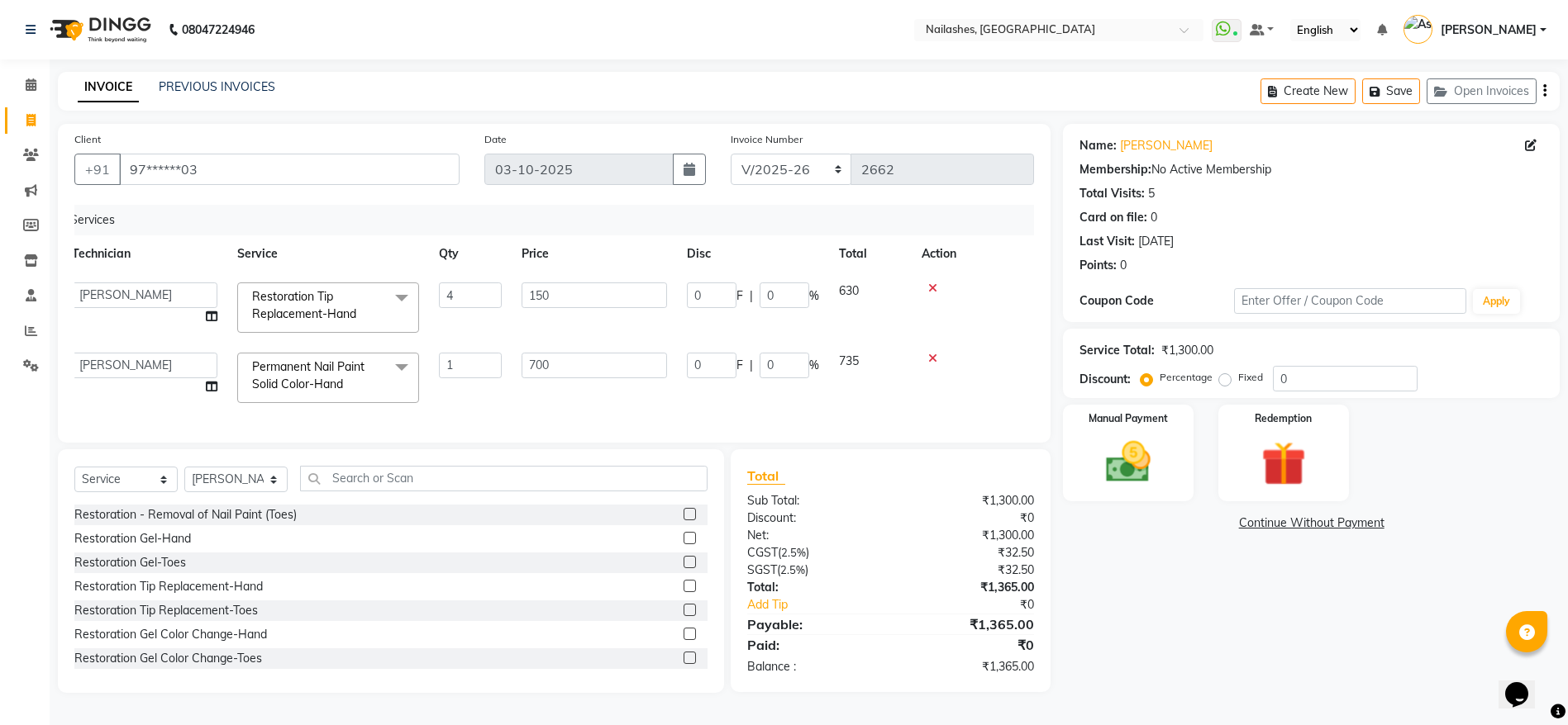
click at [428, 319] on td "Restoration Tip Replacement-Hand x Restoration - Removal of Nail Paint (Toes) R…" at bounding box center [328, 307] width 202 height 70
click at [990, 356] on div at bounding box center [966, 358] width 90 height 11
click at [1162, 442] on img at bounding box center [1127, 461] width 76 height 53
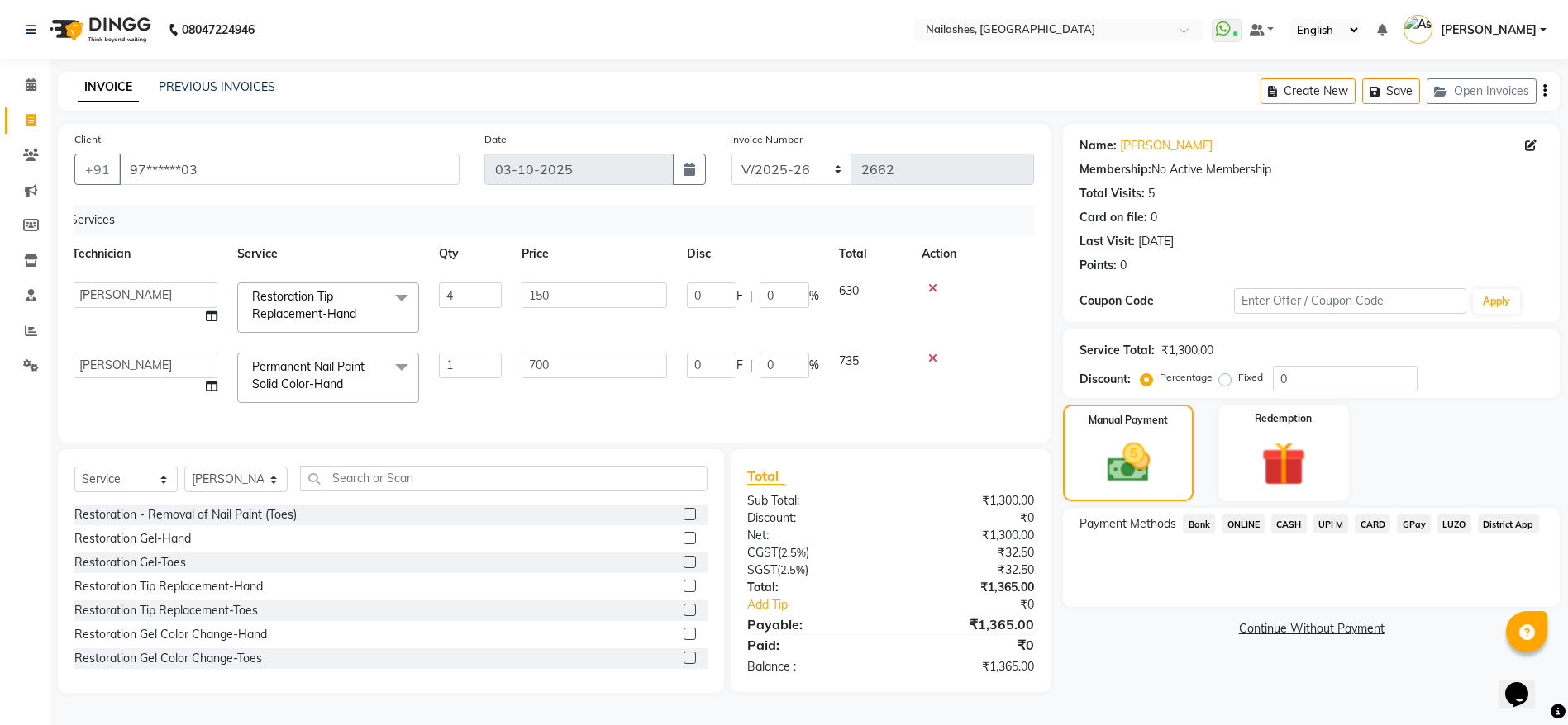
click at [1238, 524] on span "ONLINE" at bounding box center [1242, 524] width 43 height 19
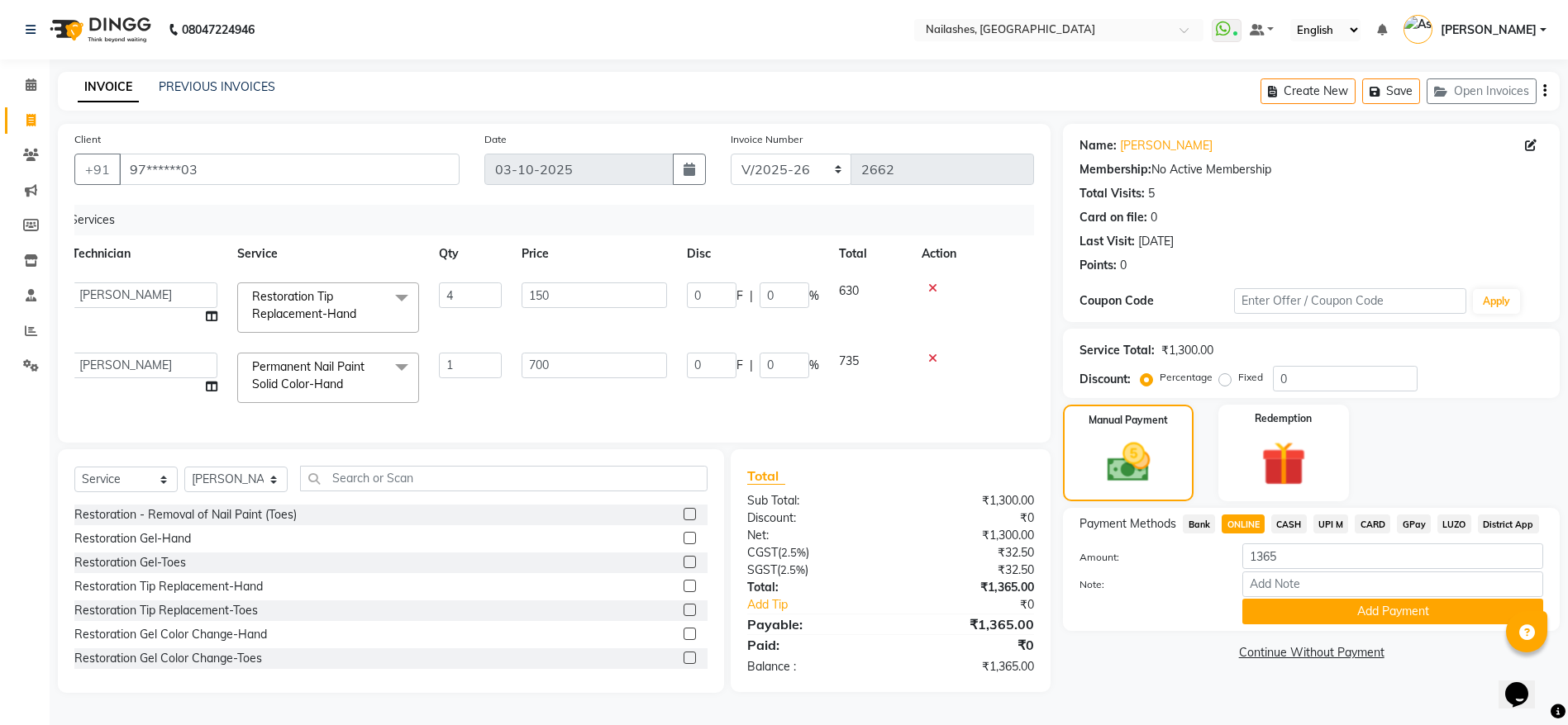
click at [1284, 526] on span "CASH" at bounding box center [1288, 524] width 36 height 19
click at [1342, 611] on button "Add Payment" at bounding box center [1392, 611] width 301 height 25
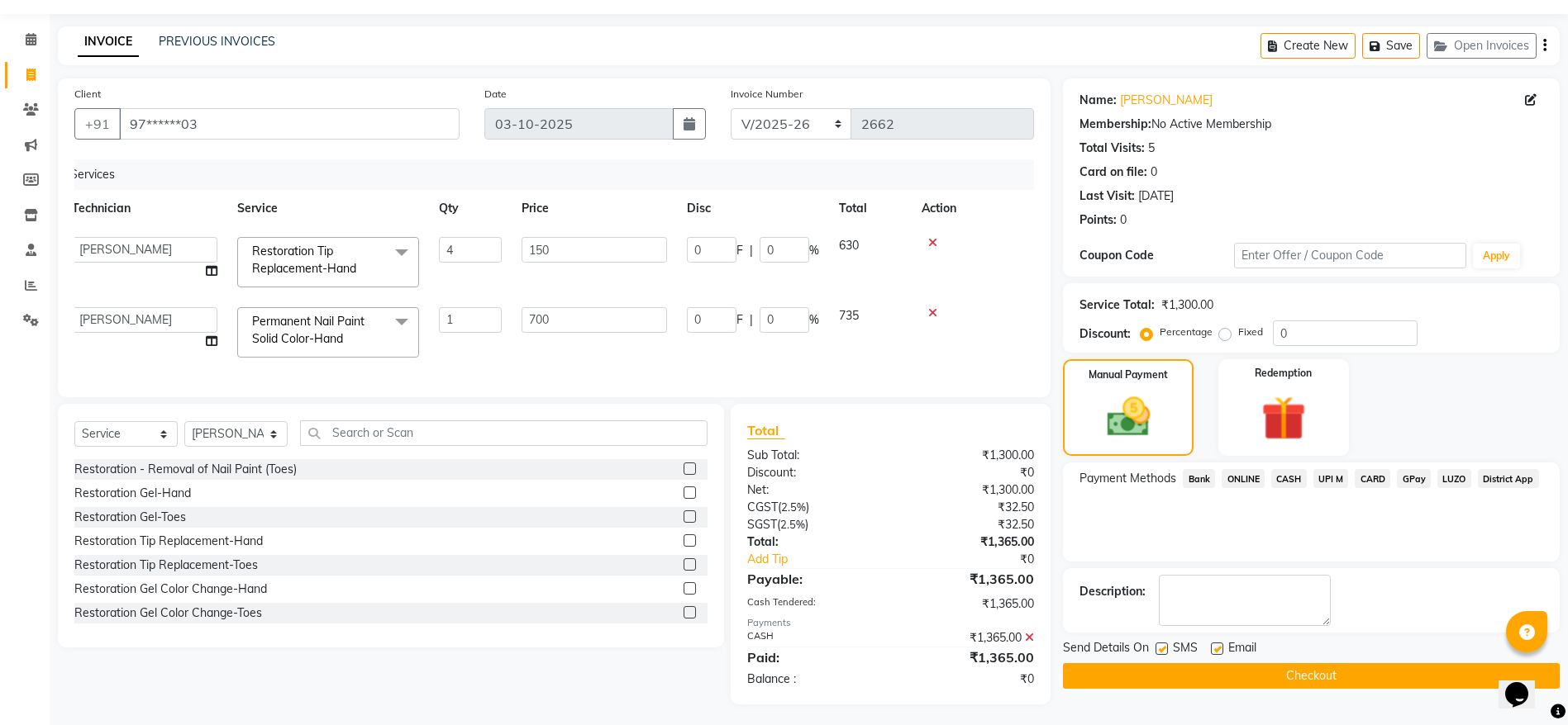
scroll to position [68, 0]
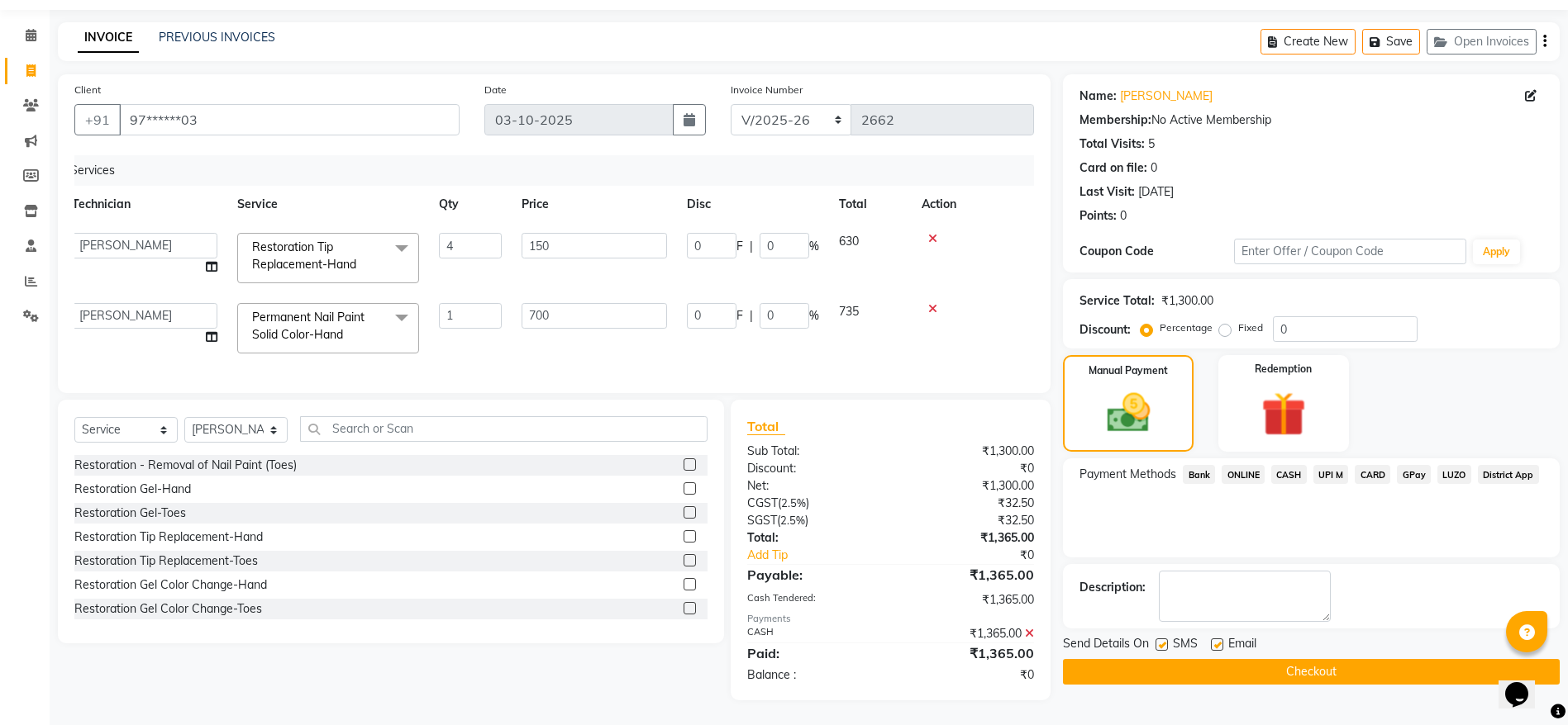
click at [1330, 659] on button "Checkout" at bounding box center [1311, 671] width 496 height 25
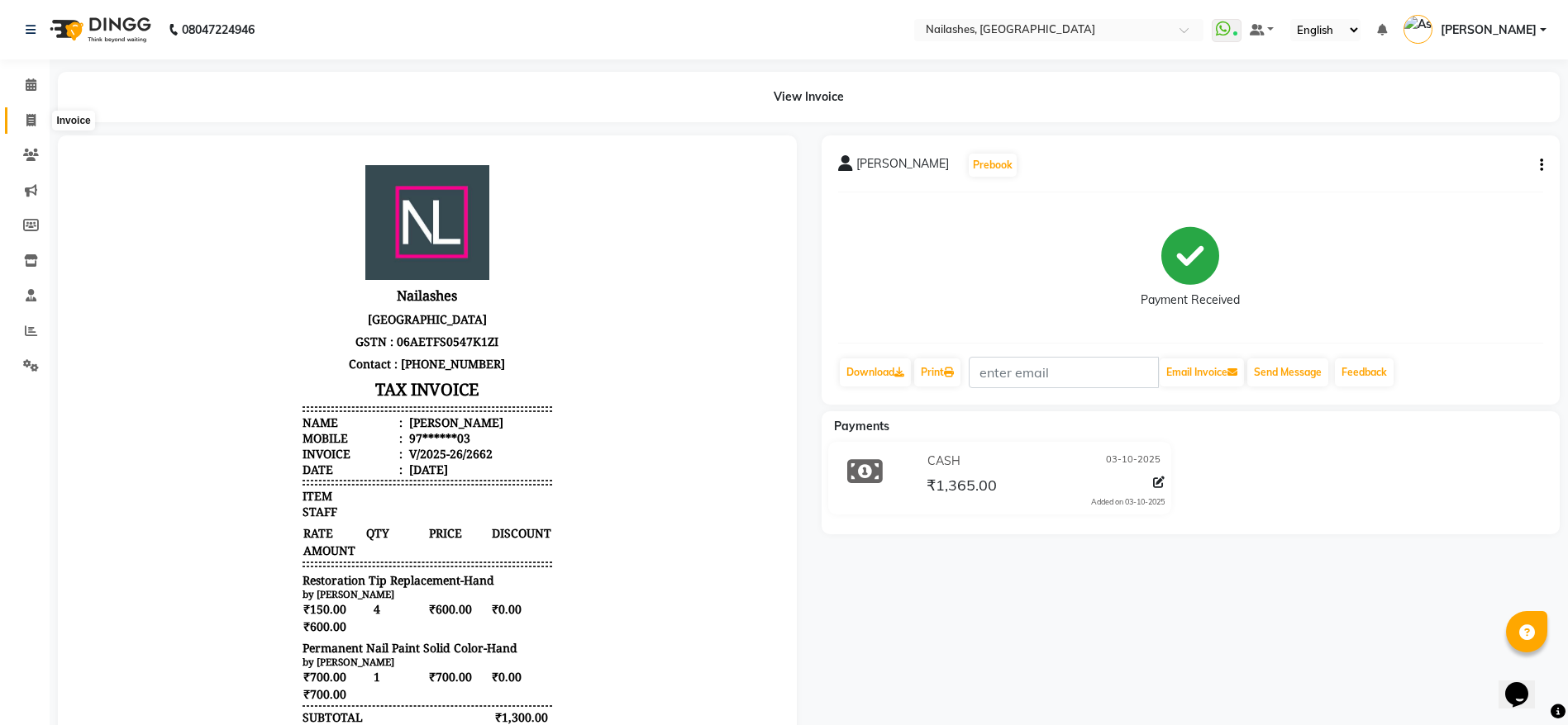
click at [34, 121] on icon at bounding box center [31, 120] width 9 height 12
select select "3926"
select select "service"
